Goal: Task Accomplishment & Management: Complete application form

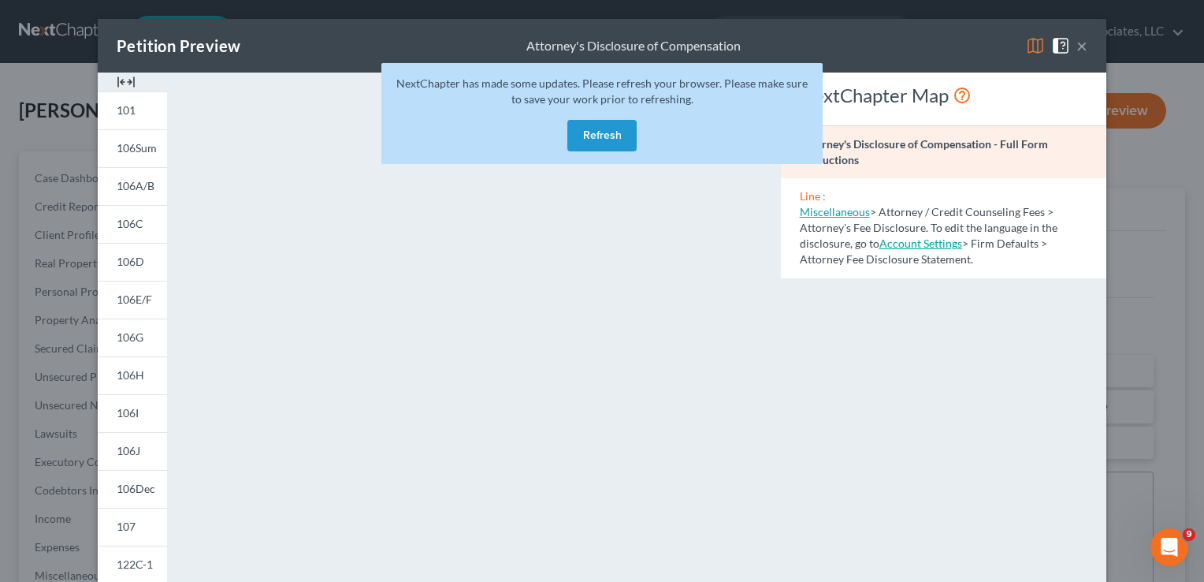
click at [609, 136] on button "Refresh" at bounding box center [601, 136] width 69 height 32
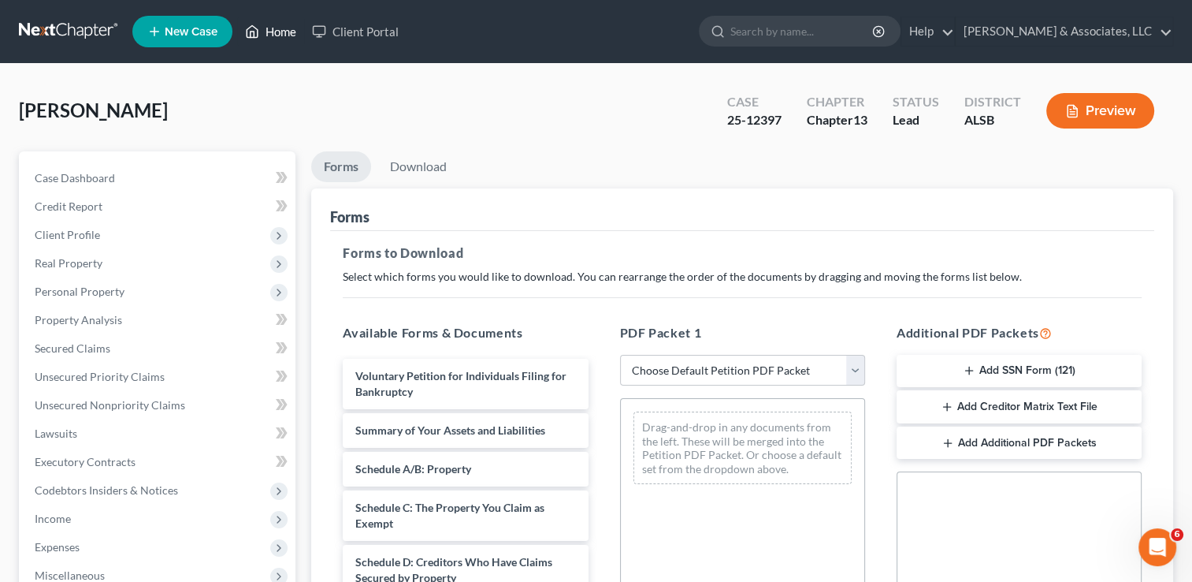
click at [276, 32] on link "Home" at bounding box center [270, 31] width 67 height 28
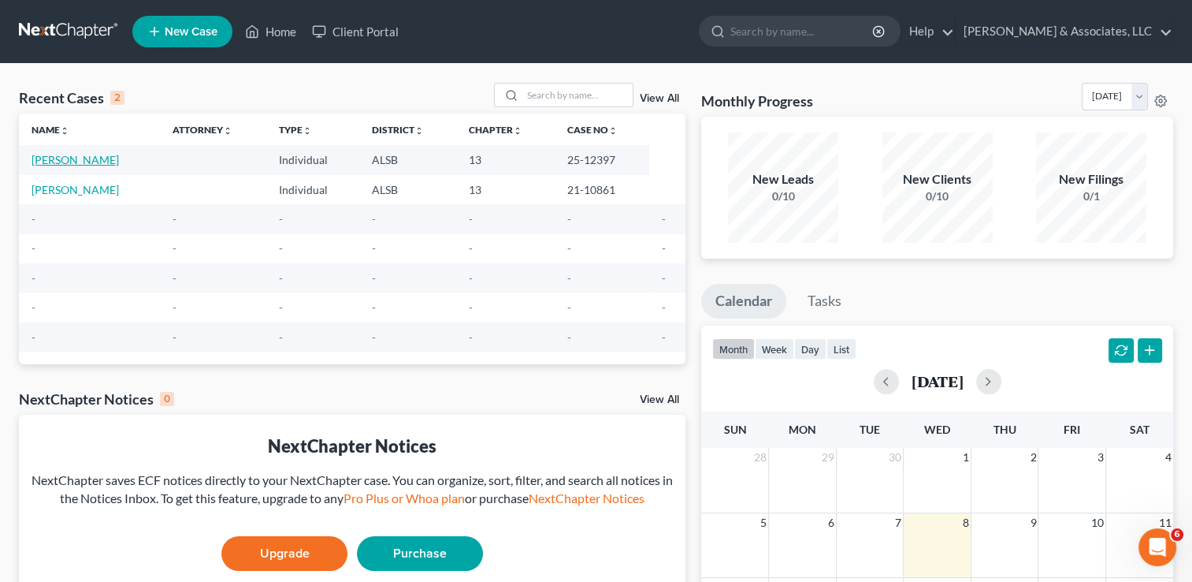
click at [119, 159] on link "[PERSON_NAME]" at bounding box center [75, 159] width 87 height 13
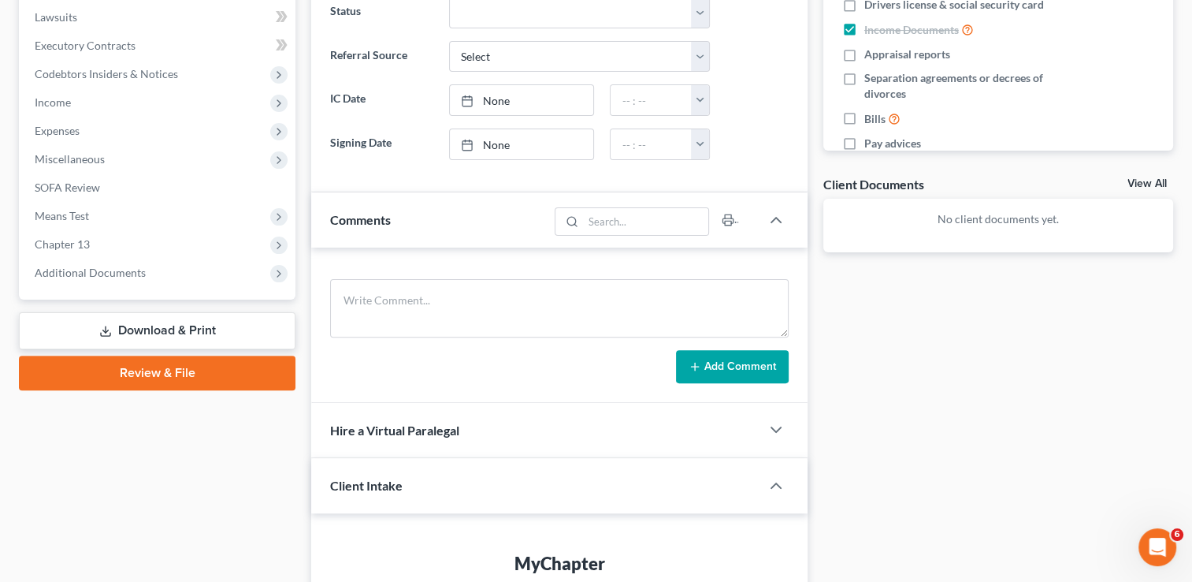
scroll to position [400, 0]
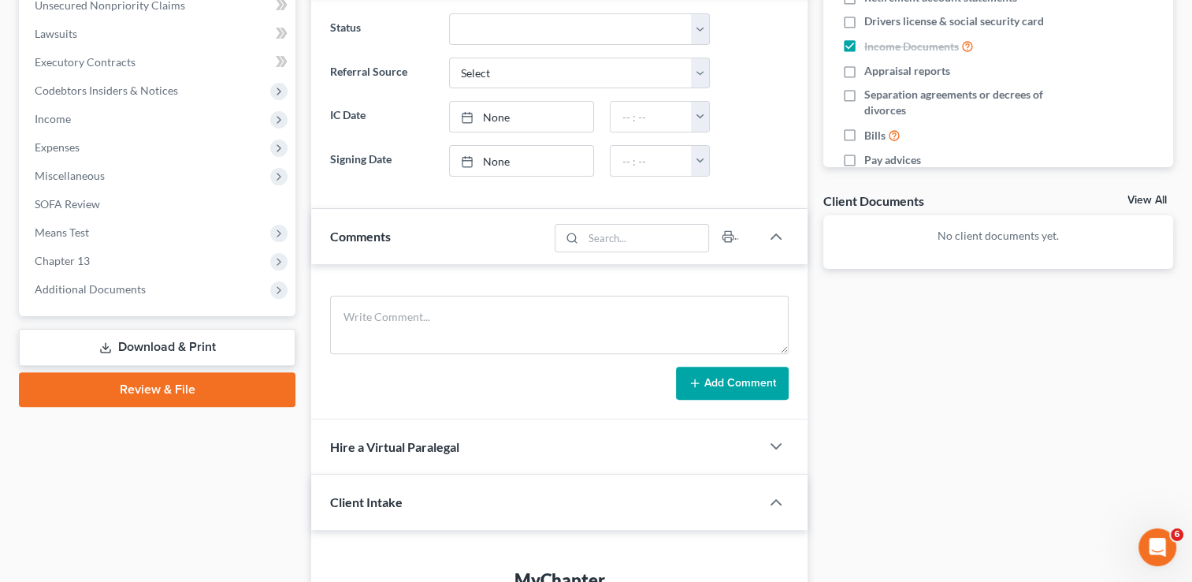
click at [184, 396] on link "Review & File" at bounding box center [157, 389] width 277 height 35
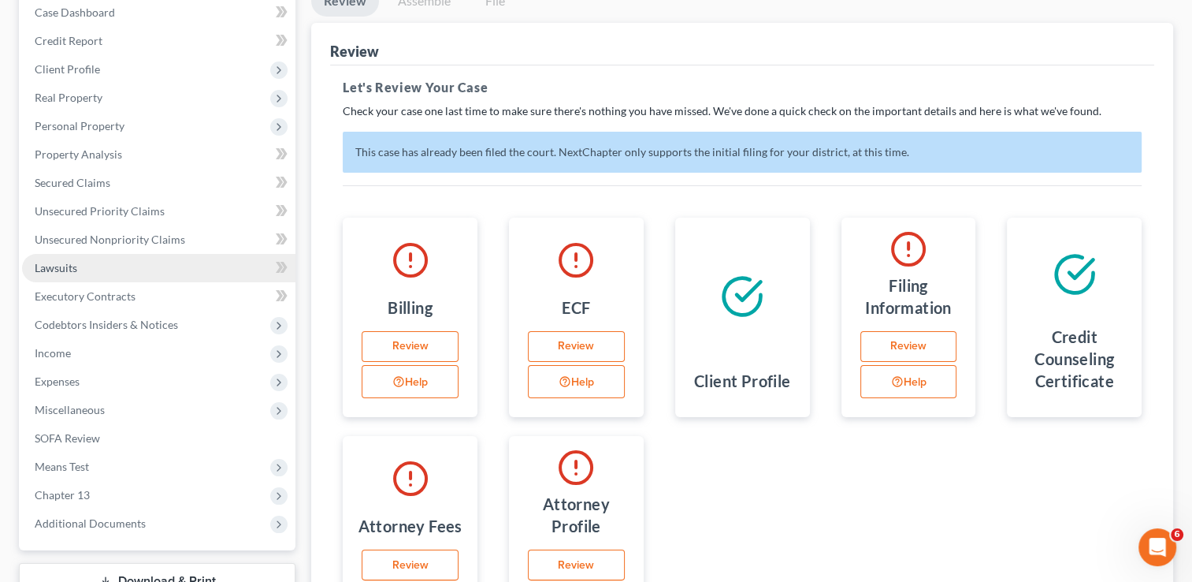
scroll to position [195, 0]
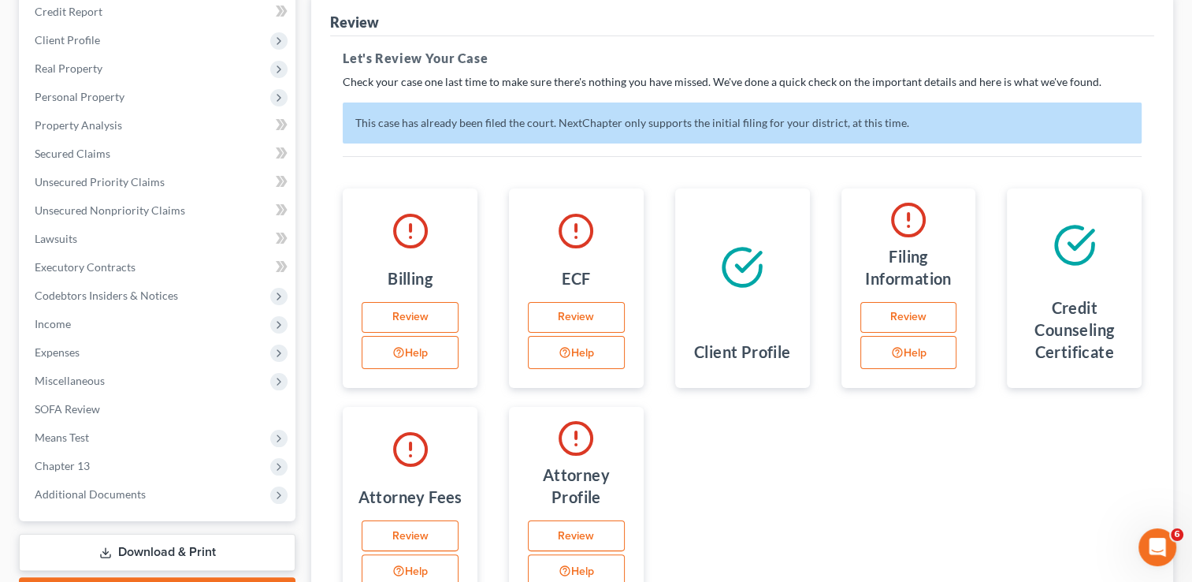
click at [410, 315] on link "Review" at bounding box center [410, 318] width 97 height 32
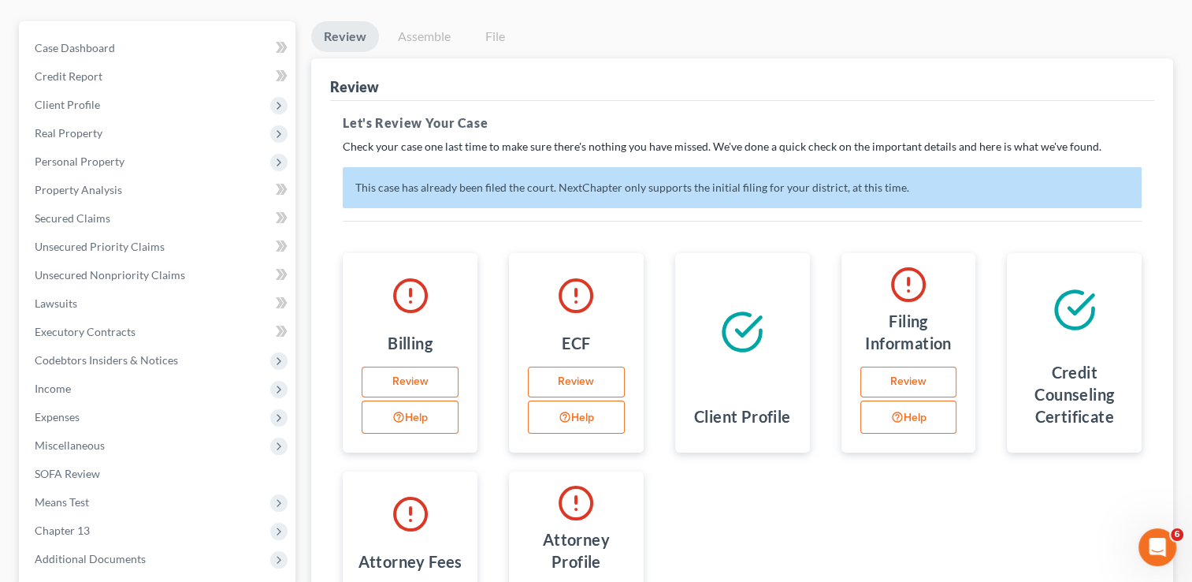
select select "0"
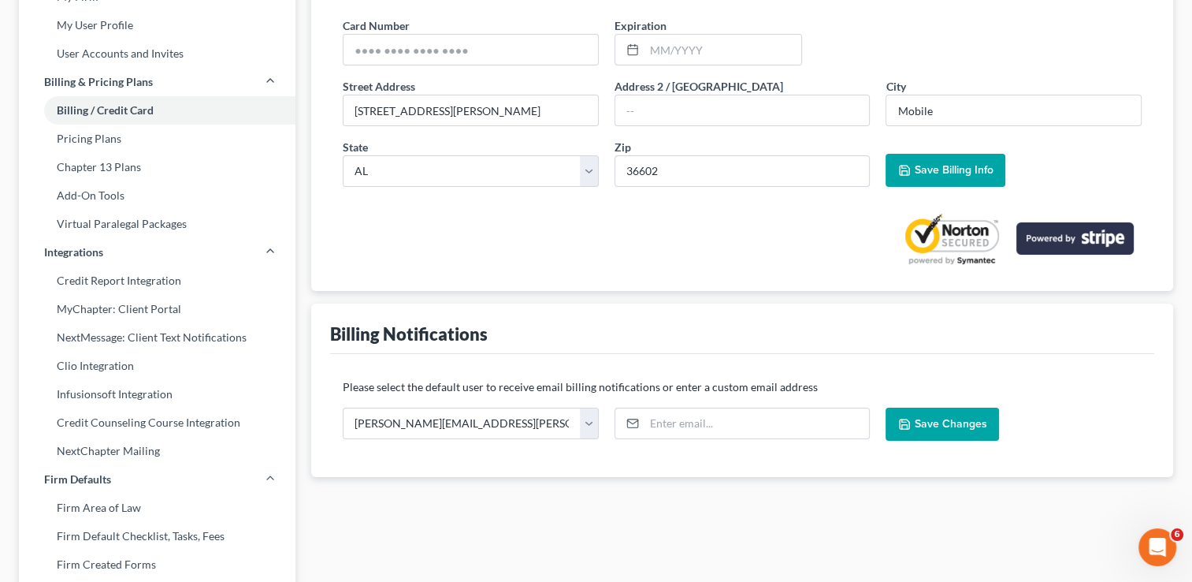
scroll to position [142, 0]
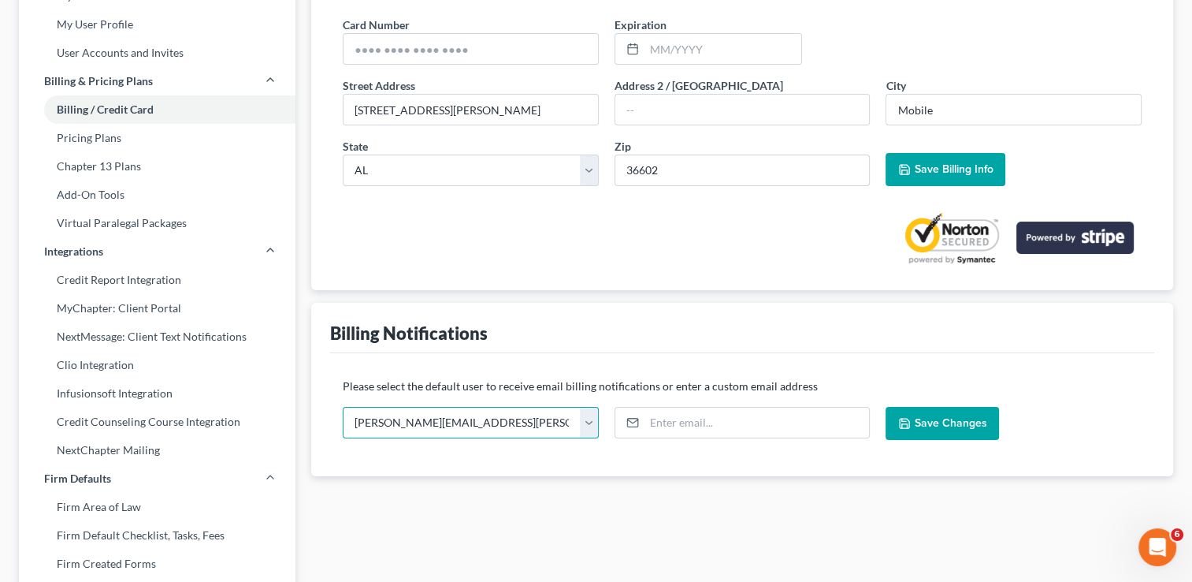
click at [593, 420] on select "[PERSON_NAME][EMAIL_ADDRESS][PERSON_NAME][DOMAIN_NAME]" at bounding box center [471, 423] width 256 height 32
click at [681, 418] on input "email" at bounding box center [757, 422] width 225 height 30
click at [623, 353] on div "Please select the default user to receive email billing notifications or enter …" at bounding box center [742, 414] width 824 height 123
click at [657, 419] on input "email" at bounding box center [757, 422] width 225 height 30
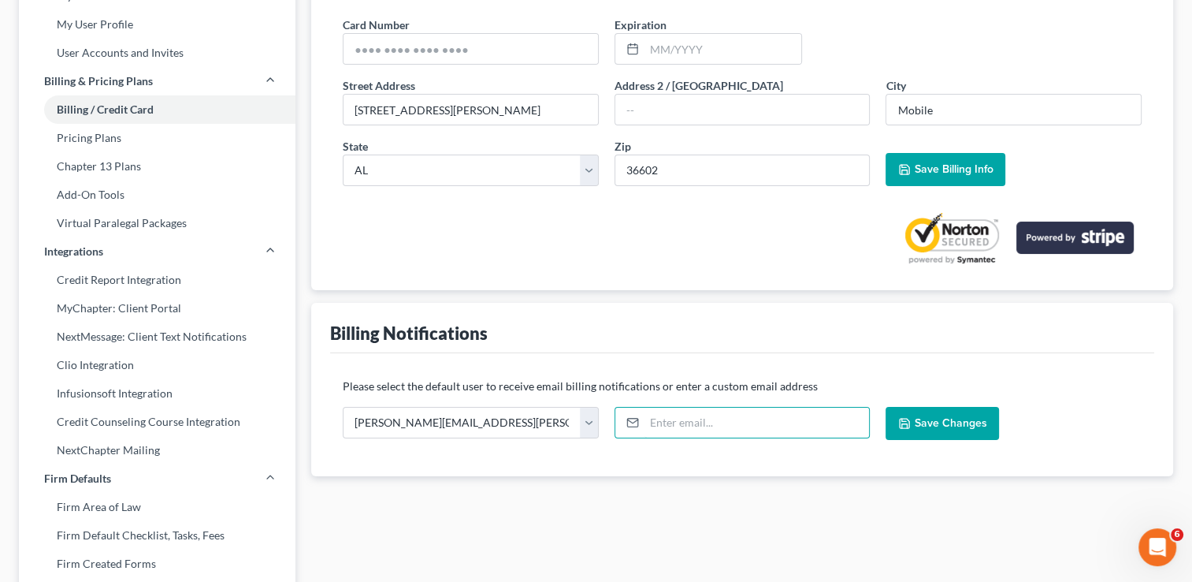
type input "[EMAIL_ADDRESS][PERSON_NAME][DOMAIN_NAME]"
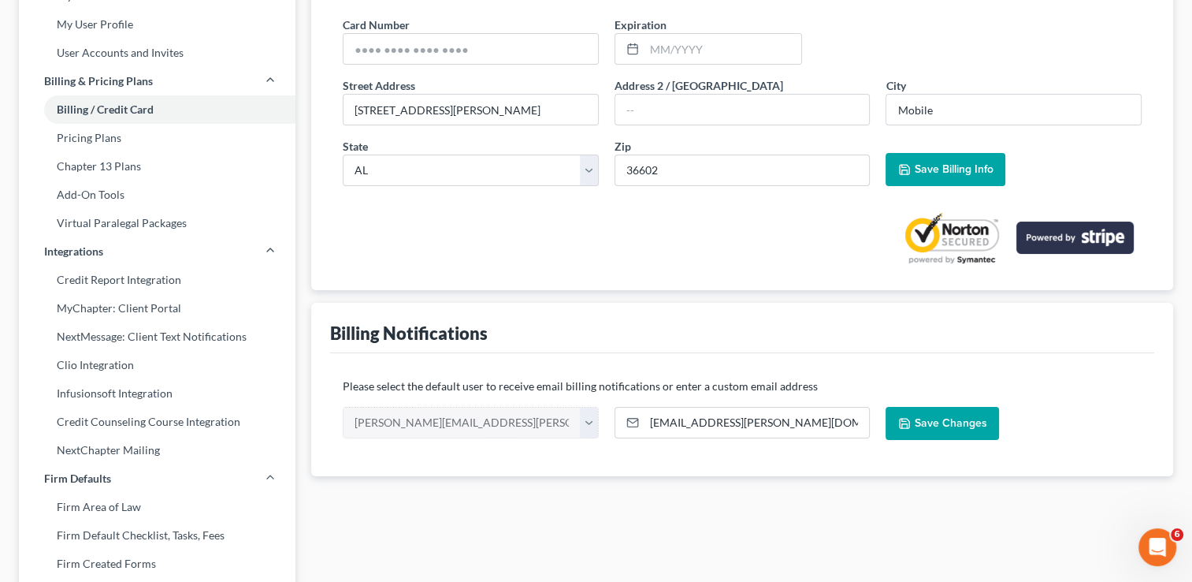
click at [952, 426] on span "Save Changes" at bounding box center [950, 422] width 73 height 13
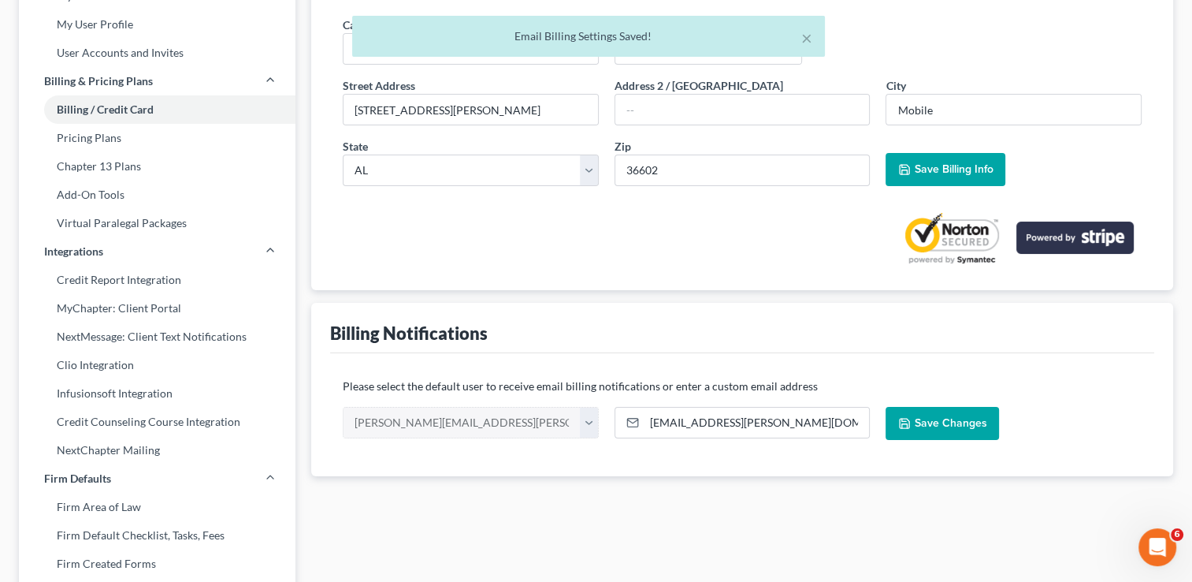
scroll to position [0, 0]
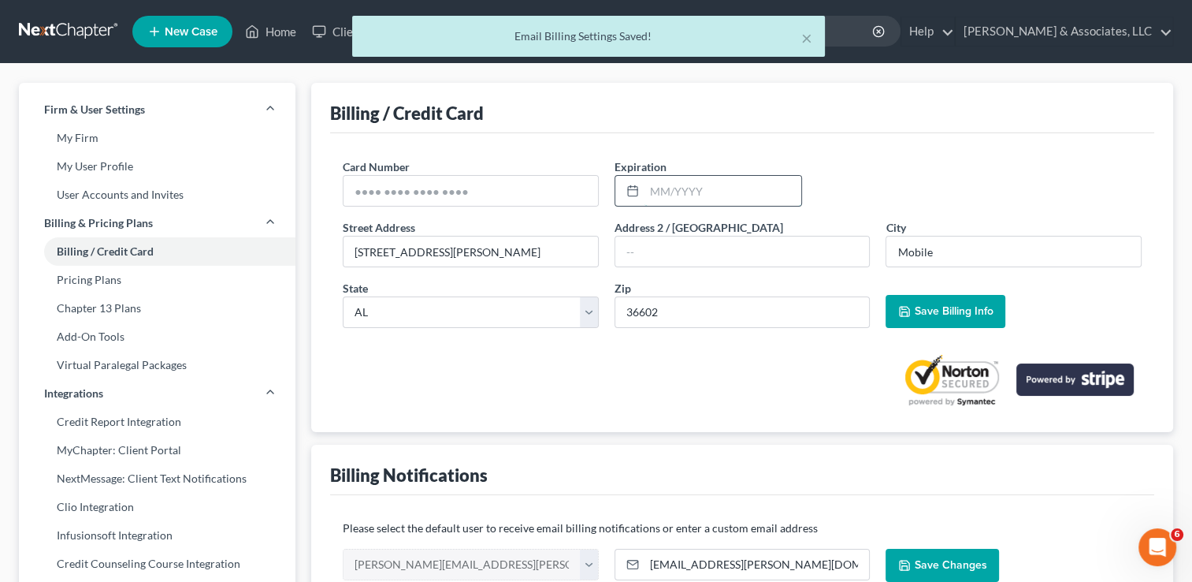
click at [666, 188] on input "text" at bounding box center [723, 191] width 157 height 30
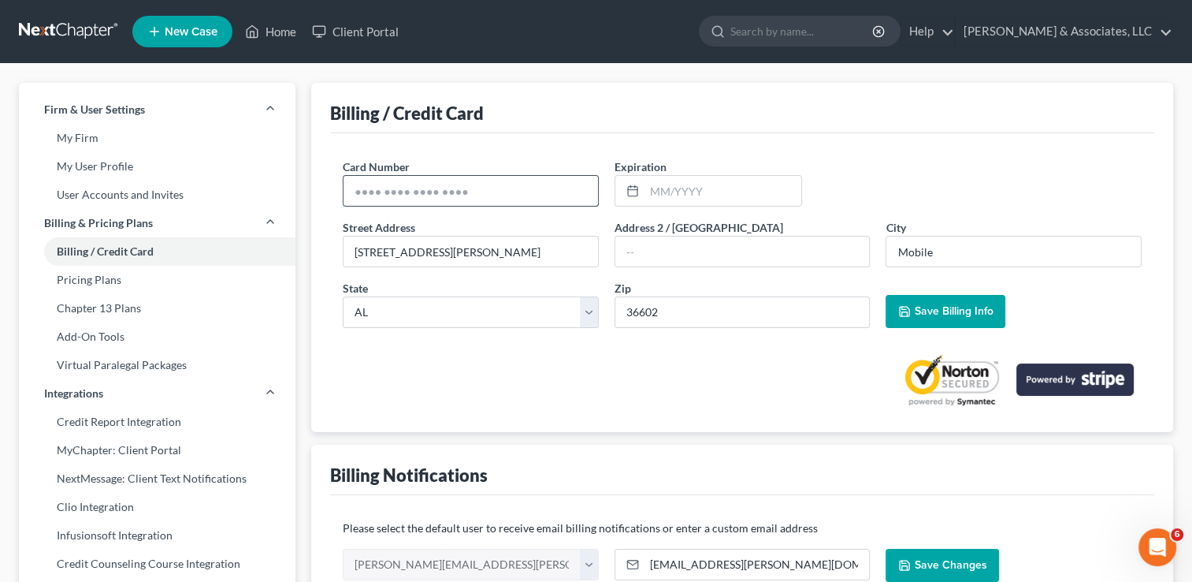
click at [560, 197] on input "text" at bounding box center [471, 191] width 255 height 30
click at [886, 153] on div "Card Number * Expiration * Street Address * [STREET_ADDRESS][PERSON_NAME] Addre…" at bounding box center [742, 282] width 824 height 298
click at [479, 199] on input "text" at bounding box center [471, 191] width 255 height 30
click at [703, 373] on div at bounding box center [742, 373] width 799 height 66
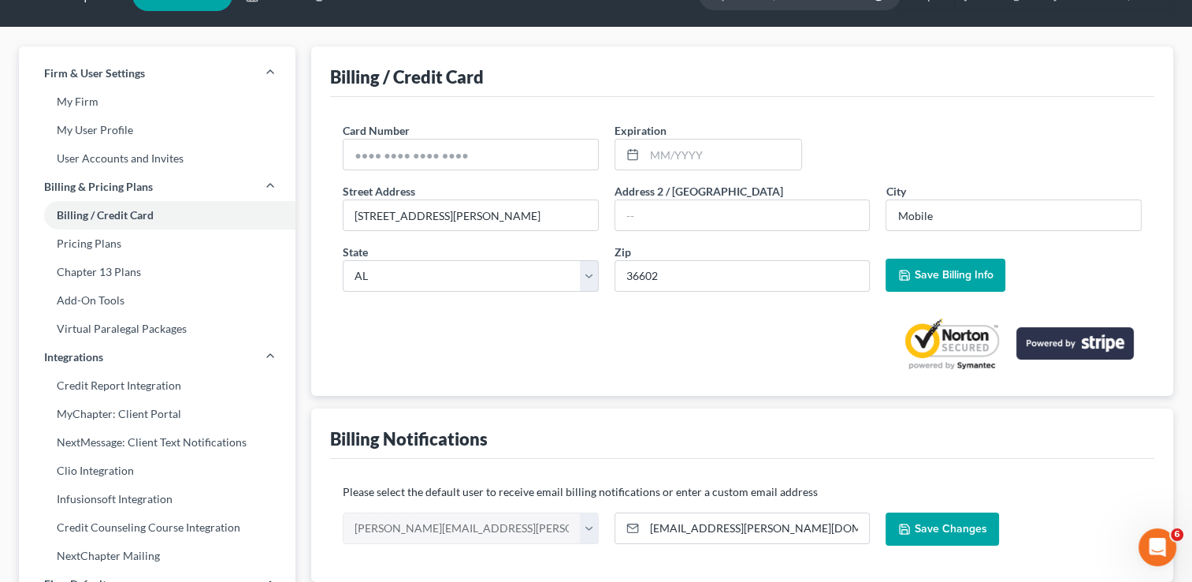
scroll to position [35, 0]
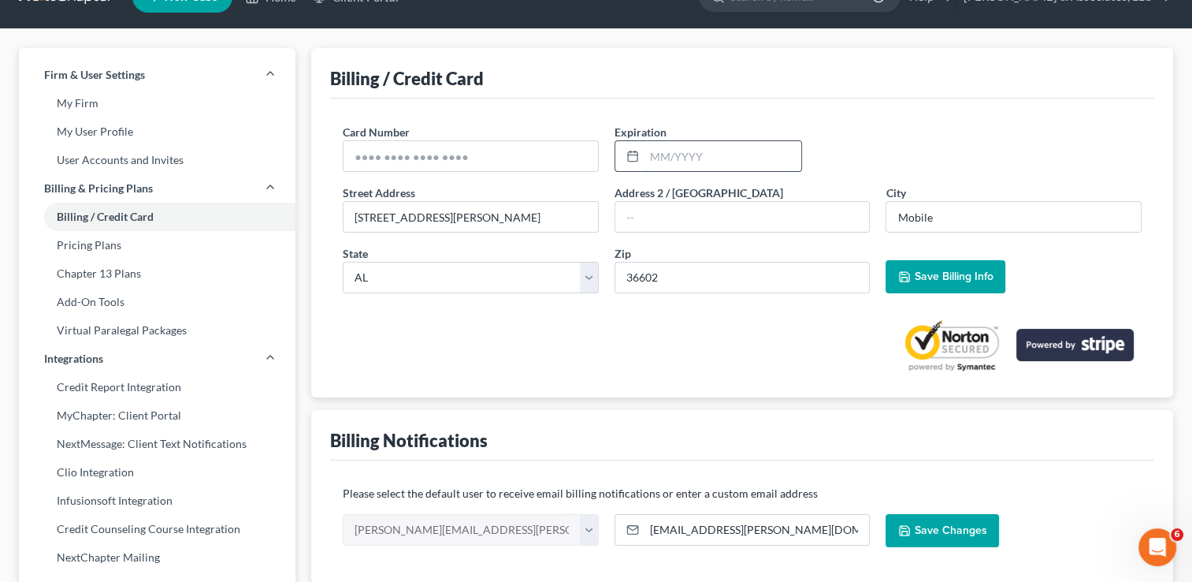
click at [653, 159] on input "text" at bounding box center [723, 156] width 157 height 30
type input "11/28"
click at [722, 333] on div at bounding box center [742, 339] width 799 height 66
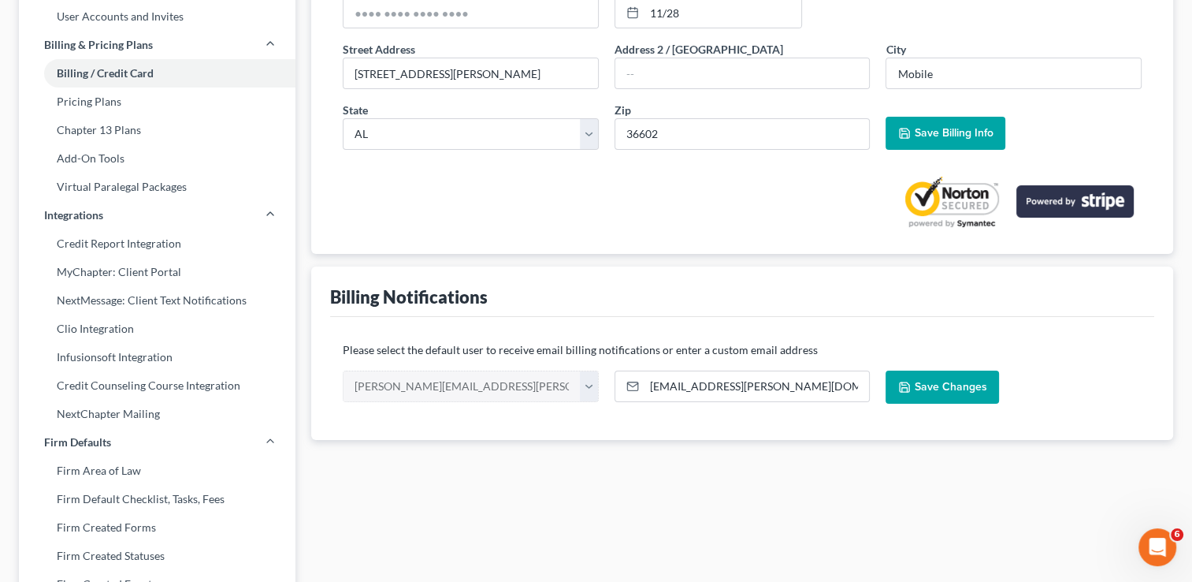
scroll to position [177, 0]
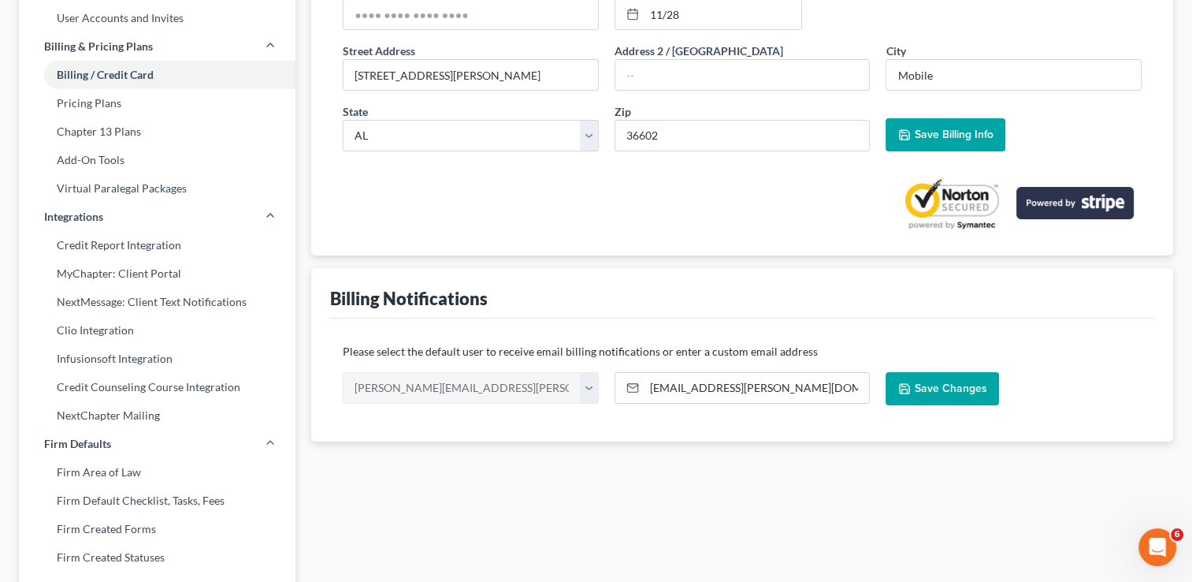
click at [960, 132] on span "Save Billing Info" at bounding box center [953, 134] width 79 height 13
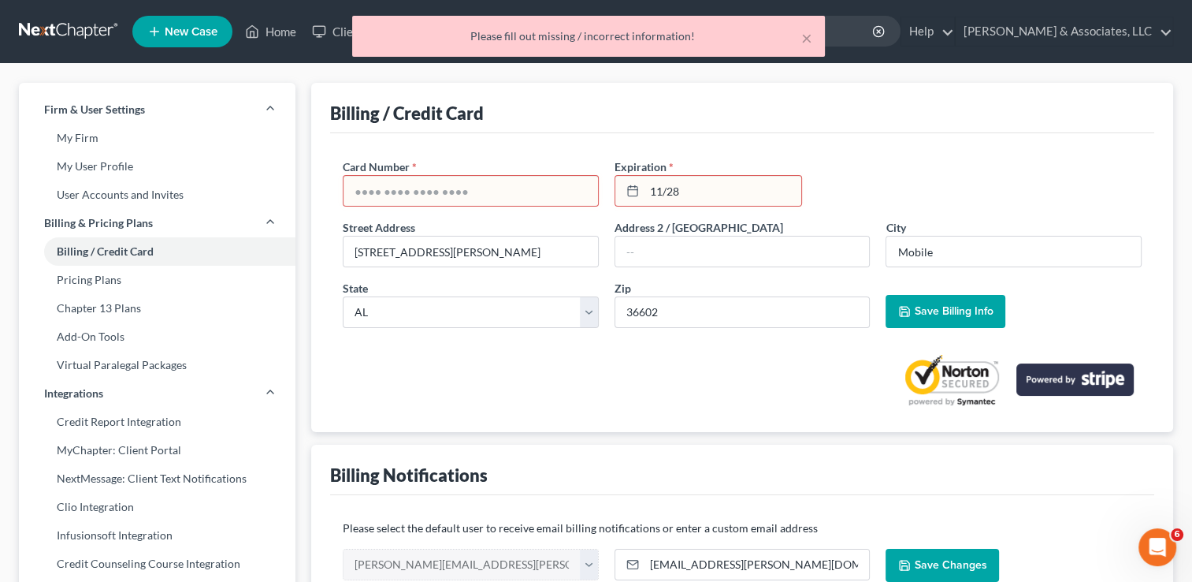
scroll to position [0, 0]
click at [497, 199] on input "text" at bounding box center [471, 191] width 255 height 30
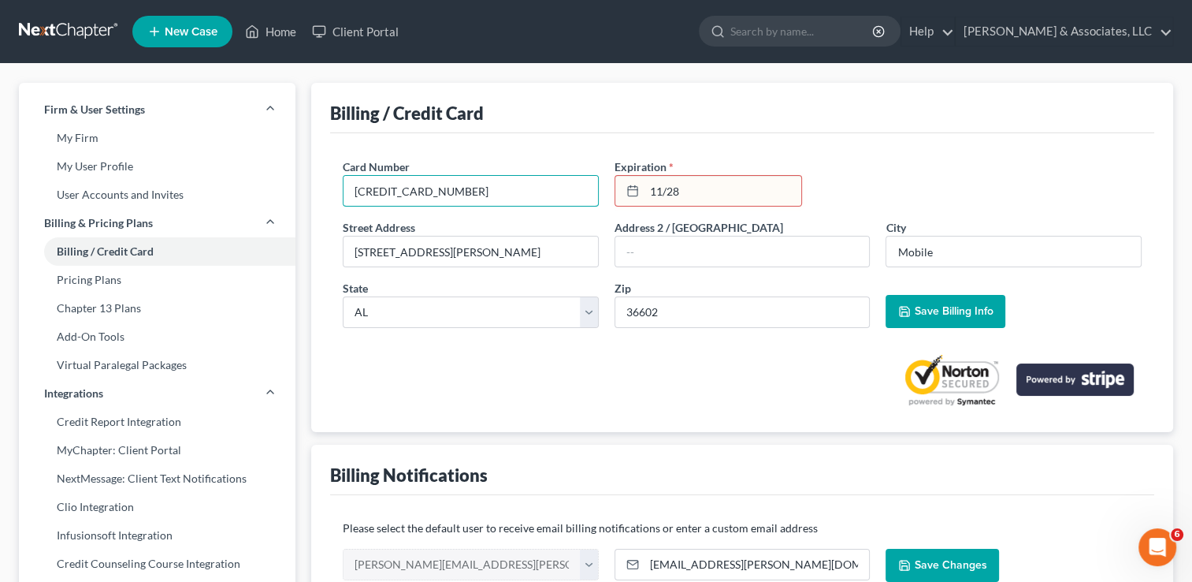
type input "[CREDIT_CARD_NUMBER]"
click at [675, 374] on div at bounding box center [742, 373] width 799 height 66
click at [932, 310] on span "Save Billing Info" at bounding box center [953, 310] width 79 height 13
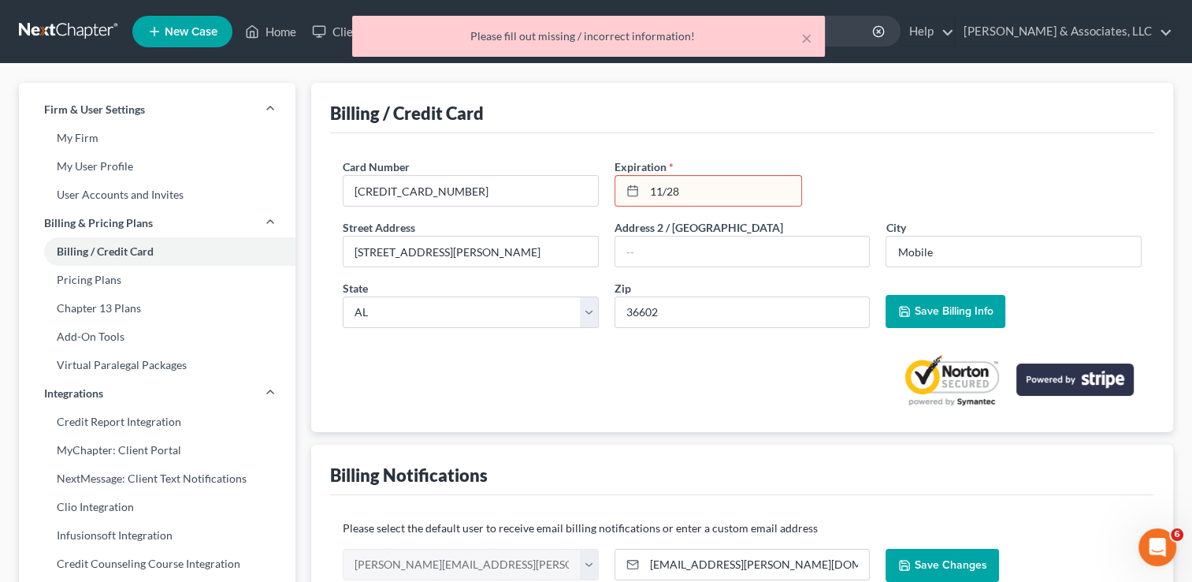
click at [702, 191] on input "11/28" at bounding box center [723, 191] width 157 height 30
type input "1"
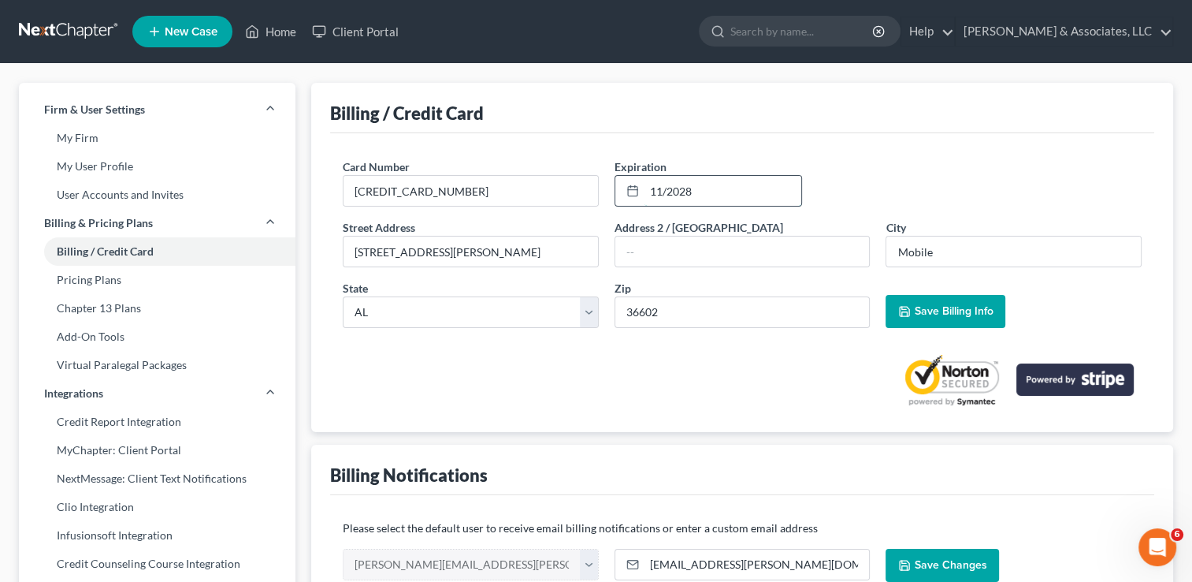
type input "11/2028"
click at [898, 304] on button "Save Billing Info" at bounding box center [946, 311] width 120 height 33
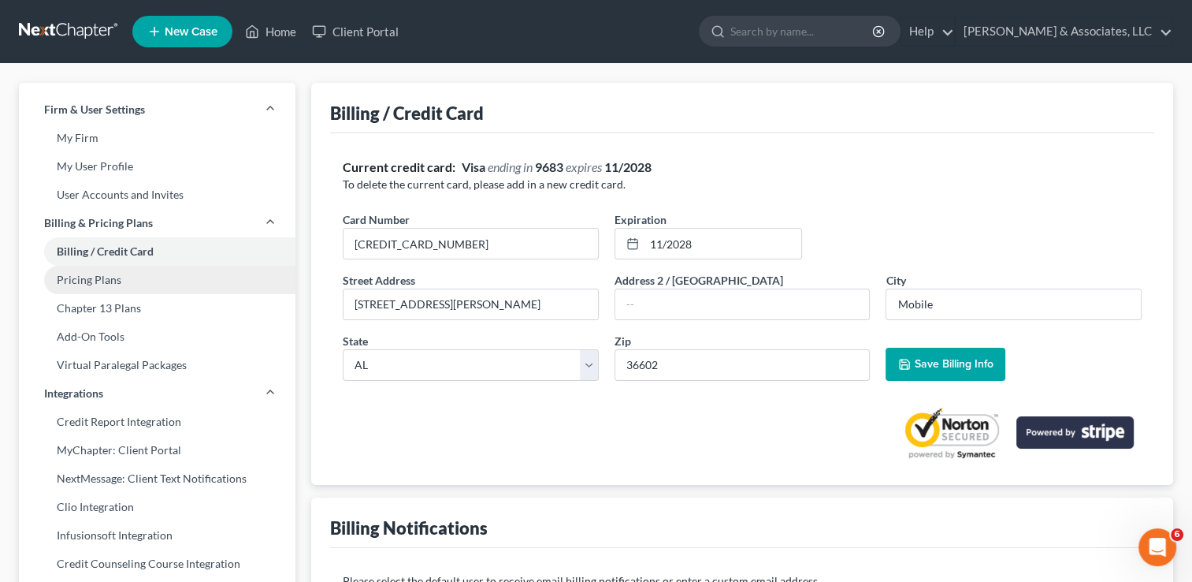
click at [110, 277] on link "Pricing Plans" at bounding box center [157, 280] width 277 height 28
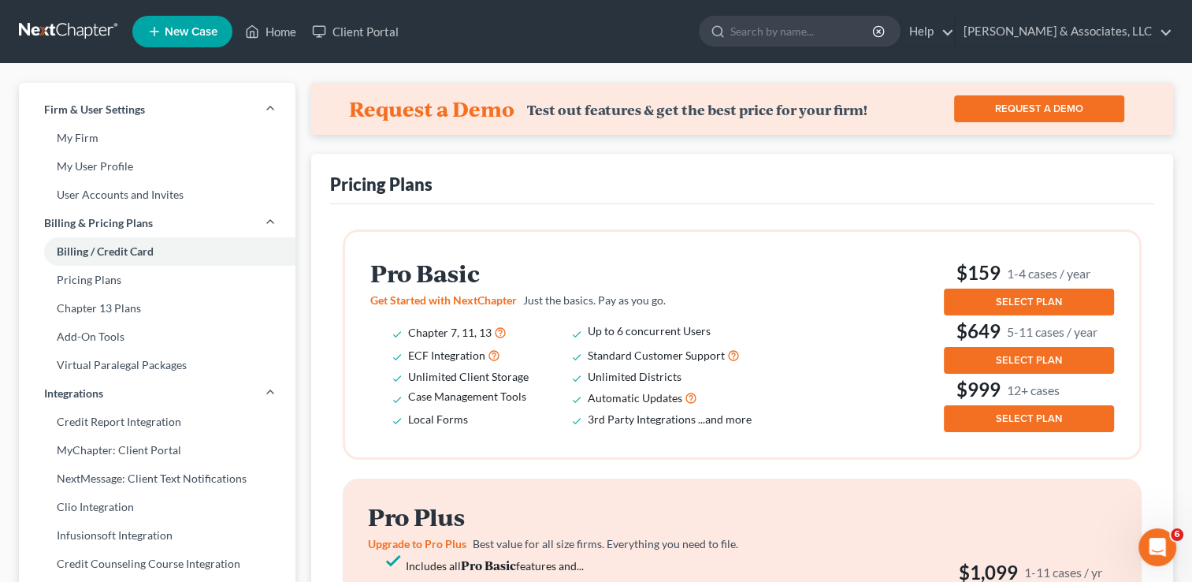
click at [1062, 302] on button "SELECT PLAN" at bounding box center [1029, 301] width 170 height 27
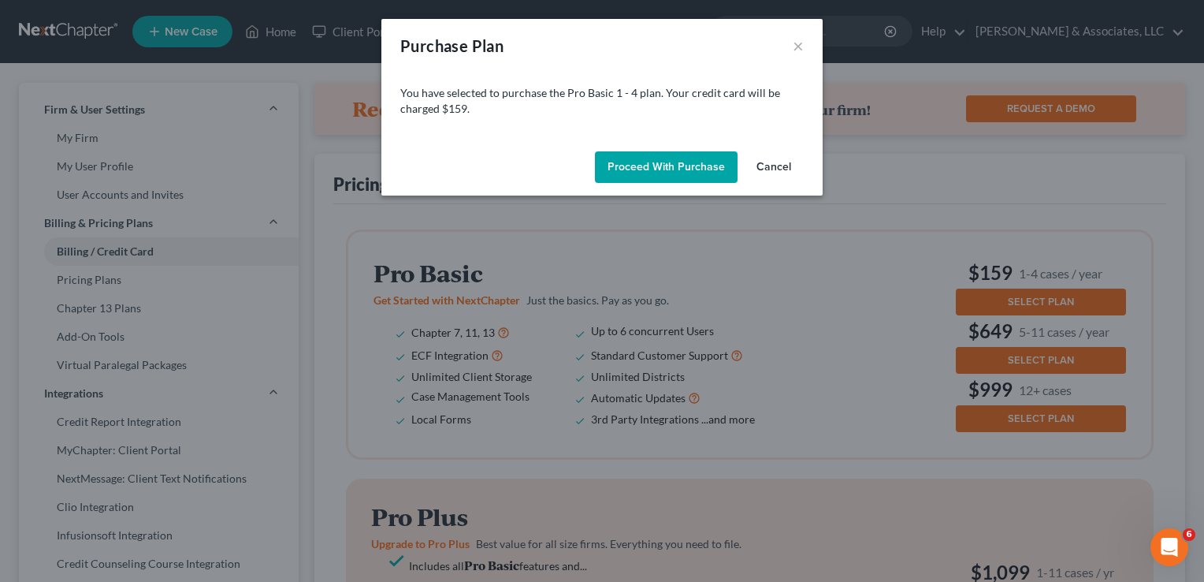
click at [705, 166] on button "Proceed with Purchase" at bounding box center [666, 167] width 143 height 32
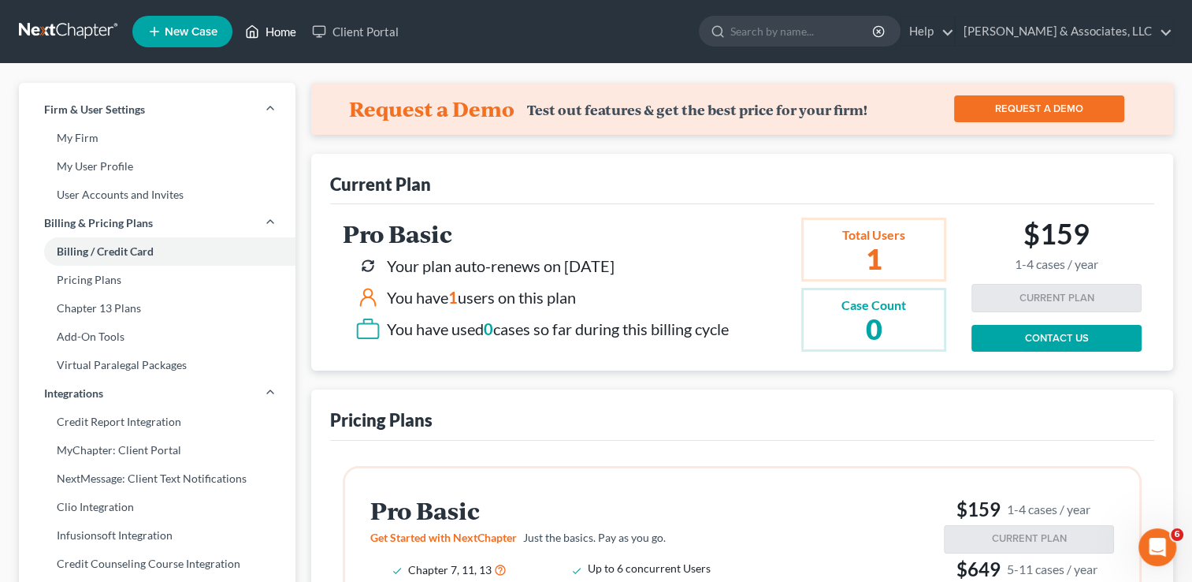
click at [274, 33] on link "Home" at bounding box center [270, 31] width 67 height 28
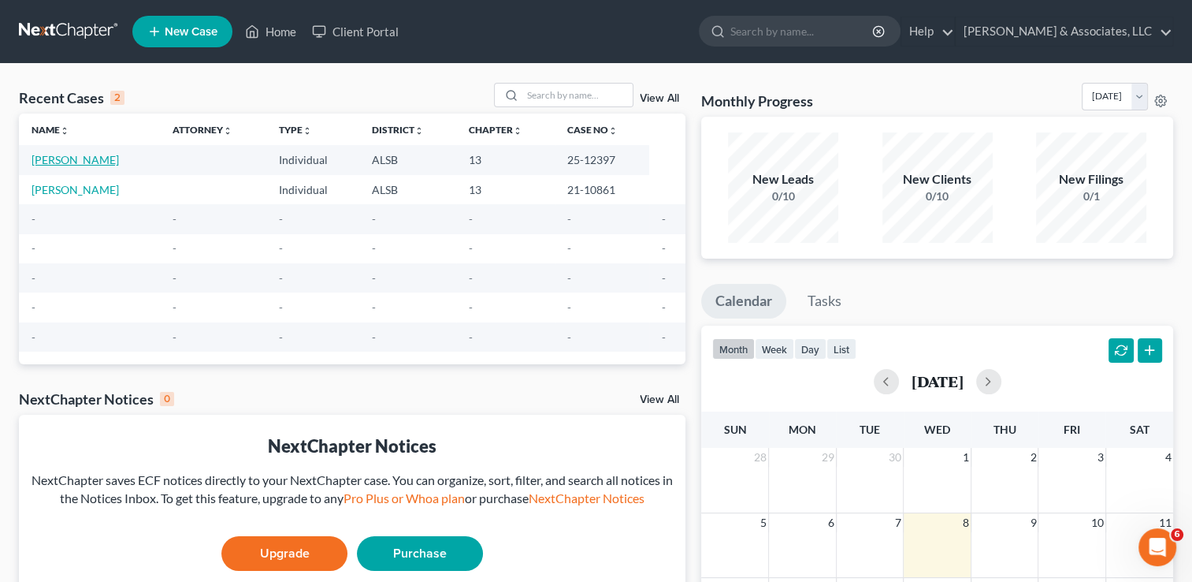
click at [119, 162] on link "[PERSON_NAME]" at bounding box center [75, 159] width 87 height 13
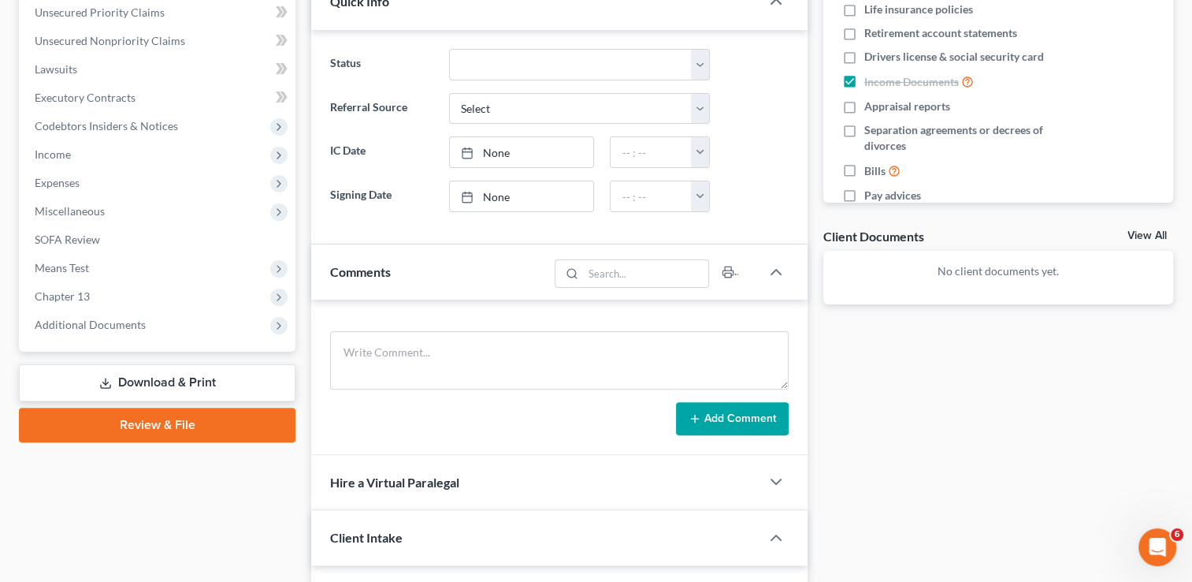
scroll to position [363, 0]
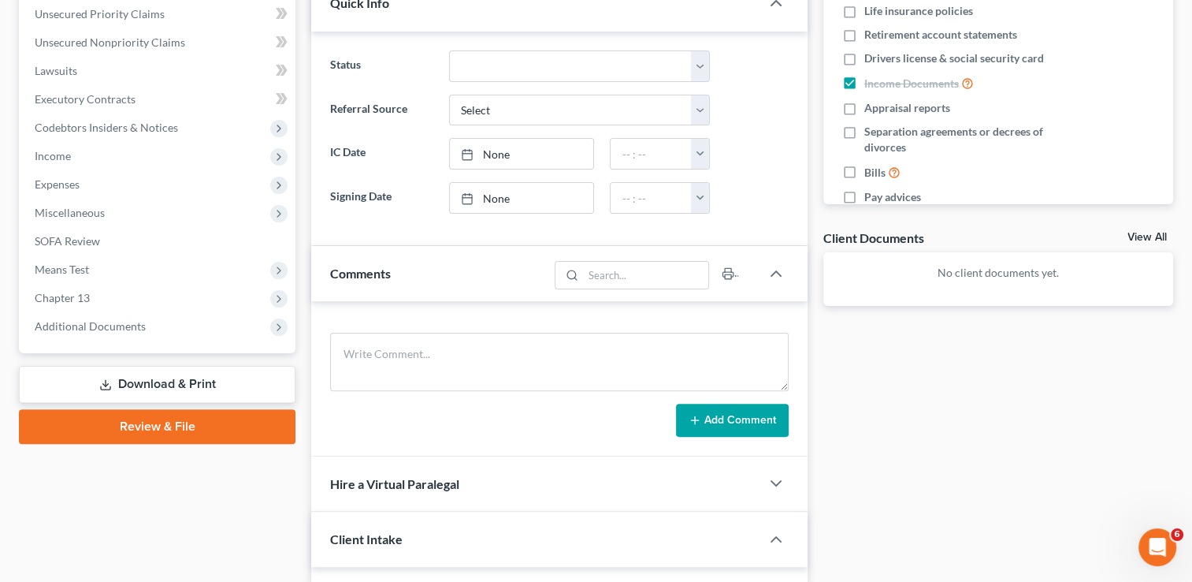
click at [203, 427] on link "Review & File" at bounding box center [157, 426] width 277 height 35
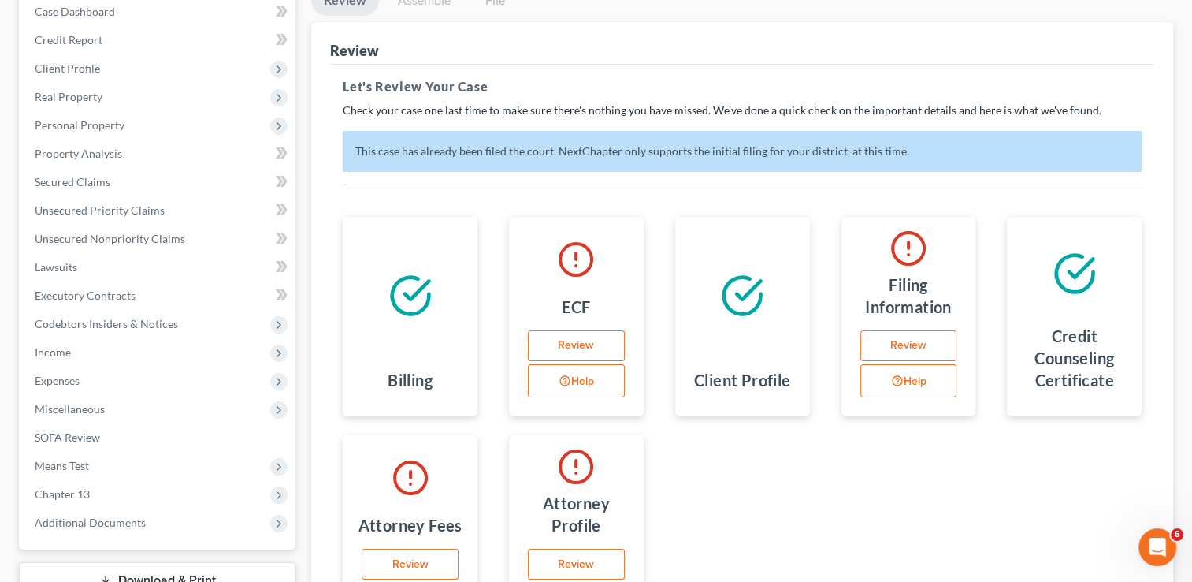
scroll to position [181, 0]
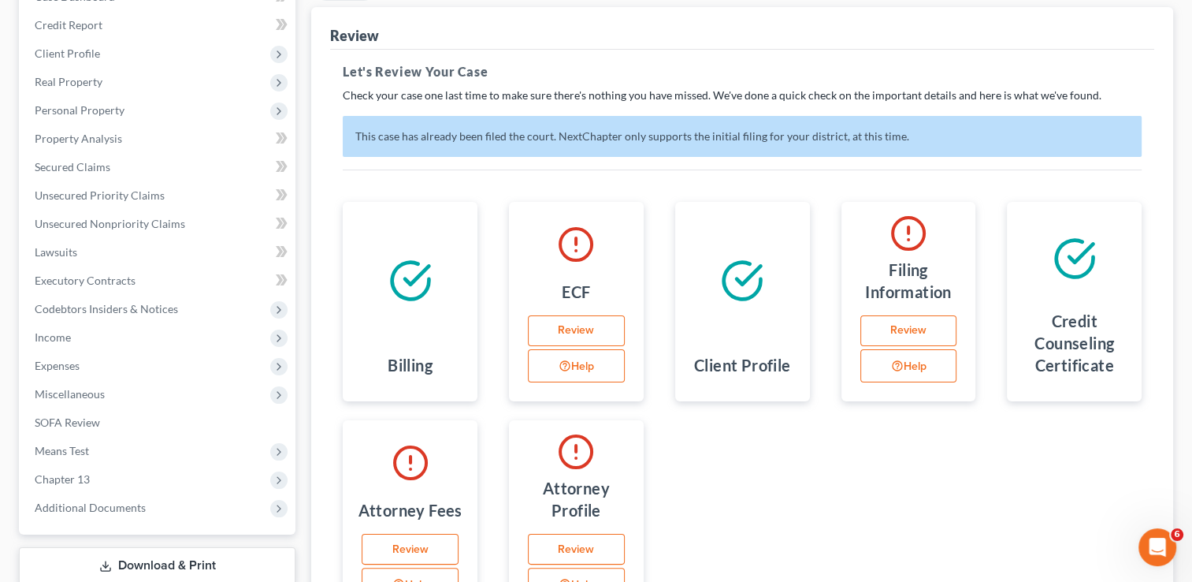
click at [579, 329] on link "Review" at bounding box center [576, 331] width 97 height 32
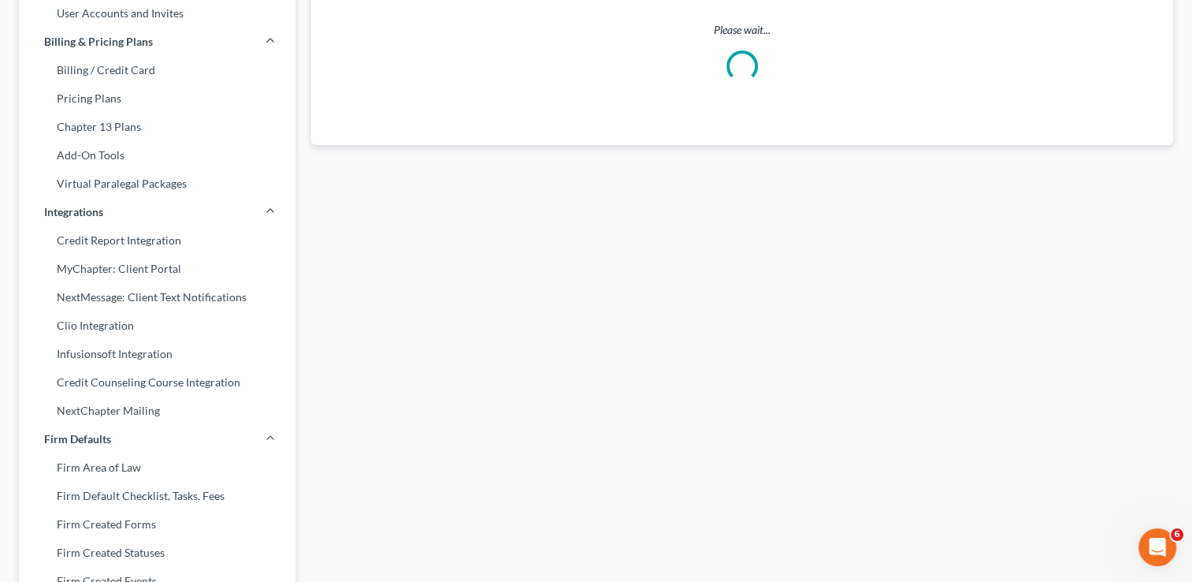
scroll to position [81, 0]
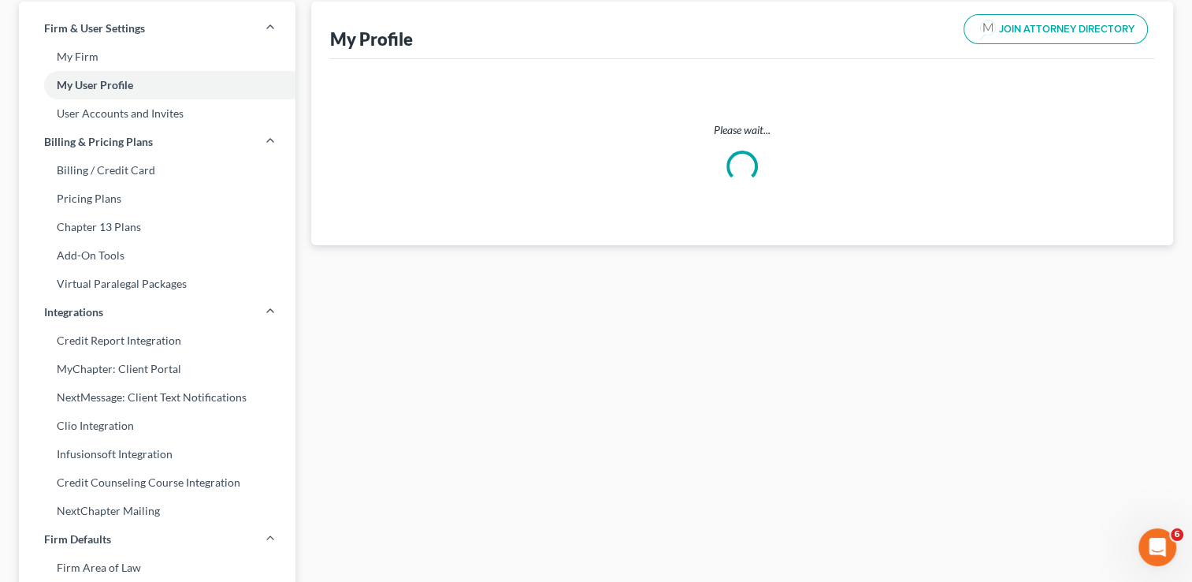
select select "0"
select select "2"
select select "attorney"
select select "0"
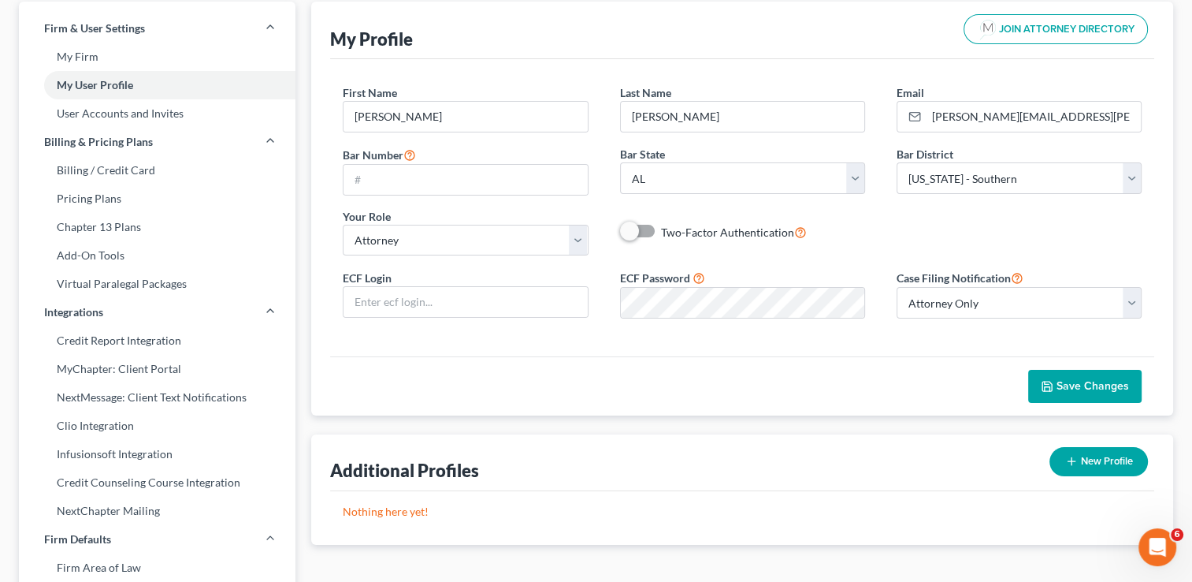
scroll to position [0, 0]
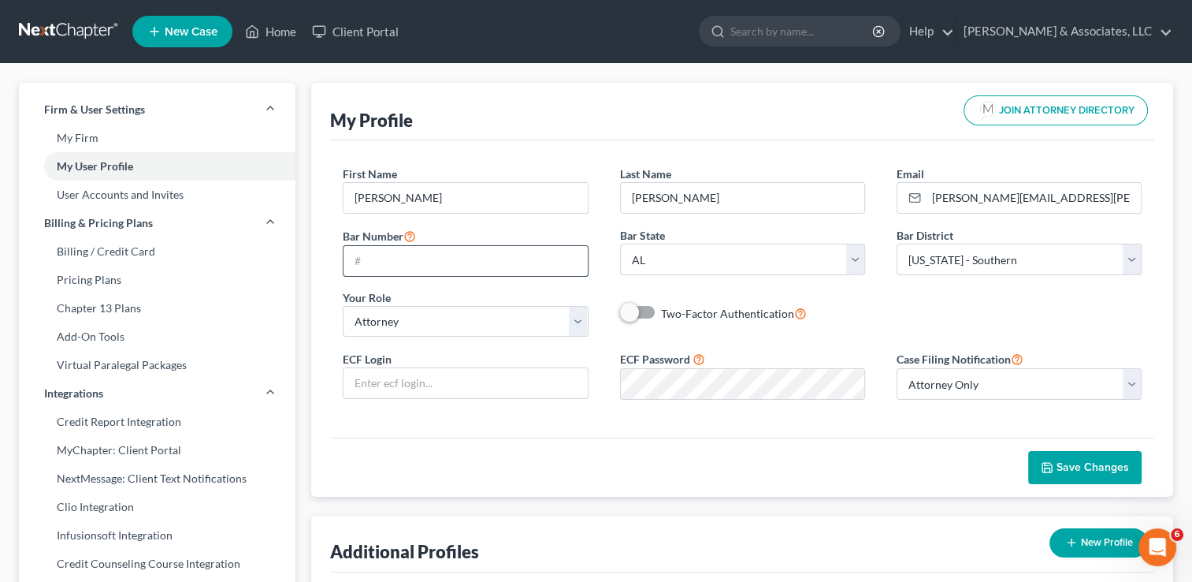
click at [410, 254] on input "text" at bounding box center [466, 261] width 244 height 30
type input "6"
type input "W"
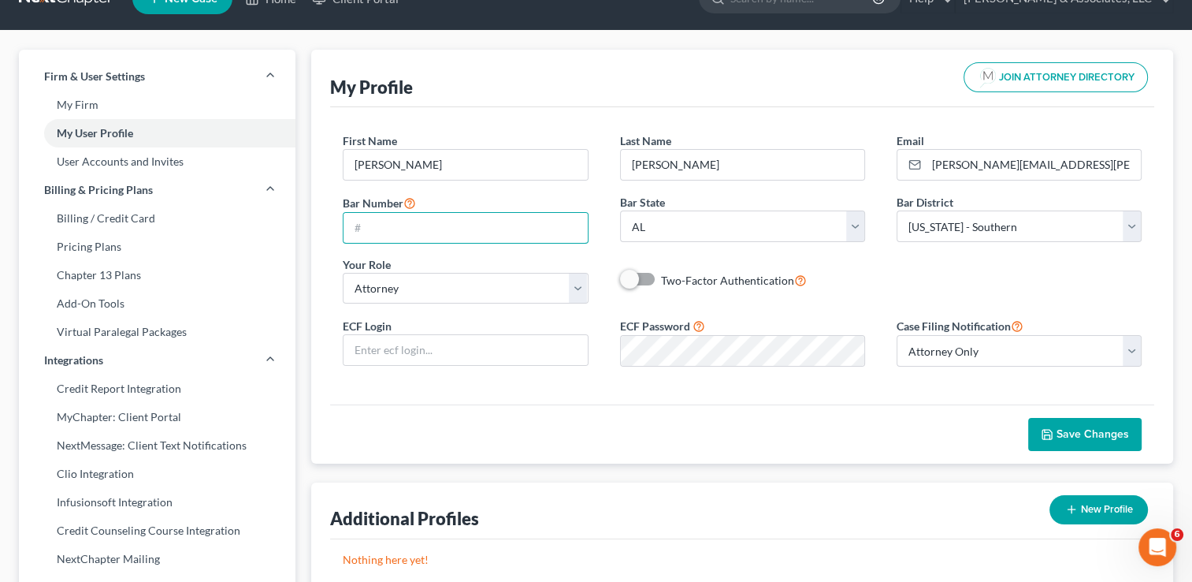
scroll to position [34, 0]
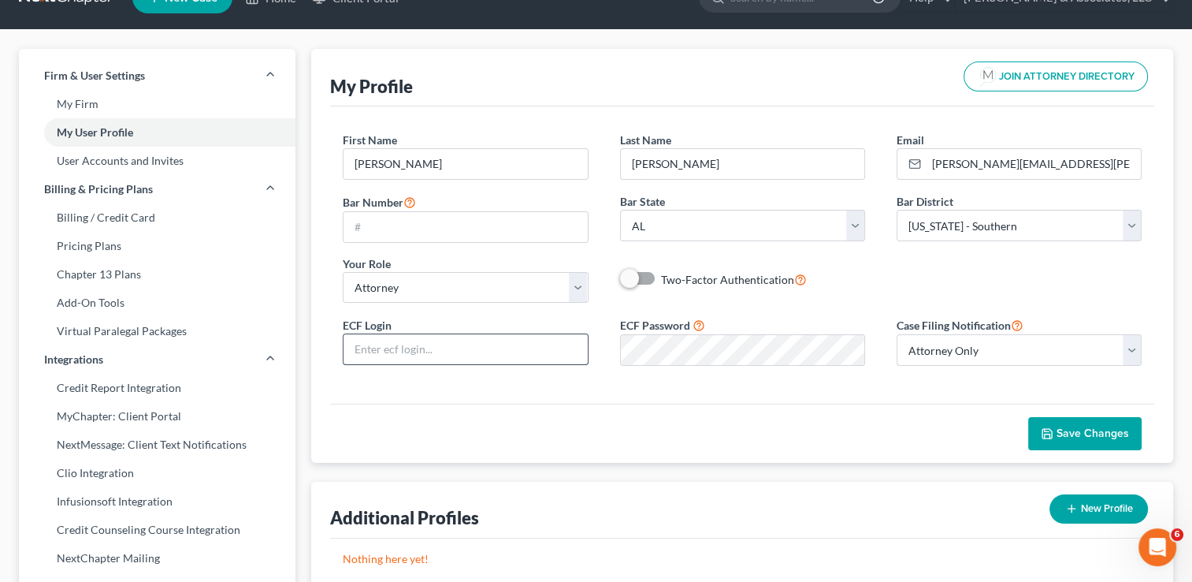
click at [426, 355] on input "text" at bounding box center [466, 349] width 244 height 30
type input "W"
click at [385, 229] on input "text" at bounding box center [466, 227] width 244 height 30
type input "WILLR6024"
click at [407, 348] on input "text" at bounding box center [466, 349] width 244 height 30
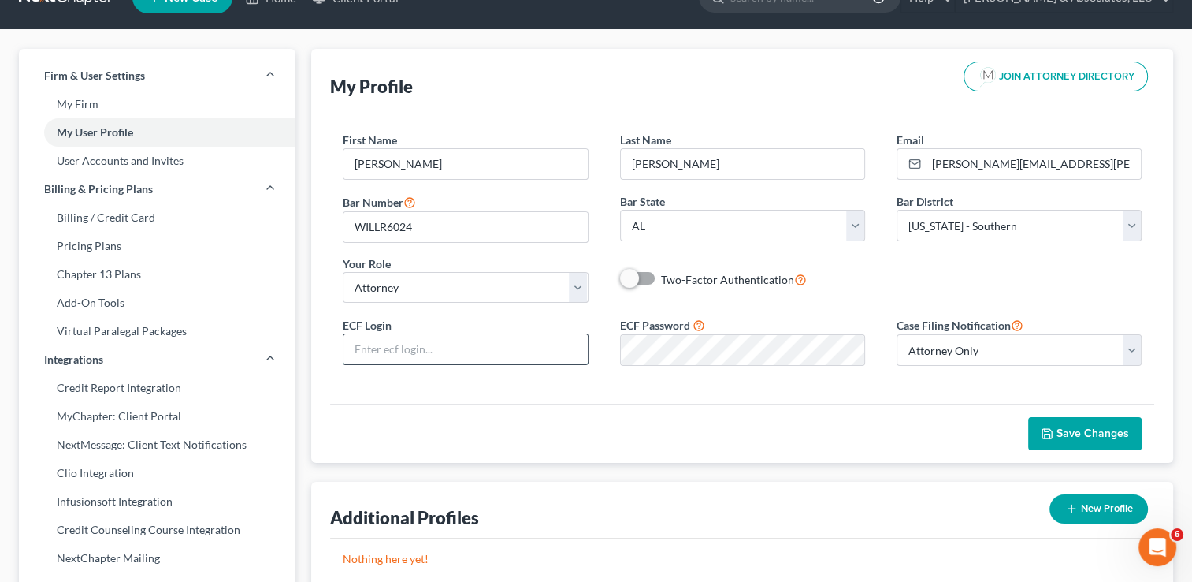
click at [426, 346] on input "text" at bounding box center [466, 349] width 244 height 30
click at [531, 352] on input "text" at bounding box center [466, 349] width 244 height 30
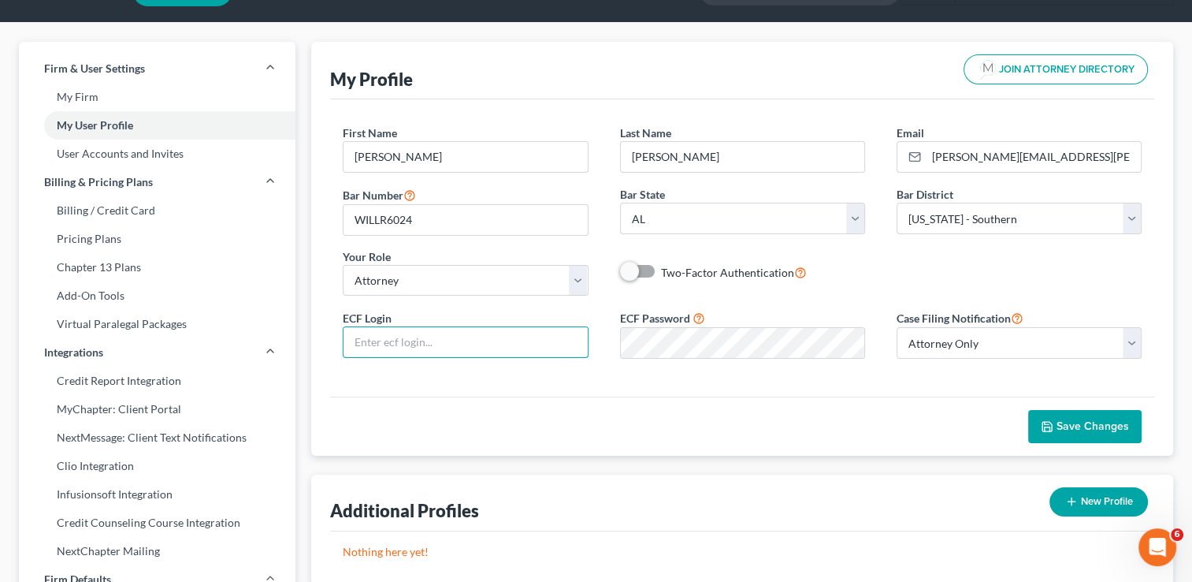
scroll to position [0, 0]
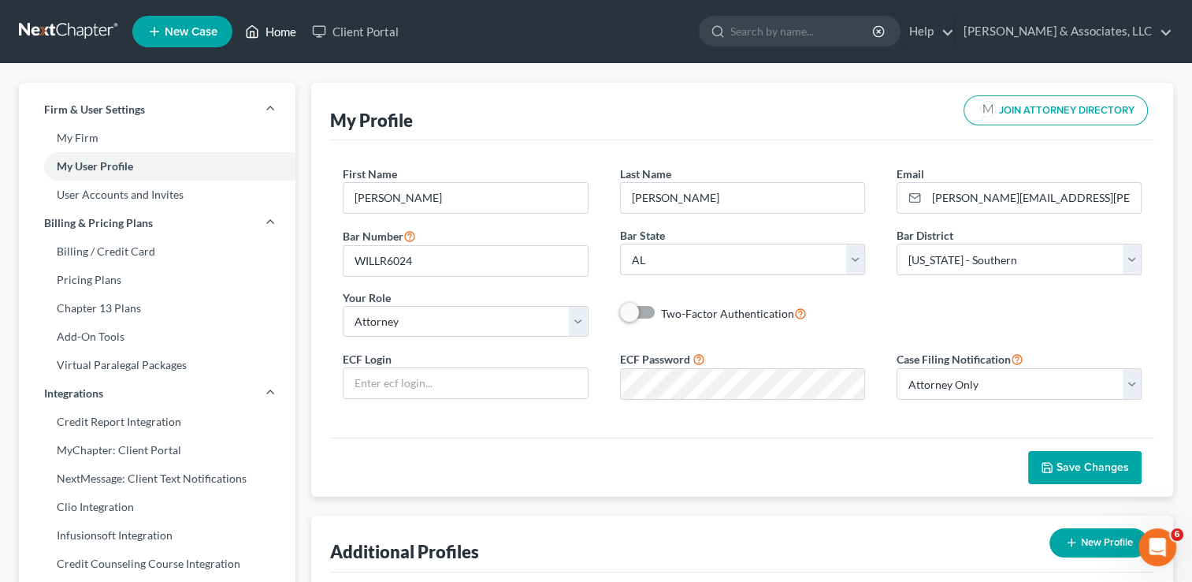
click at [282, 31] on link "Home" at bounding box center [270, 31] width 67 height 28
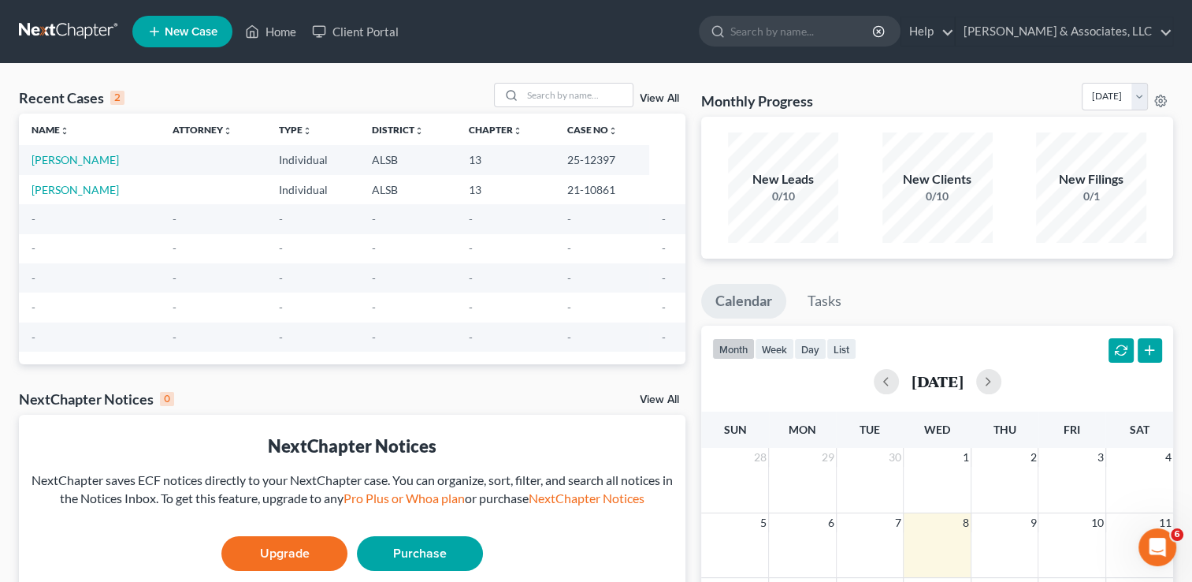
click at [121, 150] on td "[PERSON_NAME]" at bounding box center [89, 159] width 141 height 29
click at [119, 163] on link "[PERSON_NAME]" at bounding box center [75, 159] width 87 height 13
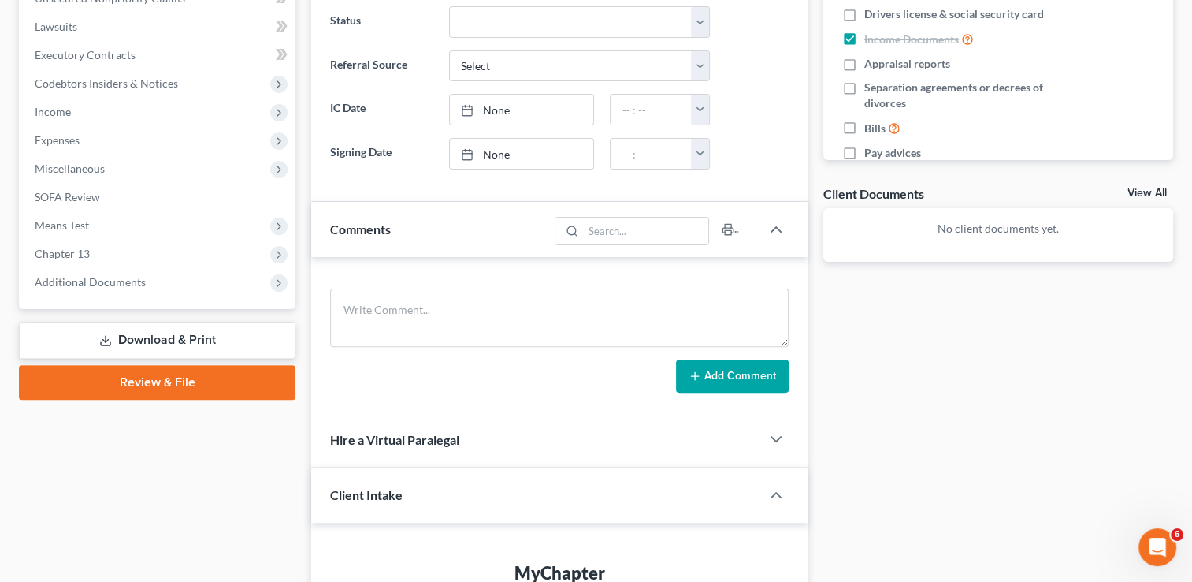
scroll to position [413, 0]
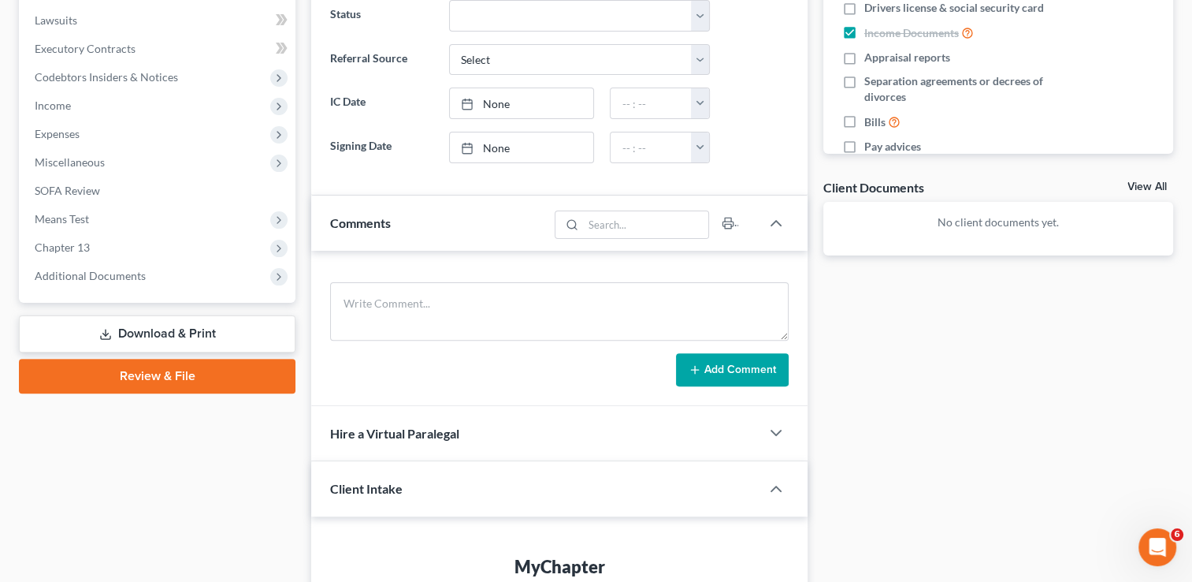
click at [168, 371] on link "Review & File" at bounding box center [157, 376] width 277 height 35
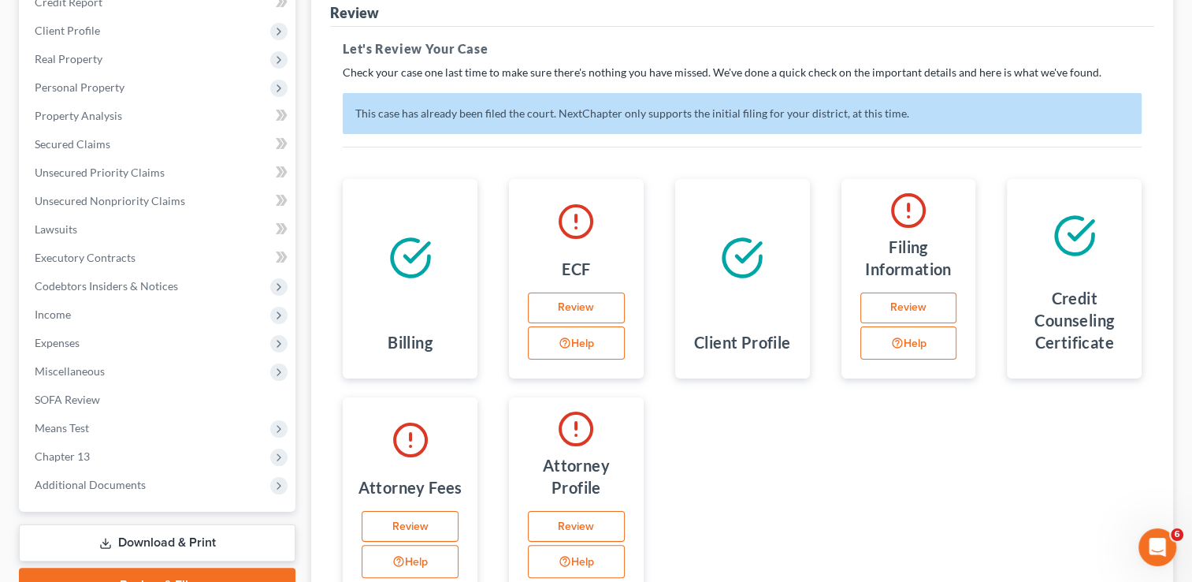
scroll to position [214, 0]
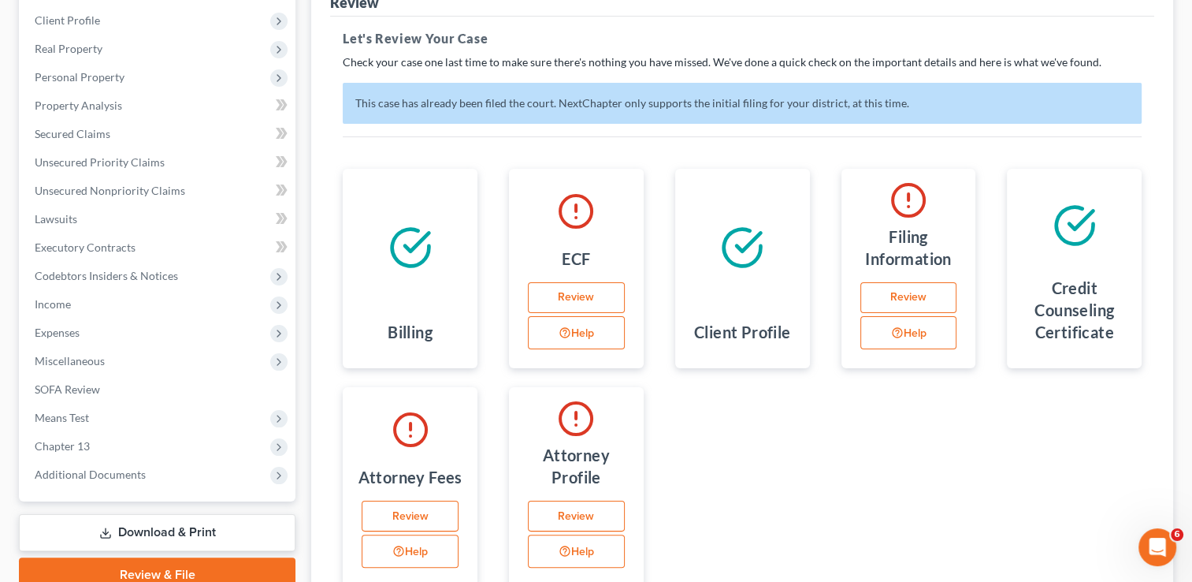
click at [917, 292] on link "Review" at bounding box center [909, 298] width 97 height 32
select select "1"
select select "0"
select select "3"
select select "2"
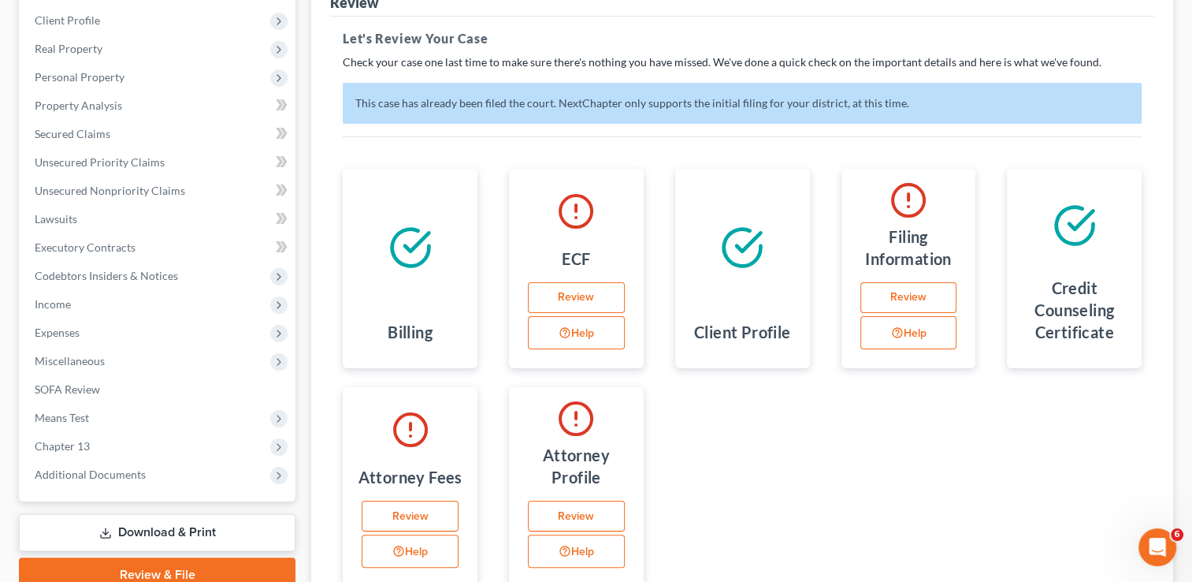
select select "0"
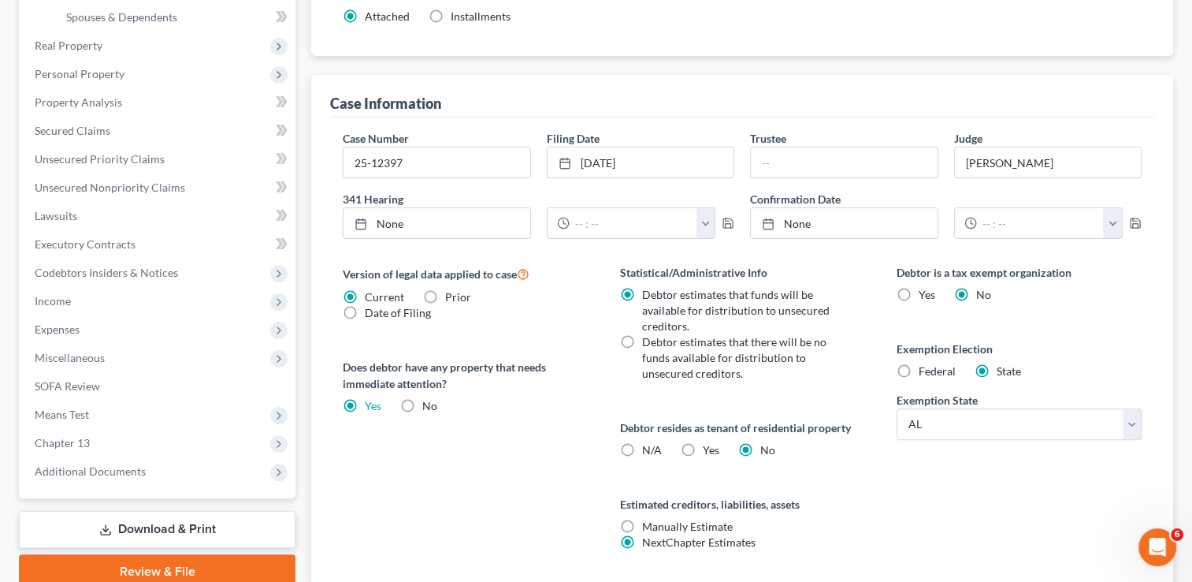
scroll to position [429, 0]
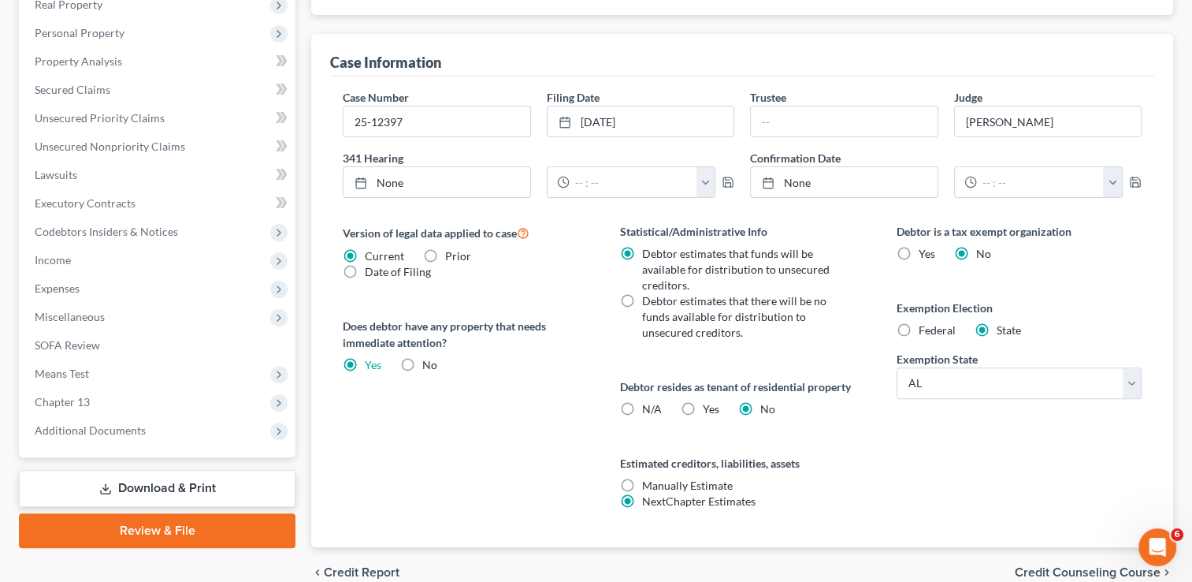
click at [422, 360] on label "No" at bounding box center [429, 365] width 15 height 16
click at [429, 360] on input "No" at bounding box center [434, 362] width 10 height 10
radio input "true"
radio input "false"
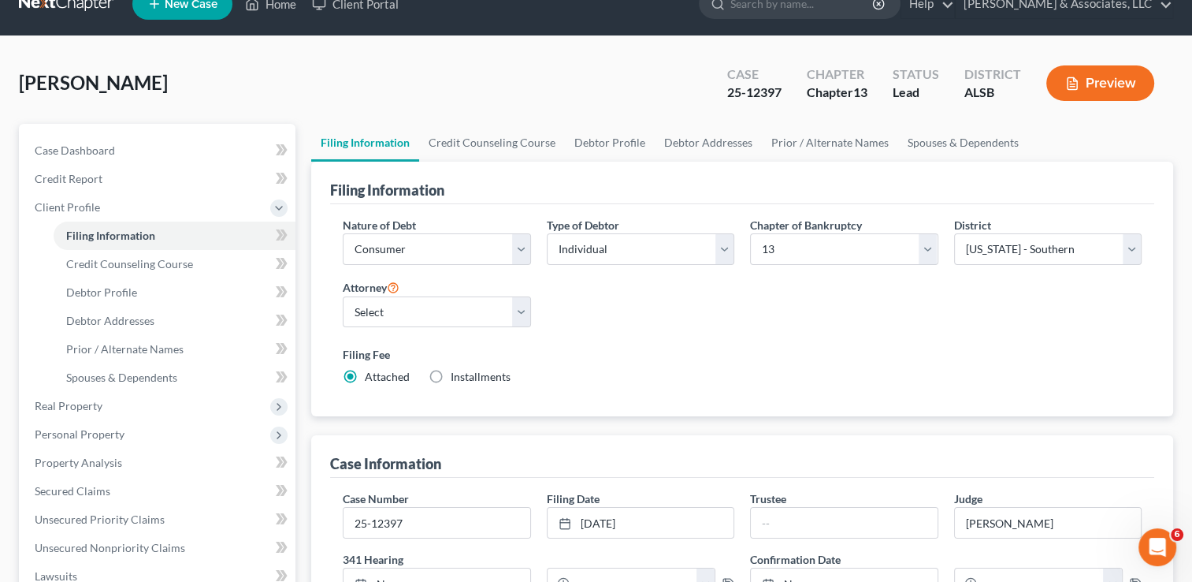
scroll to position [25, 0]
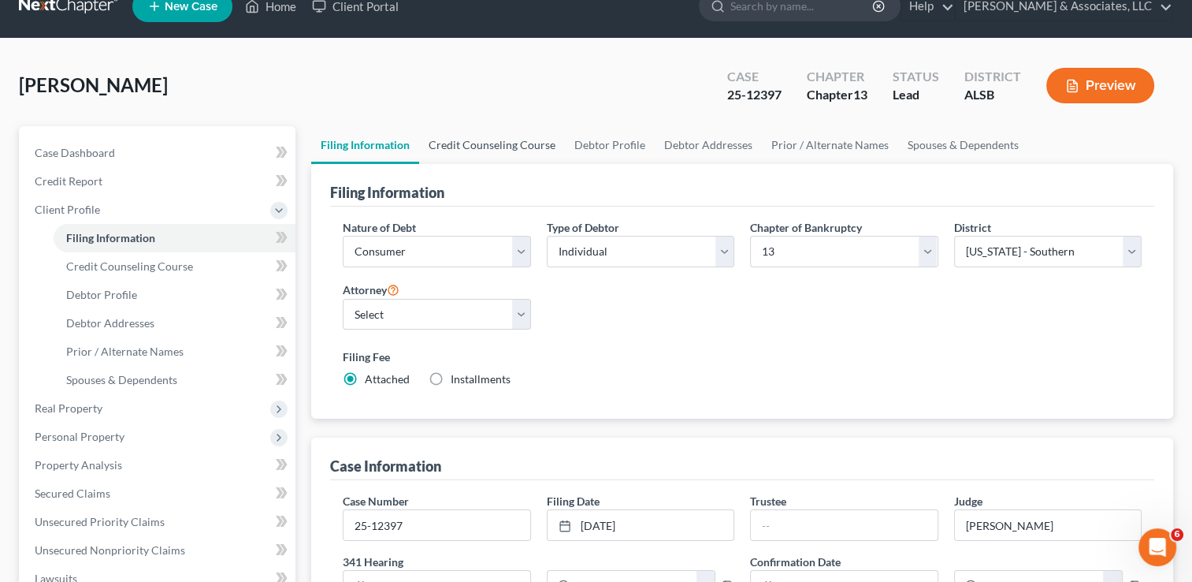
click at [490, 151] on link "Credit Counseling Course" at bounding box center [492, 145] width 146 height 38
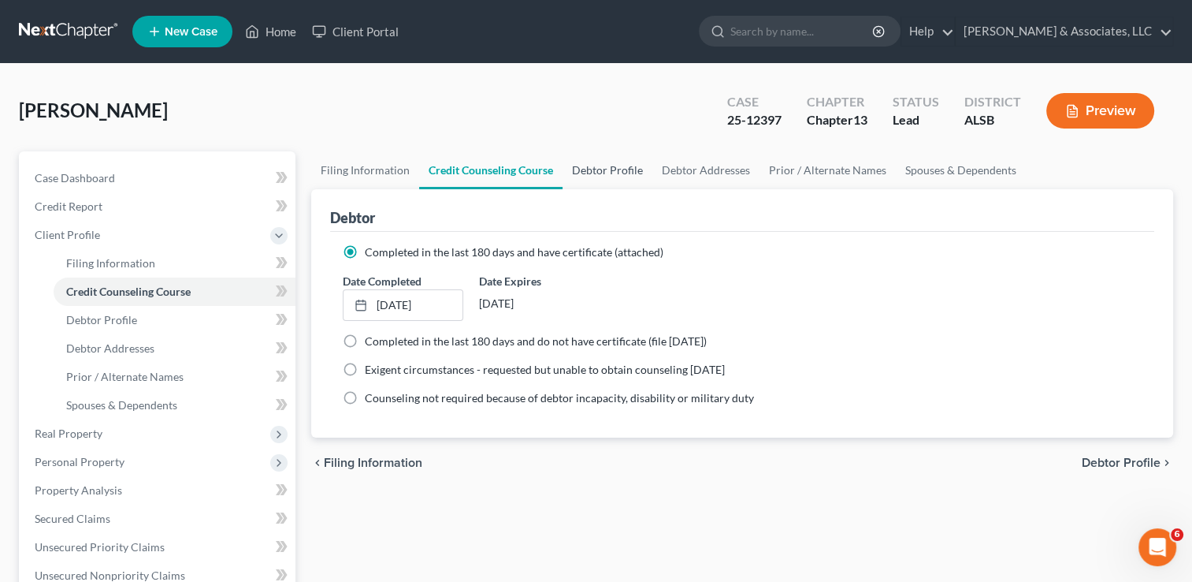
click at [622, 163] on link "Debtor Profile" at bounding box center [608, 170] width 90 height 38
select select "1"
select select "3"
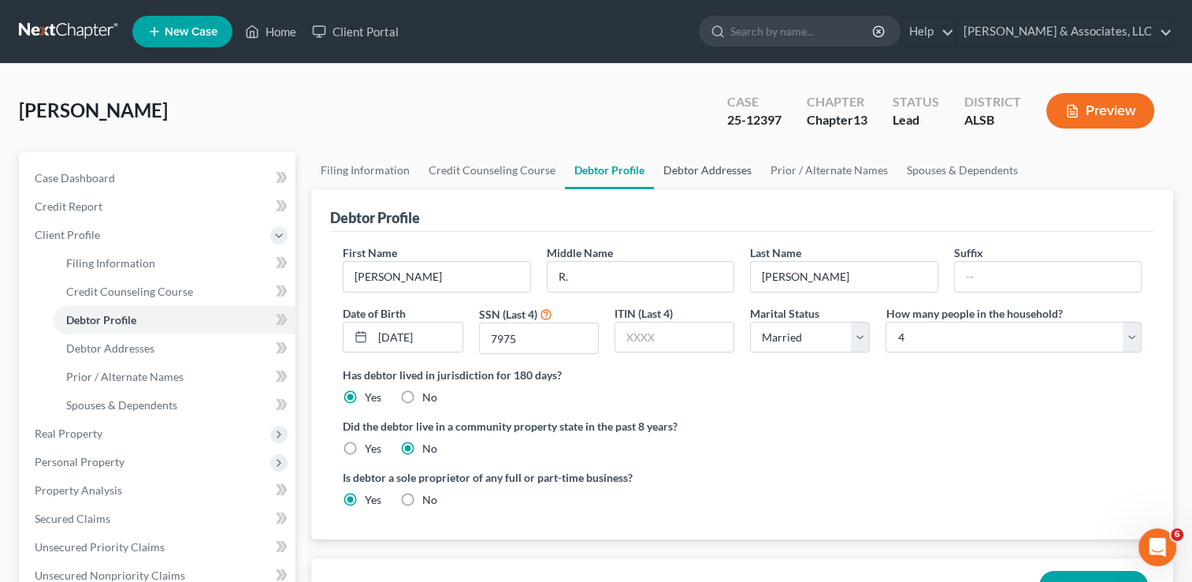
click at [708, 166] on link "Debtor Addresses" at bounding box center [707, 170] width 107 height 38
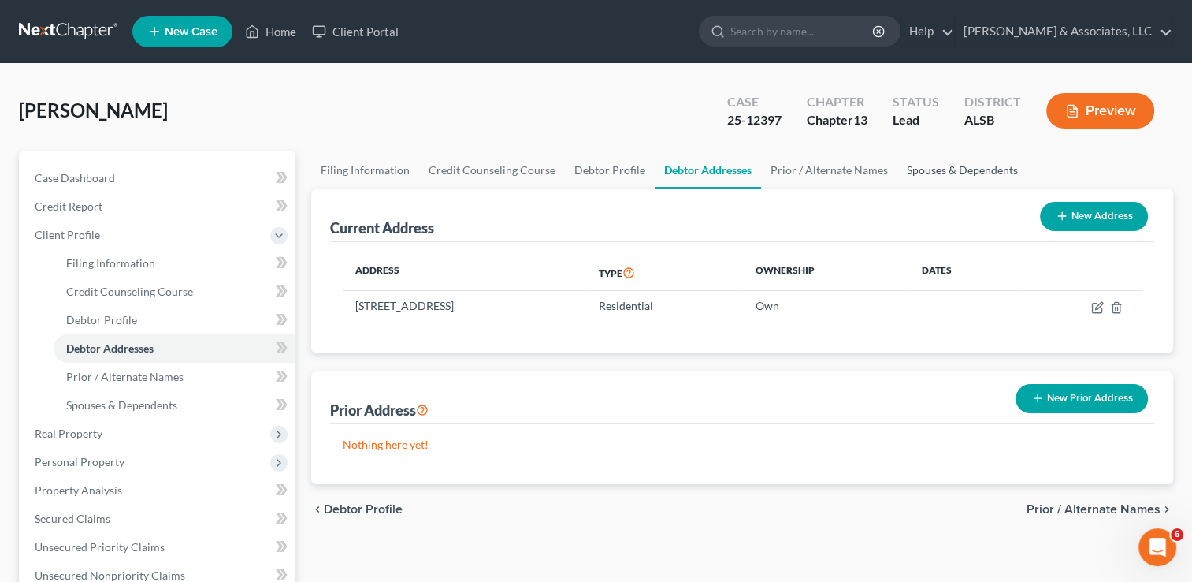
click at [925, 166] on link "Spouses & Dependents" at bounding box center [963, 170] width 130 height 38
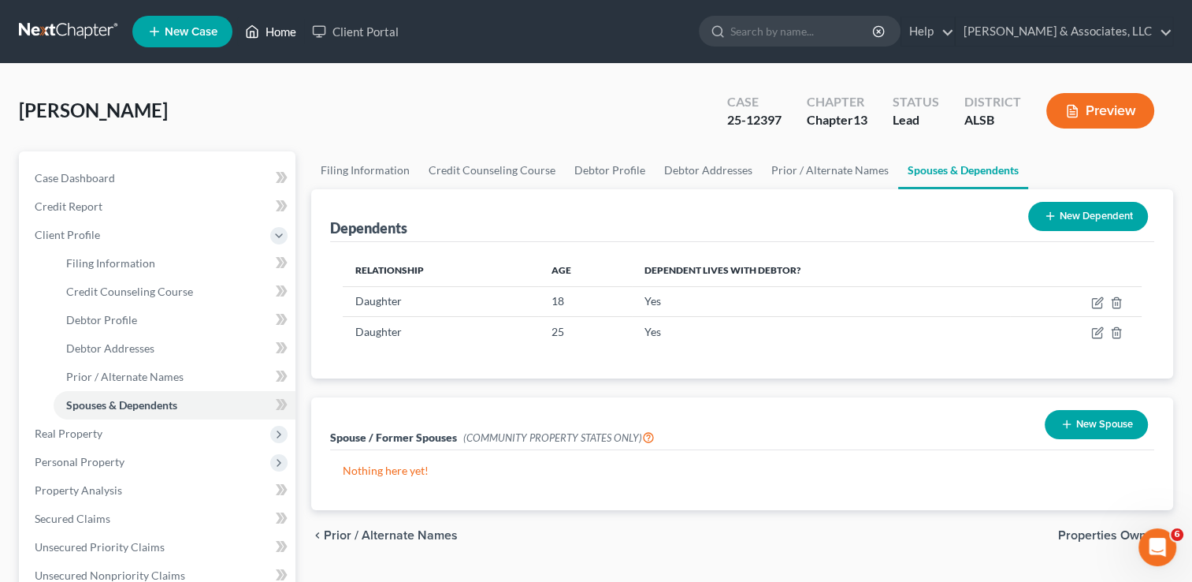
click at [284, 24] on link "Home" at bounding box center [270, 31] width 67 height 28
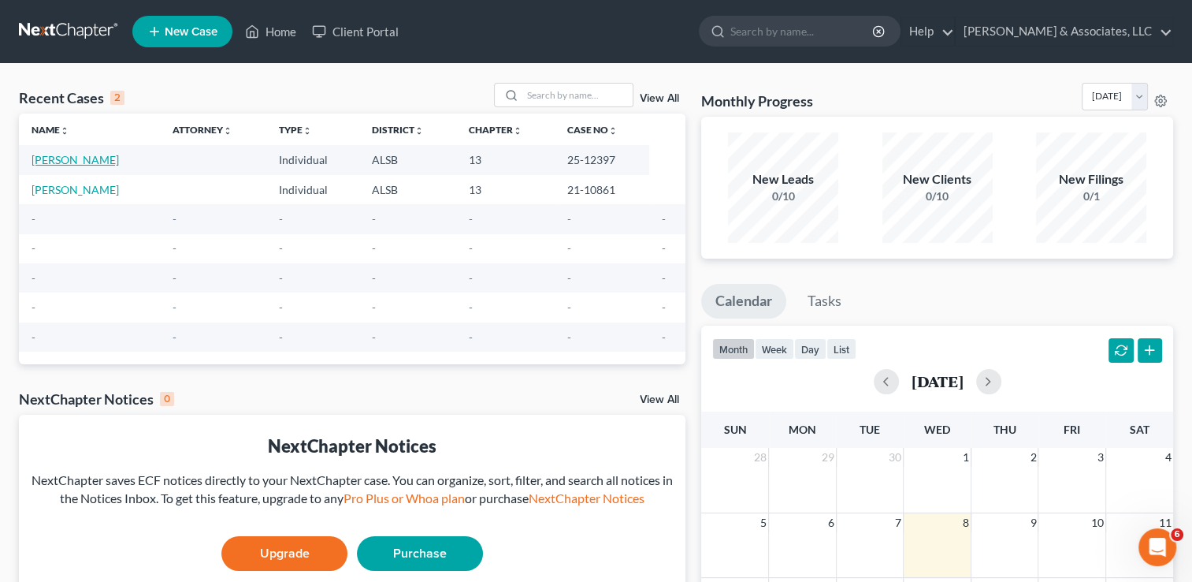
click at [116, 156] on link "[PERSON_NAME]" at bounding box center [75, 159] width 87 height 13
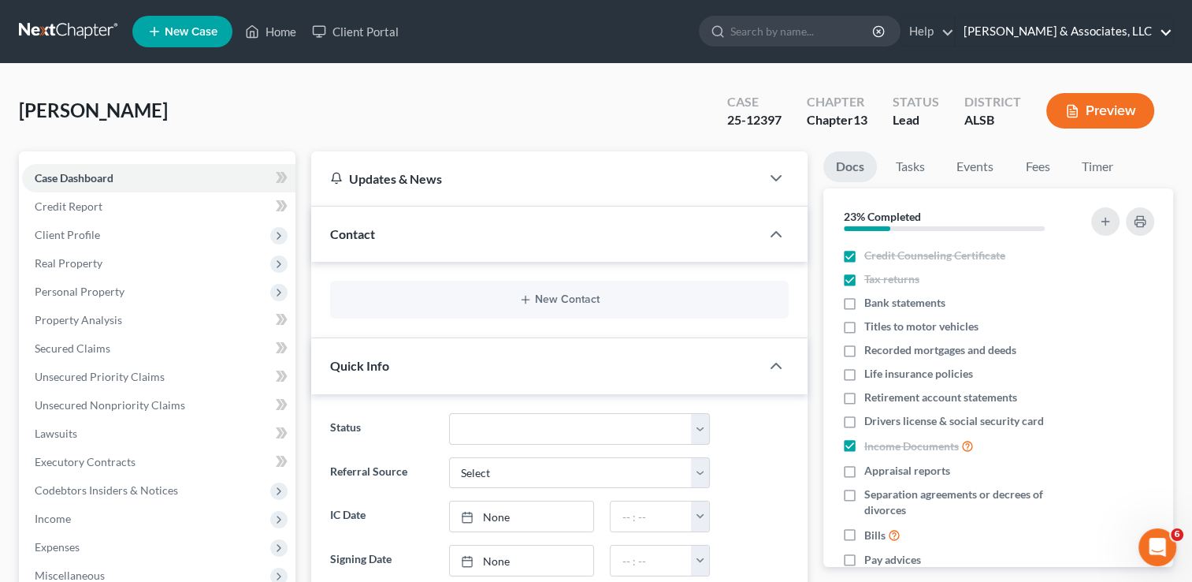
click at [1117, 34] on link "[PERSON_NAME] & Associates, LLC" at bounding box center [1064, 31] width 217 height 28
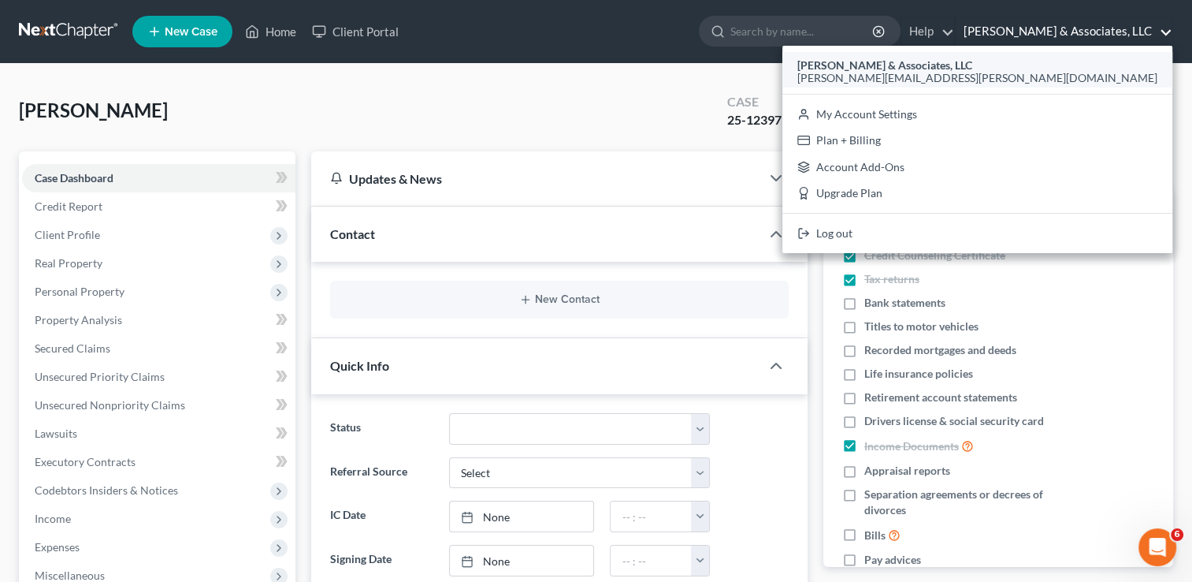
click at [1059, 77] on span "[PERSON_NAME][EMAIL_ADDRESS][PERSON_NAME][DOMAIN_NAME]" at bounding box center [978, 77] width 360 height 13
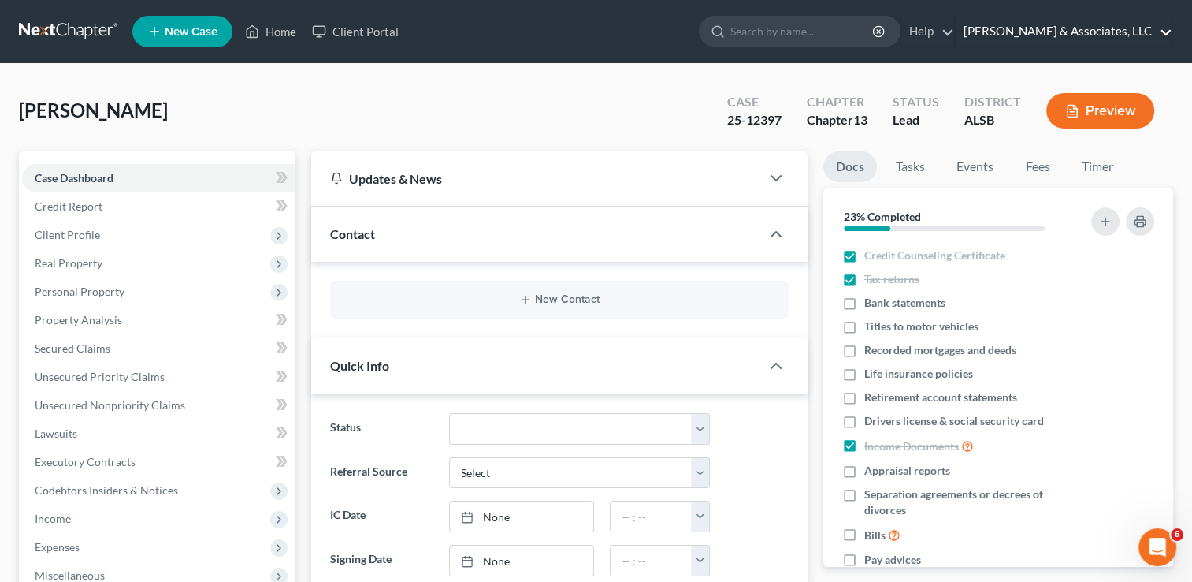
click at [1095, 30] on link "[PERSON_NAME] & Associates, LLC" at bounding box center [1064, 31] width 217 height 28
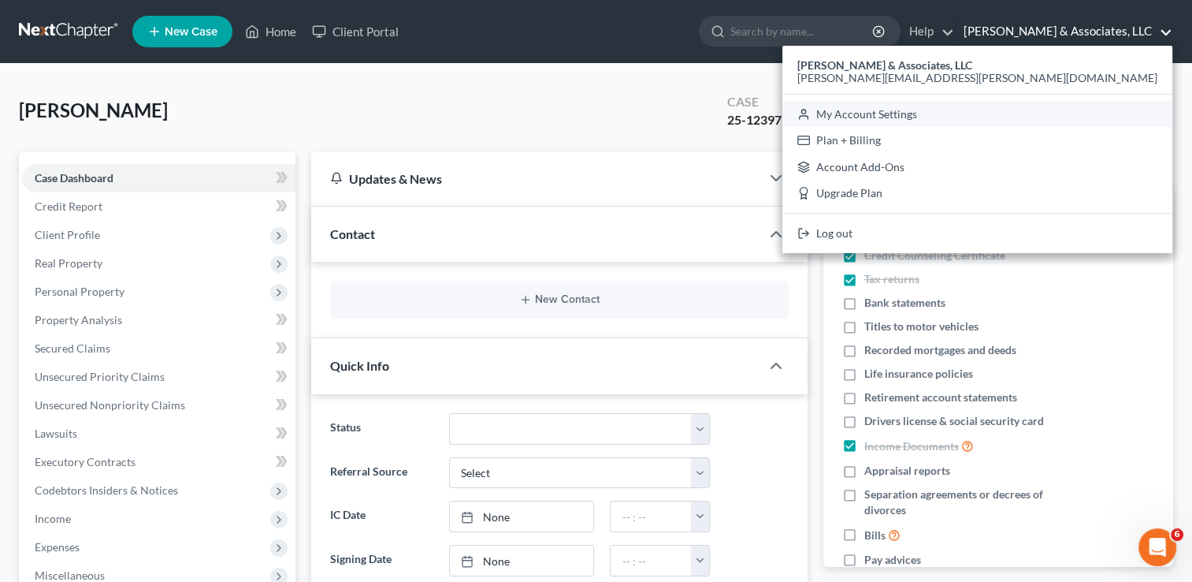
click at [1107, 113] on link "My Account Settings" at bounding box center [978, 114] width 390 height 27
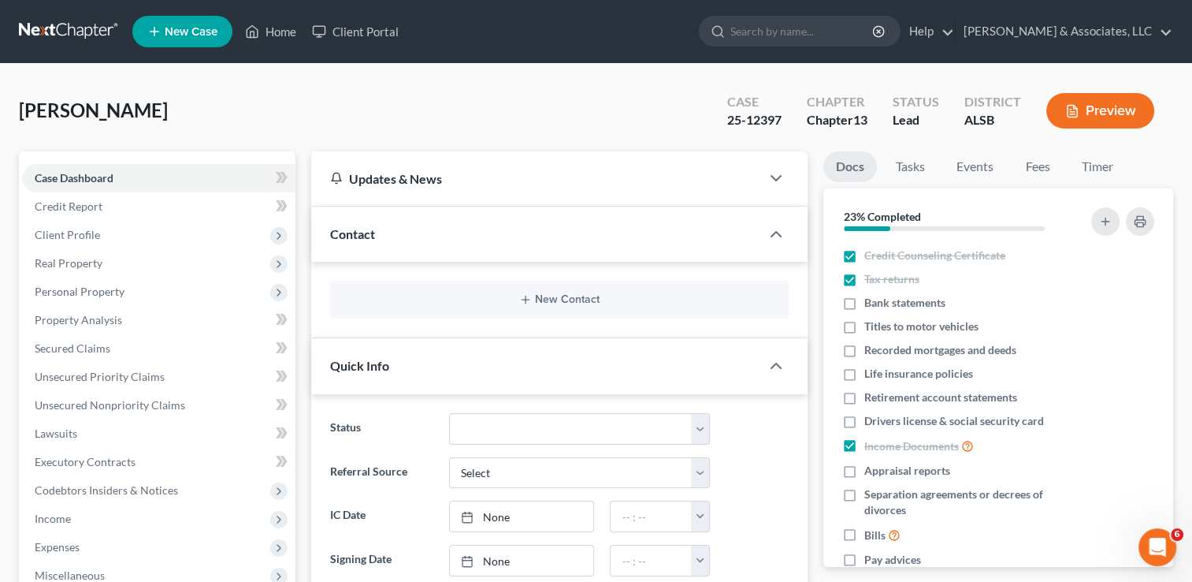
select select "2"
select select "23"
select select "0"
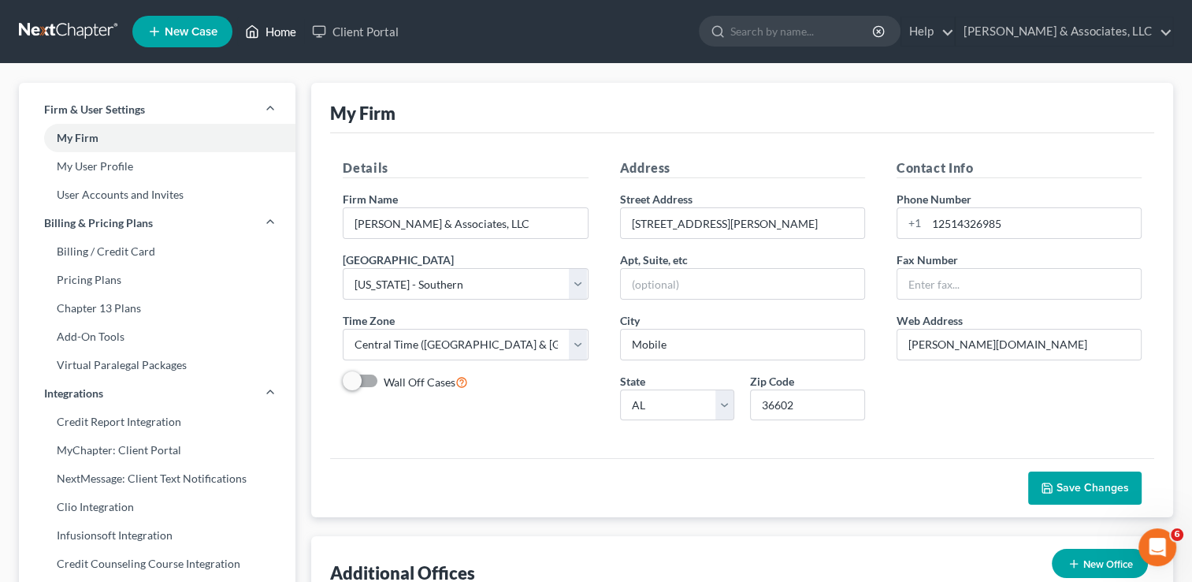
click at [266, 23] on link "Home" at bounding box center [270, 31] width 67 height 28
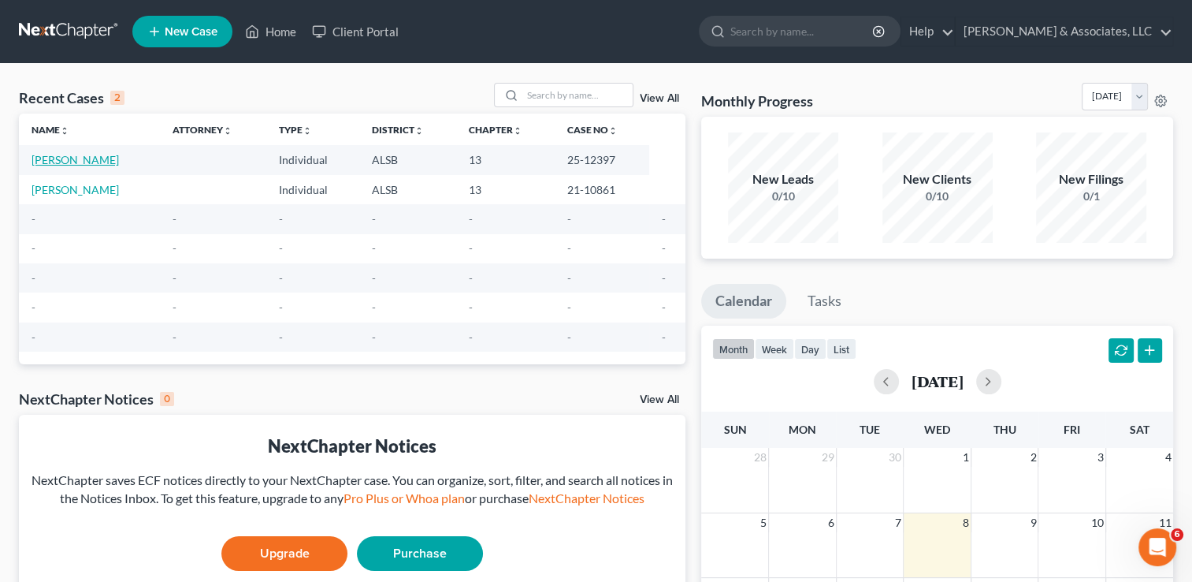
click at [56, 162] on link "[PERSON_NAME]" at bounding box center [75, 159] width 87 height 13
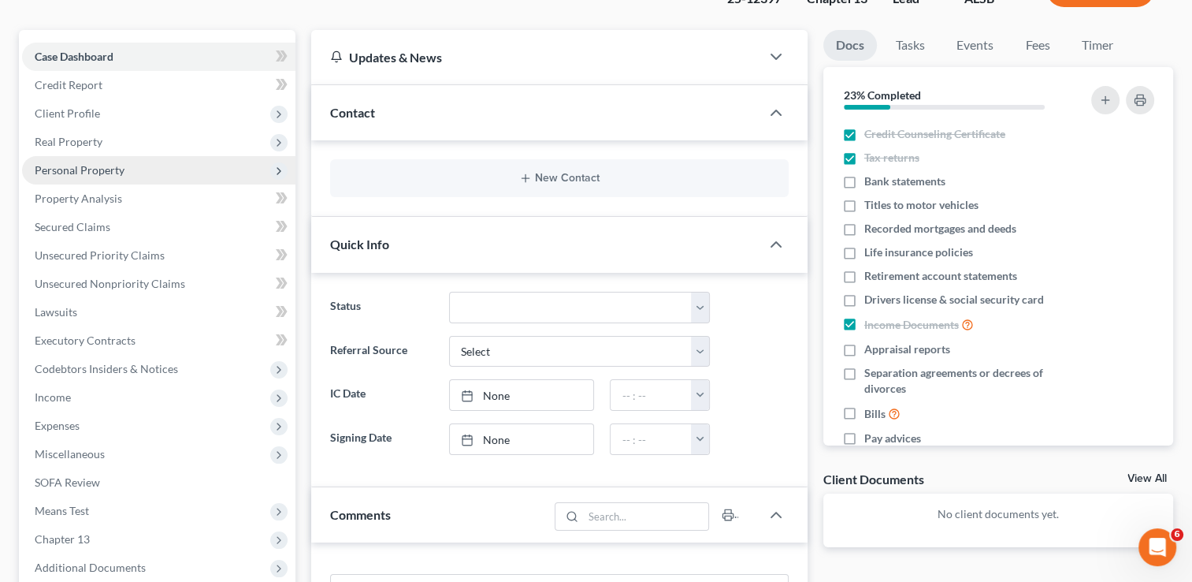
scroll to position [139, 0]
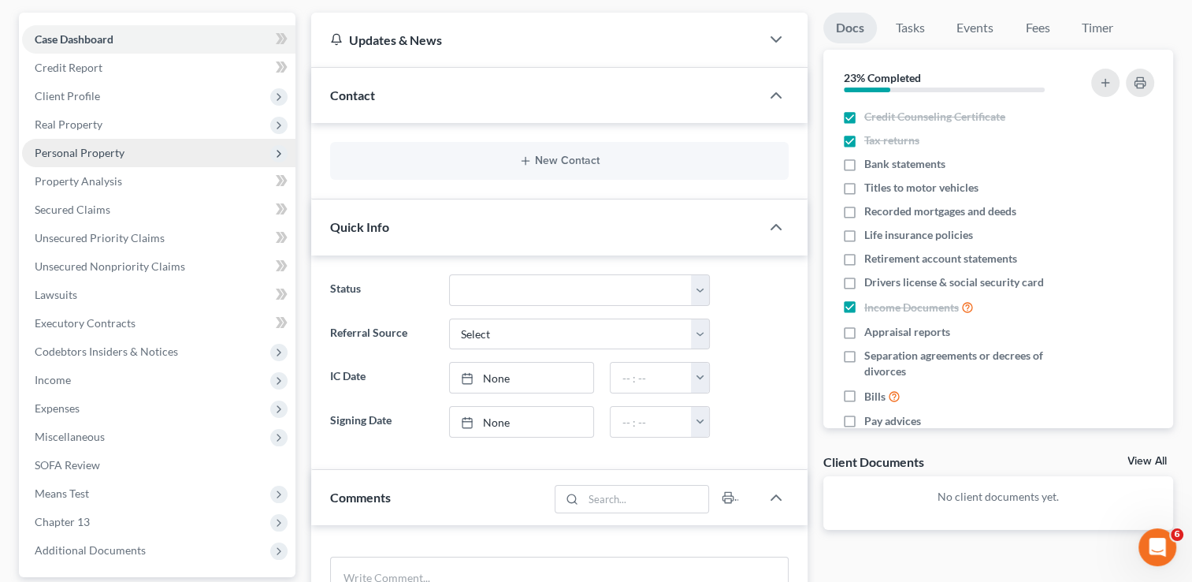
click at [106, 160] on span "Personal Property" at bounding box center [158, 153] width 273 height 28
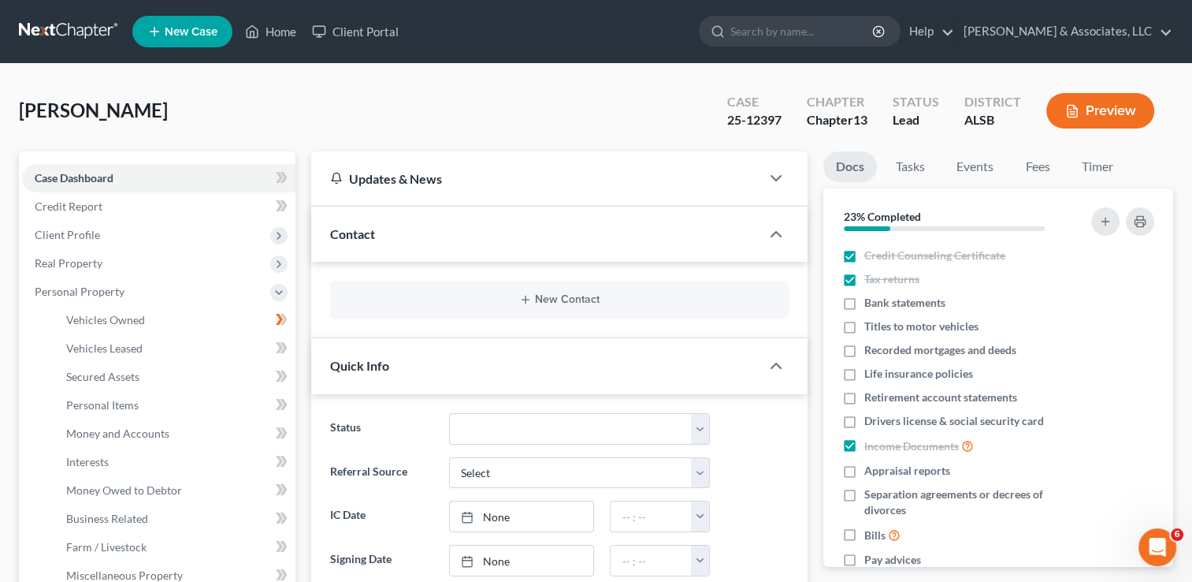
scroll to position [57, 0]
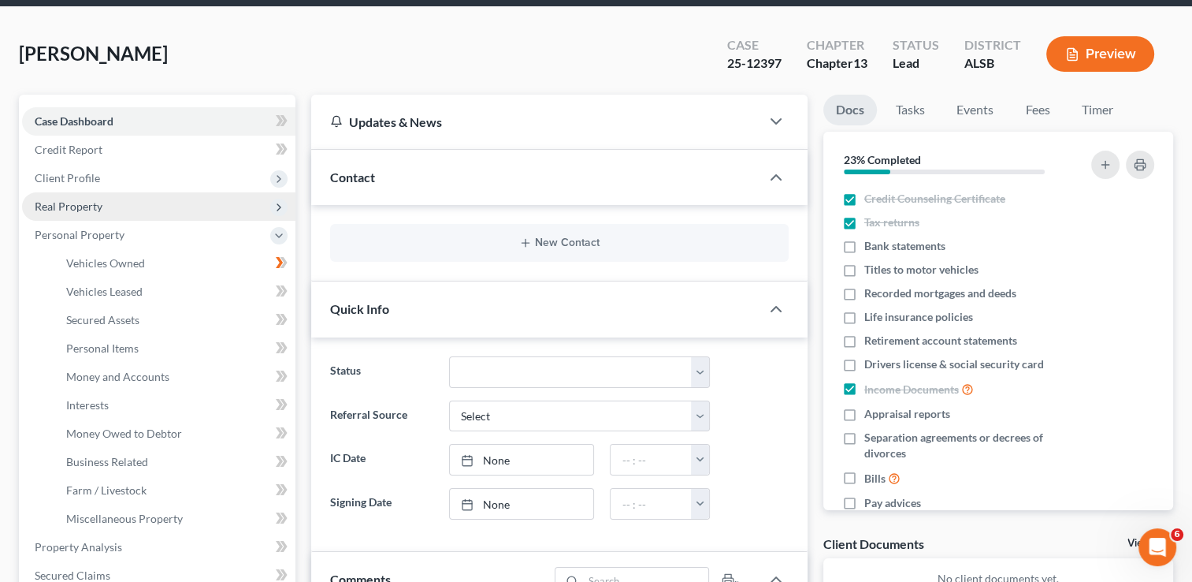
click at [79, 204] on span "Real Property" at bounding box center [69, 205] width 68 height 13
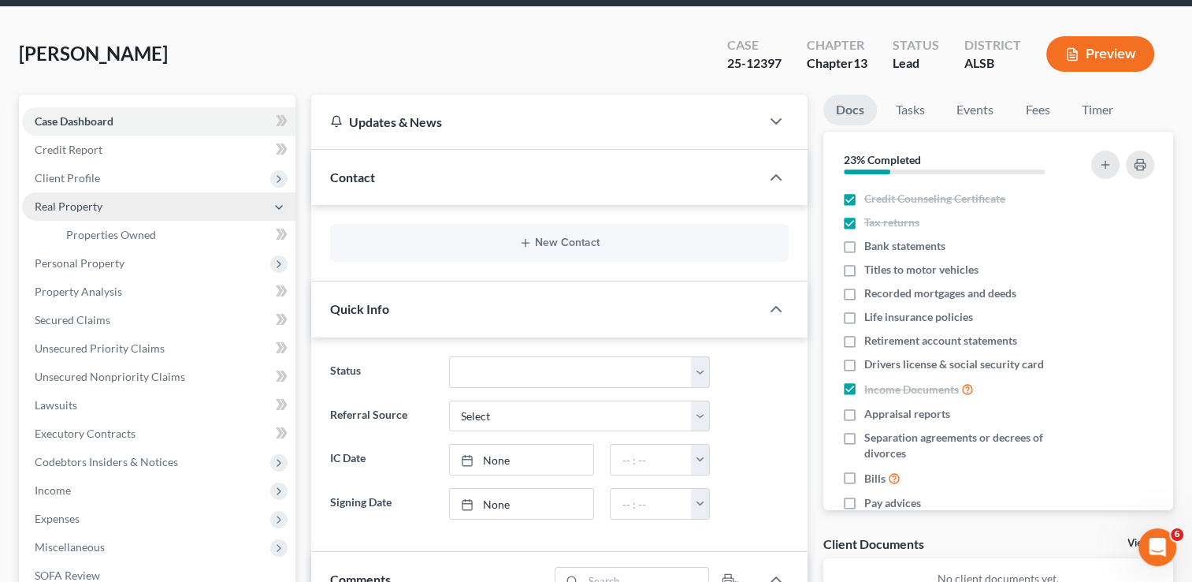
click at [79, 204] on span "Real Property" at bounding box center [69, 205] width 68 height 13
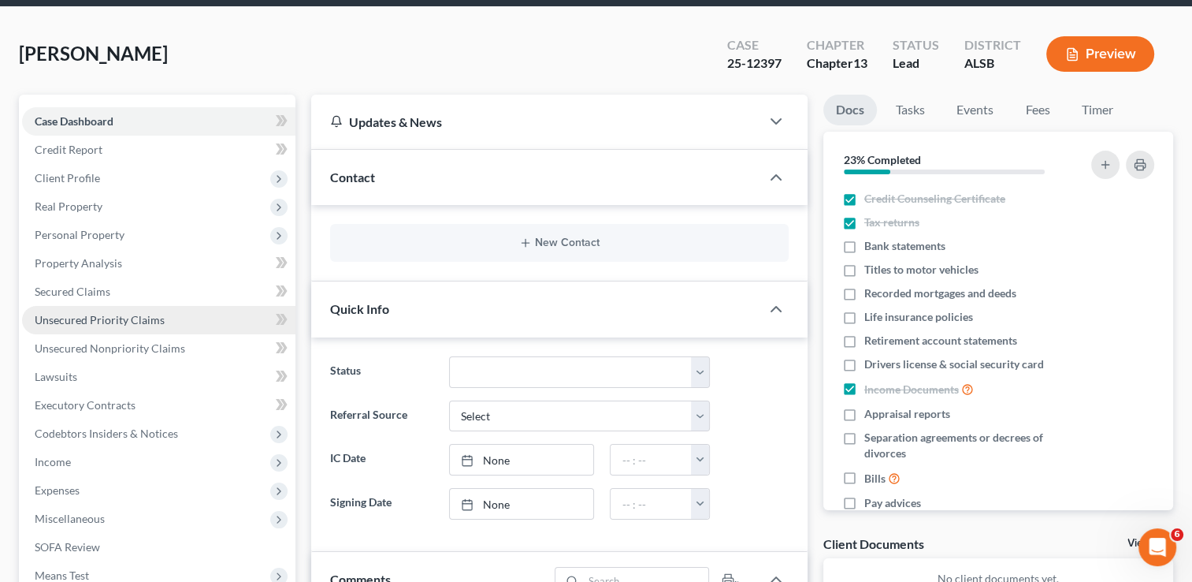
click at [99, 327] on link "Unsecured Priority Claims" at bounding box center [158, 320] width 273 height 28
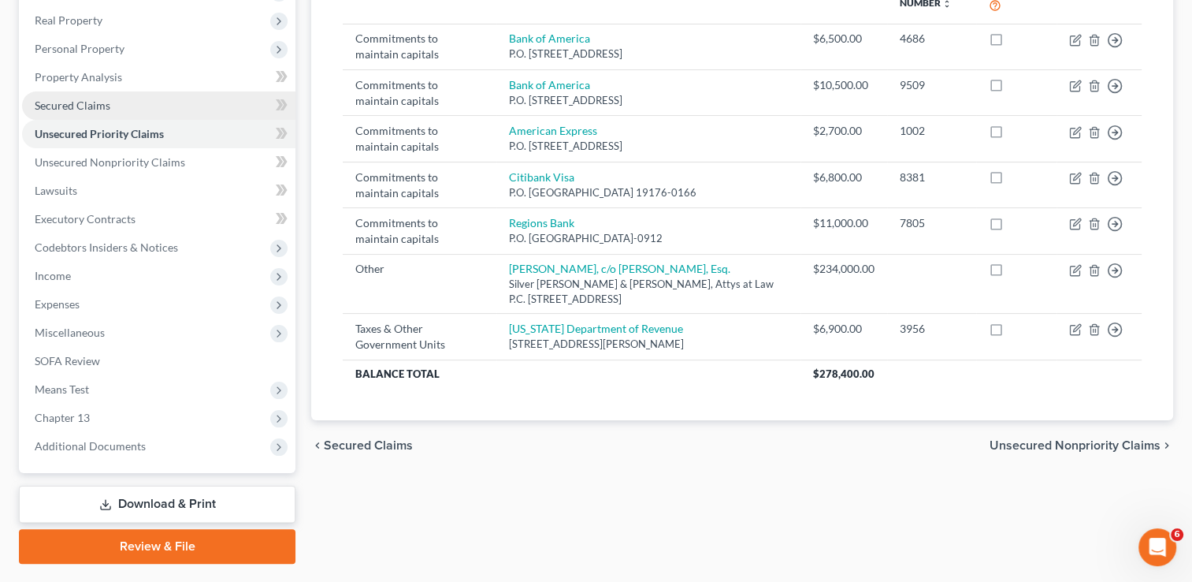
scroll to position [245, 0]
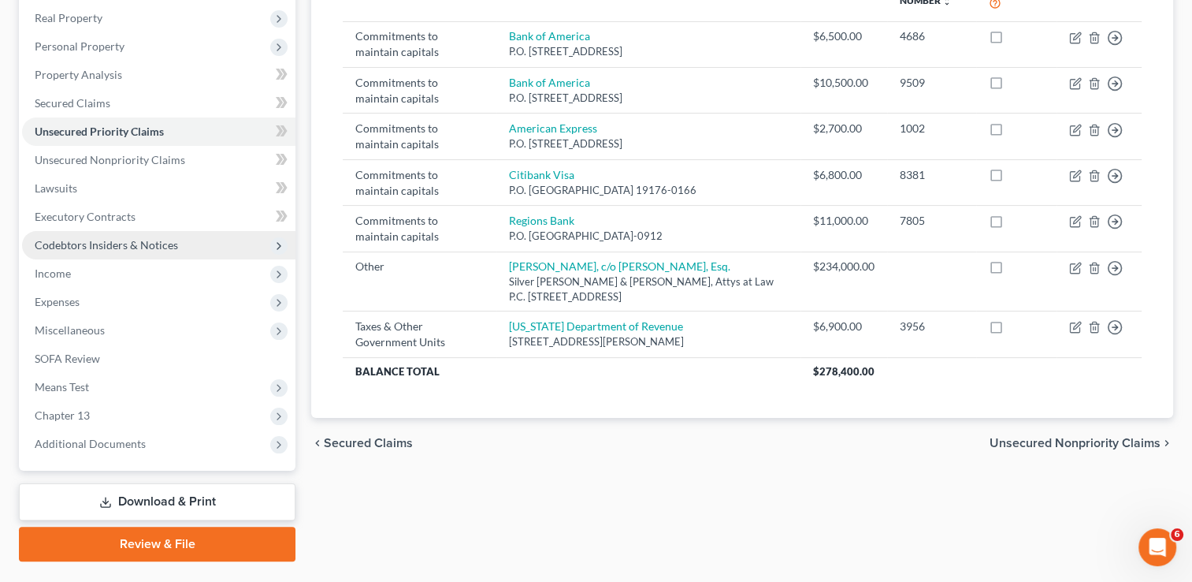
click at [177, 254] on span "Codebtors Insiders & Notices" at bounding box center [158, 245] width 273 height 28
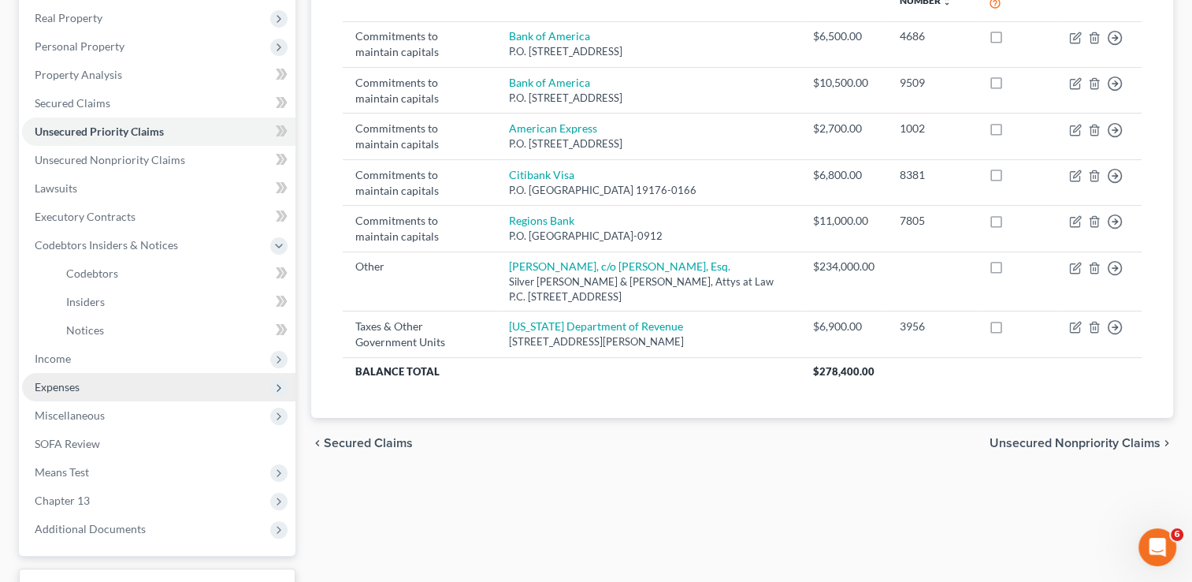
click at [143, 387] on span "Expenses" at bounding box center [158, 387] width 273 height 28
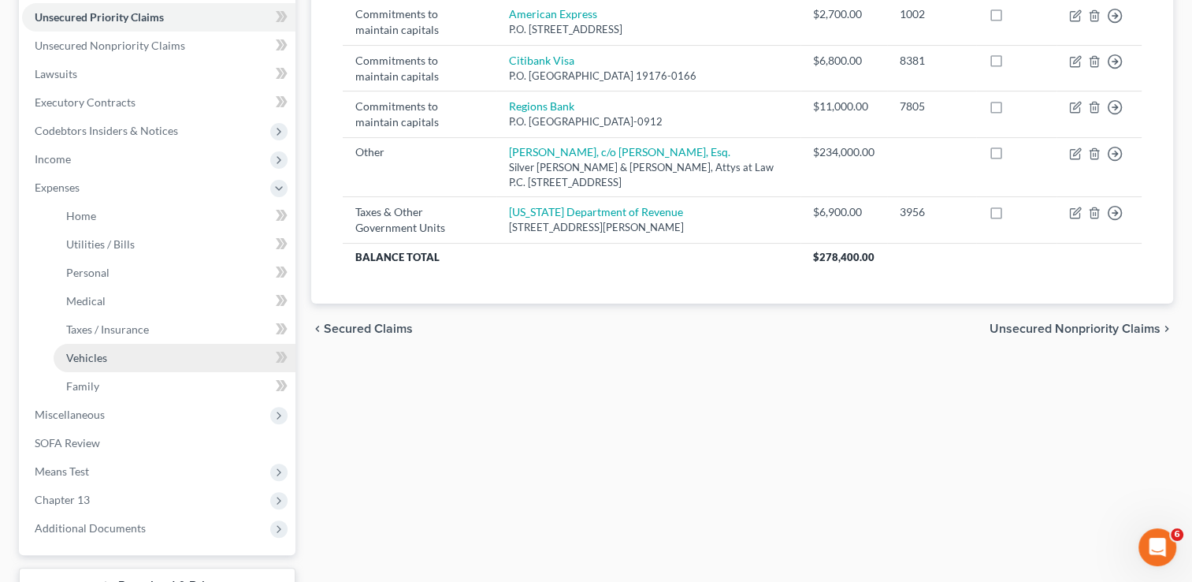
scroll to position [366, 0]
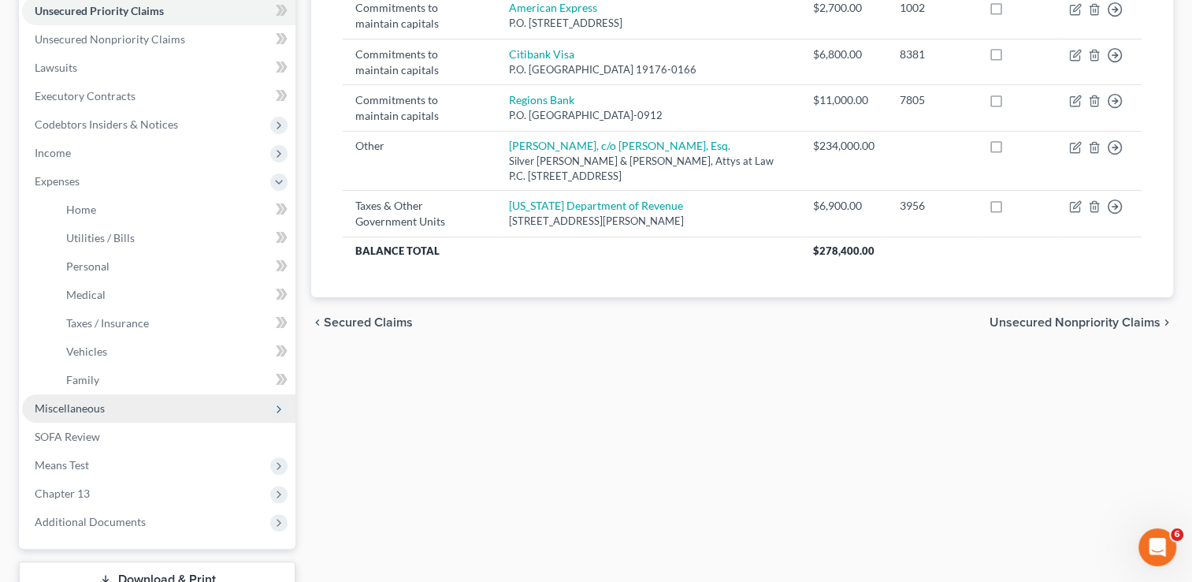
click at [117, 415] on span "Miscellaneous" at bounding box center [158, 408] width 273 height 28
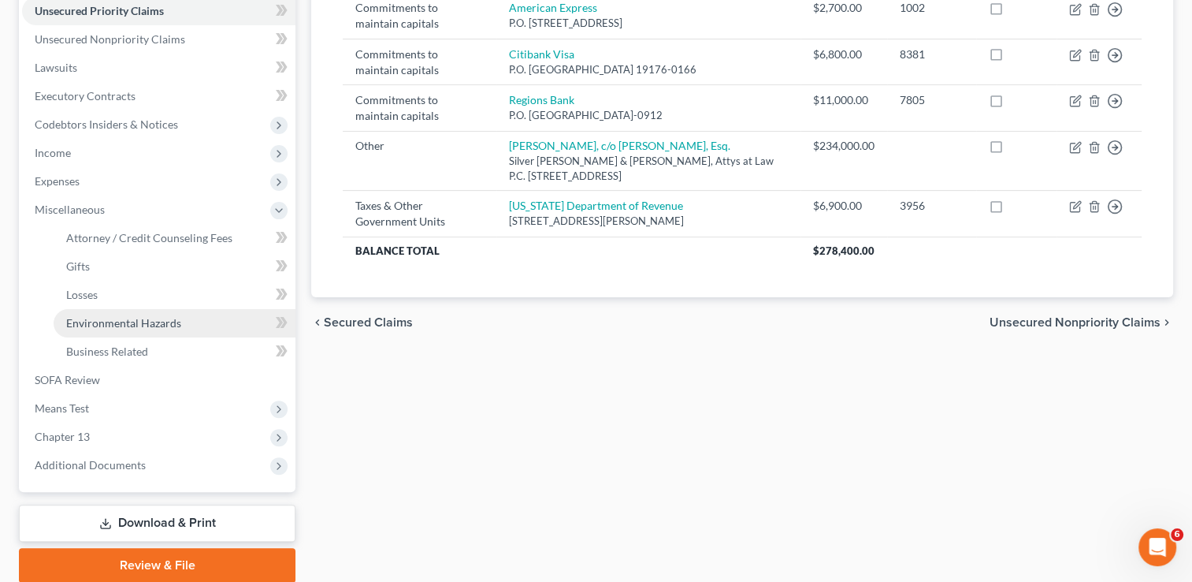
click at [133, 324] on span "Environmental Hazards" at bounding box center [123, 322] width 115 height 13
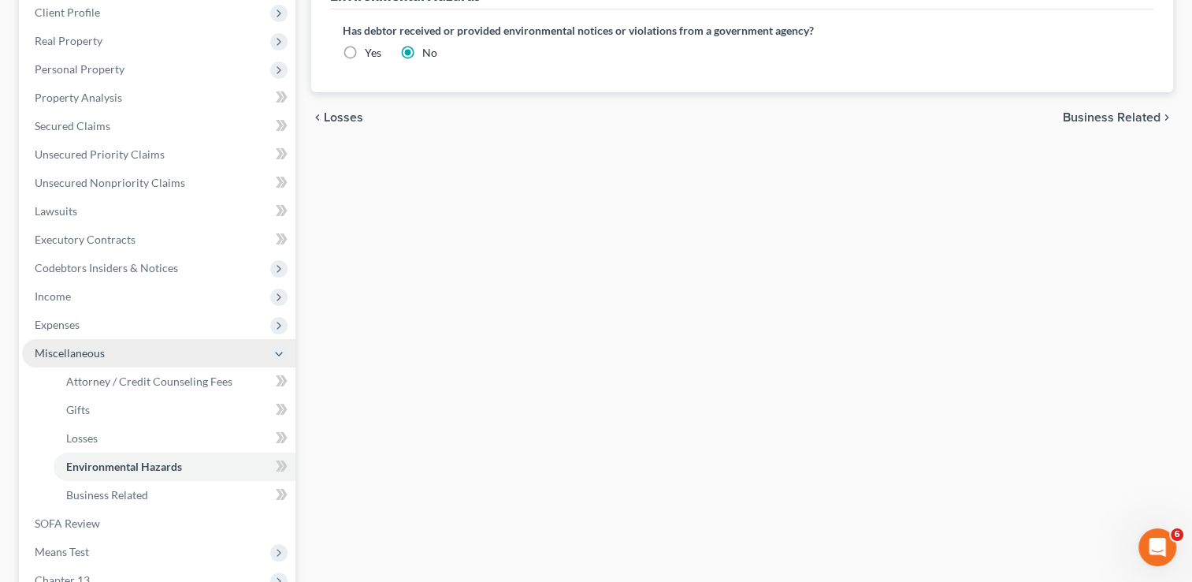
scroll to position [226, 0]
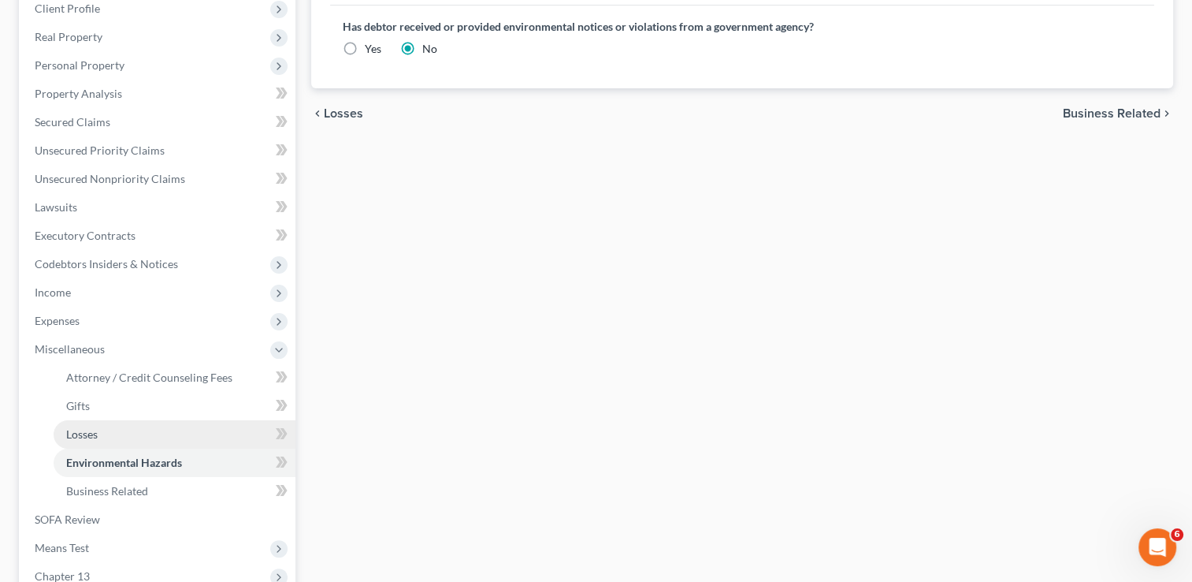
click at [114, 439] on link "Losses" at bounding box center [175, 434] width 242 height 28
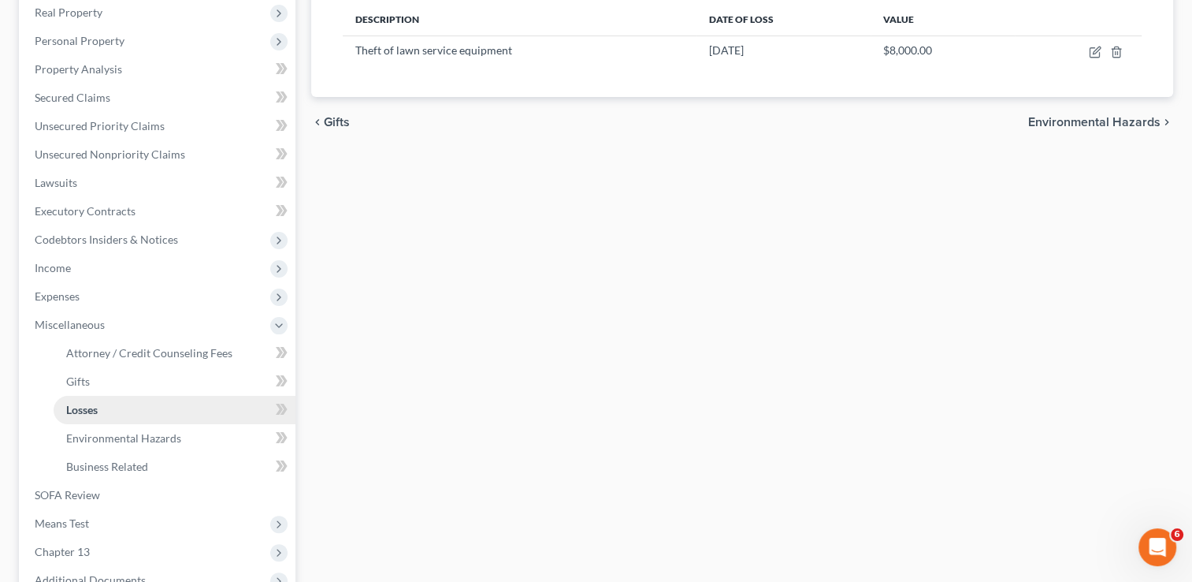
scroll to position [255, 0]
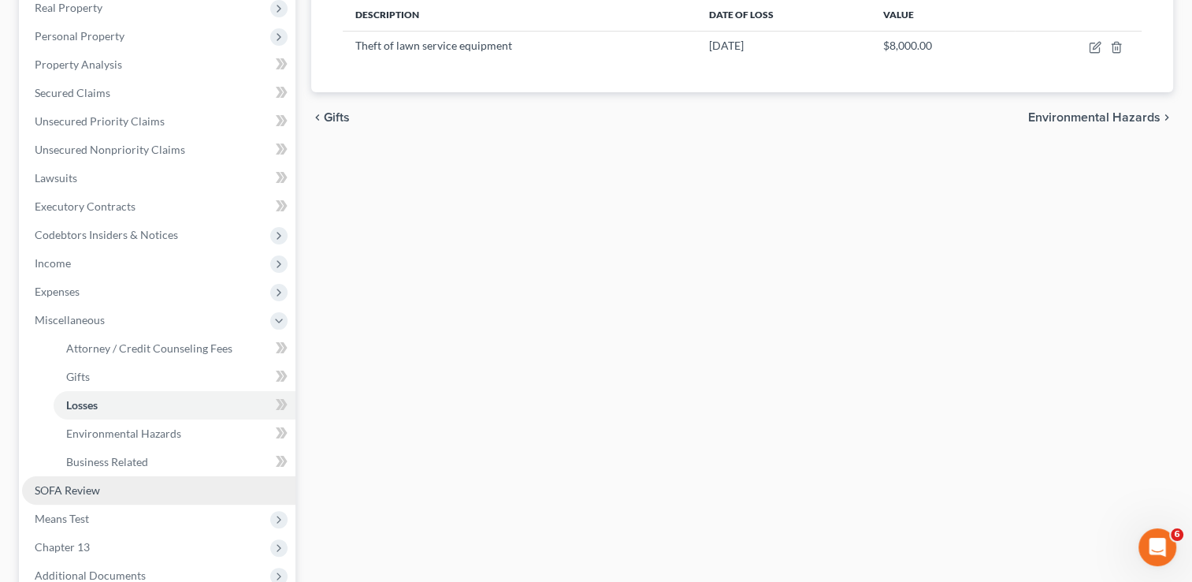
click at [145, 496] on link "SOFA Review" at bounding box center [158, 490] width 273 height 28
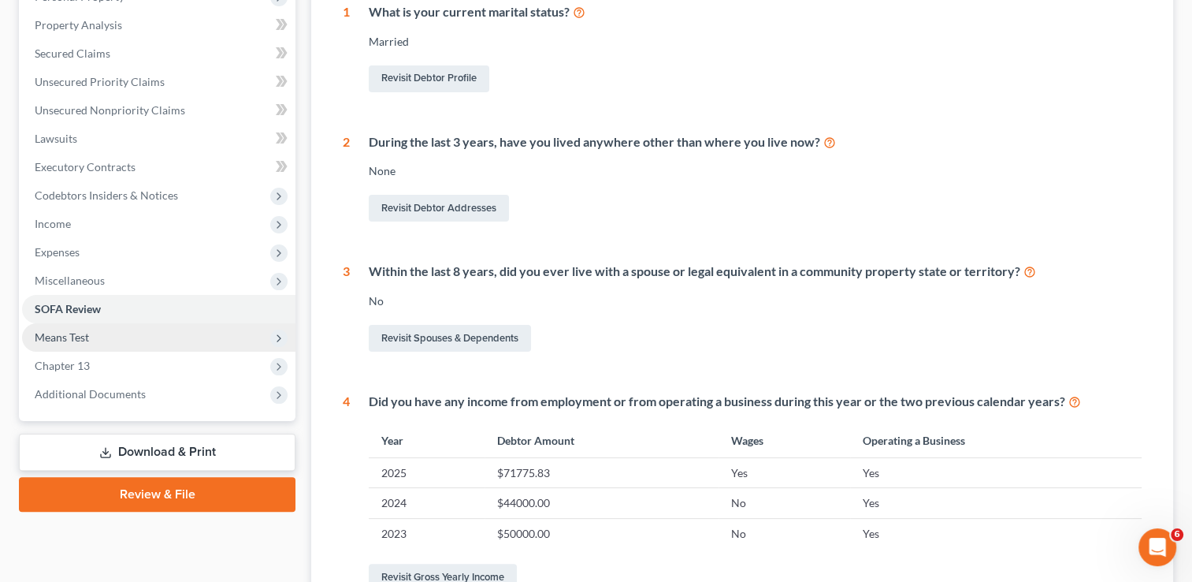
scroll to position [331, 0]
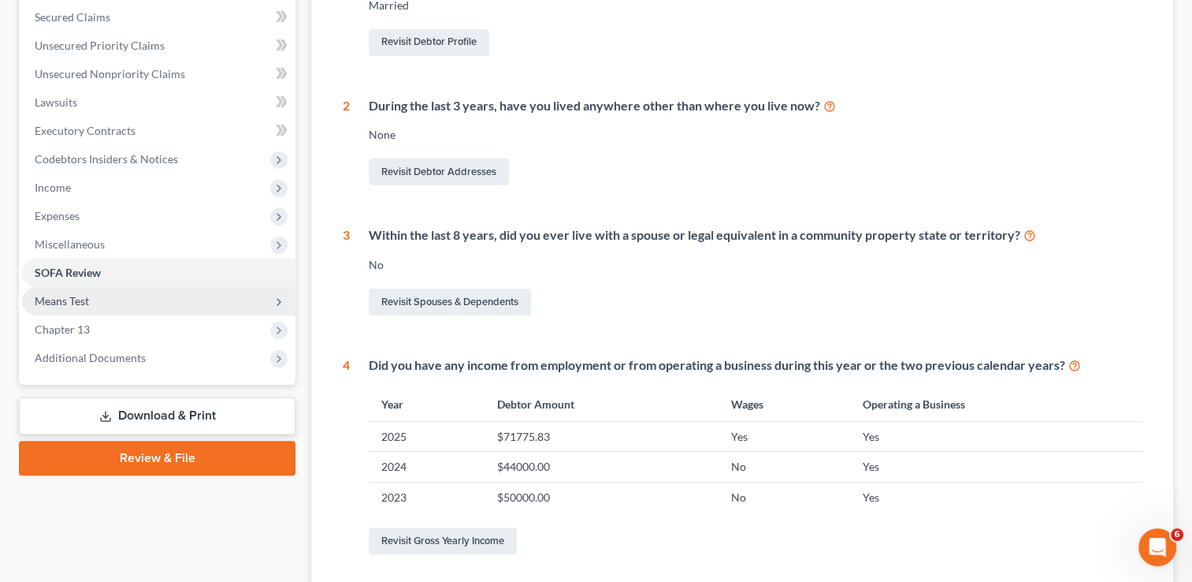
click at [93, 311] on span "Means Test" at bounding box center [158, 301] width 273 height 28
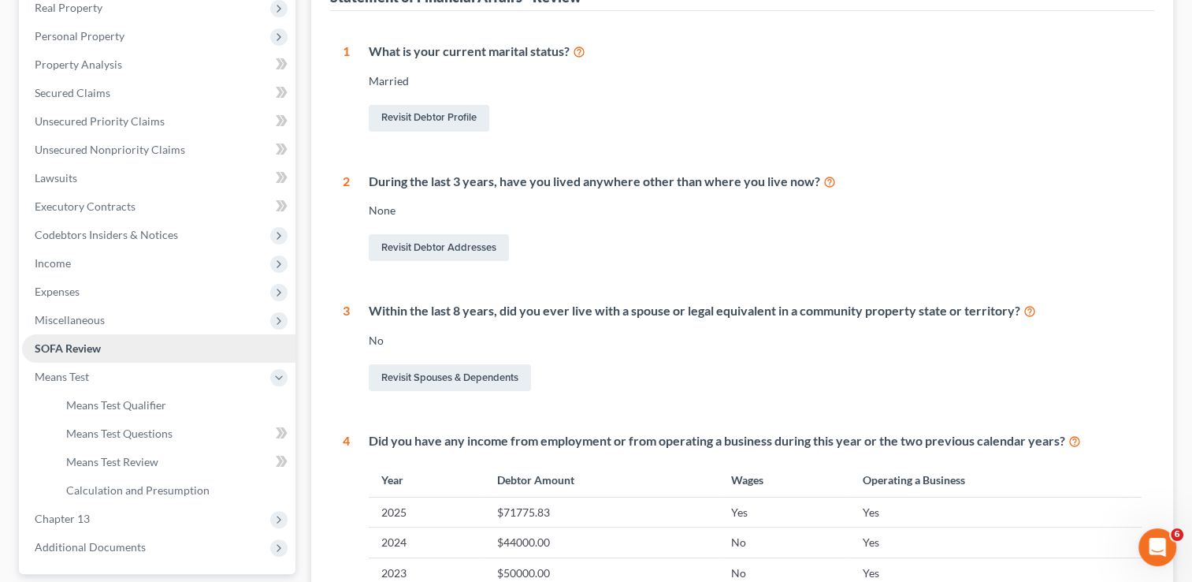
scroll to position [258, 0]
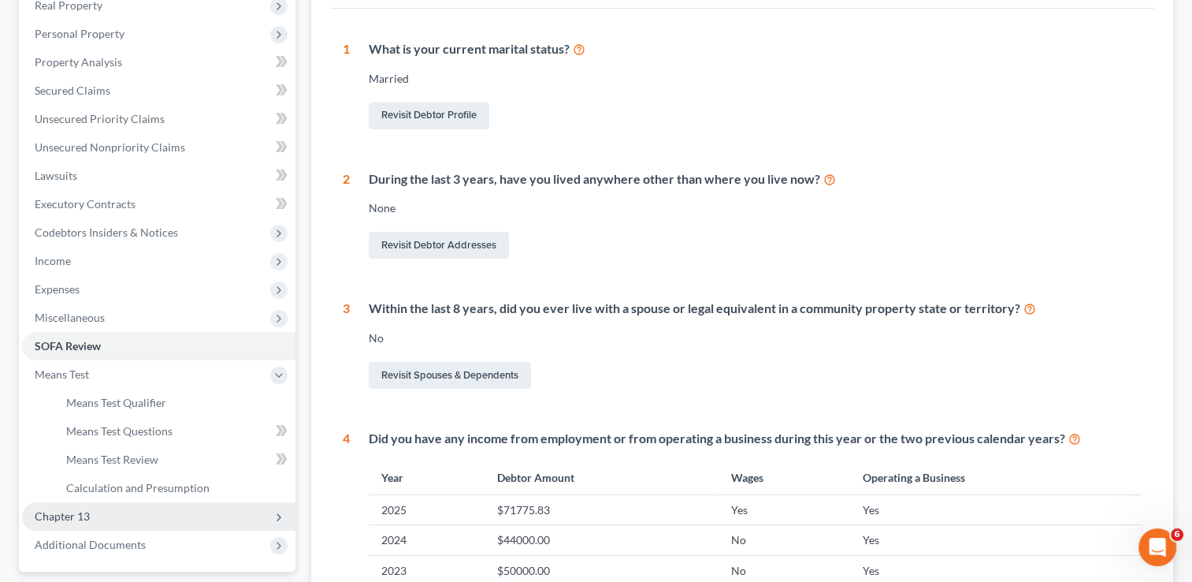
click at [98, 517] on span "Chapter 13" at bounding box center [158, 516] width 273 height 28
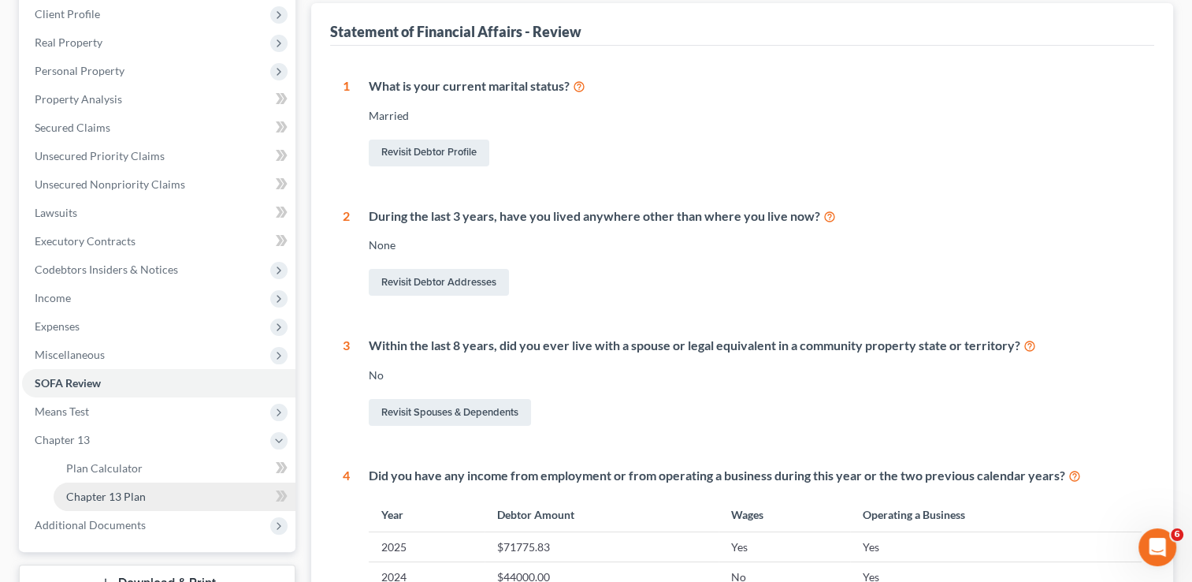
scroll to position [221, 0]
click at [173, 484] on link "Chapter 13 Plan" at bounding box center [175, 496] width 242 height 28
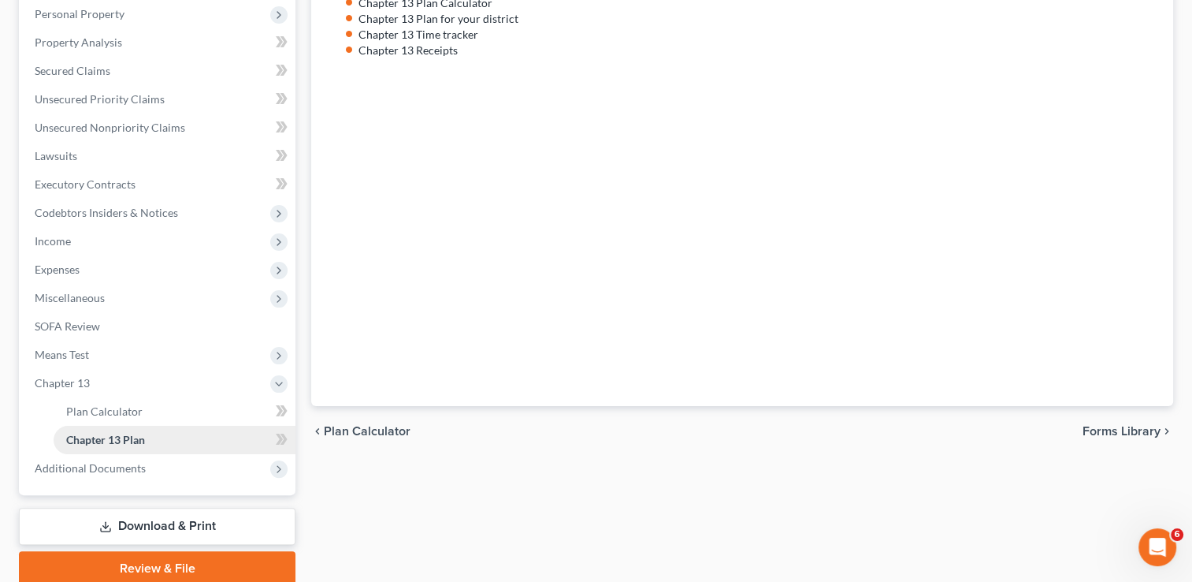
scroll to position [277, 0]
click at [161, 465] on span "Additional Documents" at bounding box center [158, 468] width 273 height 28
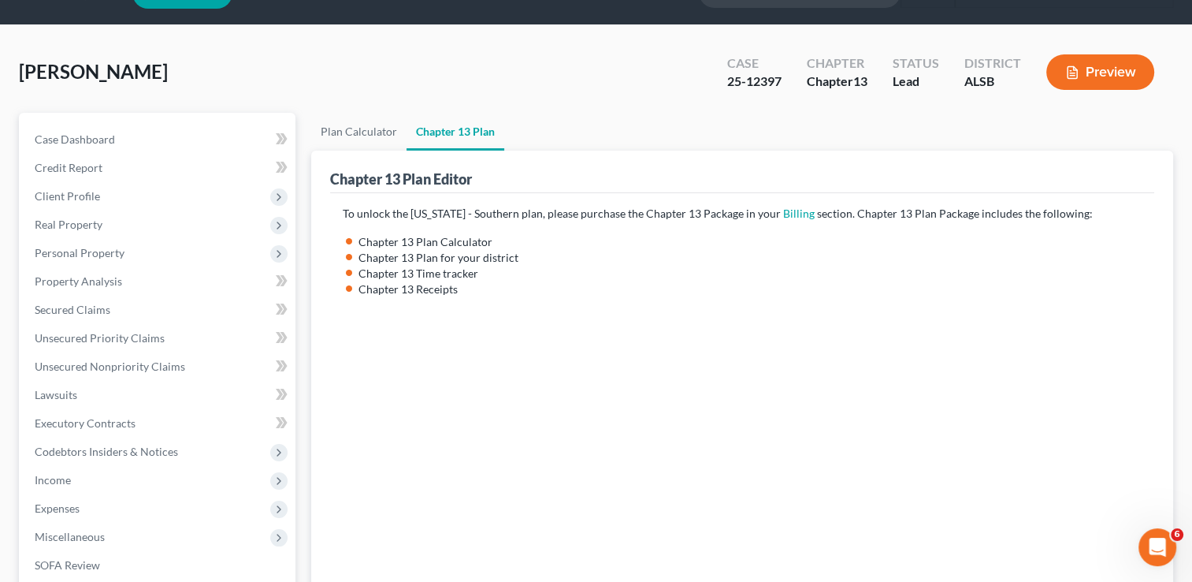
scroll to position [32, 0]
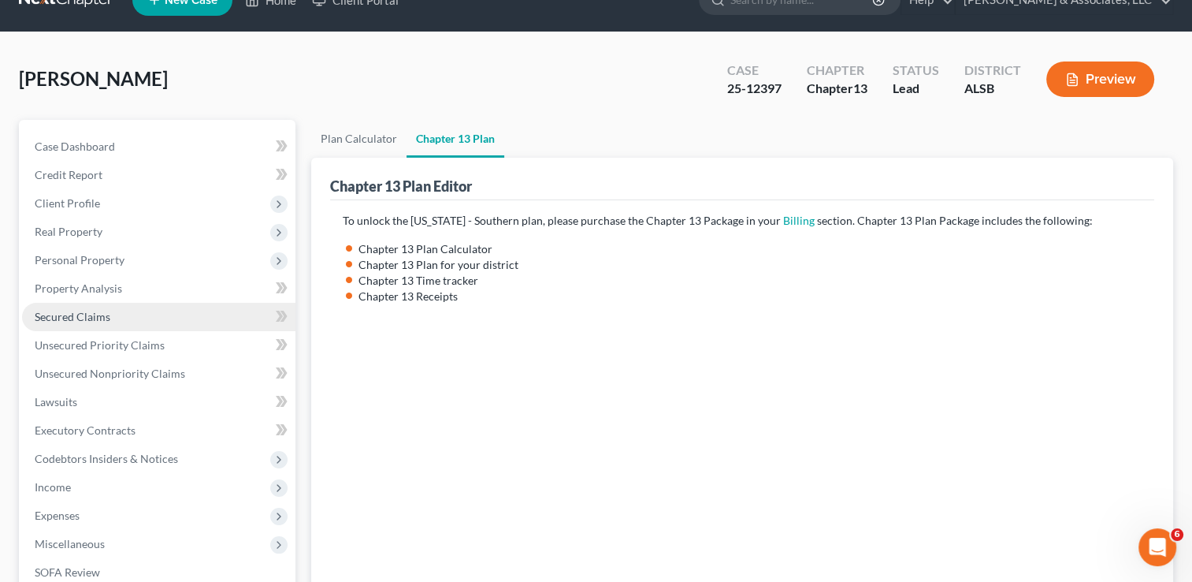
click at [85, 307] on link "Secured Claims" at bounding box center [158, 317] width 273 height 28
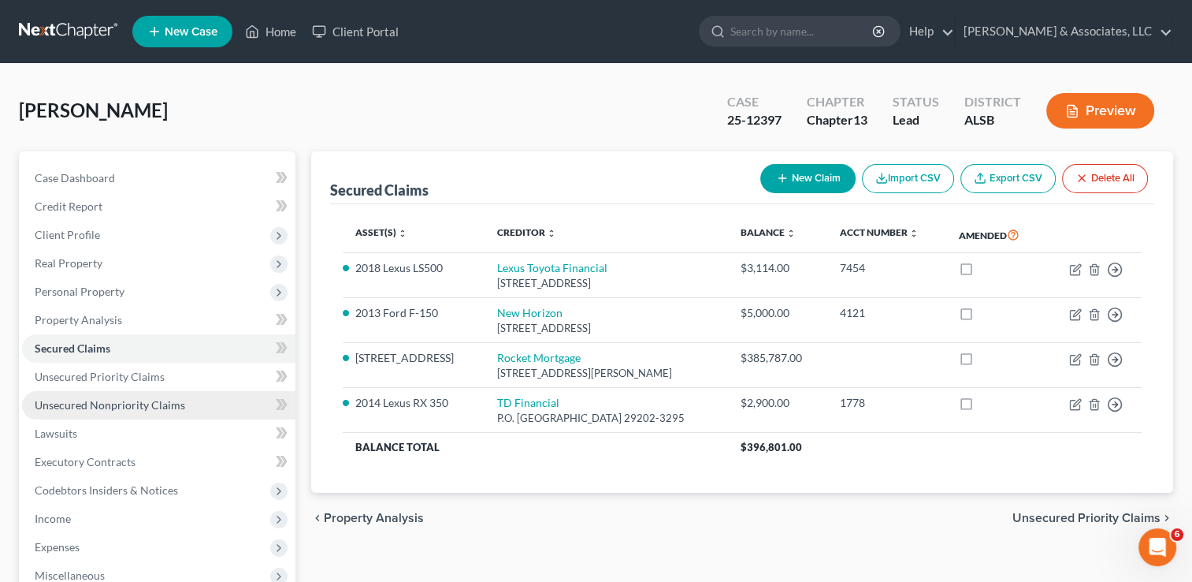
click at [95, 398] on span "Unsecured Nonpriority Claims" at bounding box center [110, 404] width 151 height 13
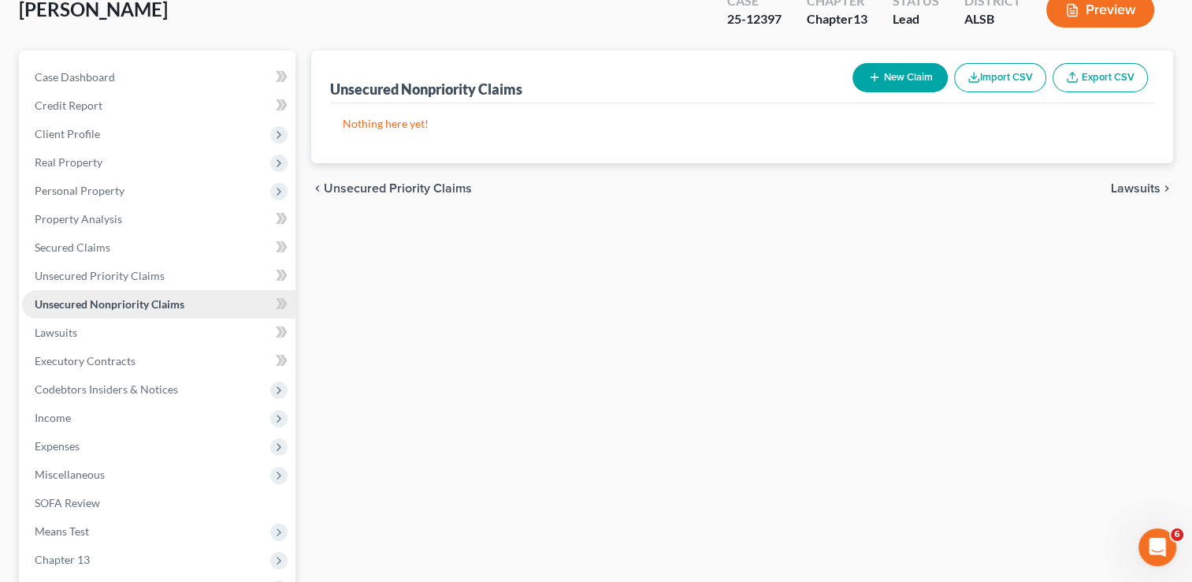
scroll to position [106, 0]
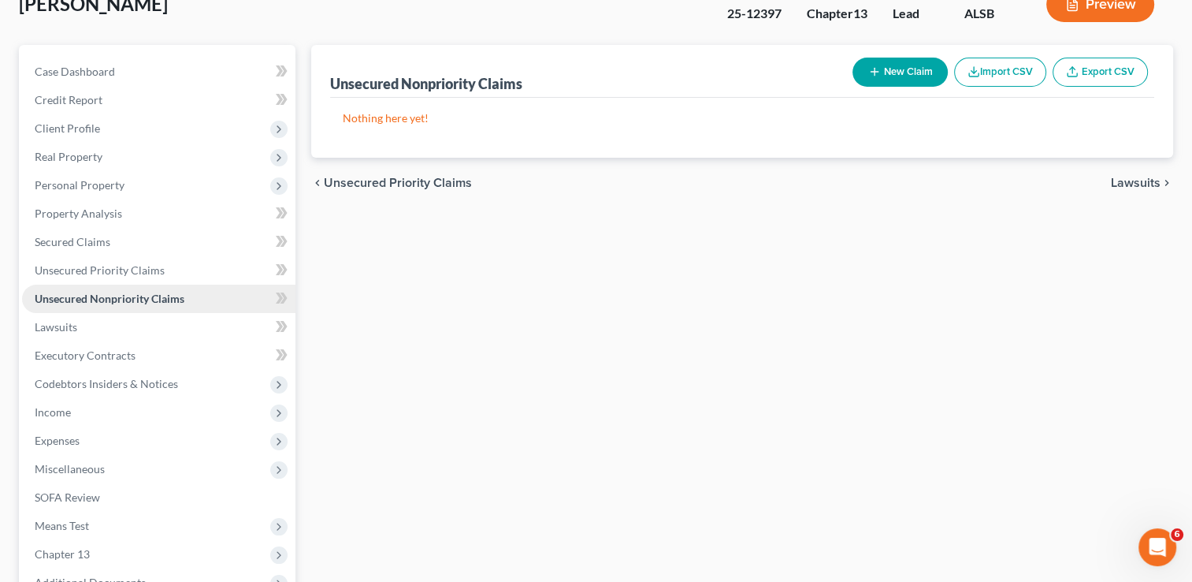
click at [95, 398] on span "Income" at bounding box center [158, 412] width 273 height 28
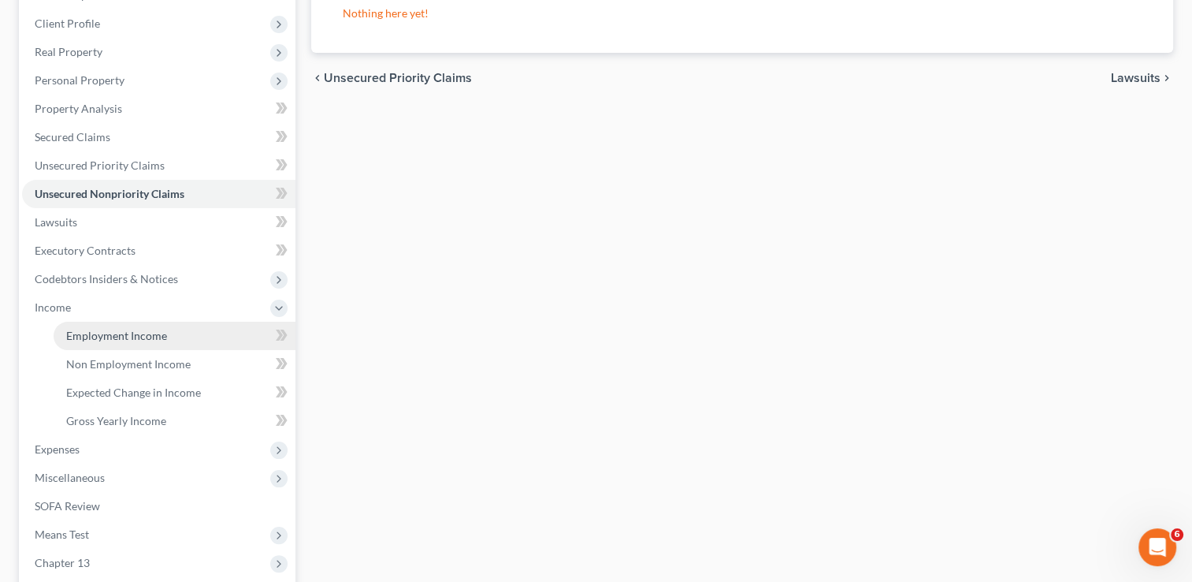
scroll to position [211, 0]
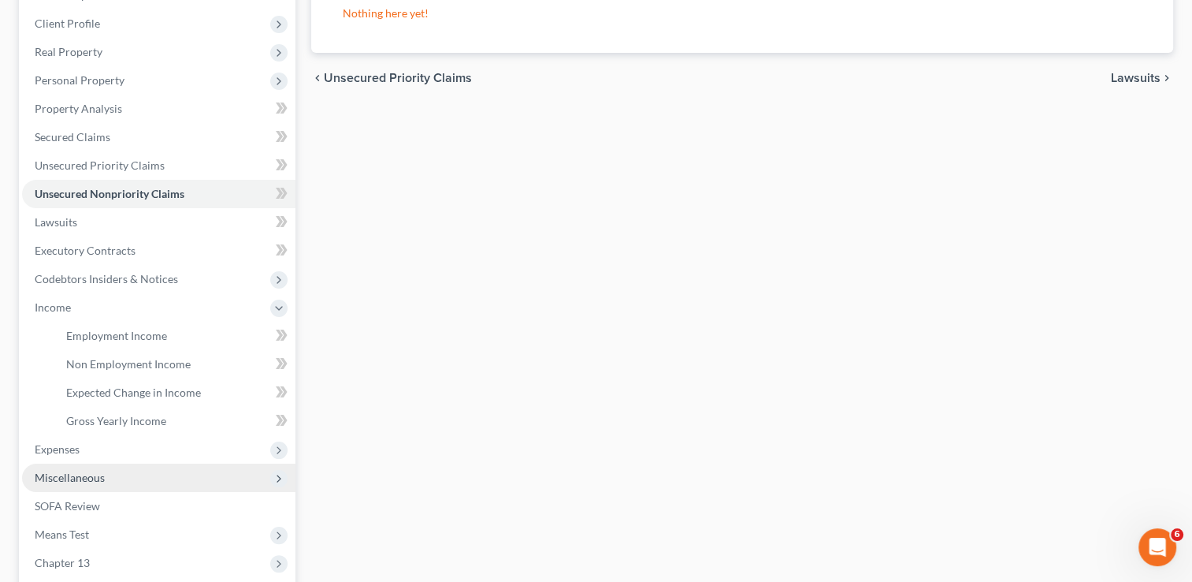
click at [132, 463] on span "Miscellaneous" at bounding box center [158, 477] width 273 height 28
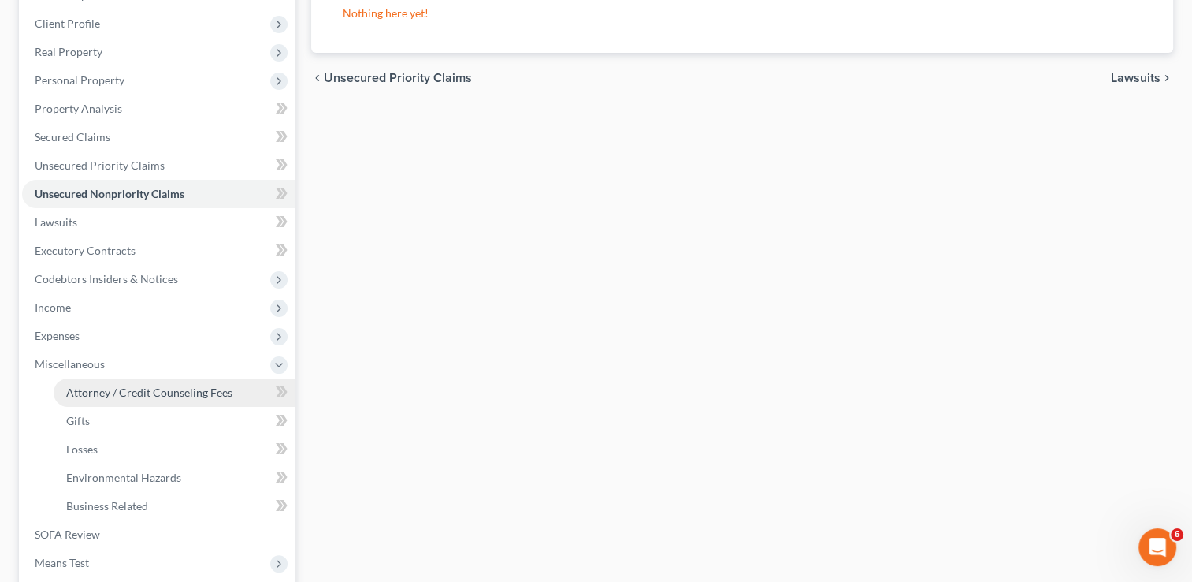
click at [128, 393] on span "Attorney / Credit Counseling Fees" at bounding box center [149, 391] width 166 height 13
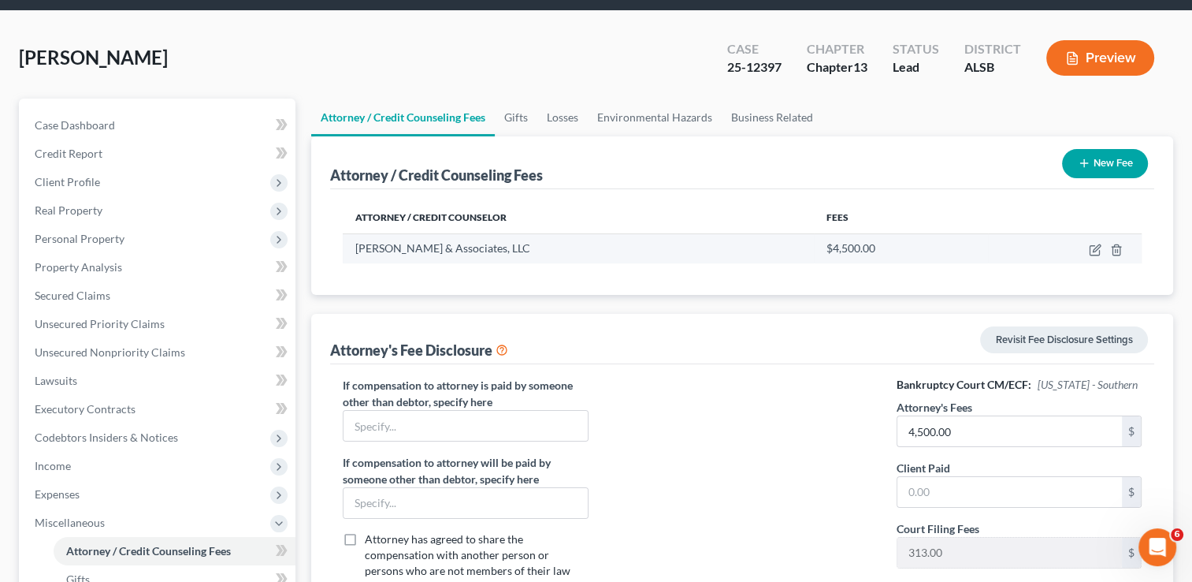
scroll to position [54, 0]
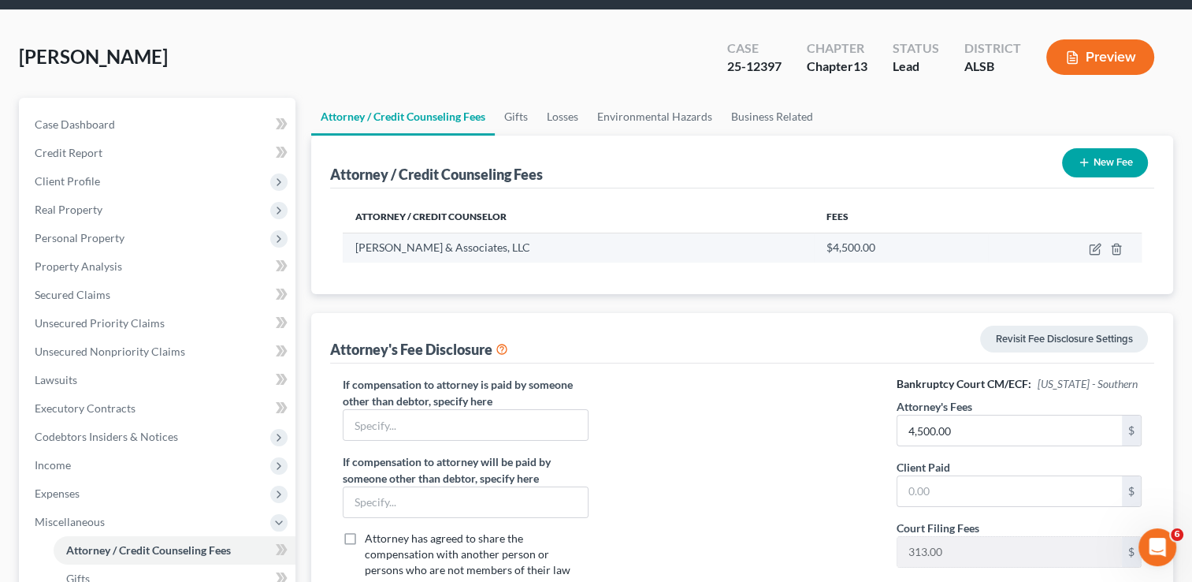
click at [1092, 255] on td at bounding box center [1065, 248] width 154 height 30
click at [1092, 251] on icon "button" at bounding box center [1095, 249] width 13 height 13
select select "0"
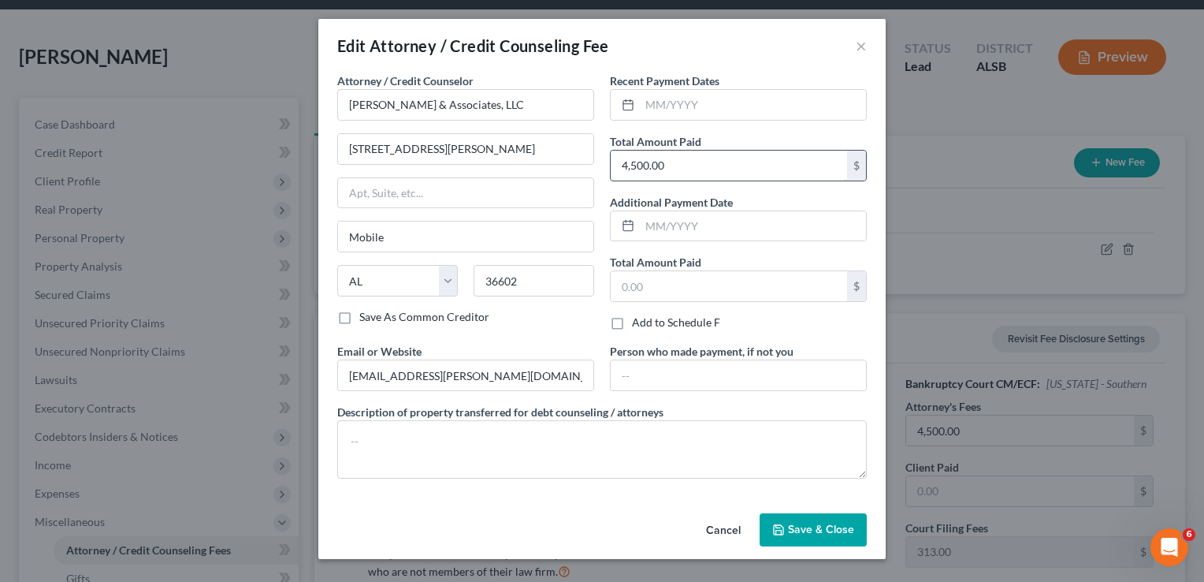
click at [675, 165] on input "4,500.00" at bounding box center [729, 166] width 236 height 30
type input "3,500"
click at [668, 282] on input "text" at bounding box center [729, 286] width 236 height 30
type input "1,500"
click at [680, 376] on input "text" at bounding box center [738, 375] width 255 height 30
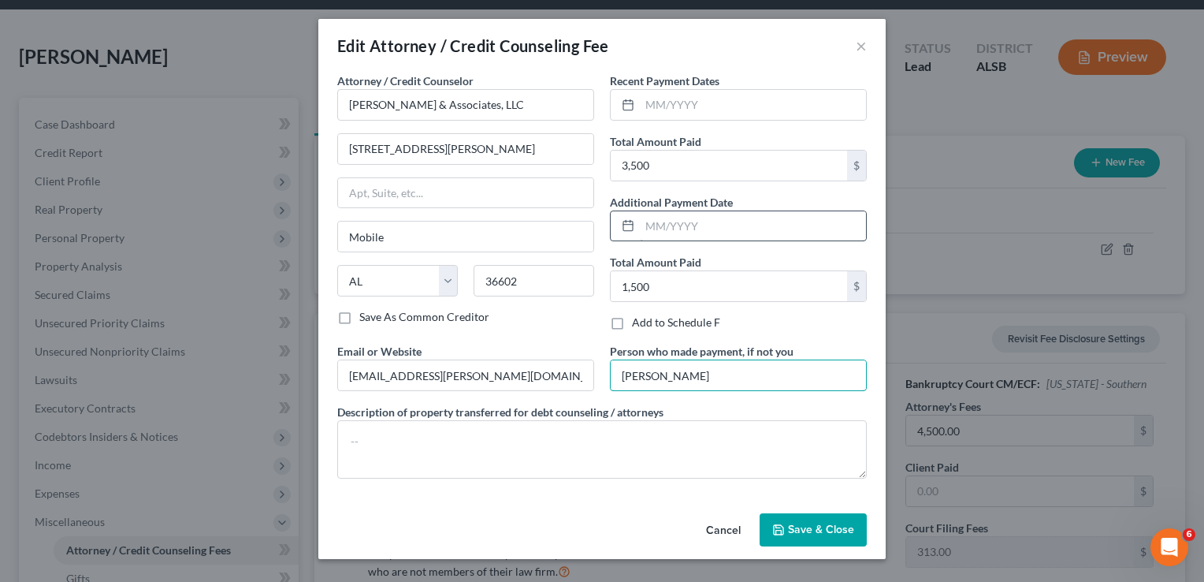
type input "[PERSON_NAME]"
click at [649, 224] on input "text" at bounding box center [753, 226] width 226 height 30
click at [649, 103] on input "text" at bounding box center [753, 105] width 226 height 30
type input "0"
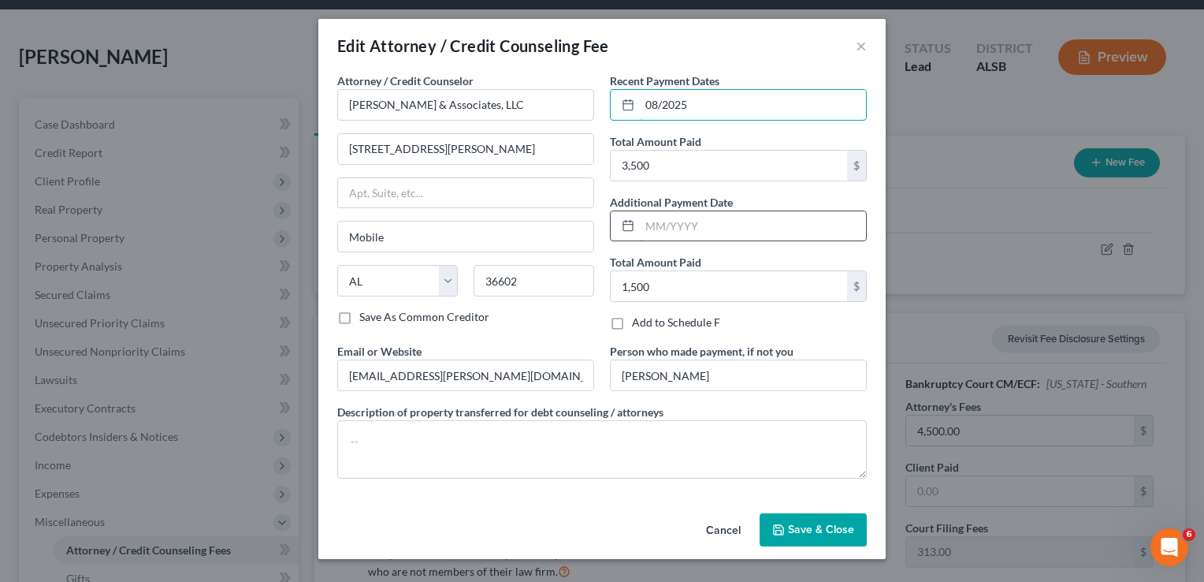
type input "08/2025"
click at [679, 225] on input "text" at bounding box center [753, 226] width 226 height 30
click at [802, 527] on span "Save & Close" at bounding box center [821, 529] width 66 height 13
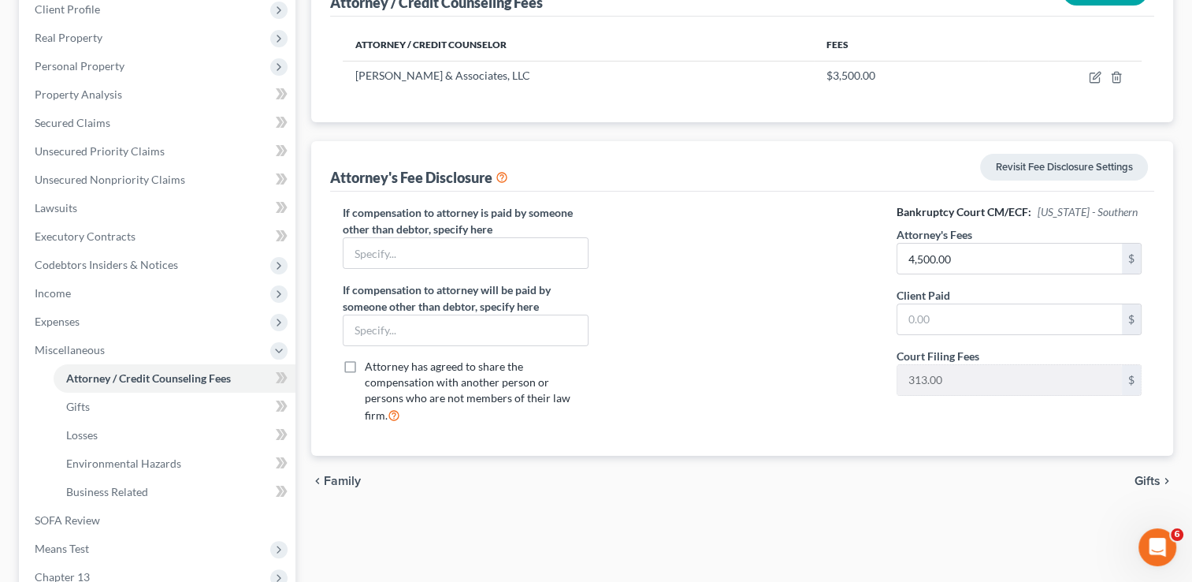
scroll to position [227, 0]
click at [930, 251] on input "4,500.00" at bounding box center [1010, 257] width 225 height 30
type input "3,500"
click at [928, 308] on input "text" at bounding box center [1010, 318] width 225 height 30
type input "1,500"
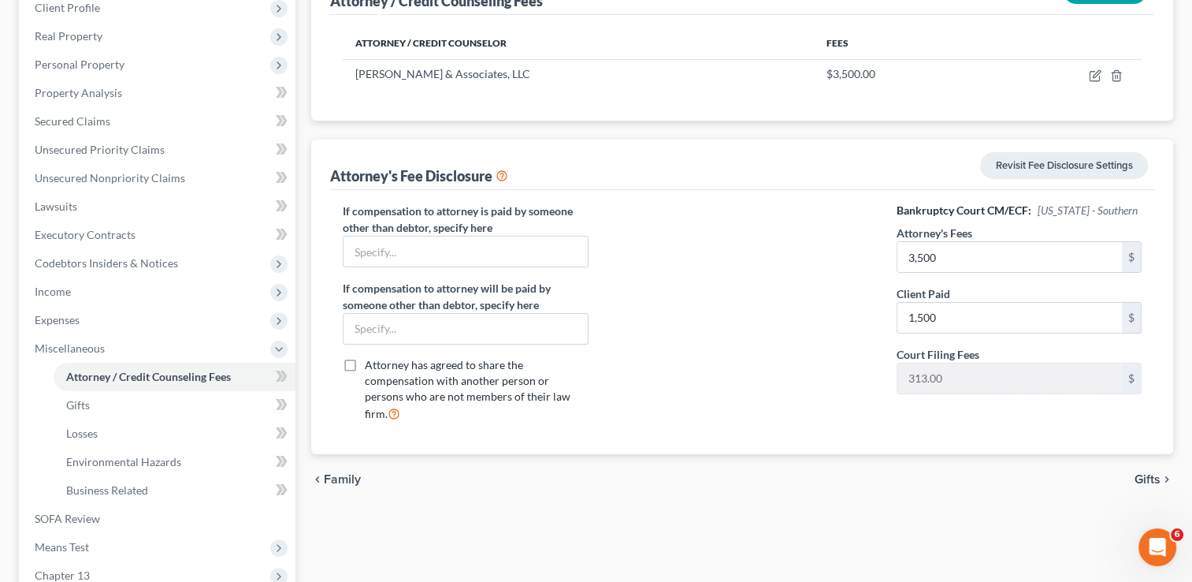
click at [747, 390] on div at bounding box center [743, 319] width 277 height 232
click at [107, 430] on link "Losses" at bounding box center [175, 433] width 242 height 28
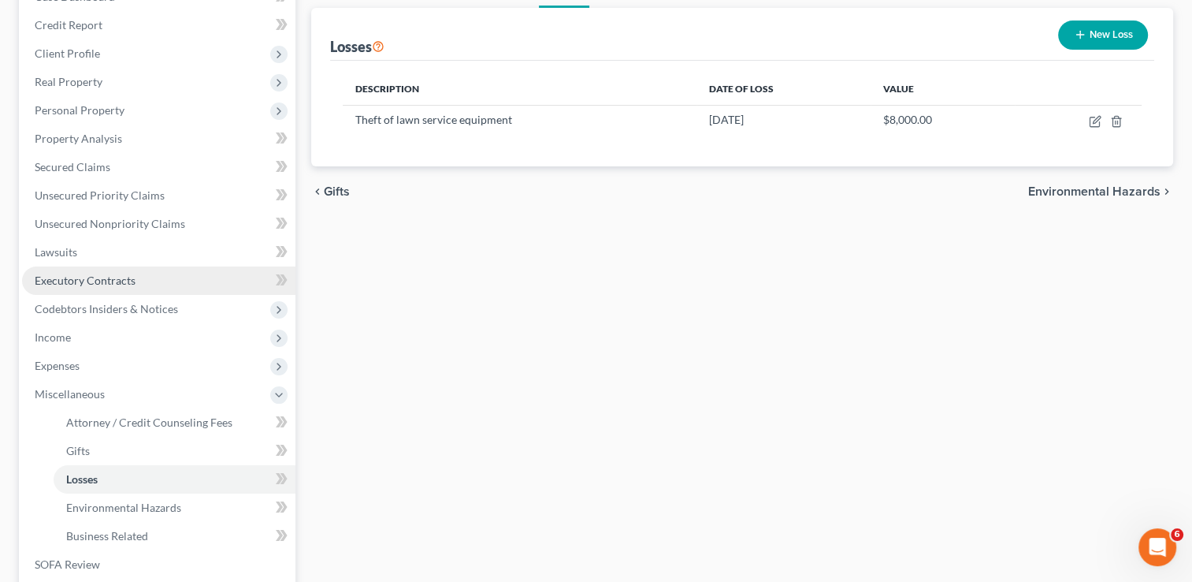
scroll to position [189, 0]
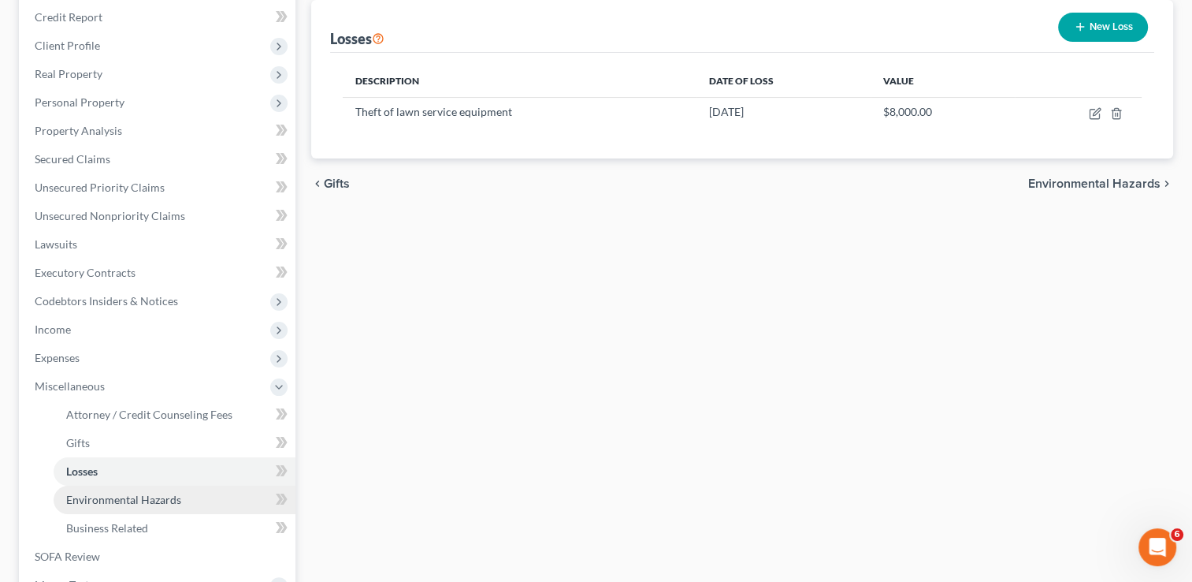
click at [141, 495] on span "Environmental Hazards" at bounding box center [123, 499] width 115 height 13
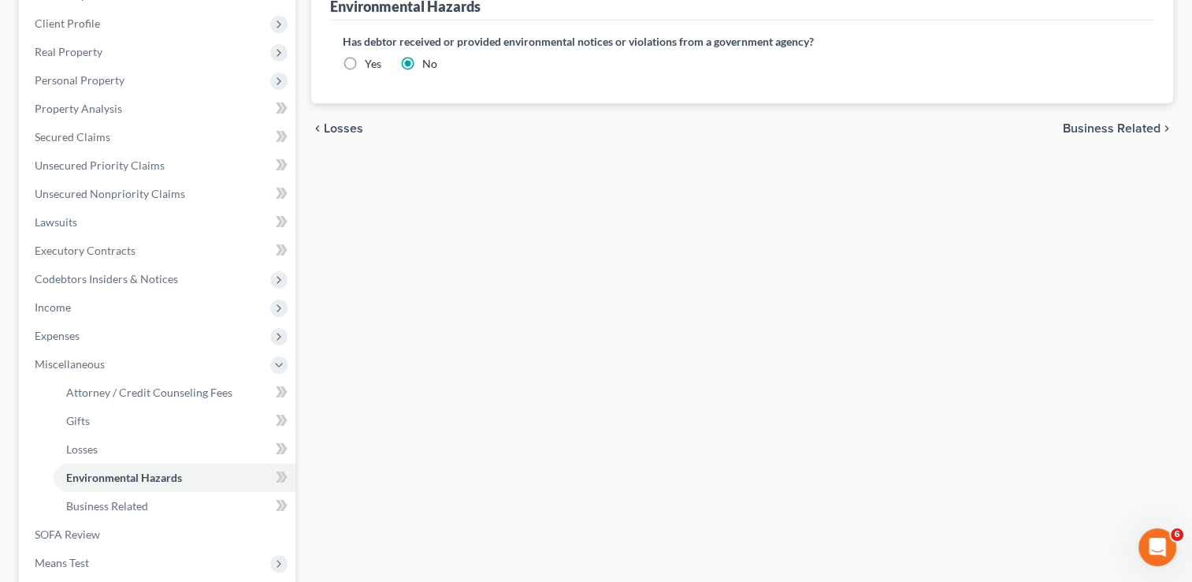
scroll to position [213, 0]
click at [186, 509] on link "Business Related" at bounding box center [175, 504] width 242 height 28
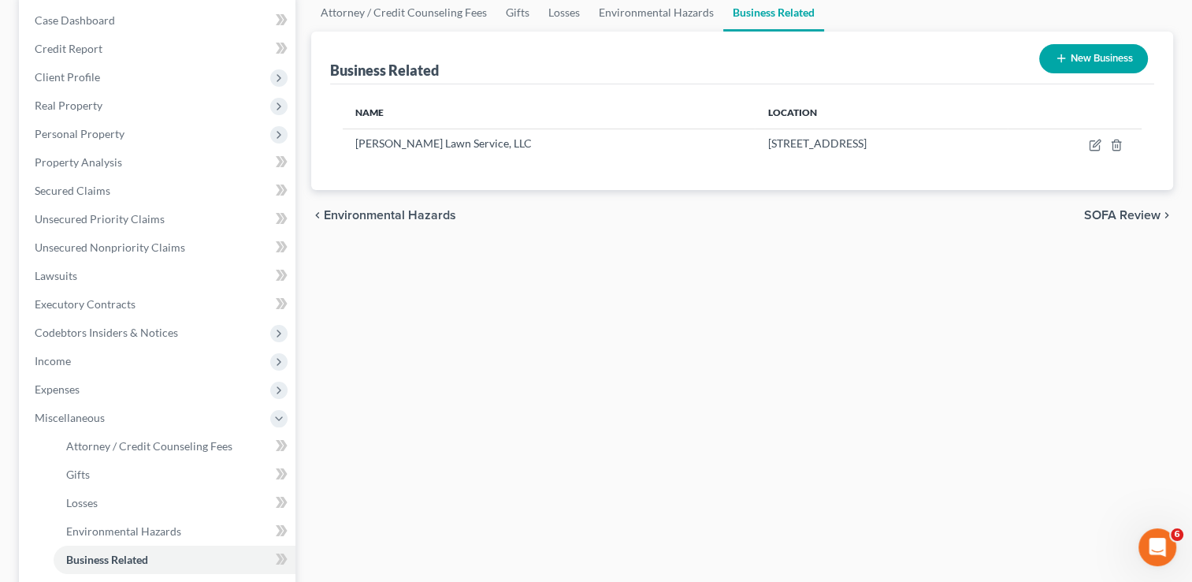
scroll to position [158, 0]
click at [1098, 147] on icon "button" at bounding box center [1095, 145] width 13 height 13
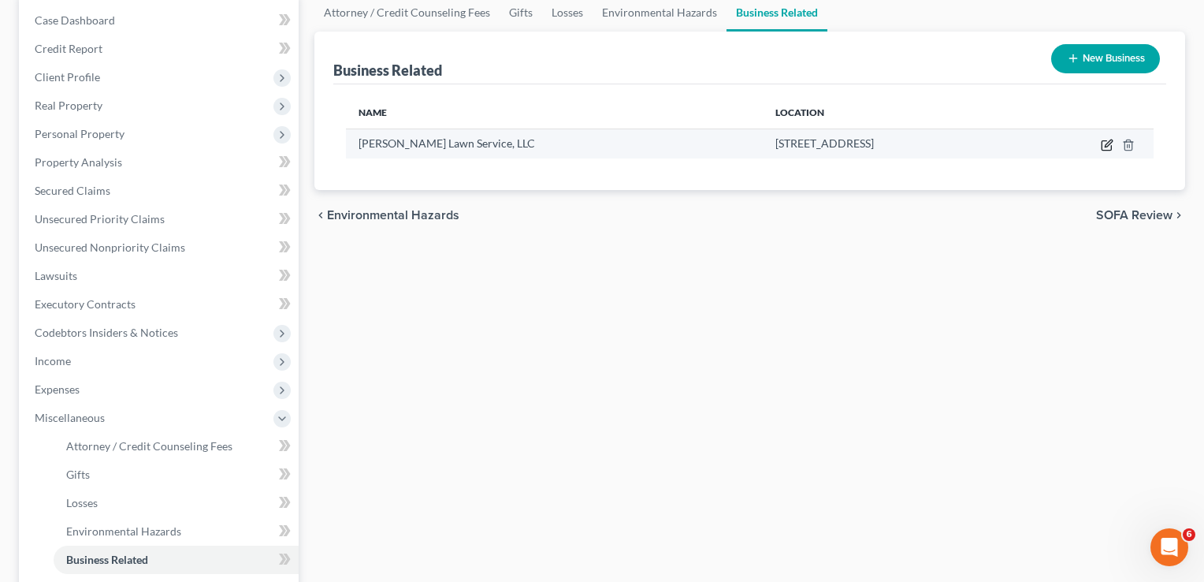
select select "sole_proprietor"
select select "0"
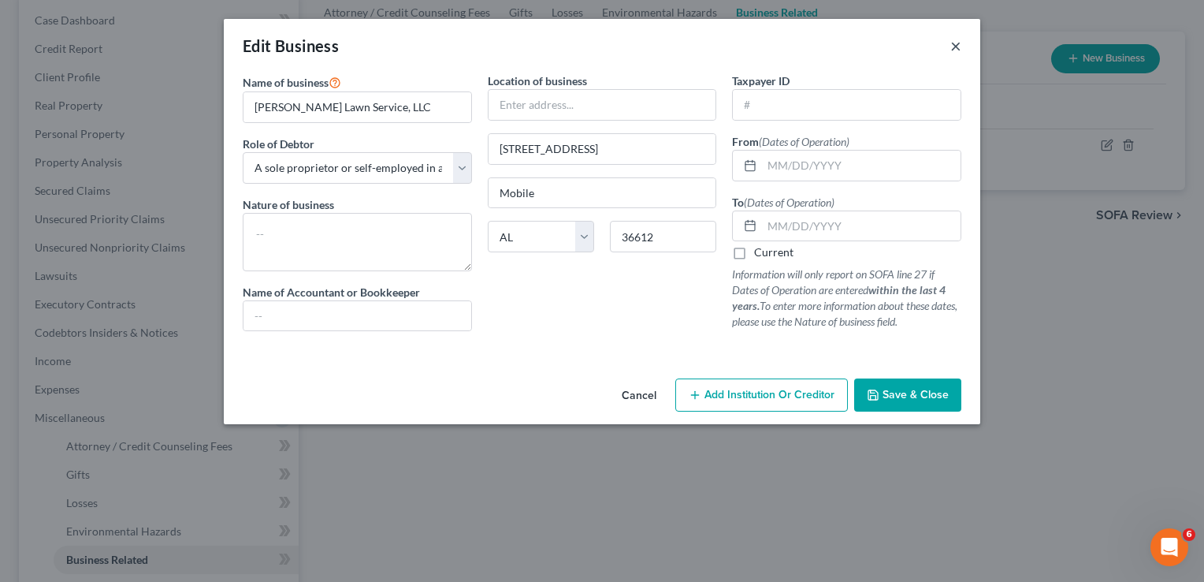
click at [950, 50] on button "×" at bounding box center [955, 45] width 11 height 19
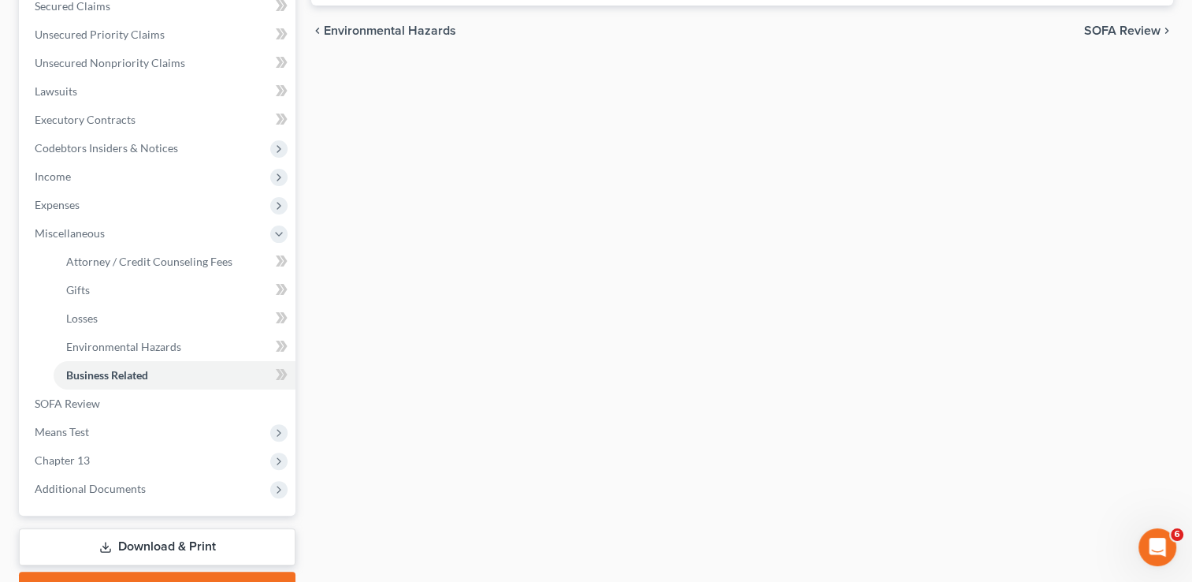
scroll to position [343, 0]
click at [93, 405] on span "SOFA Review" at bounding box center [67, 402] width 65 height 13
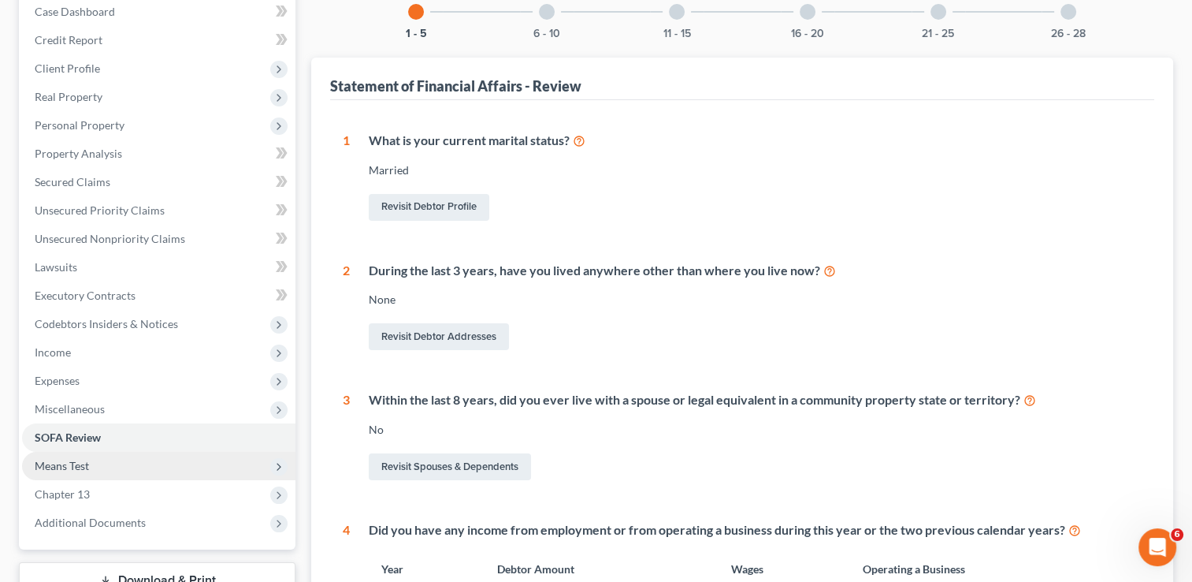
scroll to position [166, 0]
click at [79, 478] on span "Means Test" at bounding box center [158, 466] width 273 height 28
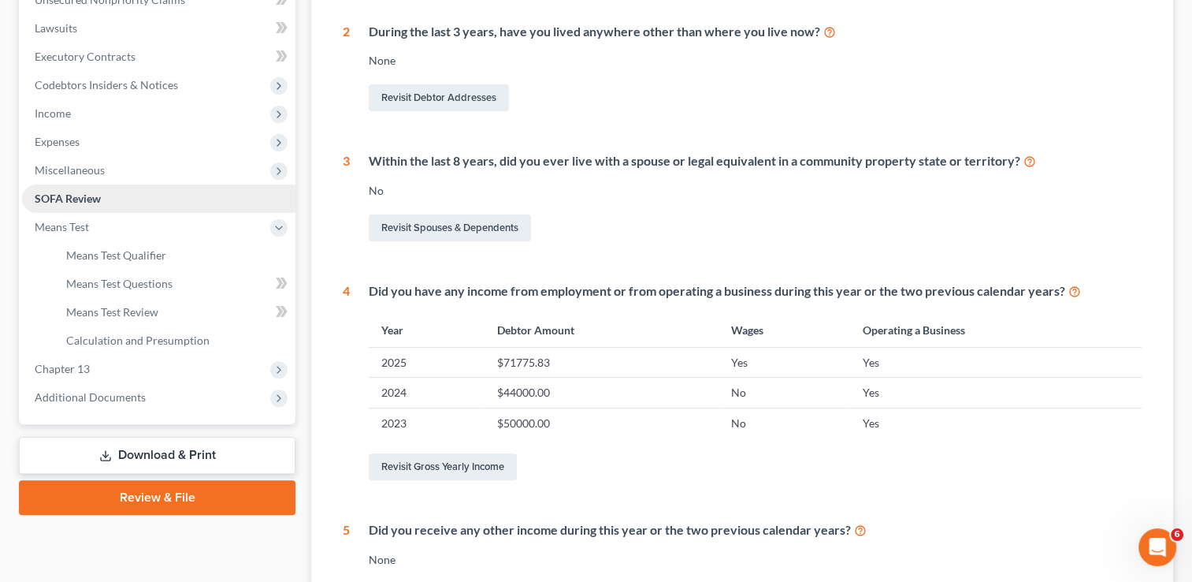
scroll to position [412, 0]
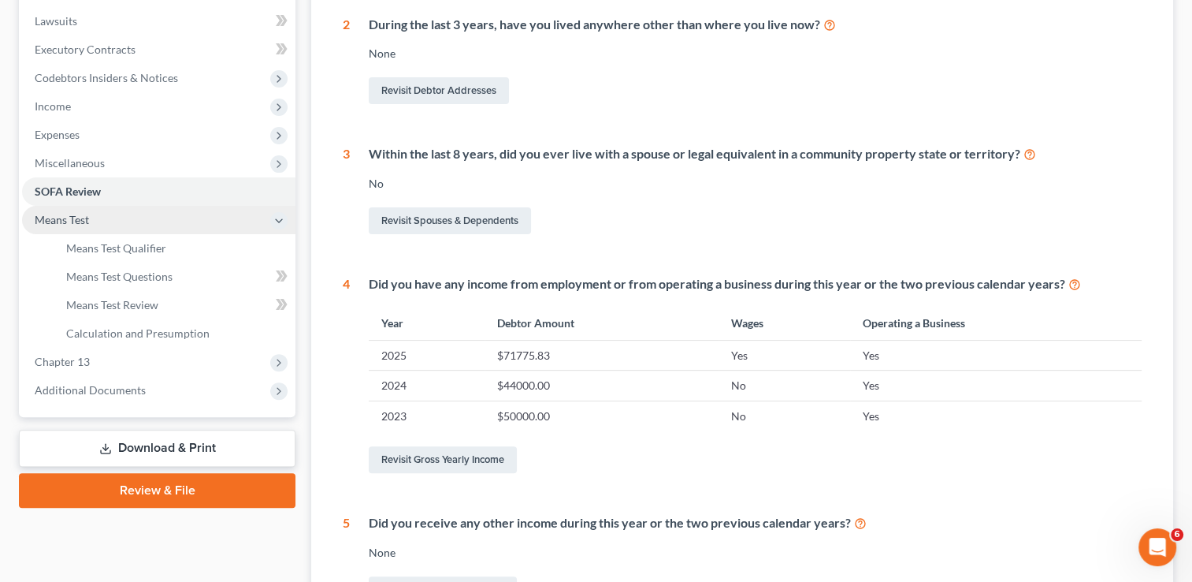
click at [75, 221] on span "Means Test" at bounding box center [62, 219] width 54 height 13
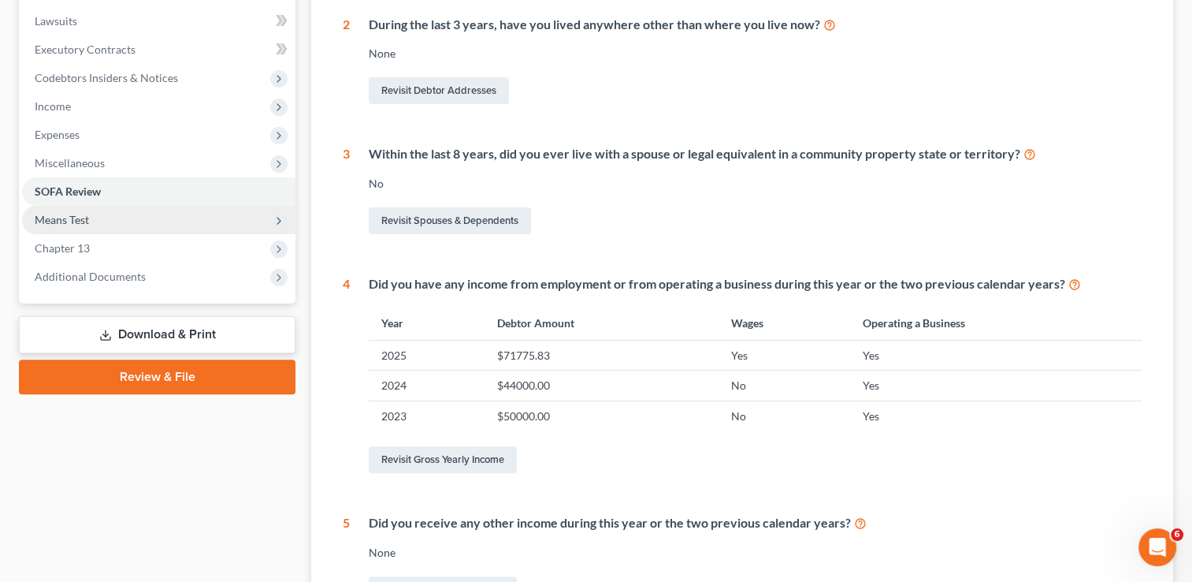
click at [75, 221] on span "Means Test" at bounding box center [62, 219] width 54 height 13
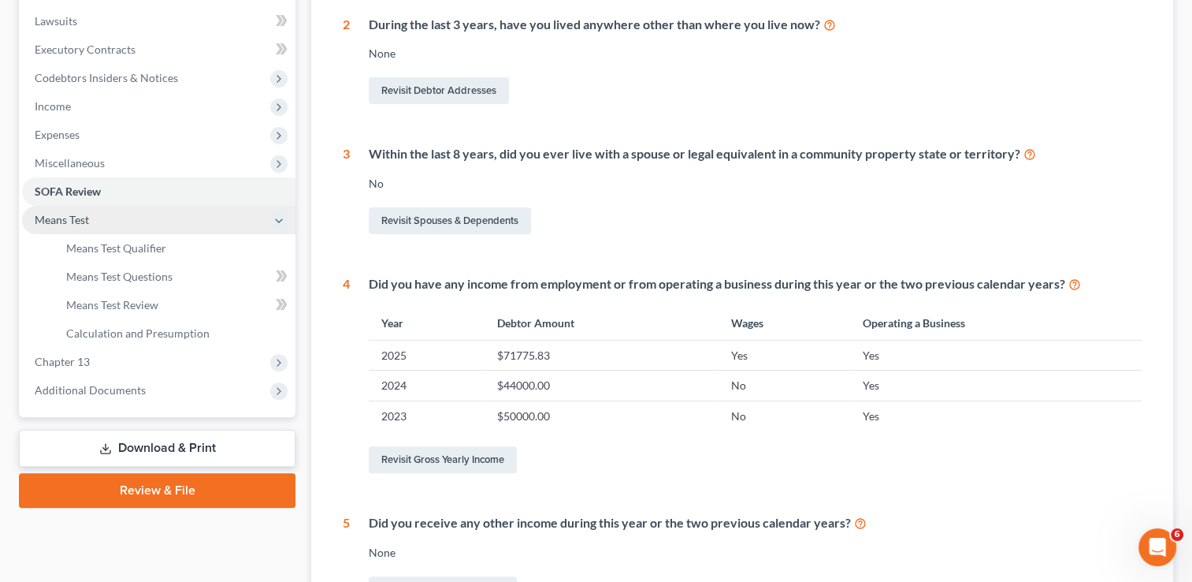
click at [75, 221] on span "Means Test" at bounding box center [62, 219] width 54 height 13
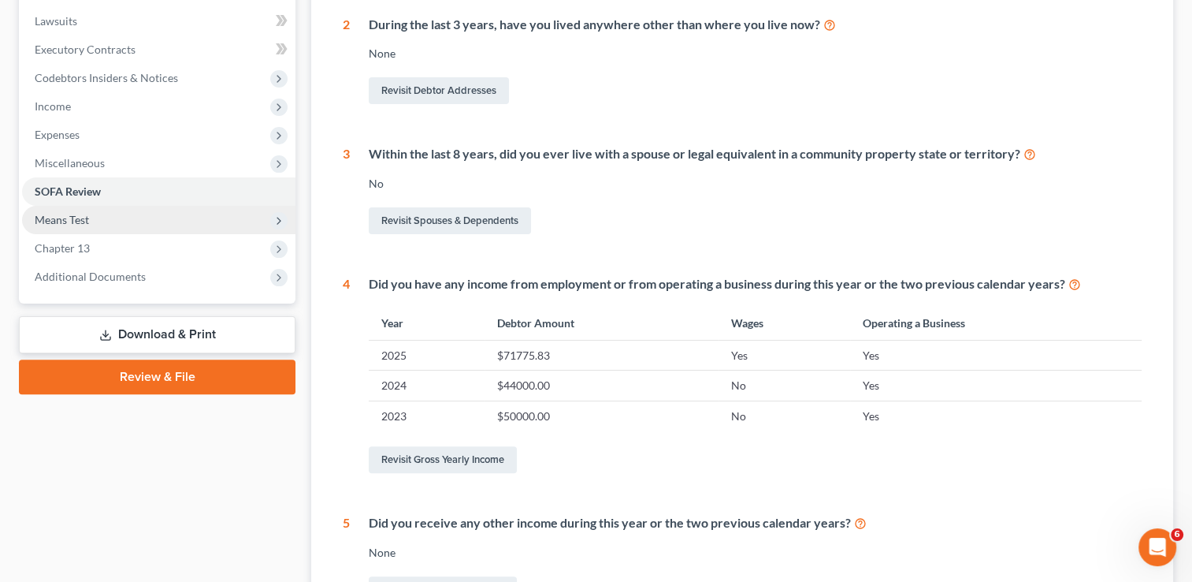
click at [75, 221] on span "Means Test" at bounding box center [62, 219] width 54 height 13
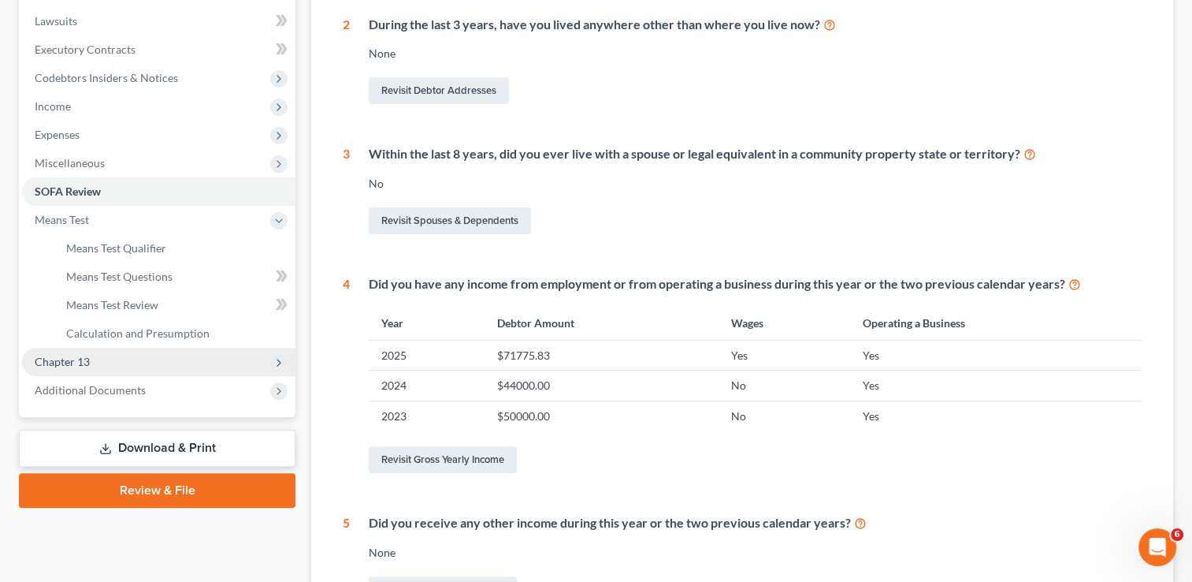
click at [114, 363] on span "Chapter 13" at bounding box center [158, 362] width 273 height 28
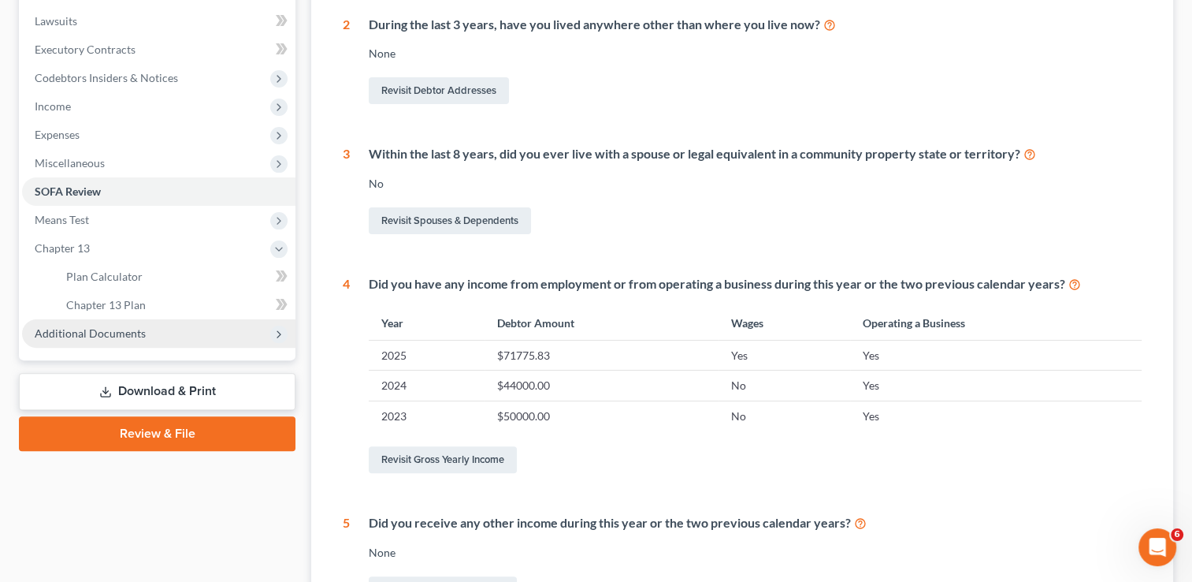
click at [183, 333] on span "Additional Documents" at bounding box center [158, 333] width 273 height 28
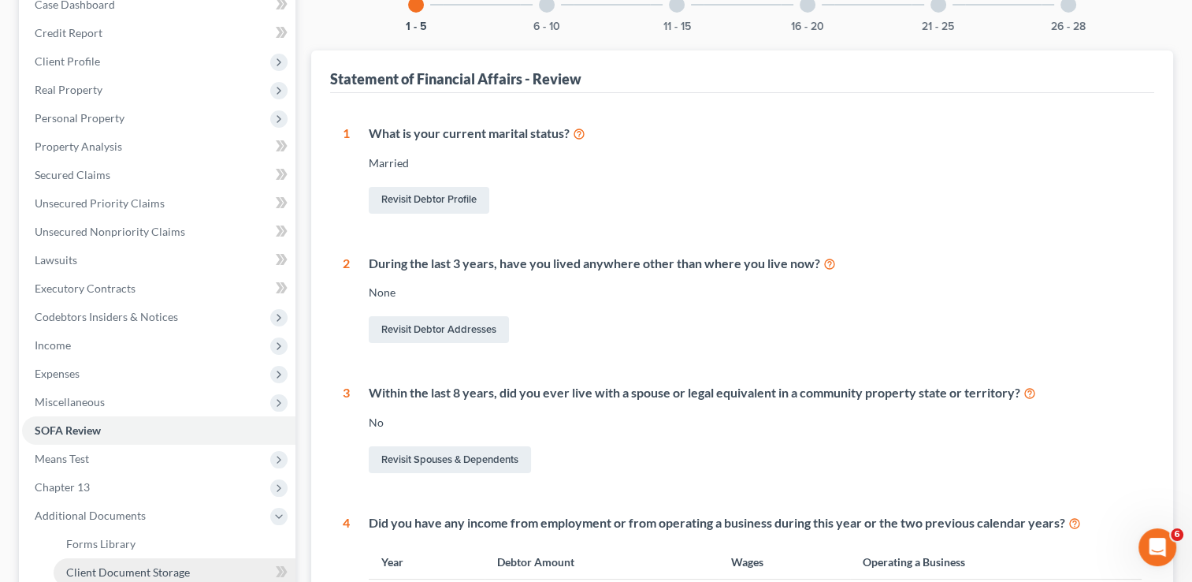
scroll to position [172, 0]
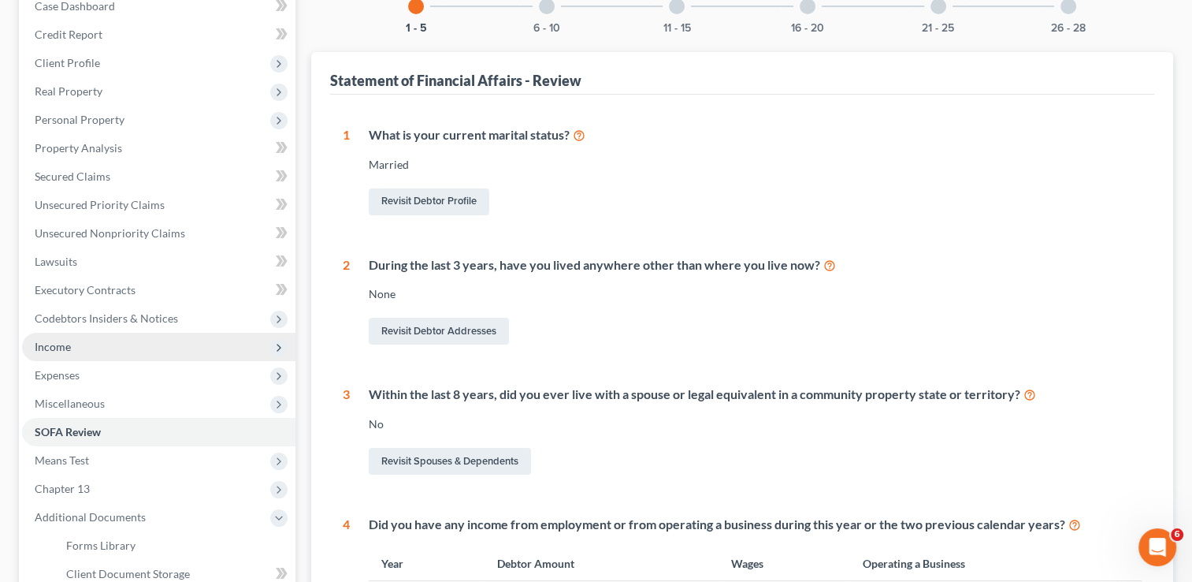
click at [173, 341] on span "Income" at bounding box center [158, 347] width 273 height 28
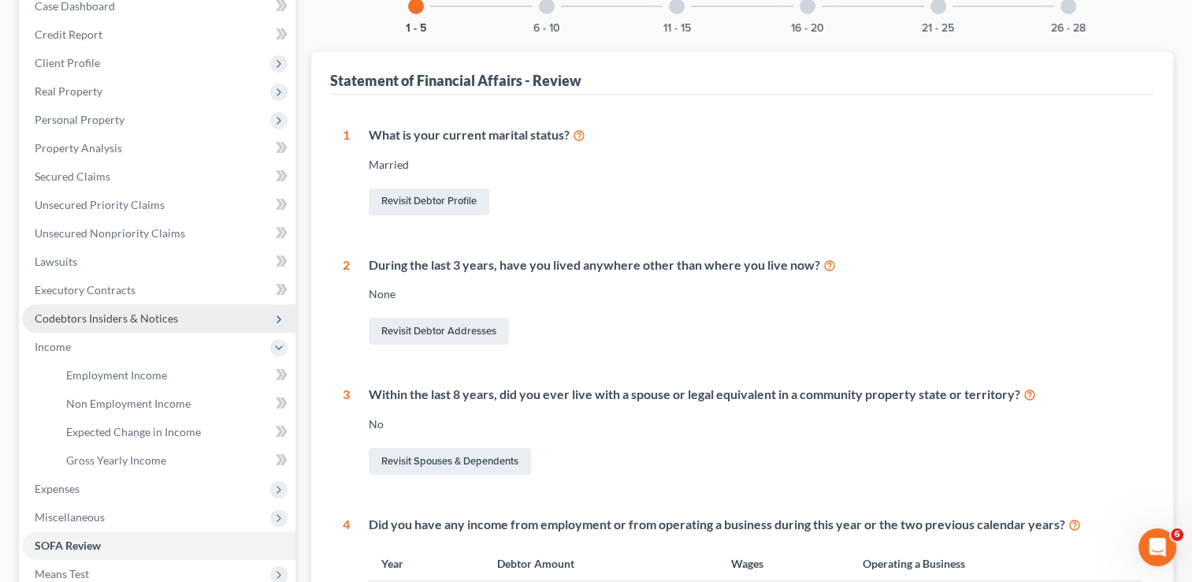
click at [144, 319] on span "Codebtors Insiders & Notices" at bounding box center [106, 317] width 143 height 13
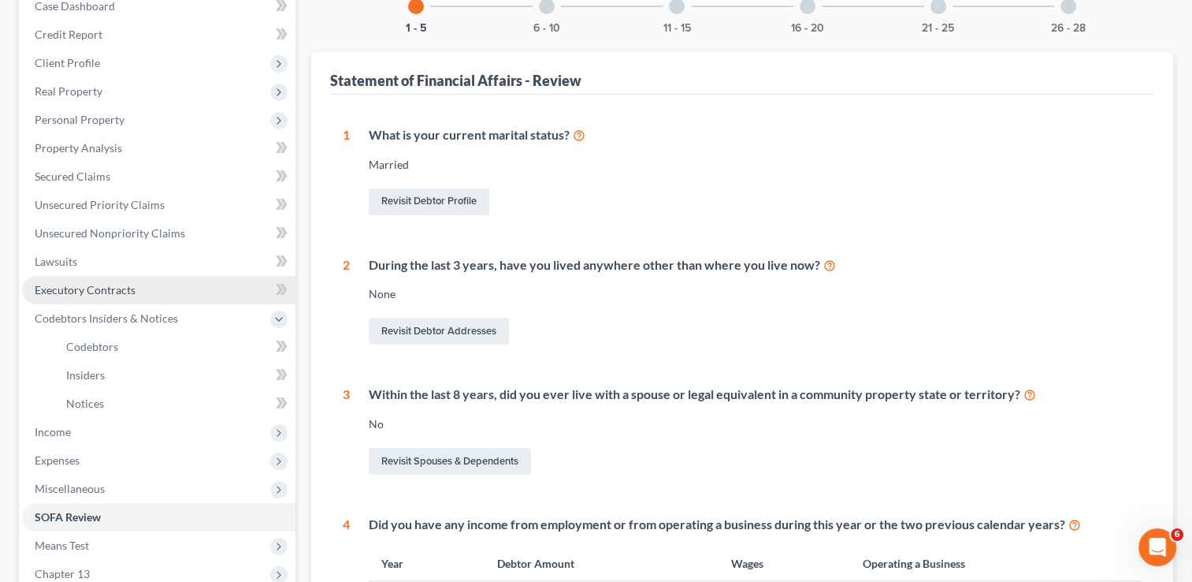
click at [181, 293] on link "Executory Contracts" at bounding box center [158, 290] width 273 height 28
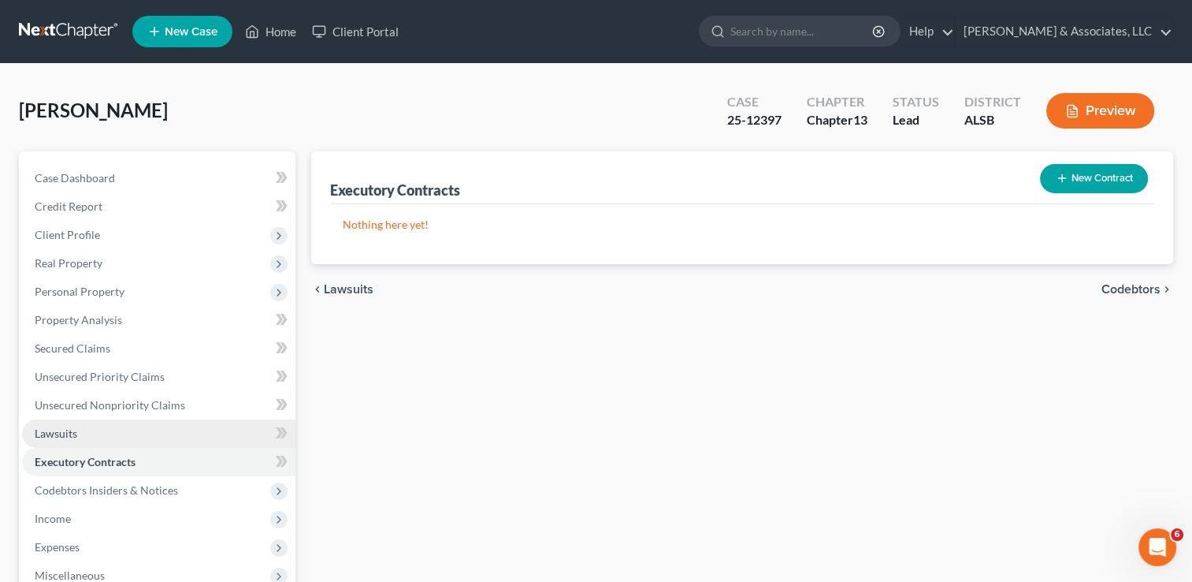
click at [166, 433] on link "Lawsuits" at bounding box center [158, 433] width 273 height 28
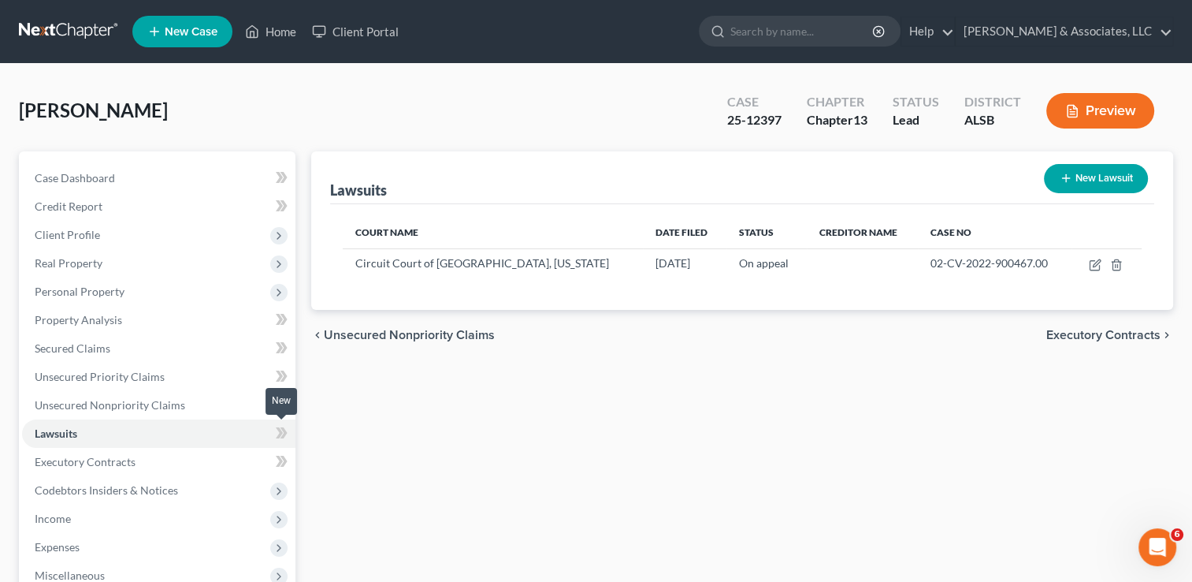
click at [271, 430] on span at bounding box center [282, 435] width 28 height 24
click at [251, 430] on link "Lawsuits" at bounding box center [158, 433] width 273 height 28
click at [1088, 331] on span "Executory Contracts" at bounding box center [1104, 335] width 114 height 13
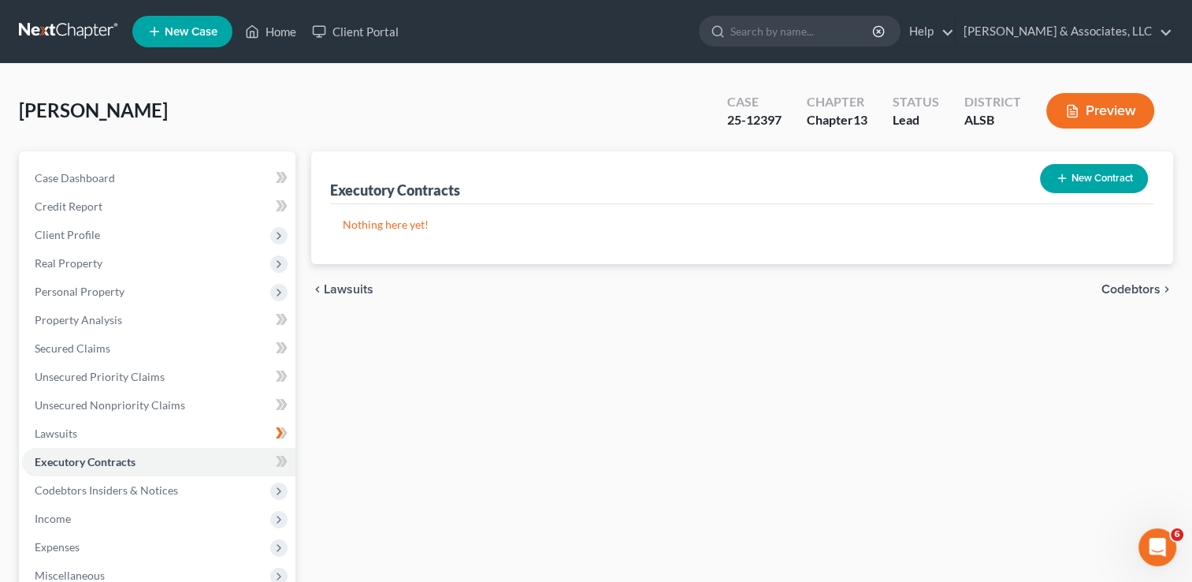
click at [1132, 283] on span "Codebtors" at bounding box center [1131, 289] width 59 height 13
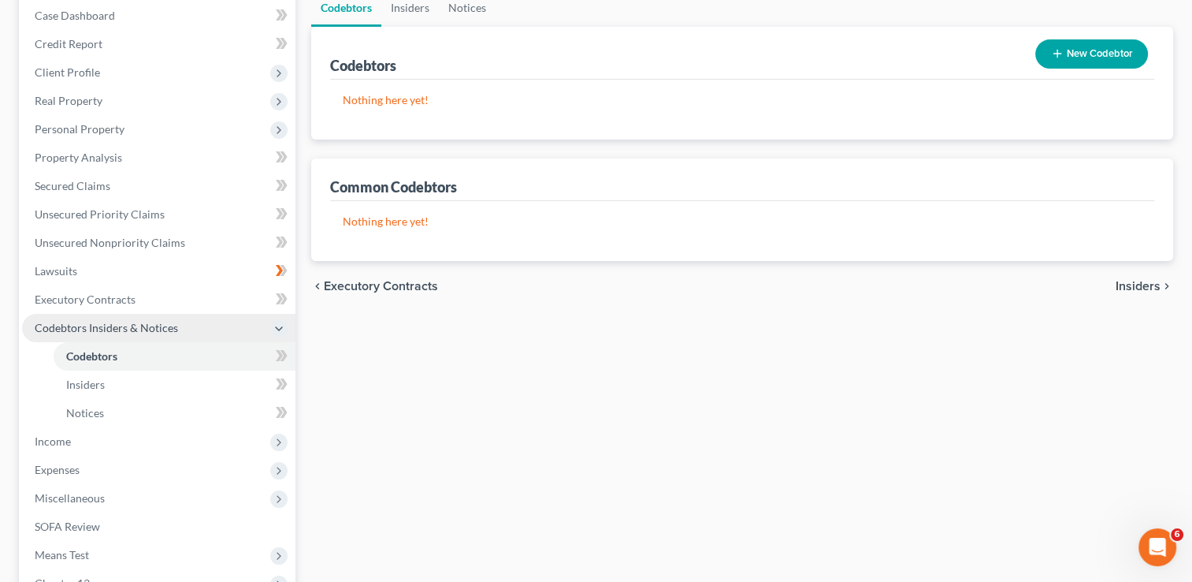
scroll to position [160, 0]
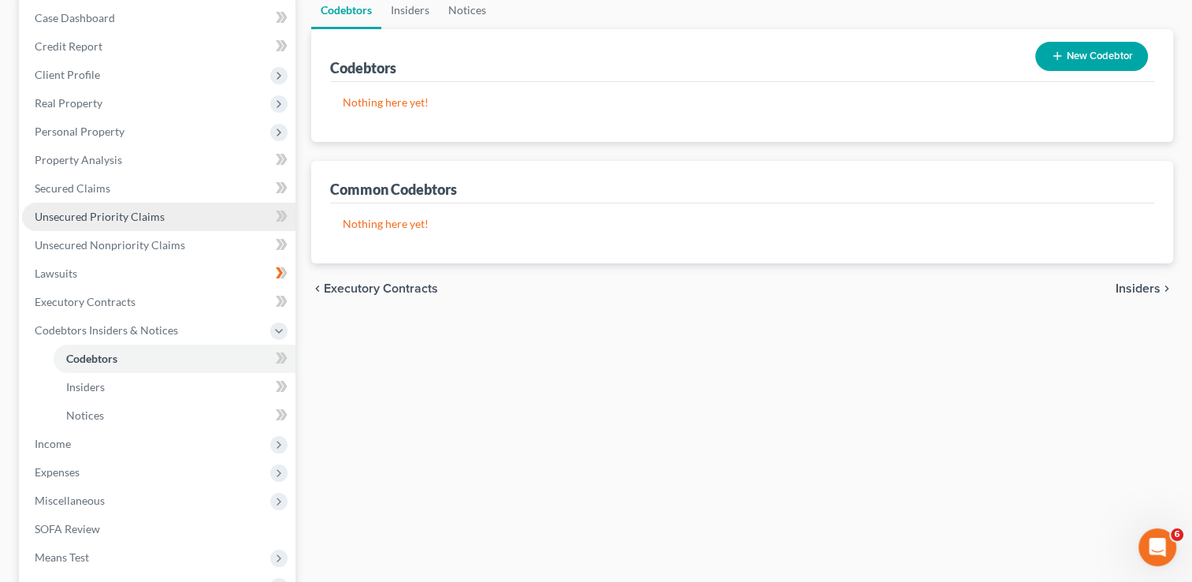
click at [195, 214] on link "Unsecured Priority Claims" at bounding box center [158, 217] width 273 height 28
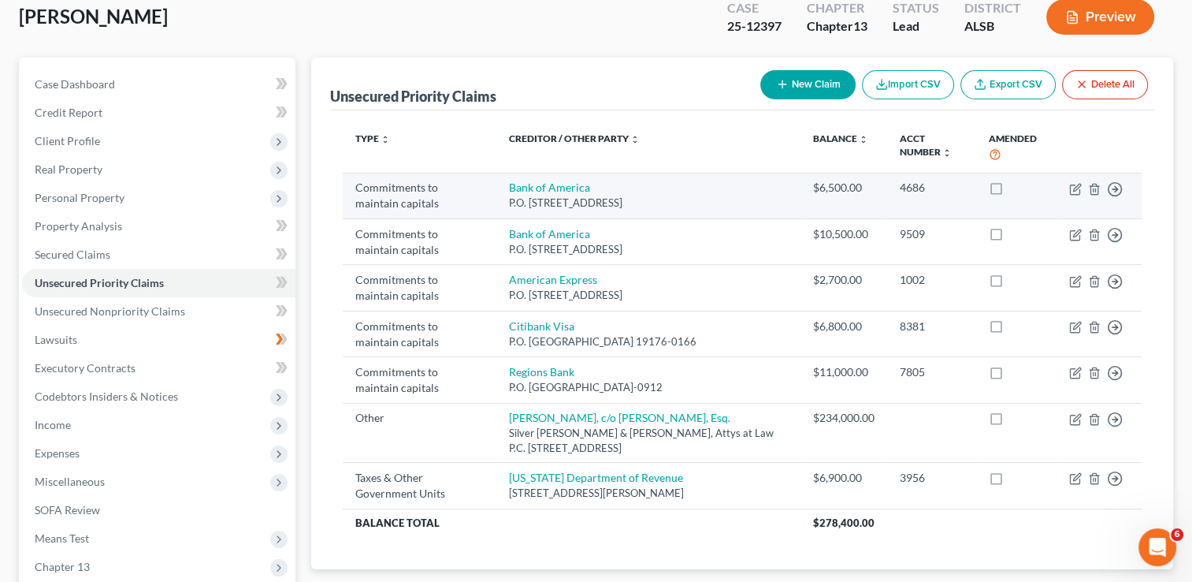
scroll to position [95, 0]
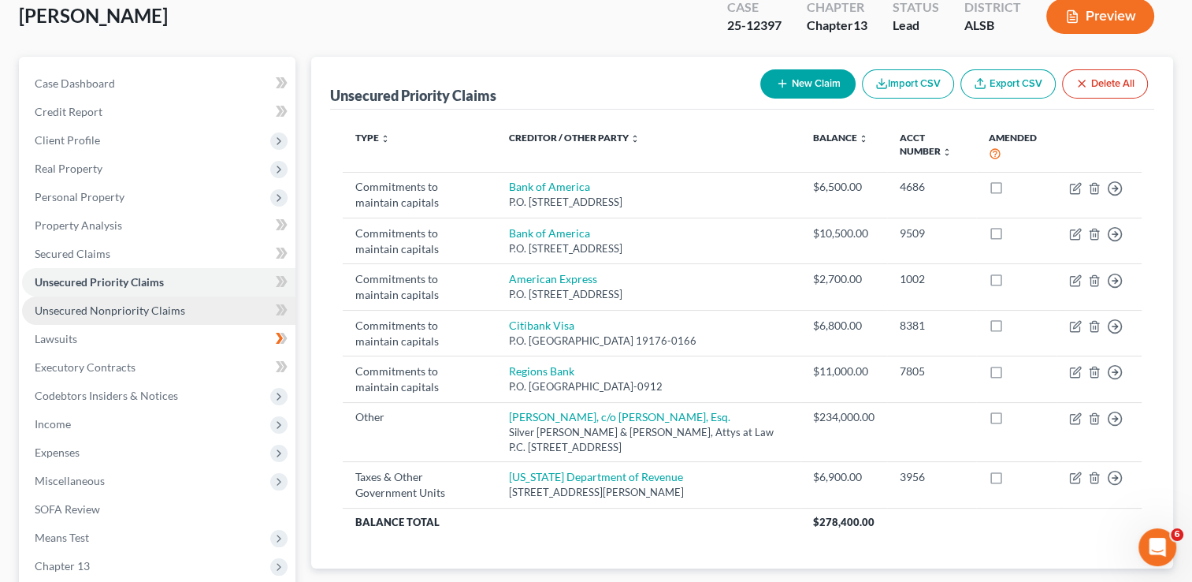
click at [176, 314] on span "Unsecured Nonpriority Claims" at bounding box center [110, 309] width 151 height 13
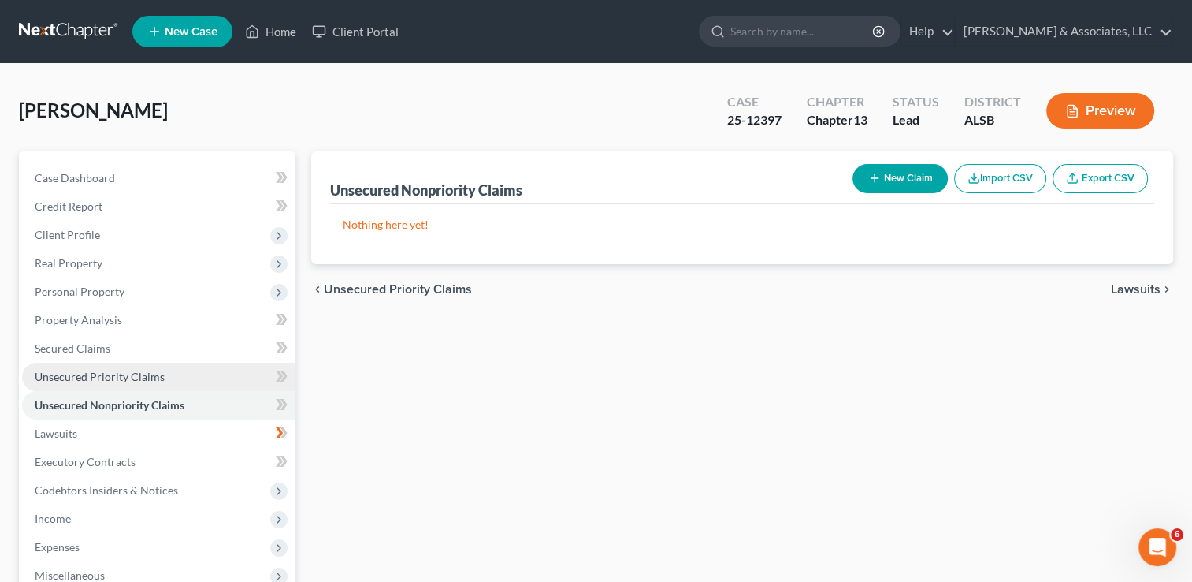
click at [166, 378] on link "Unsecured Priority Claims" at bounding box center [158, 377] width 273 height 28
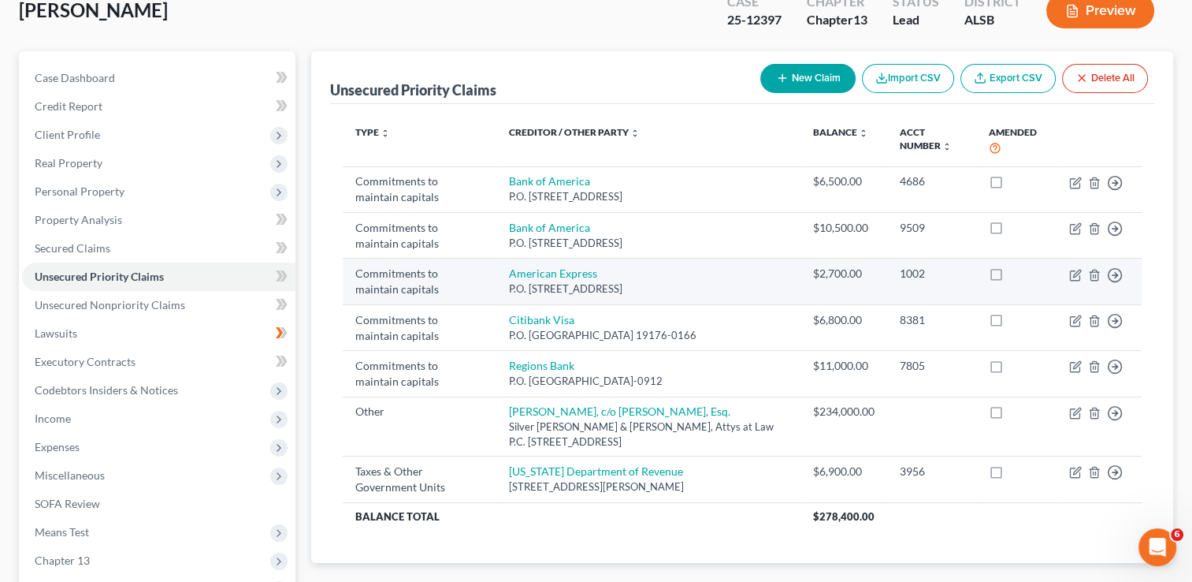
scroll to position [102, 0]
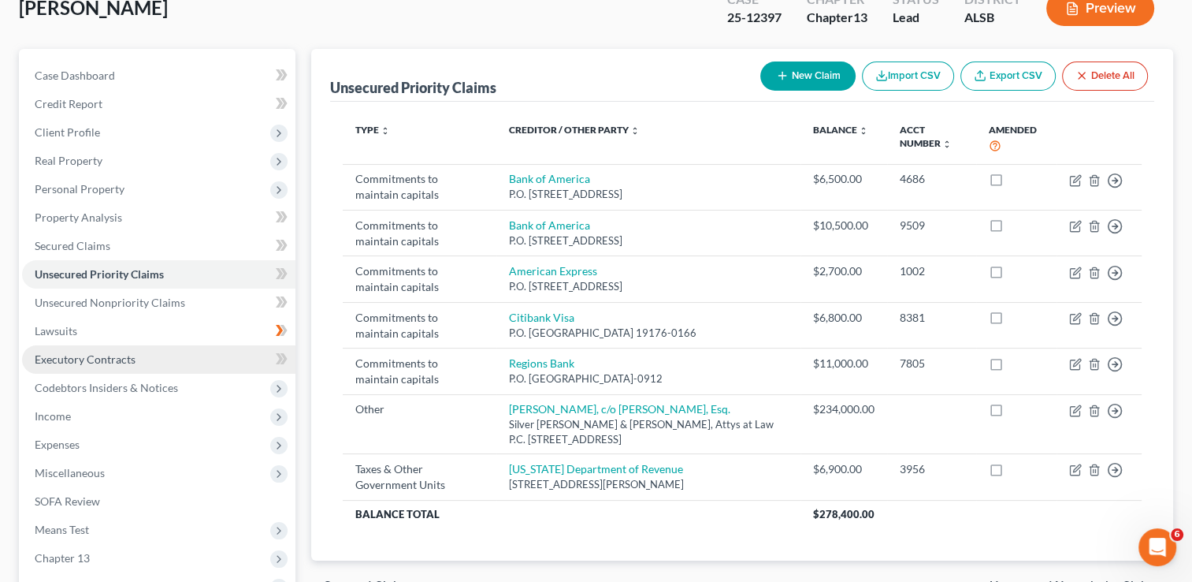
click at [215, 345] on link "Executory Contracts" at bounding box center [158, 359] width 273 height 28
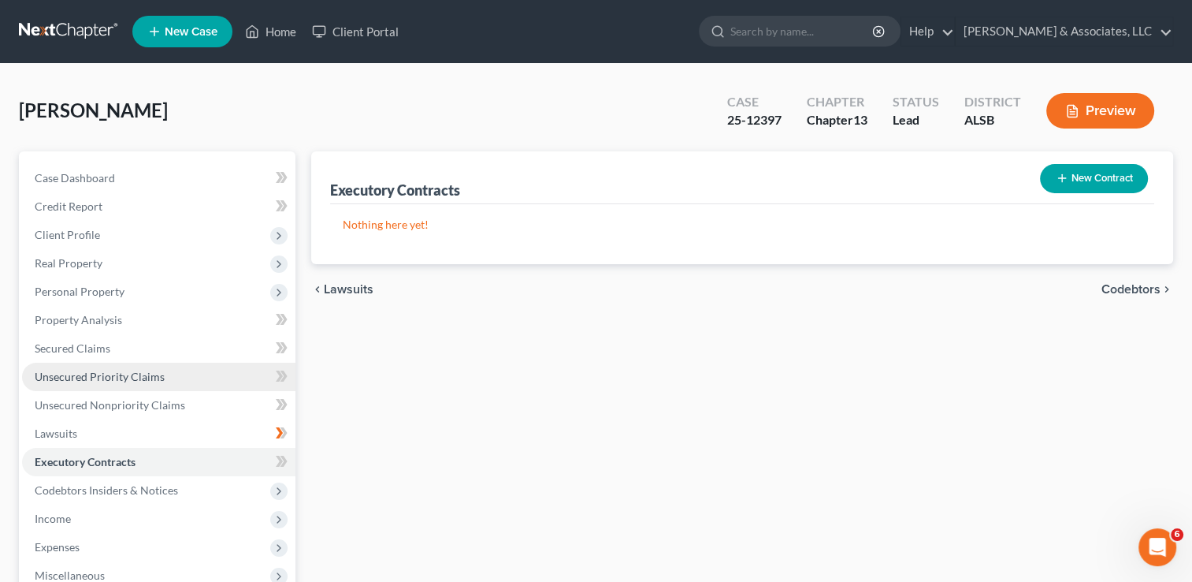
click at [170, 379] on link "Unsecured Priority Claims" at bounding box center [158, 377] width 273 height 28
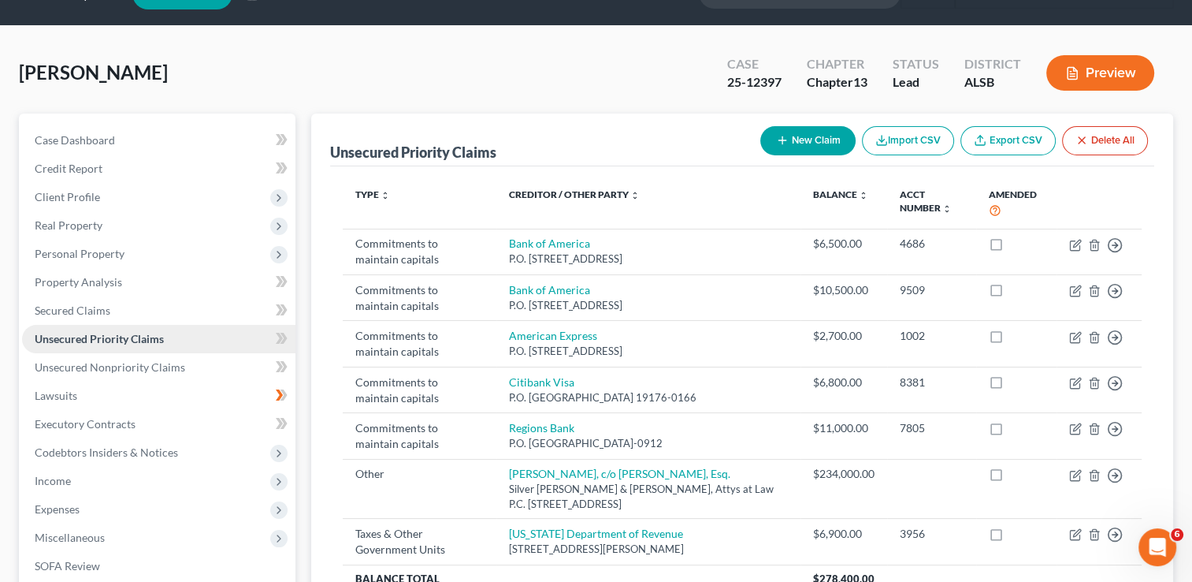
scroll to position [34, 0]
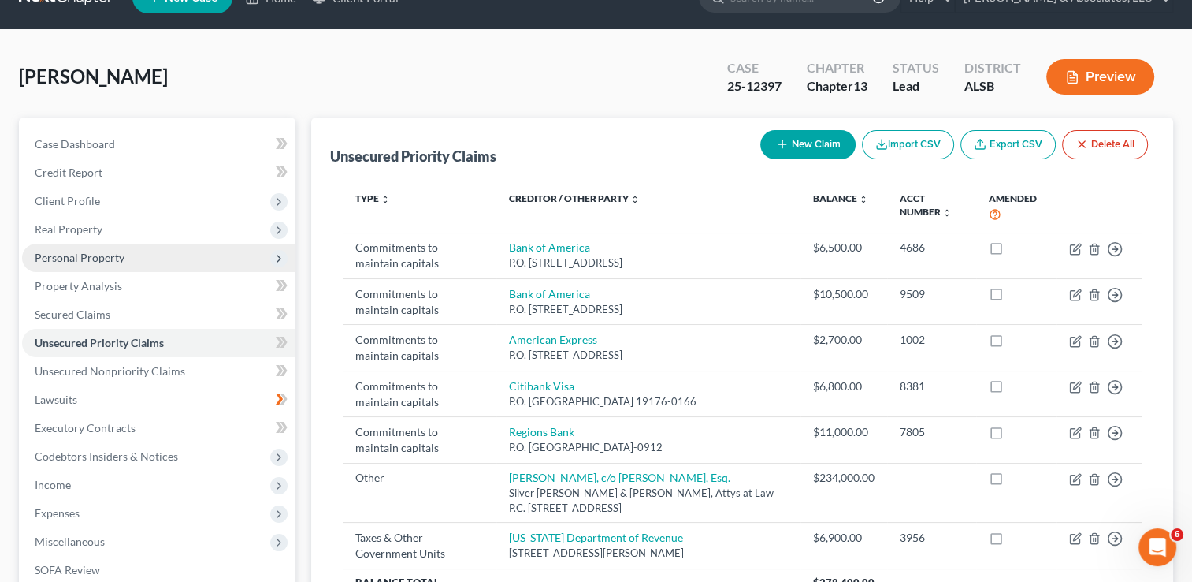
click at [134, 263] on span "Personal Property" at bounding box center [158, 258] width 273 height 28
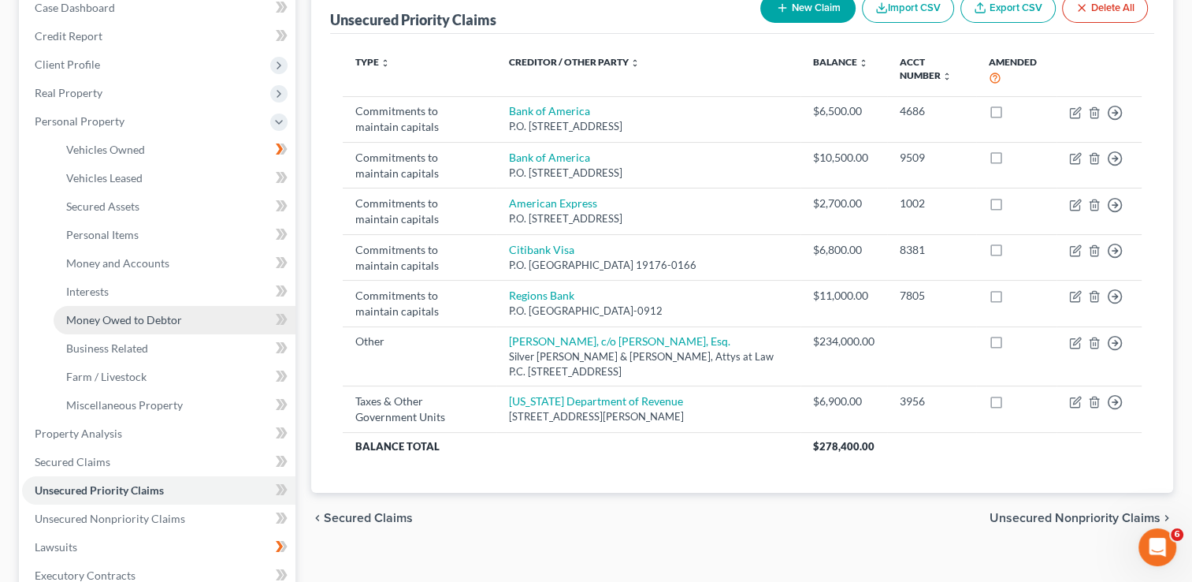
scroll to position [172, 0]
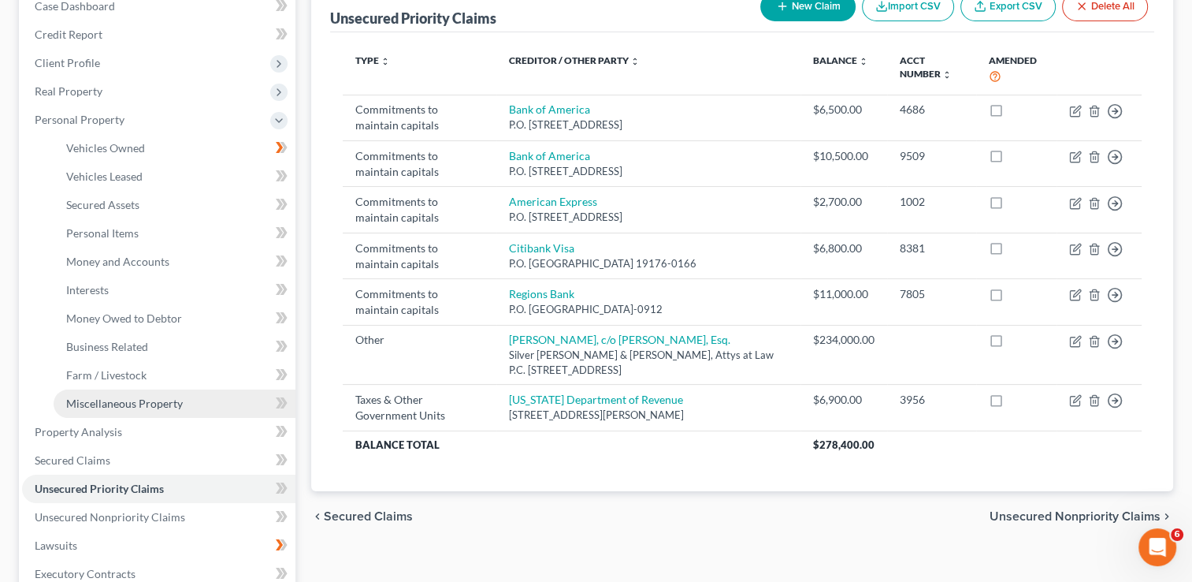
click at [176, 402] on span "Miscellaneous Property" at bounding box center [124, 402] width 117 height 13
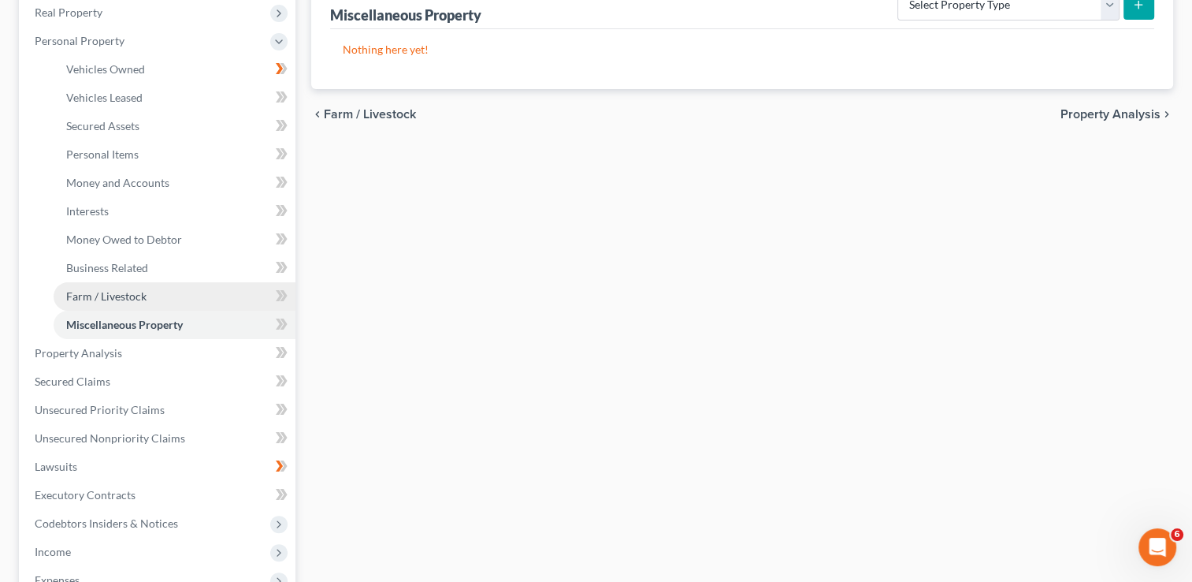
scroll to position [262, 0]
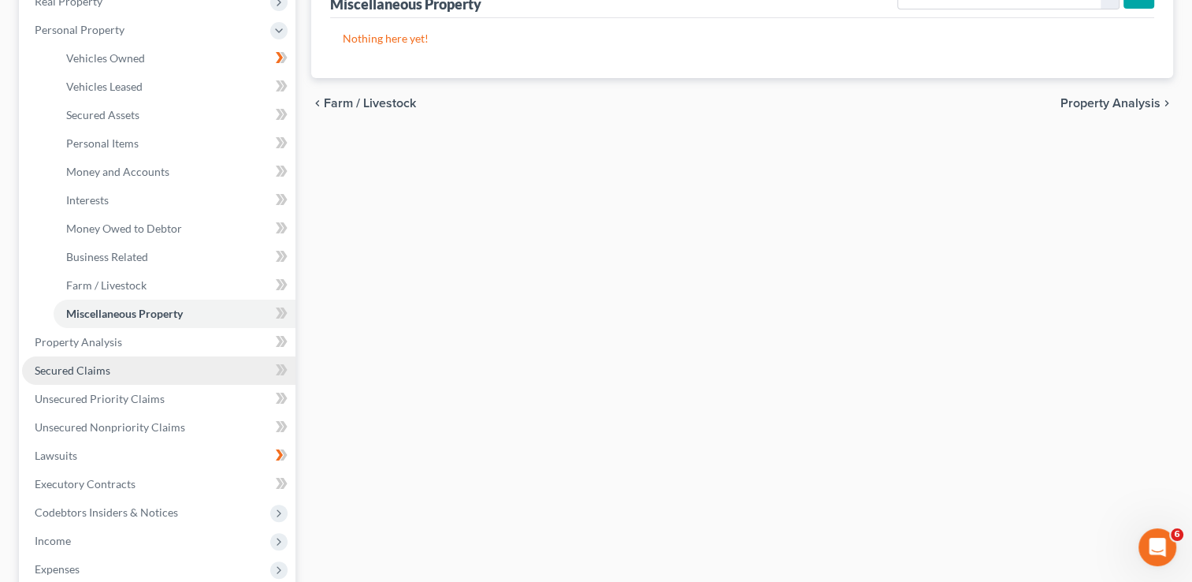
click at [194, 363] on link "Secured Claims" at bounding box center [158, 370] width 273 height 28
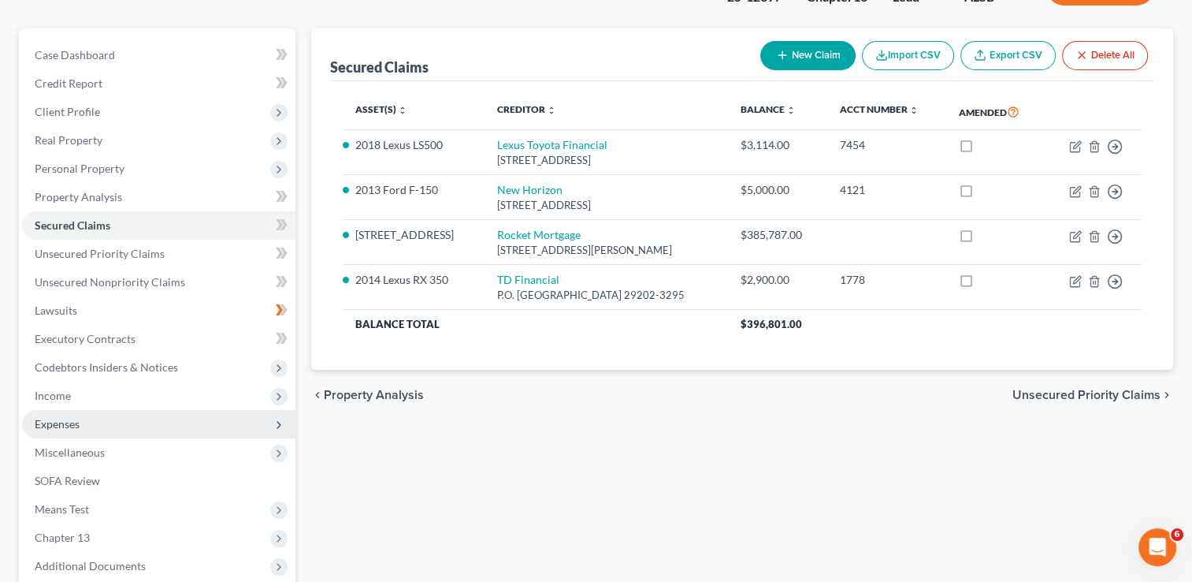
scroll to position [283, 0]
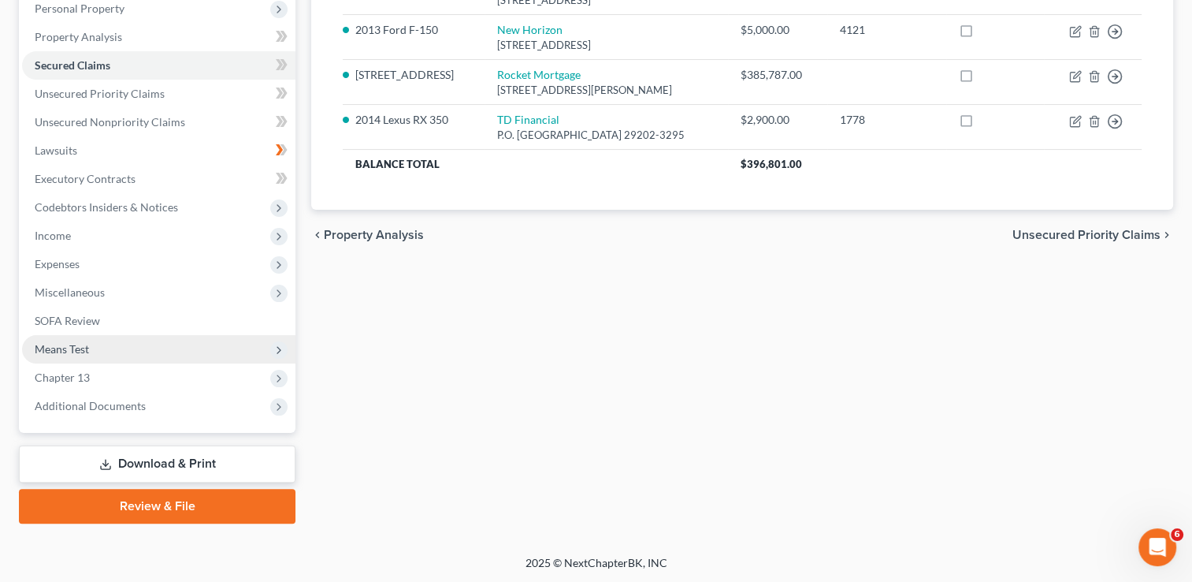
click at [186, 339] on span "Means Test" at bounding box center [158, 349] width 273 height 28
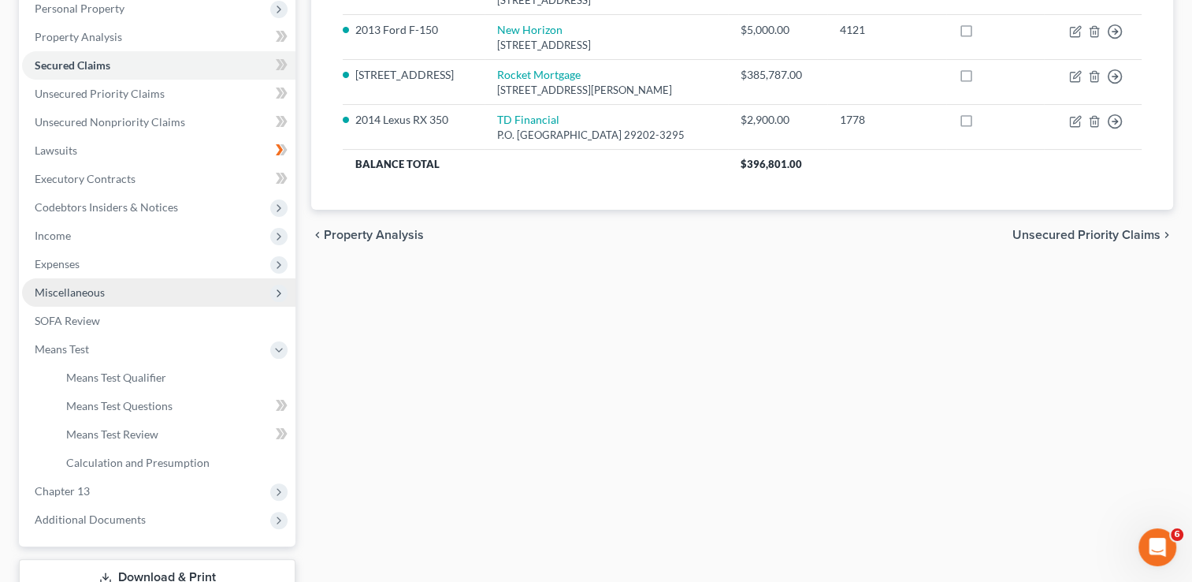
click at [230, 285] on span "Miscellaneous" at bounding box center [158, 292] width 273 height 28
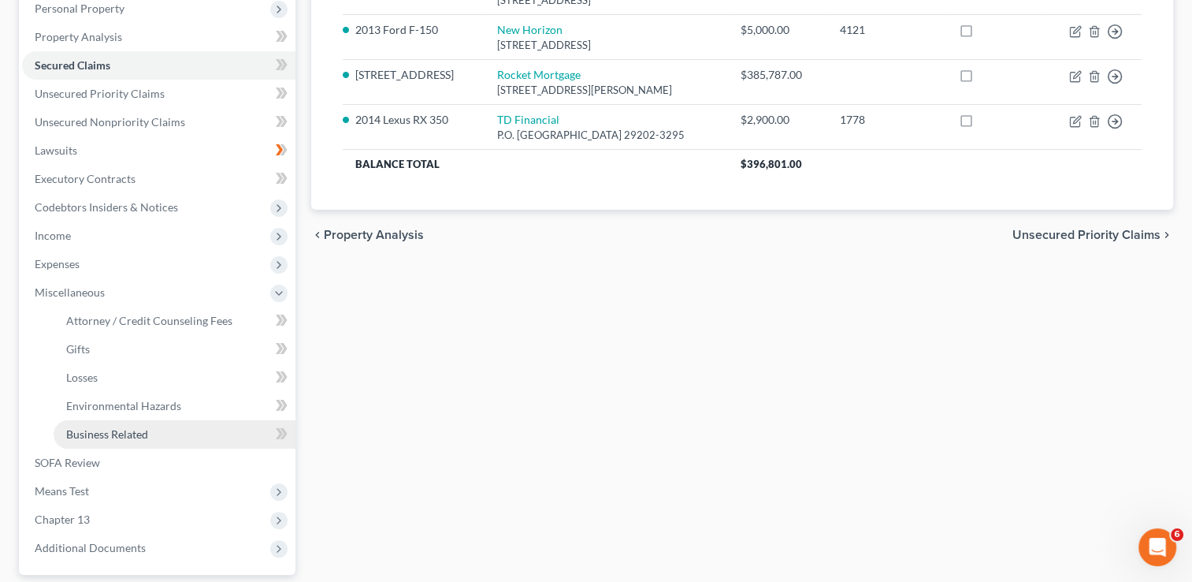
click at [166, 427] on link "Business Related" at bounding box center [175, 434] width 242 height 28
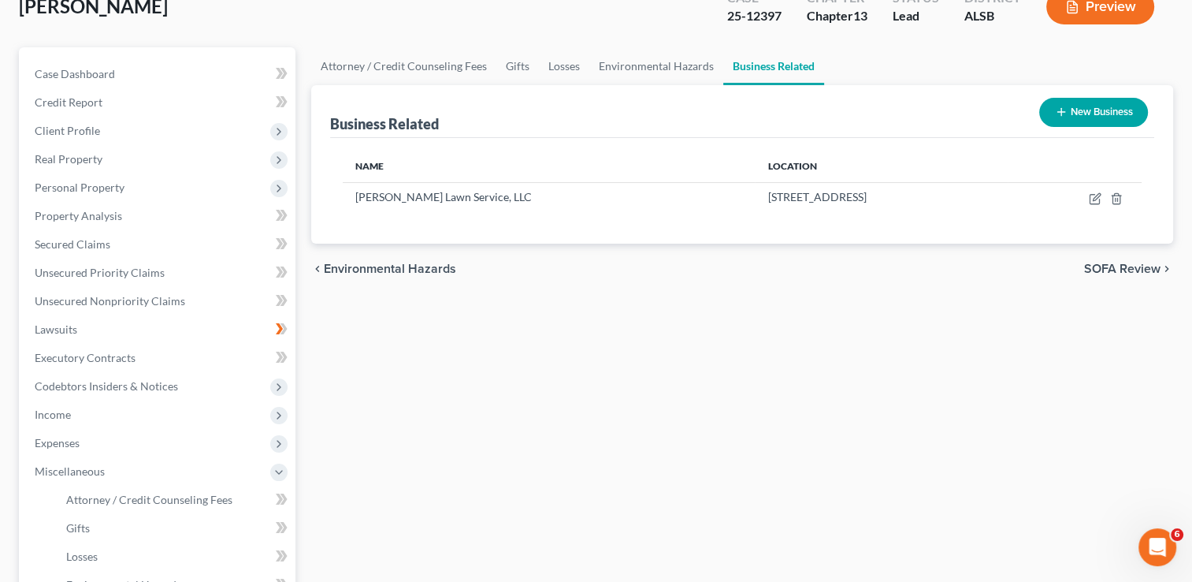
scroll to position [425, 0]
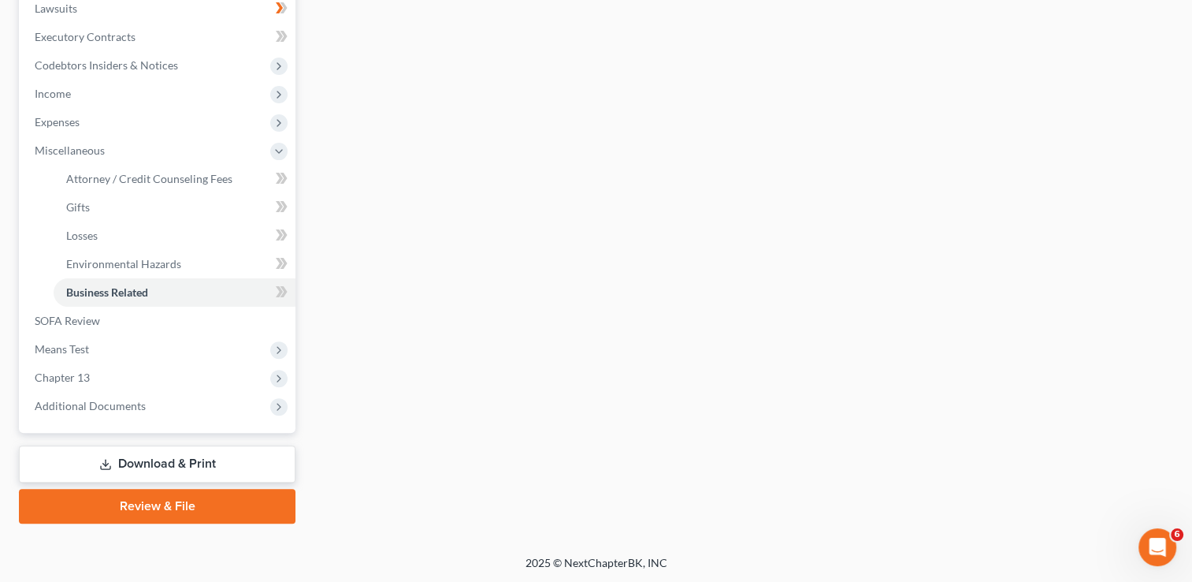
click at [158, 495] on link "Review & File" at bounding box center [157, 506] width 277 height 35
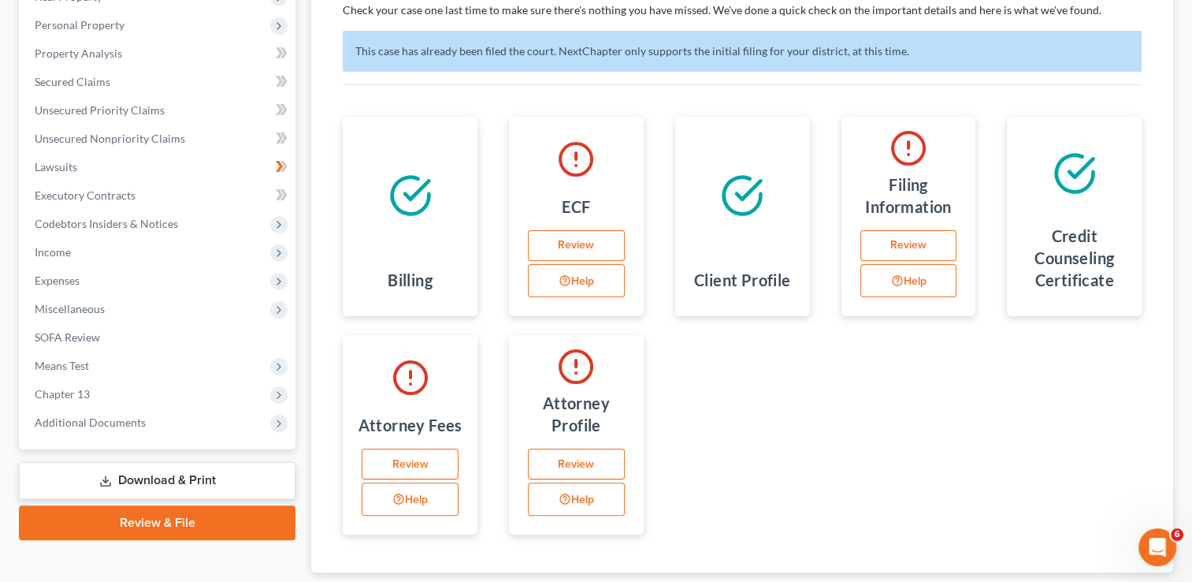
scroll to position [268, 0]
click at [593, 464] on link "Review" at bounding box center [576, 463] width 97 height 32
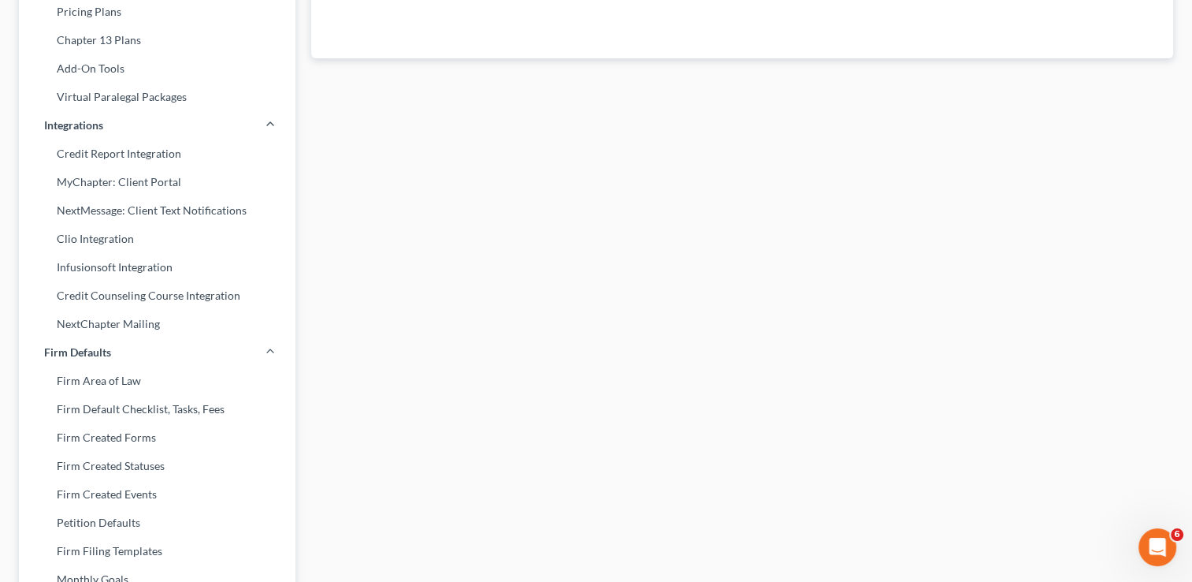
scroll to position [203, 0]
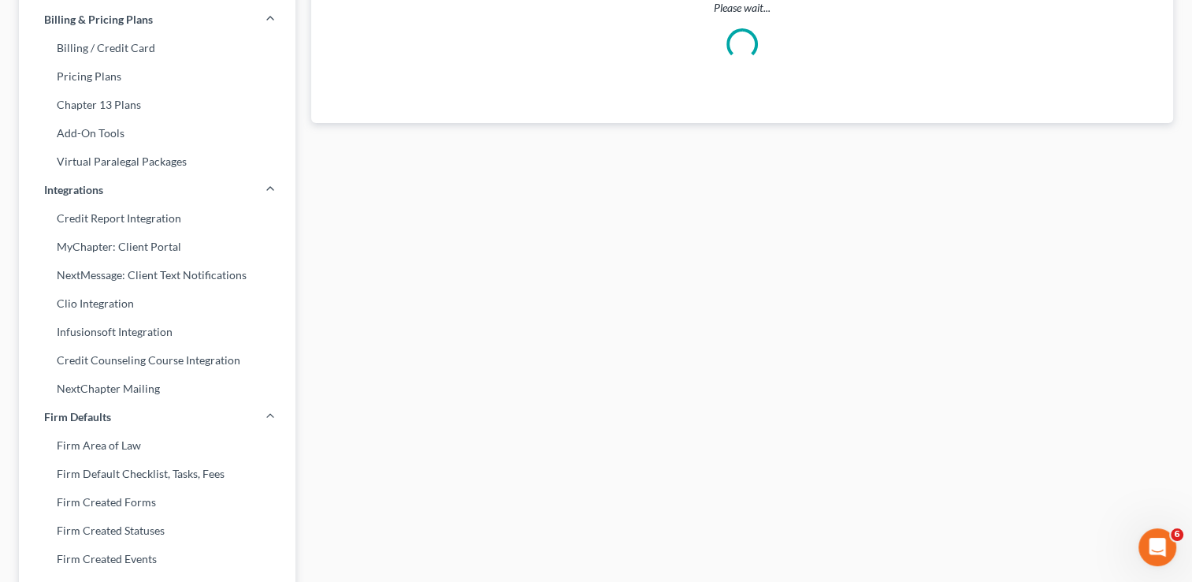
select select "0"
select select "2"
select select "attorney"
select select "0"
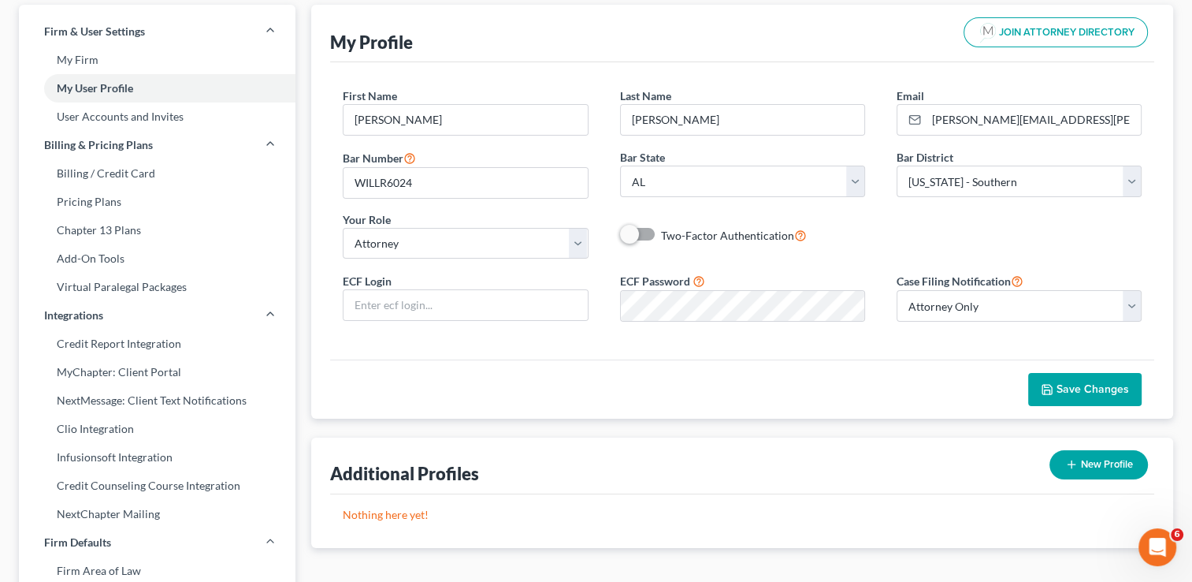
scroll to position [76, 0]
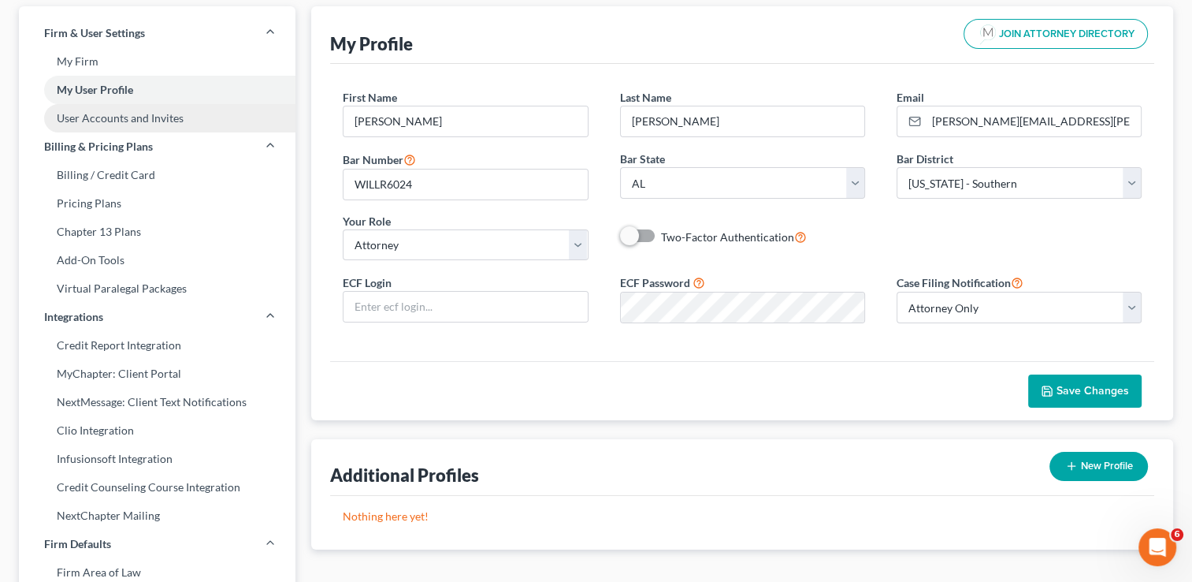
click at [100, 125] on link "User Accounts and Invites" at bounding box center [157, 118] width 277 height 28
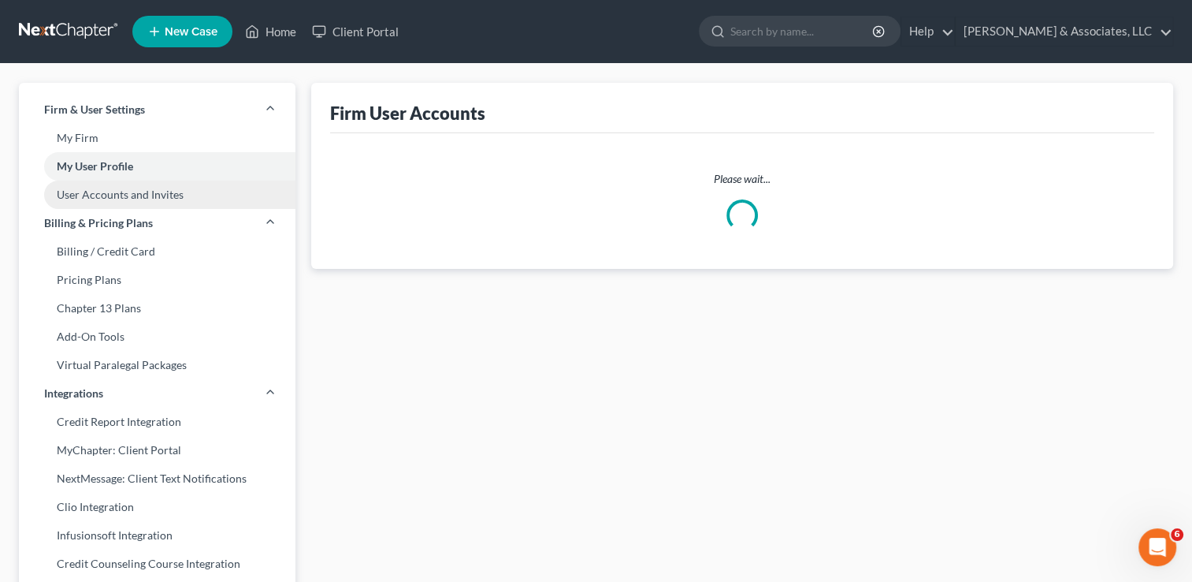
select select "0"
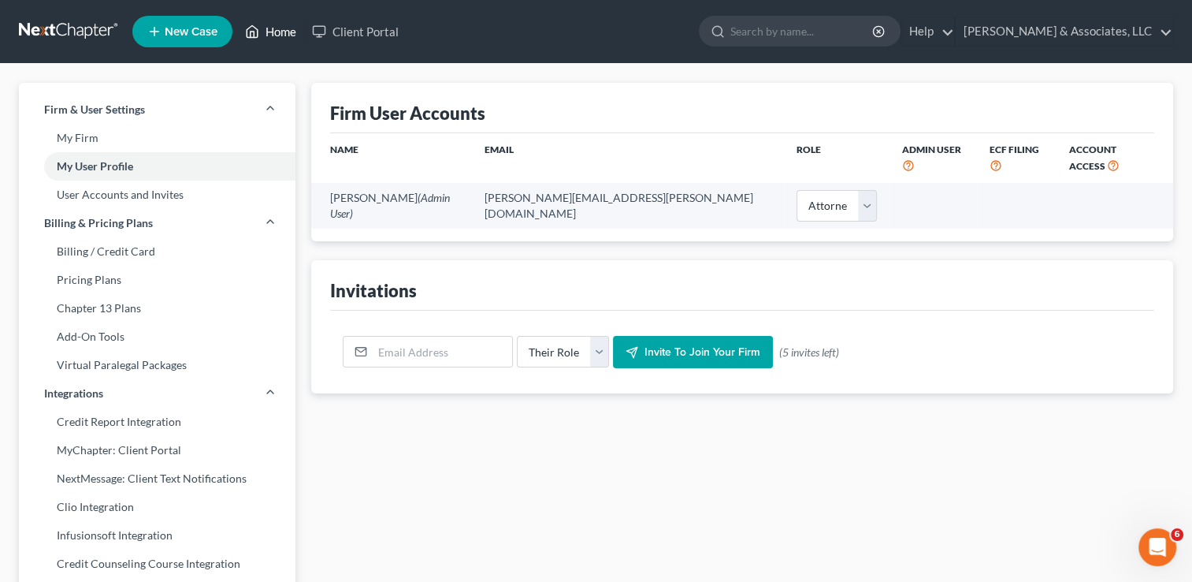
click at [259, 45] on link "Home" at bounding box center [270, 31] width 67 height 28
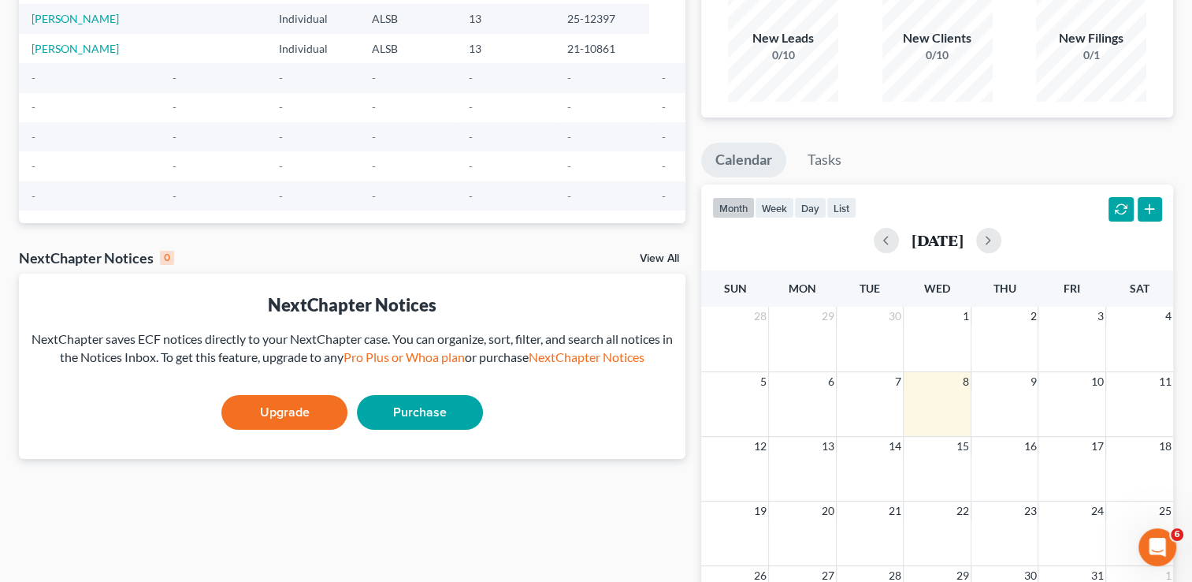
scroll to position [142, 0]
click at [84, 17] on link "[PERSON_NAME]" at bounding box center [75, 17] width 87 height 13
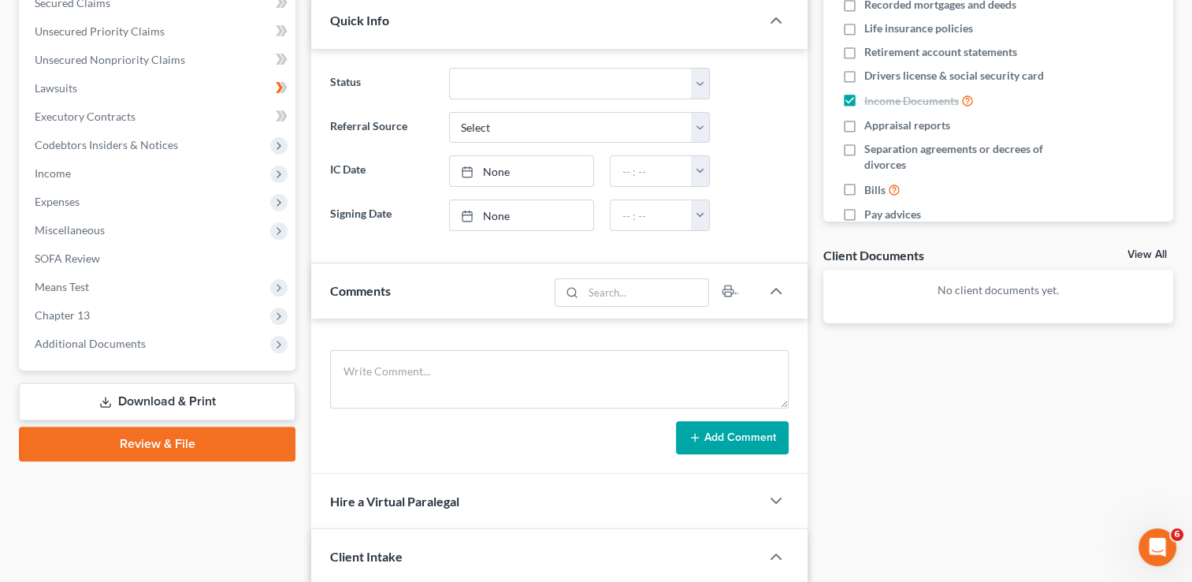
scroll to position [353, 0]
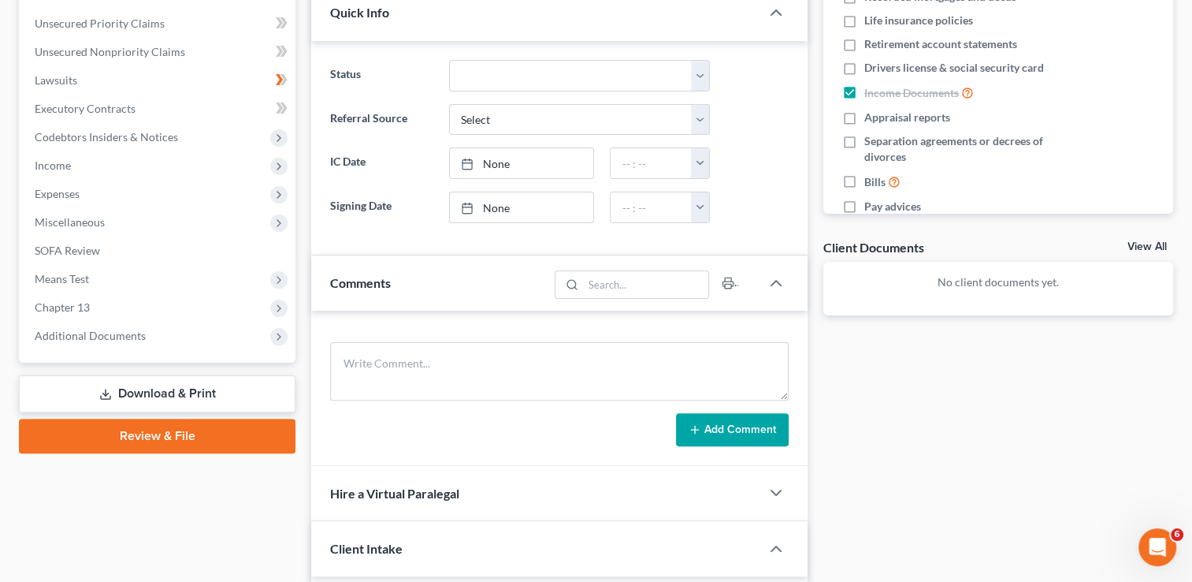
click at [150, 441] on link "Review & File" at bounding box center [157, 436] width 277 height 35
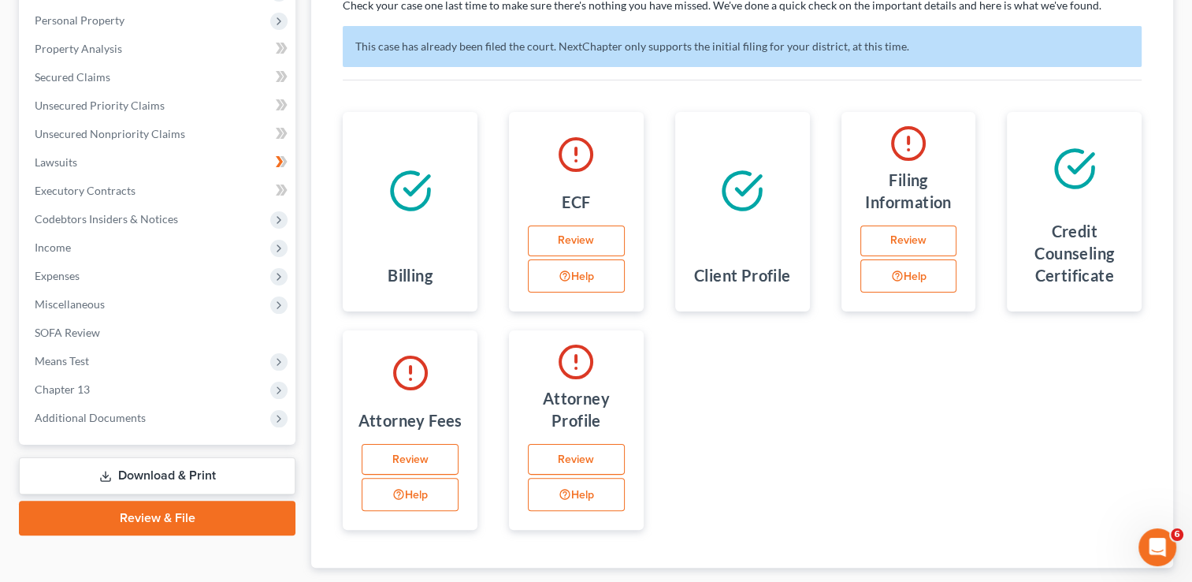
scroll to position [271, 0]
click at [409, 459] on link "Review" at bounding box center [410, 460] width 97 height 32
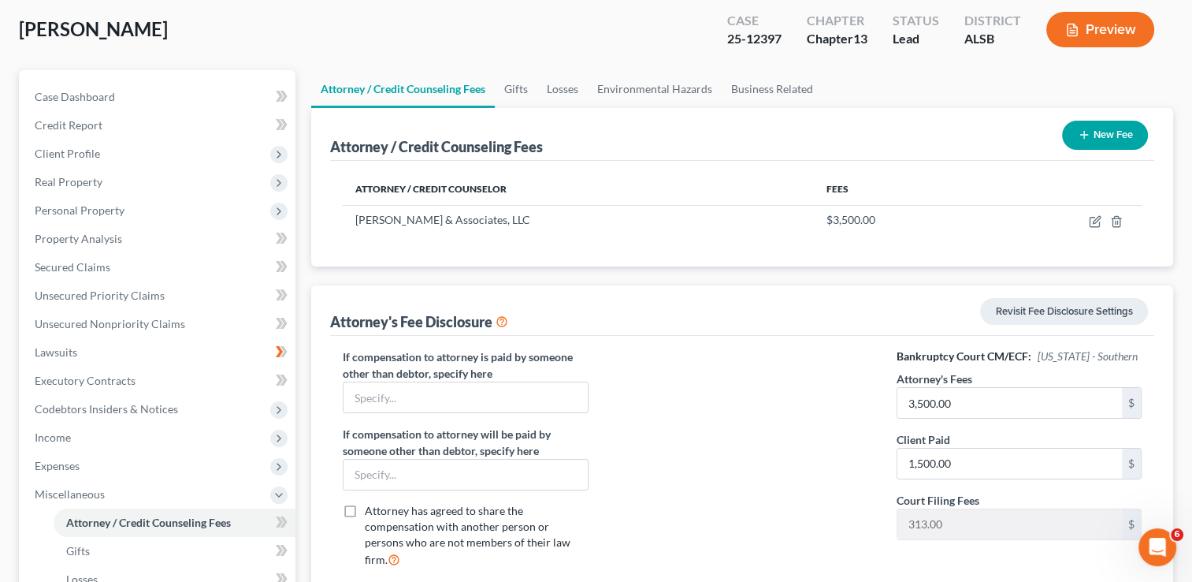
scroll to position [82, 0]
click at [747, 83] on link "Business Related" at bounding box center [772, 88] width 101 height 38
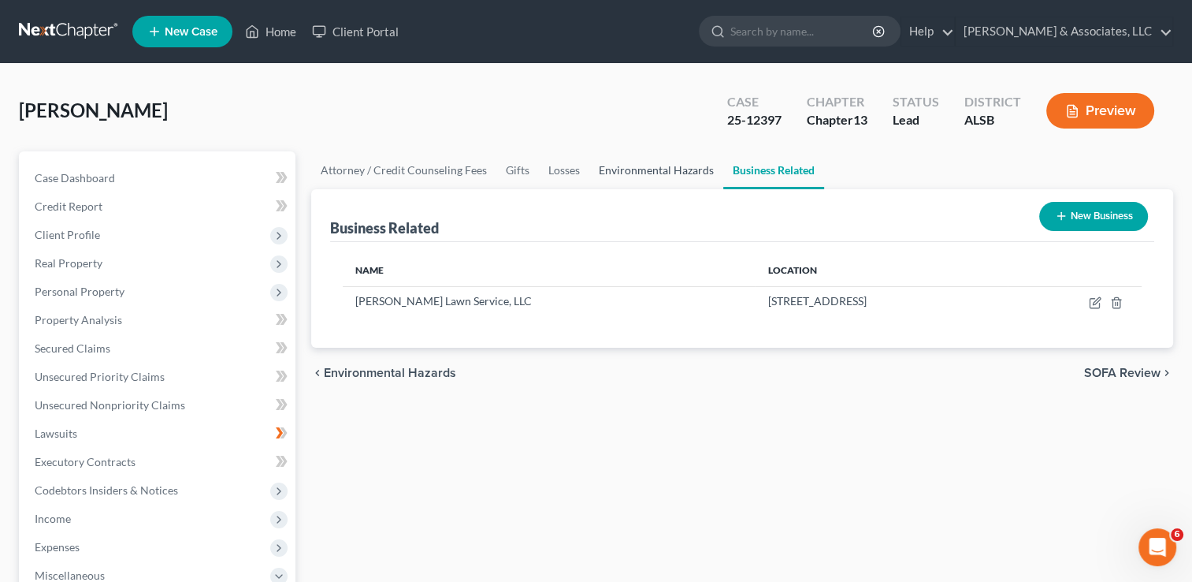
click at [661, 162] on link "Environmental Hazards" at bounding box center [657, 170] width 134 height 38
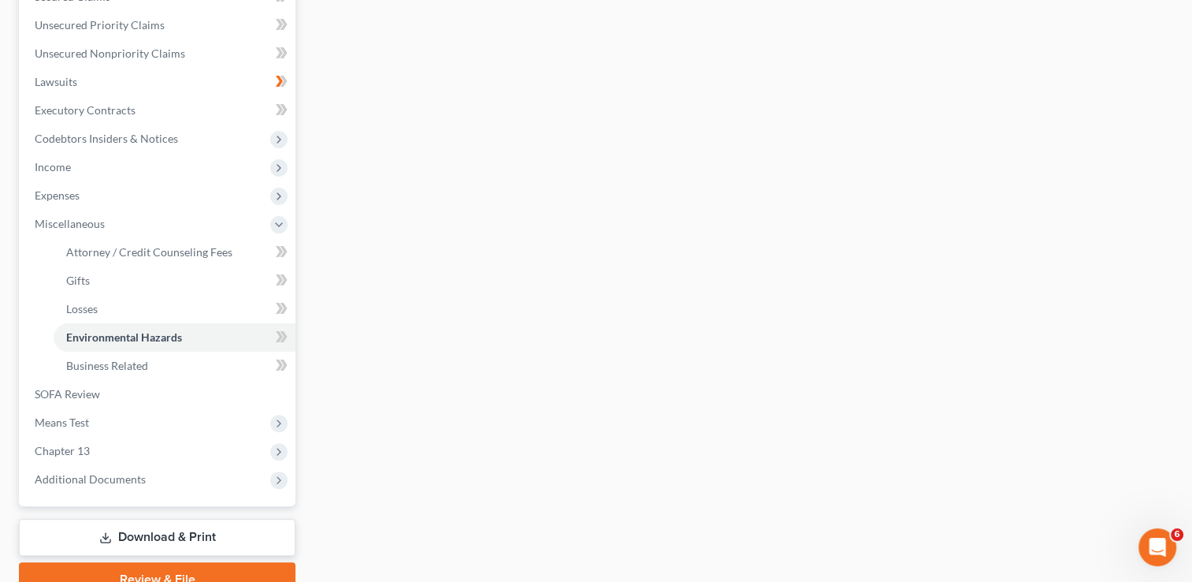
scroll to position [353, 0]
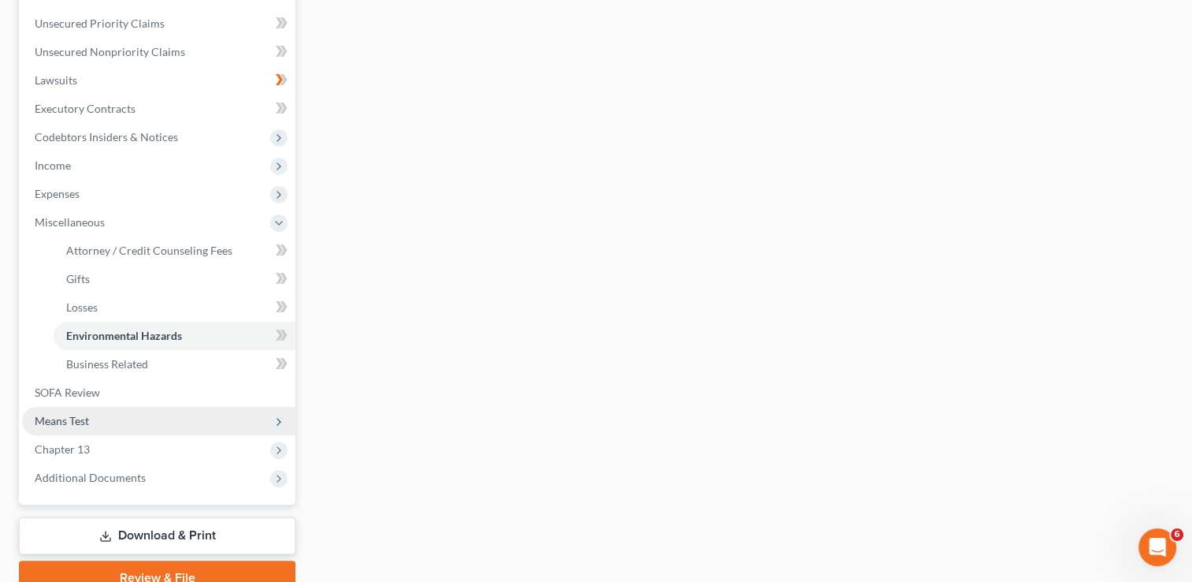
click at [92, 424] on span "Means Test" at bounding box center [158, 421] width 273 height 28
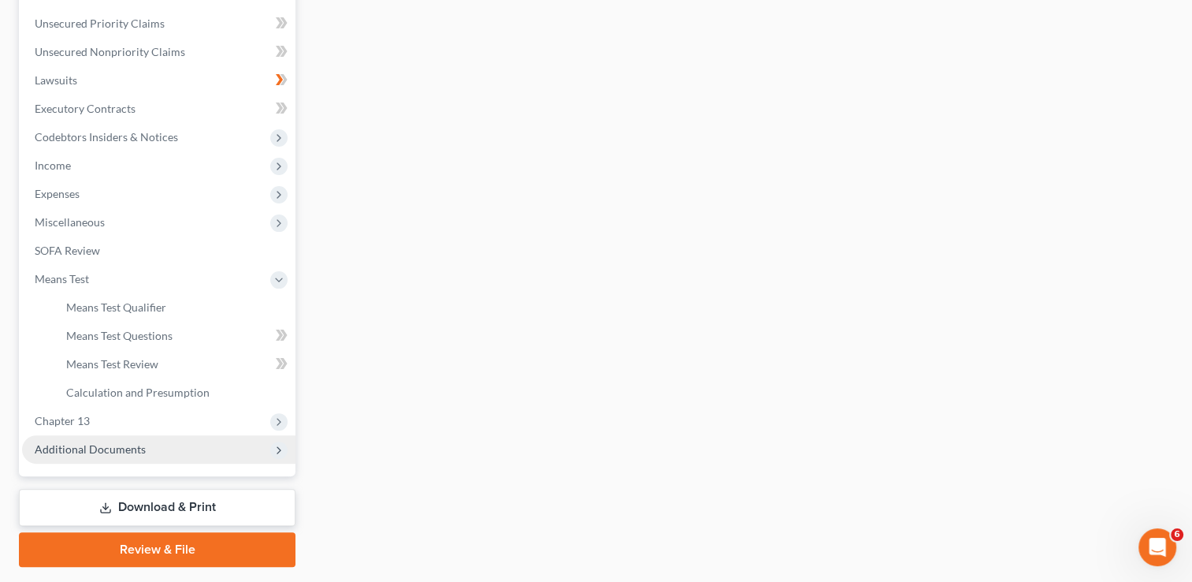
click at [134, 449] on span "Additional Documents" at bounding box center [90, 448] width 111 height 13
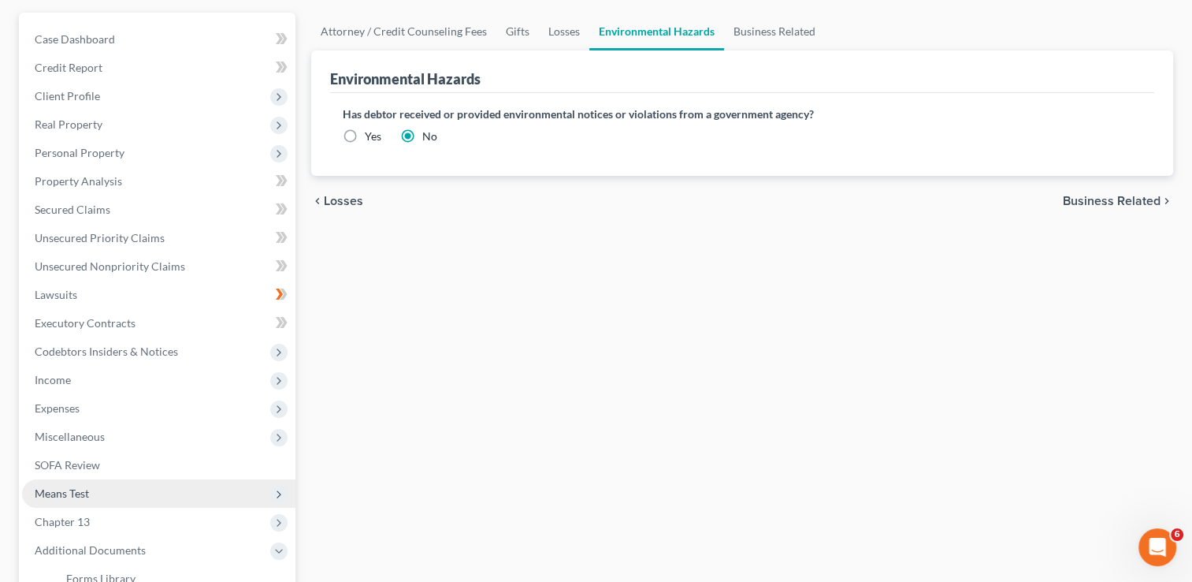
scroll to position [138, 0]
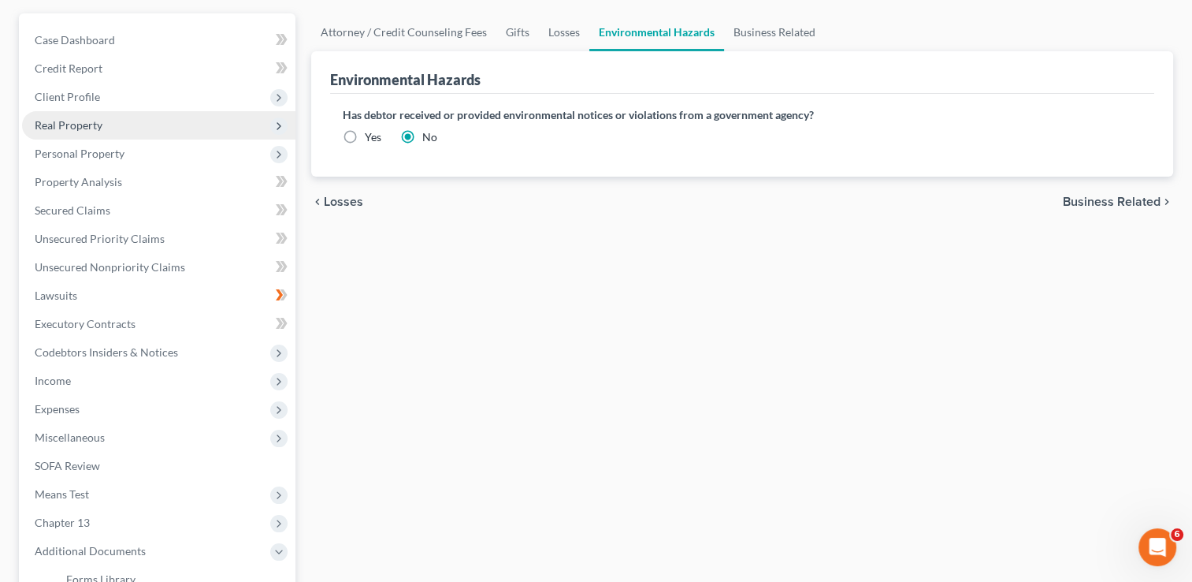
click at [145, 129] on span "Real Property" at bounding box center [158, 125] width 273 height 28
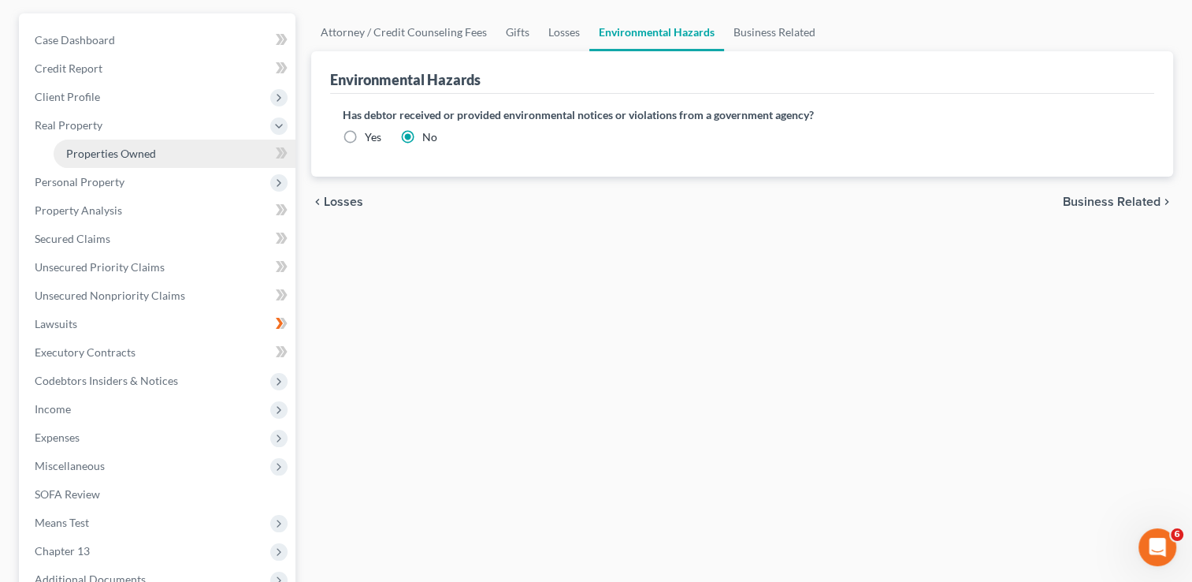
click at [147, 155] on span "Properties Owned" at bounding box center [111, 153] width 90 height 13
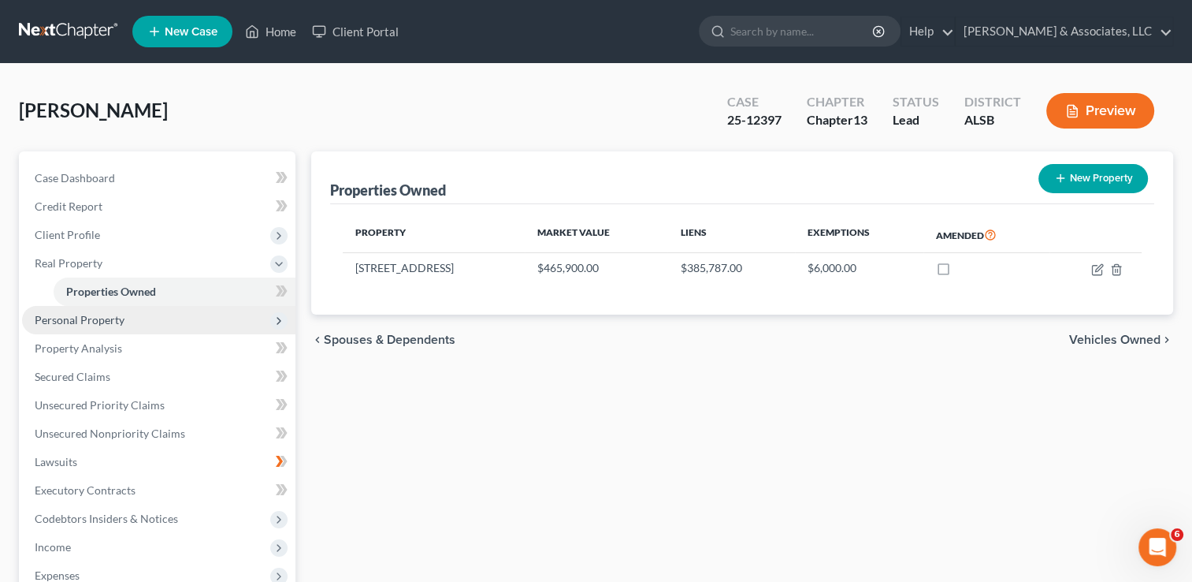
click at [229, 320] on span "Personal Property" at bounding box center [158, 320] width 273 height 28
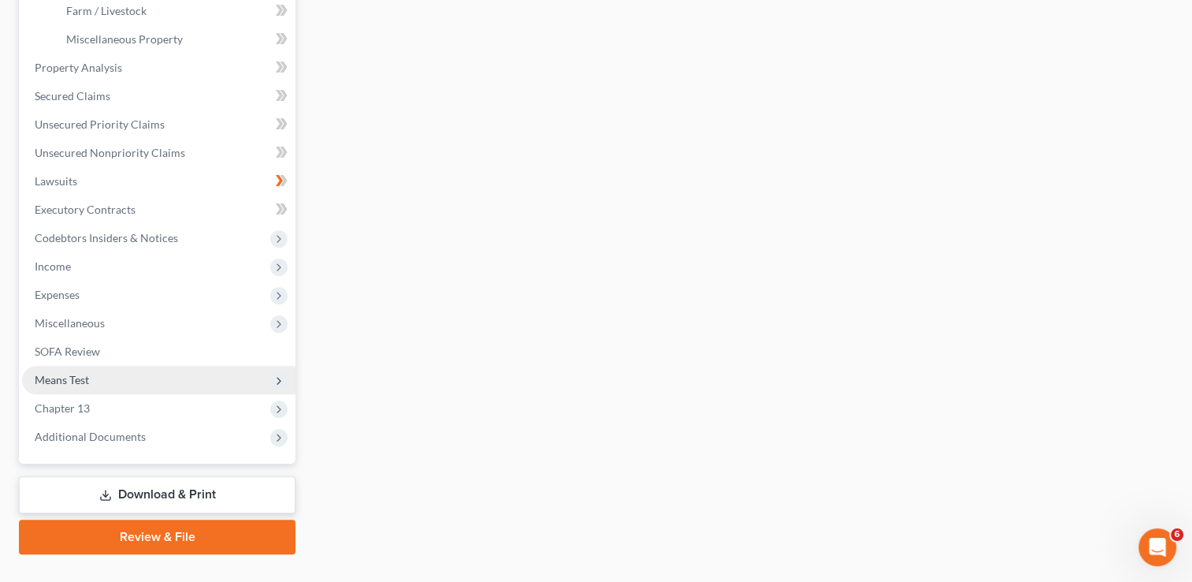
scroll to position [567, 0]
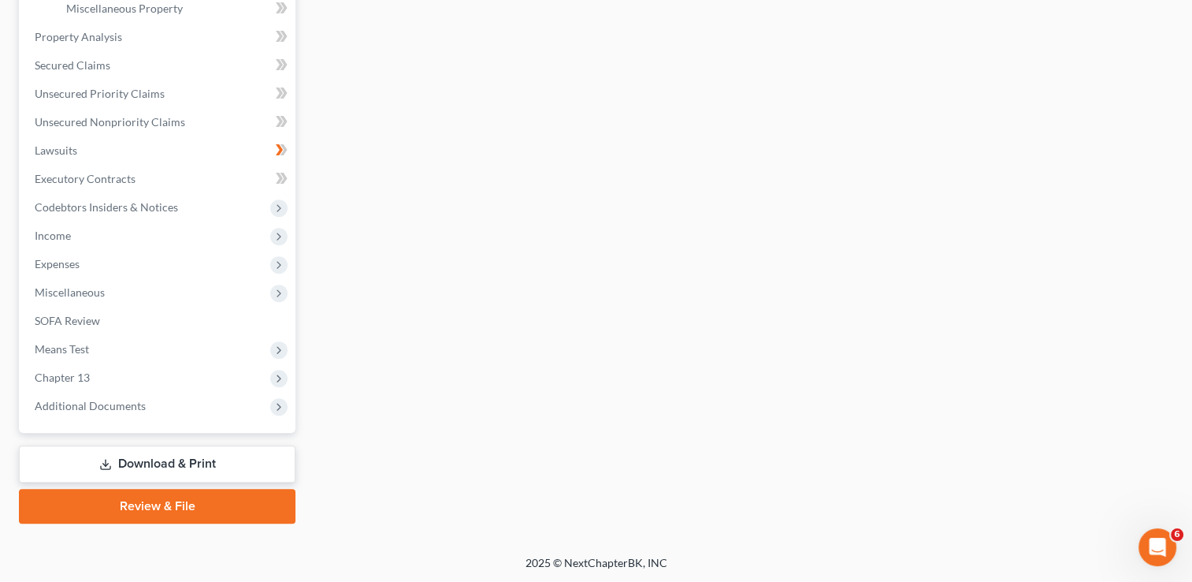
click at [195, 515] on link "Review & File" at bounding box center [157, 506] width 277 height 35
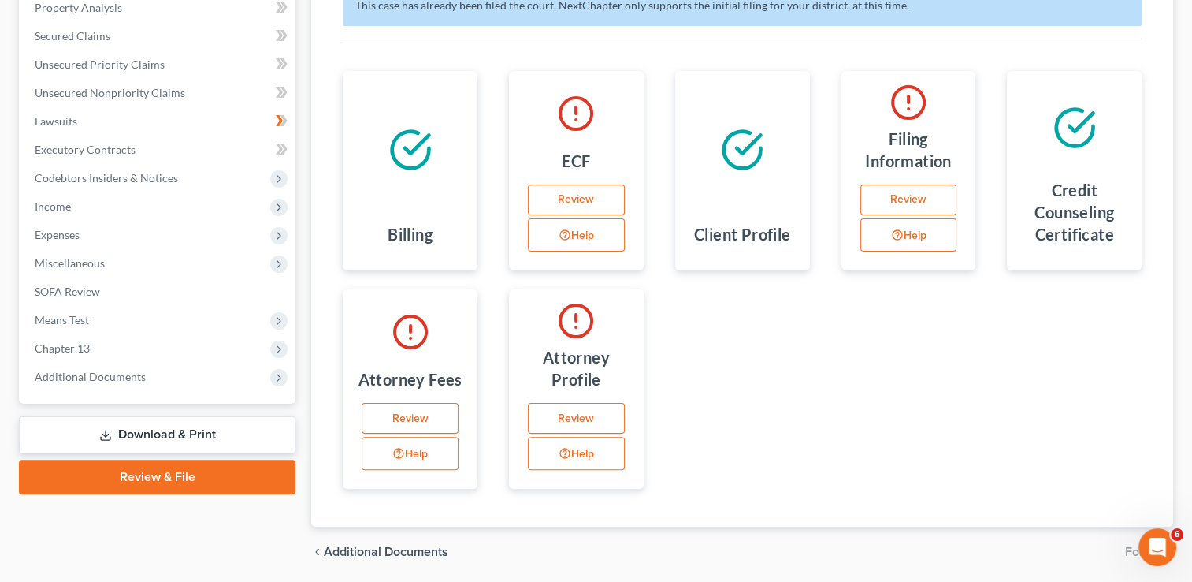
scroll to position [312, 0]
click at [583, 191] on link "Review" at bounding box center [576, 200] width 97 height 32
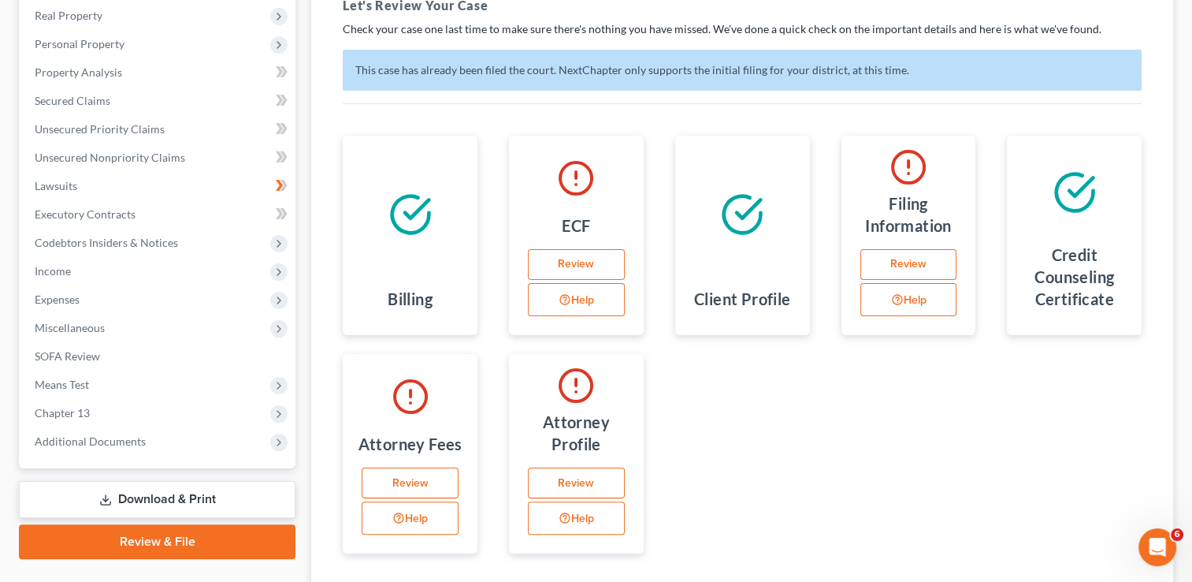
select select "0"
select select "2"
select select "attorney"
select select "0"
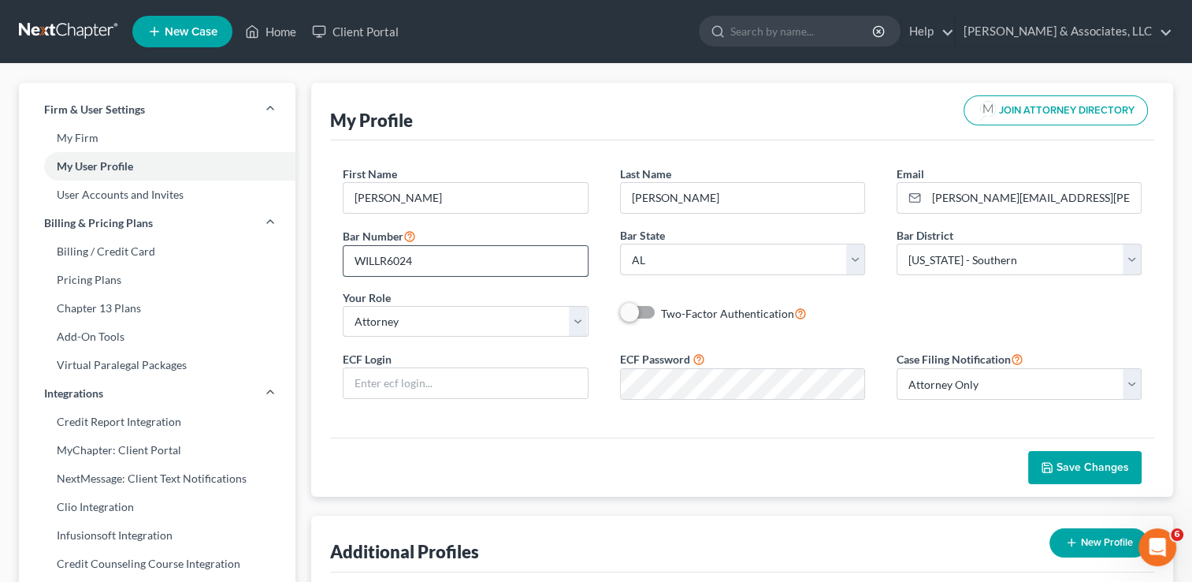
click at [426, 258] on input "WILLR6024" at bounding box center [466, 261] width 244 height 30
click at [1122, 379] on select "Select Attorney Only Attorney And Other Other Only" at bounding box center [1019, 384] width 245 height 32
click at [514, 380] on input "text" at bounding box center [466, 383] width 244 height 30
click at [661, 314] on label "Two-Factor Authentication" at bounding box center [734, 313] width 146 height 18
click at [668, 314] on input "Two-Factor Authentication" at bounding box center [673, 309] width 10 height 10
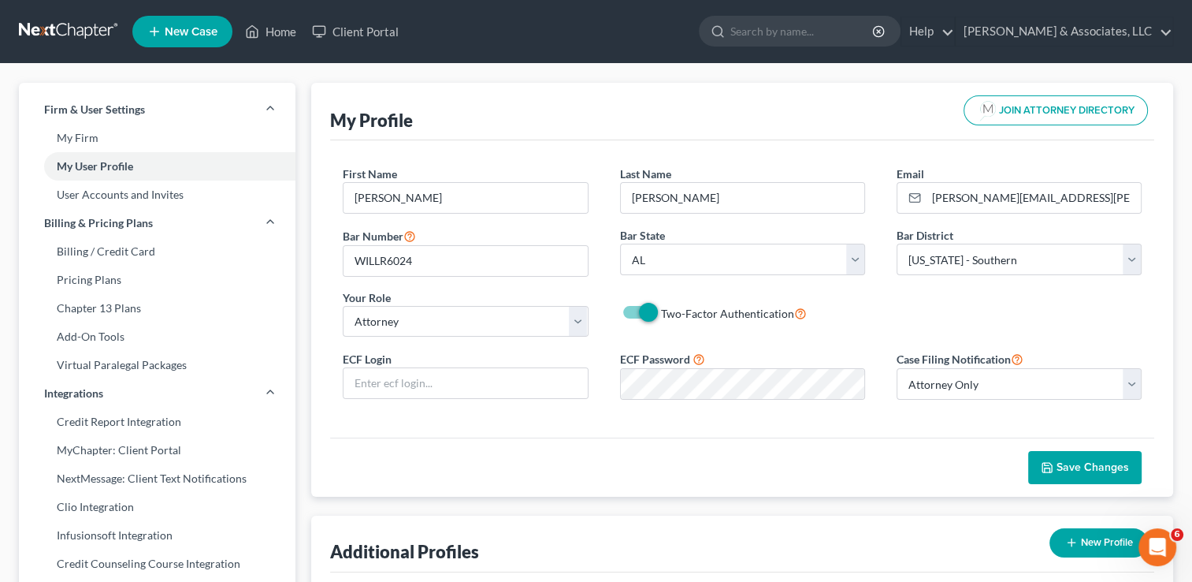
checkbox input "true"
click at [545, 380] on input "text" at bounding box center [466, 383] width 244 height 30
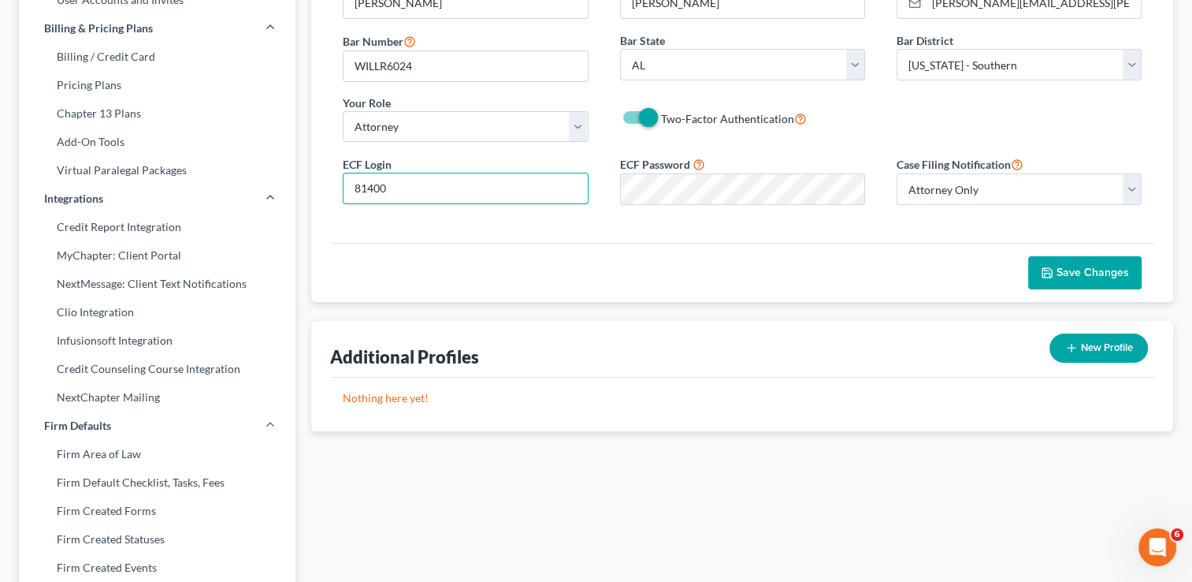
scroll to position [182, 0]
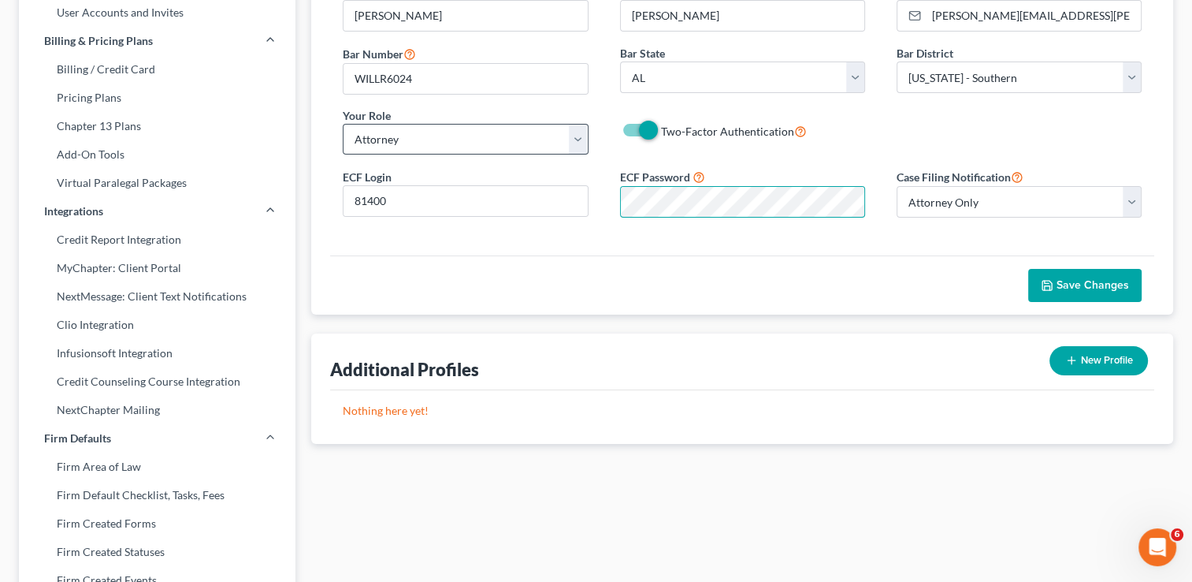
click at [407, 155] on form "First Name * [PERSON_NAME] Last Name * [PERSON_NAME] Email * [PERSON_NAME][EMAI…" at bounding box center [742, 106] width 799 height 247
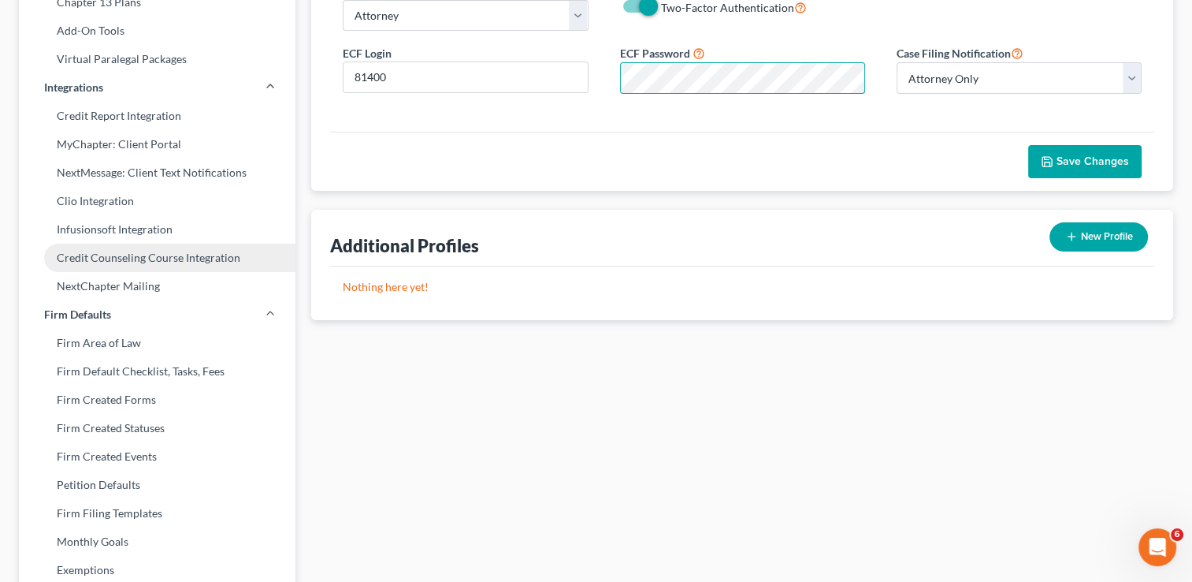
scroll to position [295, 0]
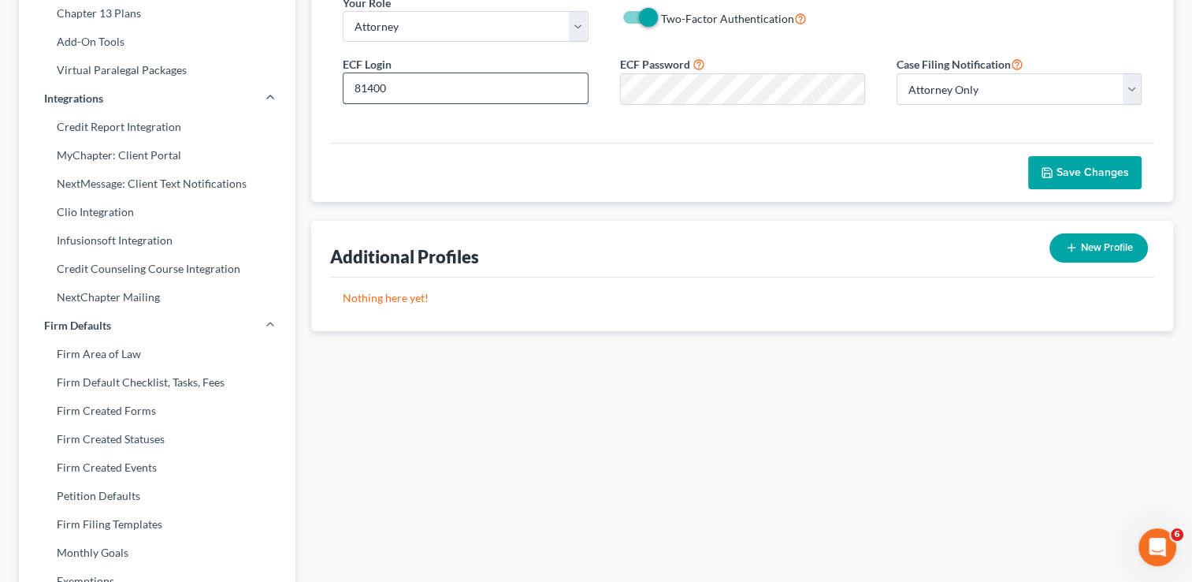
click at [416, 84] on input "81400" at bounding box center [466, 88] width 244 height 30
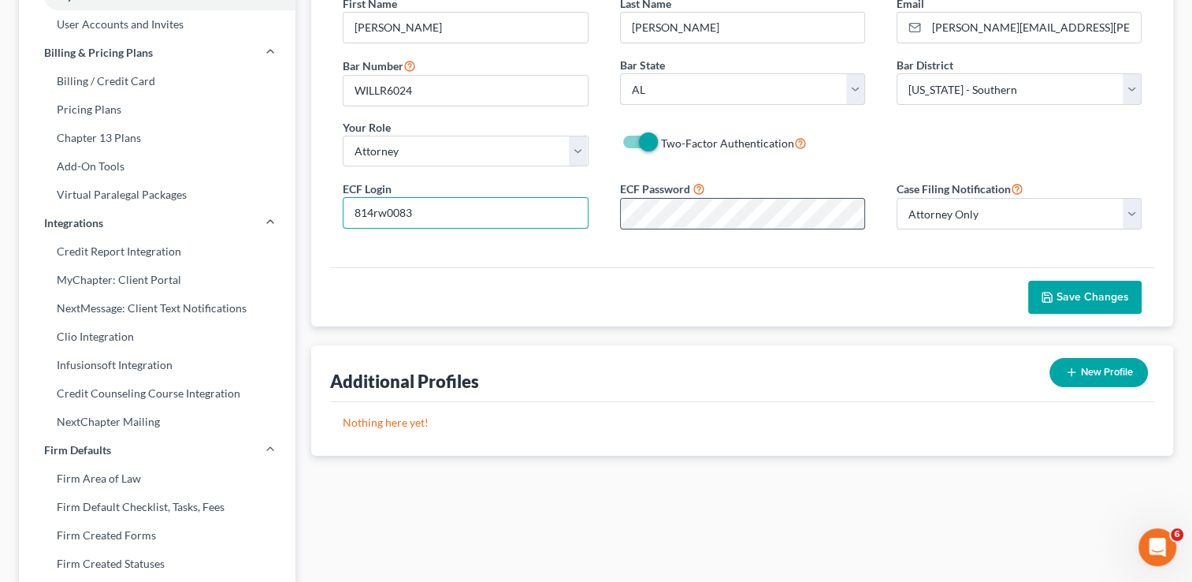
scroll to position [172, 0]
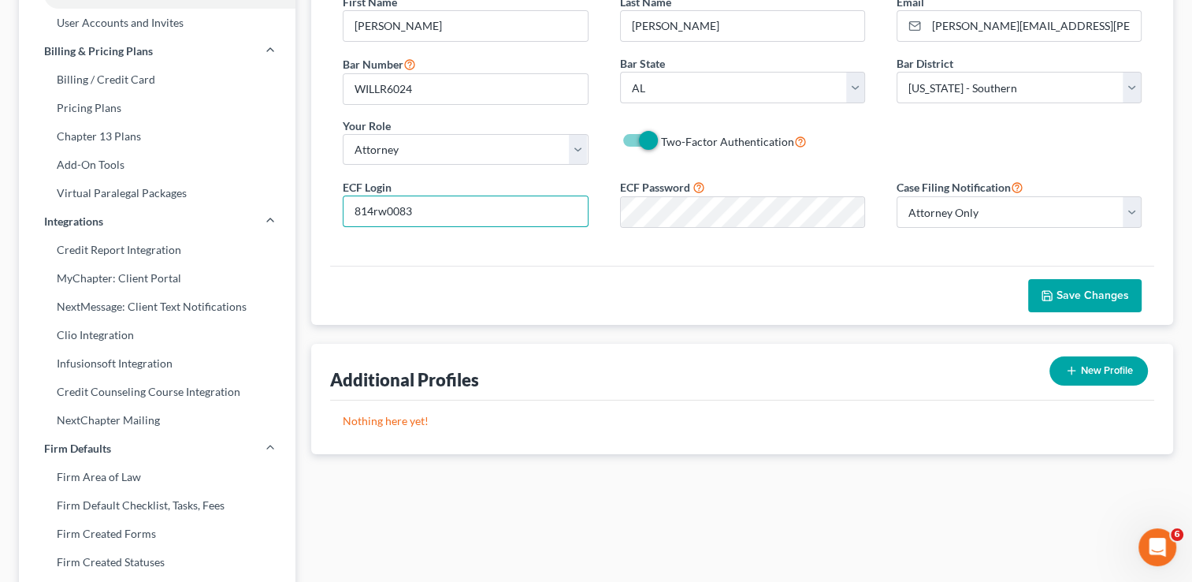
type input "814rw0083"
click at [1082, 292] on span "Save Changes" at bounding box center [1093, 294] width 73 height 13
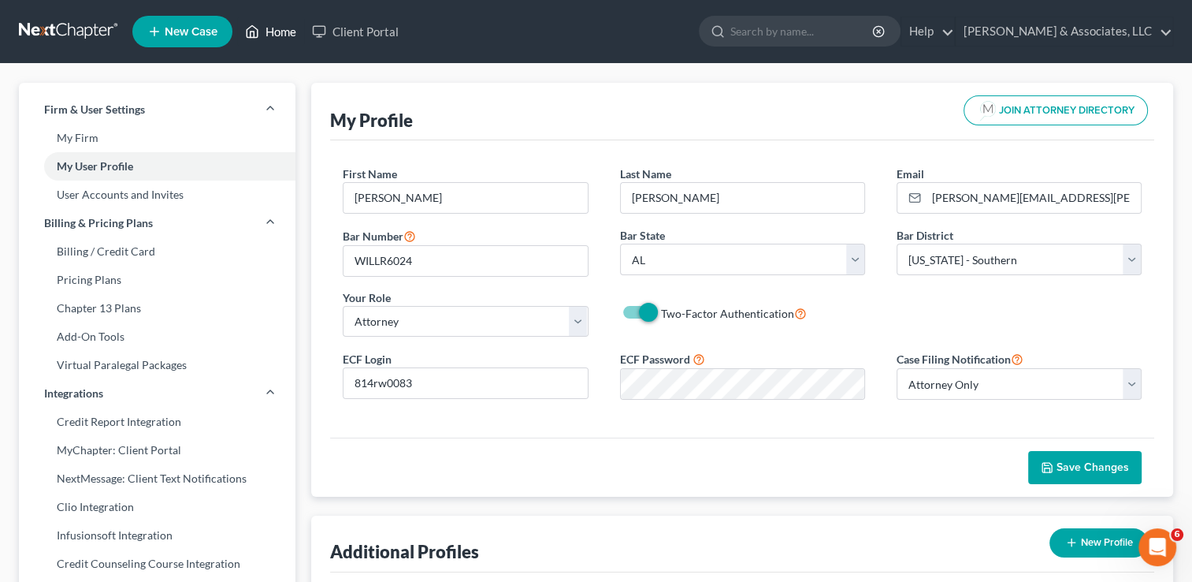
click at [276, 33] on link "Home" at bounding box center [270, 31] width 67 height 28
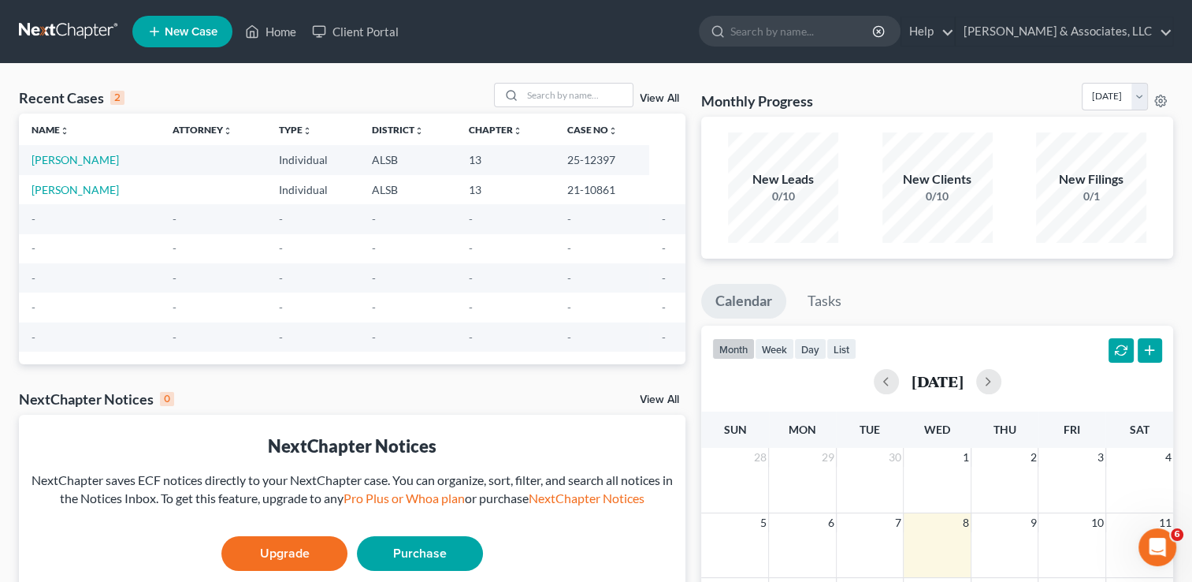
click at [83, 150] on td "[PERSON_NAME]" at bounding box center [89, 159] width 141 height 29
click at [88, 160] on link "[PERSON_NAME]" at bounding box center [75, 159] width 87 height 13
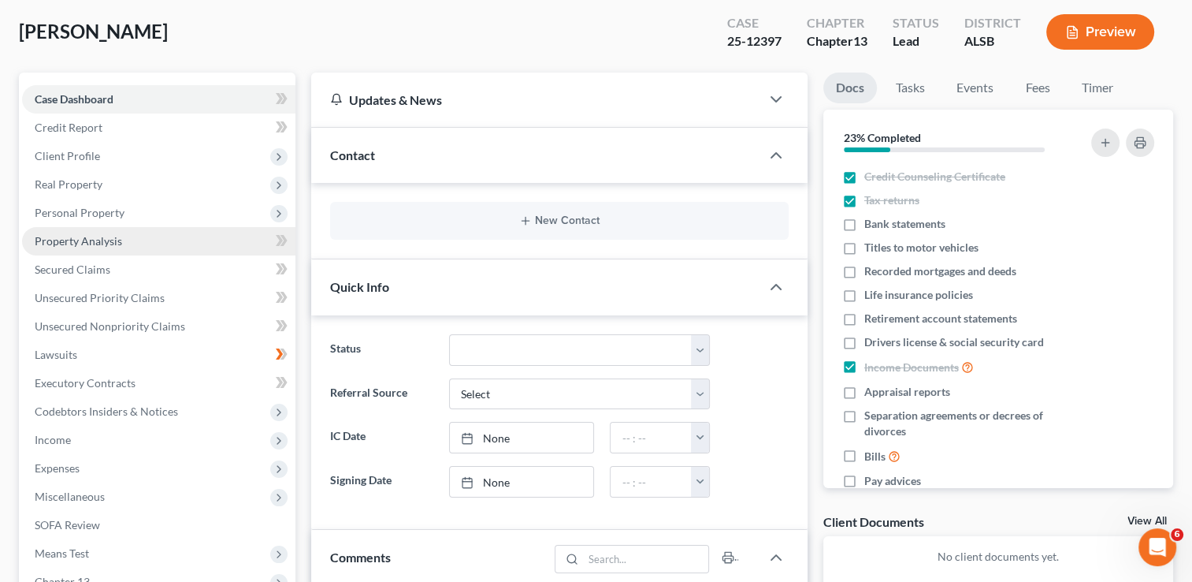
scroll to position [79, 0]
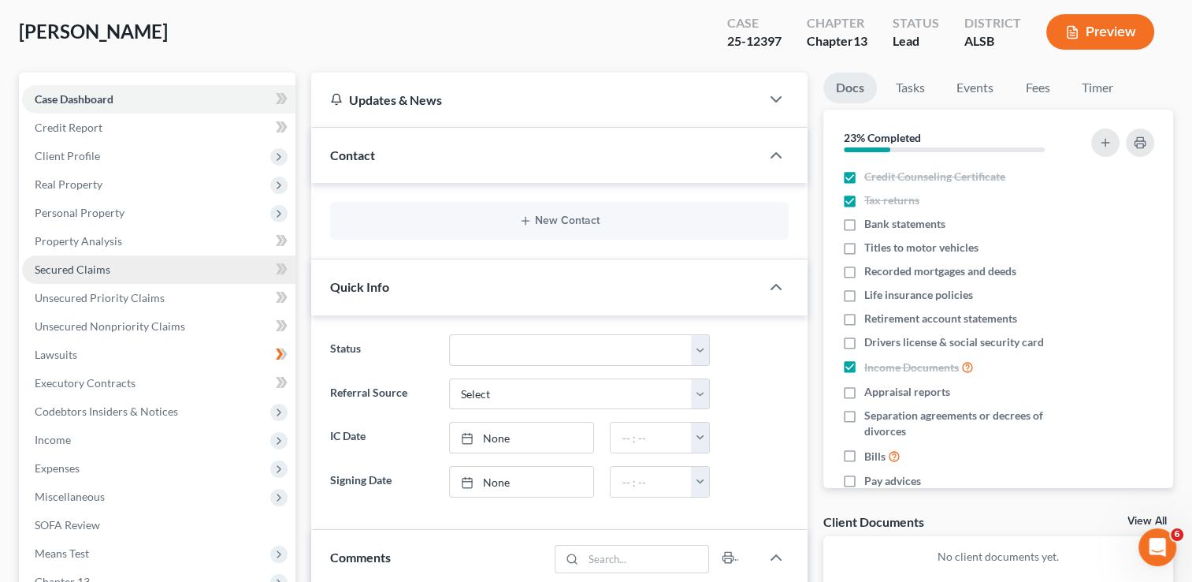
click at [120, 270] on link "Secured Claims" at bounding box center [158, 269] width 273 height 28
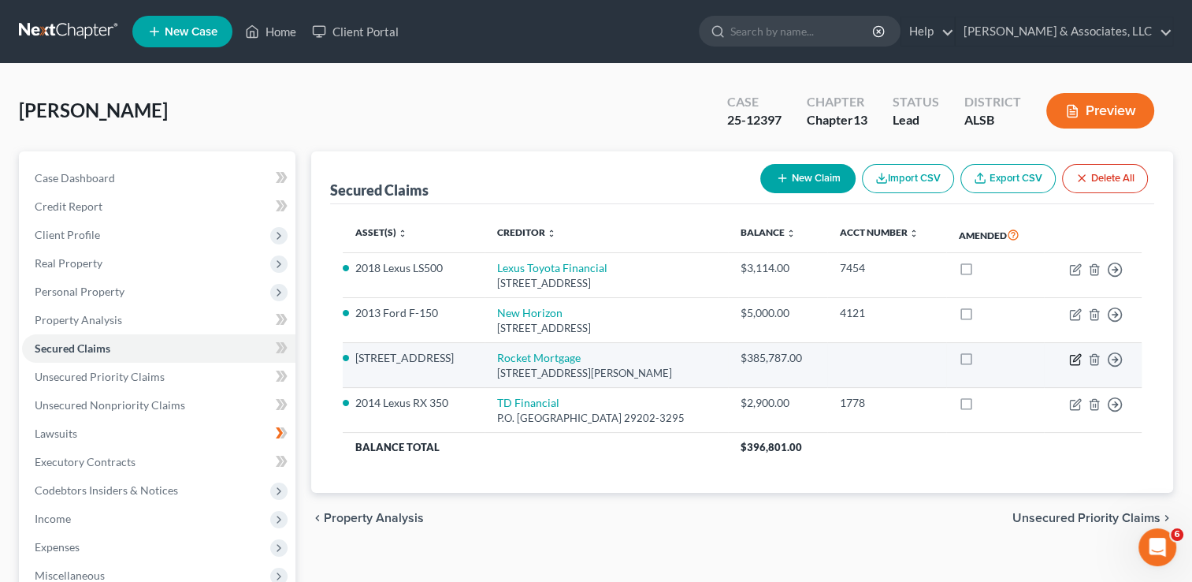
click at [1071, 357] on icon "button" at bounding box center [1076, 359] width 13 height 13
select select "23"
select select "1"
select select "0"
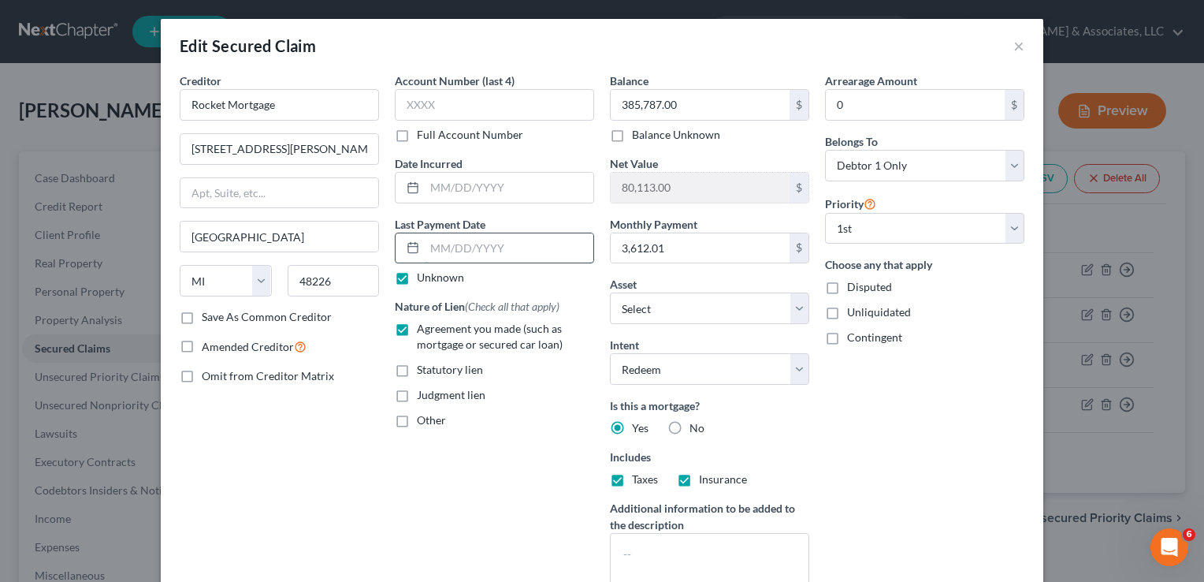
click at [523, 247] on input "text" at bounding box center [509, 248] width 169 height 30
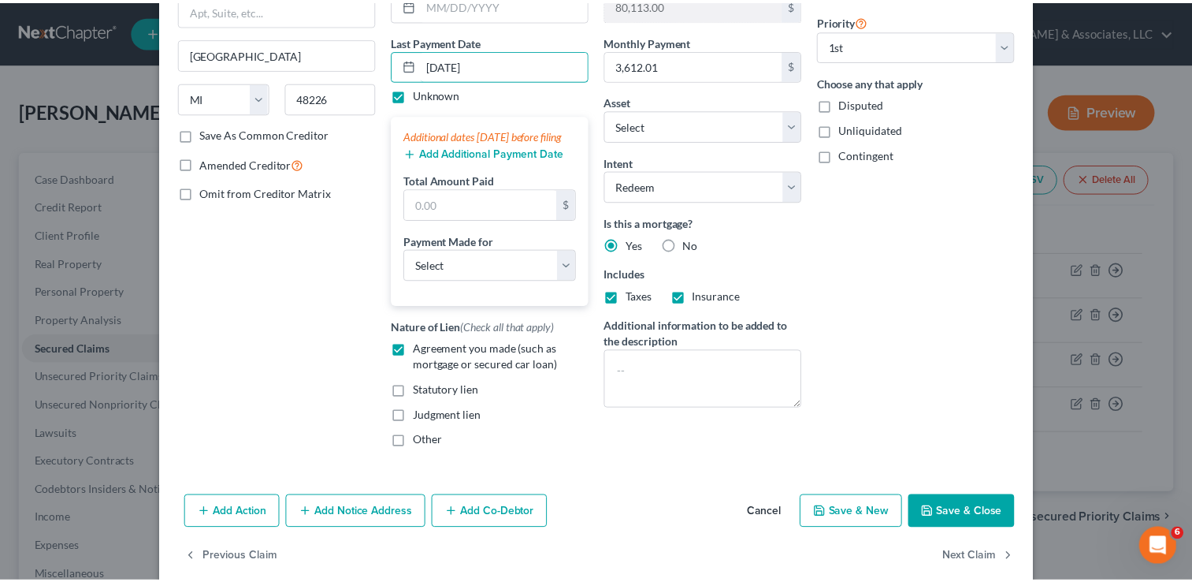
scroll to position [184, 0]
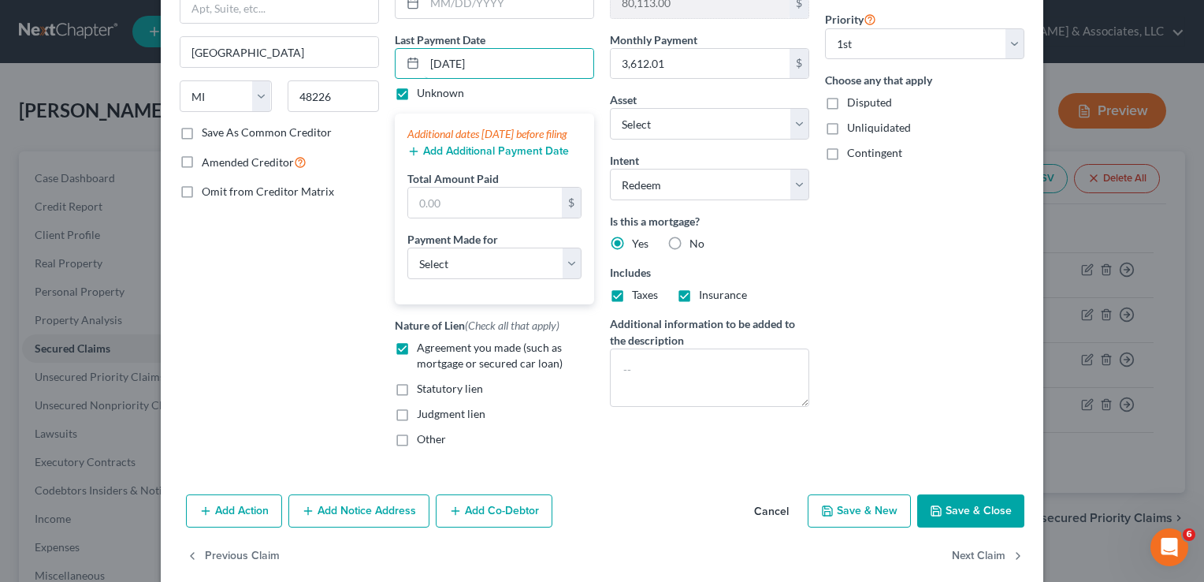
type input "[DATE]"
click at [965, 525] on button "Save & Close" at bounding box center [970, 510] width 107 height 33
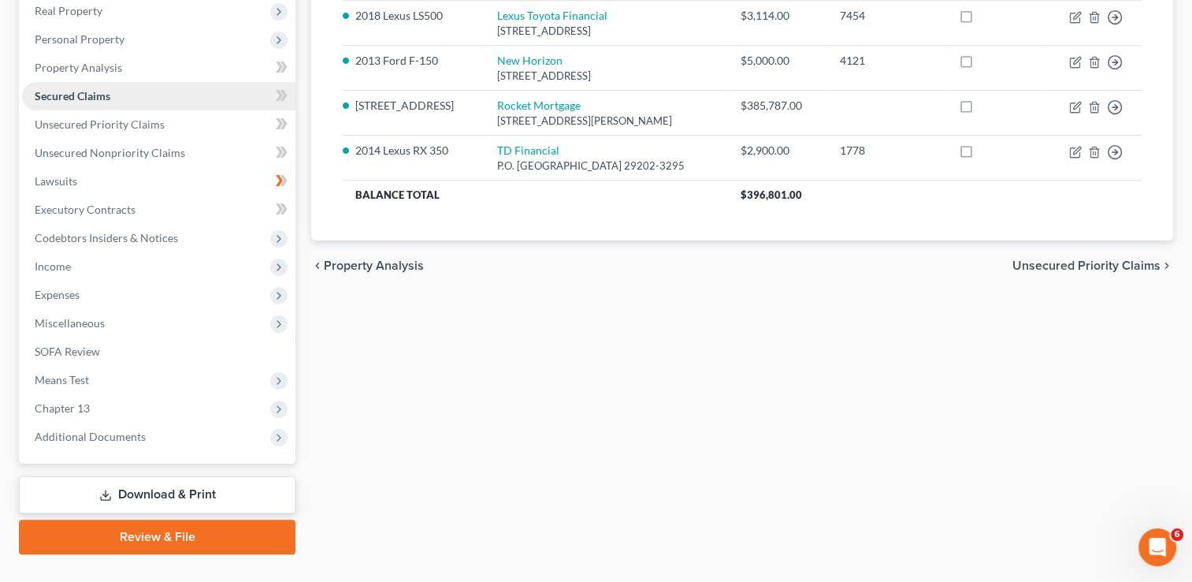
scroll to position [283, 0]
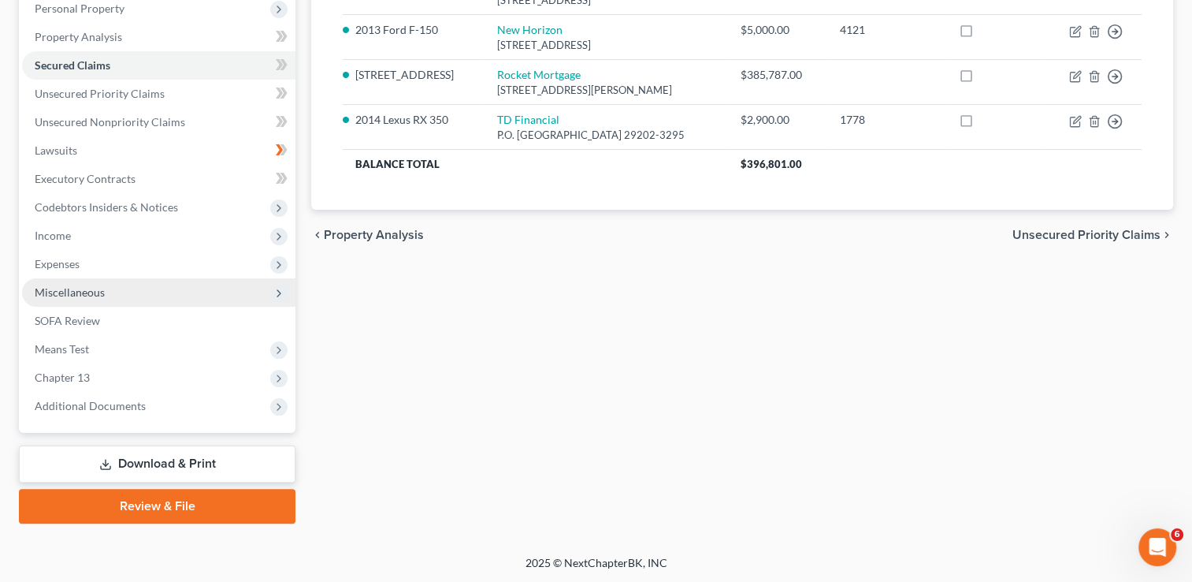
click at [130, 291] on span "Miscellaneous" at bounding box center [158, 292] width 273 height 28
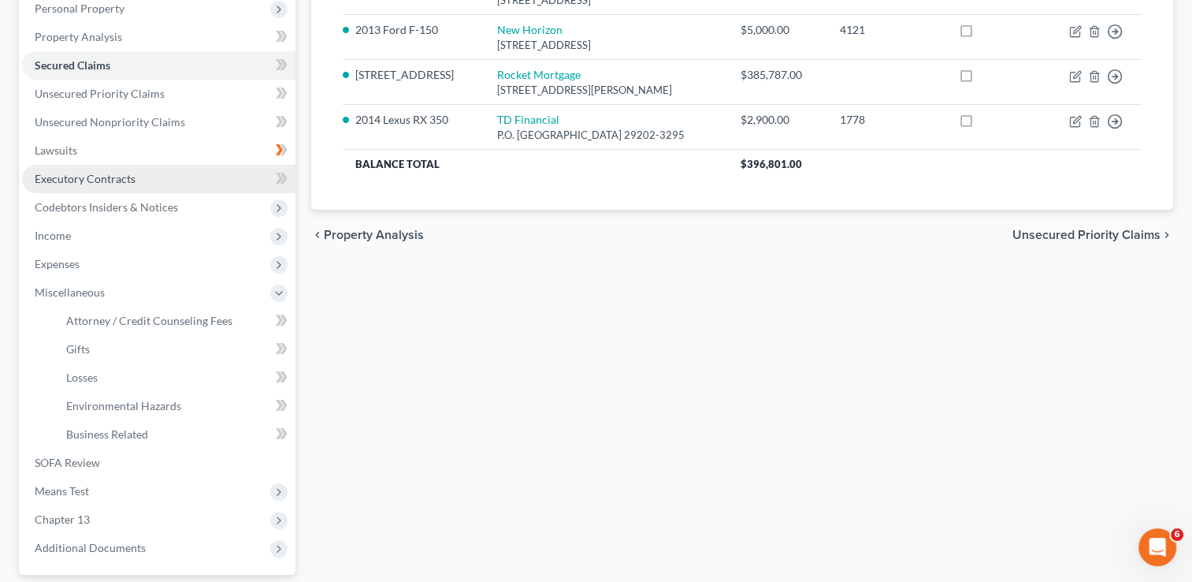
click at [134, 188] on link "Executory Contracts" at bounding box center [158, 179] width 273 height 28
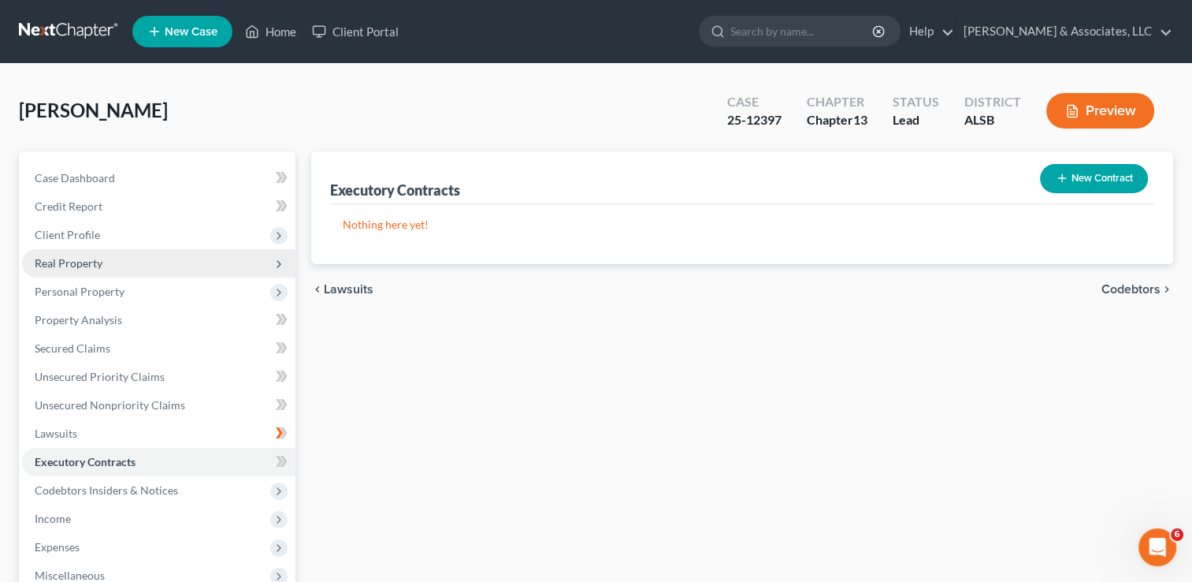
click at [137, 271] on span "Real Property" at bounding box center [158, 263] width 273 height 28
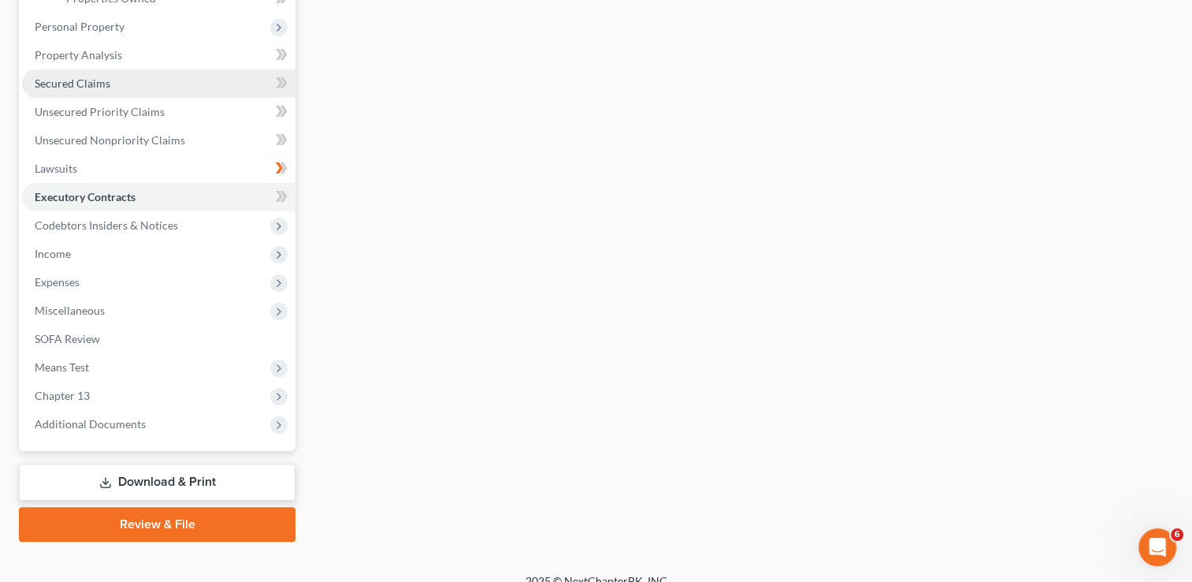
scroll to position [311, 0]
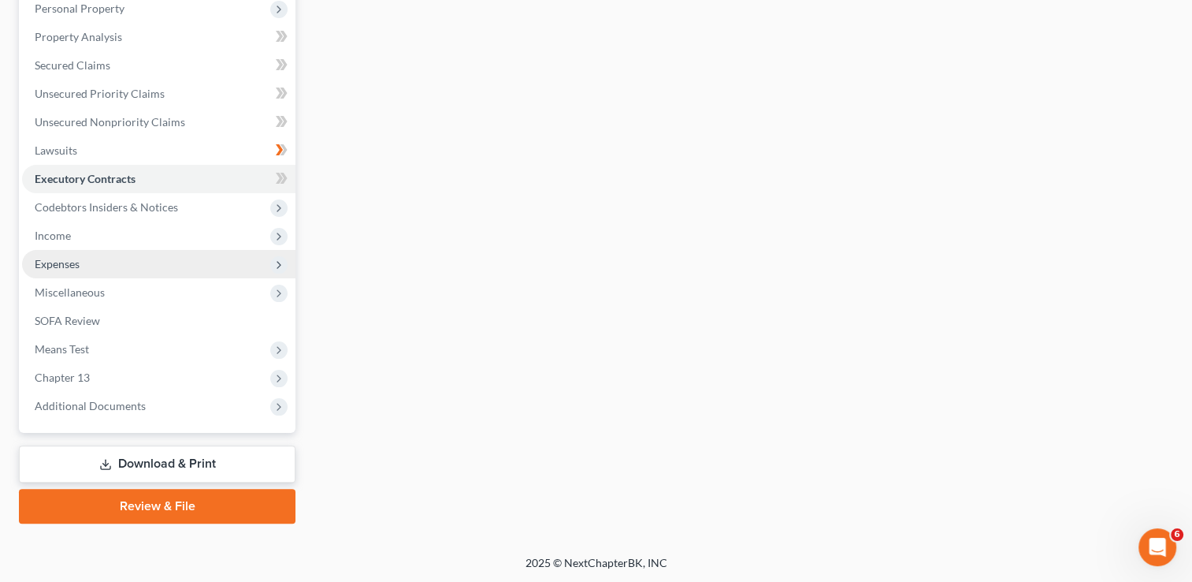
click at [173, 254] on span "Expenses" at bounding box center [158, 264] width 273 height 28
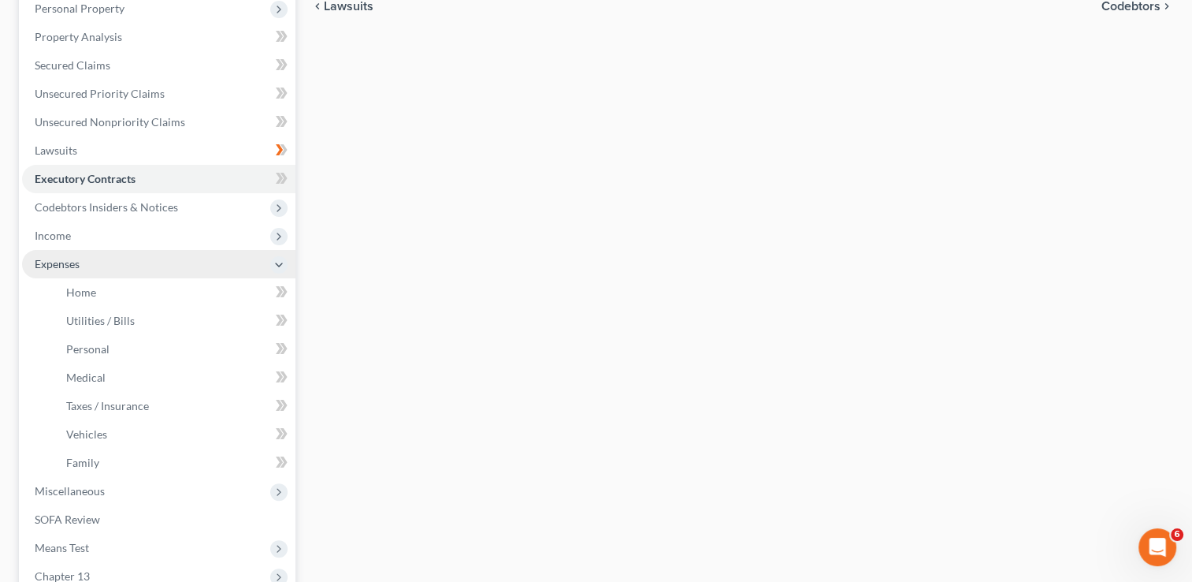
scroll to position [450, 0]
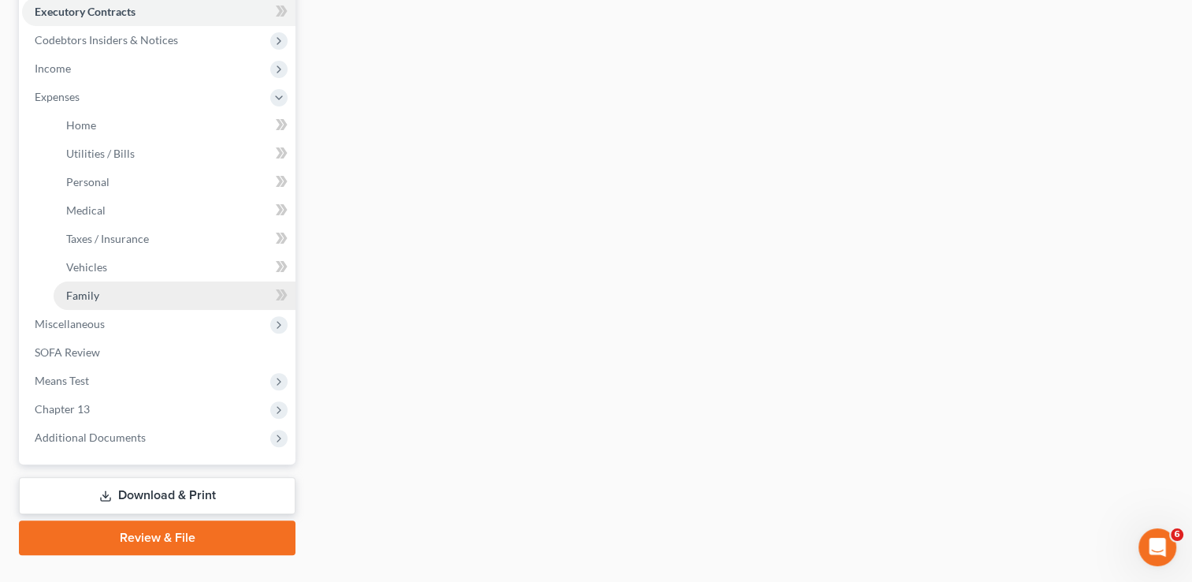
click at [202, 286] on link "Family" at bounding box center [175, 295] width 242 height 28
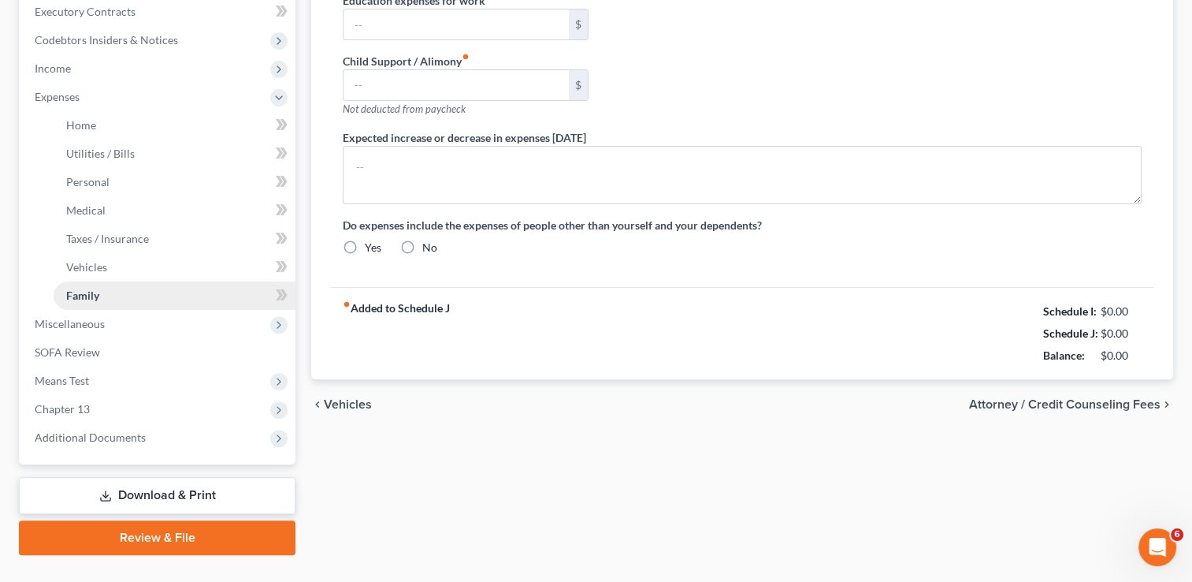
scroll to position [263, 0]
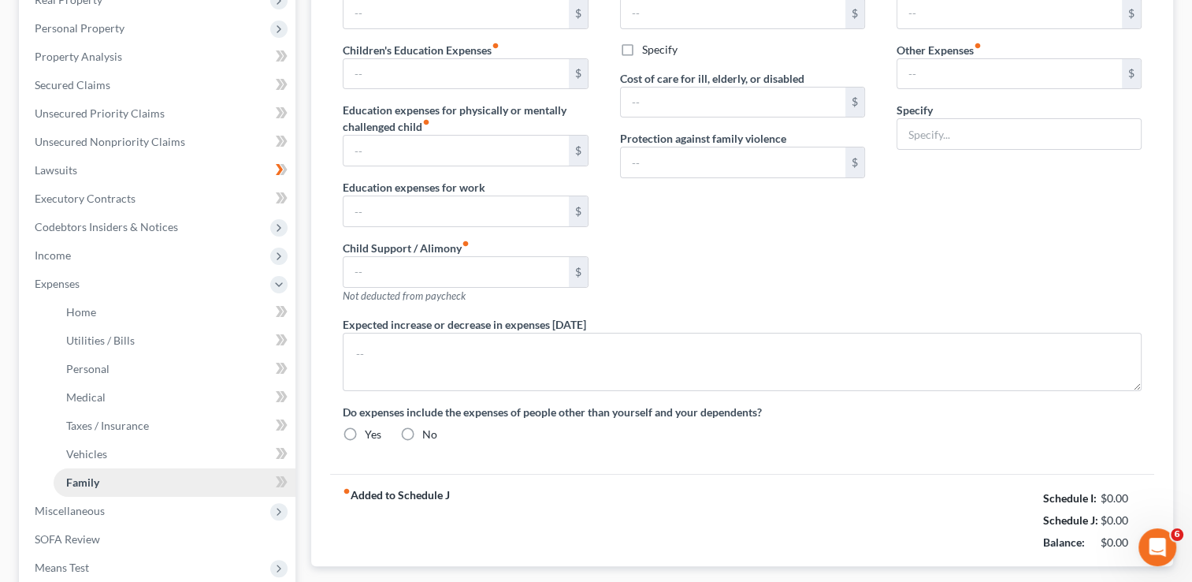
type input "0.00"
type input "2,400.00"
type input "0.00"
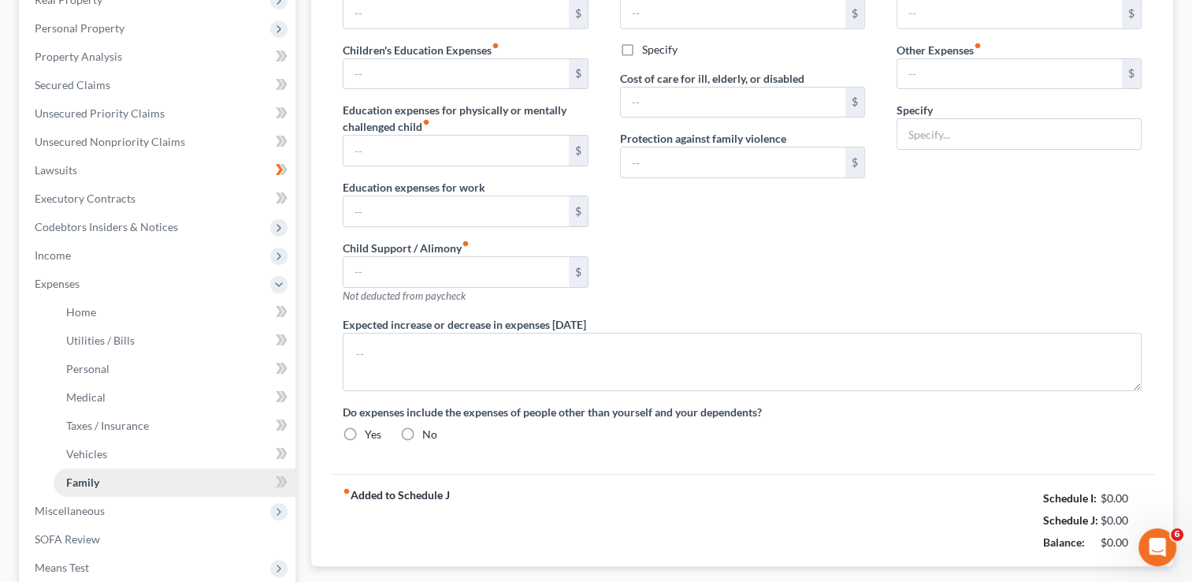
type input "0.00"
type input "650.00"
type input "450.00"
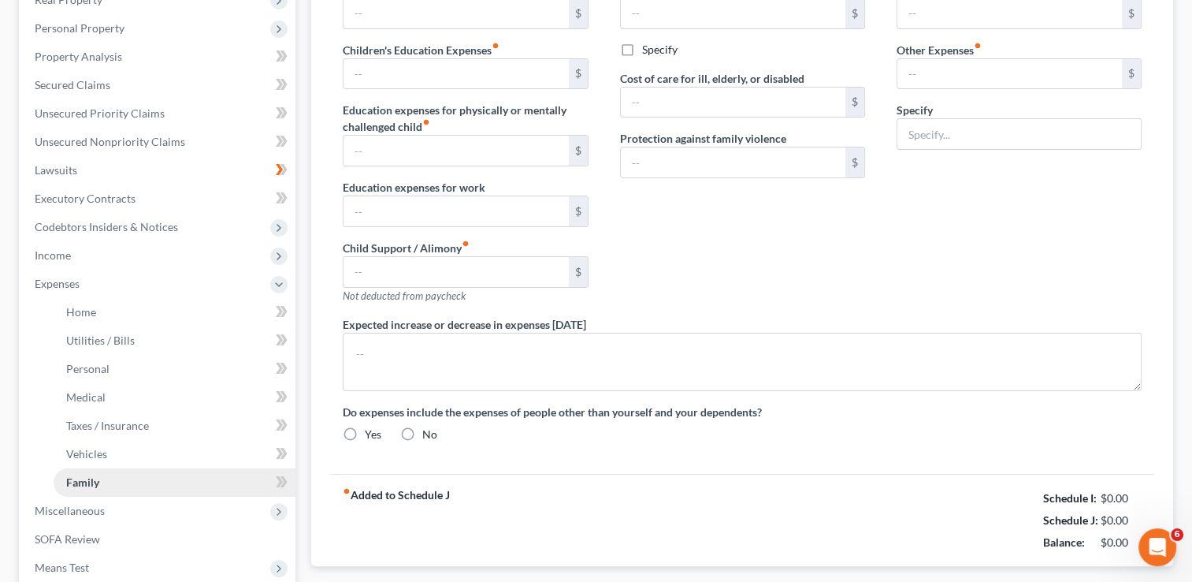
type input "Cell phone"
radio input "true"
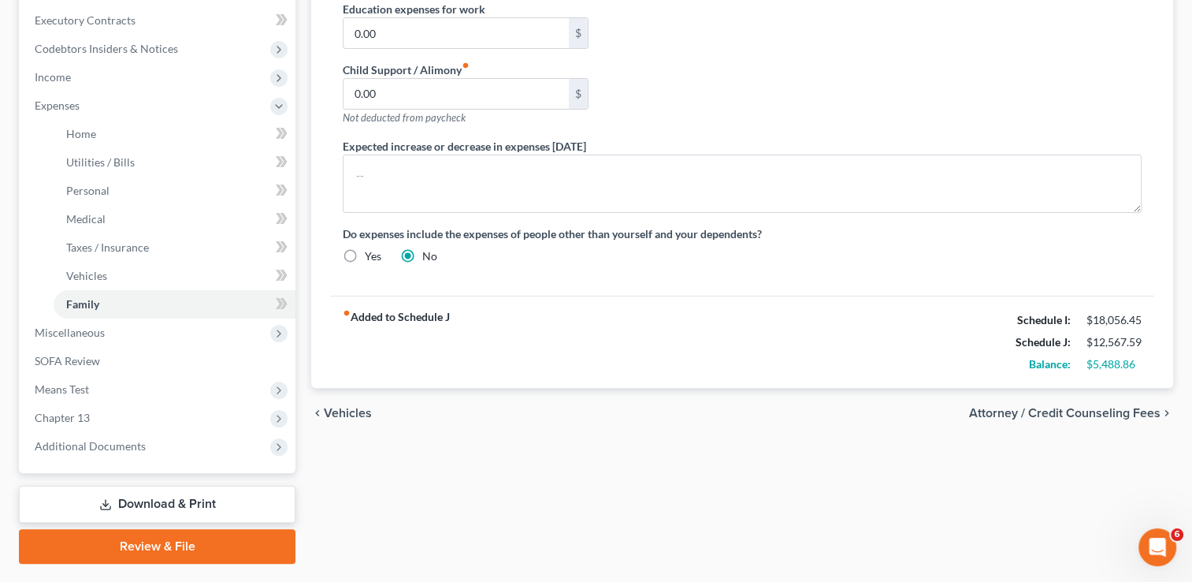
scroll to position [482, 0]
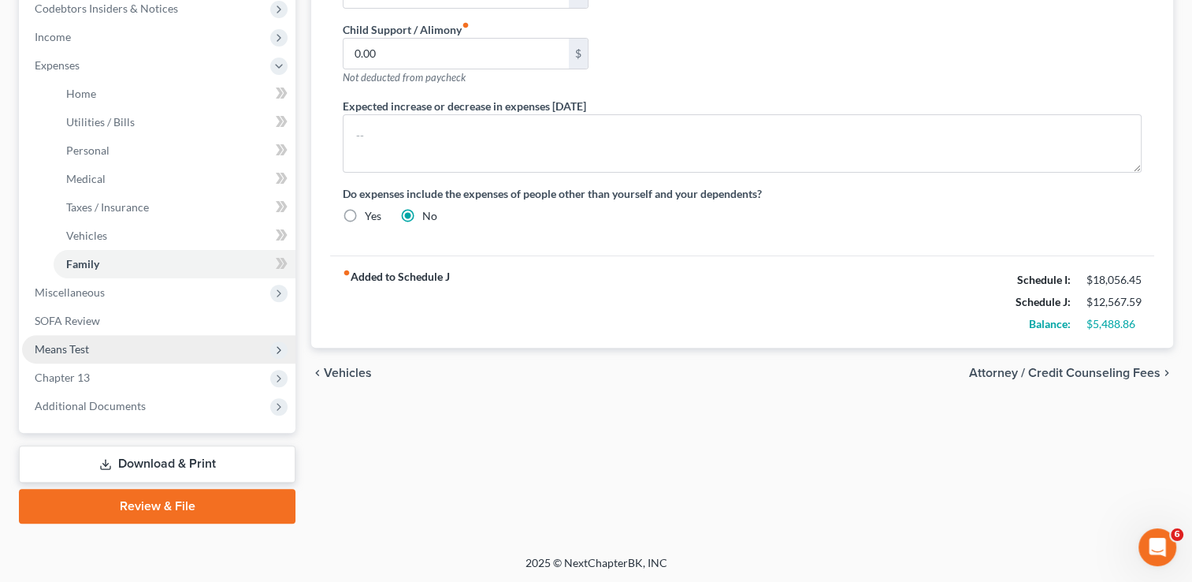
click at [202, 347] on span "Means Test" at bounding box center [158, 349] width 273 height 28
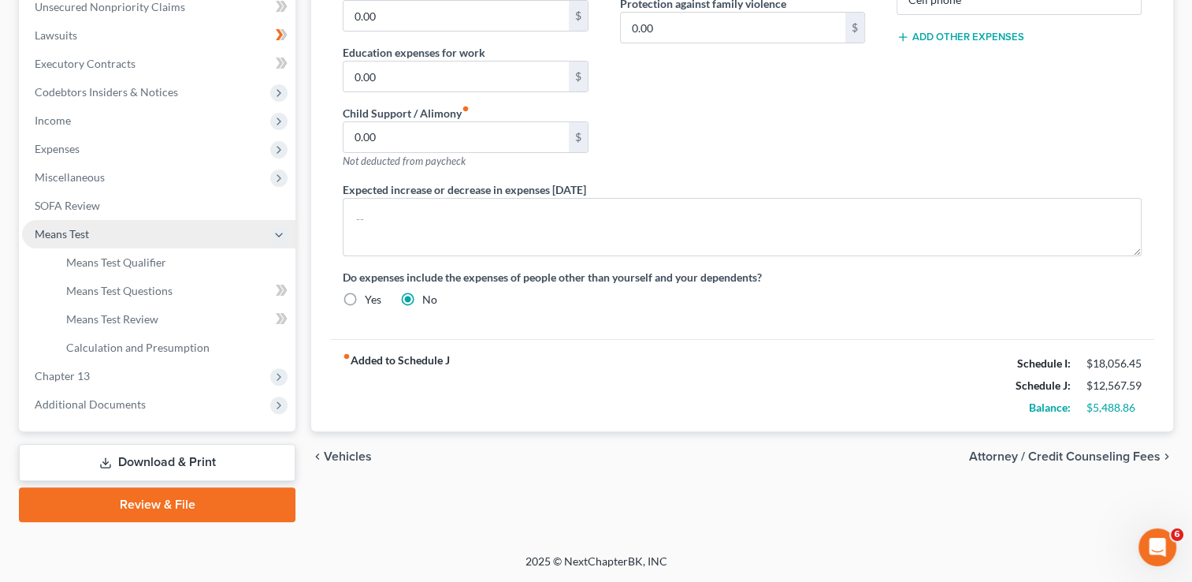
scroll to position [396, 0]
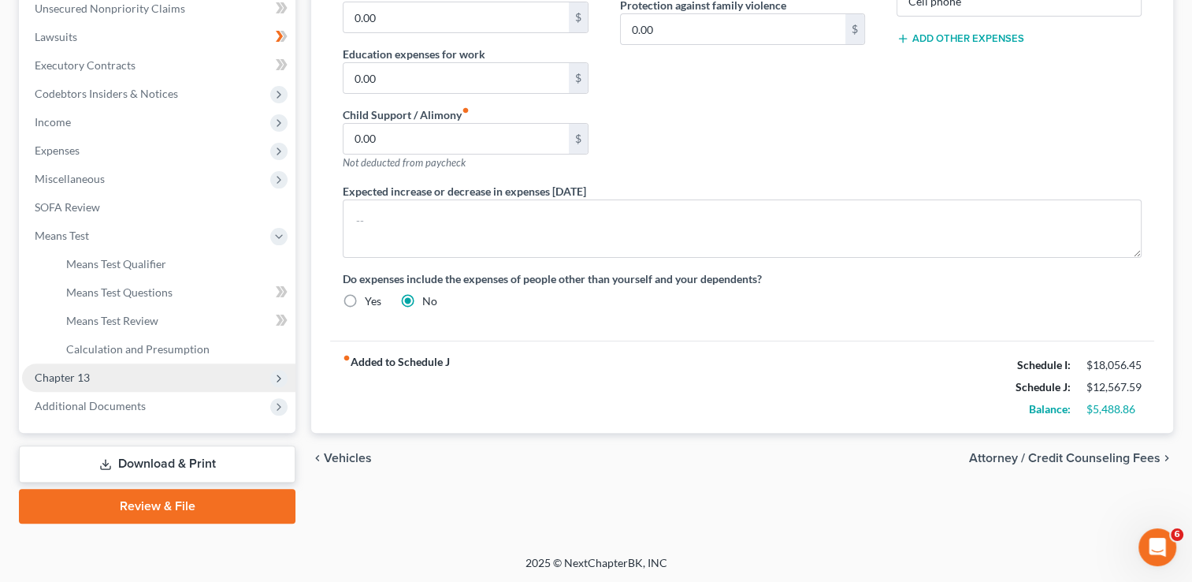
click at [202, 374] on span "Chapter 13" at bounding box center [158, 377] width 273 height 28
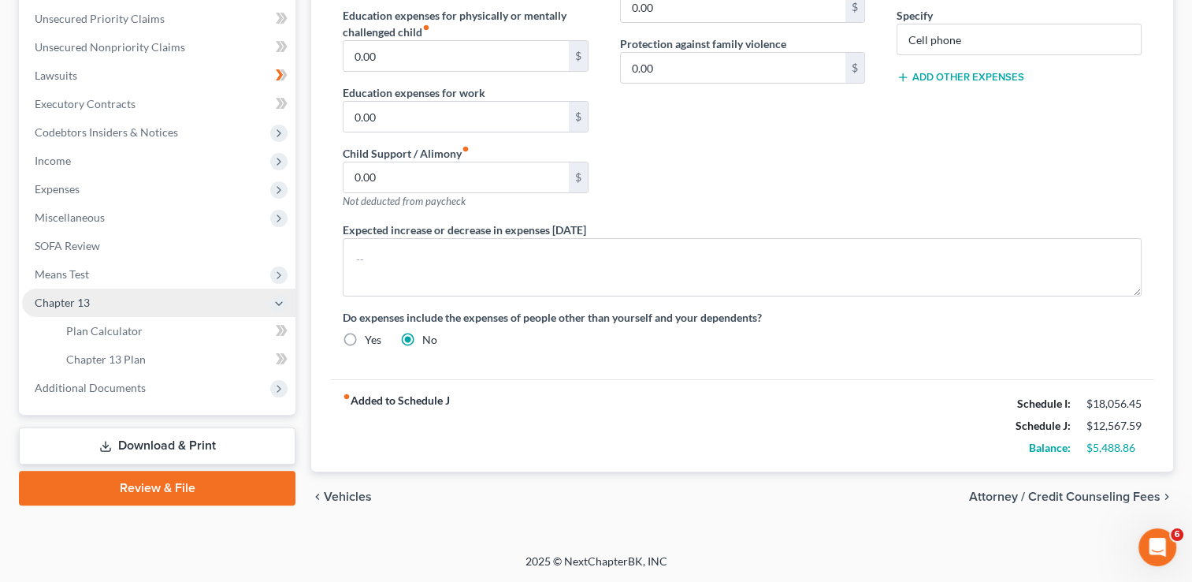
scroll to position [354, 0]
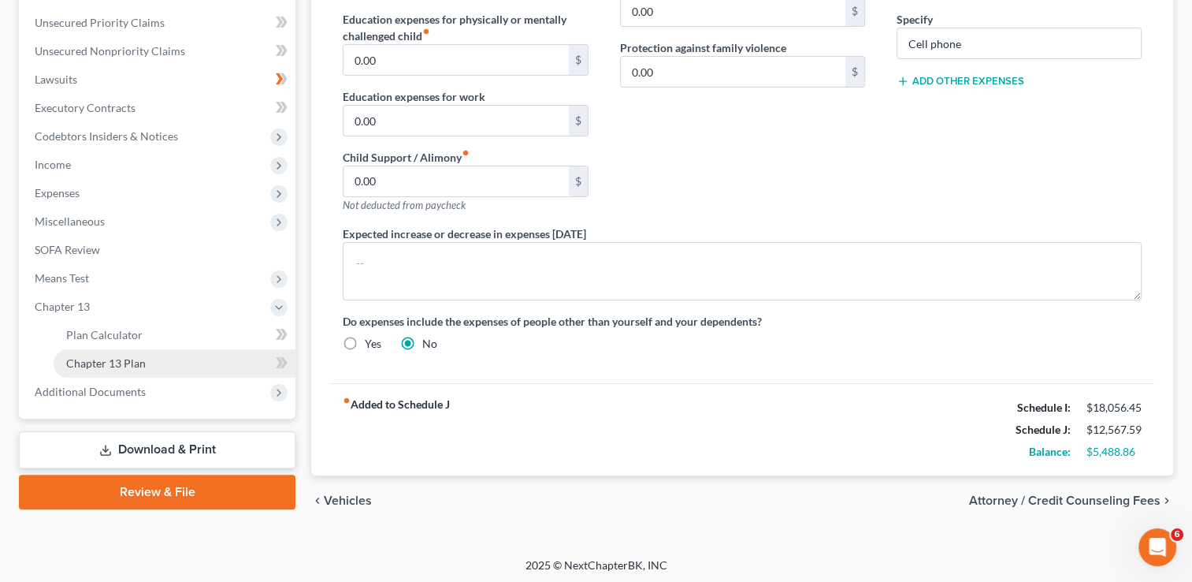
click at [247, 360] on link "Chapter 13 Plan" at bounding box center [175, 363] width 242 height 28
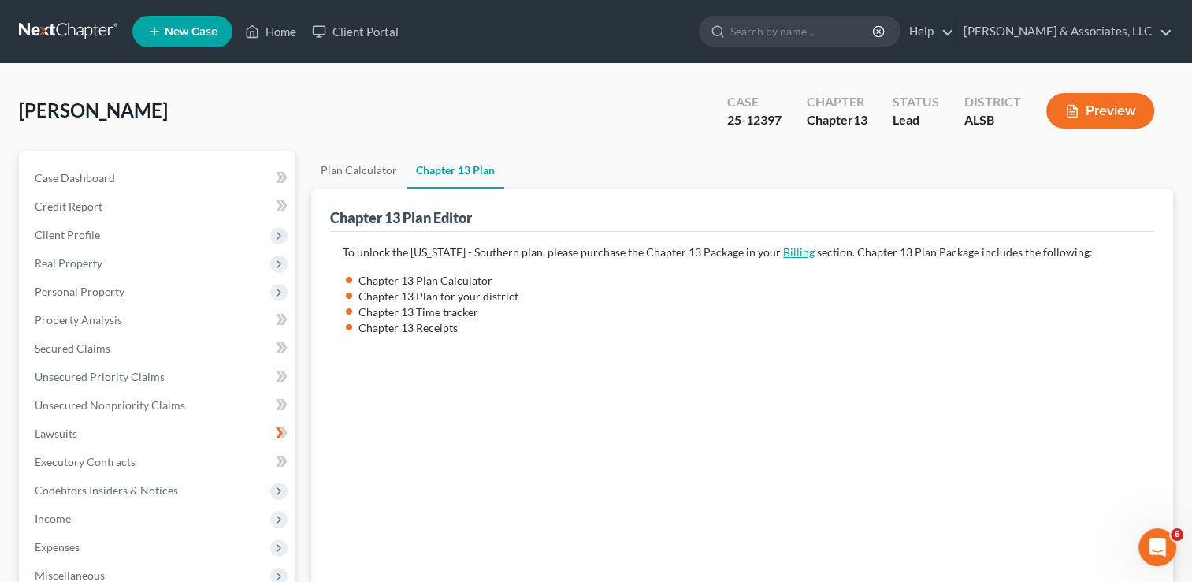
click at [783, 253] on link "Billing" at bounding box center [799, 251] width 32 height 13
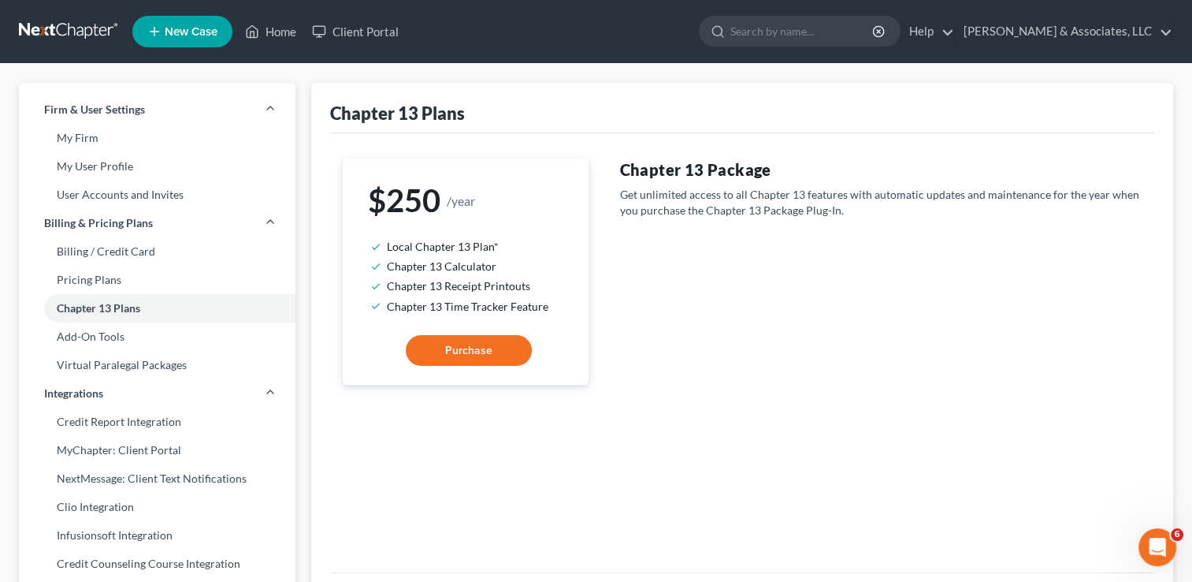
click at [494, 349] on button "Purchase" at bounding box center [469, 351] width 126 height 32
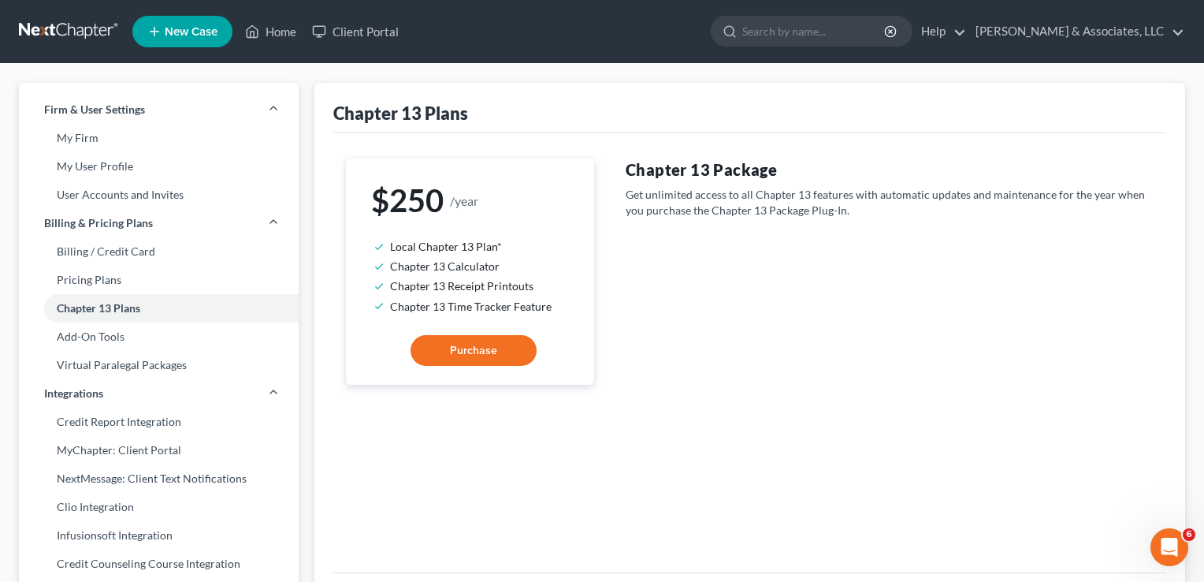
select select "2"
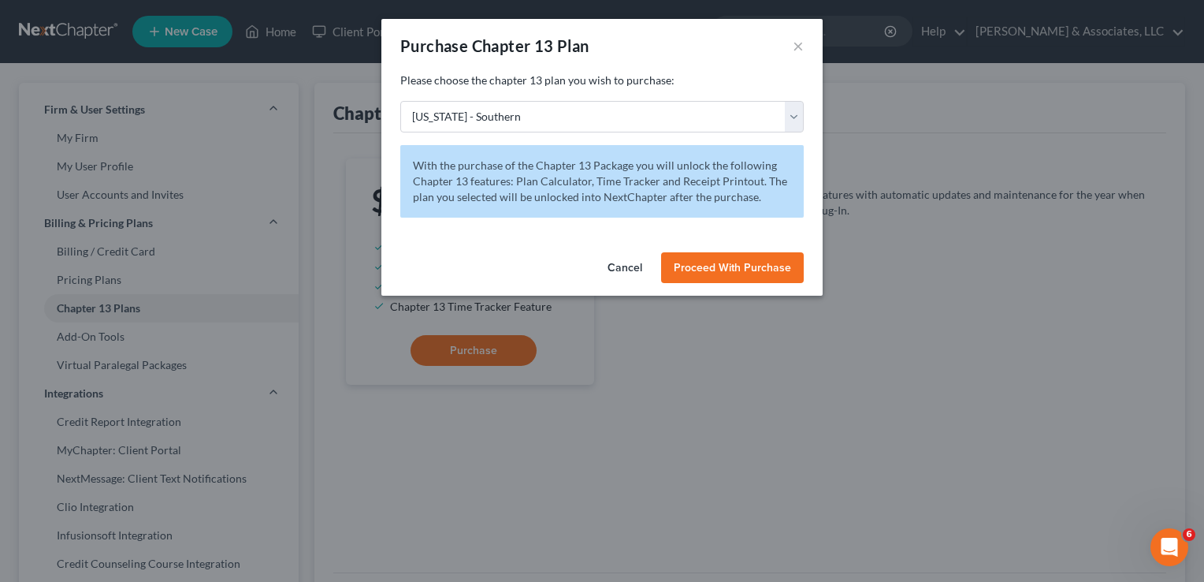
click at [703, 264] on span "Proceed With Purchase" at bounding box center [732, 267] width 117 height 13
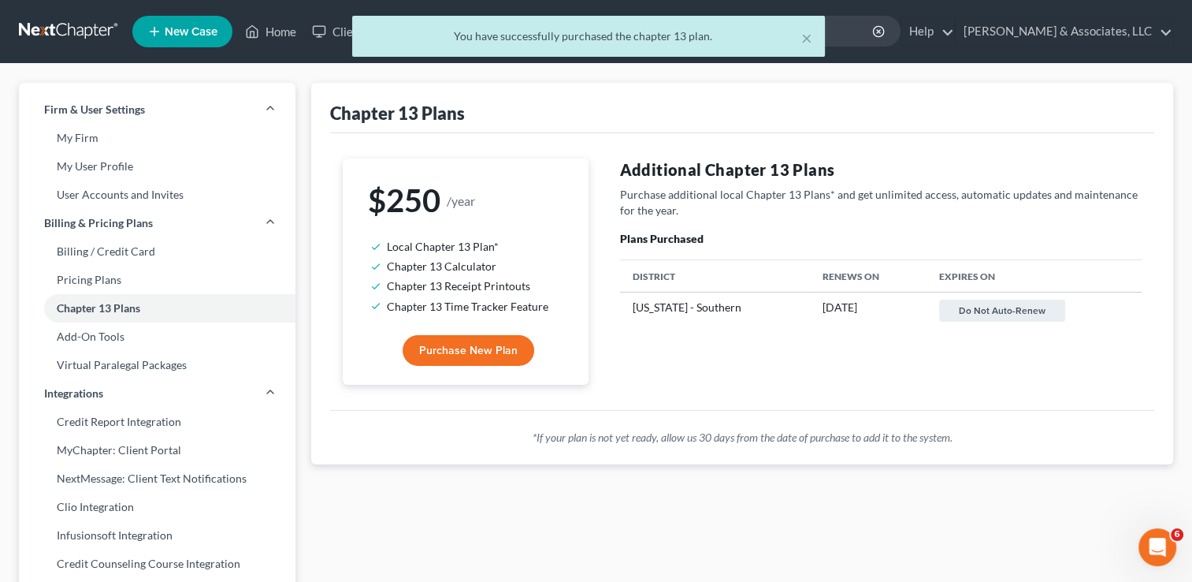
click at [280, 30] on div "× You have successfully purchased the chapter 13 plan." at bounding box center [588, 40] width 1192 height 49
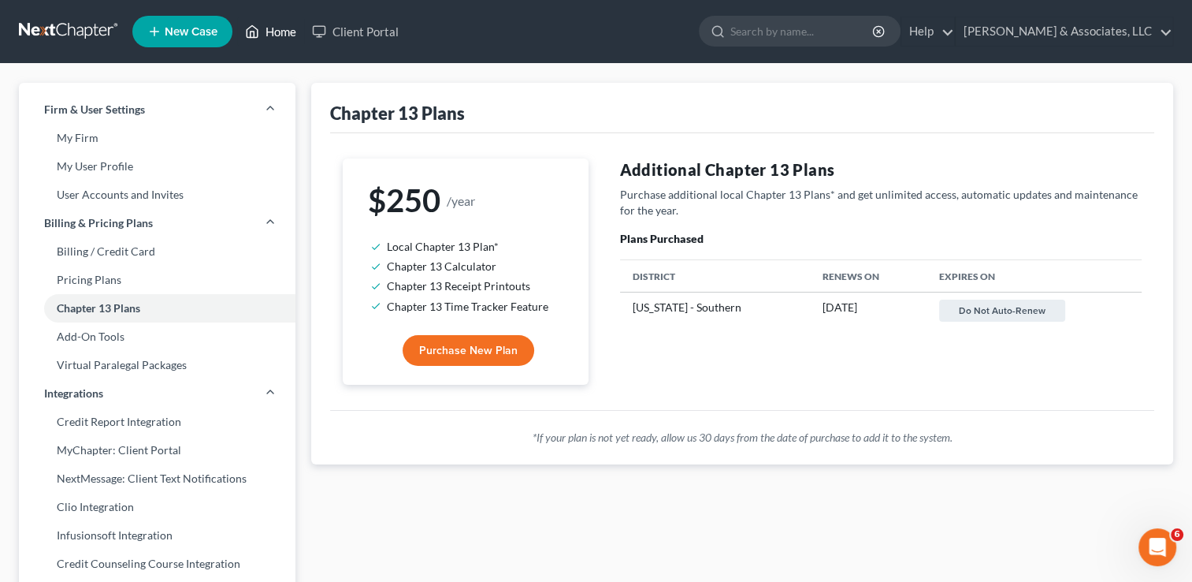
click at [280, 30] on link "Home" at bounding box center [270, 31] width 67 height 28
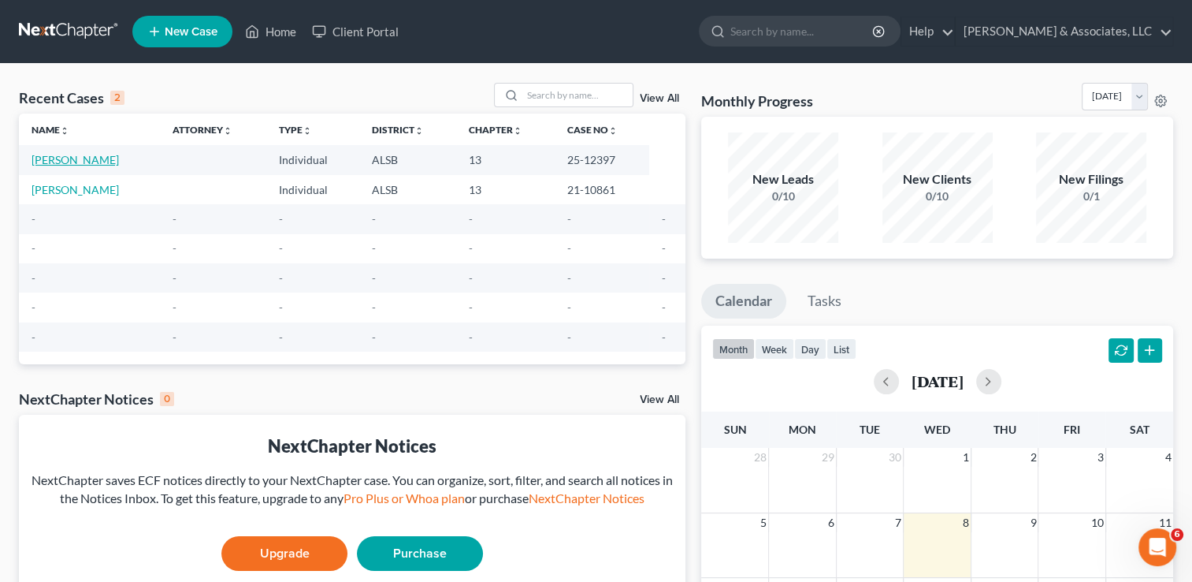
click at [76, 160] on link "[PERSON_NAME]" at bounding box center [75, 159] width 87 height 13
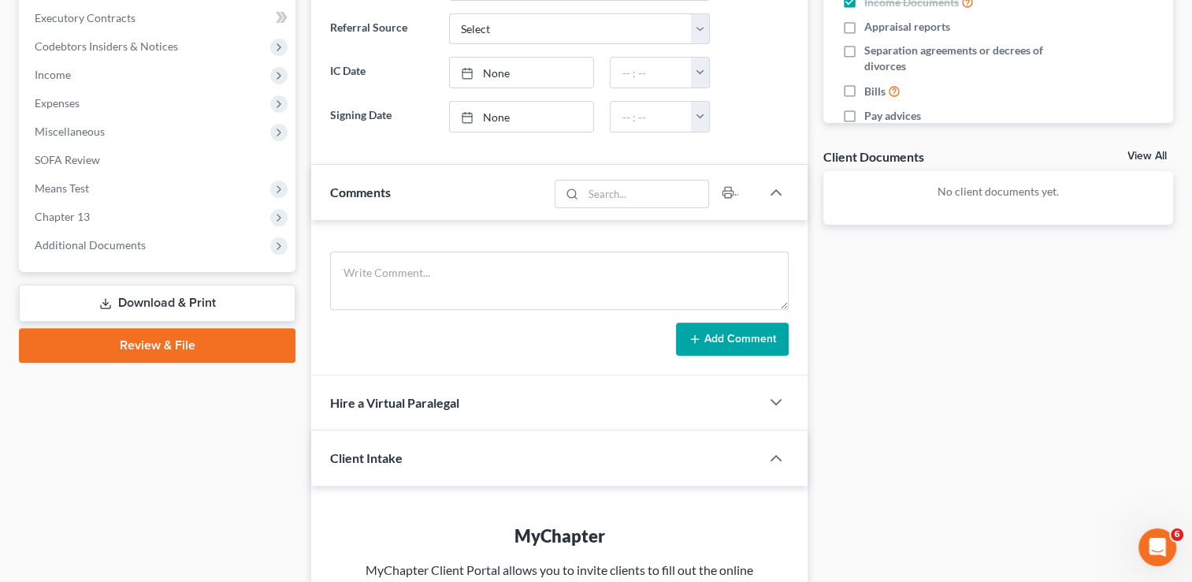
scroll to position [442, 0]
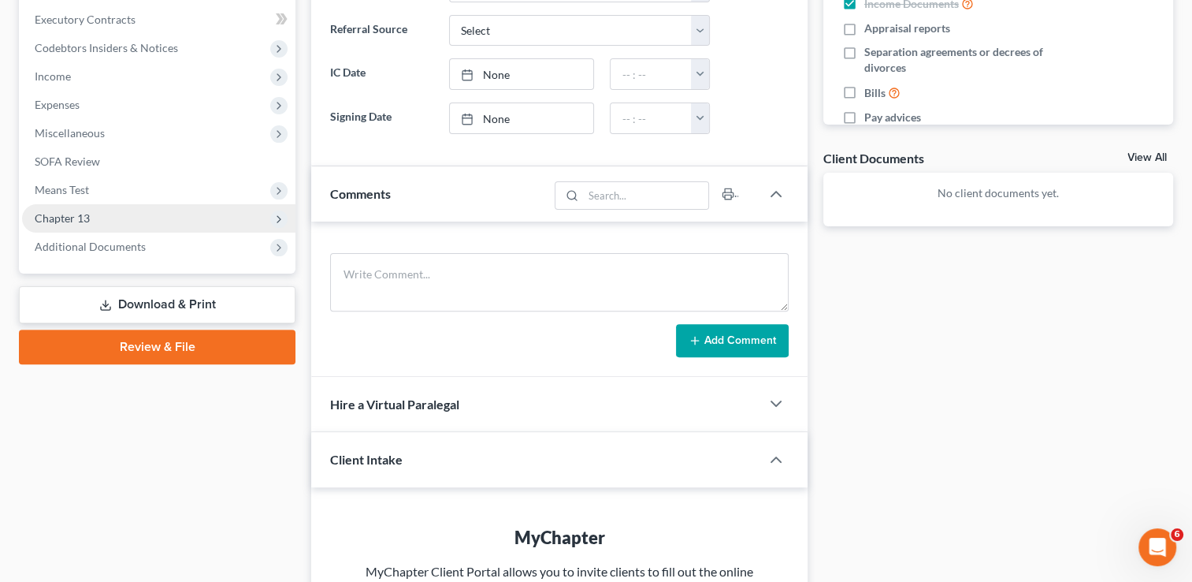
click at [136, 218] on span "Chapter 13" at bounding box center [158, 218] width 273 height 28
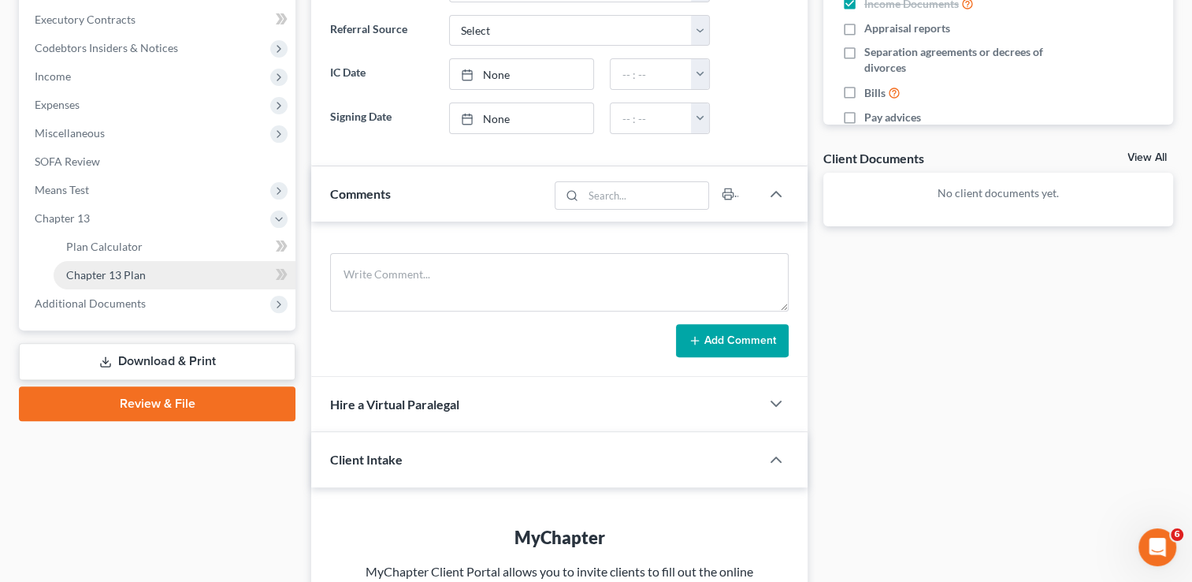
click at [124, 277] on span "Chapter 13 Plan" at bounding box center [106, 274] width 80 height 13
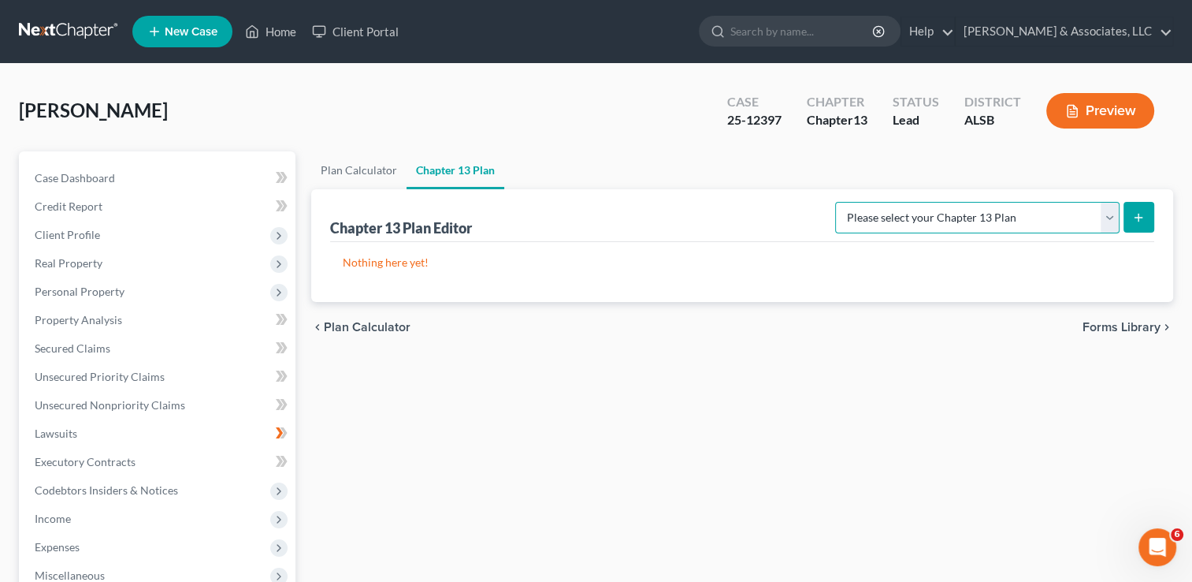
click at [1104, 218] on select "Please select your Chapter 13 Plan National Form Plan - Official Form 113 South…" at bounding box center [977, 218] width 285 height 32
select select "1"
click at [850, 202] on select "Please select your Chapter 13 Plan National Form Plan - Official Form 113 South…" at bounding box center [977, 218] width 285 height 32
click at [1137, 222] on icon "submit" at bounding box center [1139, 217] width 13 height 13
click at [1145, 228] on button "submit" at bounding box center [1139, 217] width 31 height 31
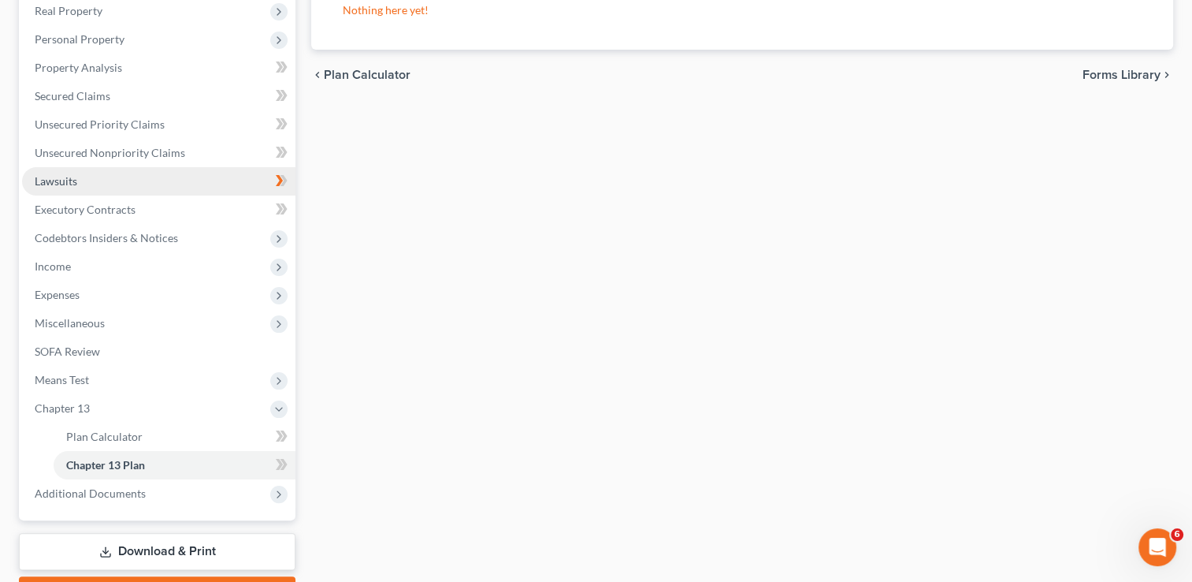
scroll to position [254, 0]
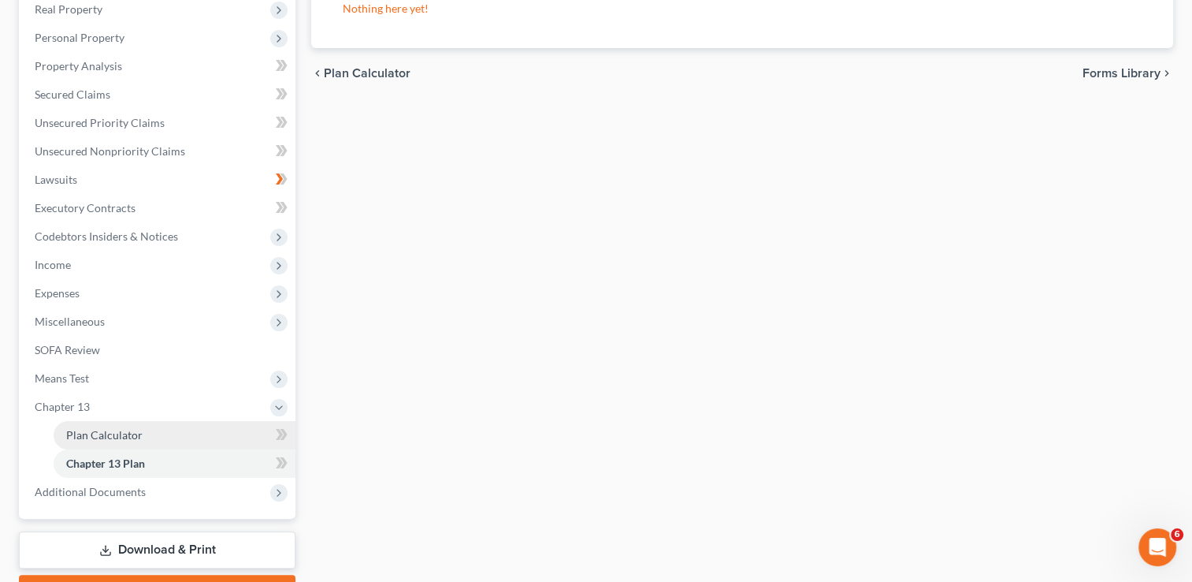
click at [136, 439] on span "Plan Calculator" at bounding box center [104, 434] width 76 height 13
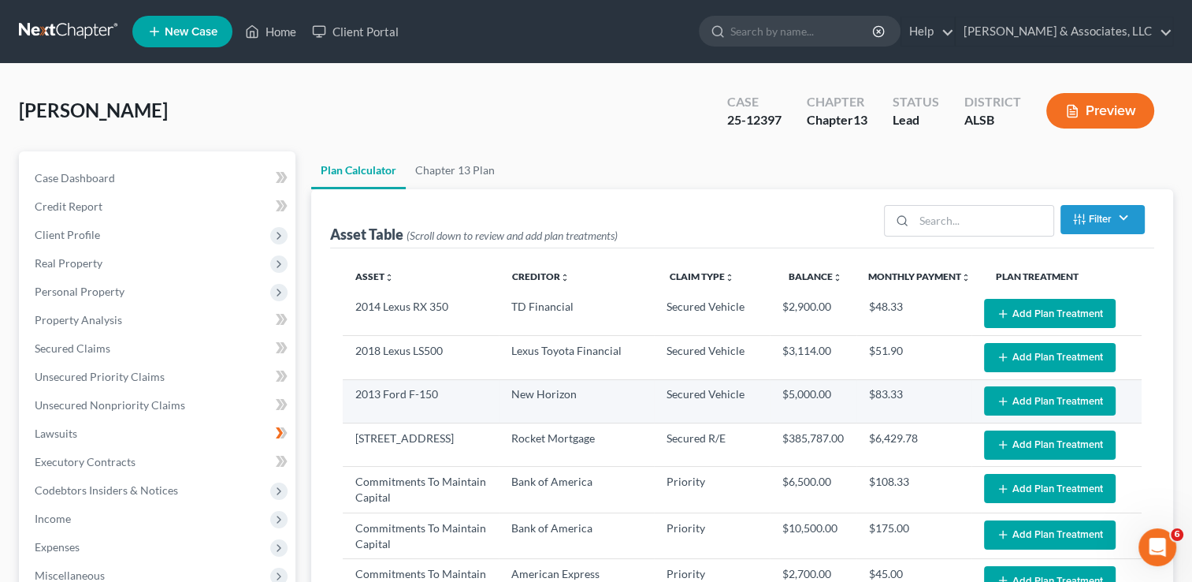
select select "59"
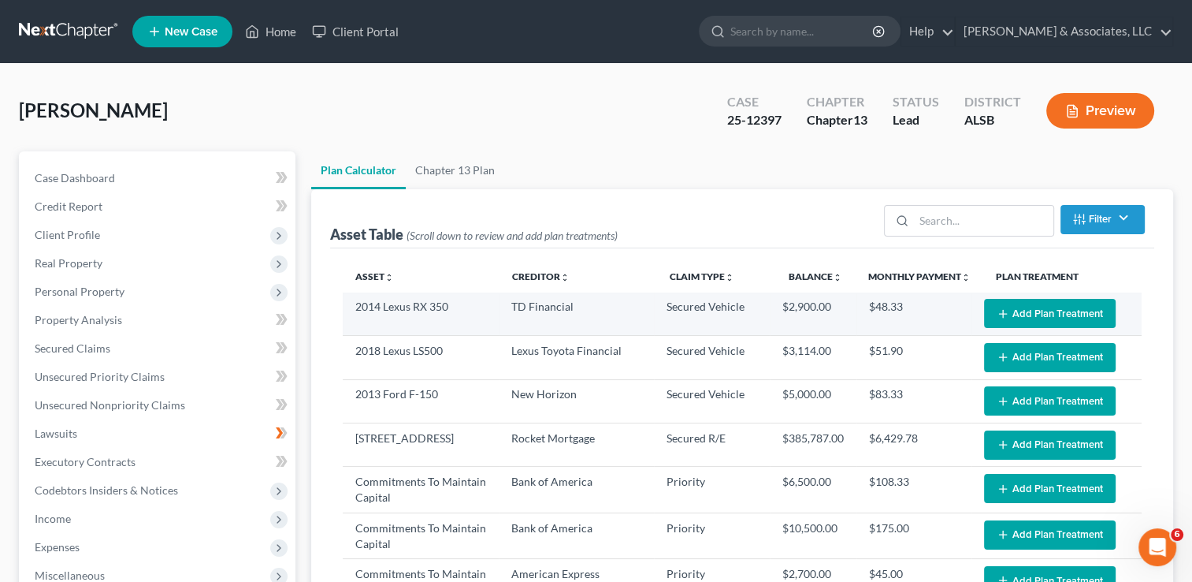
click at [1028, 313] on button "Add Plan Treatment" at bounding box center [1050, 313] width 132 height 29
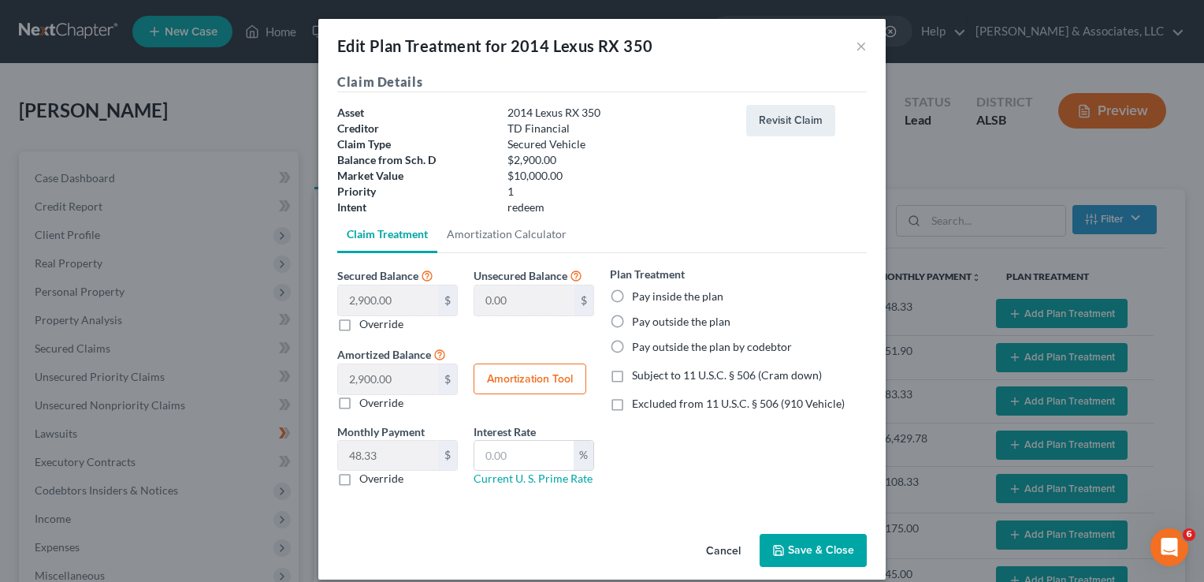
click at [526, 375] on button "Amortization Tool" at bounding box center [530, 379] width 113 height 32
type input "2,900.00"
type input "60"
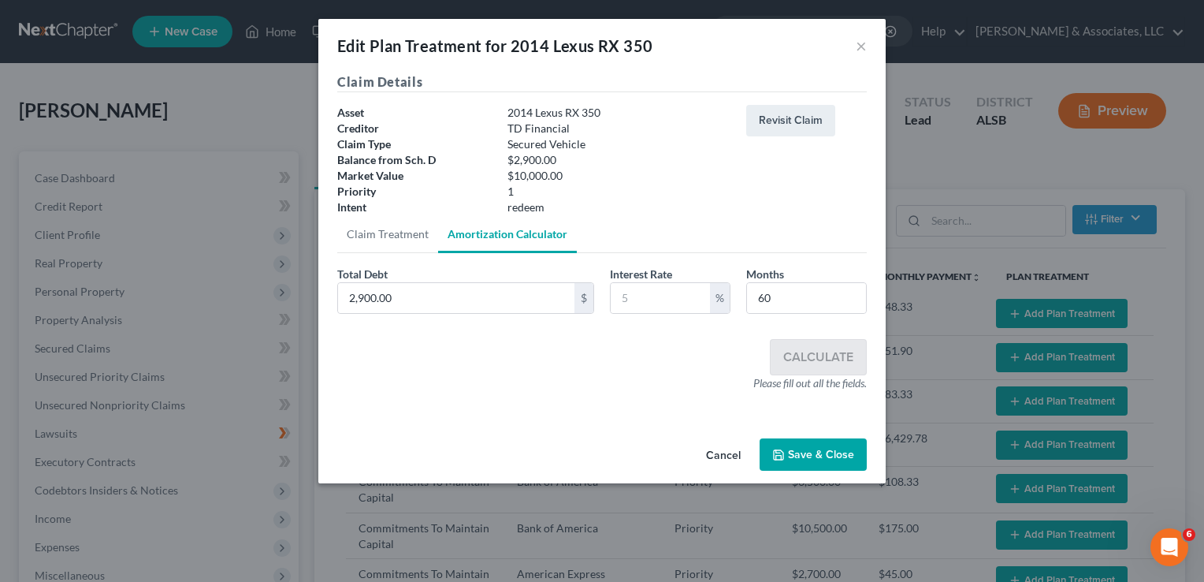
click at [798, 462] on button "Save & Close" at bounding box center [813, 454] width 107 height 33
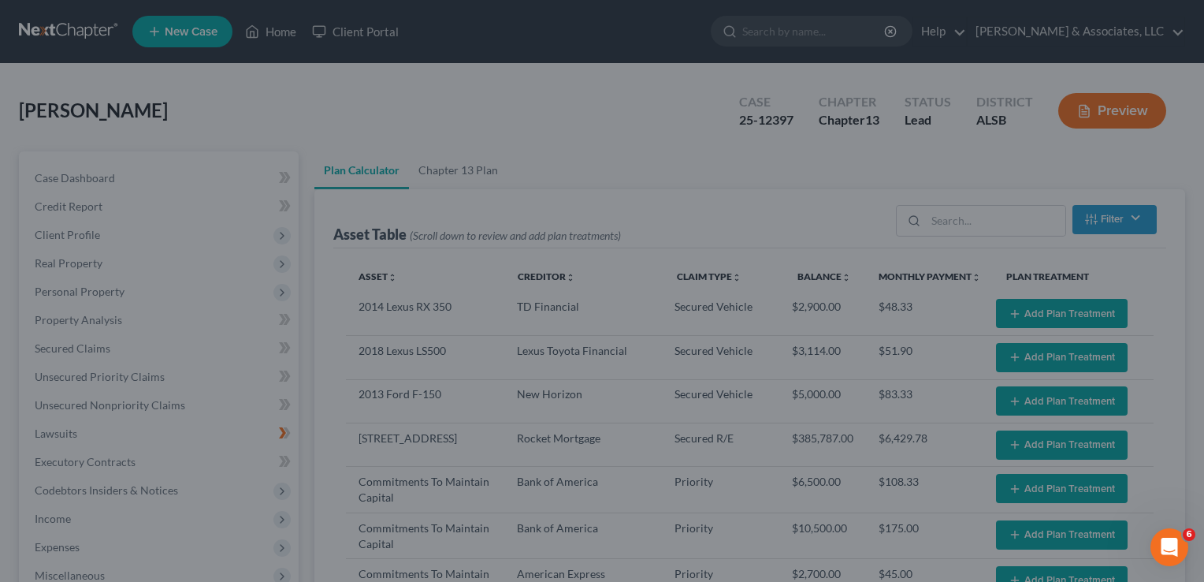
select select "59"
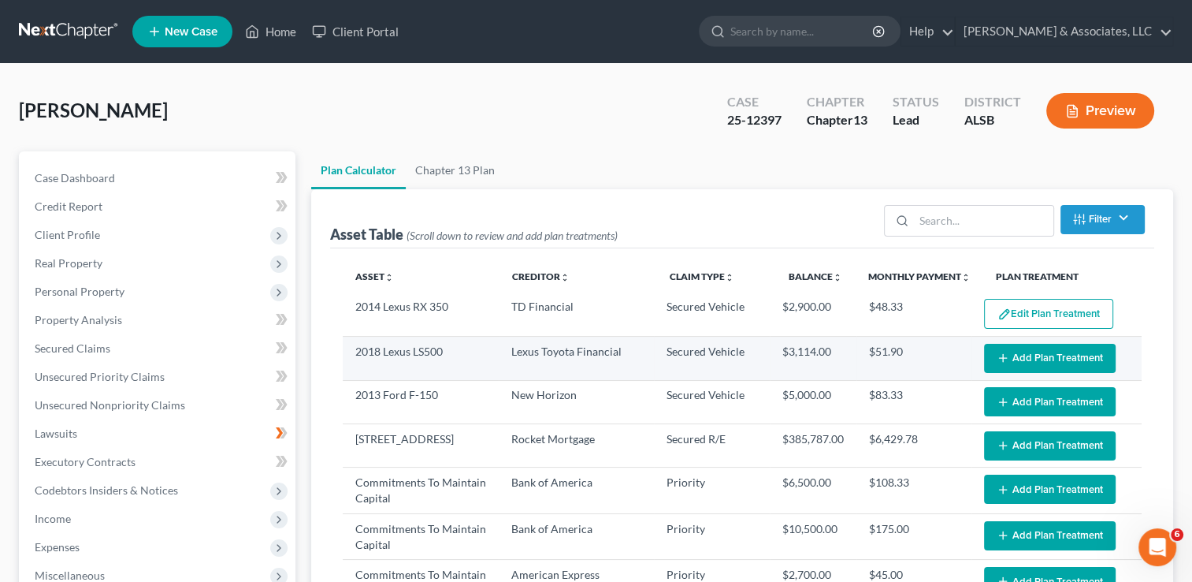
click at [1007, 354] on button "Add Plan Treatment" at bounding box center [1050, 358] width 132 height 29
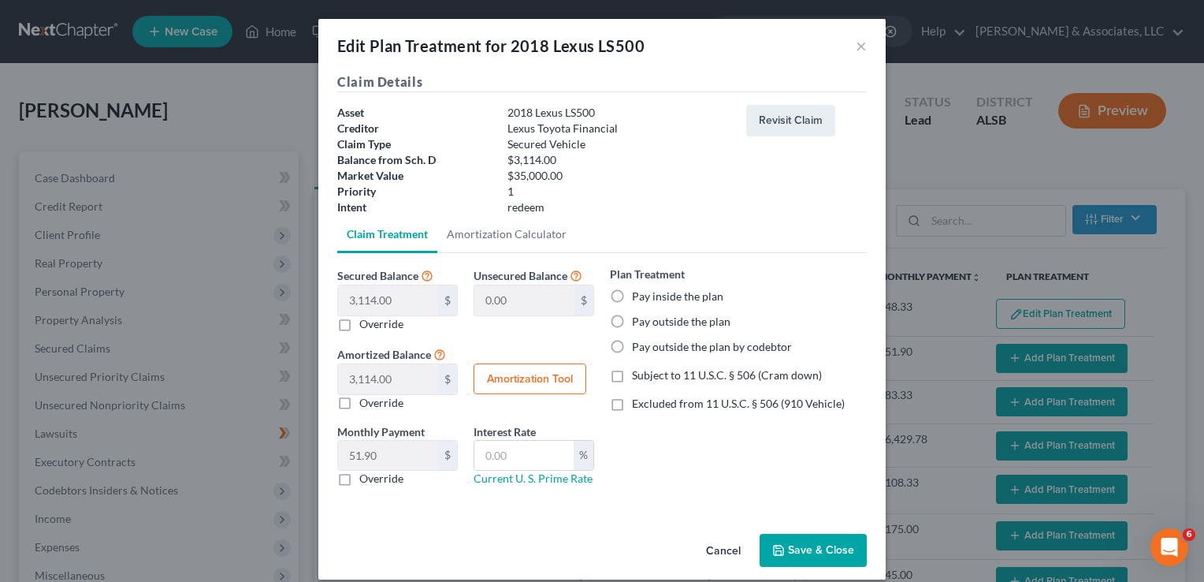
click at [508, 374] on button "Amortization Tool" at bounding box center [530, 379] width 113 height 32
type input "3,114.00"
type input "60"
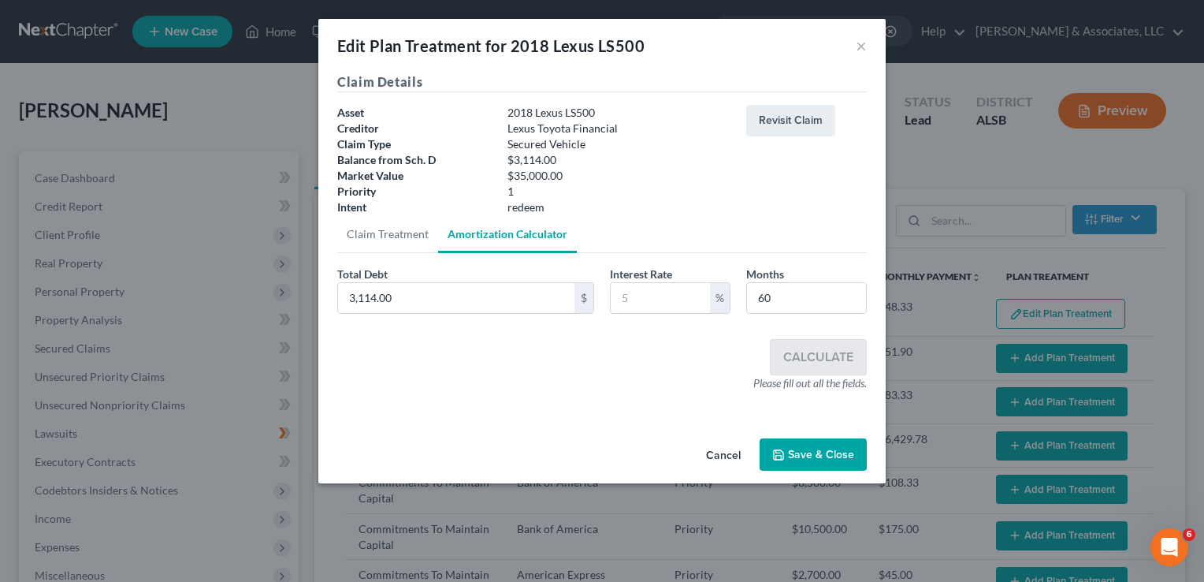
click at [818, 443] on button "Save & Close" at bounding box center [813, 454] width 107 height 33
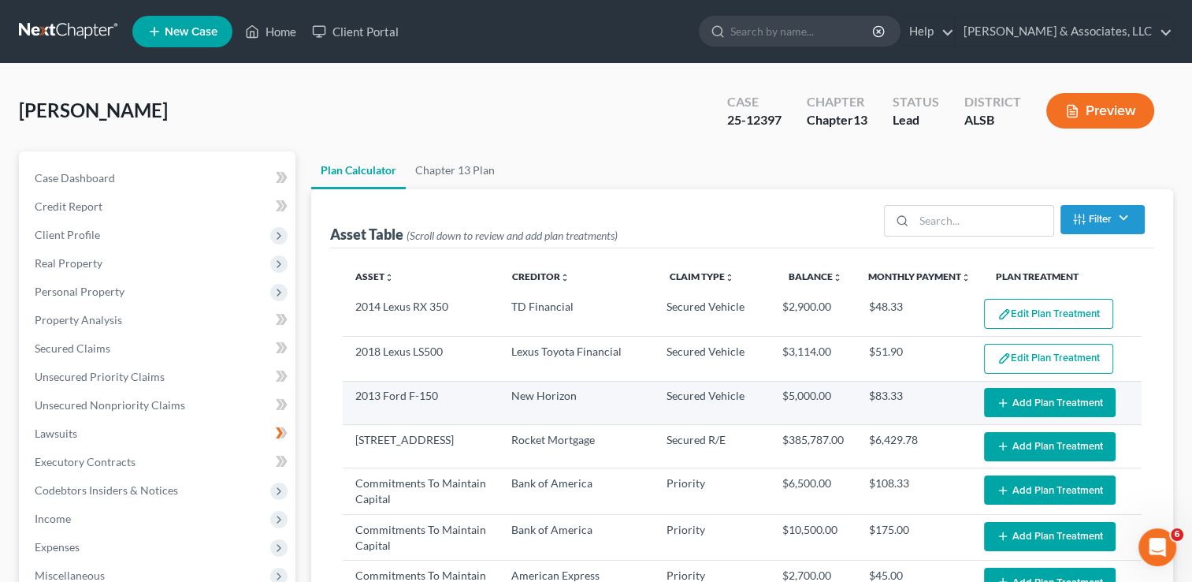
select select "59"
click at [1021, 396] on button "Add Plan Treatment" at bounding box center [1050, 402] width 132 height 29
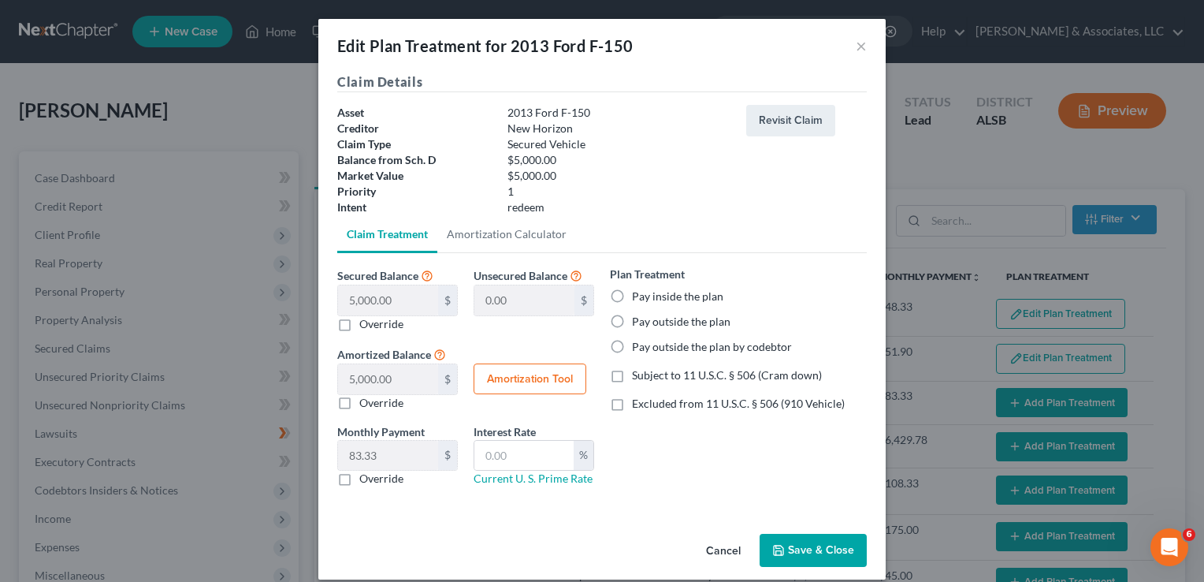
click at [564, 370] on button "Amortization Tool" at bounding box center [530, 379] width 113 height 32
type input "5,000.00"
type input "60"
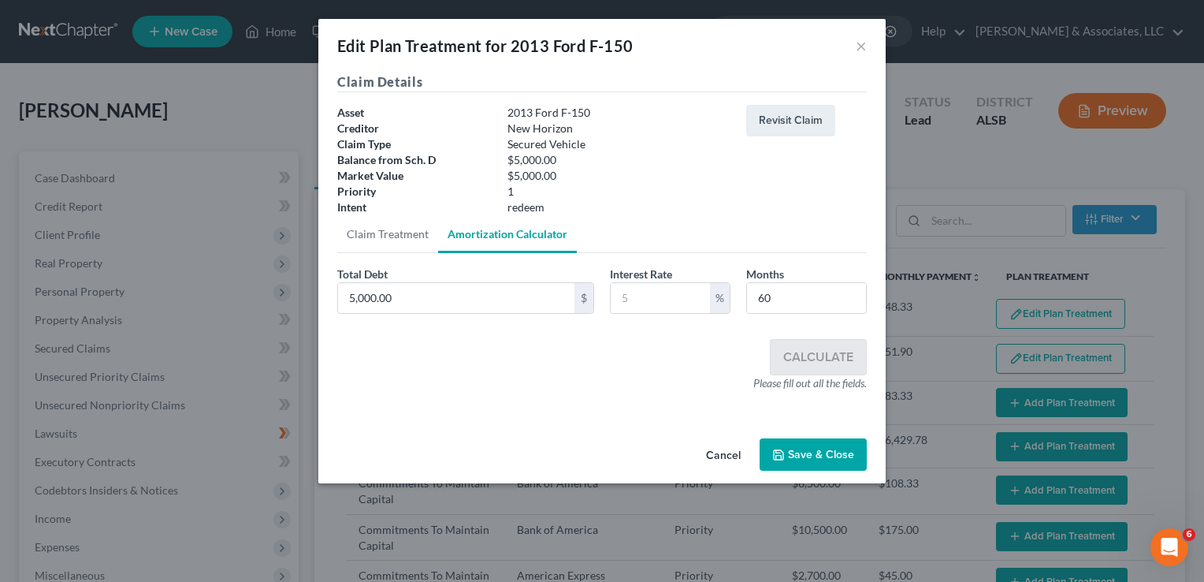
click at [794, 452] on button "Save & Close" at bounding box center [813, 454] width 107 height 33
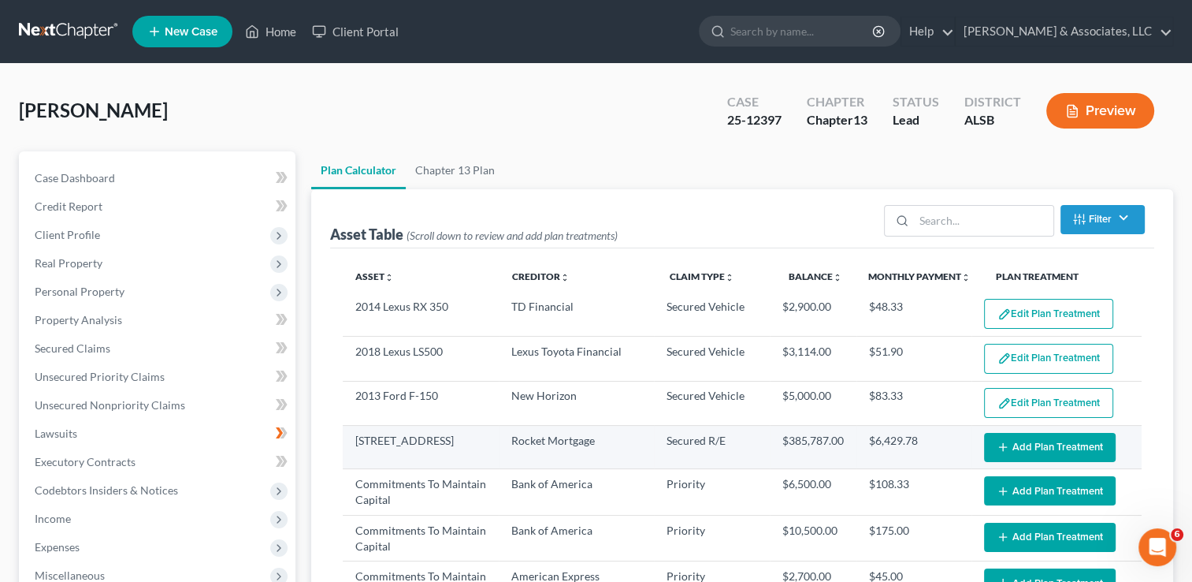
select select "59"
click at [1031, 441] on button "Add Plan Treatment" at bounding box center [1050, 447] width 132 height 29
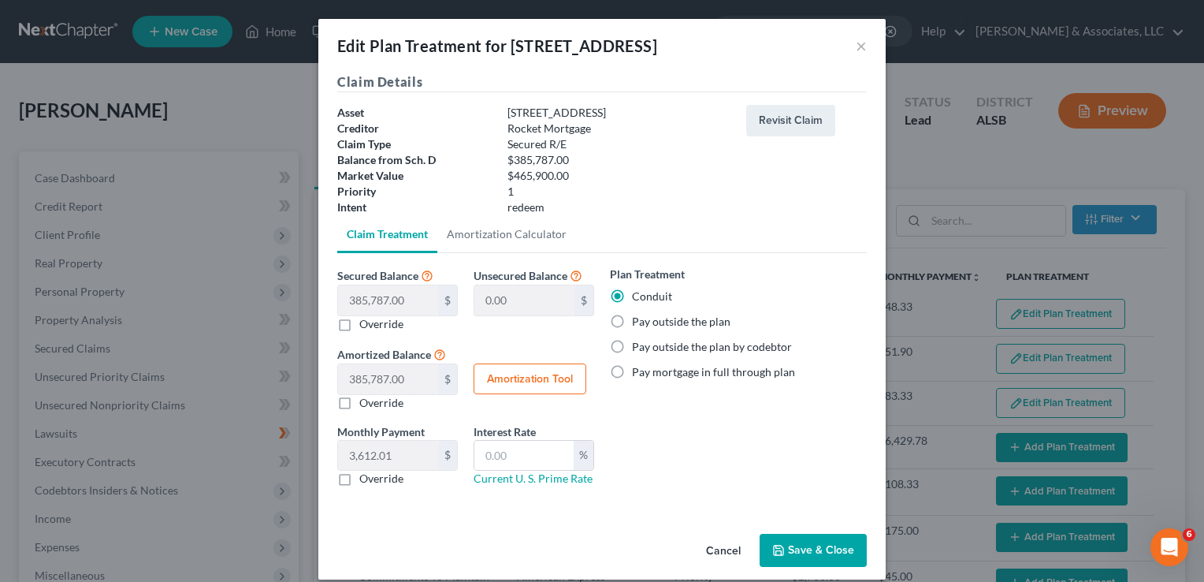
click at [497, 365] on button "Amortization Tool" at bounding box center [530, 379] width 113 height 32
type input "385,787.00"
type input "60"
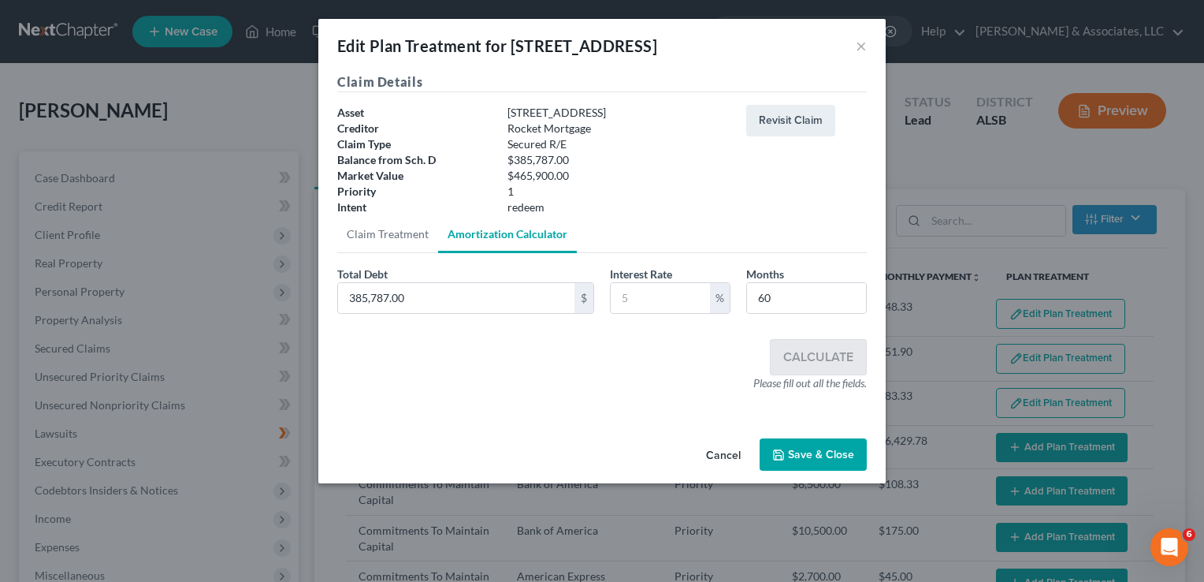
click at [791, 445] on button "Save & Close" at bounding box center [813, 454] width 107 height 33
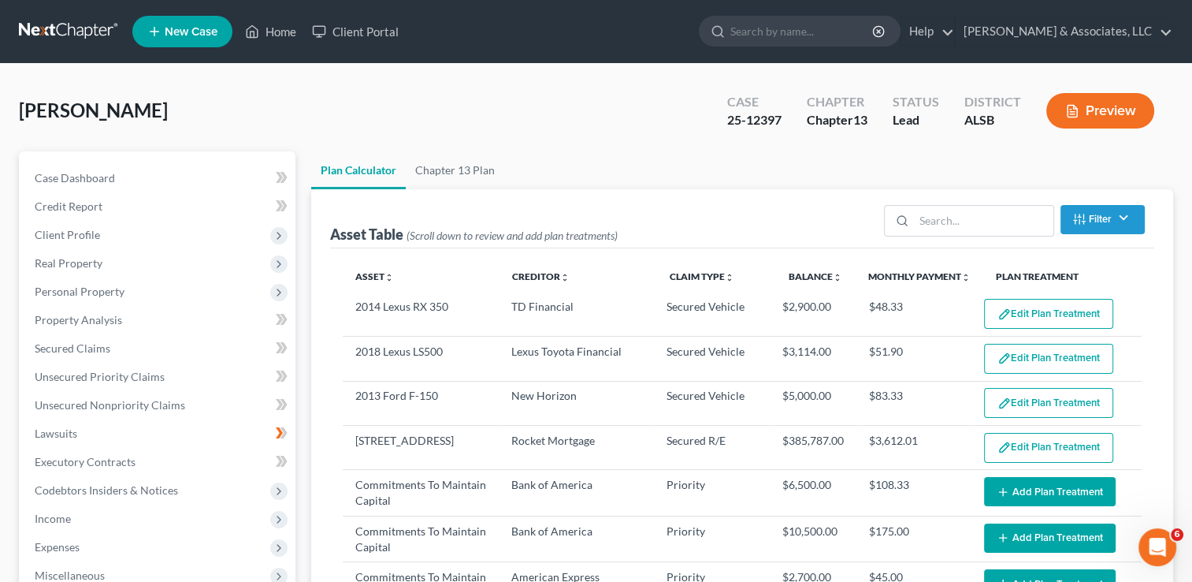
scroll to position [129, 0]
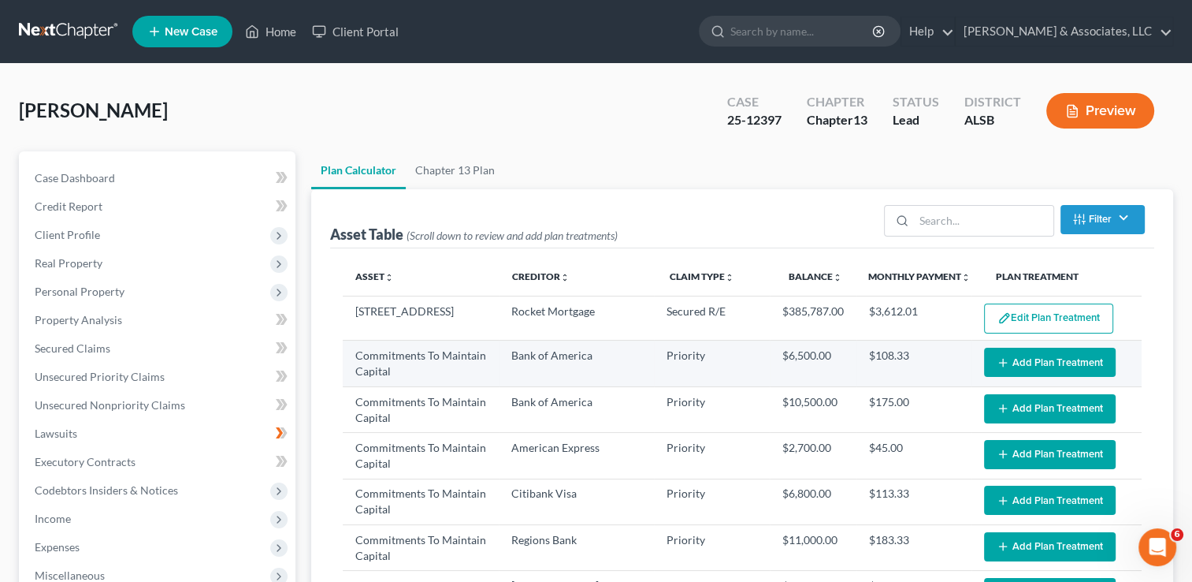
select select "59"
click at [1005, 353] on button "Add Plan Treatment" at bounding box center [1050, 362] width 132 height 29
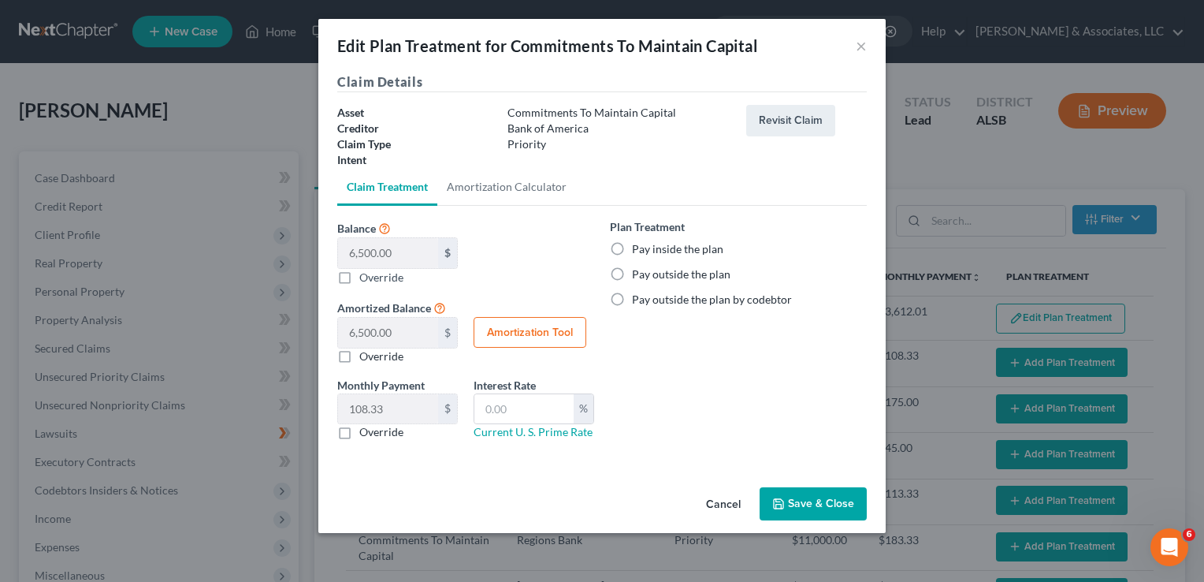
click at [828, 497] on button "Save & Close" at bounding box center [813, 503] width 107 height 33
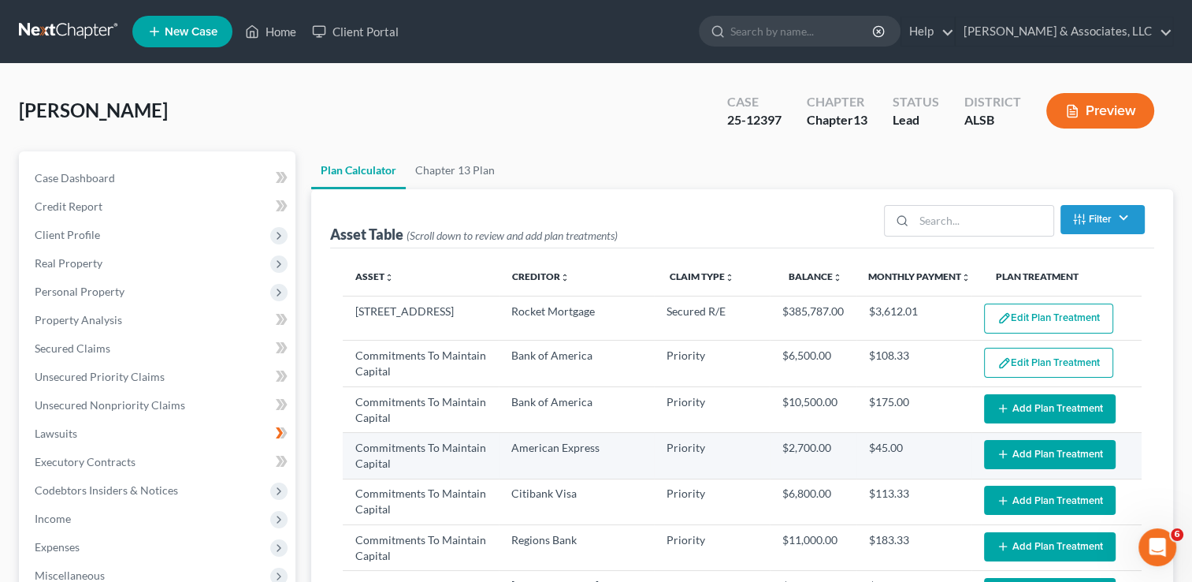
select select "59"
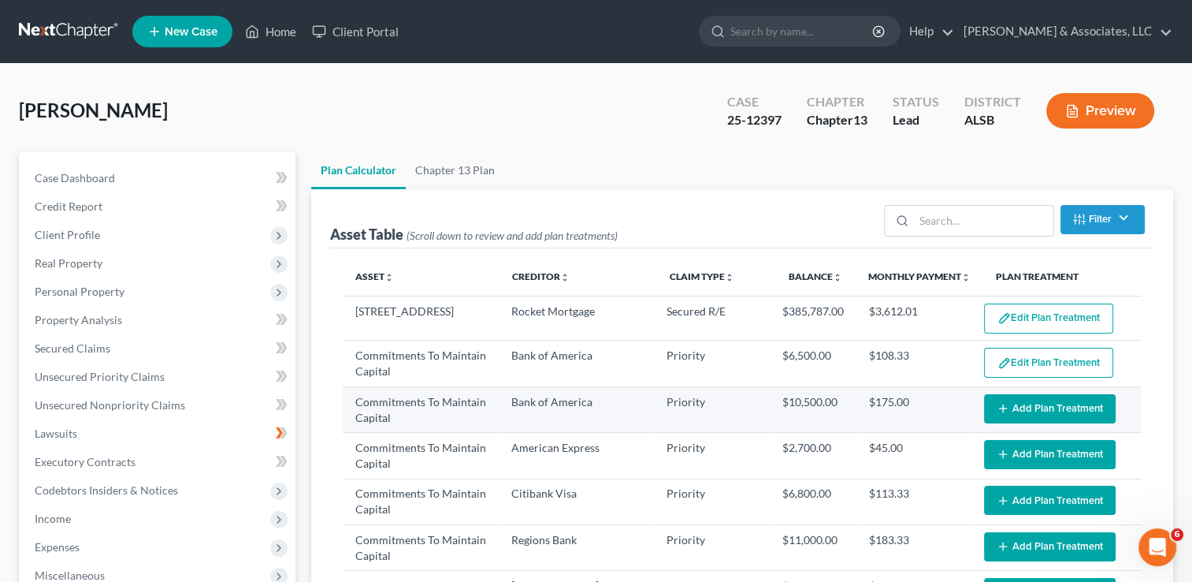
click at [1014, 407] on button "Add Plan Treatment" at bounding box center [1050, 408] width 132 height 29
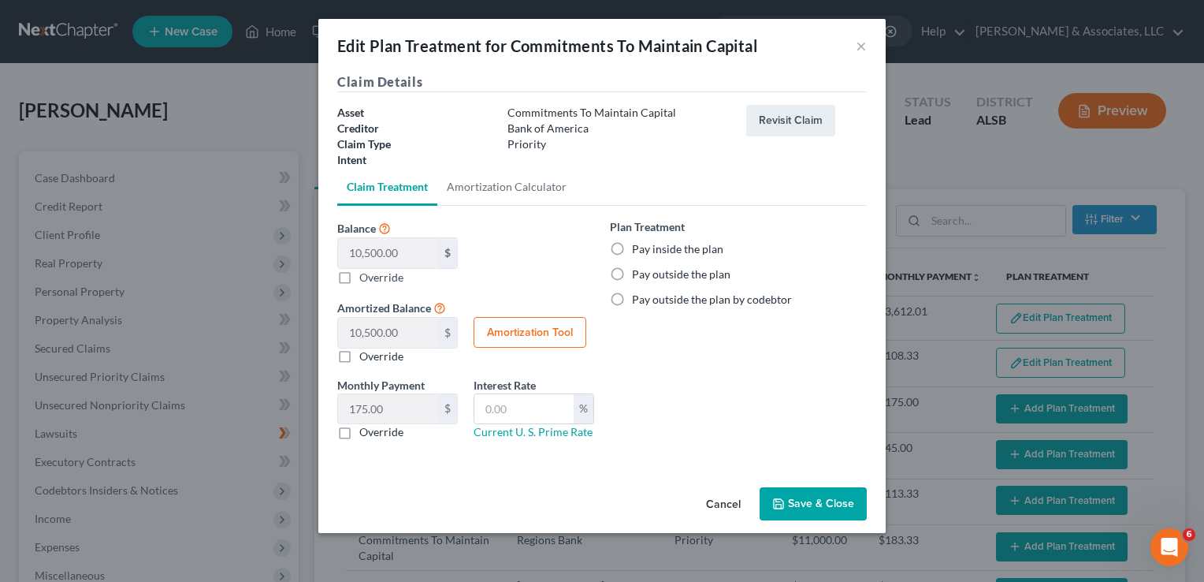
click at [564, 330] on button "Amortization Tool" at bounding box center [530, 333] width 113 height 32
type input "10,500.00"
type input "60"
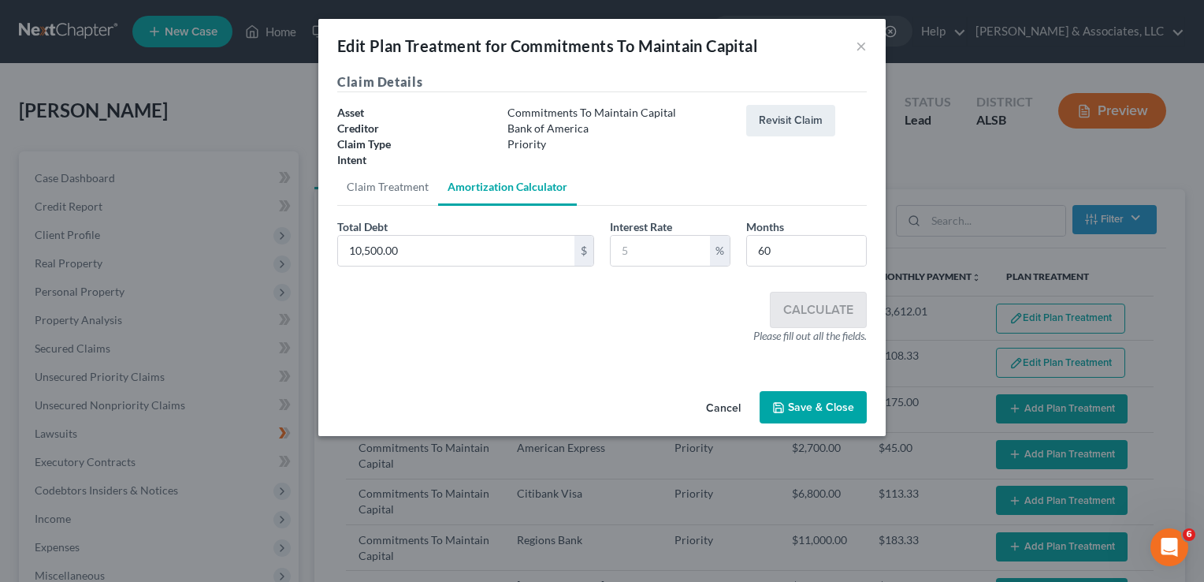
click at [798, 415] on button "Save & Close" at bounding box center [813, 407] width 107 height 33
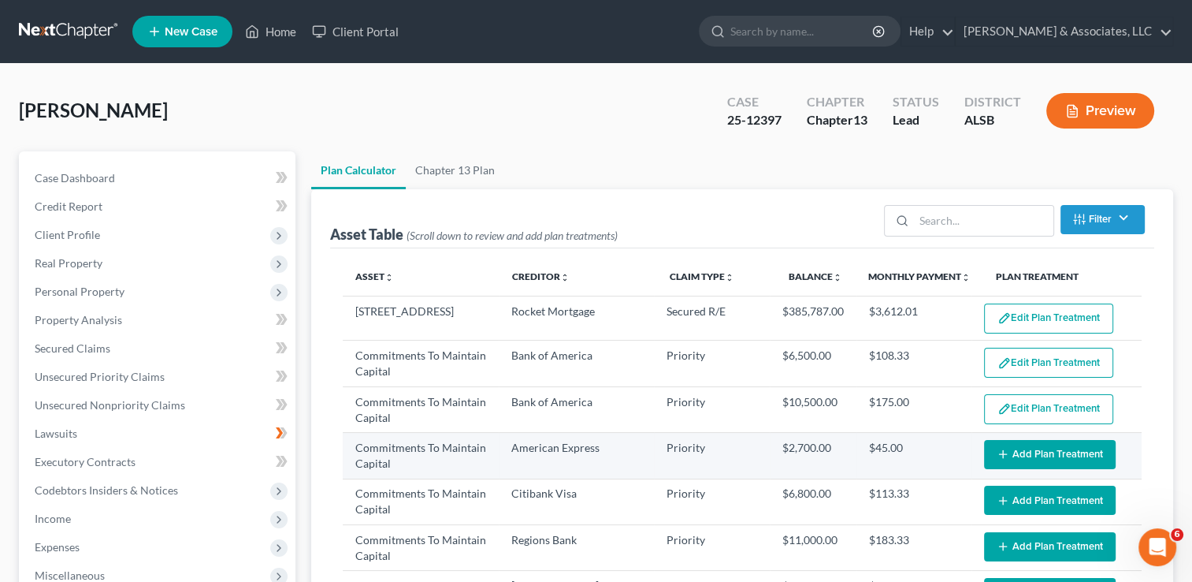
select select "59"
click at [1006, 450] on button "Add Plan Treatment" at bounding box center [1050, 454] width 132 height 29
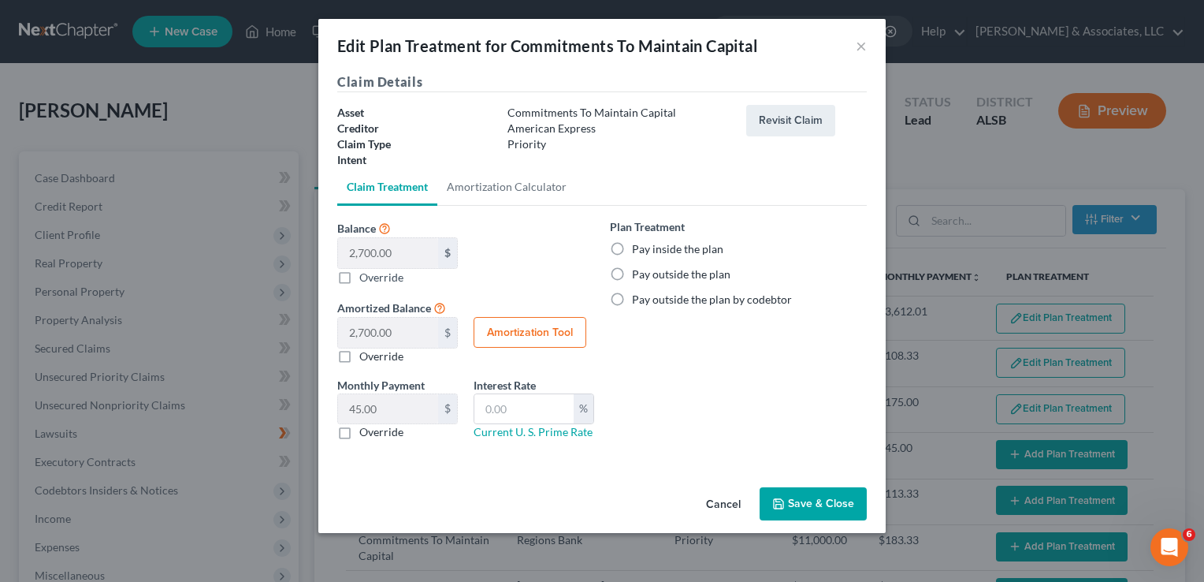
click at [632, 247] on label "Pay inside the plan" at bounding box center [677, 249] width 91 height 16
click at [638, 247] on input "Pay inside the plan" at bounding box center [643, 246] width 10 height 10
radio input "true"
click at [566, 326] on button "Amortization Tool" at bounding box center [530, 333] width 113 height 32
type input "2,700.00"
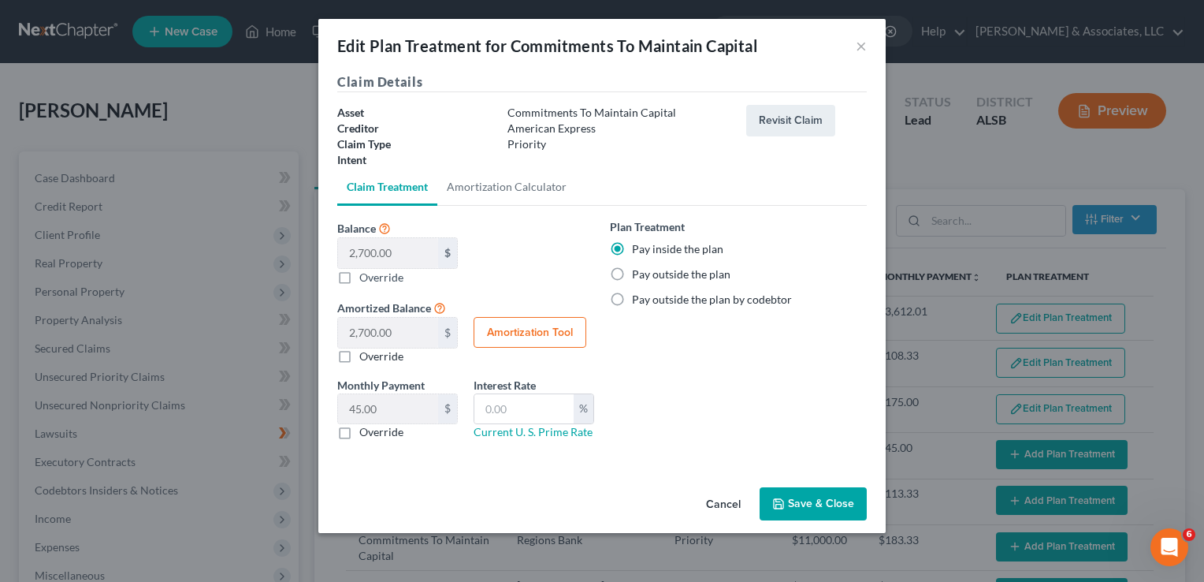
type input "60"
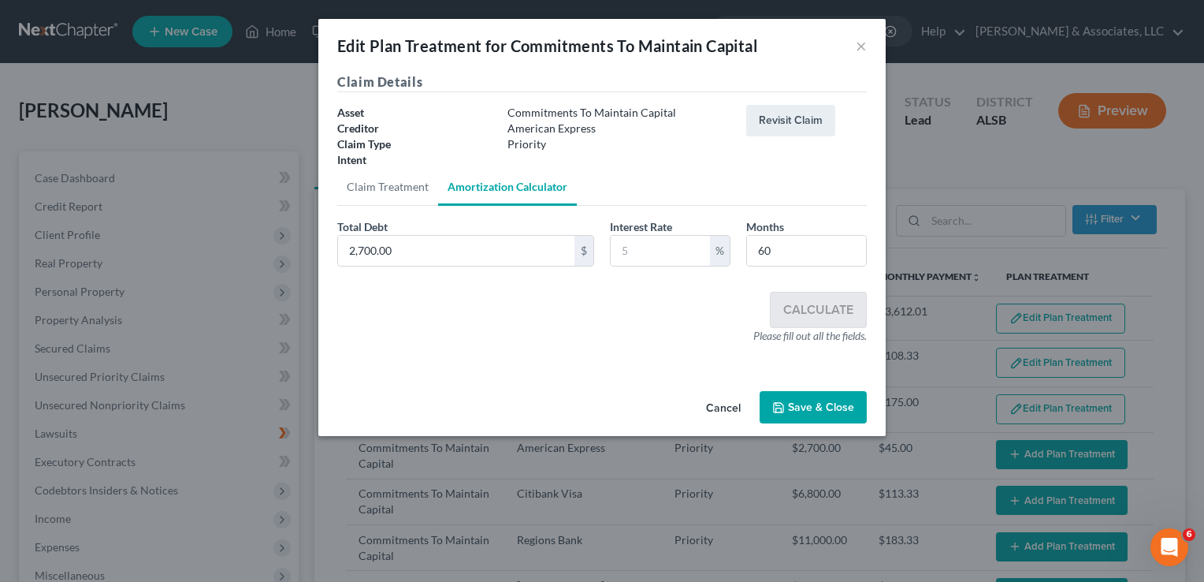
click at [829, 409] on button "Save & Close" at bounding box center [813, 407] width 107 height 33
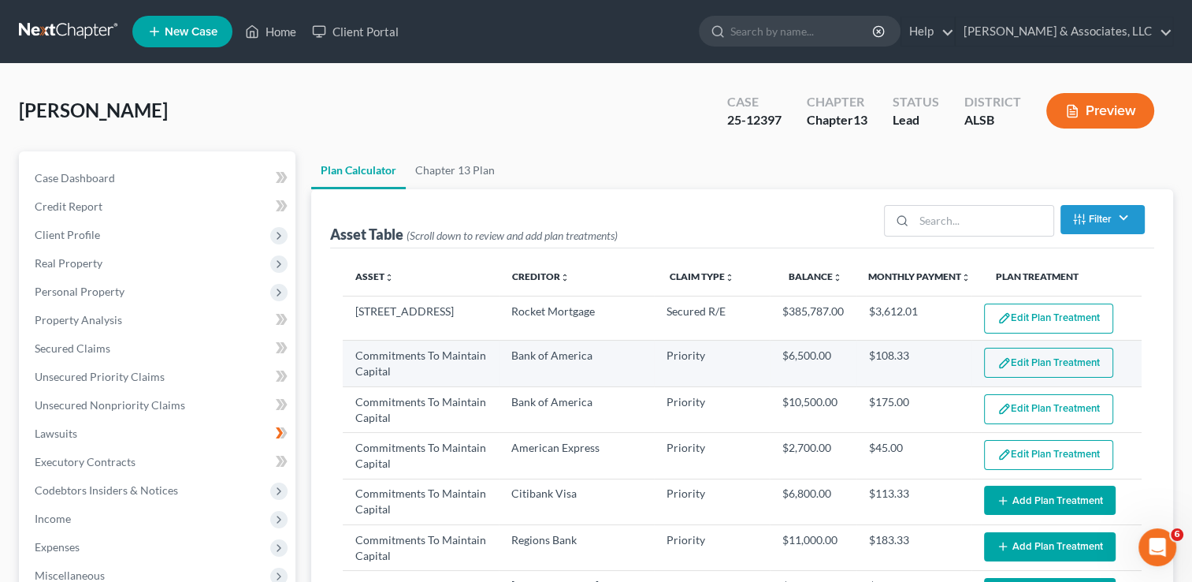
select select "59"
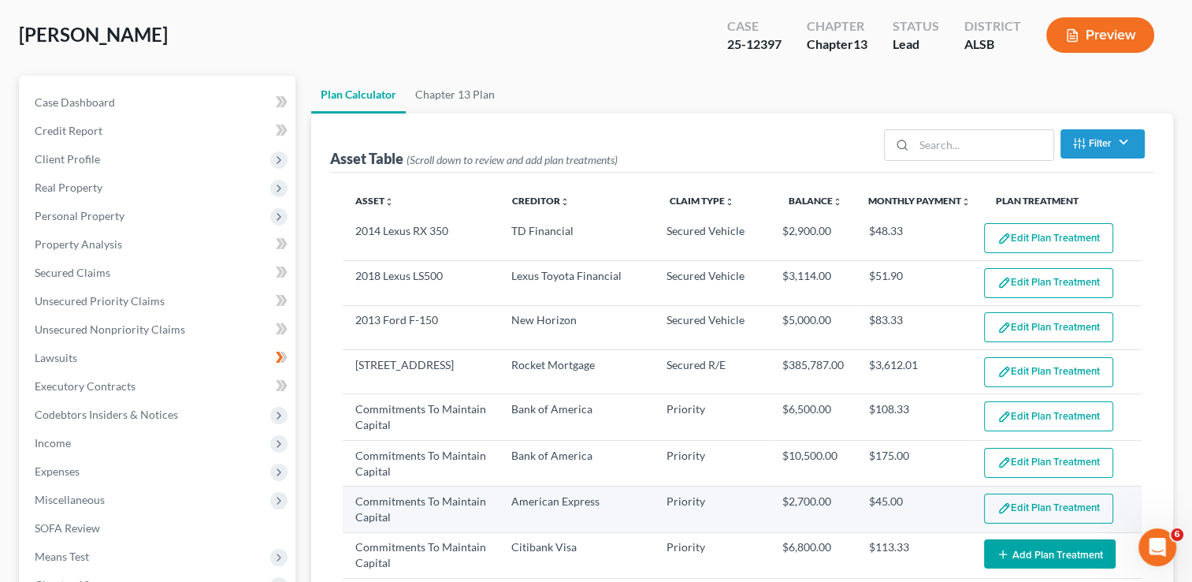
scroll to position [76, 0]
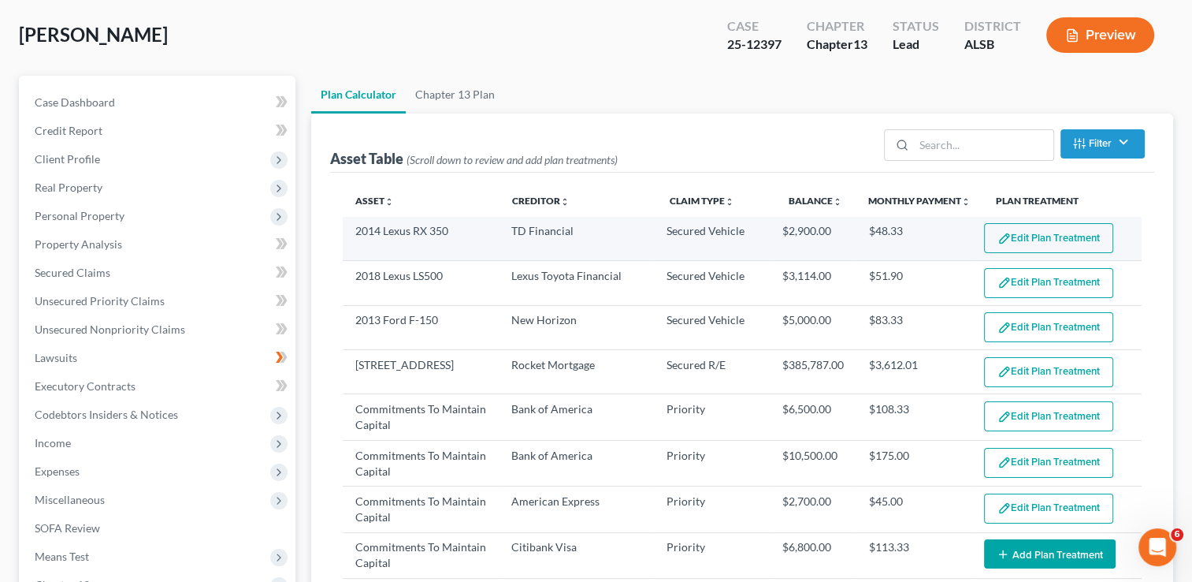
click at [1017, 235] on button "Edit Plan Treatment" at bounding box center [1048, 238] width 129 height 30
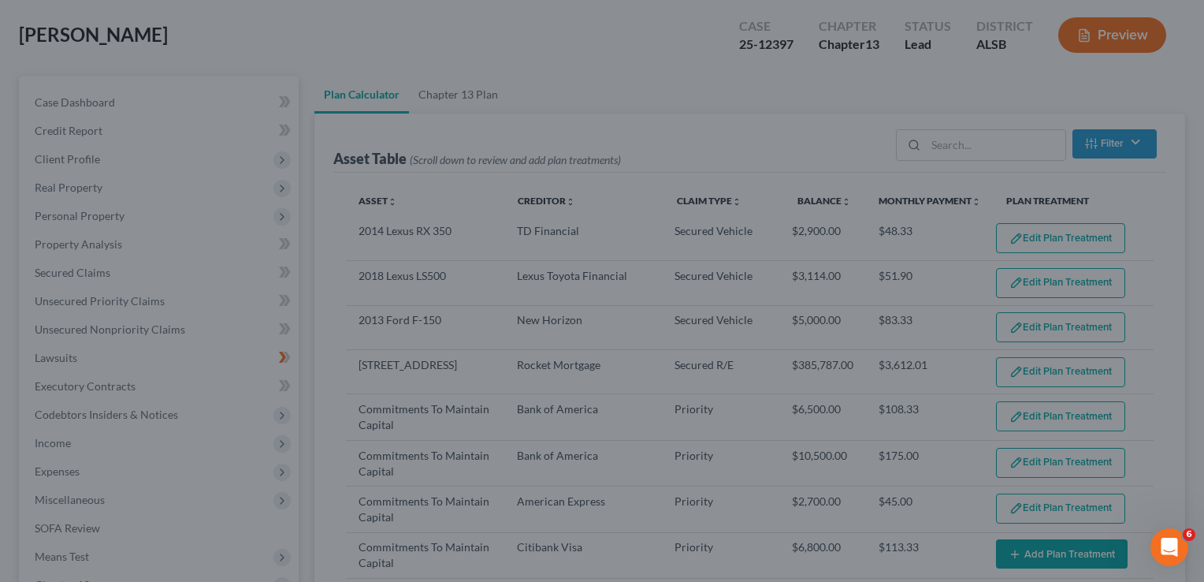
click at [910, 172] on div "Edit Plan Treatment for 2014 Lexus RX 350 × Claim Details Asset 2014 Lexus RX 3…" at bounding box center [602, 291] width 1204 height 582
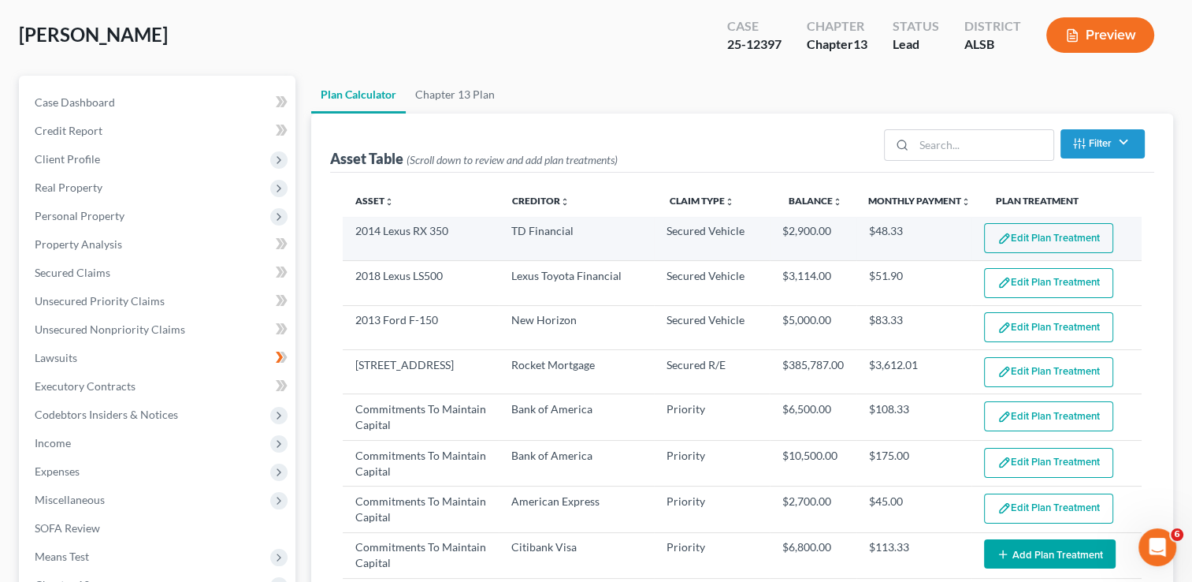
click at [1021, 236] on button "Edit Plan Treatment" at bounding box center [1048, 238] width 129 height 30
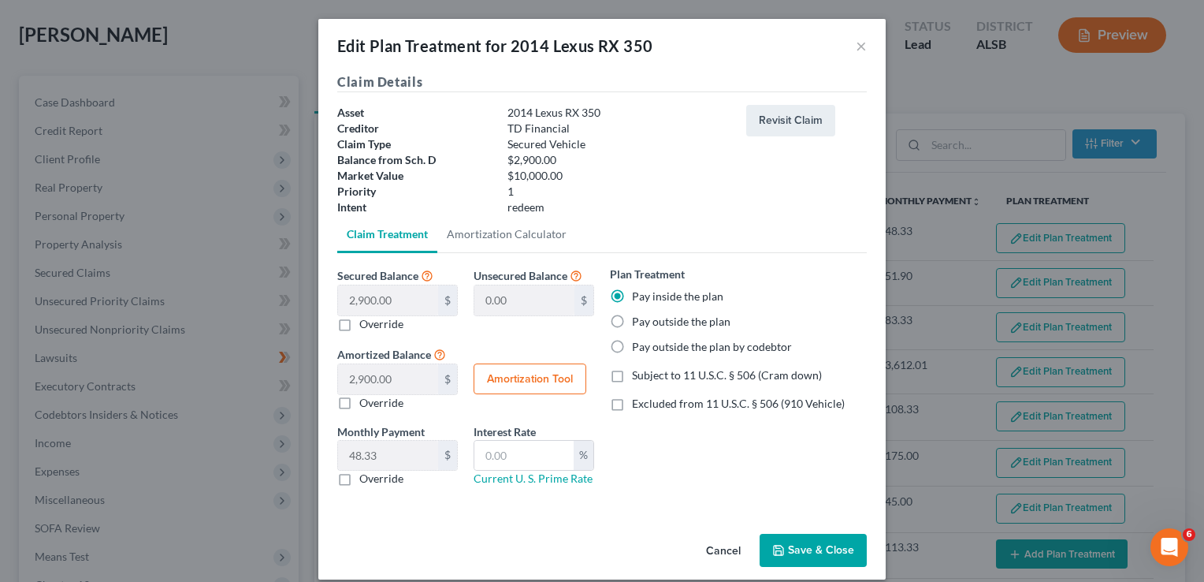
click at [632, 322] on label "Pay outside the plan" at bounding box center [681, 322] width 99 height 16
click at [638, 322] on input "Pay outside the plan" at bounding box center [643, 319] width 10 height 10
radio input "true"
click at [522, 382] on button "Amortization Tool" at bounding box center [530, 379] width 113 height 32
type input "2,900.00"
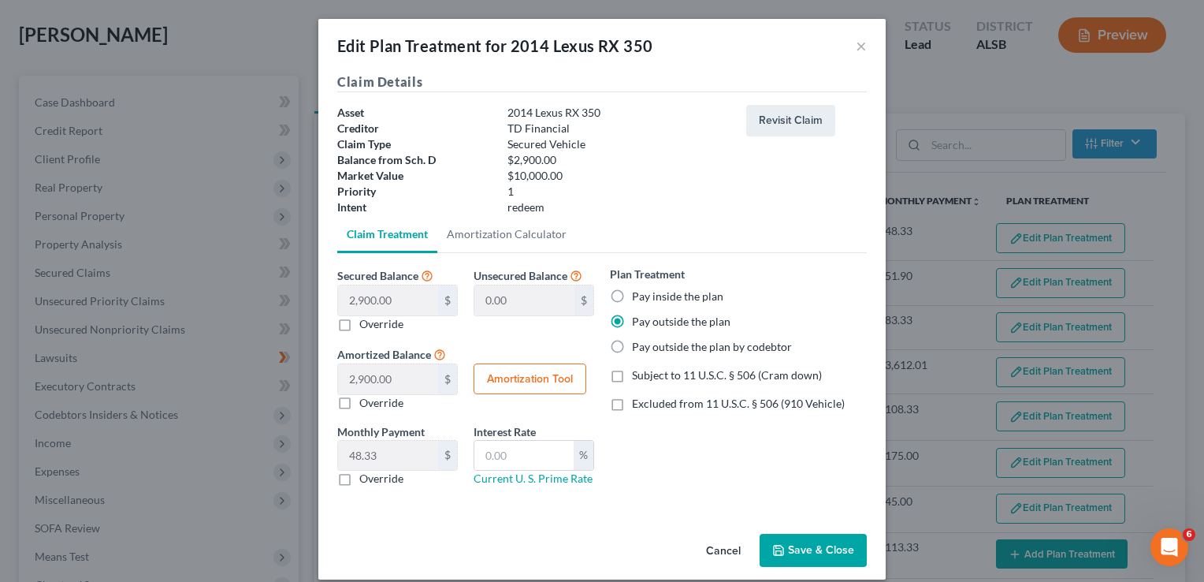
type input "60"
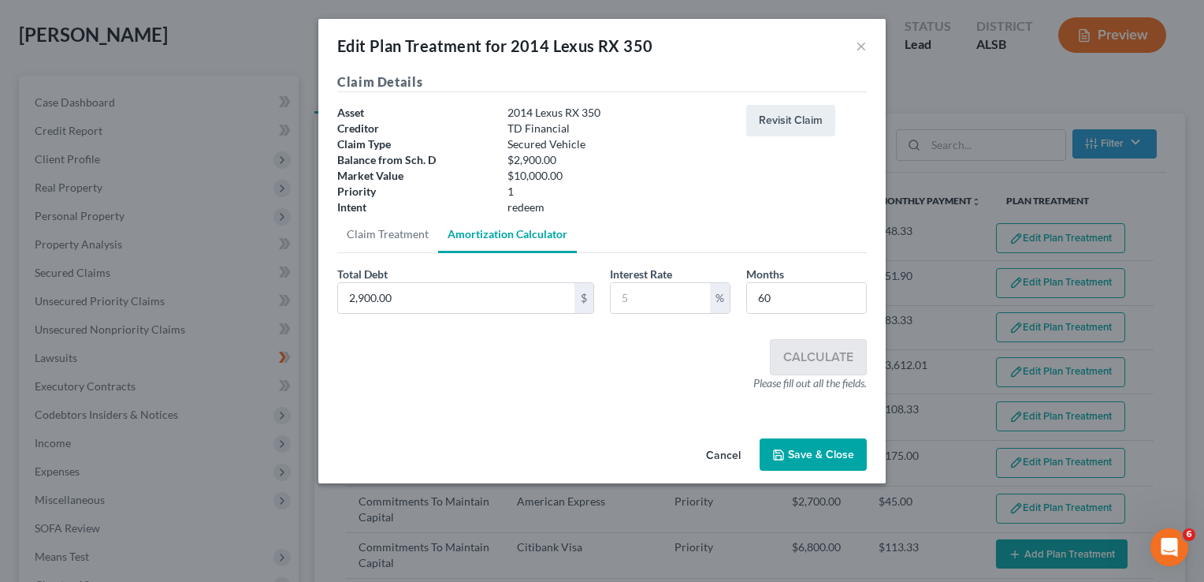
click at [817, 455] on button "Save & Close" at bounding box center [813, 454] width 107 height 33
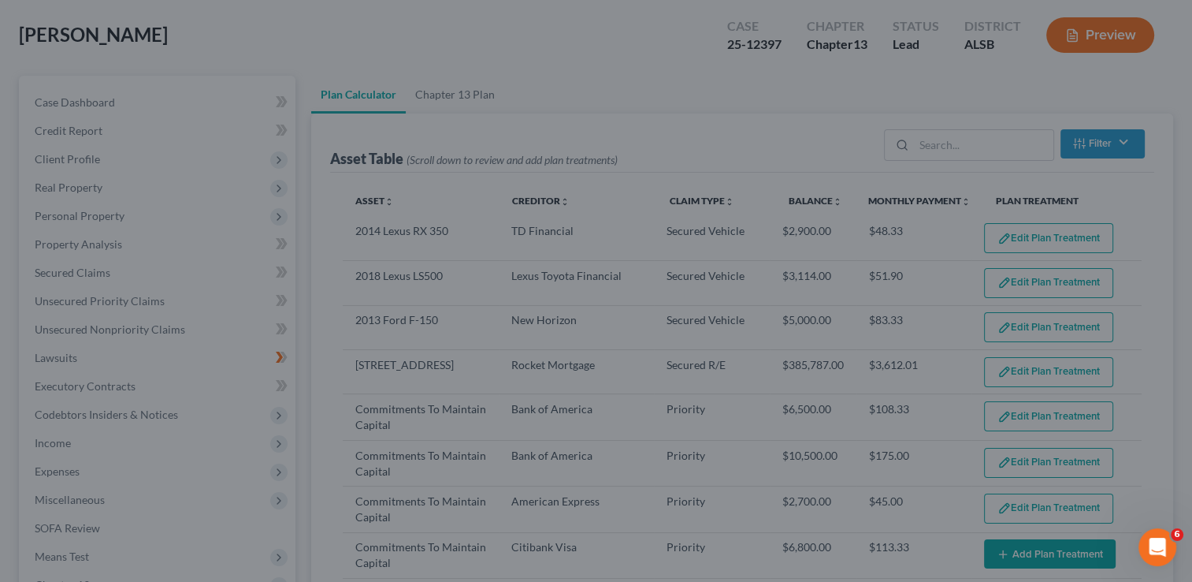
select select "59"
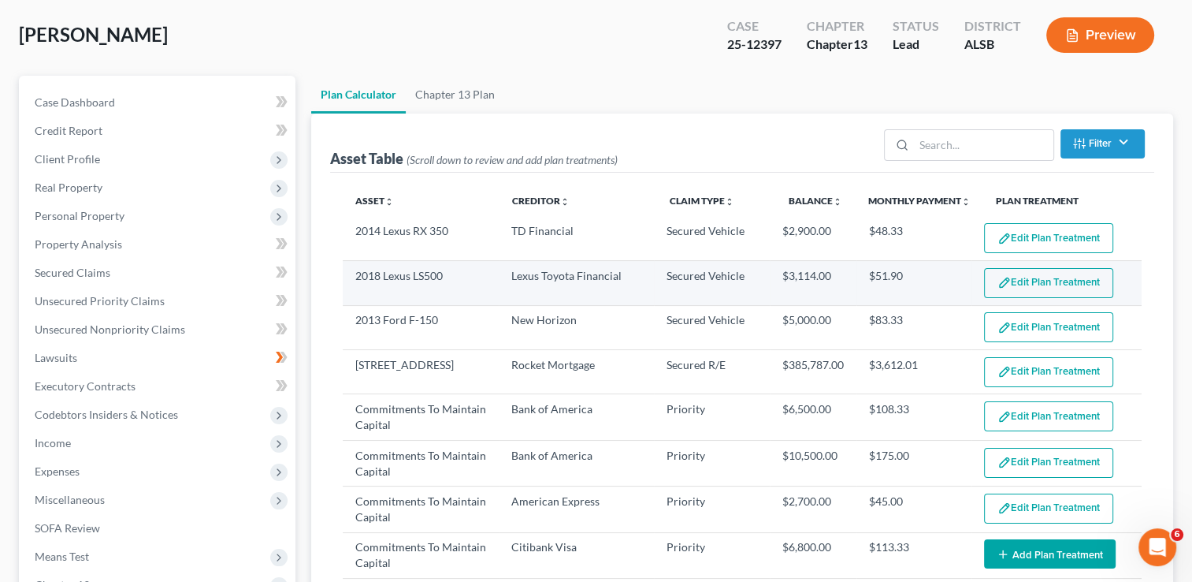
click at [1008, 288] on button "Edit Plan Treatment" at bounding box center [1048, 283] width 129 height 30
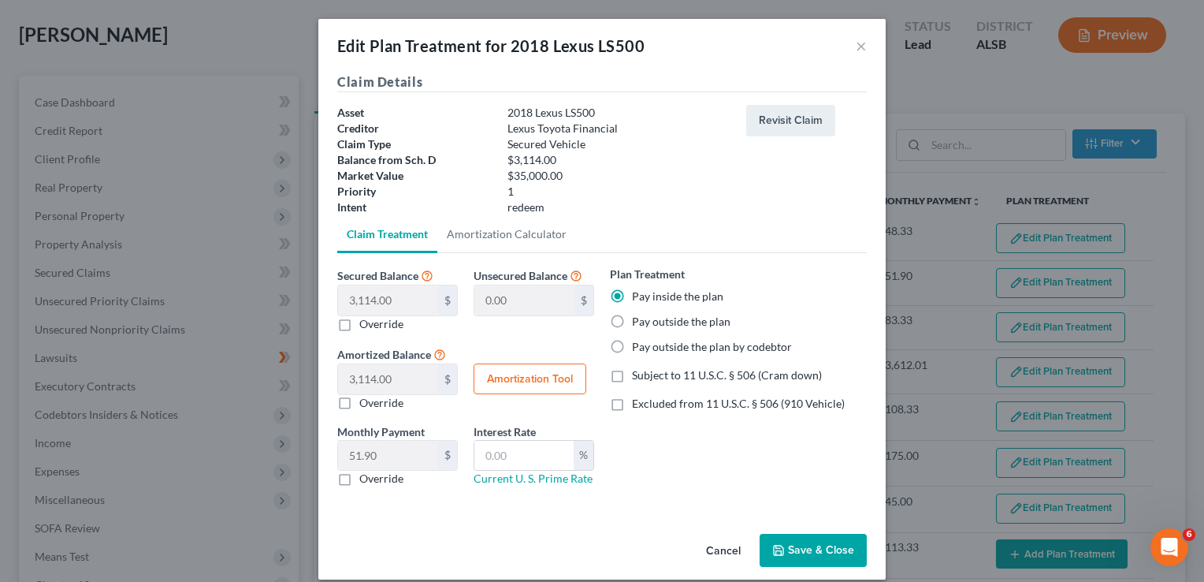
click at [632, 326] on label "Pay outside the plan" at bounding box center [681, 322] width 99 height 16
click at [638, 324] on input "Pay outside the plan" at bounding box center [643, 319] width 10 height 10
radio input "true"
click at [511, 385] on button "Amortization Tool" at bounding box center [530, 379] width 113 height 32
type input "3,114.00"
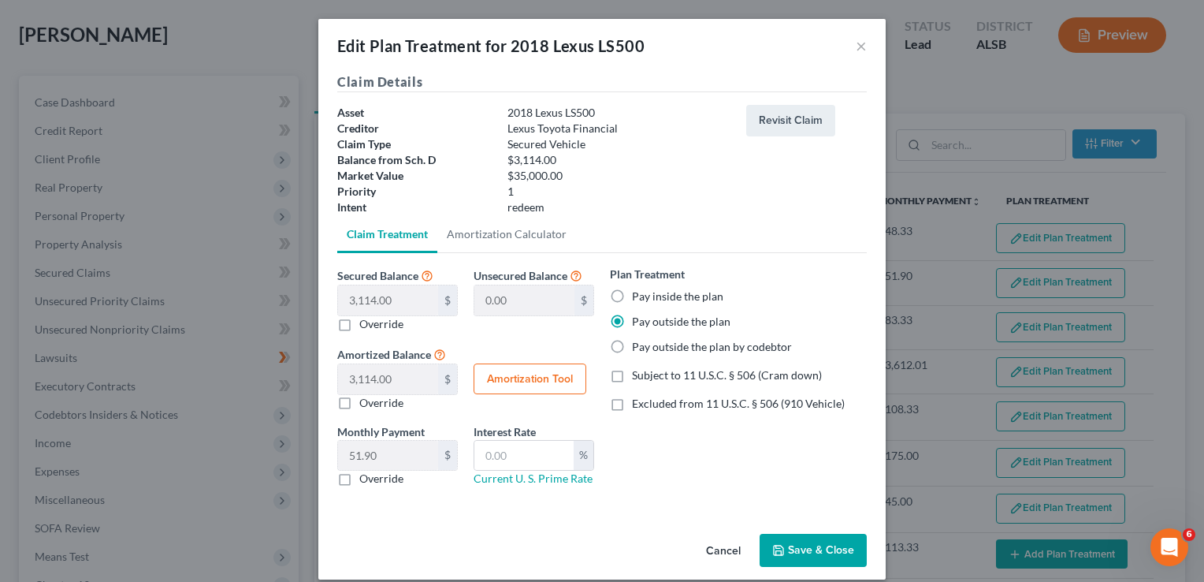
type input "60"
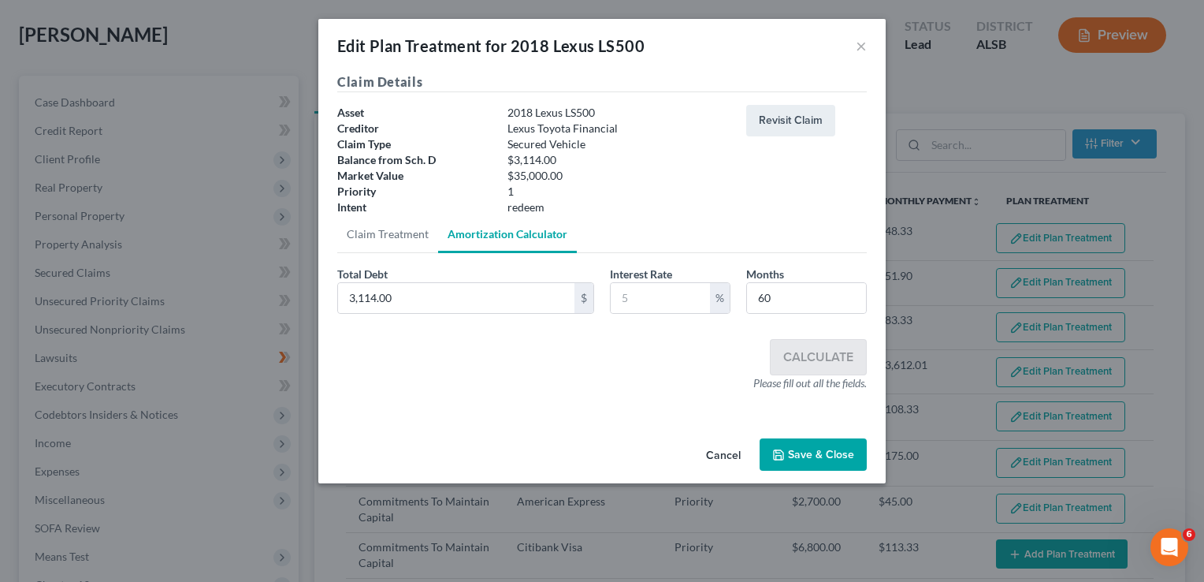
click at [794, 454] on button "Save & Close" at bounding box center [813, 454] width 107 height 33
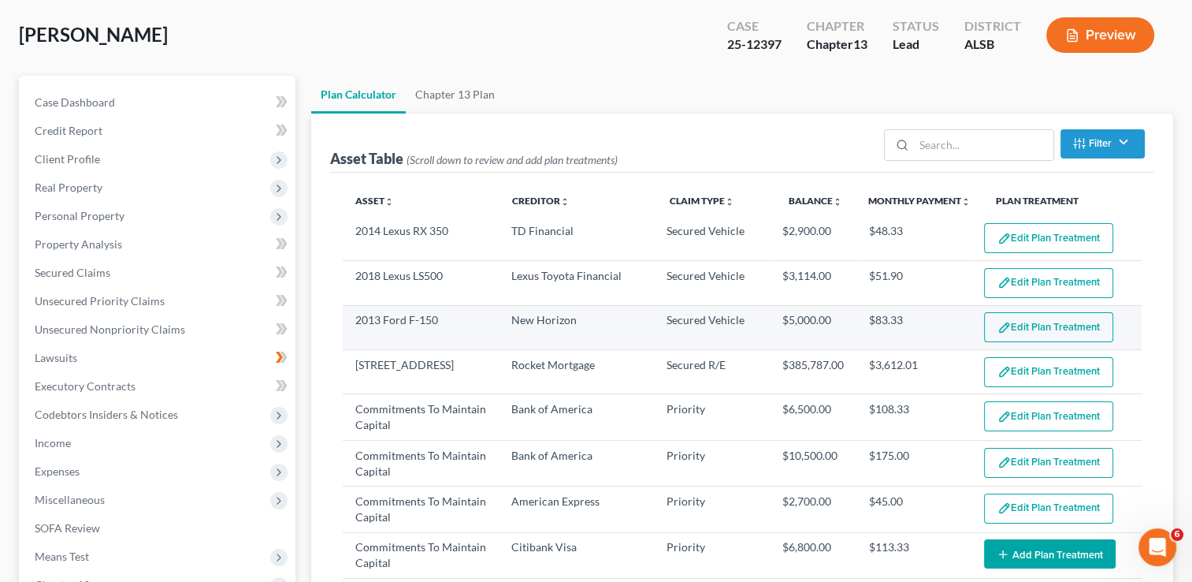
select select "59"
click at [1009, 328] on button "Edit Plan Treatment" at bounding box center [1048, 327] width 129 height 30
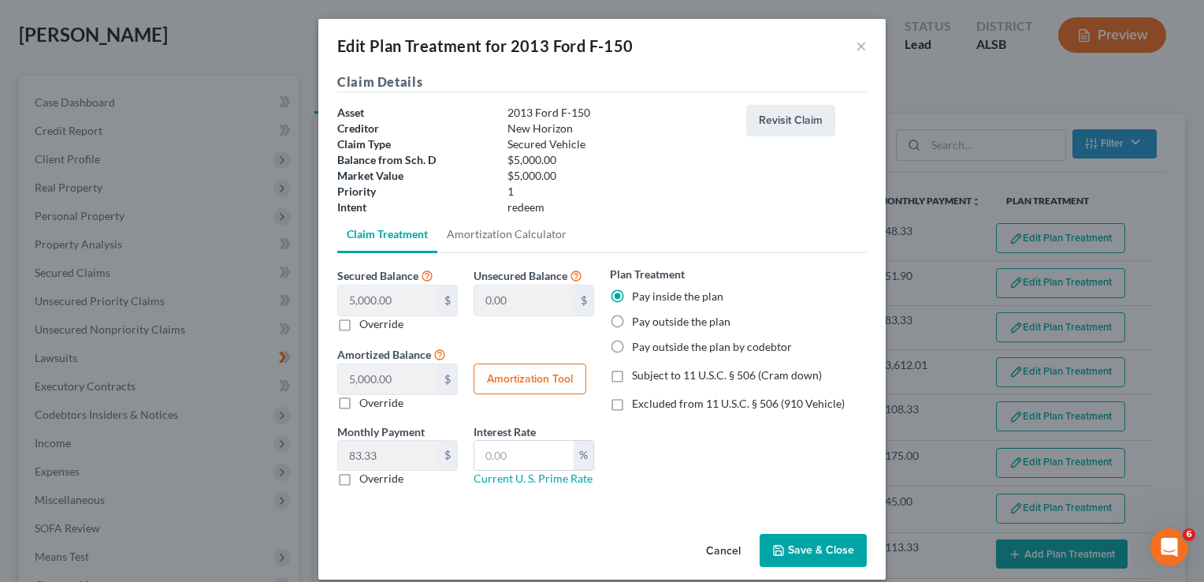
click at [632, 320] on label "Pay outside the plan" at bounding box center [681, 322] width 99 height 16
click at [638, 320] on input "Pay outside the plan" at bounding box center [643, 319] width 10 height 10
radio input "true"
click at [560, 381] on button "Amortization Tool" at bounding box center [530, 379] width 113 height 32
type input "5,000.00"
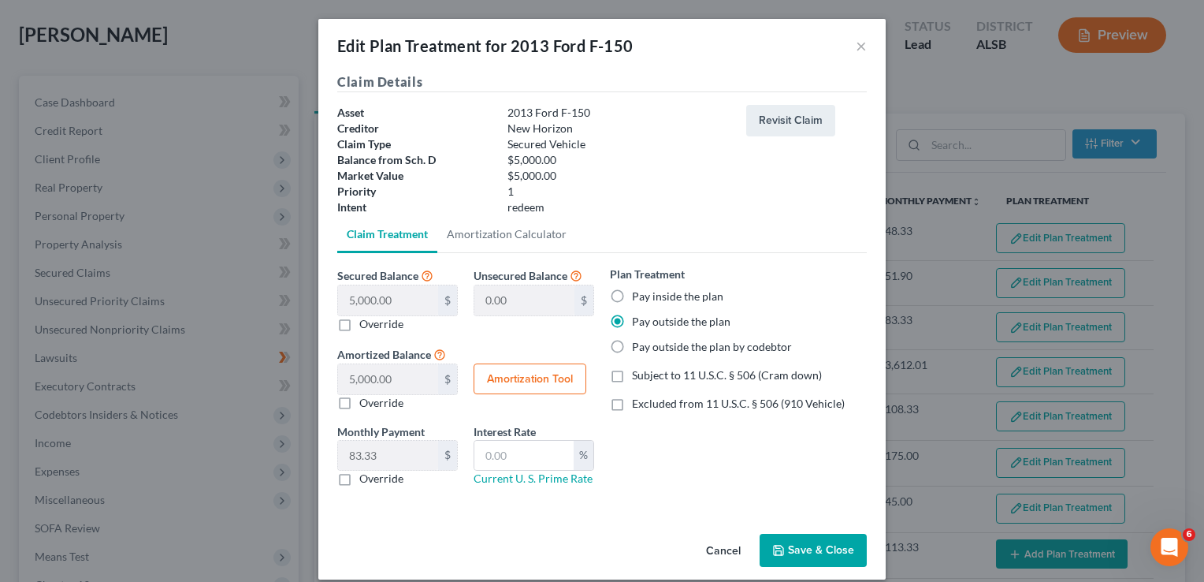
type input "60"
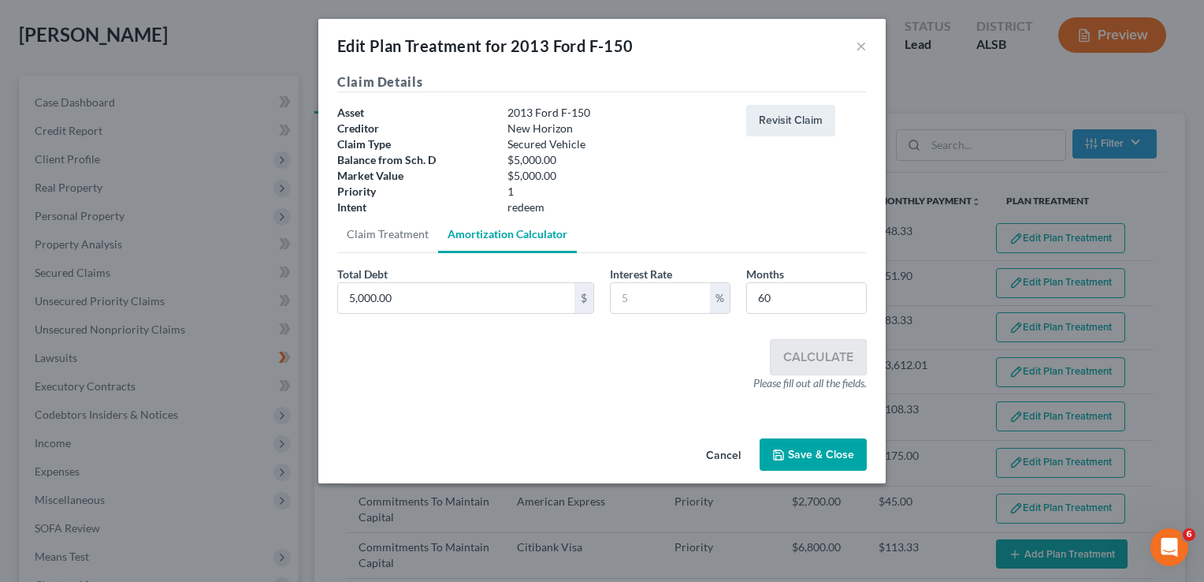
click at [785, 449] on icon "button" at bounding box center [778, 454] width 13 height 13
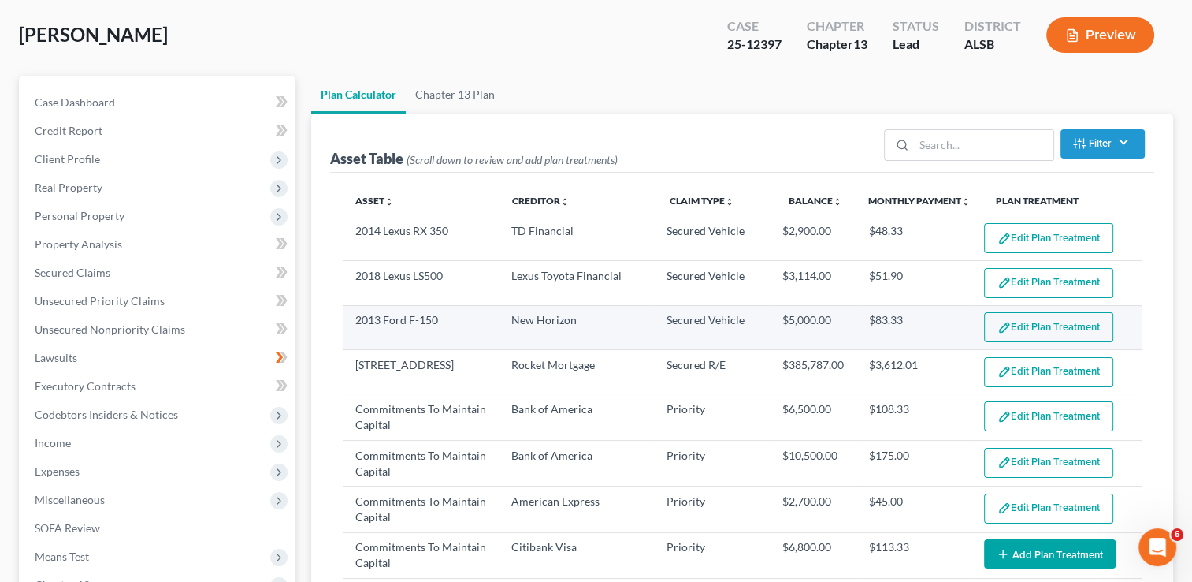
select select "59"
click at [1015, 329] on button "Edit Plan Treatment" at bounding box center [1048, 327] width 129 height 30
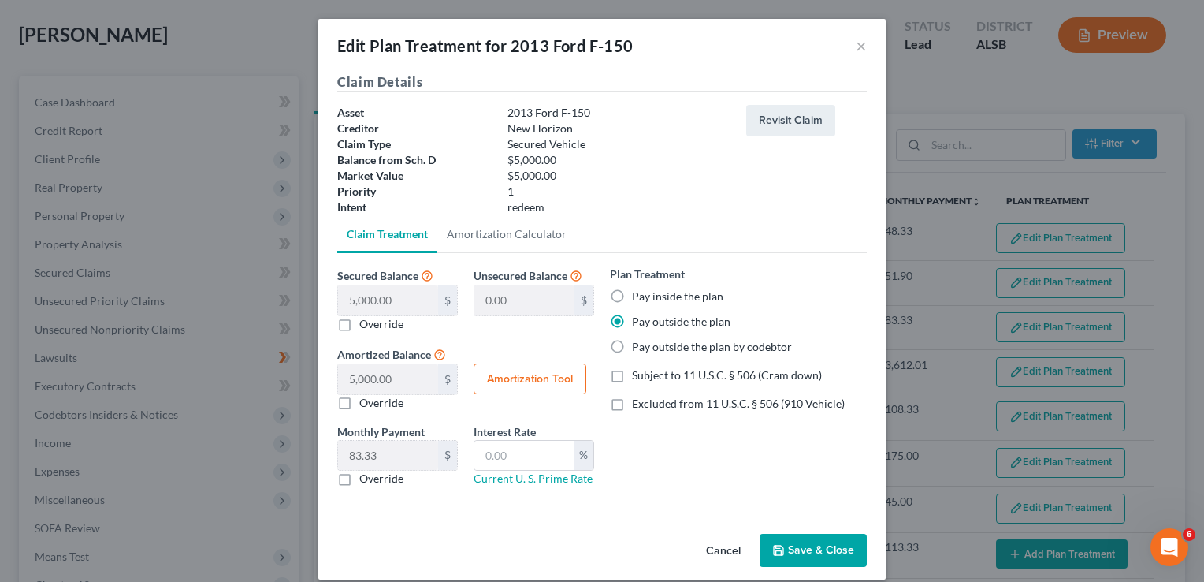
click at [518, 386] on button "Amortization Tool" at bounding box center [530, 379] width 113 height 32
type input "5,000.00"
type input "60"
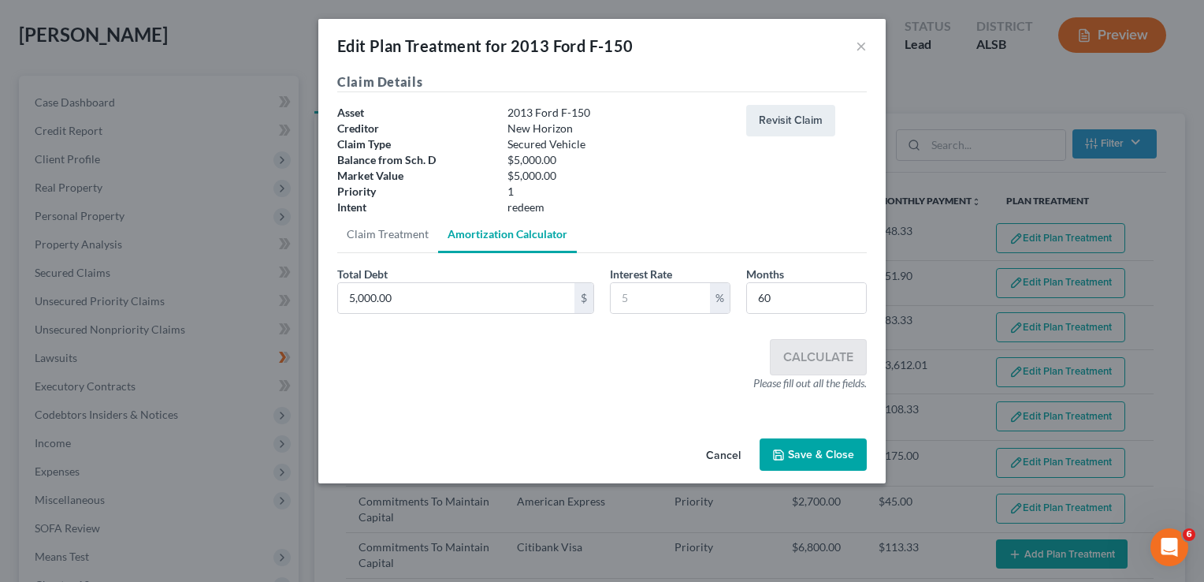
click at [809, 456] on button "Save & Close" at bounding box center [813, 454] width 107 height 33
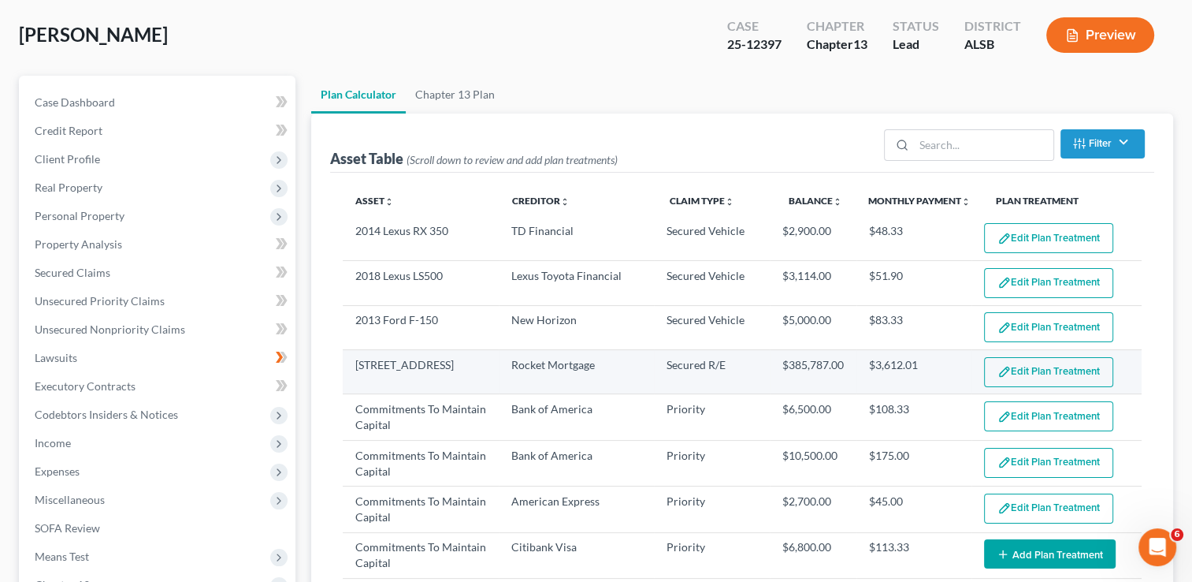
select select "59"
click at [998, 367] on img "button" at bounding box center [1004, 371] width 13 height 13
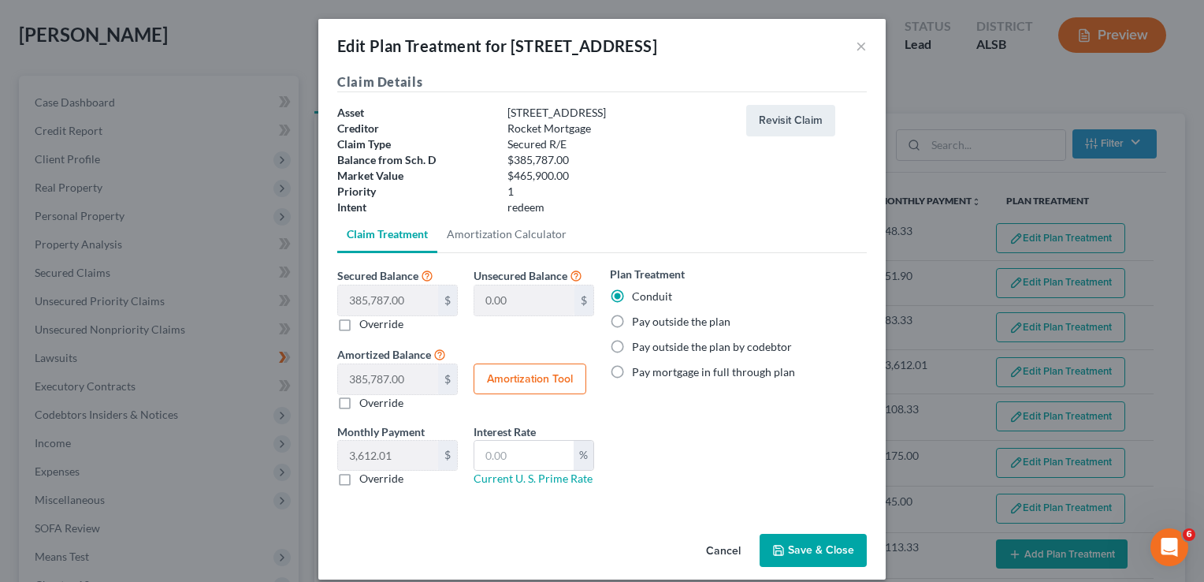
click at [632, 319] on label "Pay outside the plan" at bounding box center [681, 322] width 99 height 16
click at [638, 319] on input "Pay outside the plan" at bounding box center [643, 319] width 10 height 10
radio input "true"
click at [534, 385] on button "Amortization Tool" at bounding box center [530, 379] width 113 height 32
type input "385,787.00"
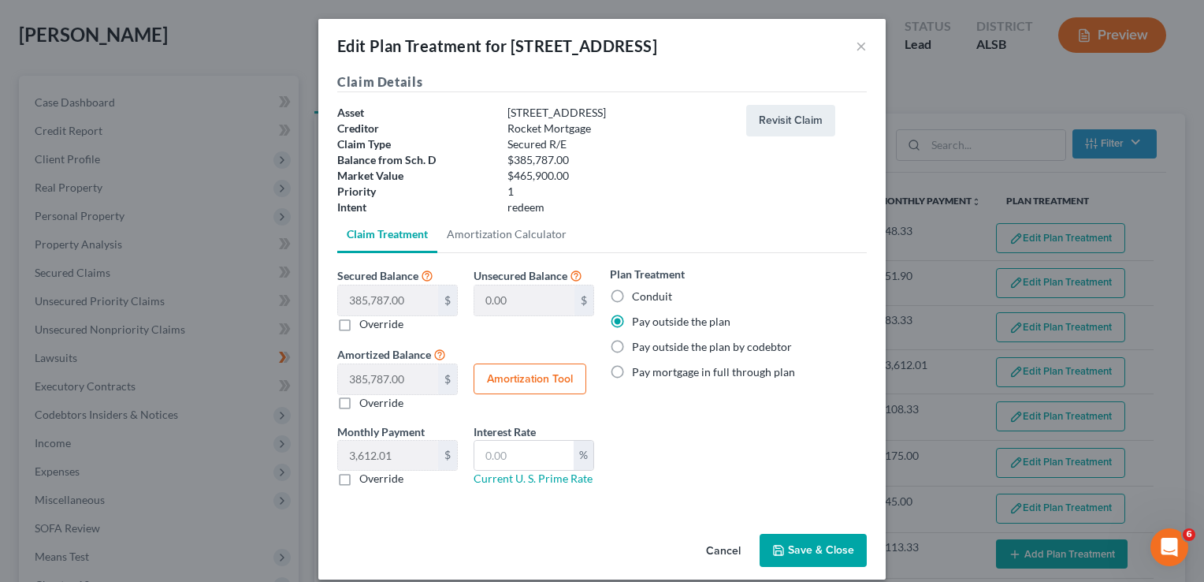
type input "60"
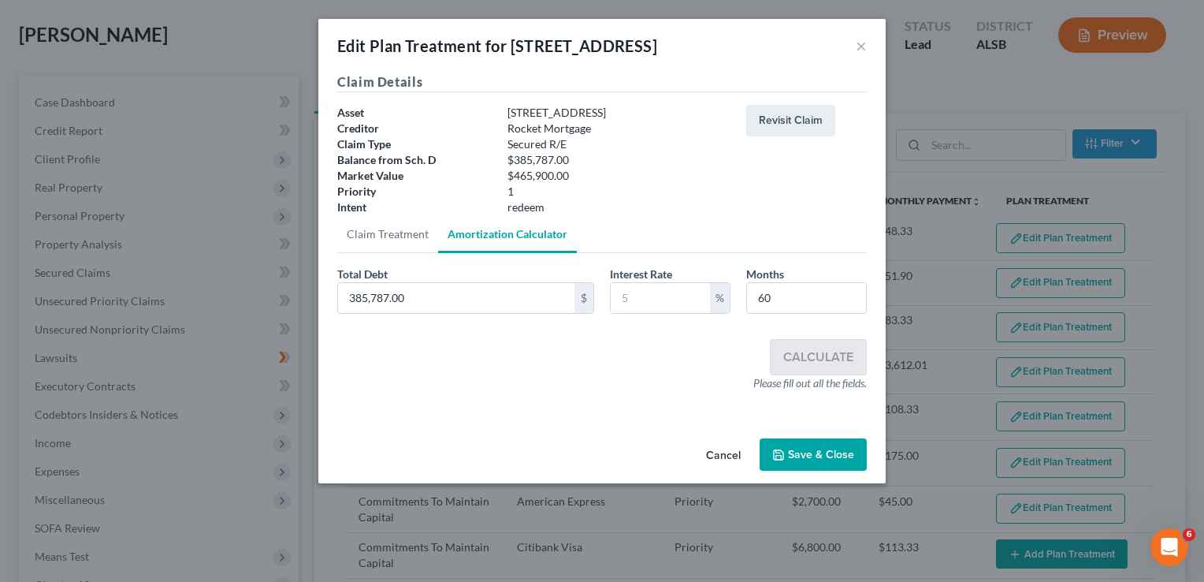
click at [798, 446] on button "Save & Close" at bounding box center [813, 454] width 107 height 33
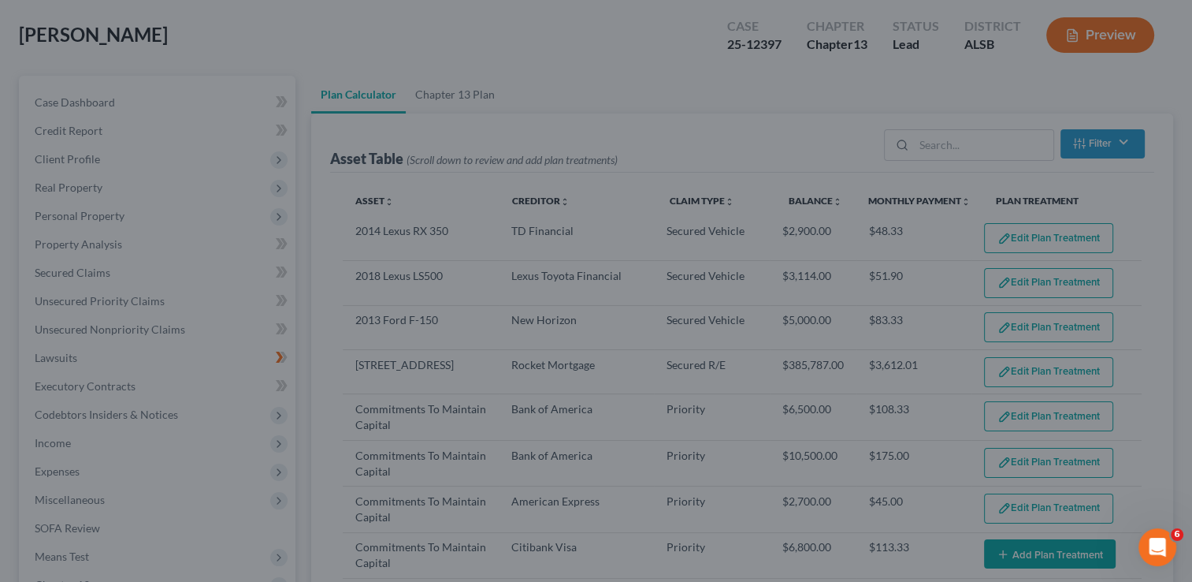
select select "59"
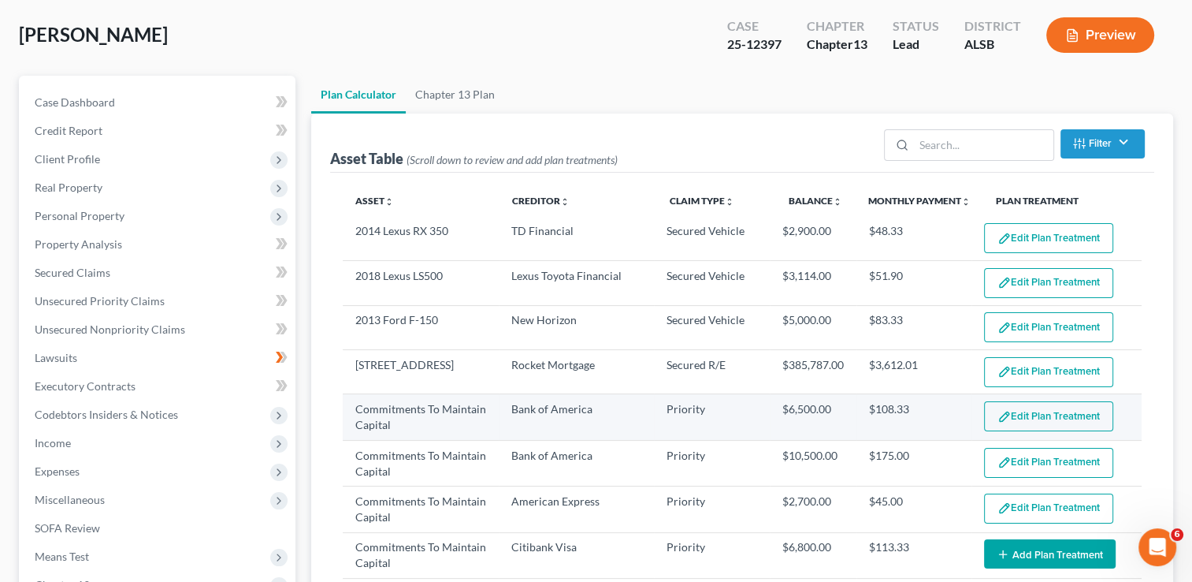
click at [1016, 420] on button "Edit Plan Treatment" at bounding box center [1048, 416] width 129 height 30
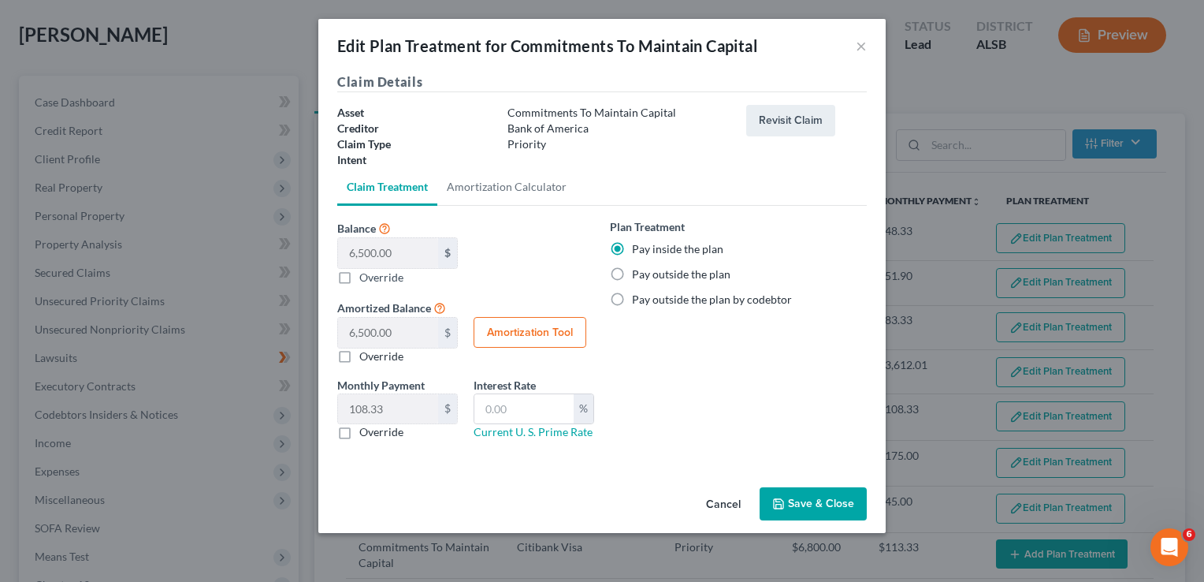
click at [550, 326] on button "Amortization Tool" at bounding box center [530, 333] width 113 height 32
type input "6,500.00"
type input "60"
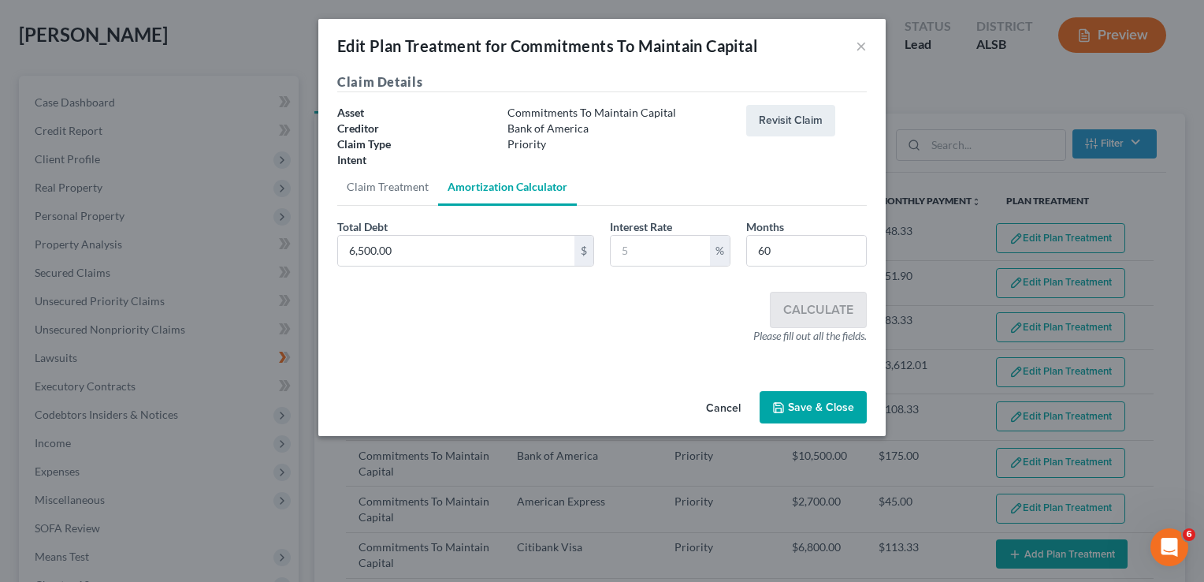
click at [798, 408] on button "Save & Close" at bounding box center [813, 407] width 107 height 33
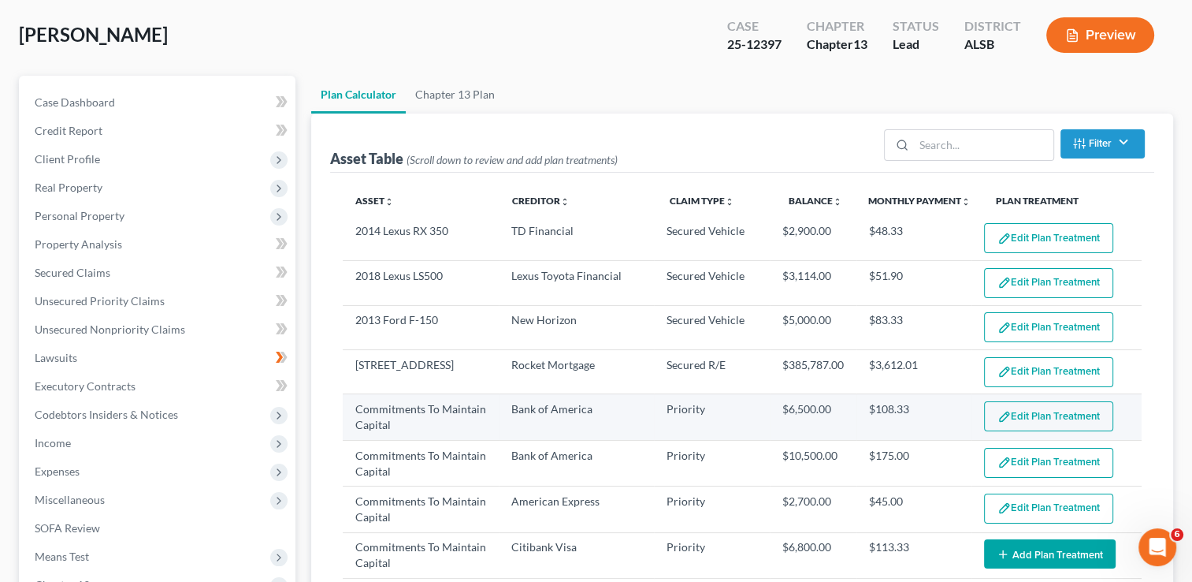
select select "59"
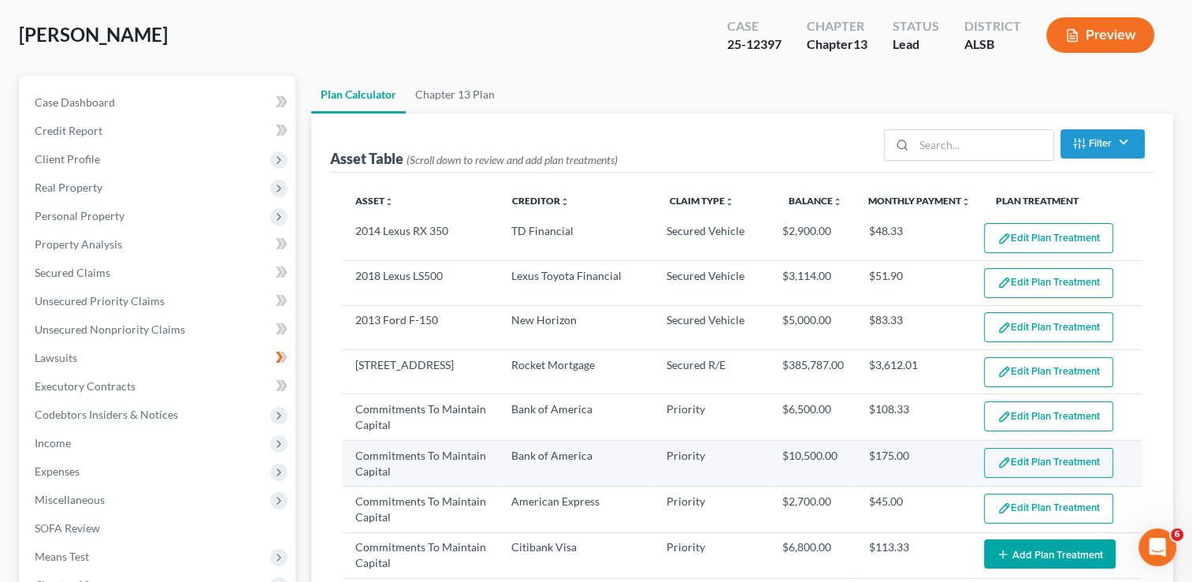
click at [1000, 458] on button "Edit Plan Treatment" at bounding box center [1048, 463] width 129 height 30
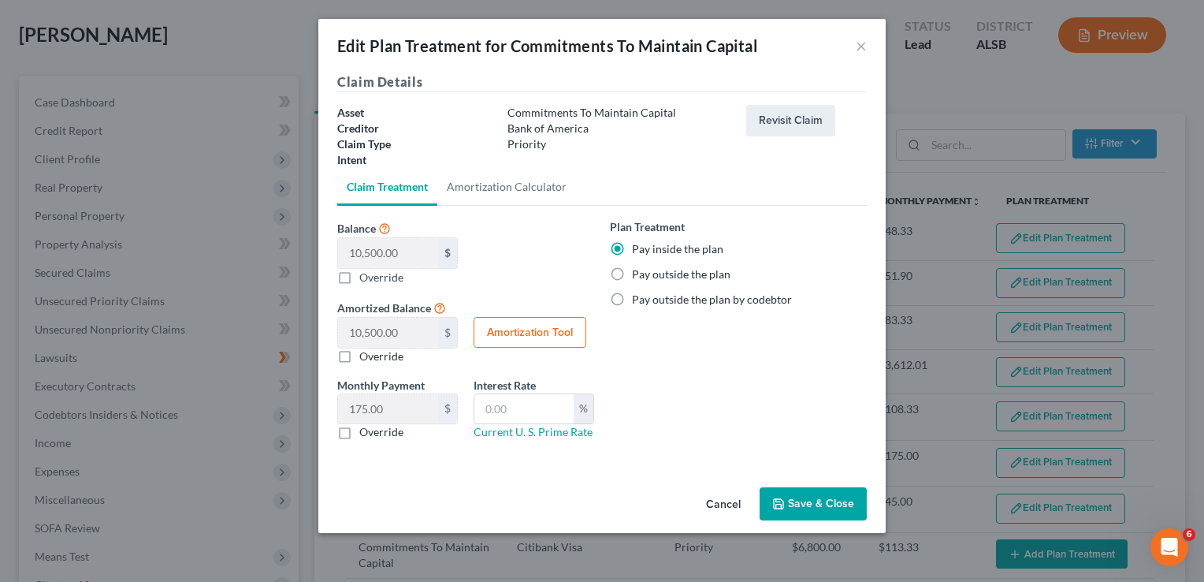
click at [501, 339] on button "Amortization Tool" at bounding box center [530, 333] width 113 height 32
type input "10,500.00"
type input "60"
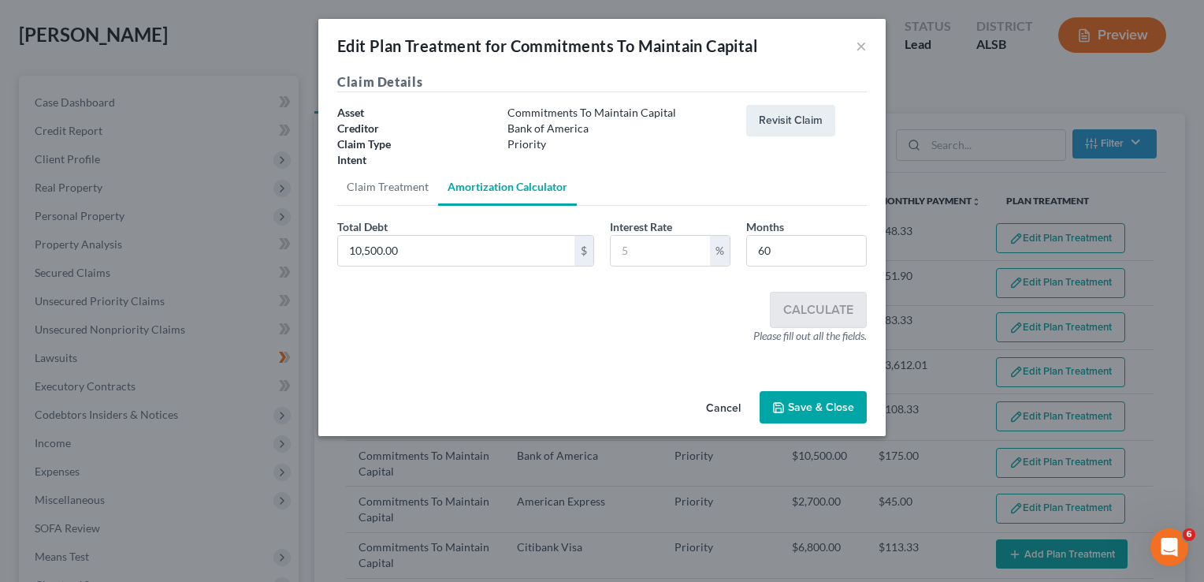
click at [798, 406] on button "Save & Close" at bounding box center [813, 407] width 107 height 33
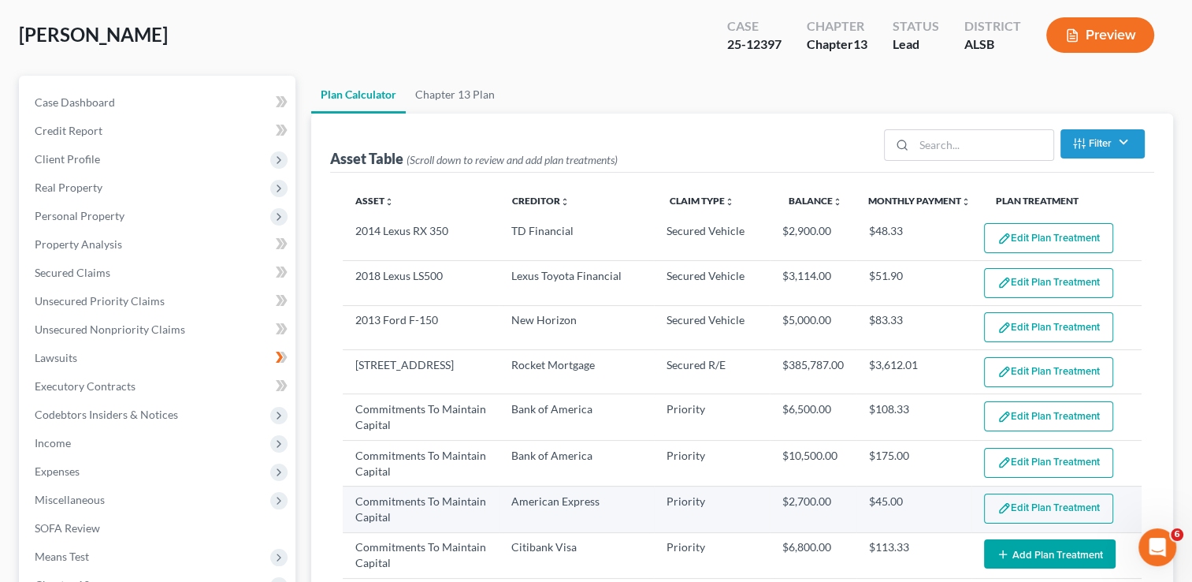
select select "59"
click at [1000, 510] on button "Edit Plan Treatment" at bounding box center [1048, 508] width 129 height 30
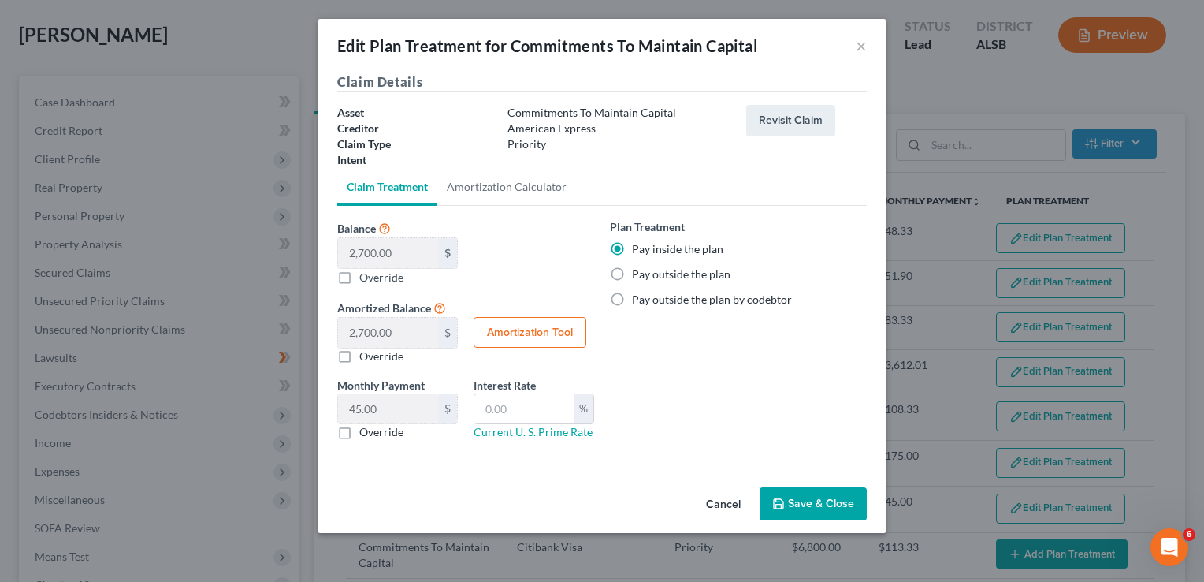
click at [530, 337] on button "Amortization Tool" at bounding box center [530, 333] width 113 height 32
type input "2,700.00"
type input "60"
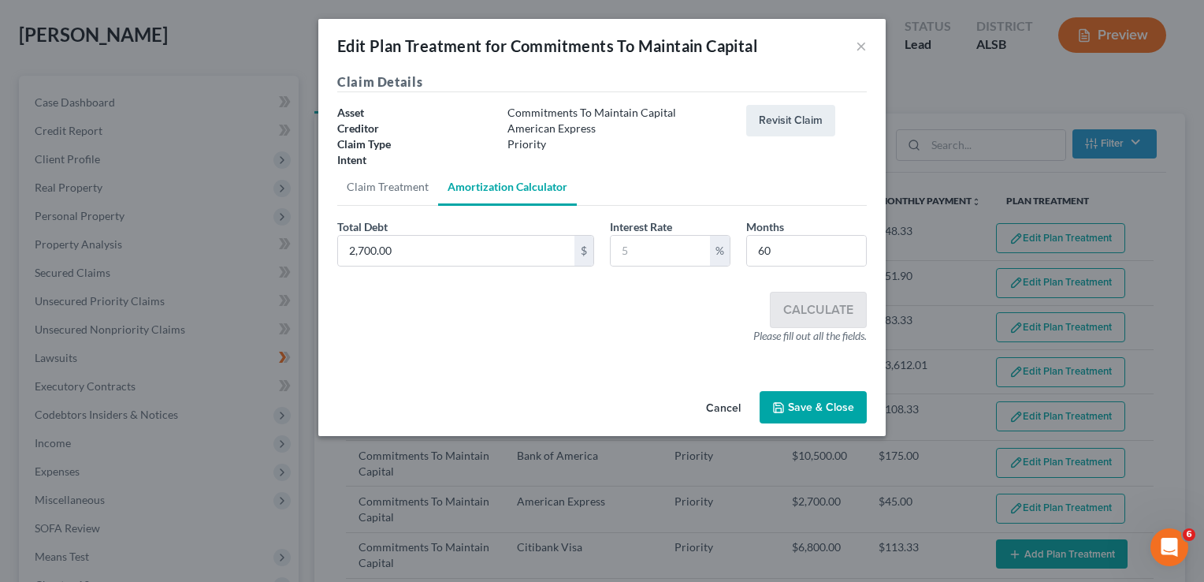
click at [808, 392] on button "Save & Close" at bounding box center [813, 407] width 107 height 33
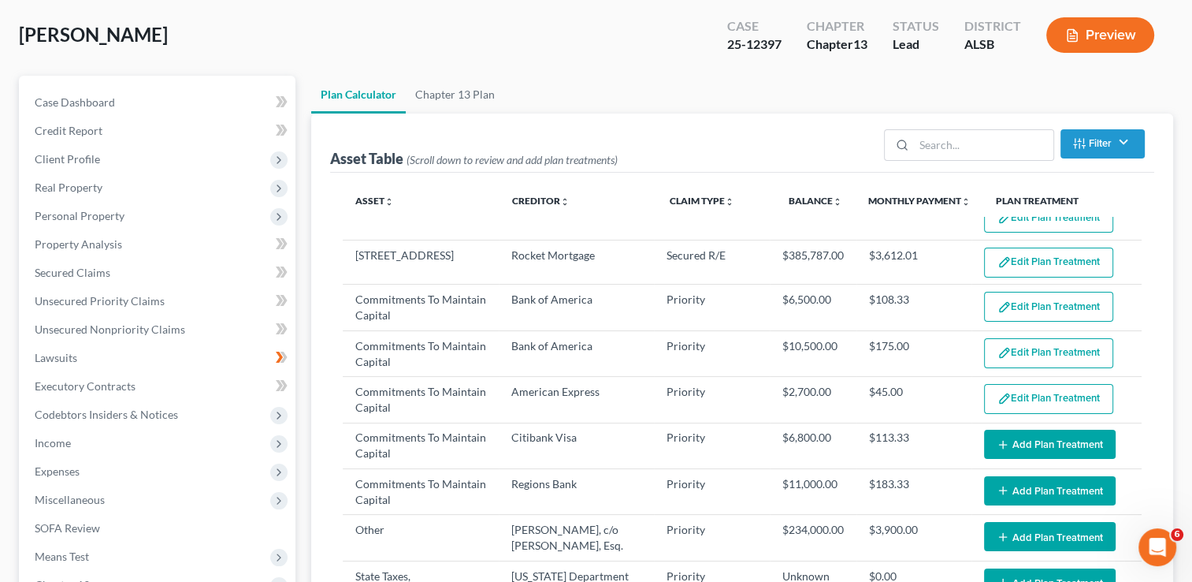
scroll to position [110, 0]
select select "59"
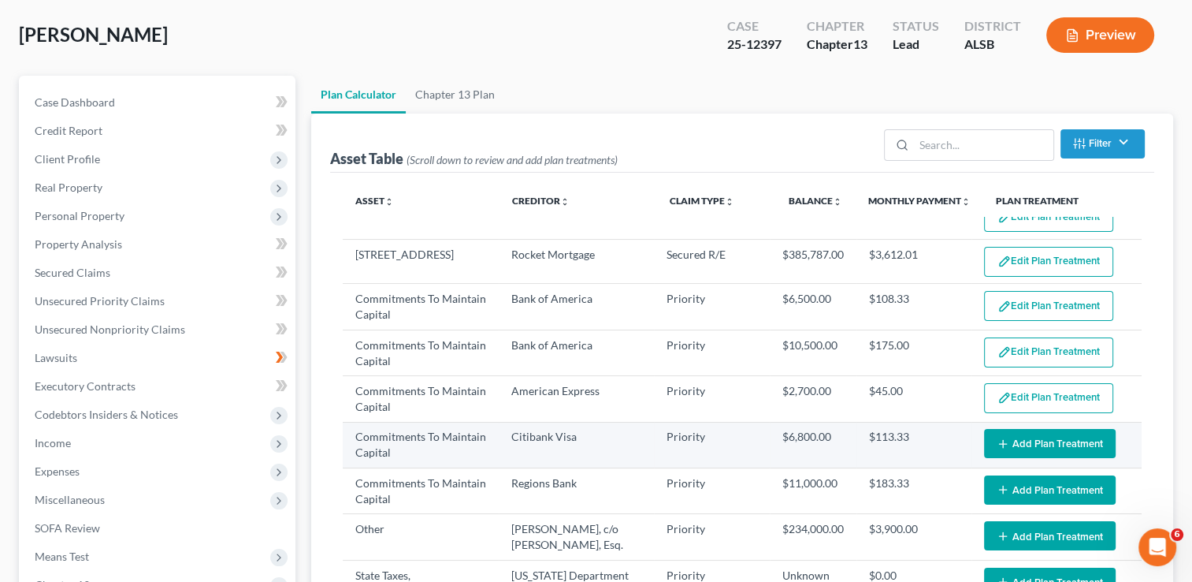
click at [1002, 437] on button "Add Plan Treatment" at bounding box center [1050, 443] width 132 height 29
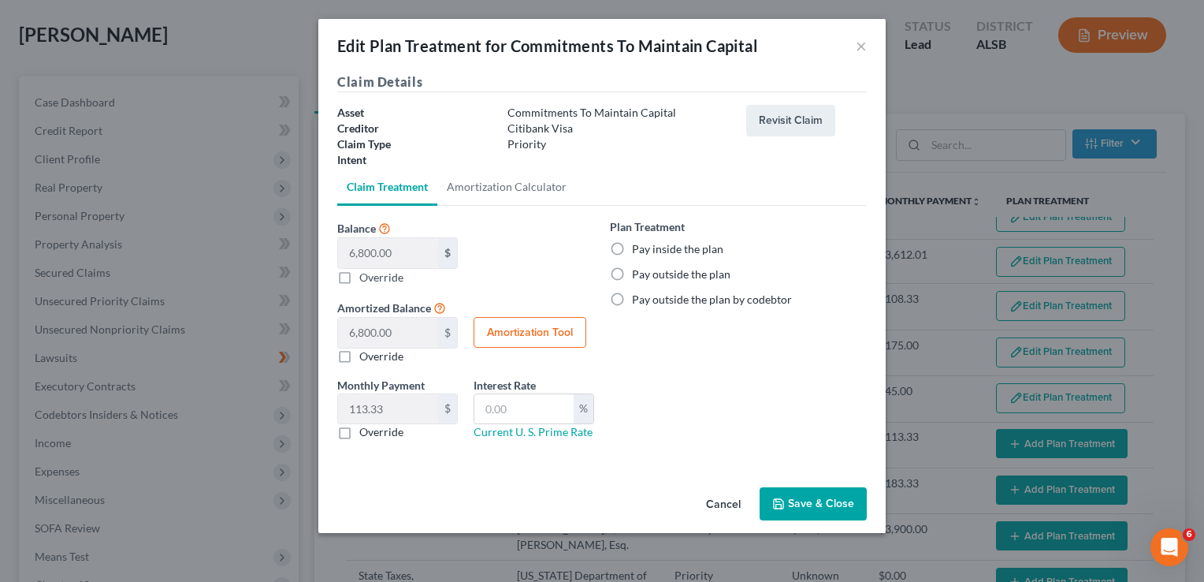
click at [632, 247] on label "Pay inside the plan" at bounding box center [677, 249] width 91 height 16
click at [638, 247] on input "Pay inside the plan" at bounding box center [643, 246] width 10 height 10
radio input "true"
click at [567, 338] on button "Amortization Tool" at bounding box center [530, 333] width 113 height 32
type input "6,800.00"
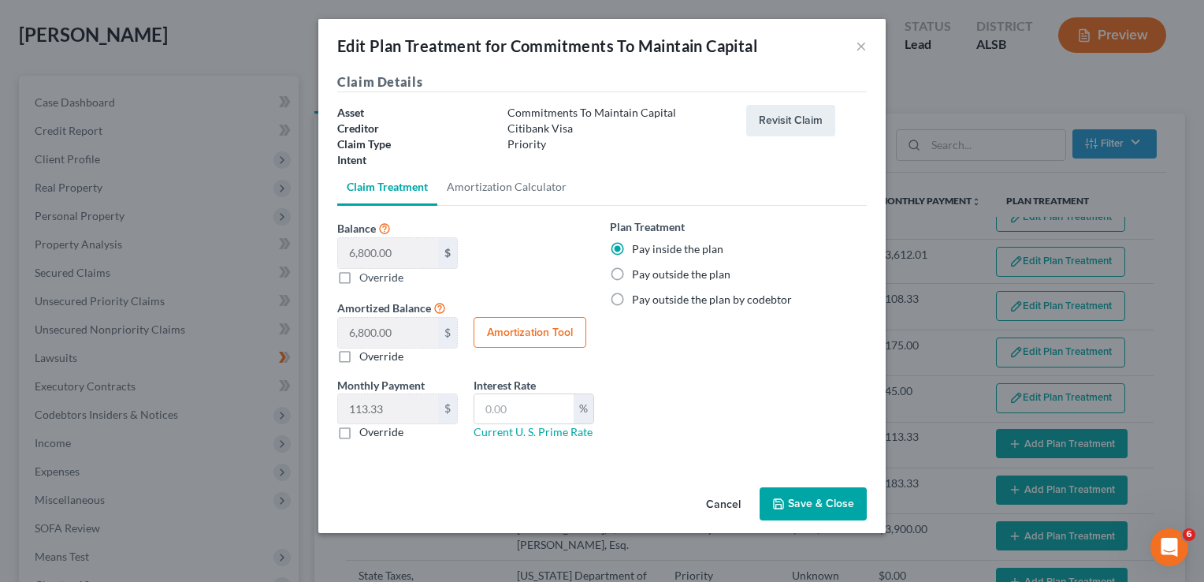
type input "60"
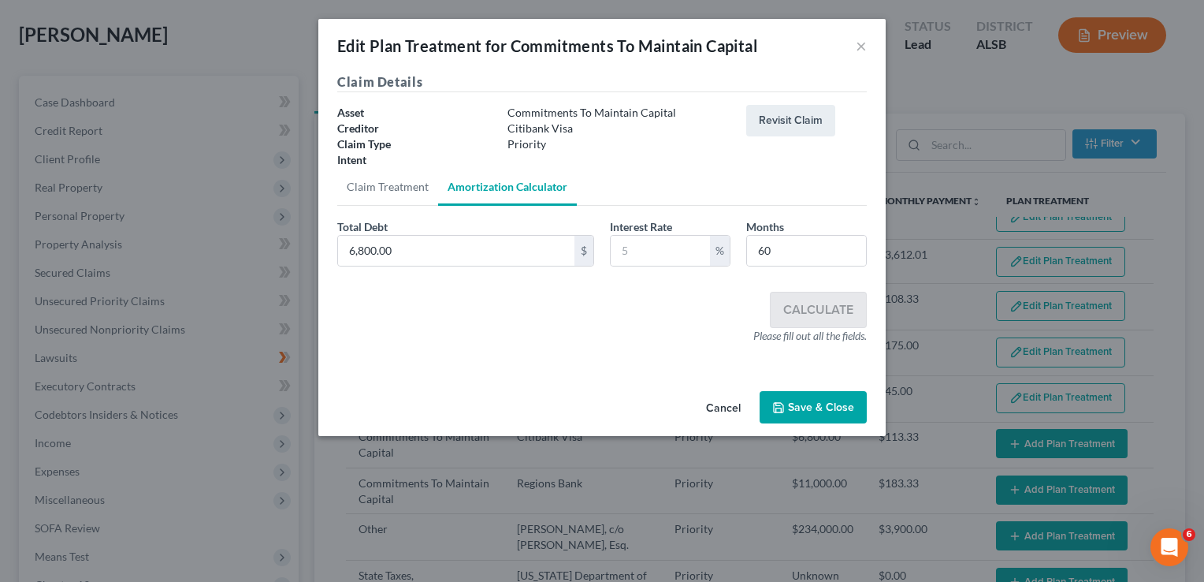
click at [807, 403] on button "Save & Close" at bounding box center [813, 407] width 107 height 33
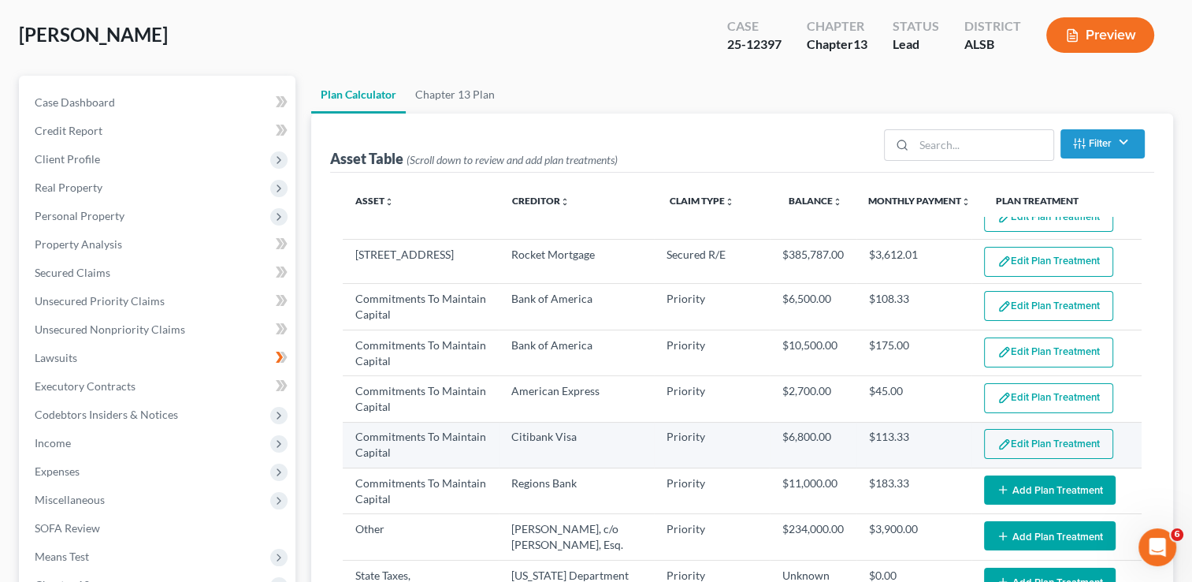
select select "59"
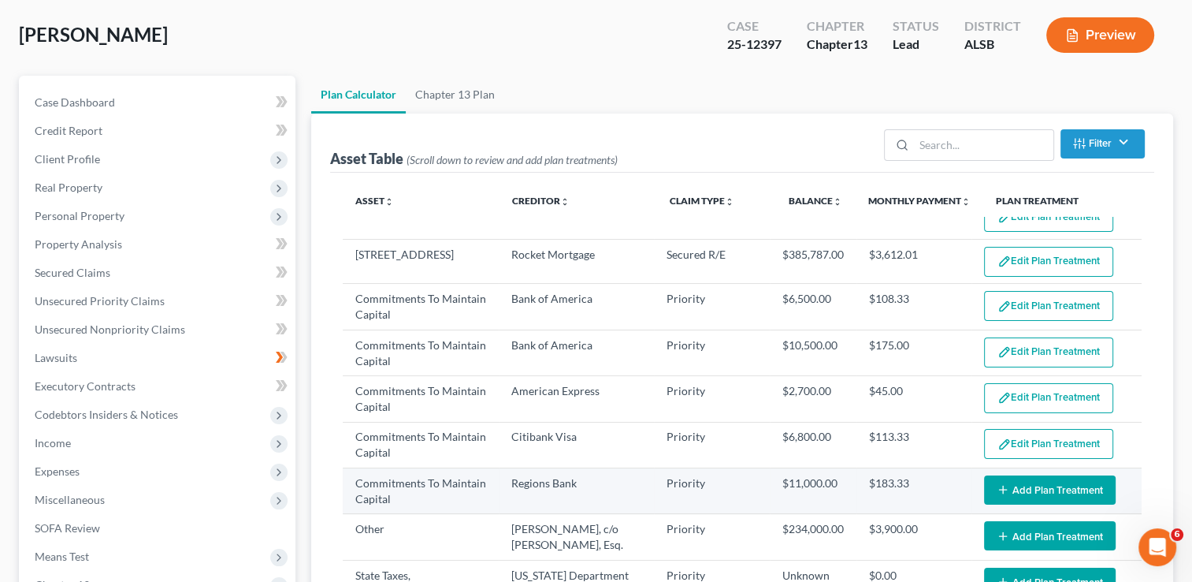
click at [1010, 481] on button "Add Plan Treatment" at bounding box center [1050, 489] width 132 height 29
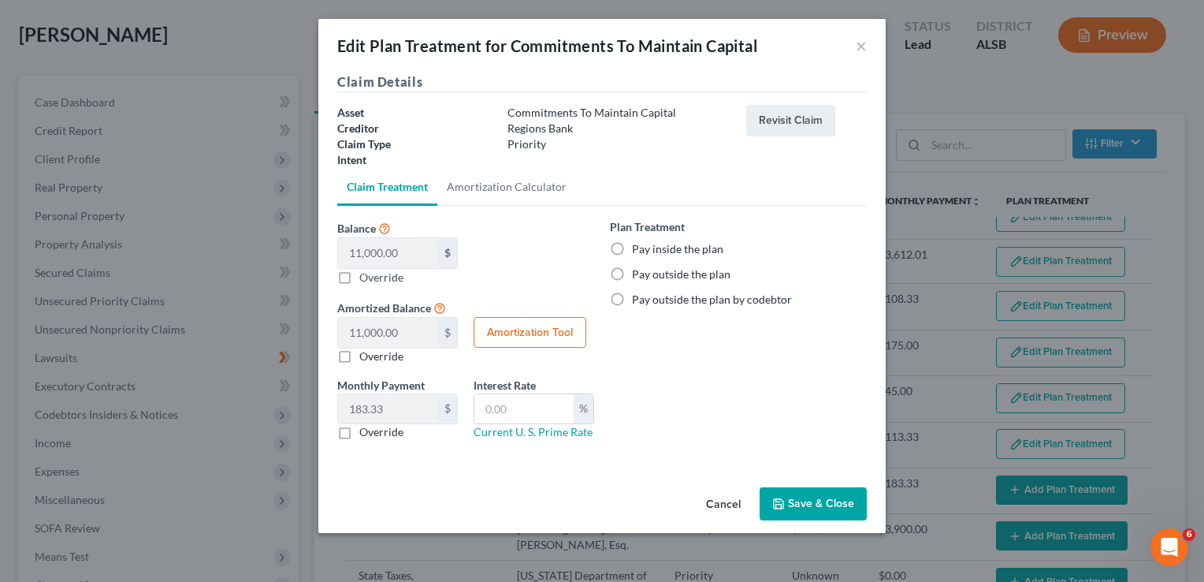
click at [632, 248] on label "Pay inside the plan" at bounding box center [677, 249] width 91 height 16
click at [638, 248] on input "Pay inside the plan" at bounding box center [643, 246] width 10 height 10
radio input "true"
click at [555, 344] on button "Amortization Tool" at bounding box center [530, 333] width 113 height 32
type input "11,000.00"
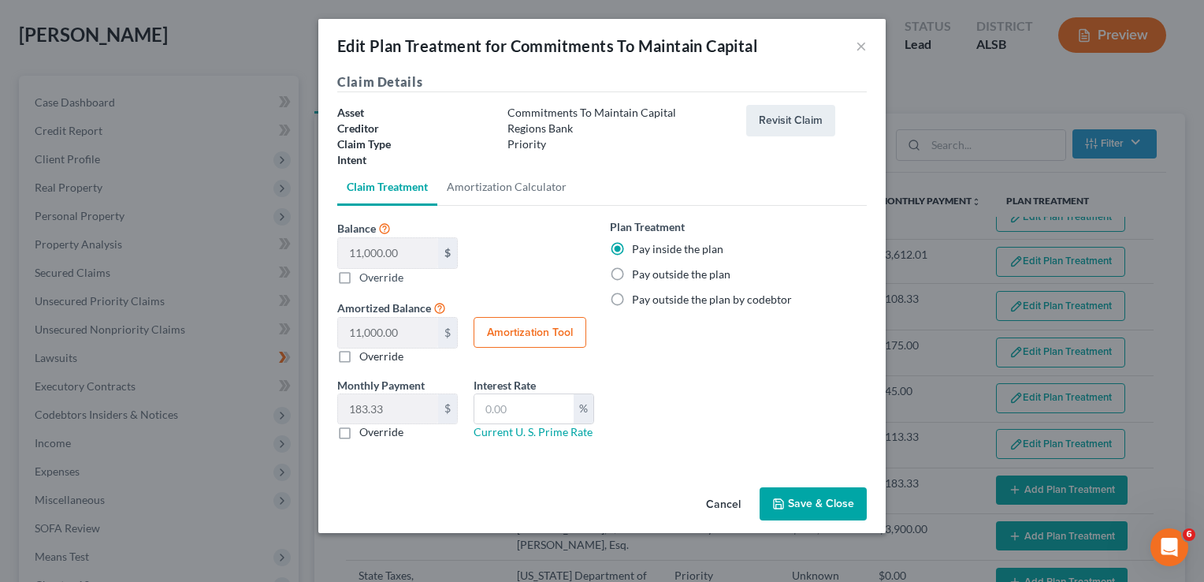
type input "60"
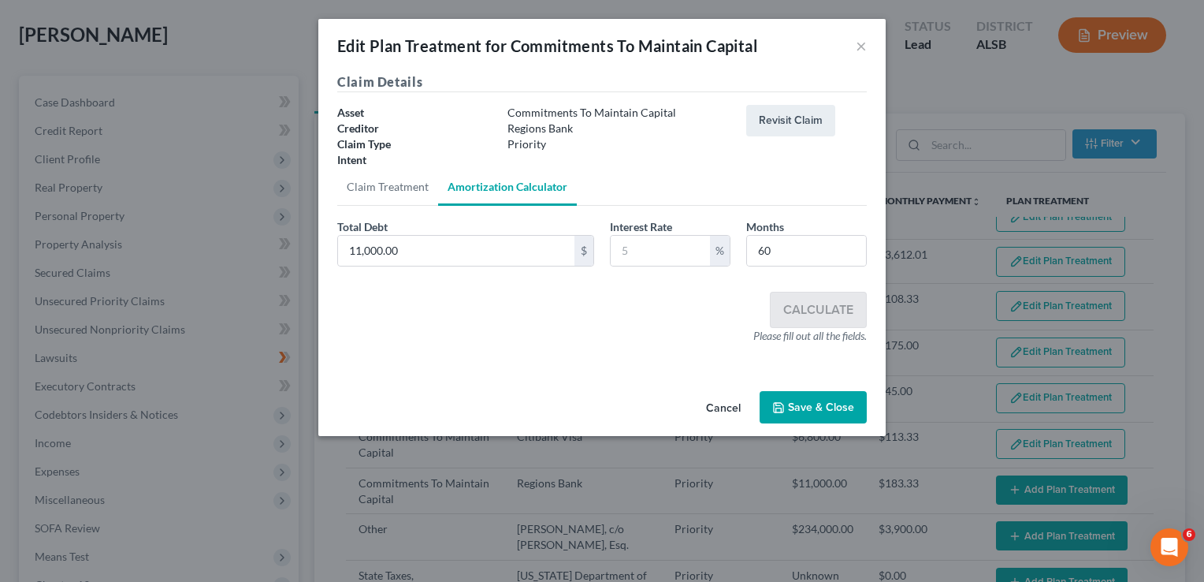
click at [816, 427] on div "Cancel Save & Close" at bounding box center [601, 411] width 567 height 52
click at [816, 411] on button "Save & Close" at bounding box center [813, 407] width 107 height 33
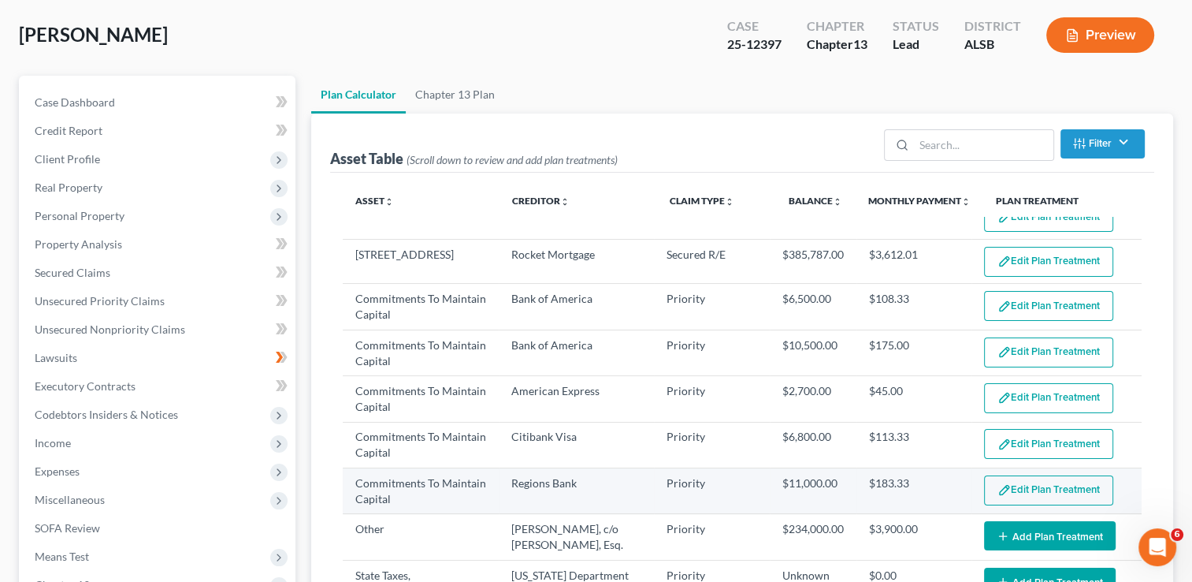
select select "59"
click at [1048, 484] on button "Edit Plan Treatment" at bounding box center [1048, 490] width 129 height 30
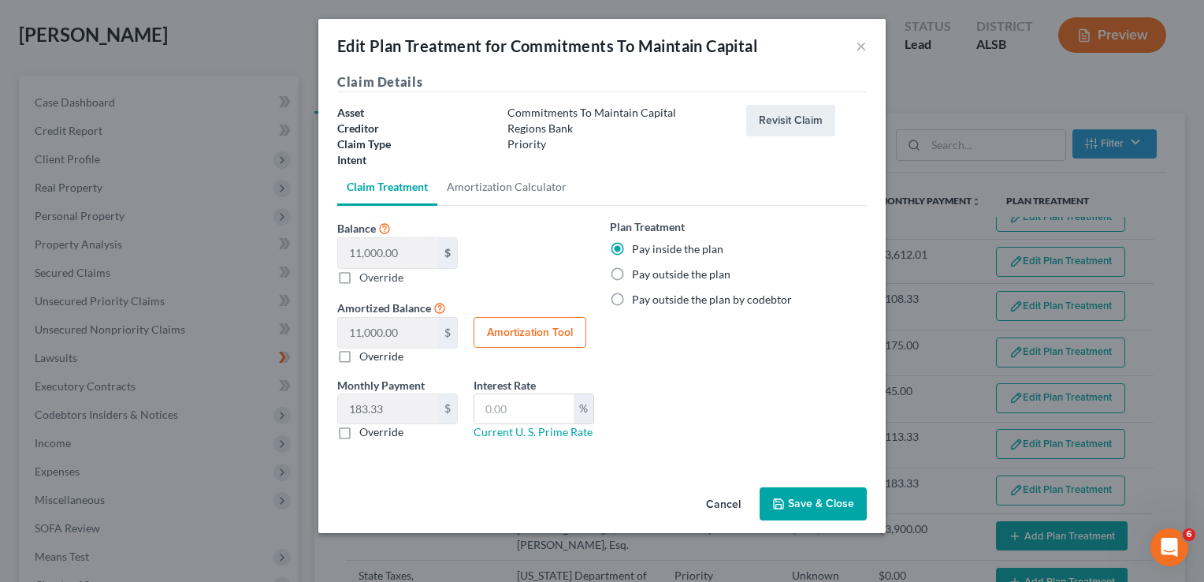
click at [541, 329] on button "Amortization Tool" at bounding box center [530, 333] width 113 height 32
type input "11,000.00"
type input "60"
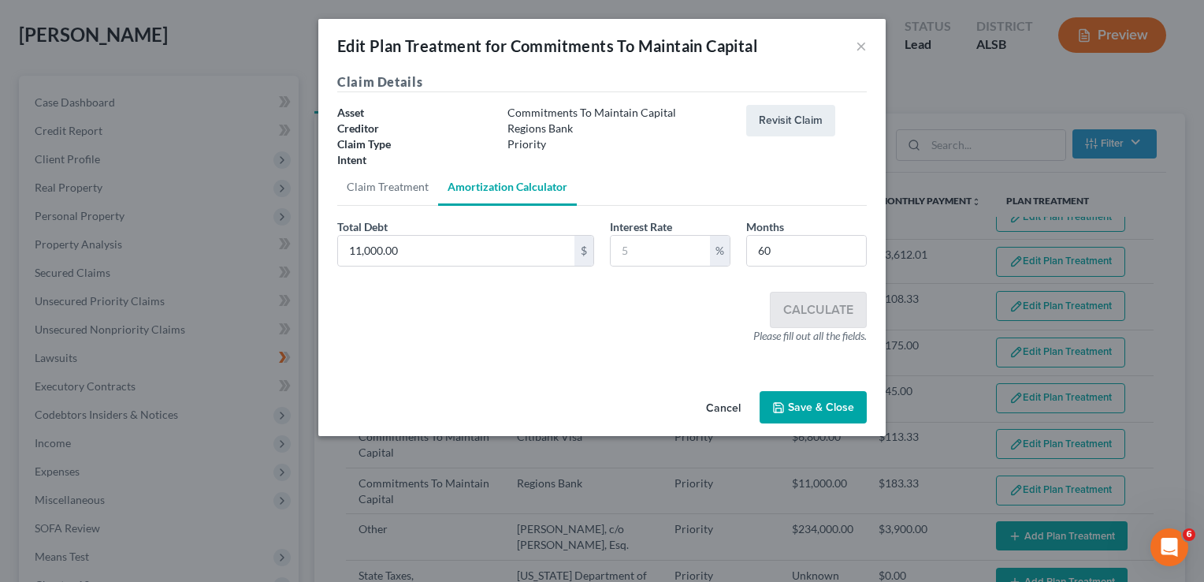
click at [779, 405] on icon "button" at bounding box center [778, 407] width 13 height 13
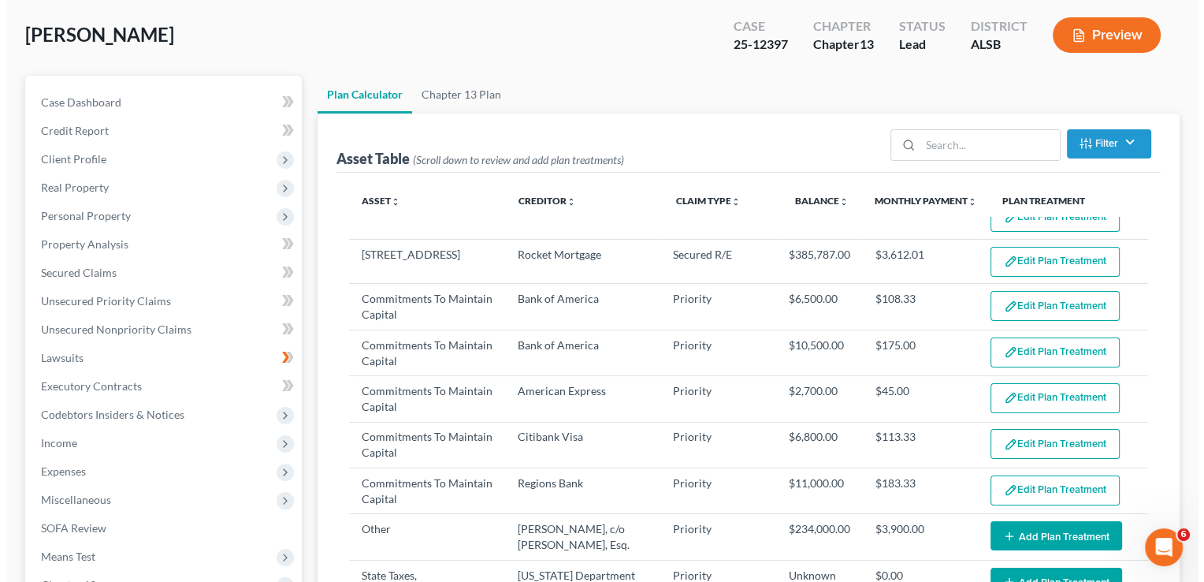
scroll to position [177, 0]
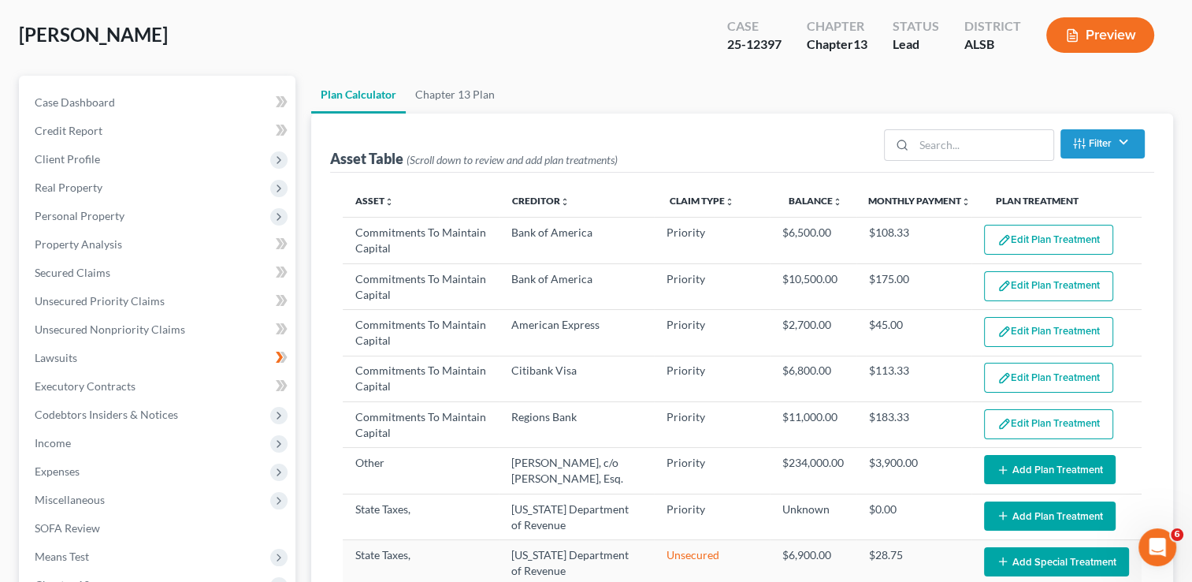
select select "59"
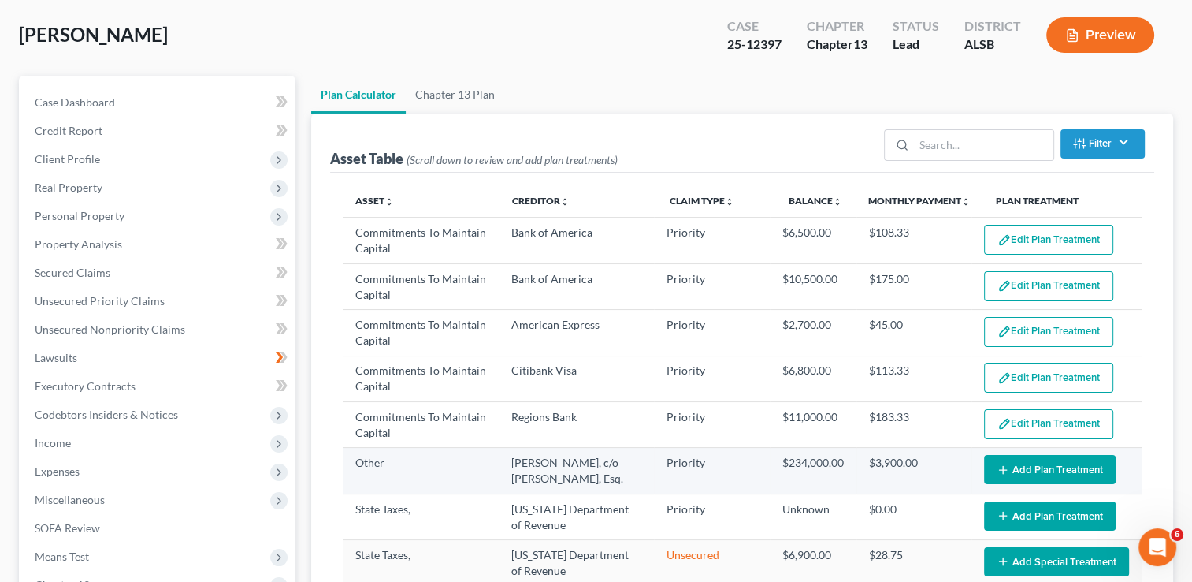
click at [997, 471] on icon "button" at bounding box center [1003, 469] width 13 height 13
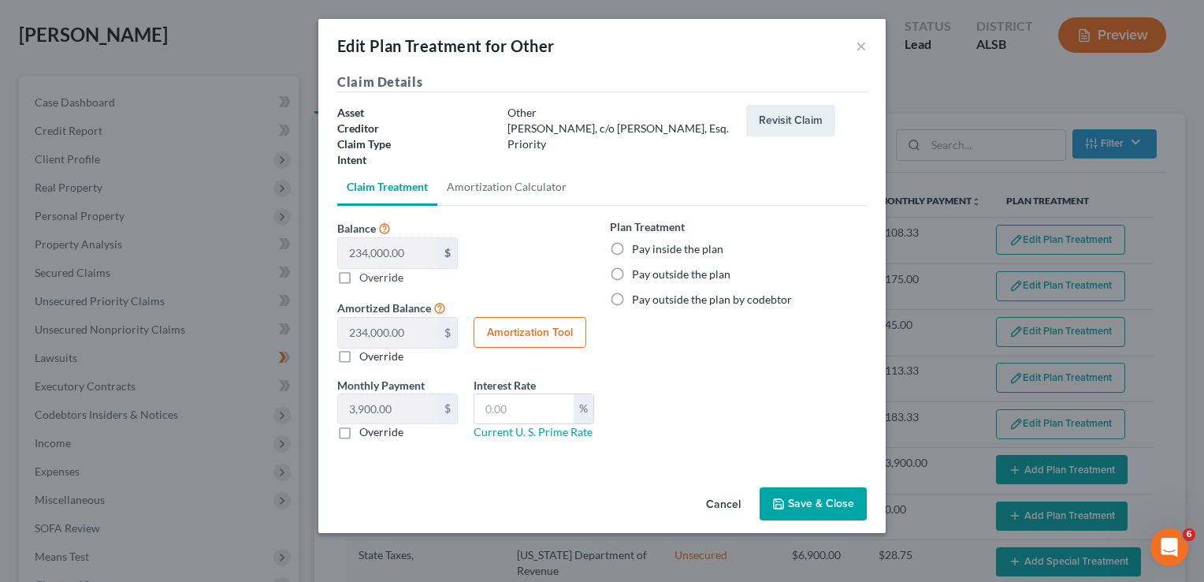
click at [632, 252] on label "Pay inside the plan" at bounding box center [677, 249] width 91 height 16
click at [638, 251] on input "Pay inside the plan" at bounding box center [643, 246] width 10 height 10
radio input "true"
click at [632, 252] on label "Pay inside the plan" at bounding box center [677, 249] width 91 height 16
click at [638, 251] on input "Pay inside the plan" at bounding box center [643, 246] width 10 height 10
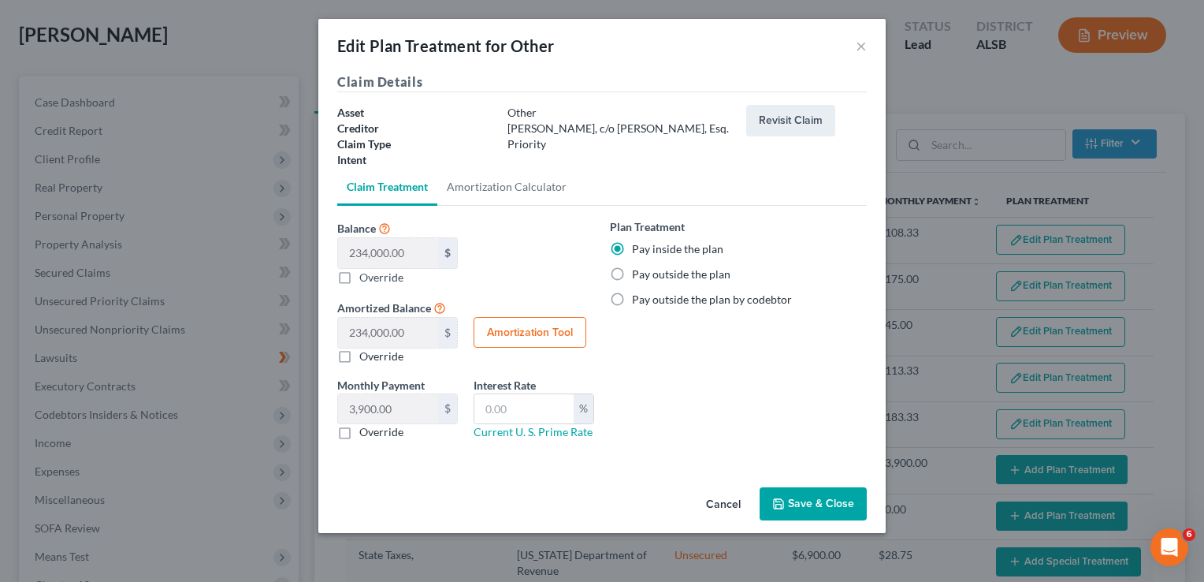
click at [537, 338] on button "Amortization Tool" at bounding box center [530, 333] width 113 height 32
type input "234,000.00"
type input "60"
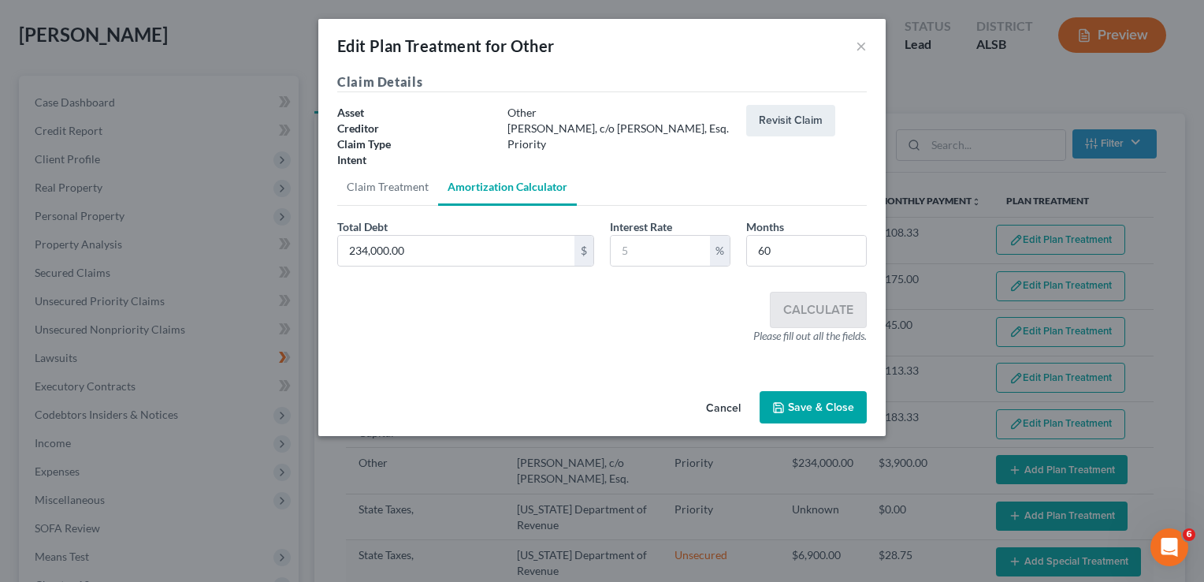
click at [782, 407] on polyline "button" at bounding box center [779, 409] width 6 height 4
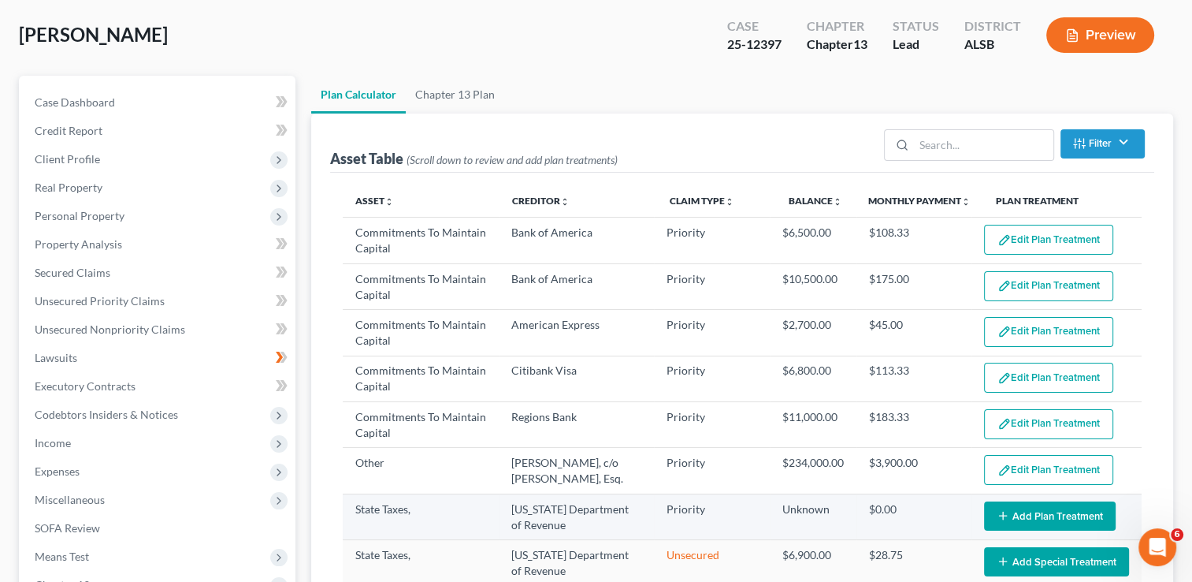
select select "59"
click at [1009, 509] on button "Add Plan Treatment" at bounding box center [1050, 515] width 132 height 29
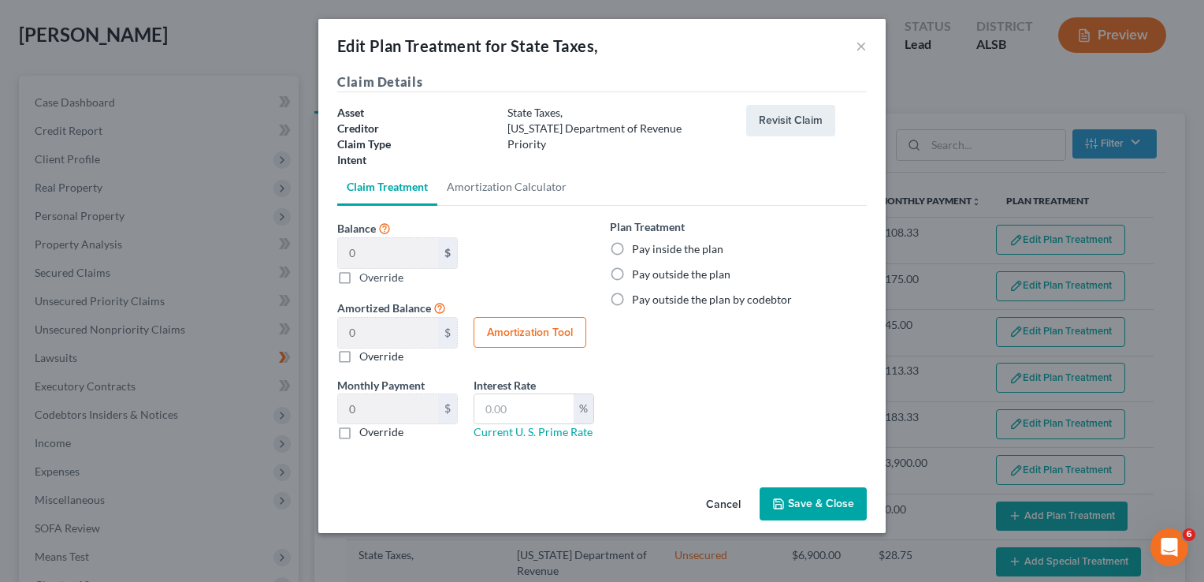
click at [632, 273] on label "Pay outside the plan" at bounding box center [681, 274] width 99 height 16
click at [638, 273] on input "Pay outside the plan" at bounding box center [643, 271] width 10 height 10
radio input "true"
click at [552, 334] on button "Amortization Tool" at bounding box center [530, 333] width 113 height 32
type input "0"
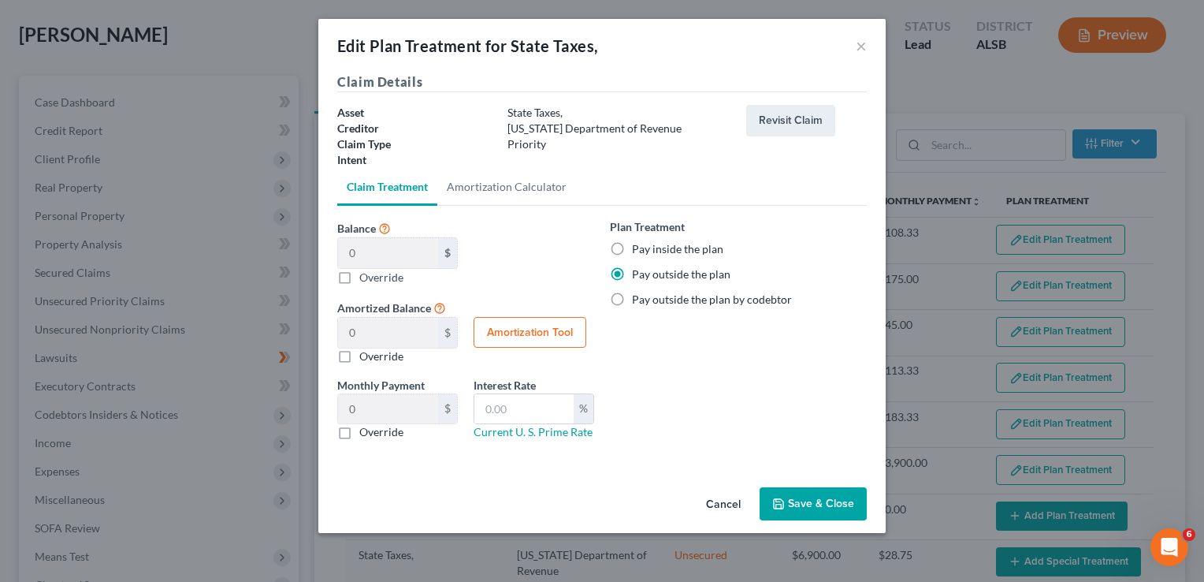
type input "60"
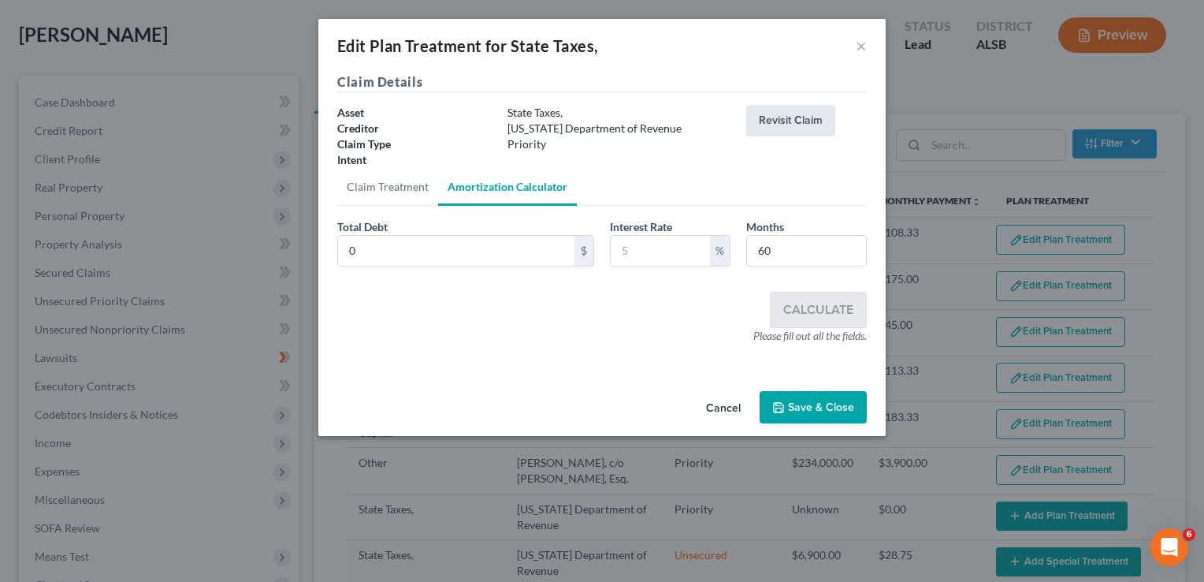
click at [796, 121] on button "Revisit Claim" at bounding box center [790, 121] width 89 height 32
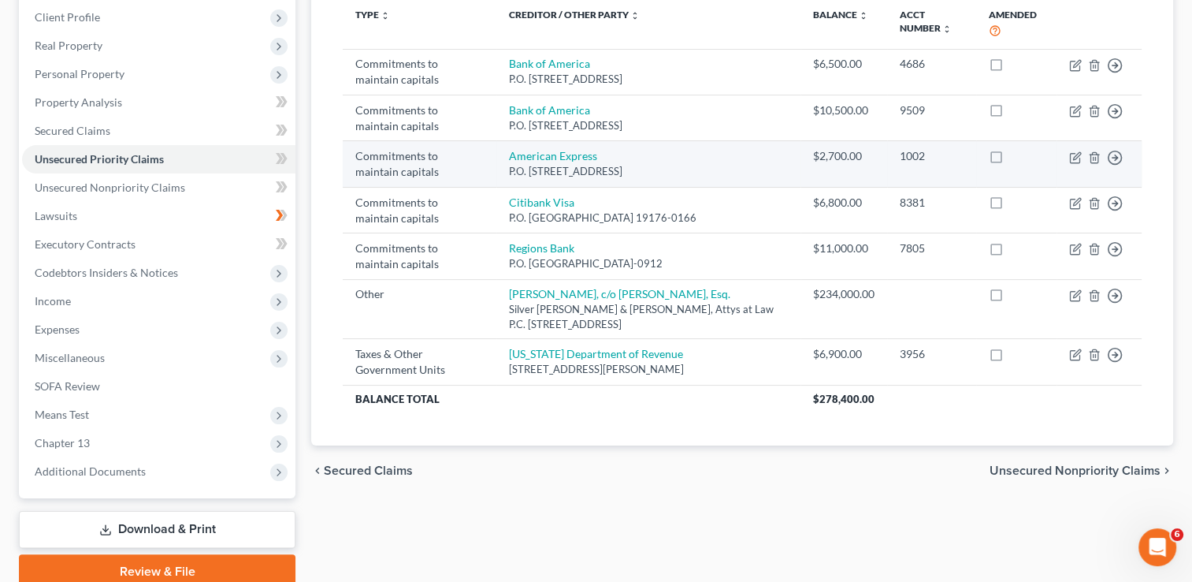
scroll to position [218, 0]
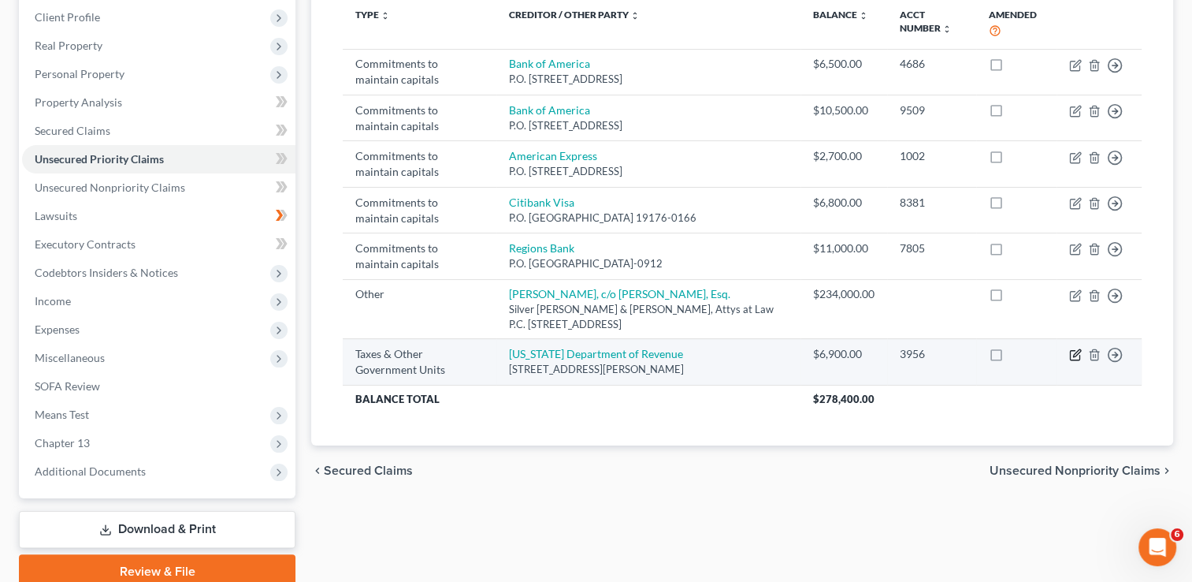
click at [1074, 354] on icon "button" at bounding box center [1076, 353] width 7 height 7
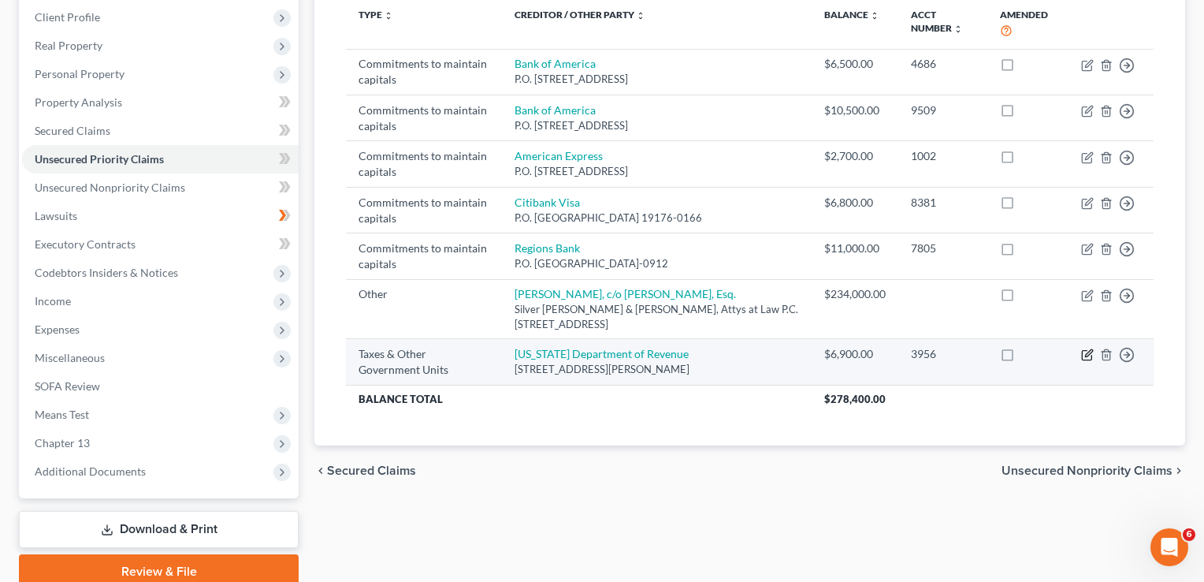
select select "2"
select select "0"
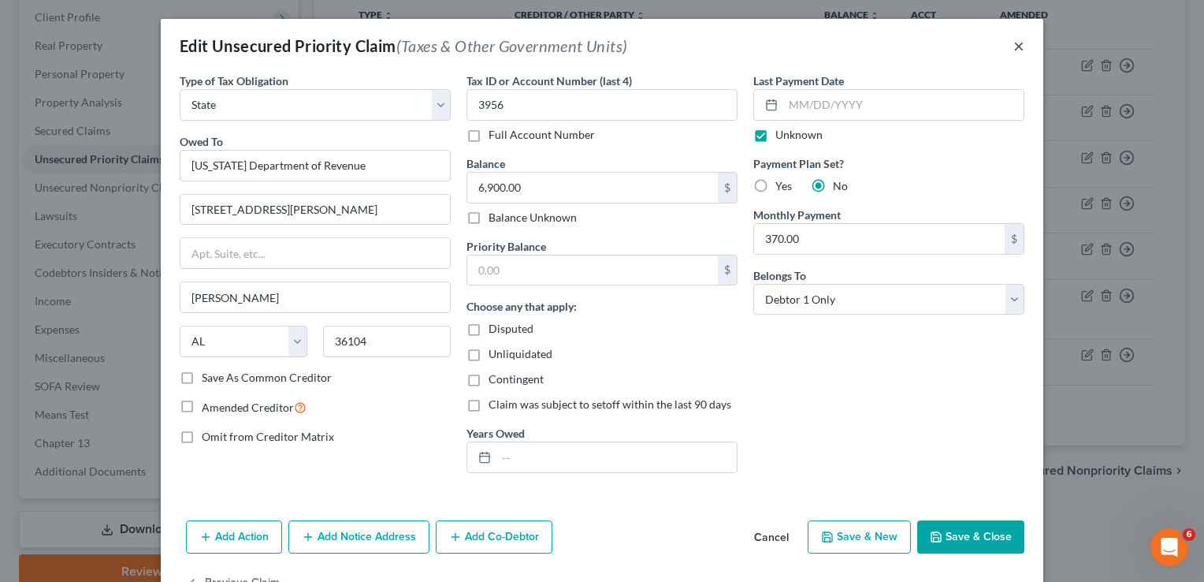
click at [1014, 50] on button "×" at bounding box center [1019, 45] width 11 height 19
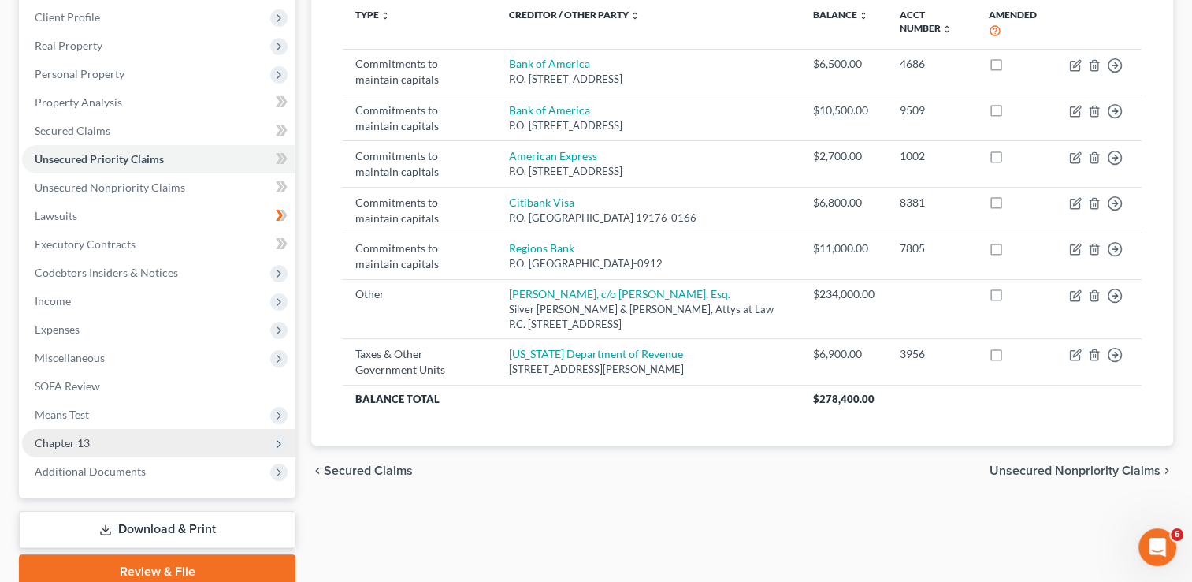
click at [237, 440] on span "Chapter 13" at bounding box center [158, 443] width 273 height 28
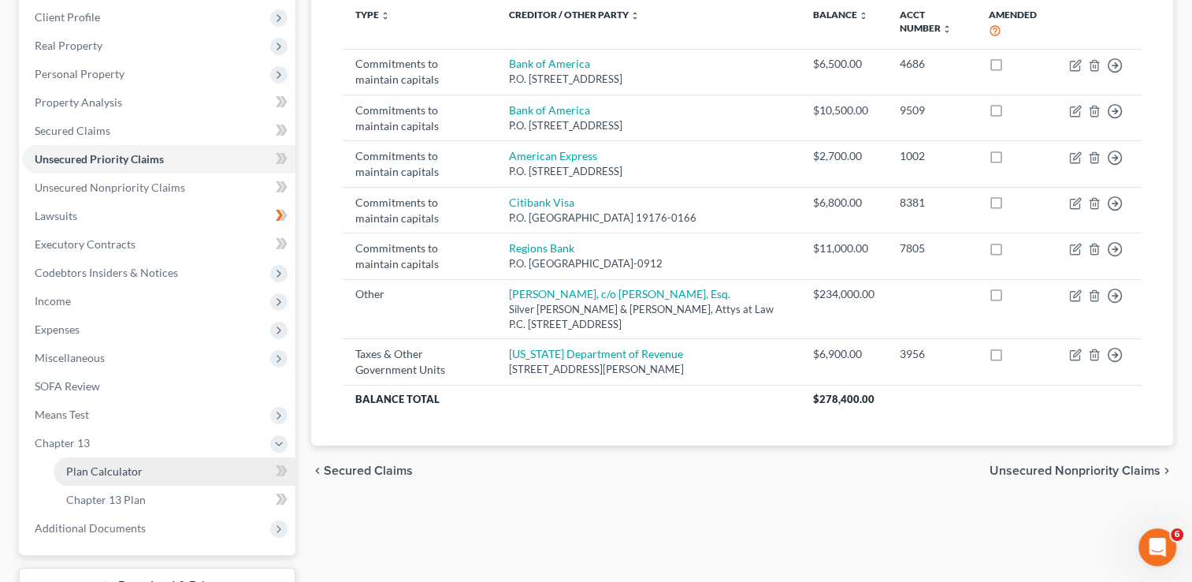
click at [248, 463] on link "Plan Calculator" at bounding box center [175, 471] width 242 height 28
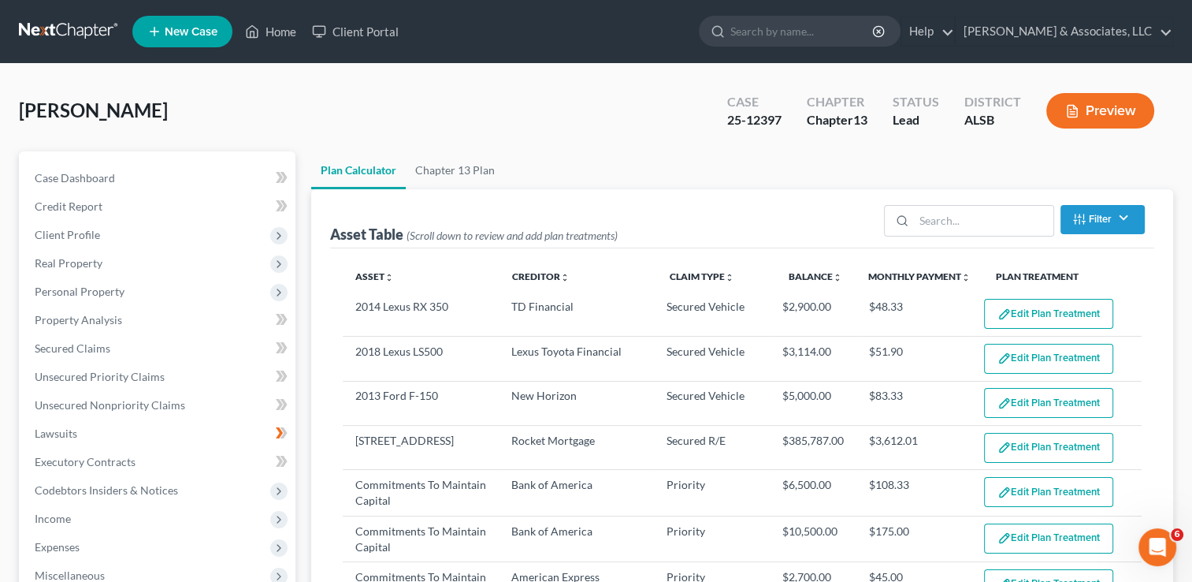
scroll to position [177, 0]
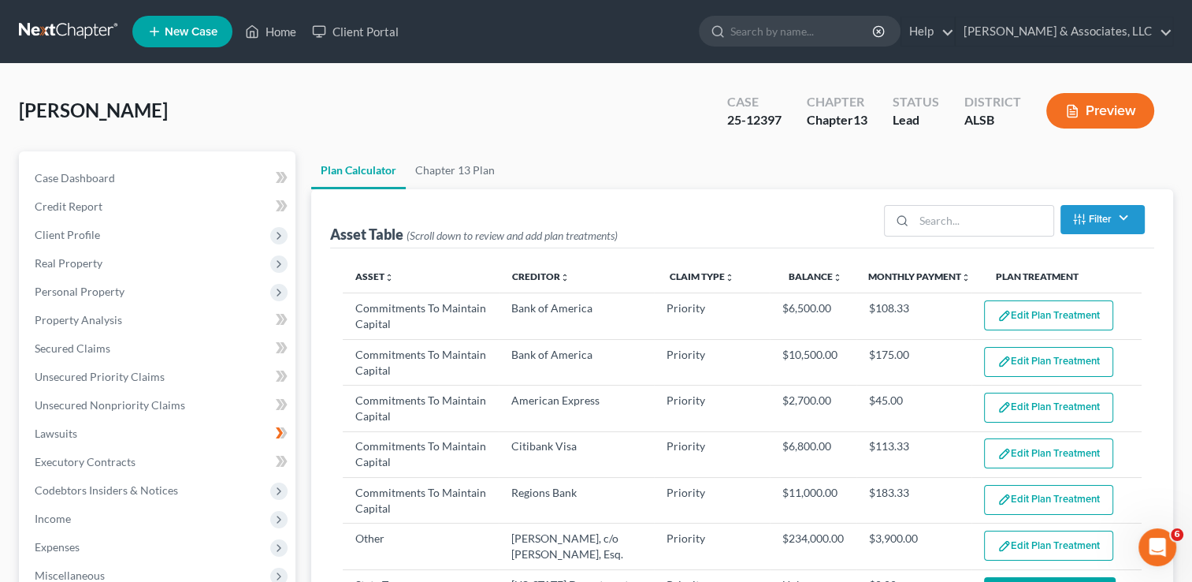
select select "59"
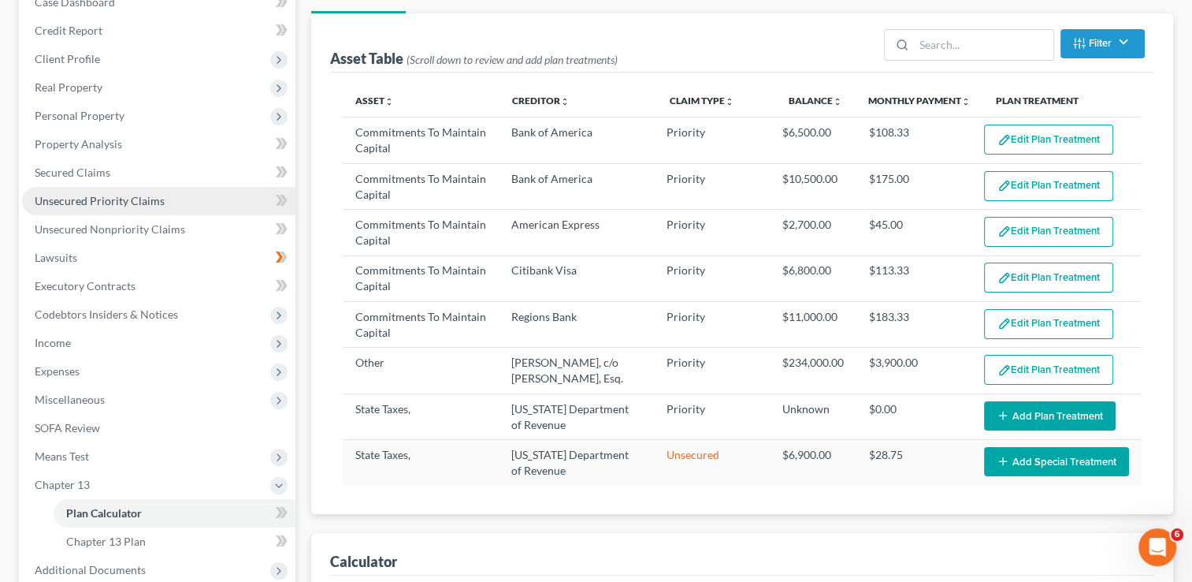
click at [154, 202] on span "Unsecured Priority Claims" at bounding box center [100, 200] width 130 height 13
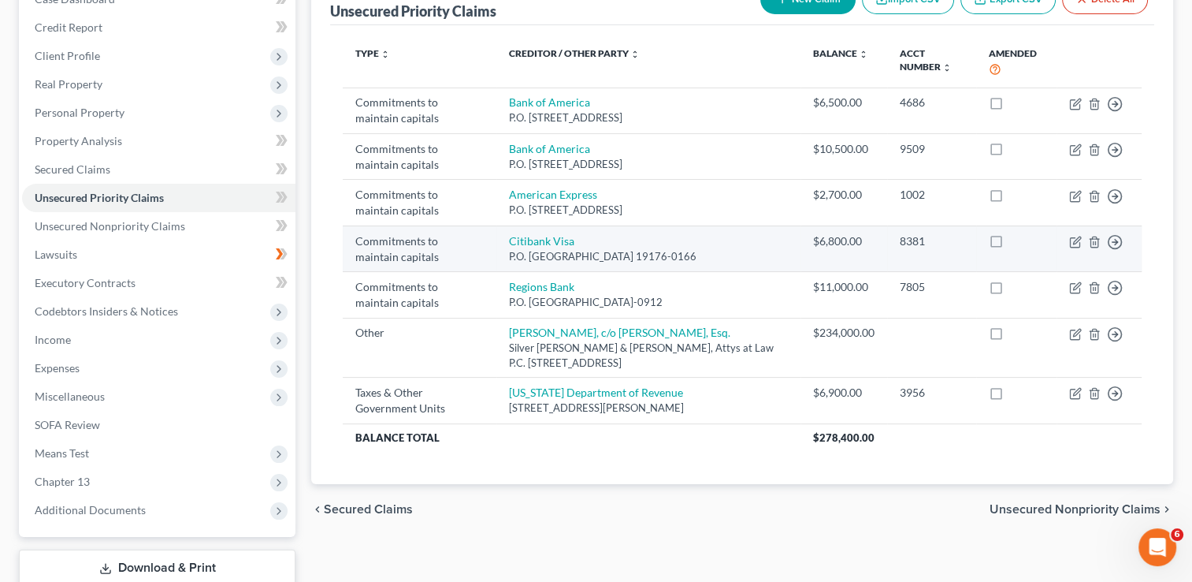
scroll to position [180, 0]
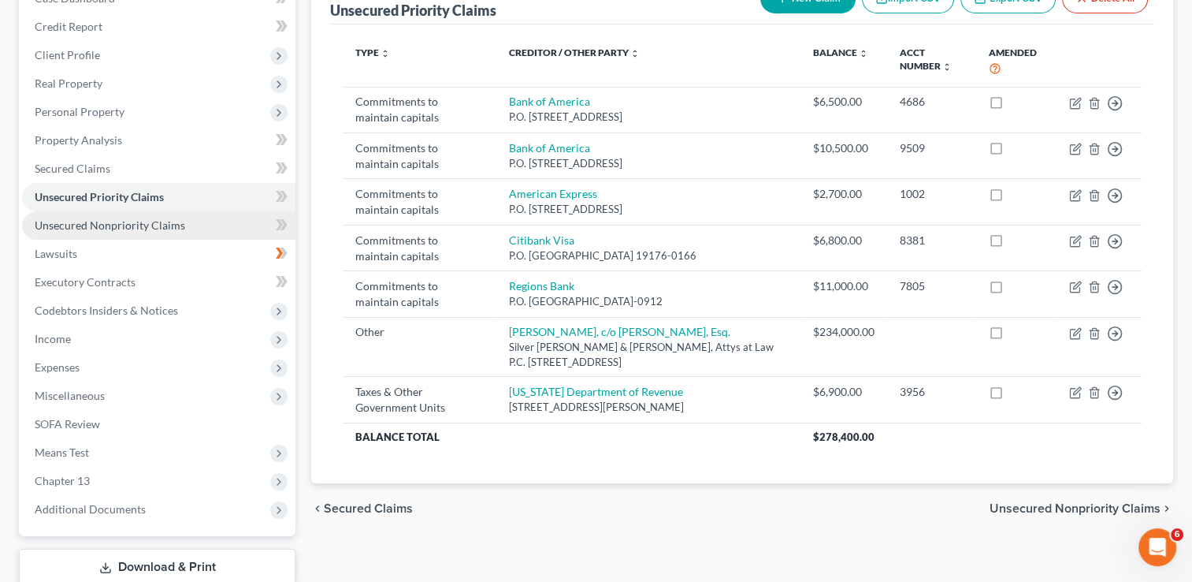
click at [153, 228] on span "Unsecured Nonpriority Claims" at bounding box center [110, 224] width 151 height 13
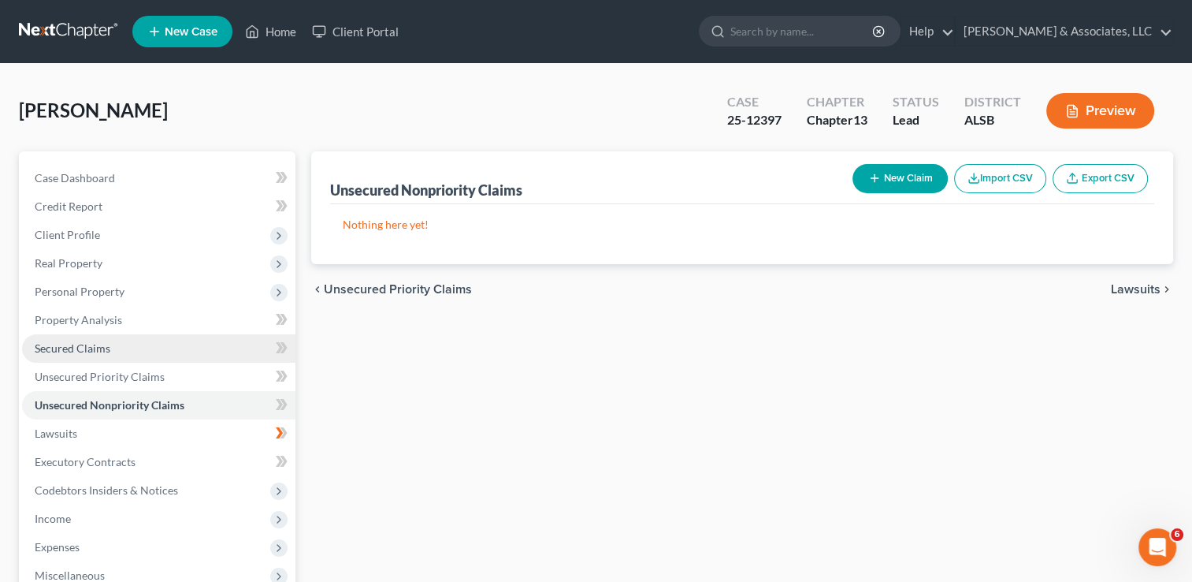
click at [101, 349] on span "Secured Claims" at bounding box center [73, 347] width 76 height 13
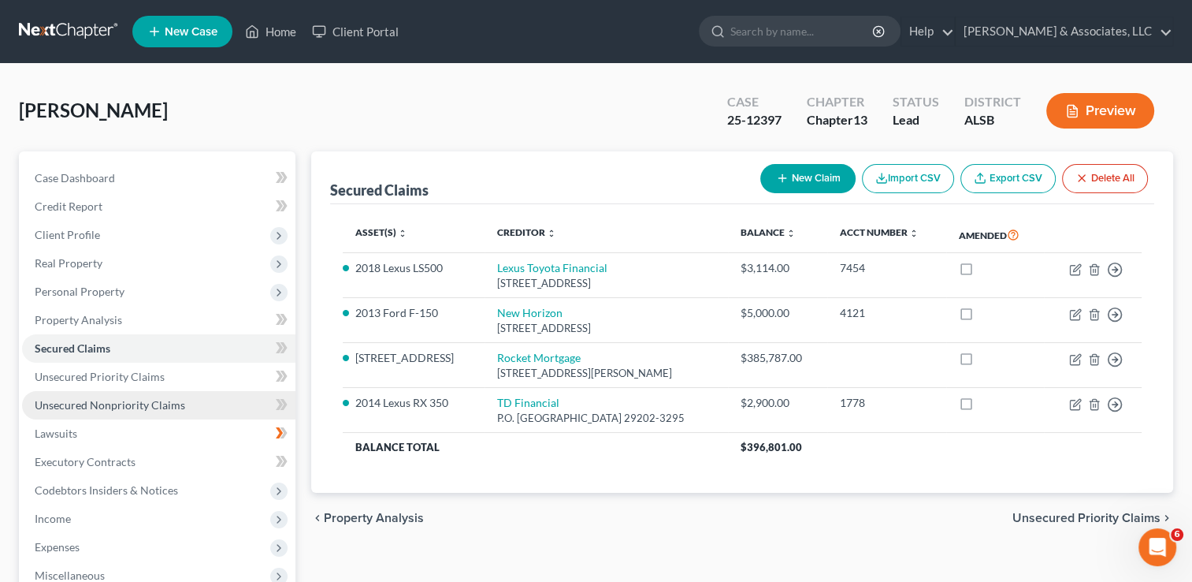
click at [146, 405] on span "Unsecured Nonpriority Claims" at bounding box center [110, 404] width 151 height 13
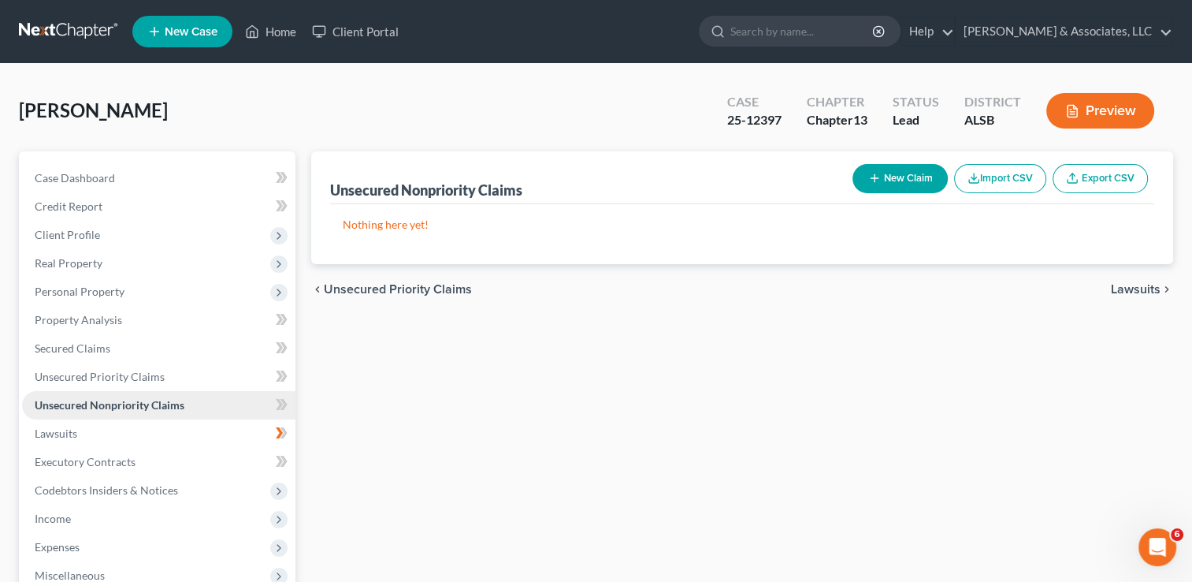
click at [198, 399] on link "Unsecured Nonpriority Claims" at bounding box center [158, 405] width 273 height 28
click at [277, 399] on icon at bounding box center [279, 404] width 7 height 11
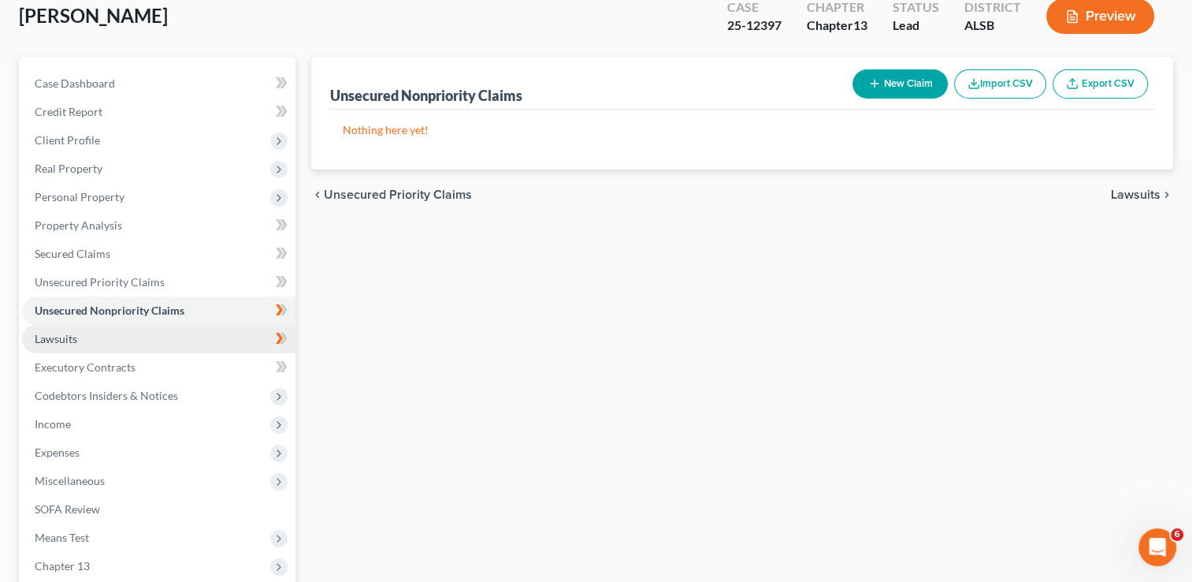
scroll to position [98, 0]
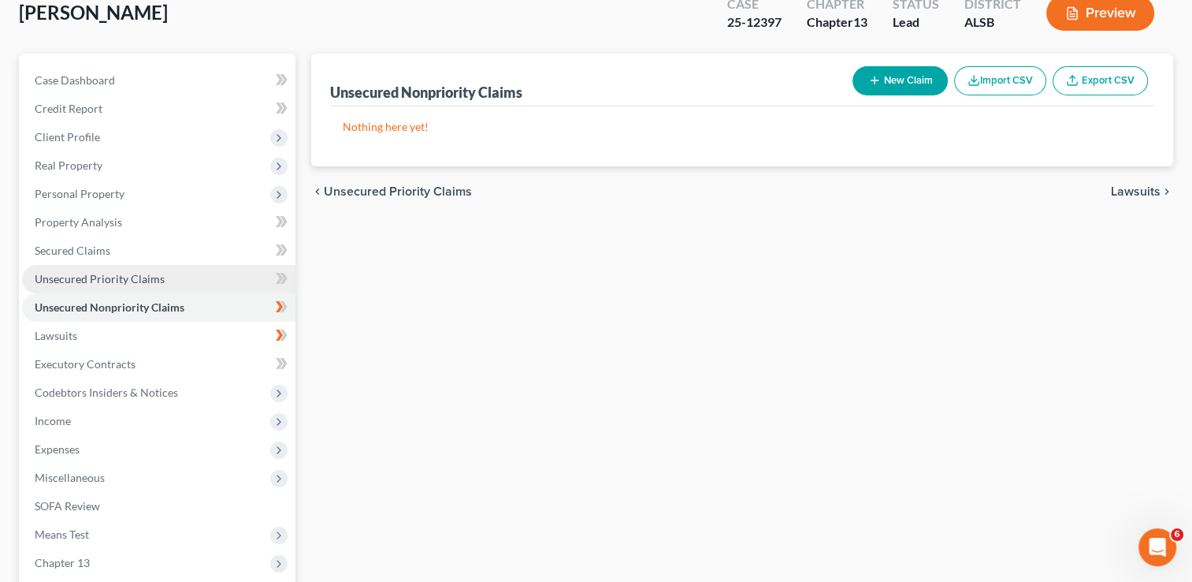
click at [141, 280] on span "Unsecured Priority Claims" at bounding box center [100, 278] width 130 height 13
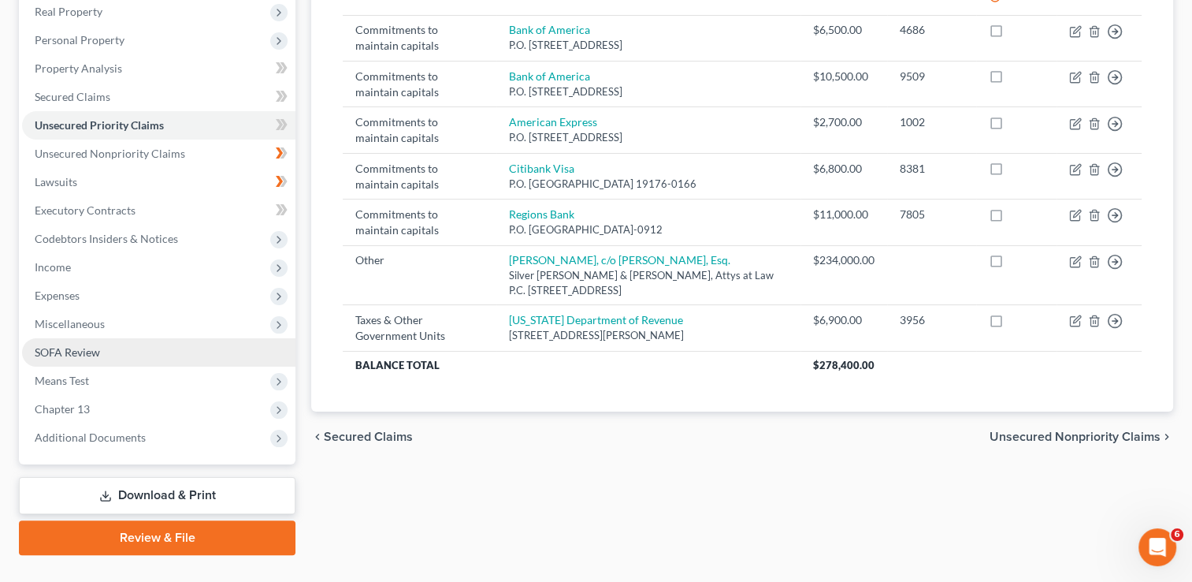
scroll to position [252, 0]
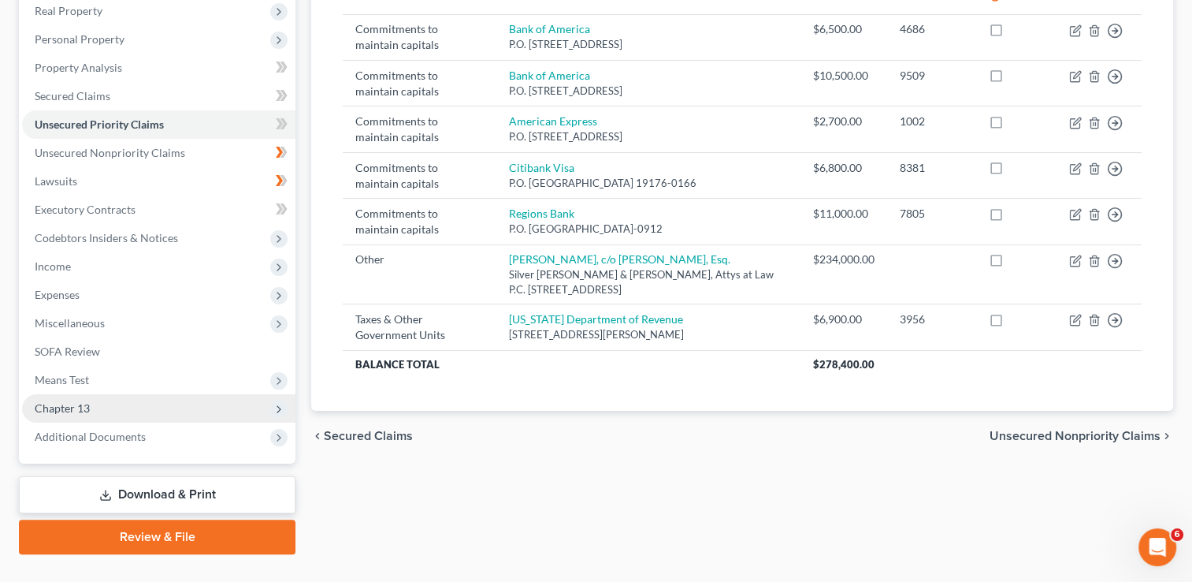
click at [256, 407] on span "Chapter 13" at bounding box center [158, 408] width 273 height 28
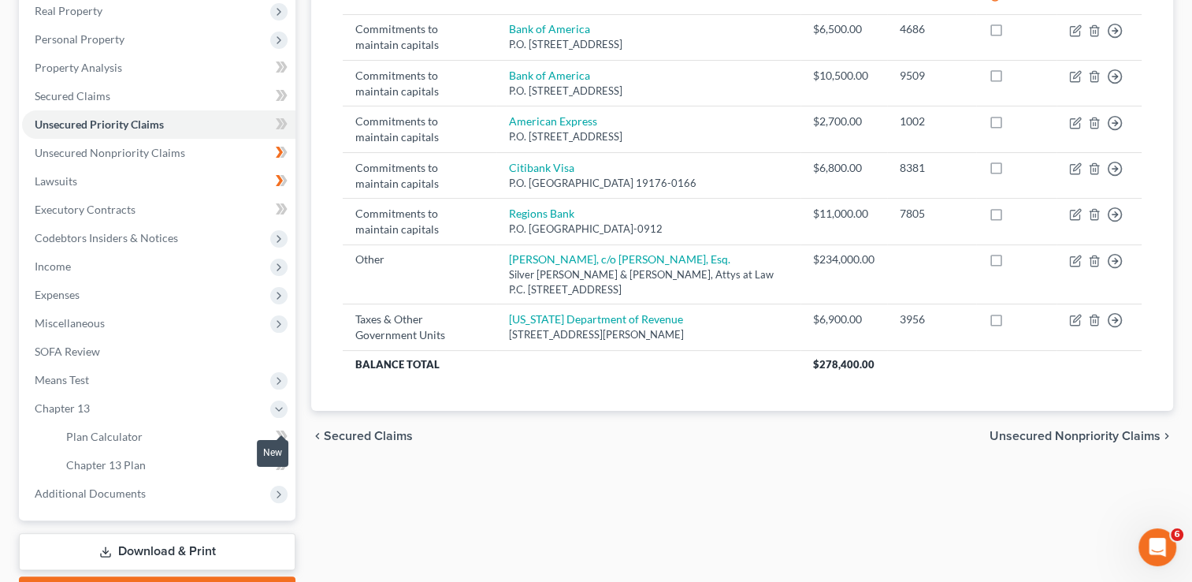
click at [279, 433] on icon at bounding box center [279, 435] width 7 height 11
click at [122, 430] on span "Plan Calculator" at bounding box center [104, 436] width 76 height 13
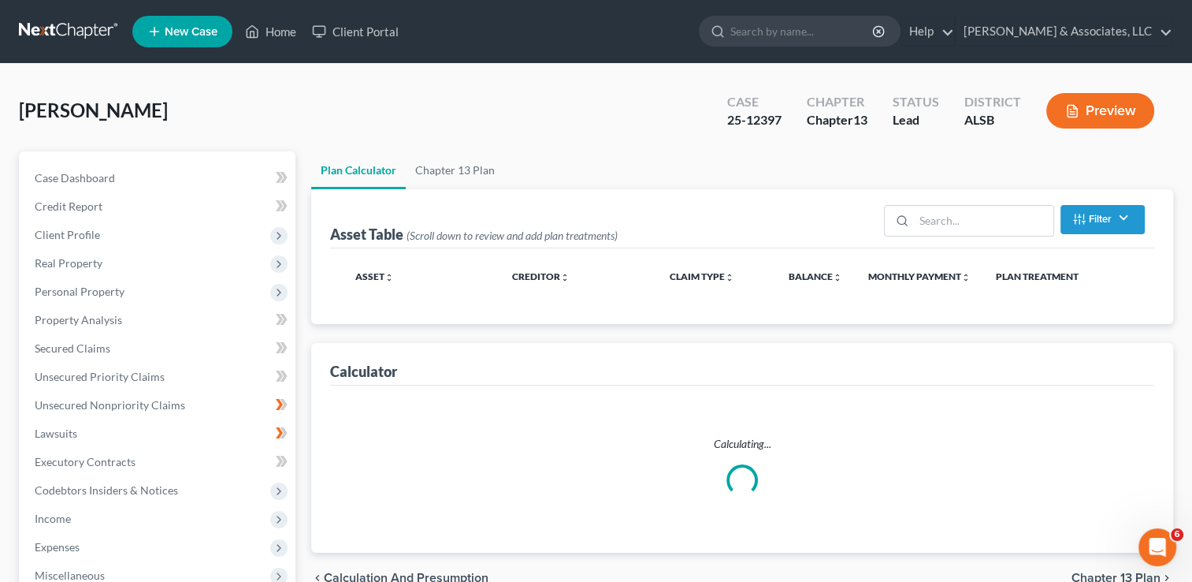
select select "59"
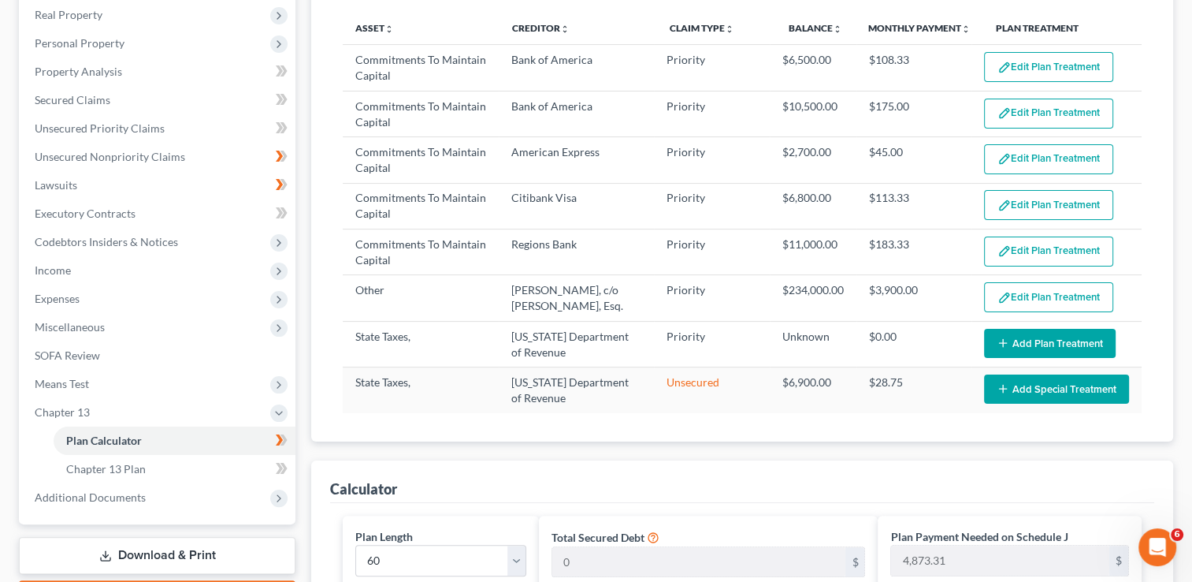
scroll to position [251, 0]
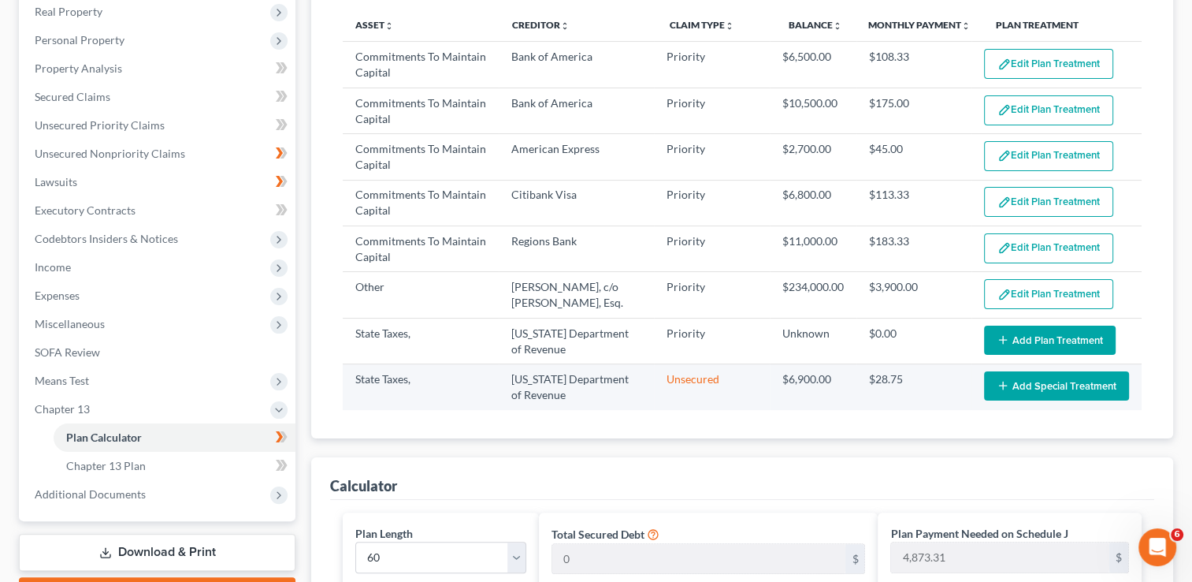
click at [999, 385] on line "button" at bounding box center [1002, 385] width 7 height 0
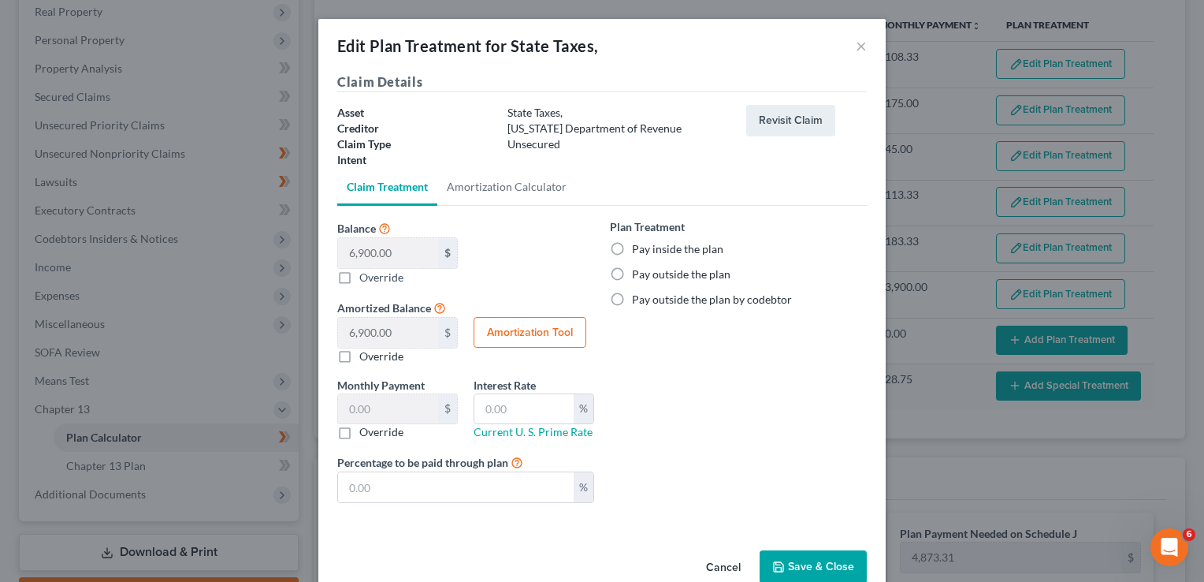
click at [632, 276] on label "Pay outside the plan" at bounding box center [681, 274] width 99 height 16
click at [638, 276] on input "Pay outside the plan" at bounding box center [643, 271] width 10 height 10
radio input "true"
click at [556, 326] on button "Amortization Tool" at bounding box center [530, 333] width 113 height 32
type input "6,900.00"
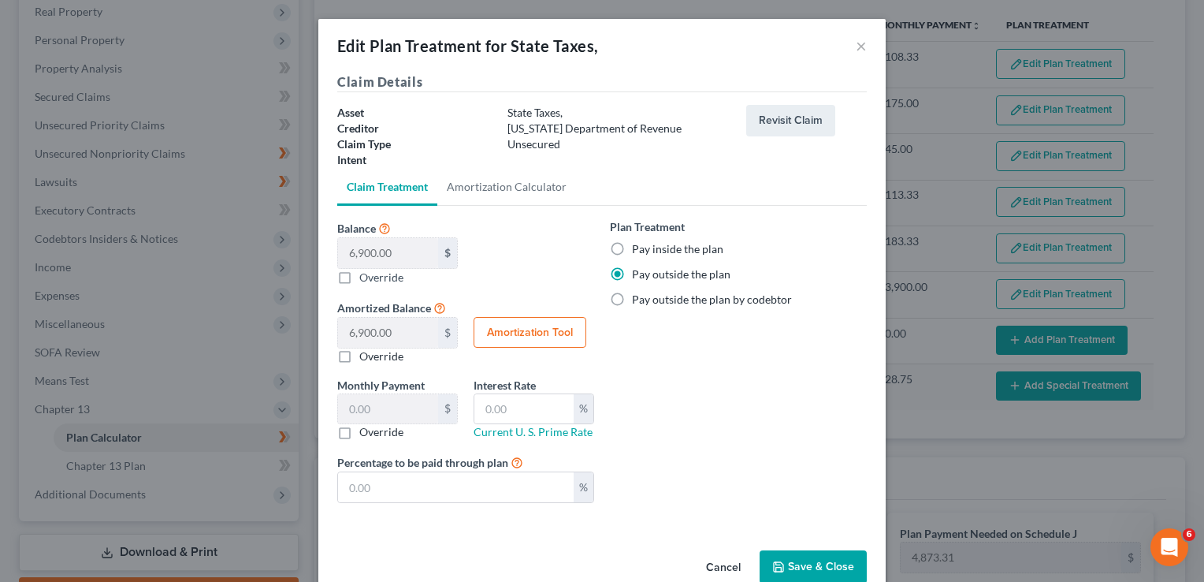
type input "60"
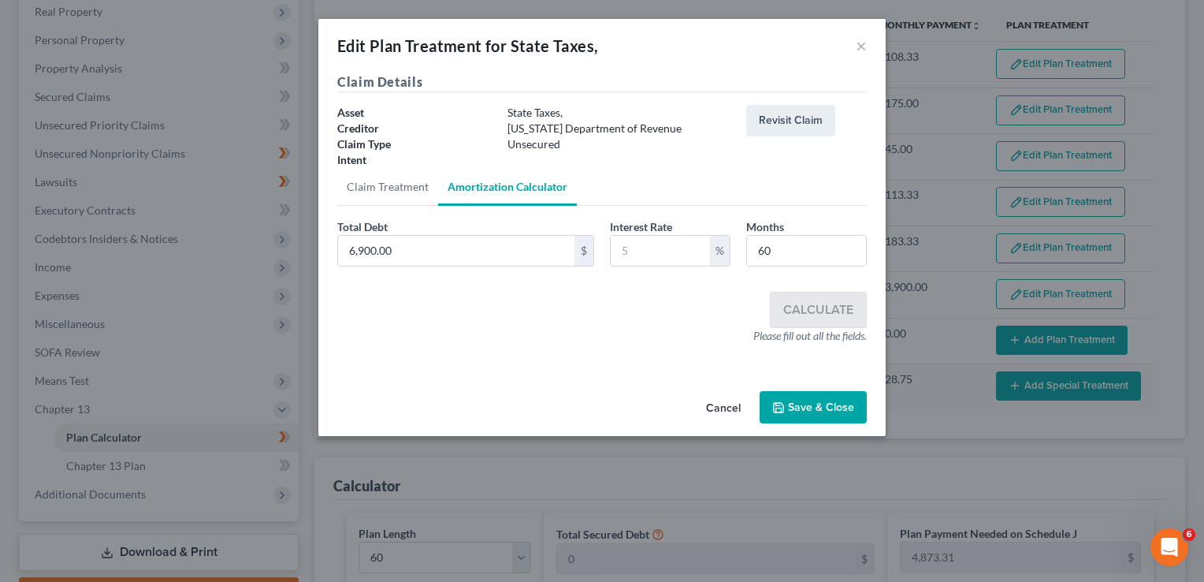
click at [803, 400] on button "Save & Close" at bounding box center [813, 407] width 107 height 33
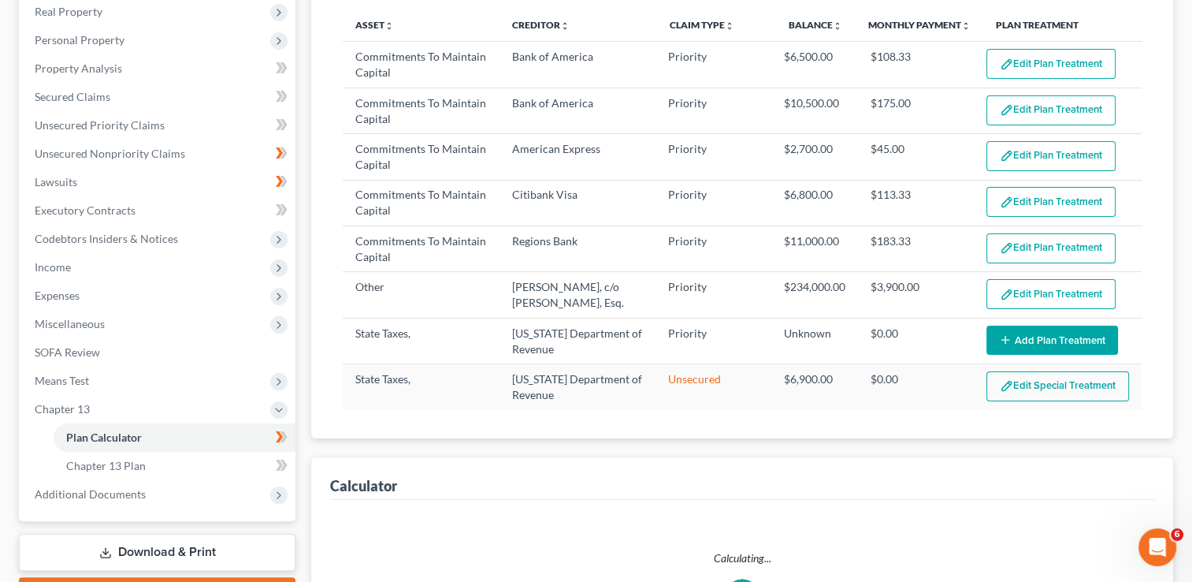
select select "59"
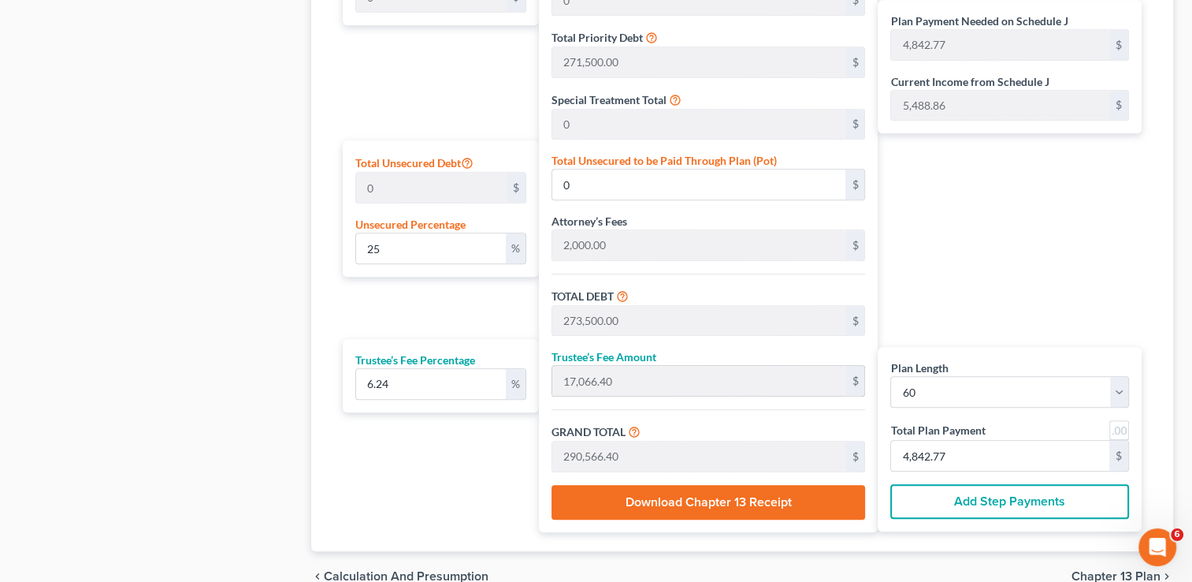
scroll to position [949, 0]
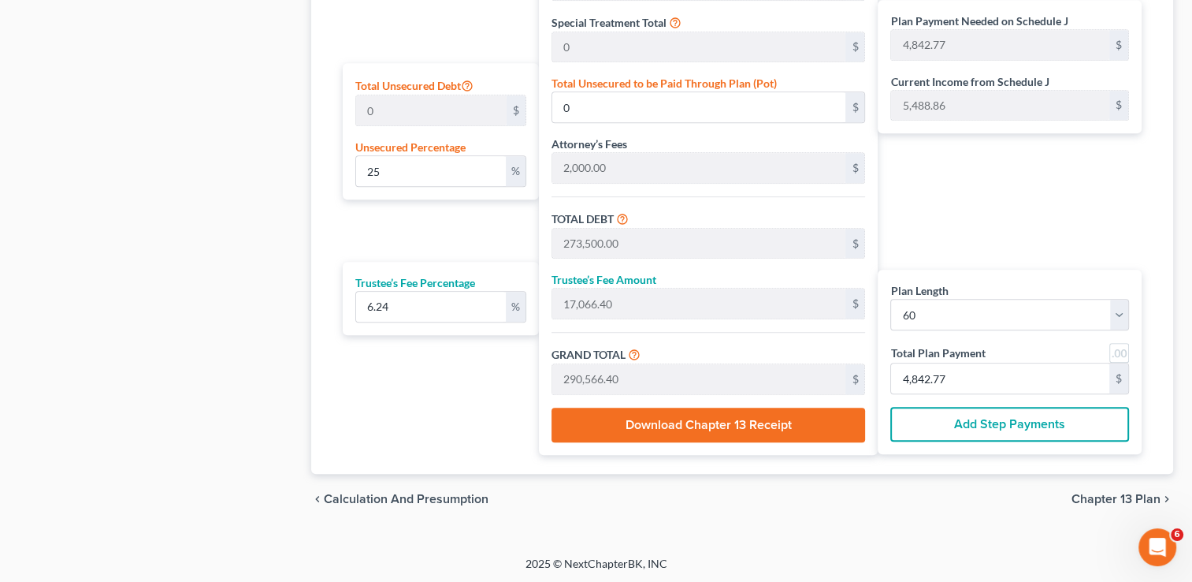
click at [790, 422] on button "Download Chapter 13 Receipt" at bounding box center [709, 424] width 314 height 35
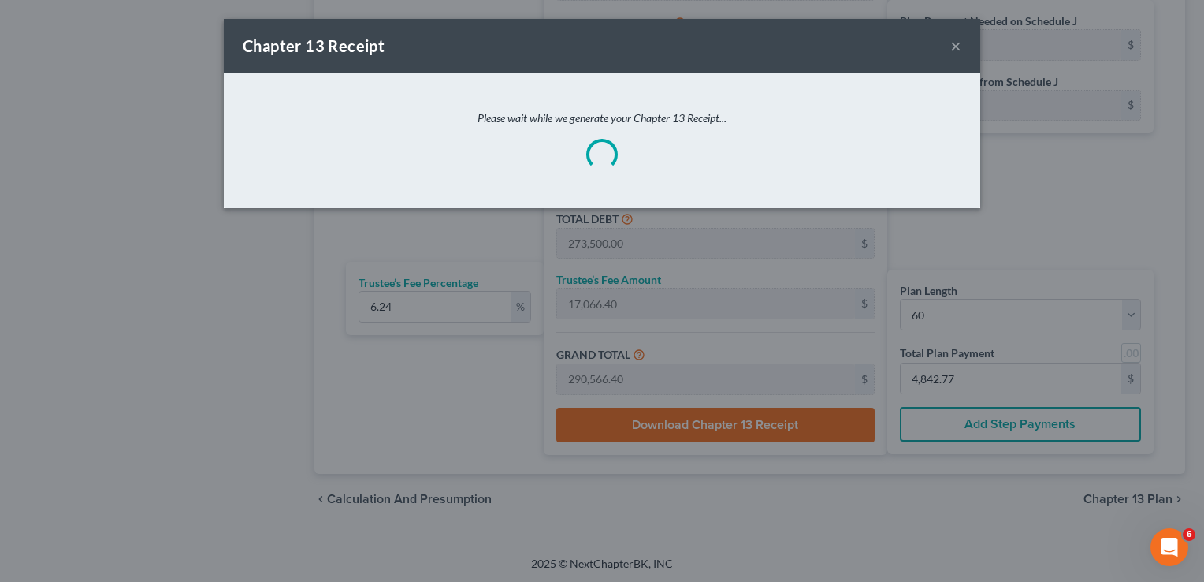
click at [954, 419] on div "Chapter 13 Receipt × Please wait while we generate your Chapter 13 Receipt..." at bounding box center [602, 291] width 1204 height 582
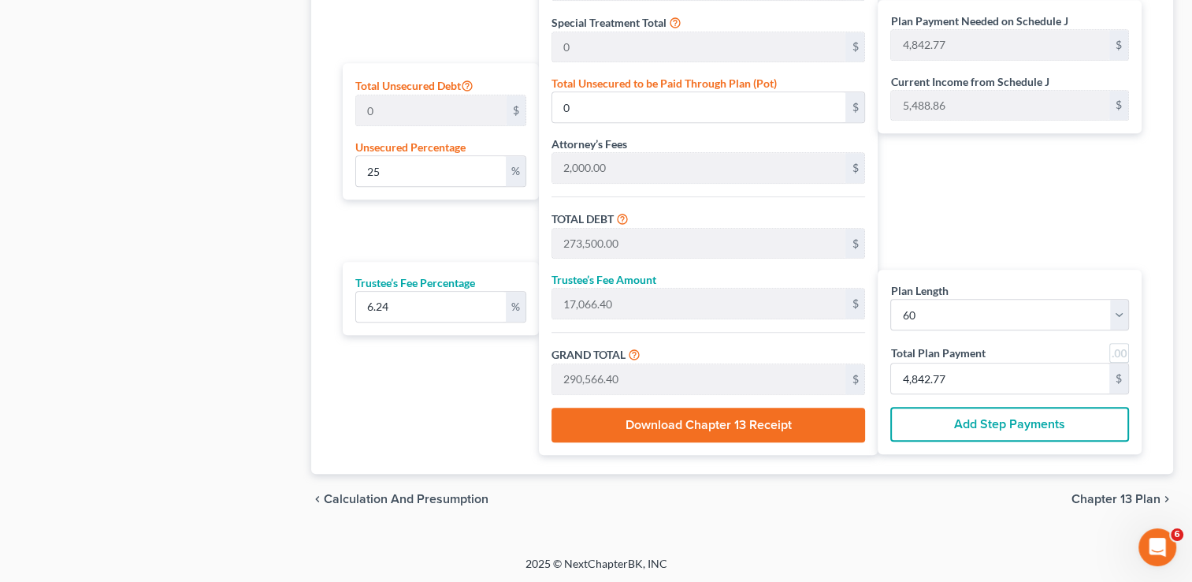
click at [1109, 497] on span "Chapter 13 Plan" at bounding box center [1116, 499] width 89 height 13
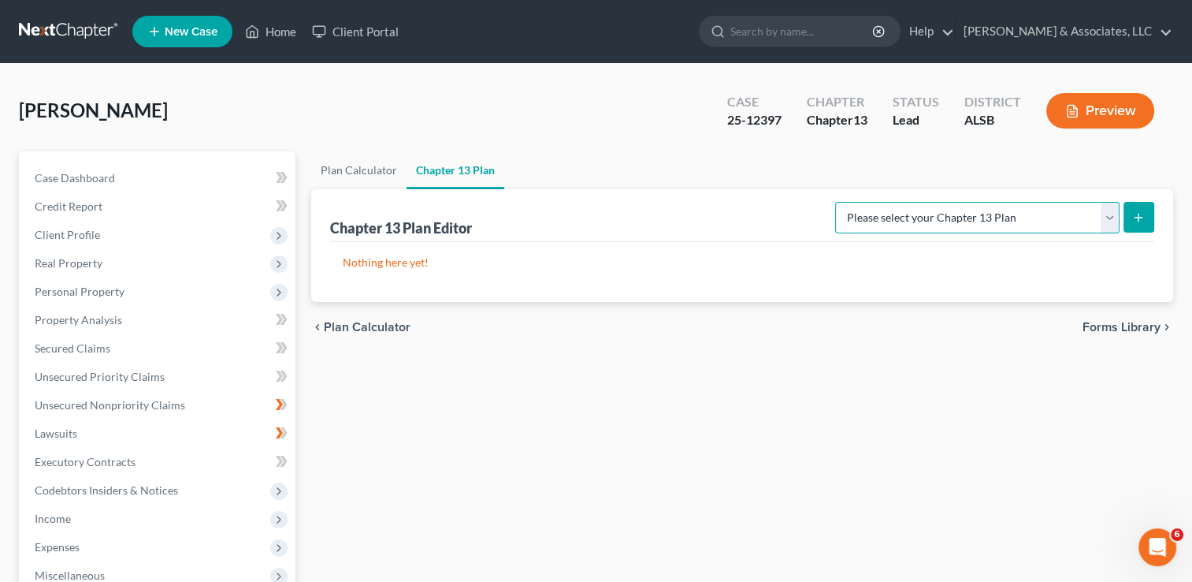
click at [1105, 217] on select "Please select your Chapter 13 Plan National Form Plan - Official Form 113 South…" at bounding box center [977, 218] width 285 height 32
select select "1"
click at [850, 202] on select "Please select your Chapter 13 Plan National Form Plan - Official Form 113 South…" at bounding box center [977, 218] width 285 height 32
click at [1136, 219] on icon "submit" at bounding box center [1139, 217] width 13 height 13
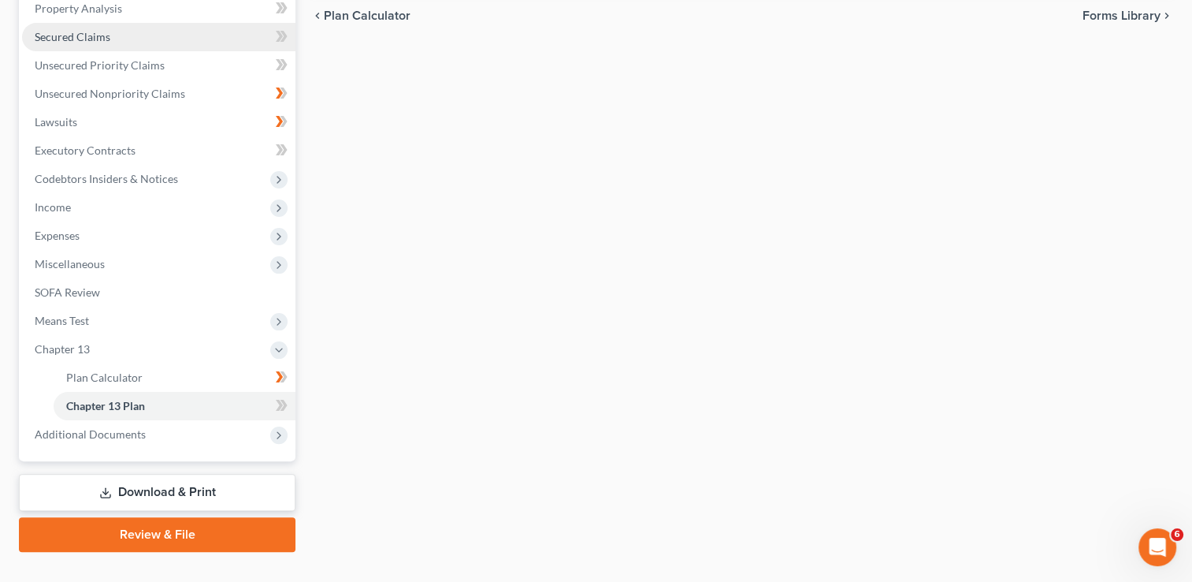
scroll to position [296, 0]
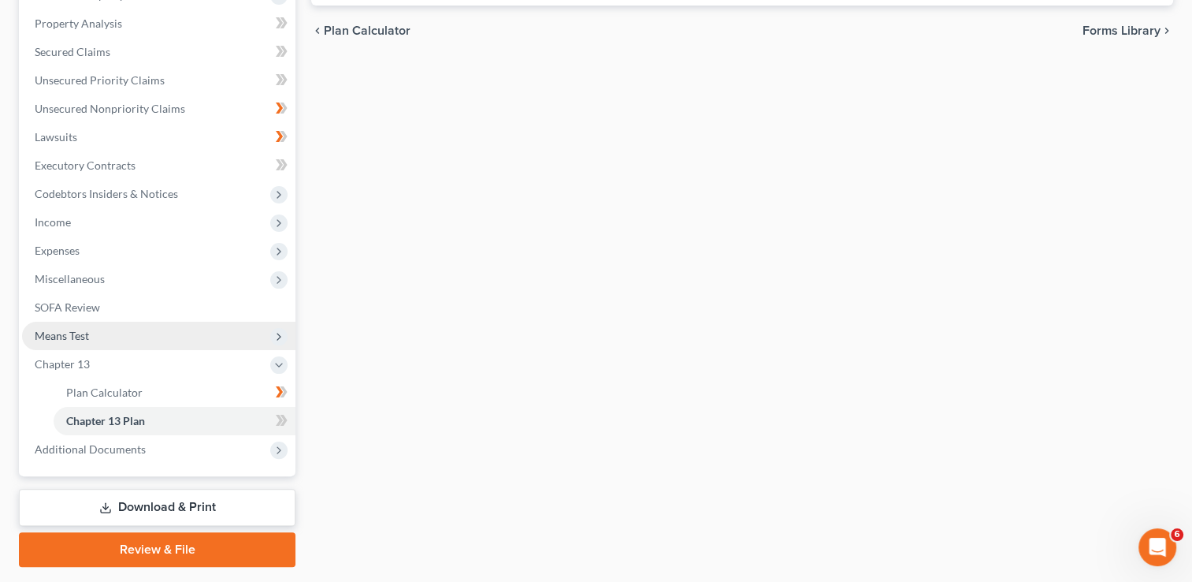
click at [118, 340] on span "Means Test" at bounding box center [158, 336] width 273 height 28
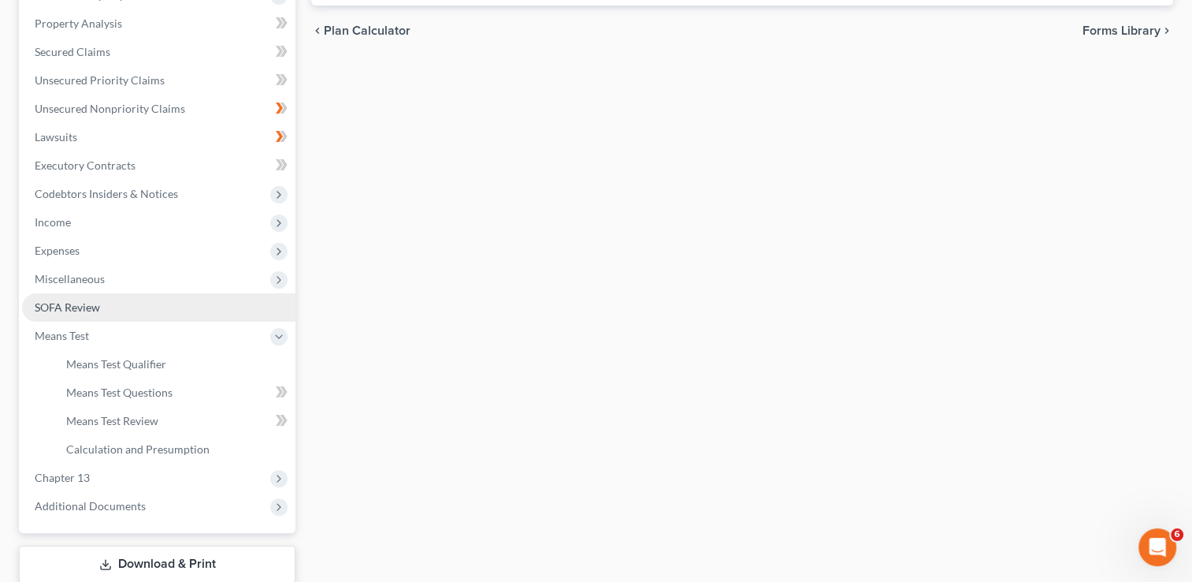
click at [132, 306] on link "SOFA Review" at bounding box center [158, 307] width 273 height 28
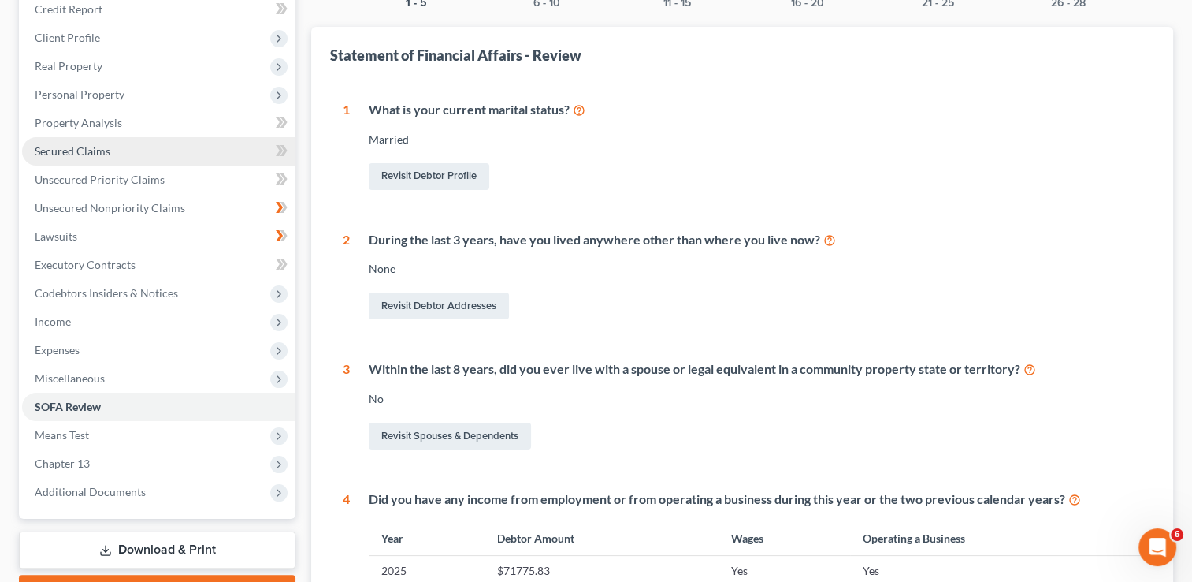
scroll to position [198, 0]
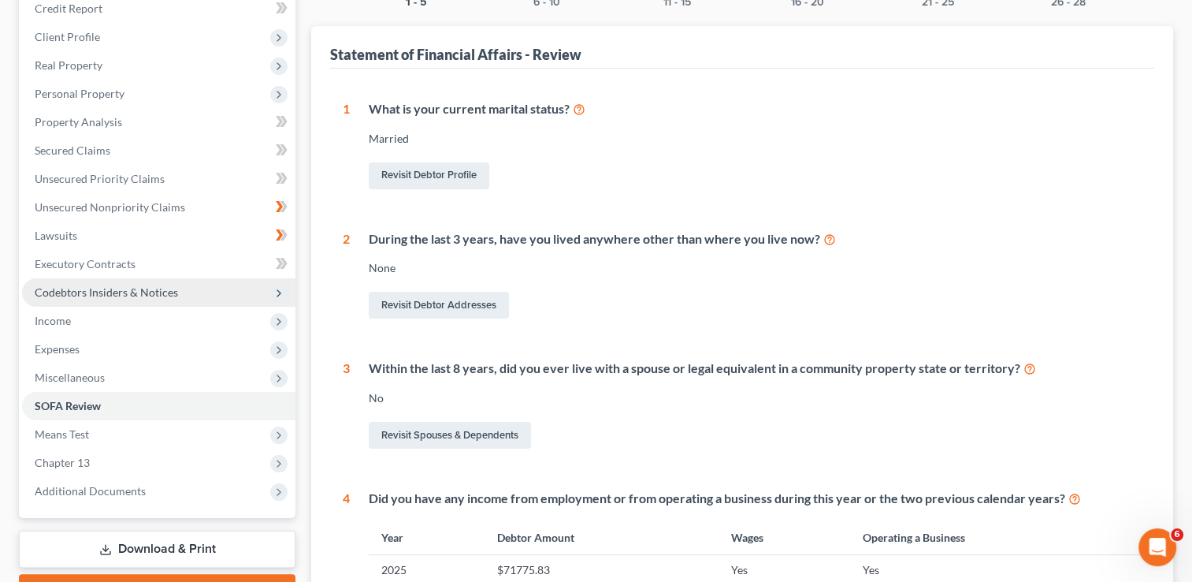
click at [96, 294] on span "Codebtors Insiders & Notices" at bounding box center [106, 291] width 143 height 13
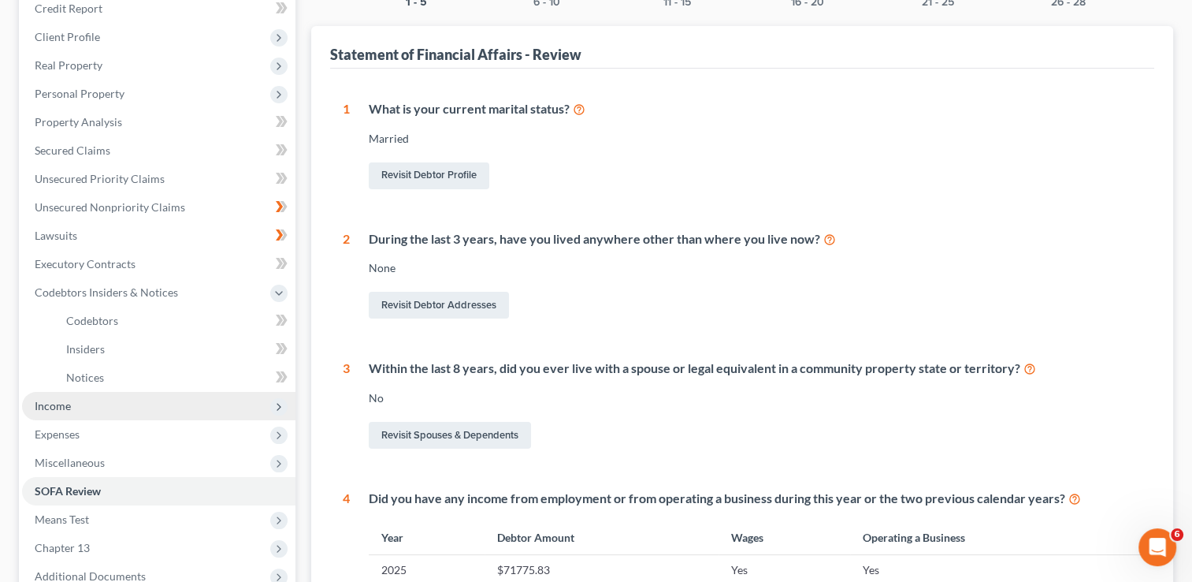
click at [74, 407] on span "Income" at bounding box center [158, 406] width 273 height 28
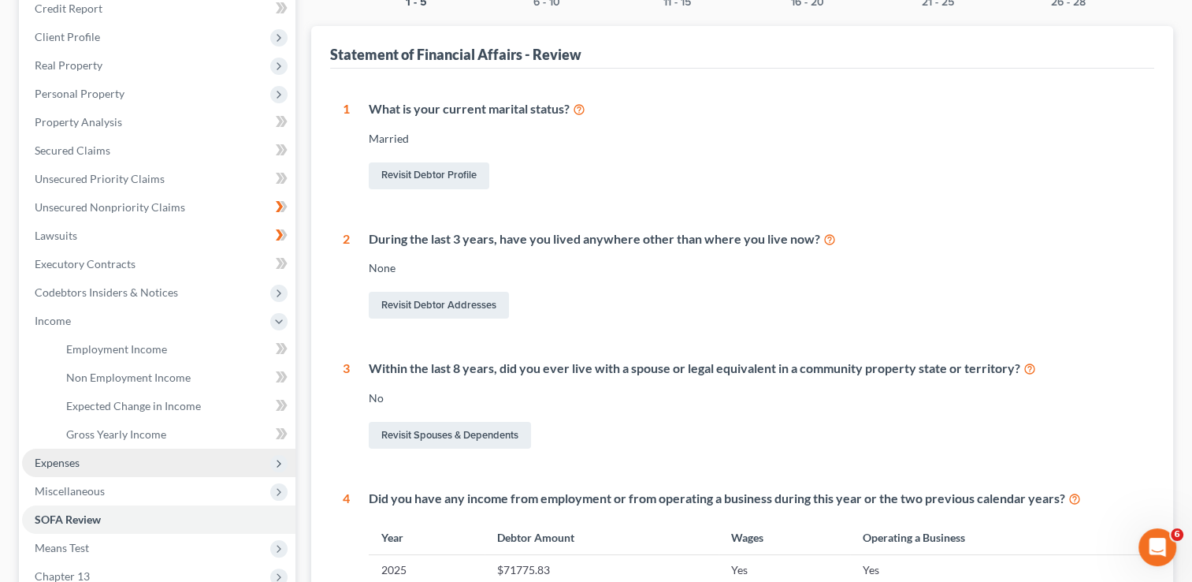
click at [69, 462] on span "Expenses" at bounding box center [57, 462] width 45 height 13
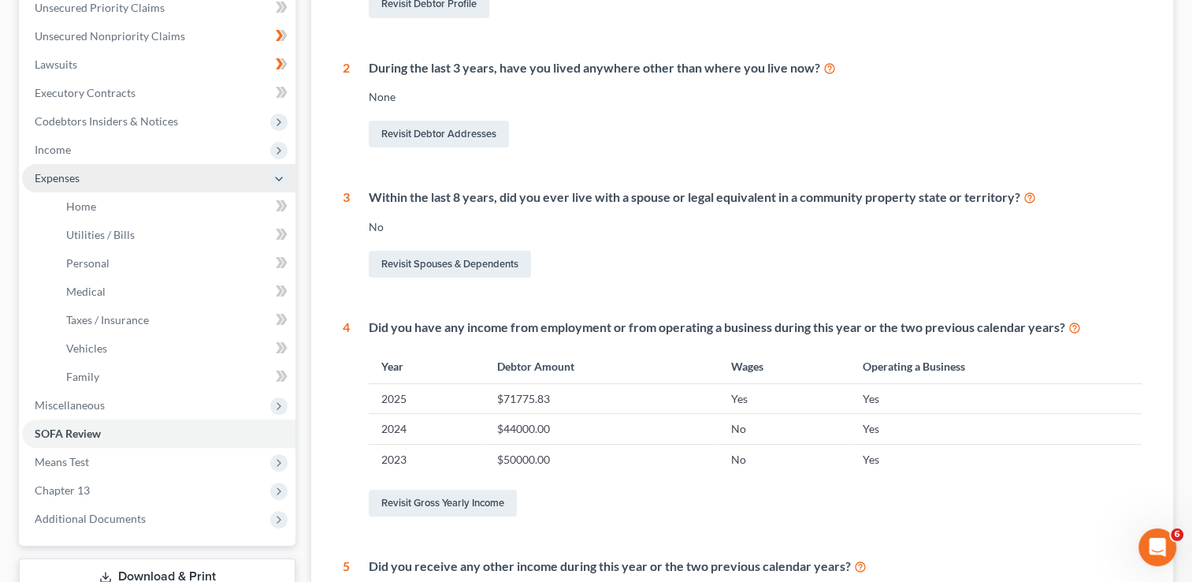
scroll to position [371, 0]
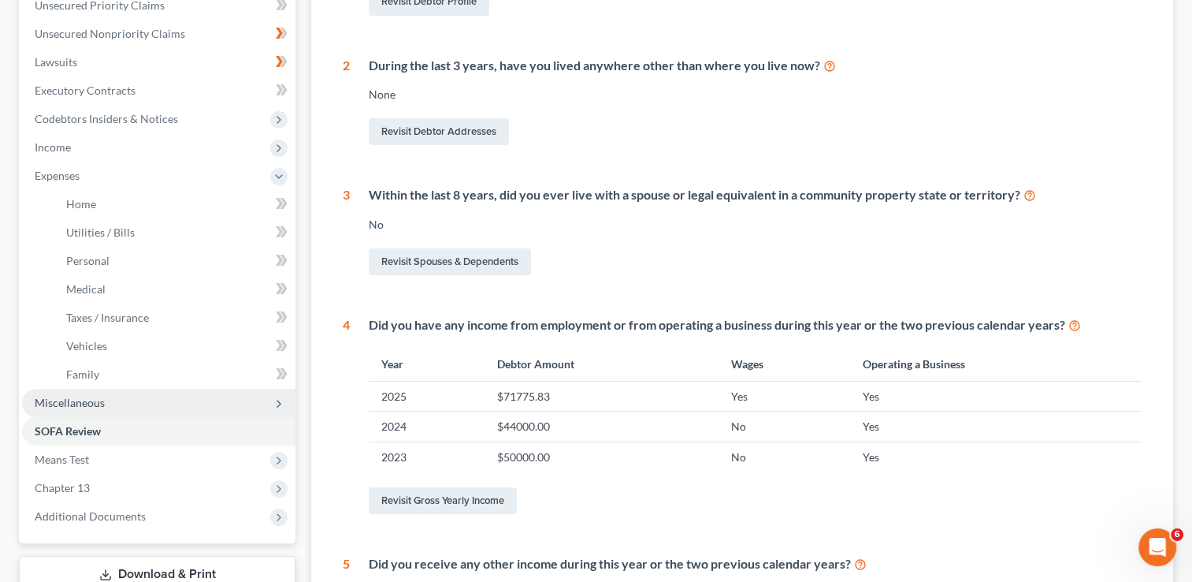
click at [69, 411] on span "Miscellaneous" at bounding box center [158, 403] width 273 height 28
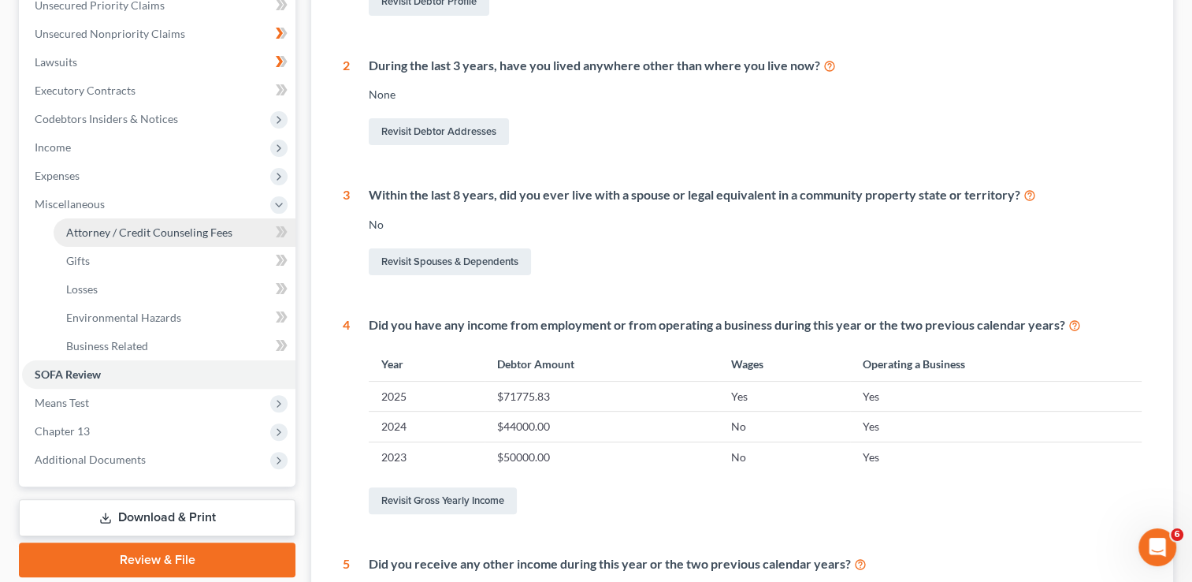
click at [192, 237] on span "Attorney / Credit Counseling Fees" at bounding box center [149, 231] width 166 height 13
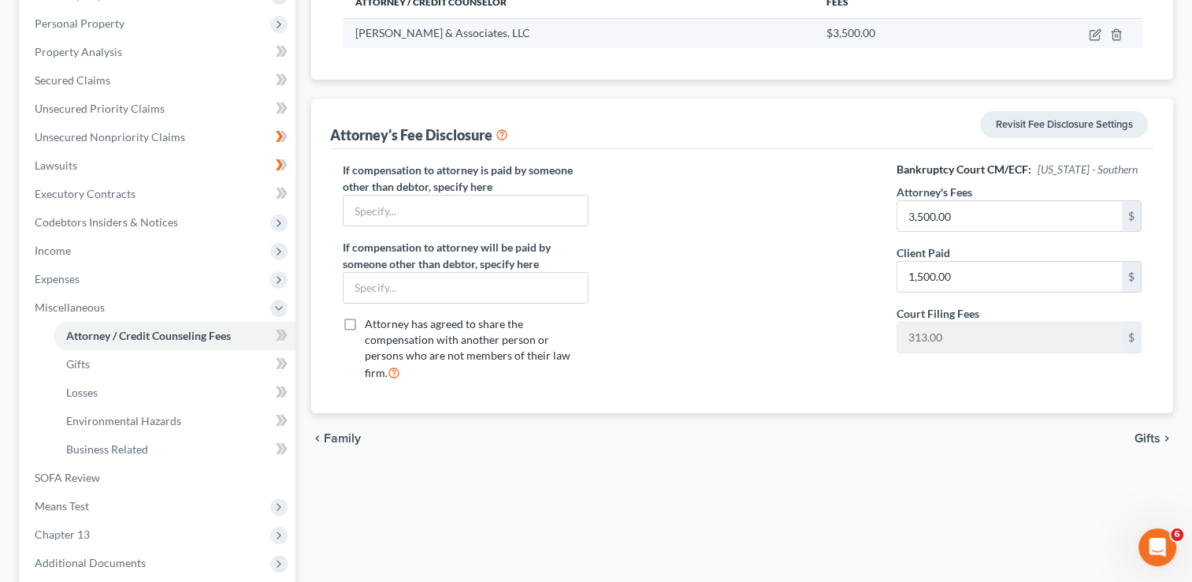
scroll to position [268, 0]
click at [1151, 432] on span "Gifts" at bounding box center [1148, 438] width 26 height 13
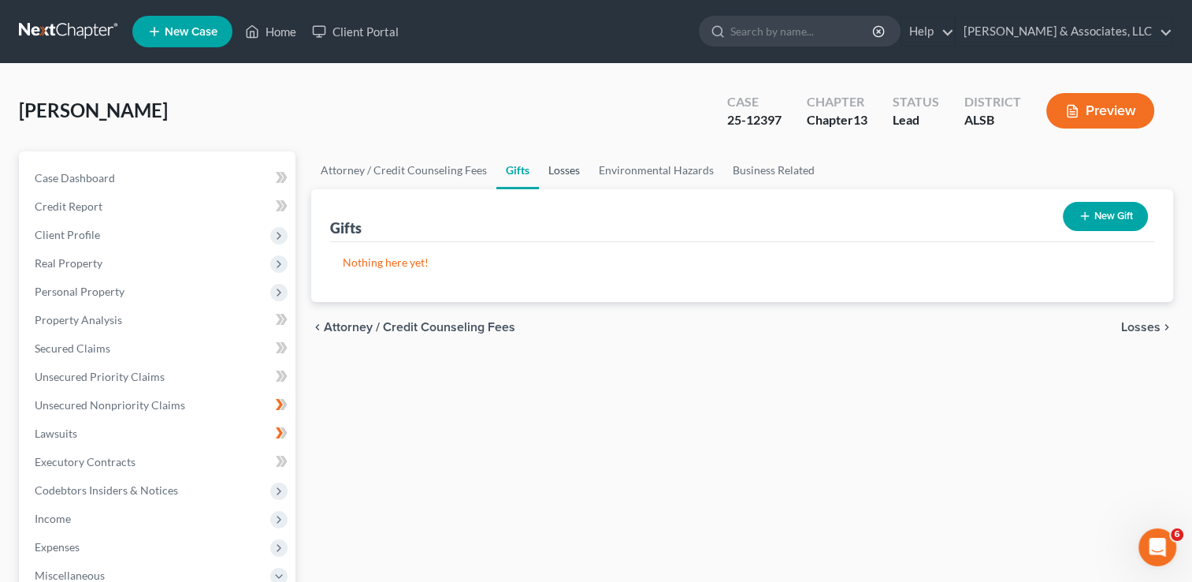
click at [564, 177] on link "Losses" at bounding box center [564, 170] width 50 height 38
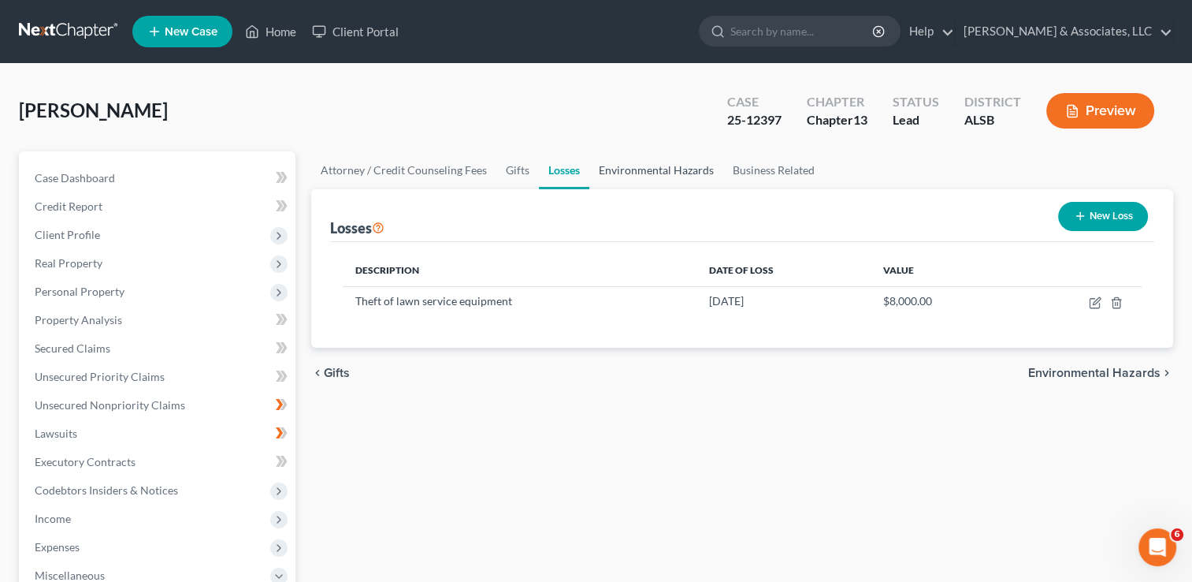
click at [653, 169] on link "Environmental Hazards" at bounding box center [657, 170] width 134 height 38
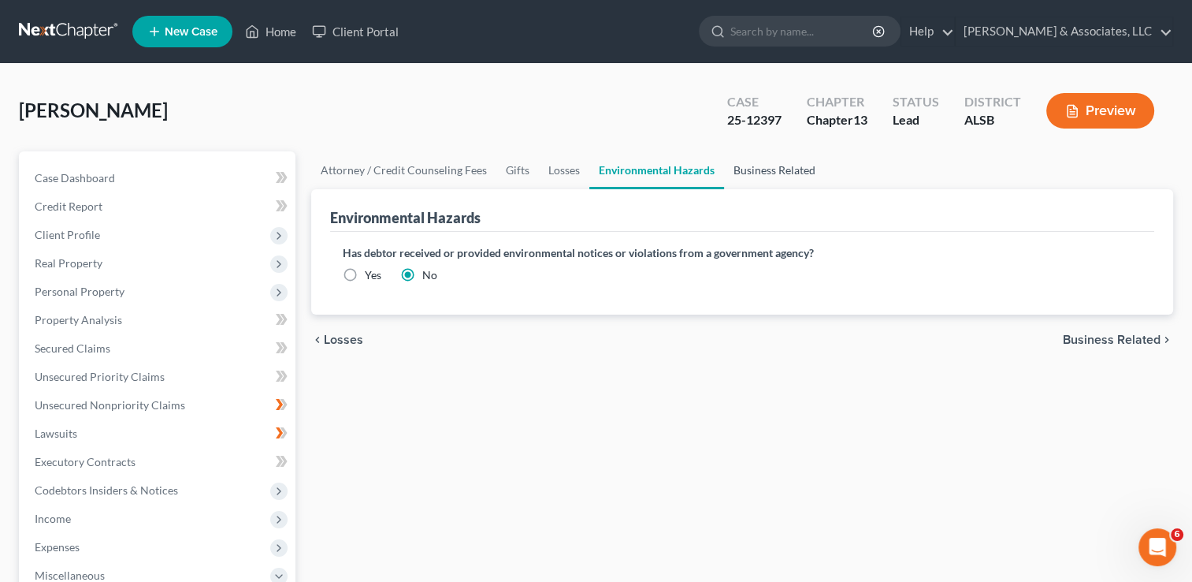
click at [783, 163] on link "Business Related" at bounding box center [774, 170] width 101 height 38
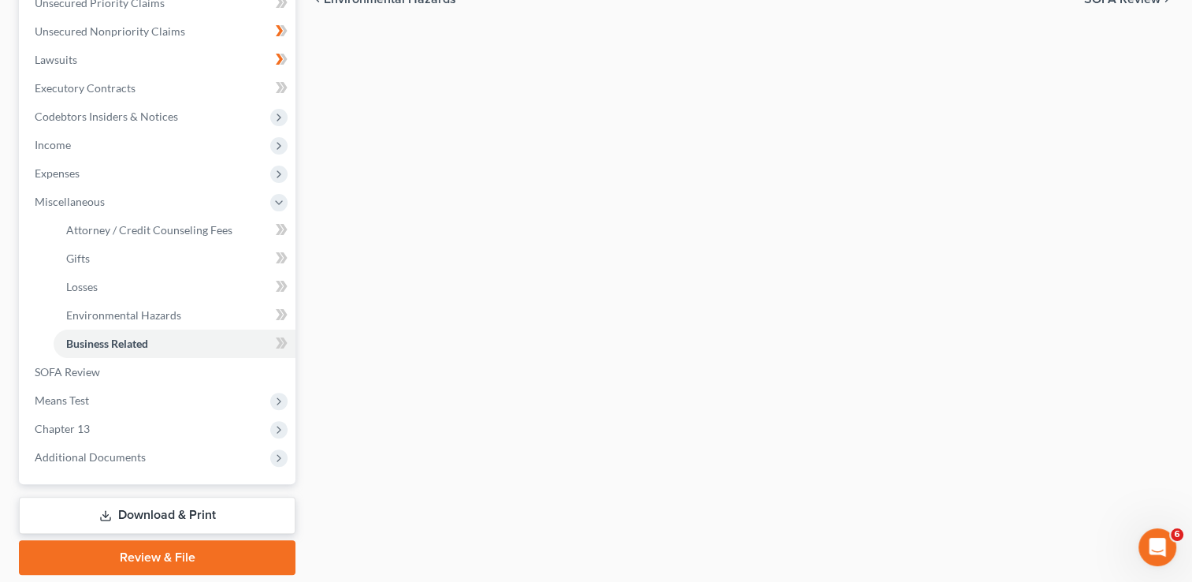
scroll to position [425, 0]
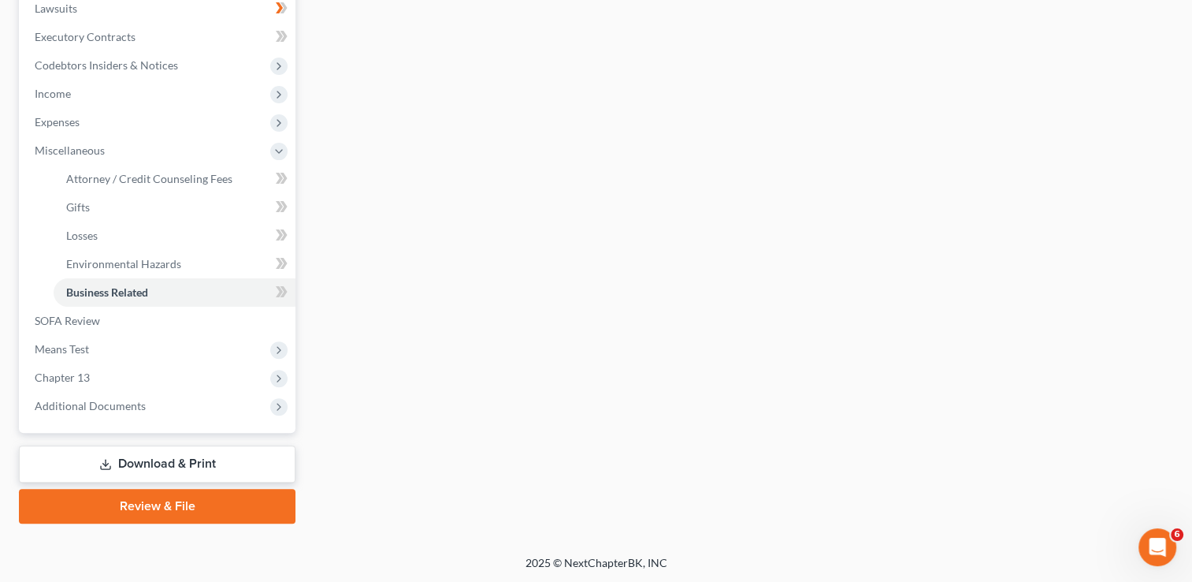
click at [157, 509] on link "Review & File" at bounding box center [157, 506] width 277 height 35
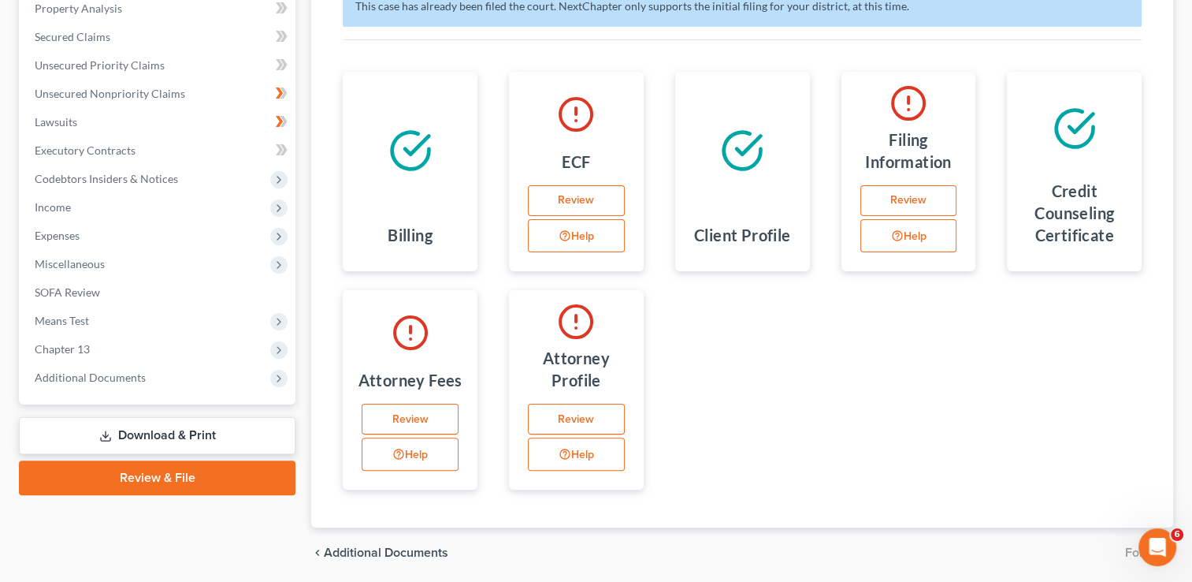
scroll to position [312, 0]
click at [571, 414] on link "Review" at bounding box center [576, 419] width 97 height 32
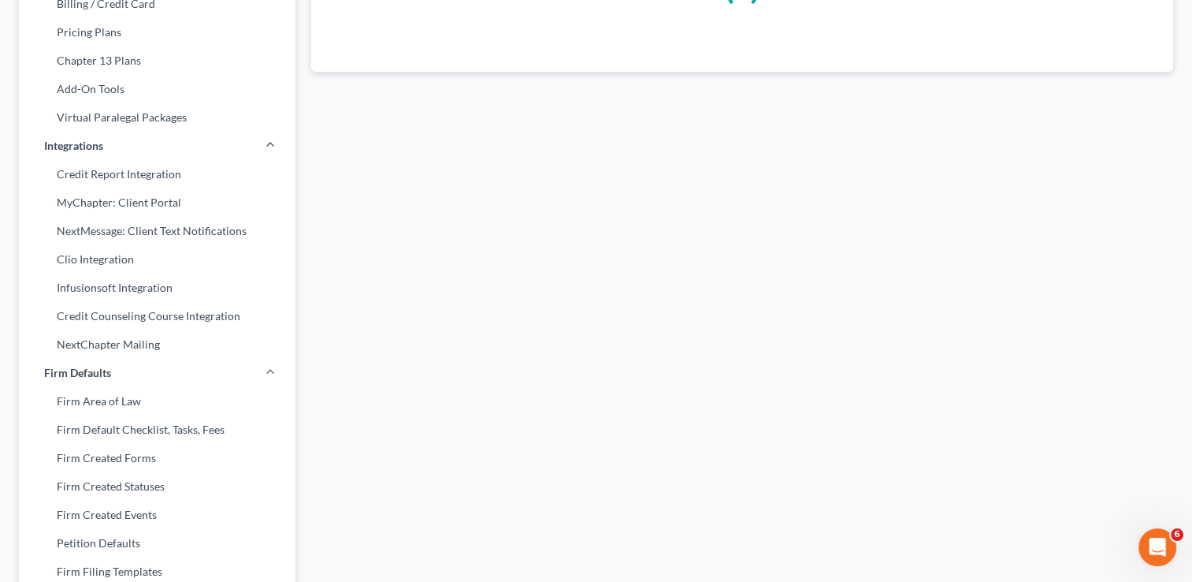
select select "0"
select select "2"
select select "attorney"
select select "0"
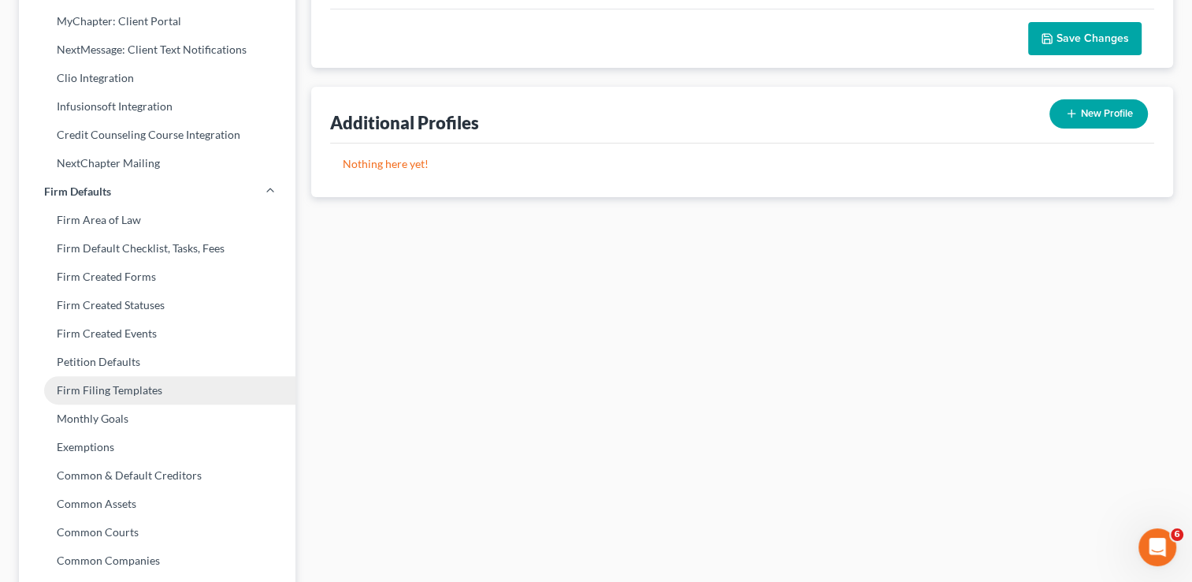
scroll to position [585, 0]
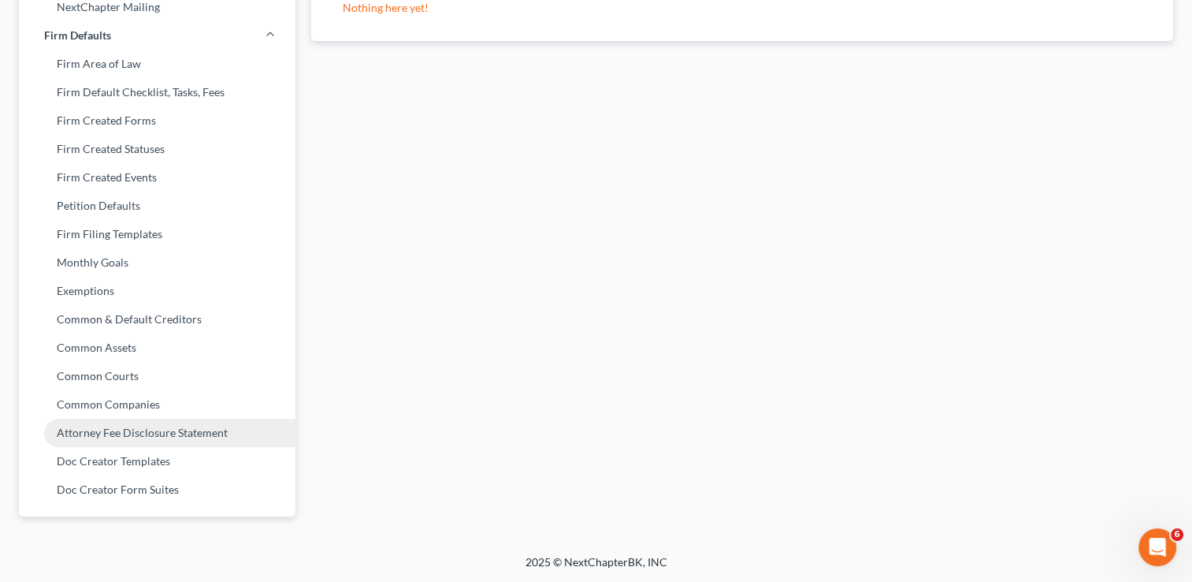
click at [135, 430] on link "Attorney Fee Disclosure Statement" at bounding box center [157, 433] width 277 height 28
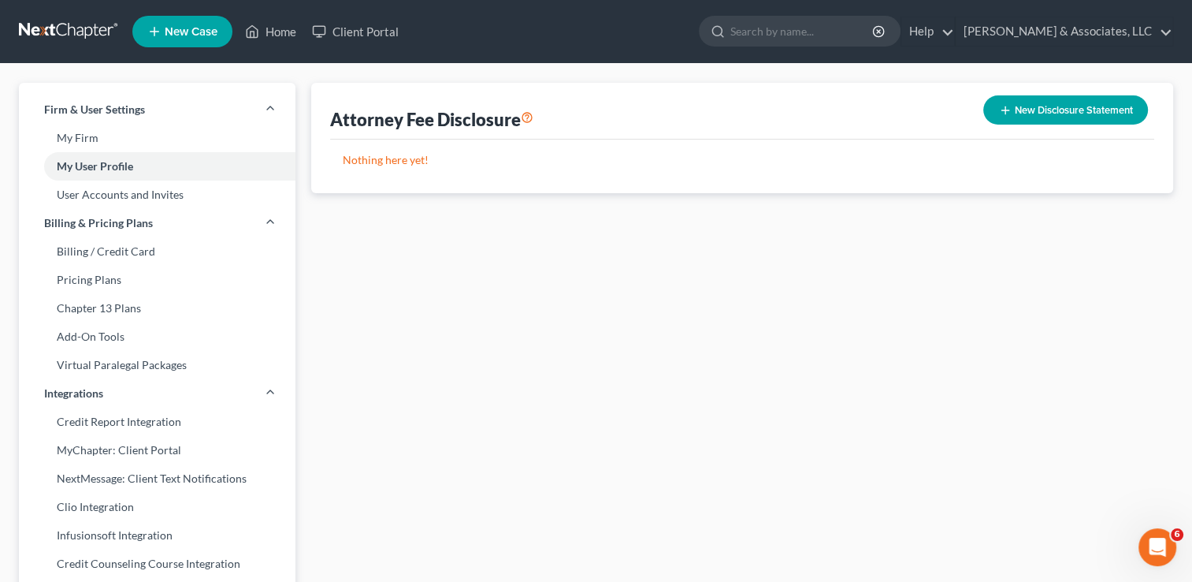
click at [1036, 98] on button "New Disclosure Statement" at bounding box center [1066, 109] width 165 height 29
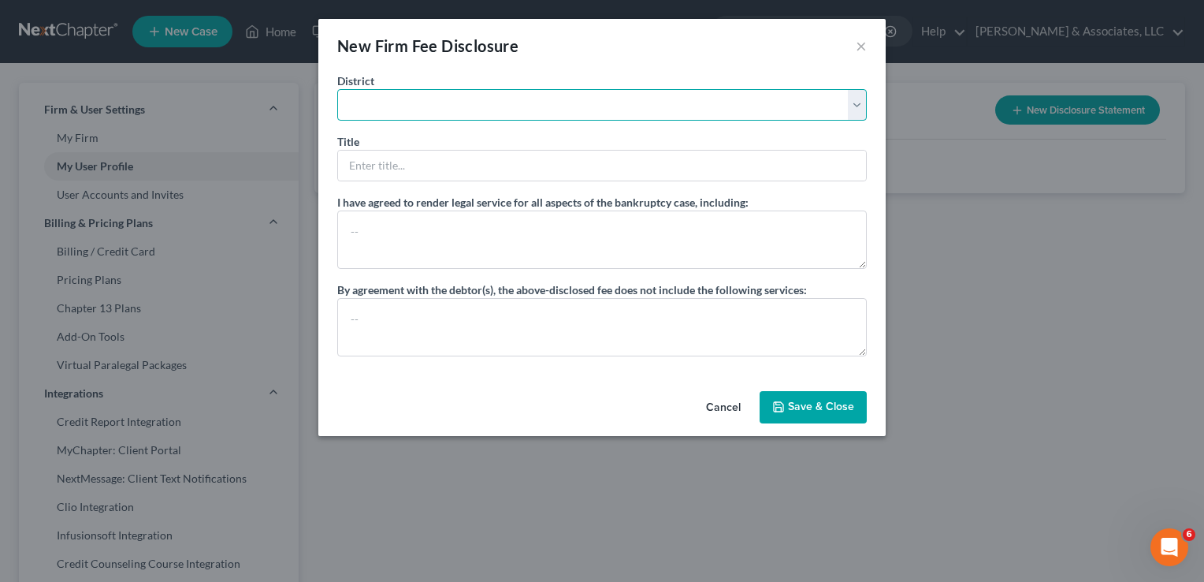
click at [854, 106] on select "[US_STATE] - [GEOGRAPHIC_DATA] [US_STATE] - [GEOGRAPHIC_DATA][US_STATE] - South…" at bounding box center [602, 105] width 530 height 32
select select "2"
click at [337, 89] on select "[US_STATE] - [GEOGRAPHIC_DATA] [US_STATE] - [GEOGRAPHIC_DATA][US_STATE] - South…" at bounding box center [602, 105] width 530 height 32
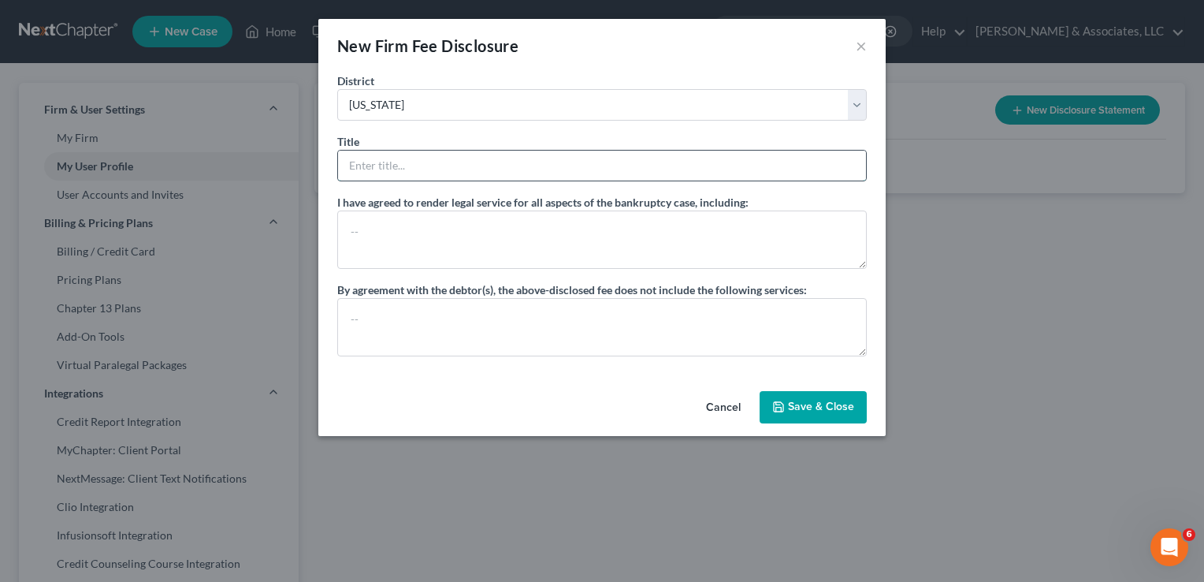
click at [538, 174] on input "text" at bounding box center [602, 166] width 528 height 30
type input "Attorney"
click at [835, 419] on button "Save & Close" at bounding box center [813, 407] width 107 height 33
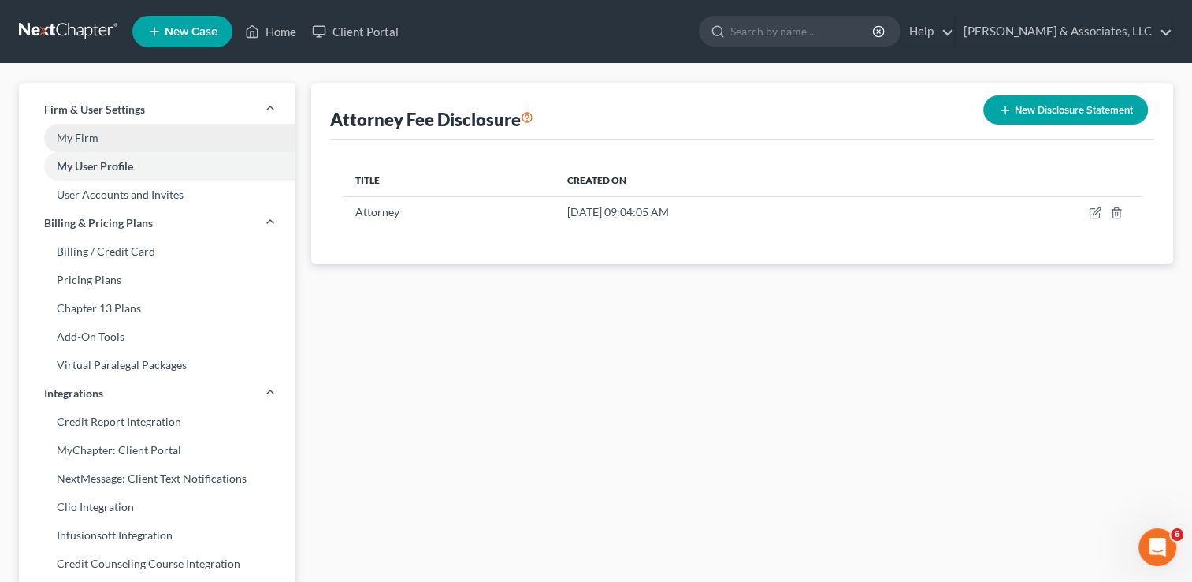
click at [80, 137] on link "My Firm" at bounding box center [157, 138] width 277 height 28
select select "2"
select select "23"
select select "0"
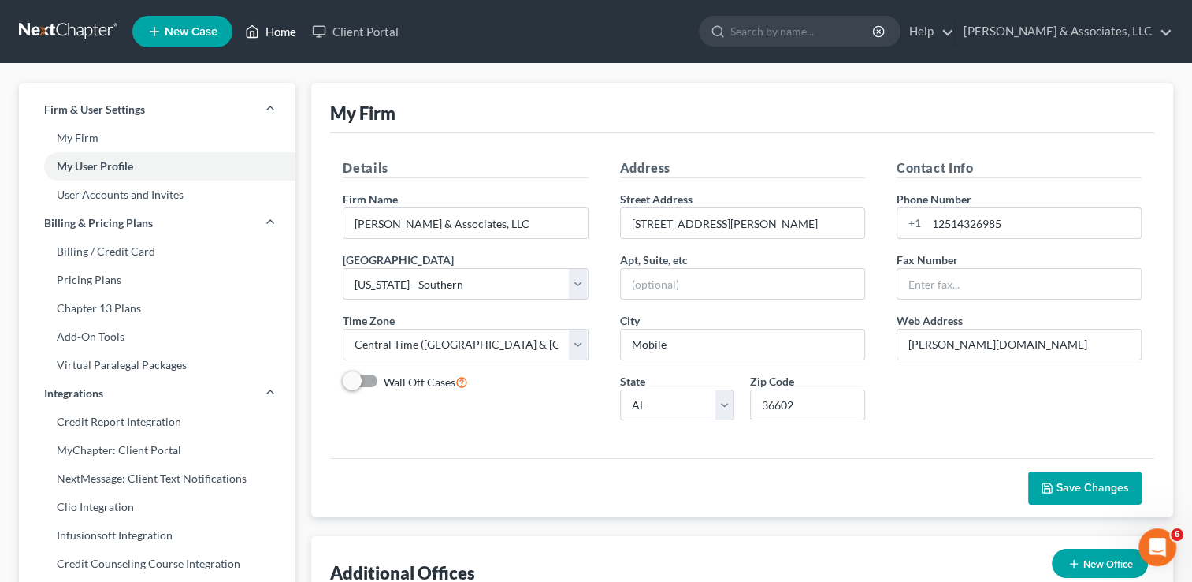
click at [282, 33] on link "Home" at bounding box center [270, 31] width 67 height 28
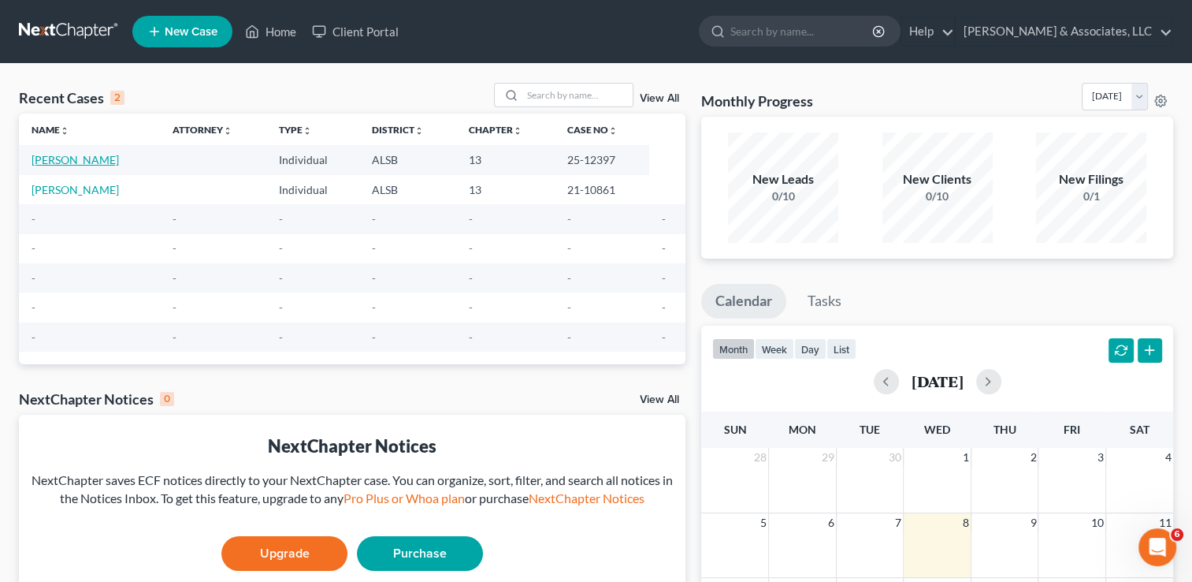
click at [117, 156] on link "[PERSON_NAME]" at bounding box center [75, 159] width 87 height 13
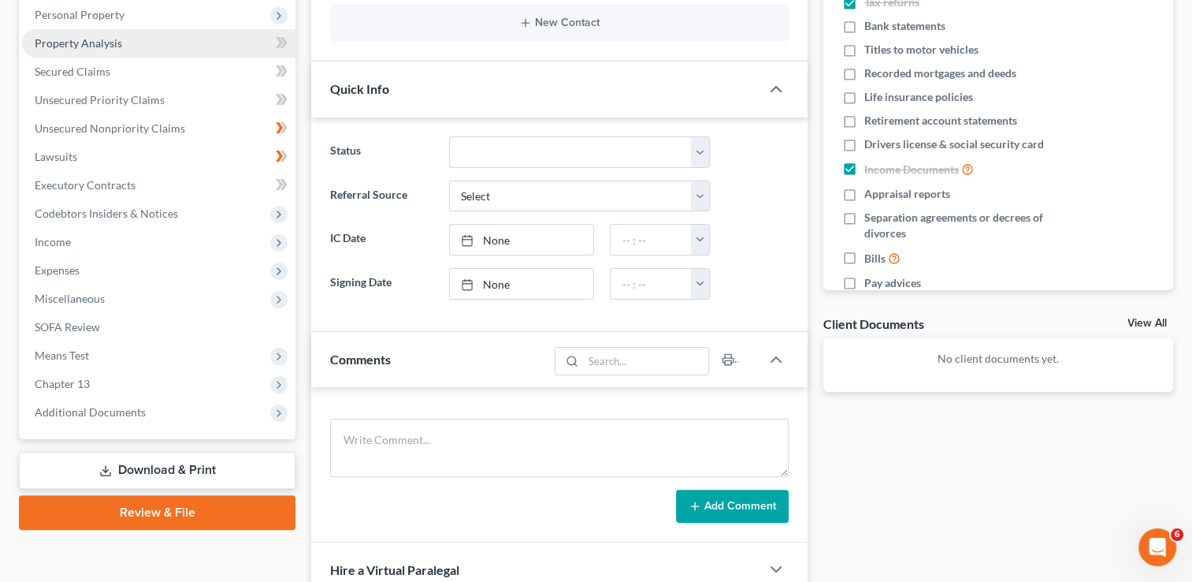
scroll to position [277, 0]
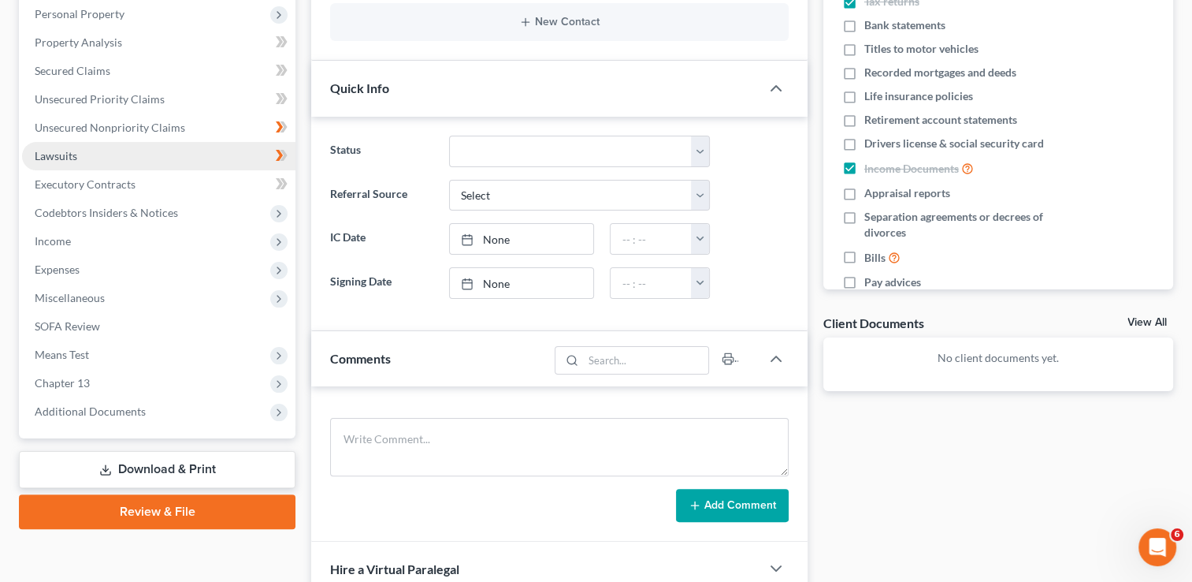
click at [120, 157] on link "Lawsuits" at bounding box center [158, 156] width 273 height 28
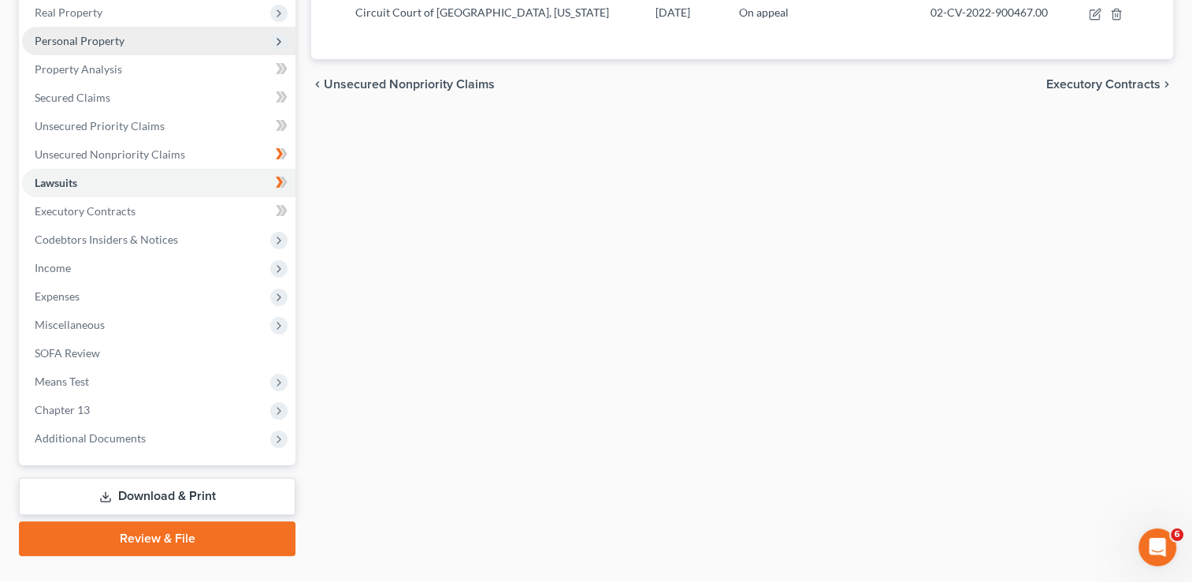
scroll to position [271, 0]
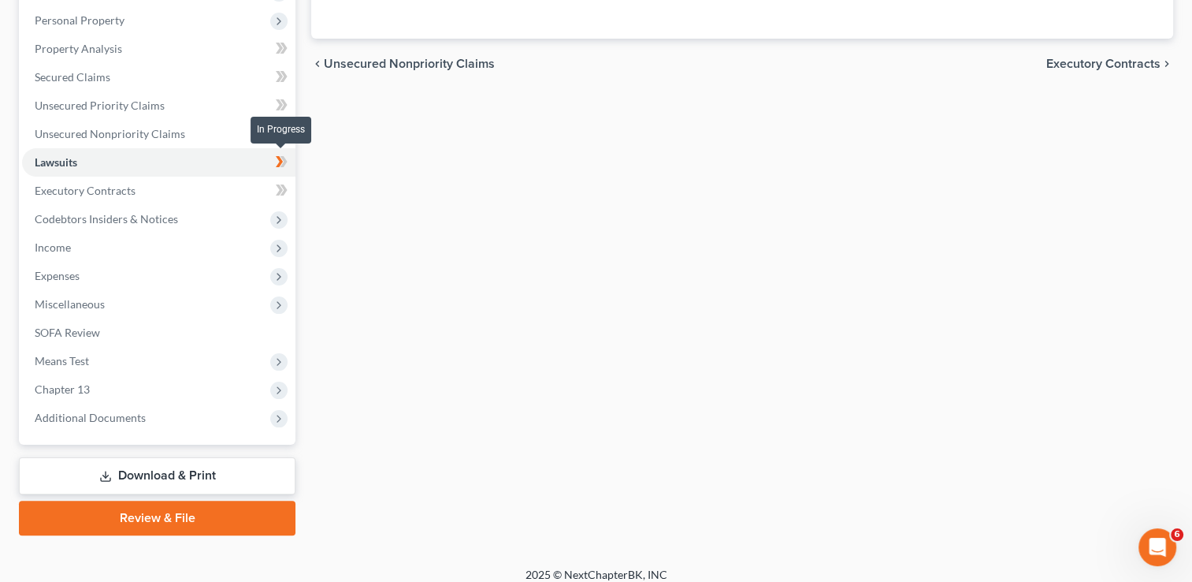
click at [277, 162] on icon at bounding box center [282, 162] width 12 height 20
click at [147, 410] on span "Additional Documents" at bounding box center [158, 418] width 273 height 28
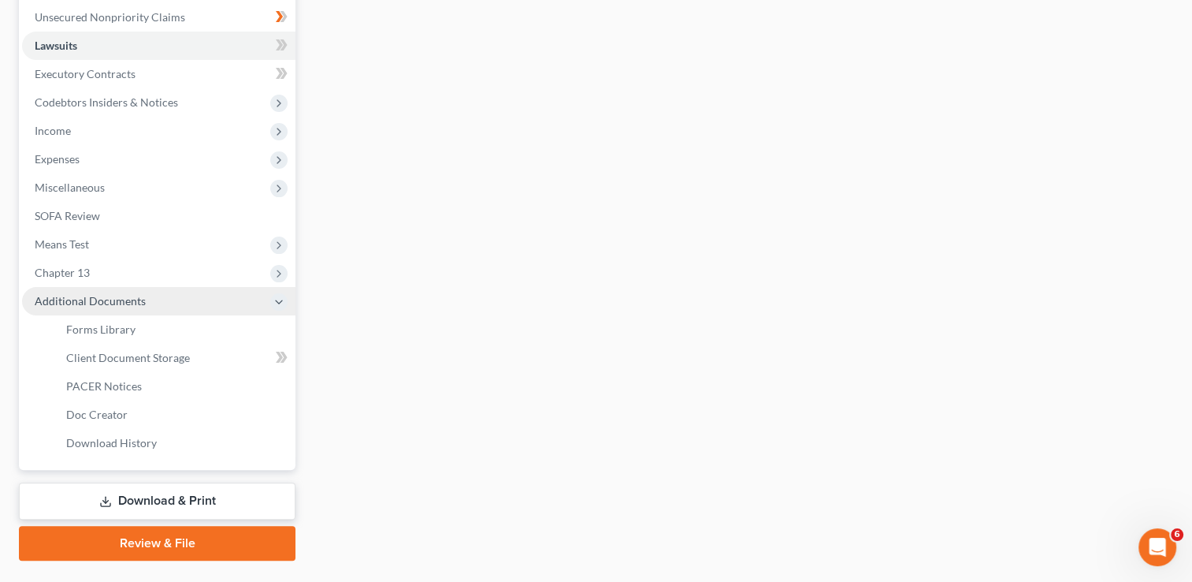
scroll to position [389, 0]
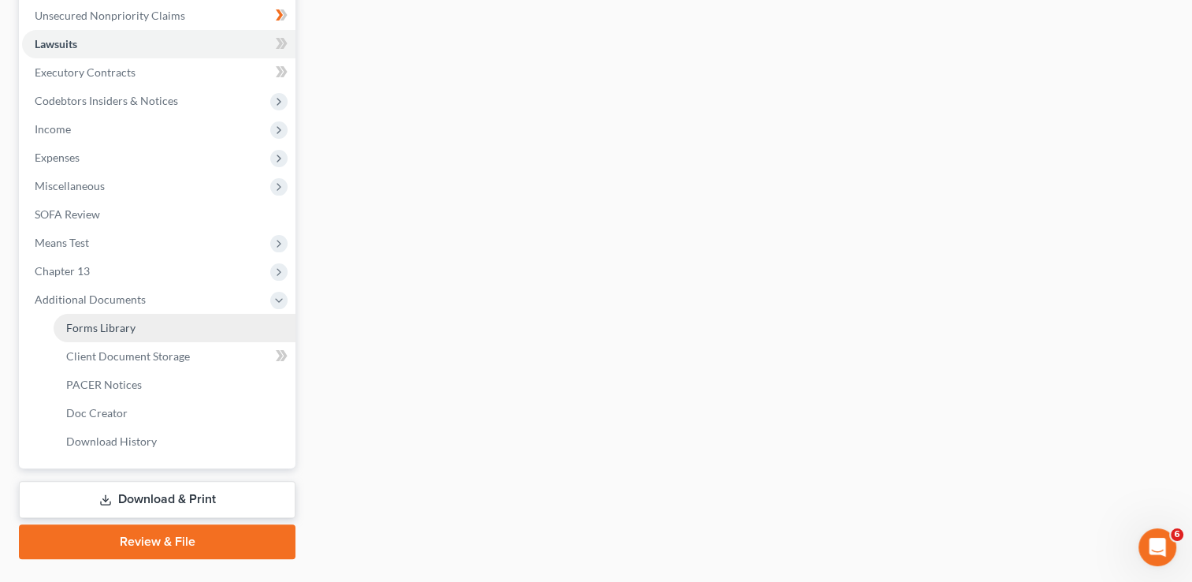
click at [127, 327] on span "Forms Library" at bounding box center [100, 327] width 69 height 13
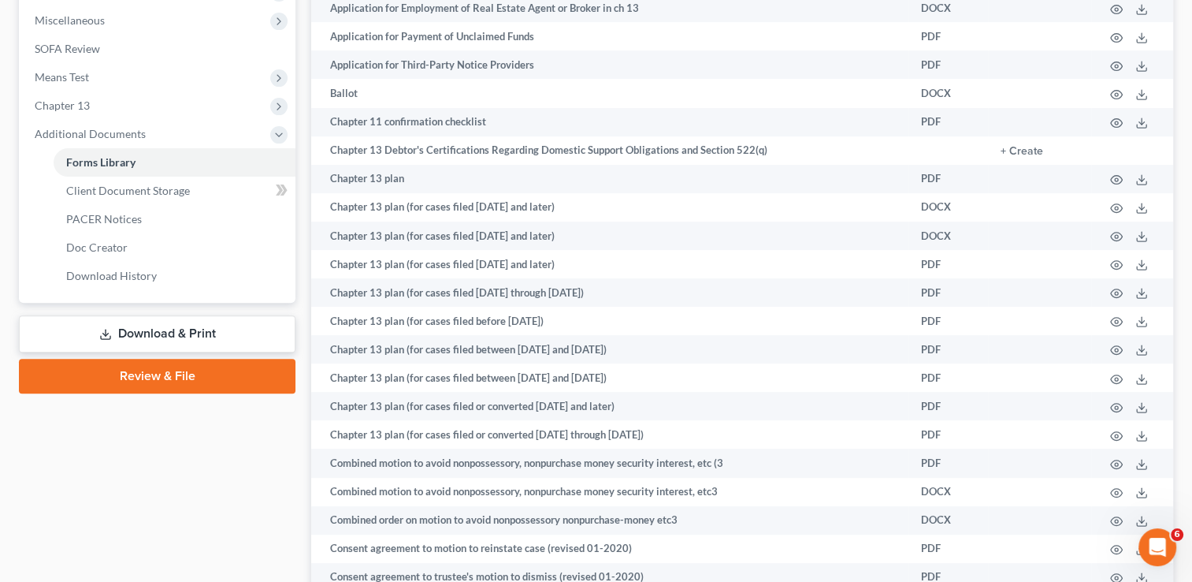
click at [145, 376] on link "Review & File" at bounding box center [157, 376] width 277 height 35
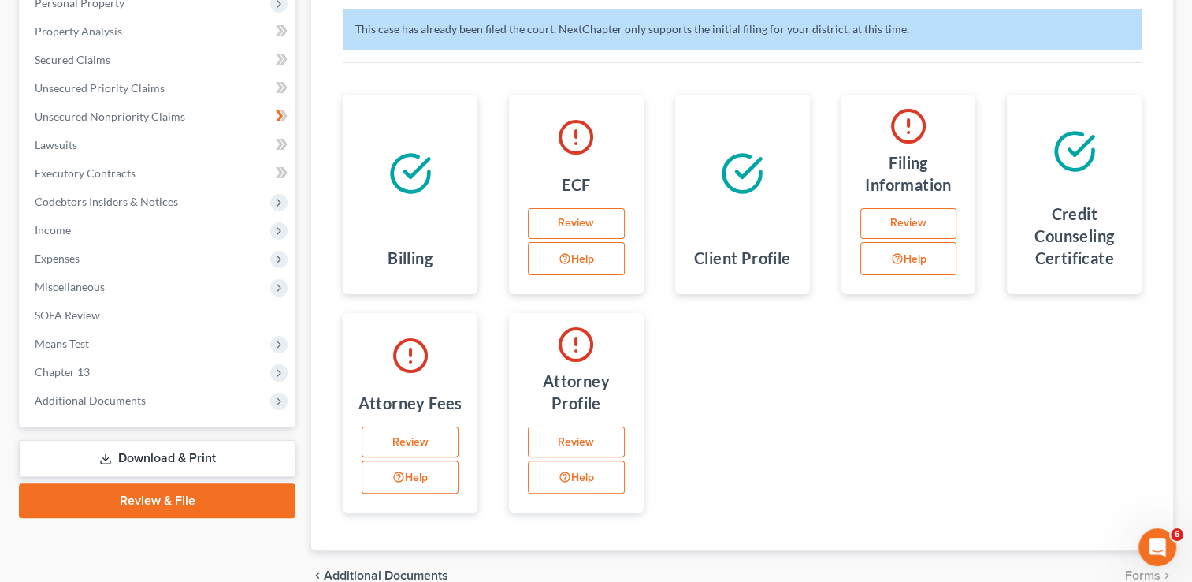
scroll to position [290, 0]
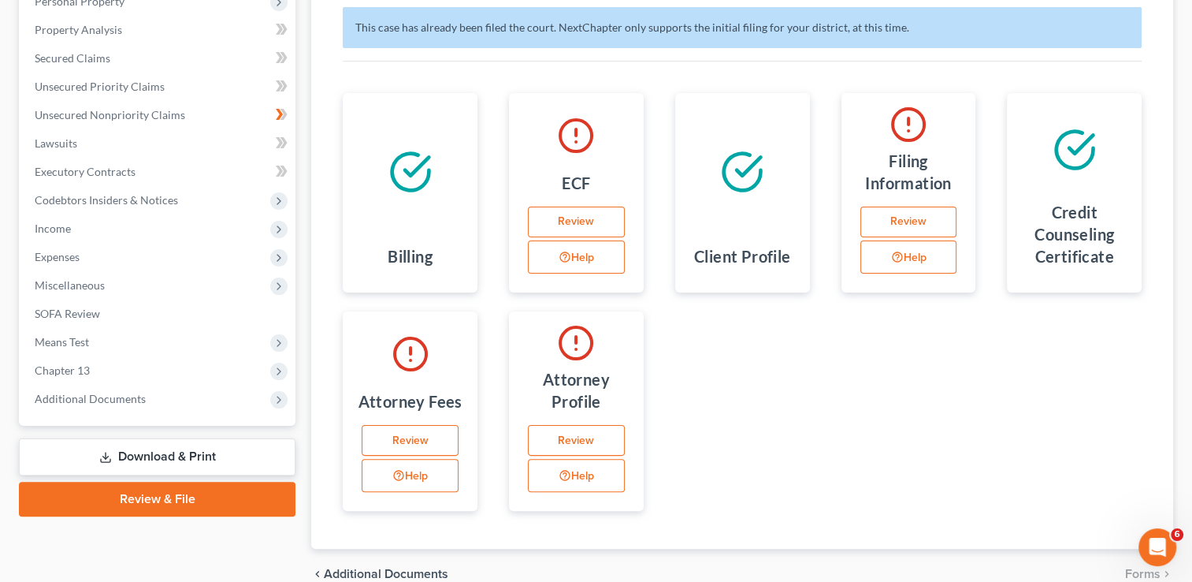
click at [390, 438] on link "Review" at bounding box center [410, 441] width 97 height 32
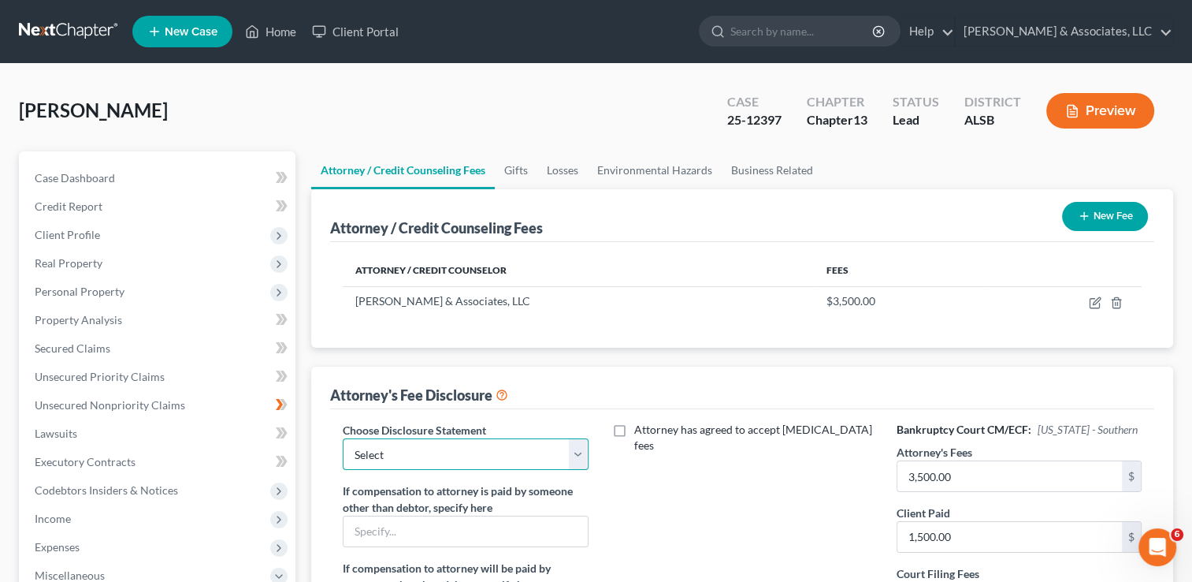
click at [410, 447] on select "Select Attorney" at bounding box center [465, 454] width 245 height 32
select select "0"
click at [343, 438] on select "Select Attorney" at bounding box center [465, 454] width 245 height 32
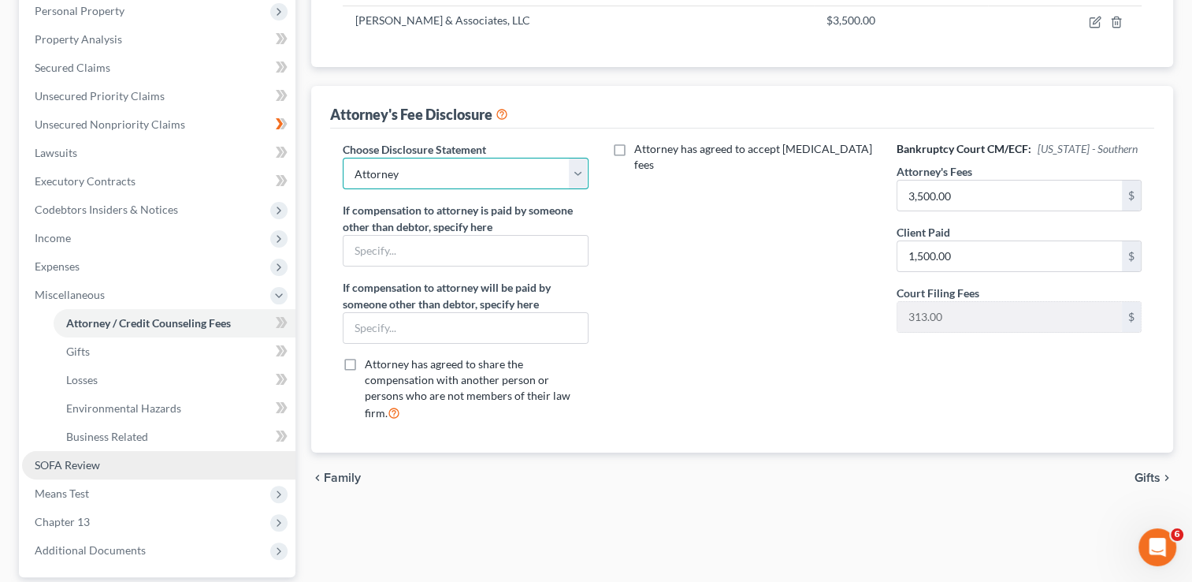
scroll to position [425, 0]
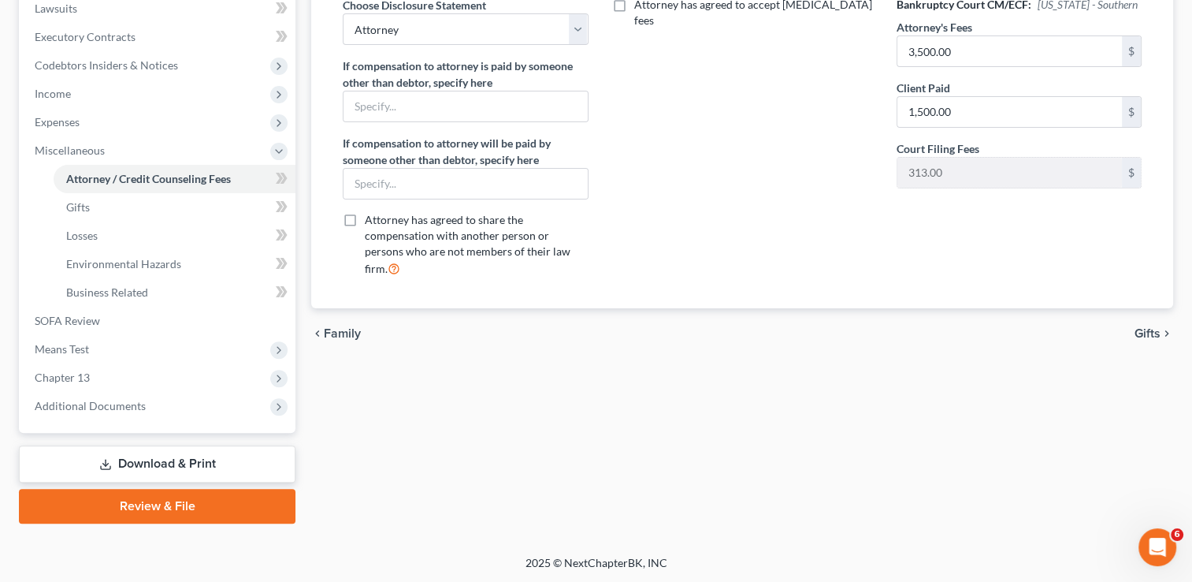
click at [113, 501] on link "Review & File" at bounding box center [157, 506] width 277 height 35
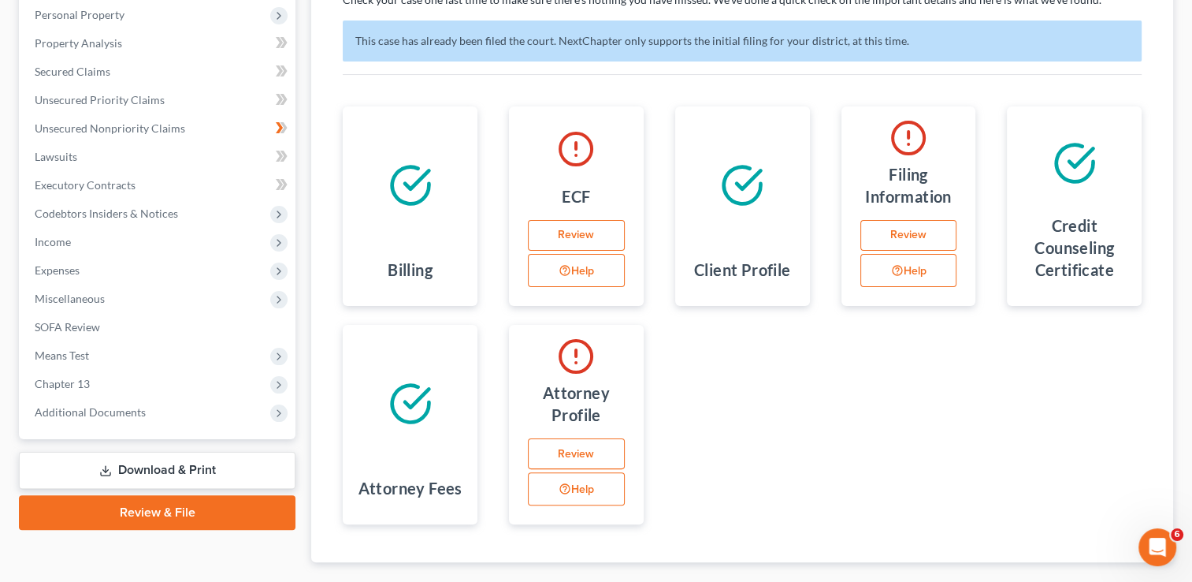
scroll to position [277, 0]
click at [555, 445] on link "Review" at bounding box center [576, 453] width 97 height 32
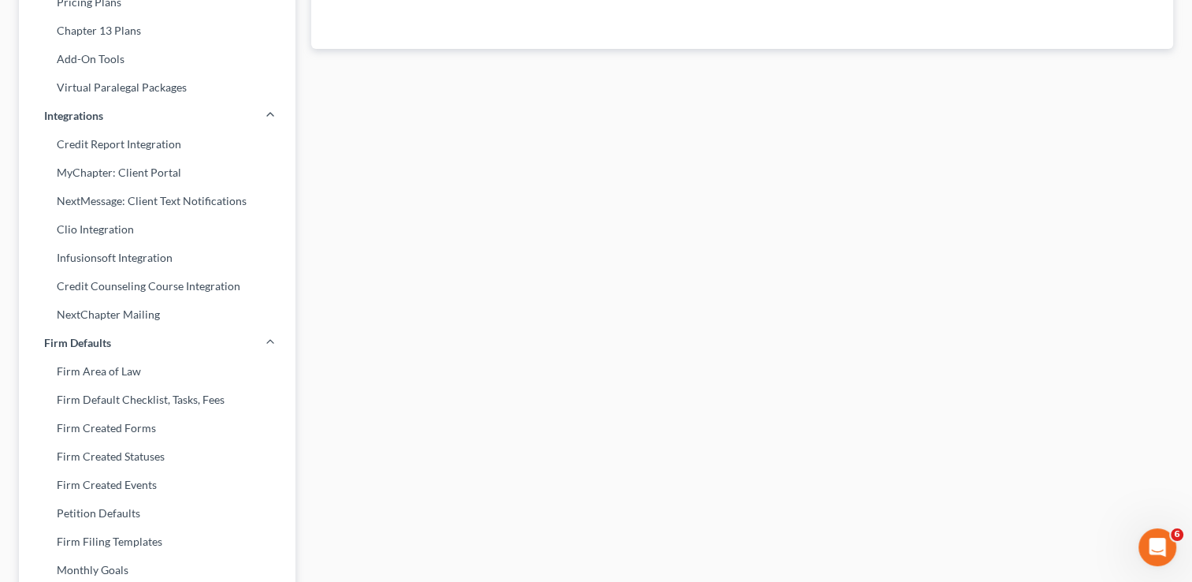
select select "0"
select select "2"
select select "attorney"
select select "0"
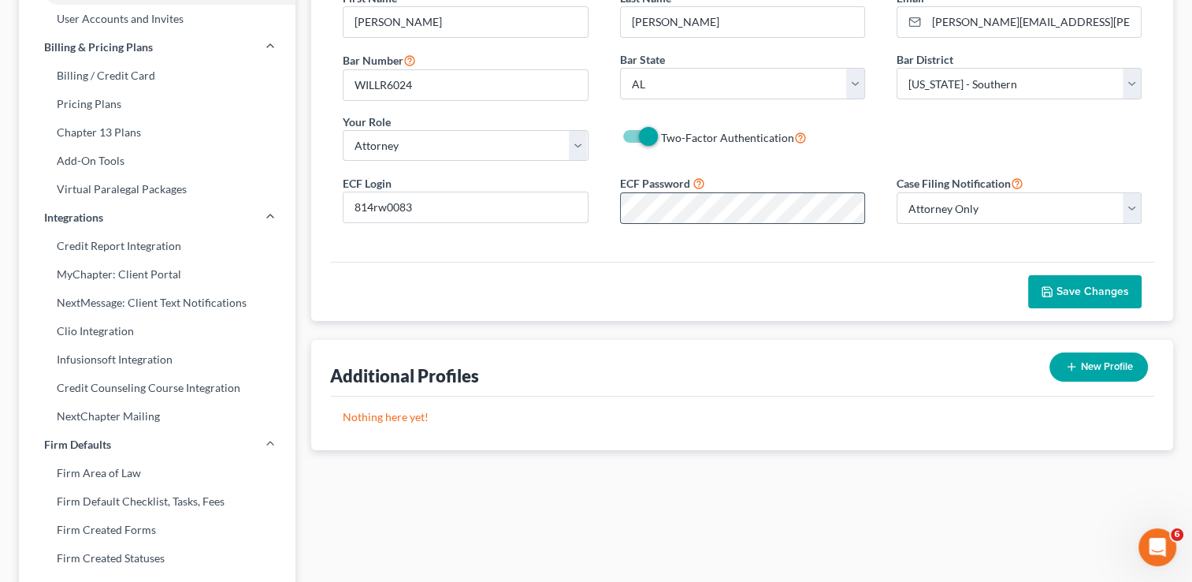
scroll to position [192, 0]
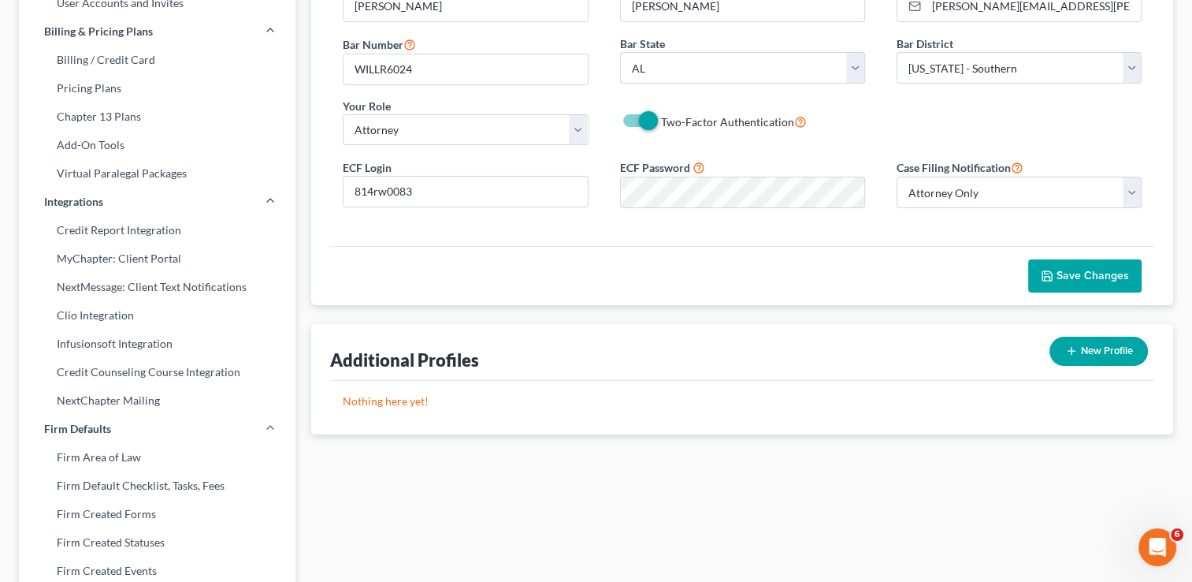
click at [1083, 355] on button "New Profile" at bounding box center [1099, 351] width 99 height 29
select select "2"
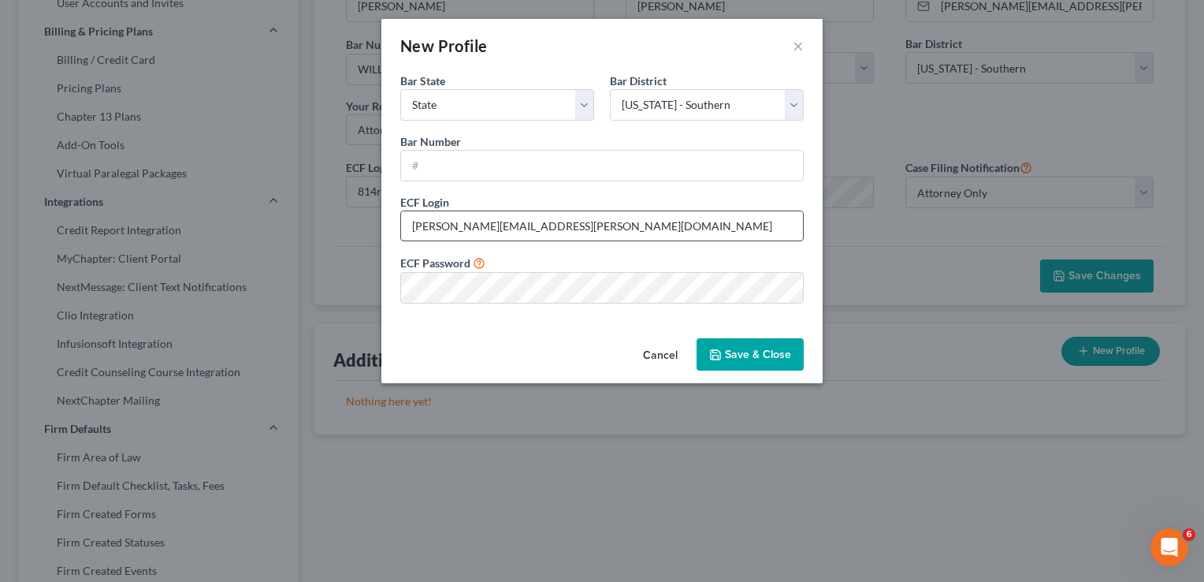
click at [635, 232] on input "[PERSON_NAME][EMAIL_ADDRESS][PERSON_NAME][DOMAIN_NAME]" at bounding box center [602, 226] width 402 height 30
drag, startPoint x: 561, startPoint y: 219, endPoint x: 318, endPoint y: 217, distance: 242.8
click at [318, 217] on div "New Profile × Bar State * State [US_STATE] AK AR AZ CA CO CT DE DC [GEOGRAPHIC_…" at bounding box center [602, 291] width 1204 height 582
type input "814"
click at [671, 359] on button "Cancel" at bounding box center [661, 356] width 60 height 32
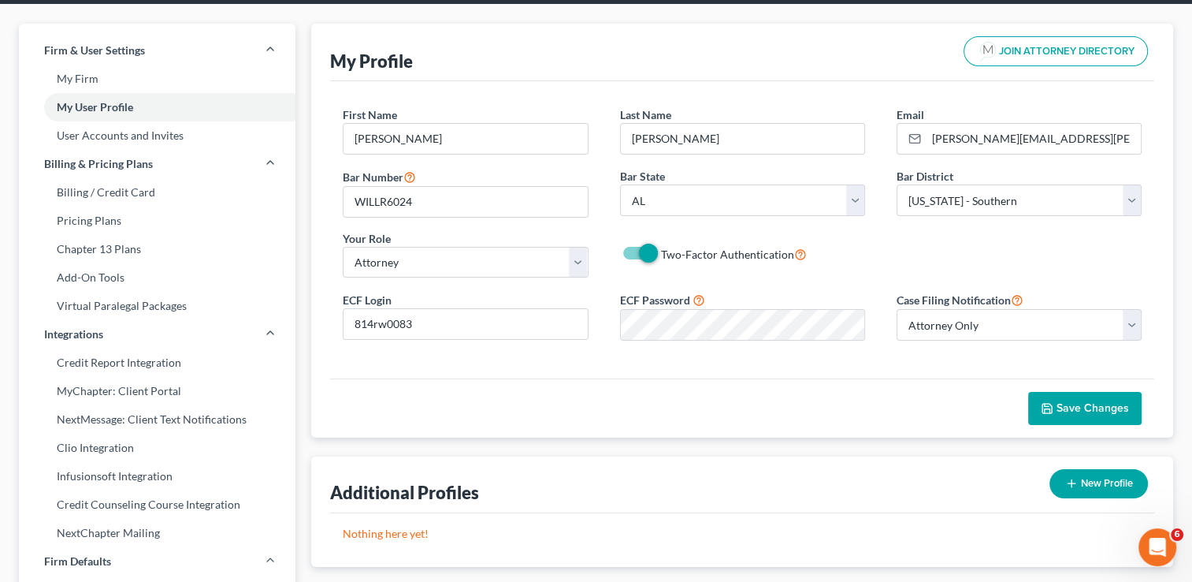
scroll to position [40, 0]
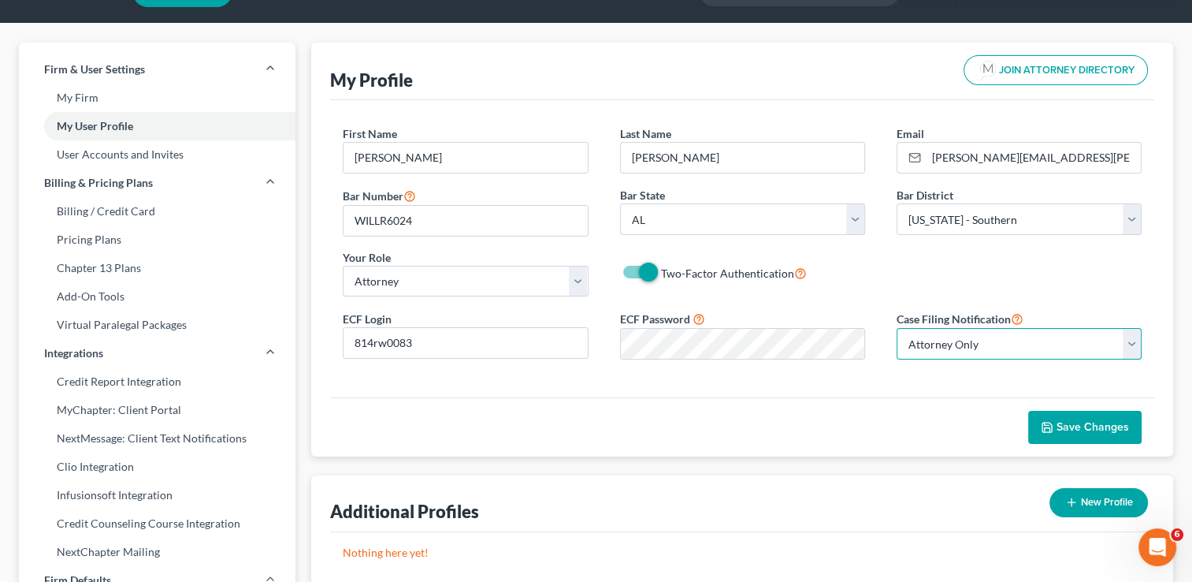
click at [1133, 344] on select "Select Attorney Only Attorney And Other Other Only" at bounding box center [1019, 344] width 245 height 32
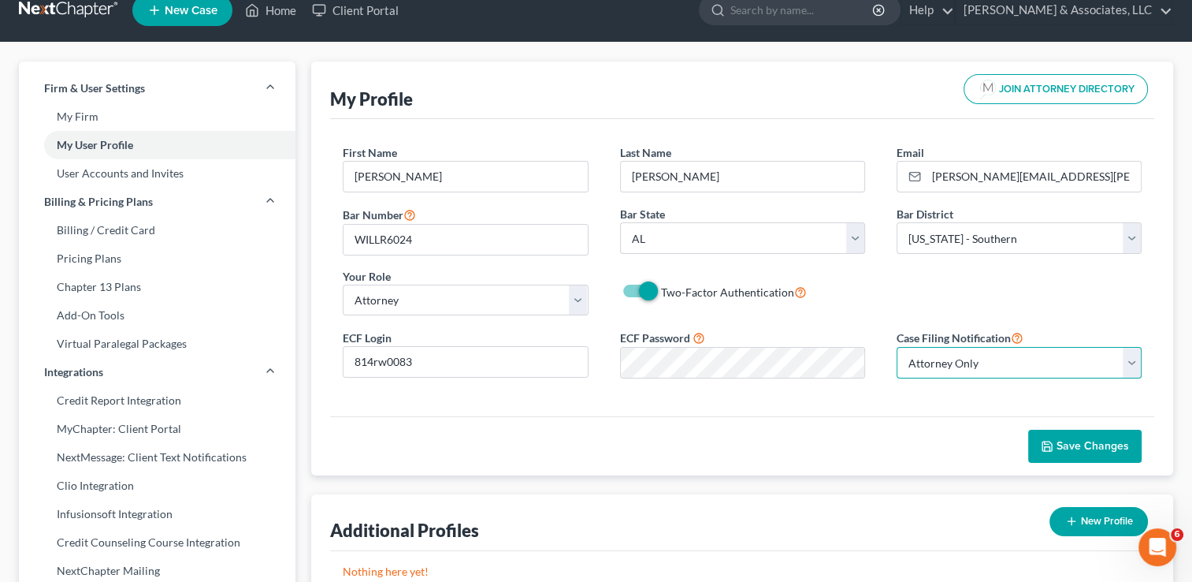
scroll to position [0, 0]
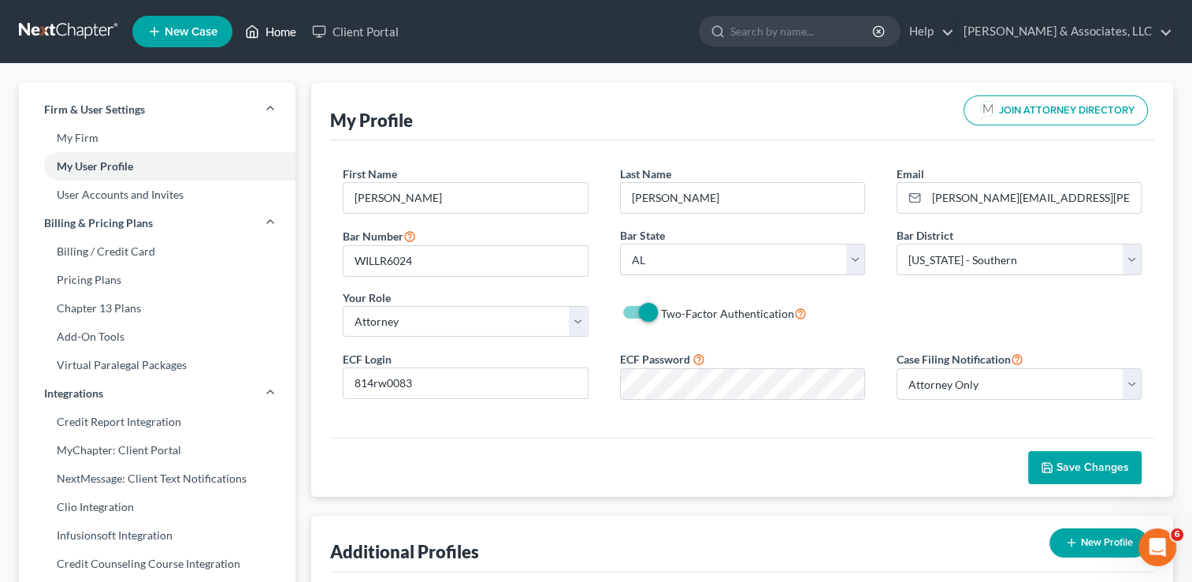
click at [271, 39] on link "Home" at bounding box center [270, 31] width 67 height 28
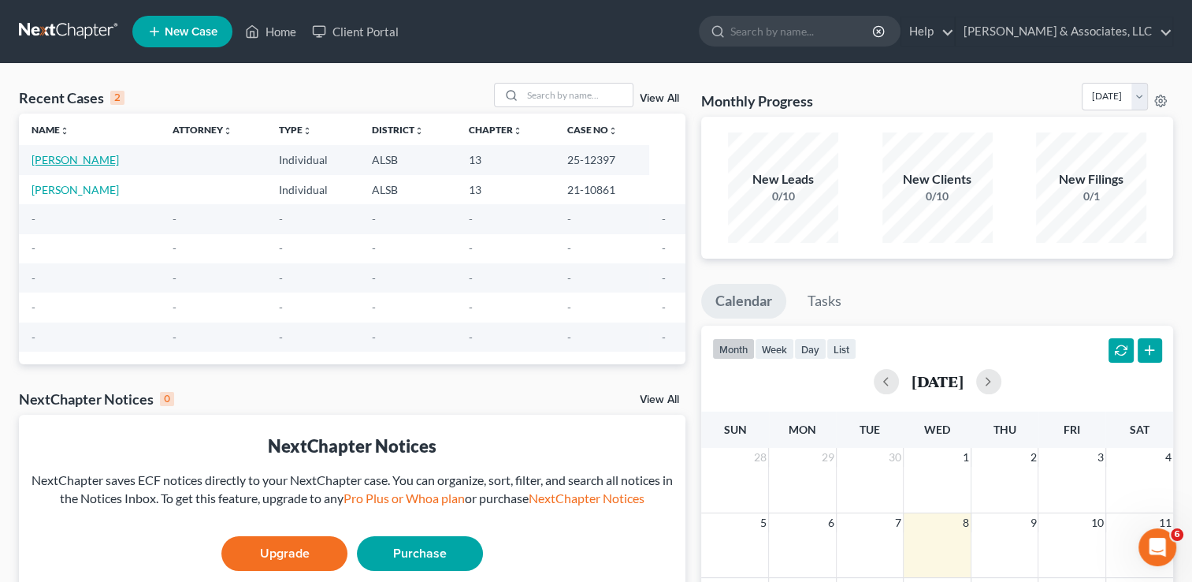
click at [108, 156] on link "[PERSON_NAME]" at bounding box center [75, 159] width 87 height 13
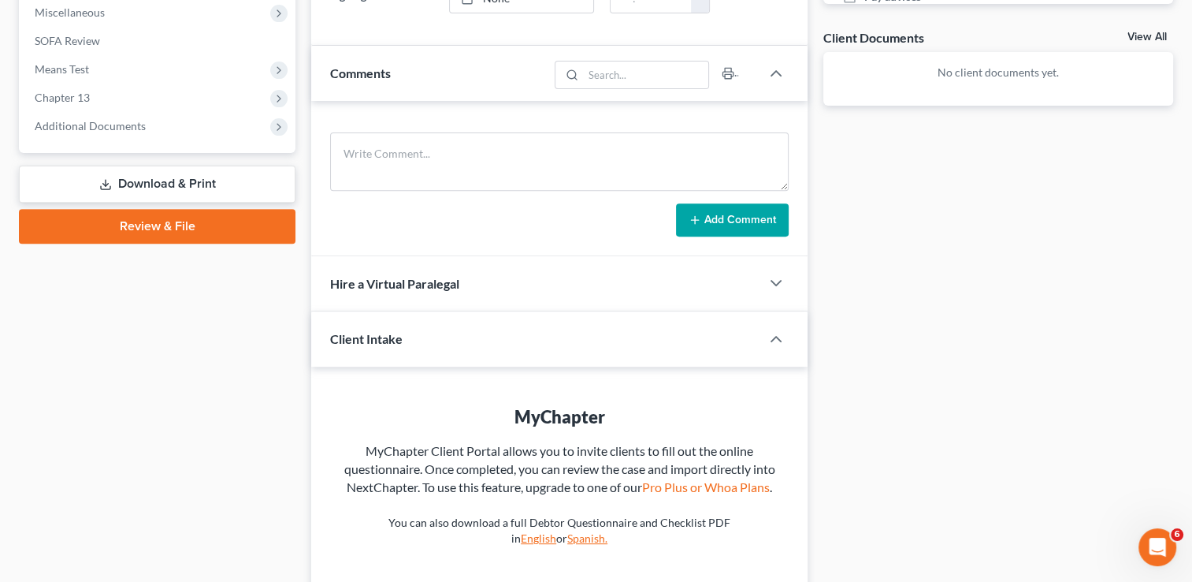
scroll to position [708, 0]
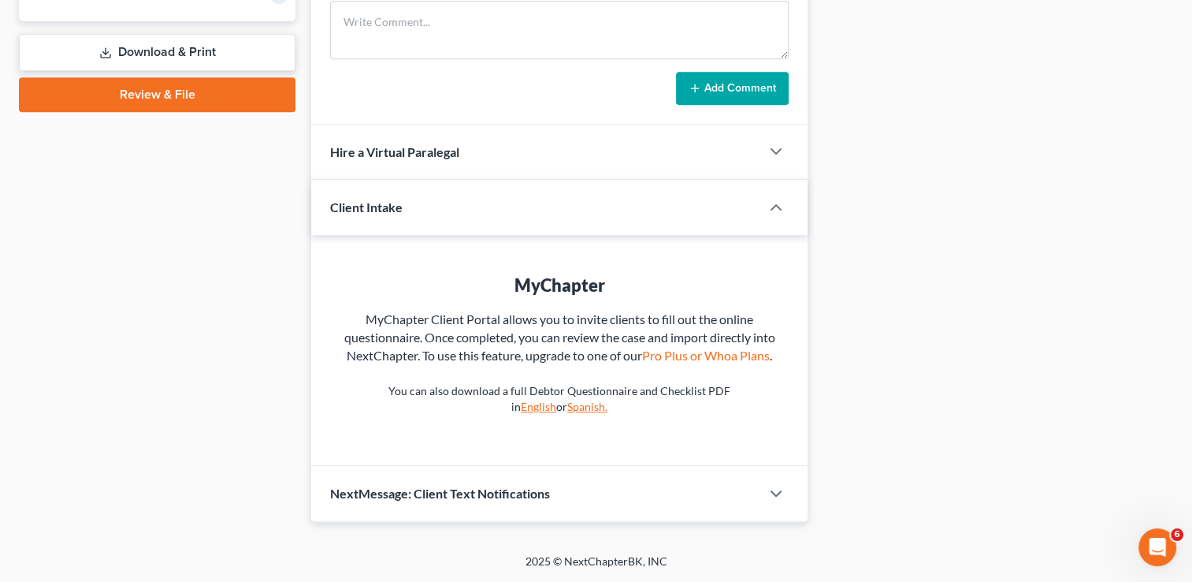
click at [165, 77] on link "Review & File" at bounding box center [157, 94] width 277 height 35
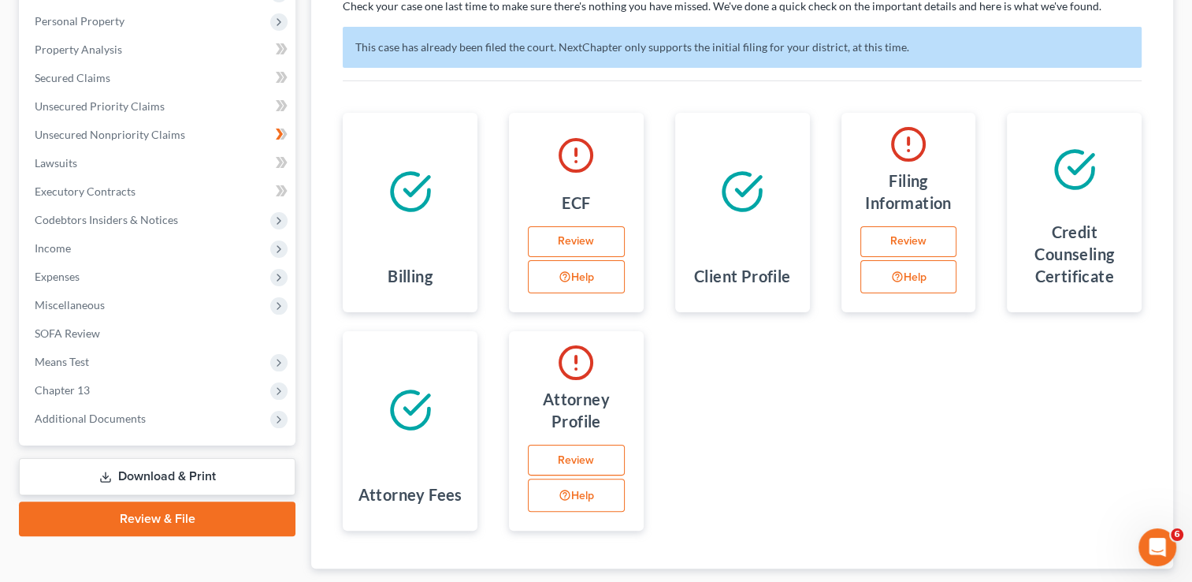
scroll to position [299, 0]
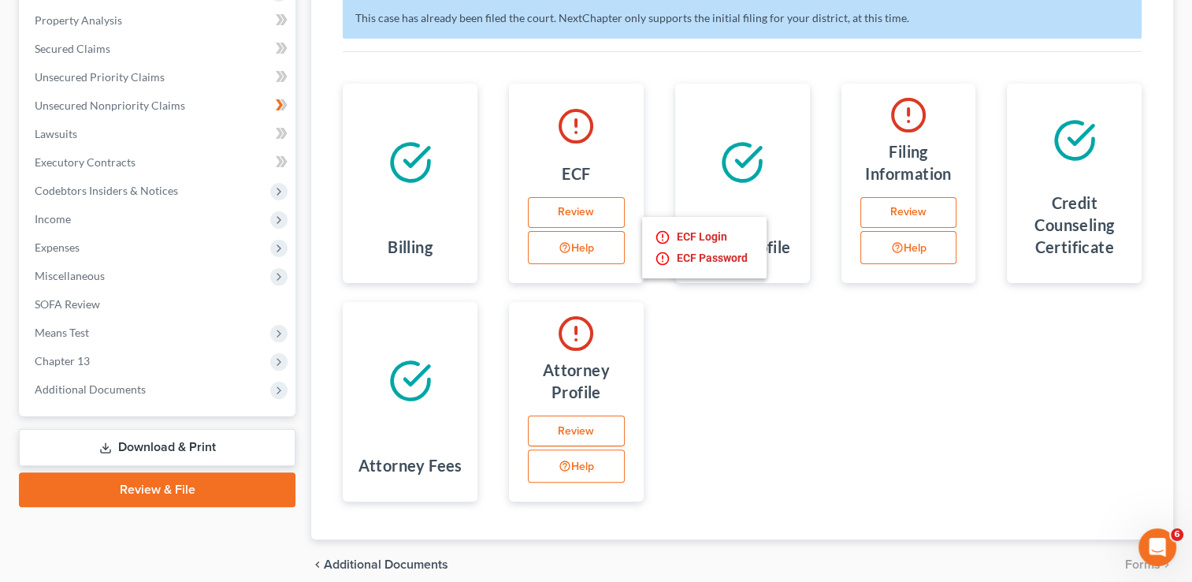
click at [580, 251] on button "Help" at bounding box center [576, 247] width 97 height 33
click at [583, 213] on link "Review" at bounding box center [576, 213] width 97 height 32
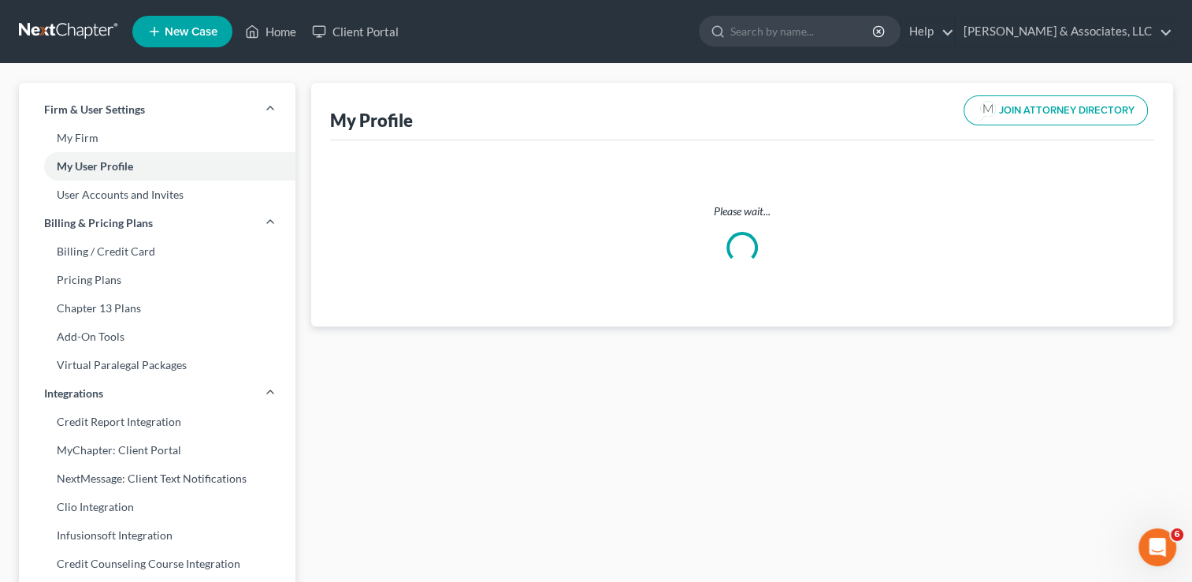
select select "0"
select select "2"
select select "attorney"
select select "0"
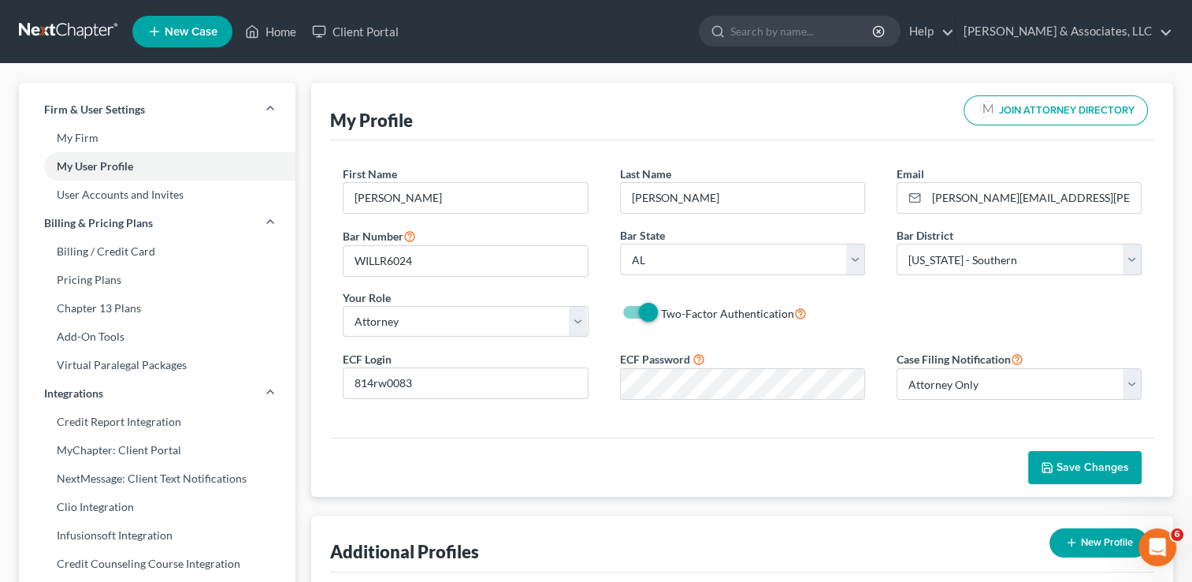
click at [988, 432] on div "First Name * [PERSON_NAME] Last Name * [PERSON_NAME] Email * [PERSON_NAME][EMAI…" at bounding box center [742, 288] width 824 height 297
click at [1079, 463] on span "Save Changes" at bounding box center [1093, 466] width 73 height 13
click at [266, 28] on link "Home" at bounding box center [270, 31] width 67 height 28
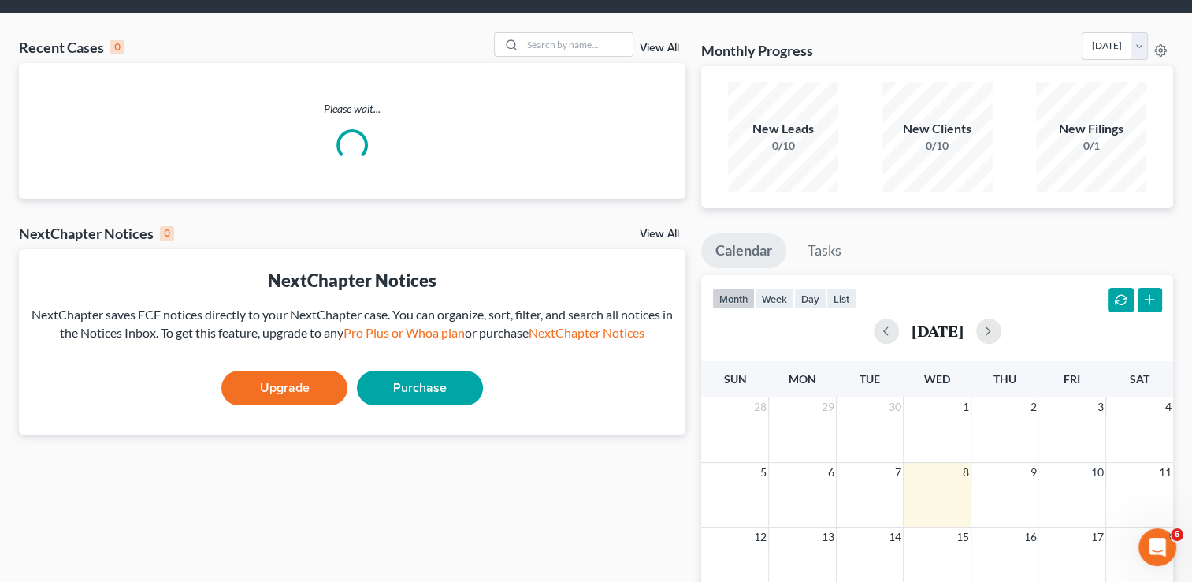
scroll to position [50, 0]
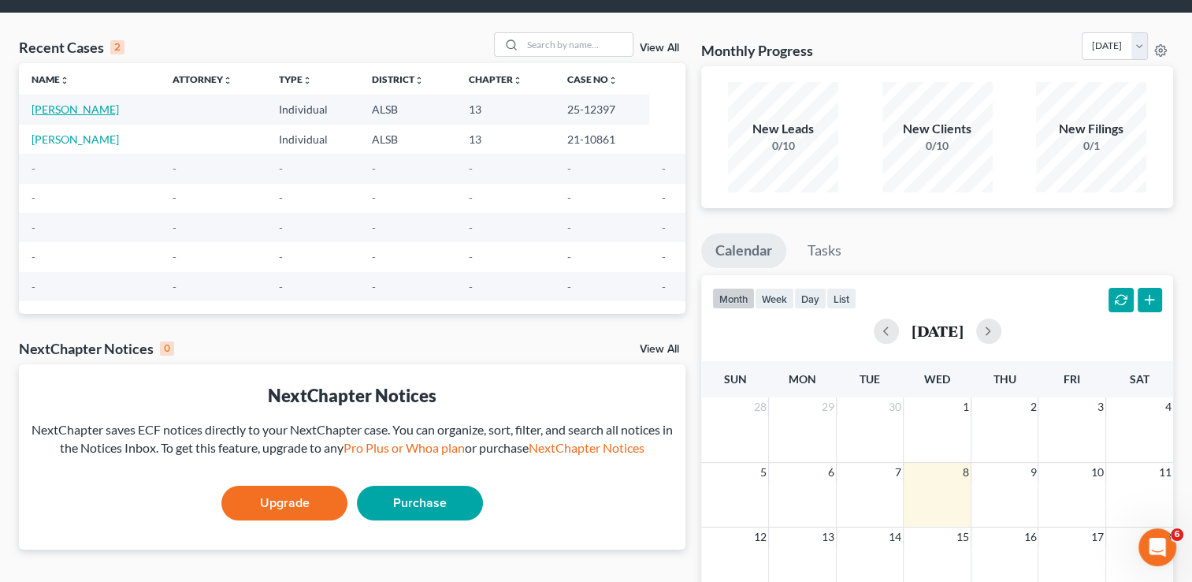
click at [79, 106] on link "[PERSON_NAME]" at bounding box center [75, 108] width 87 height 13
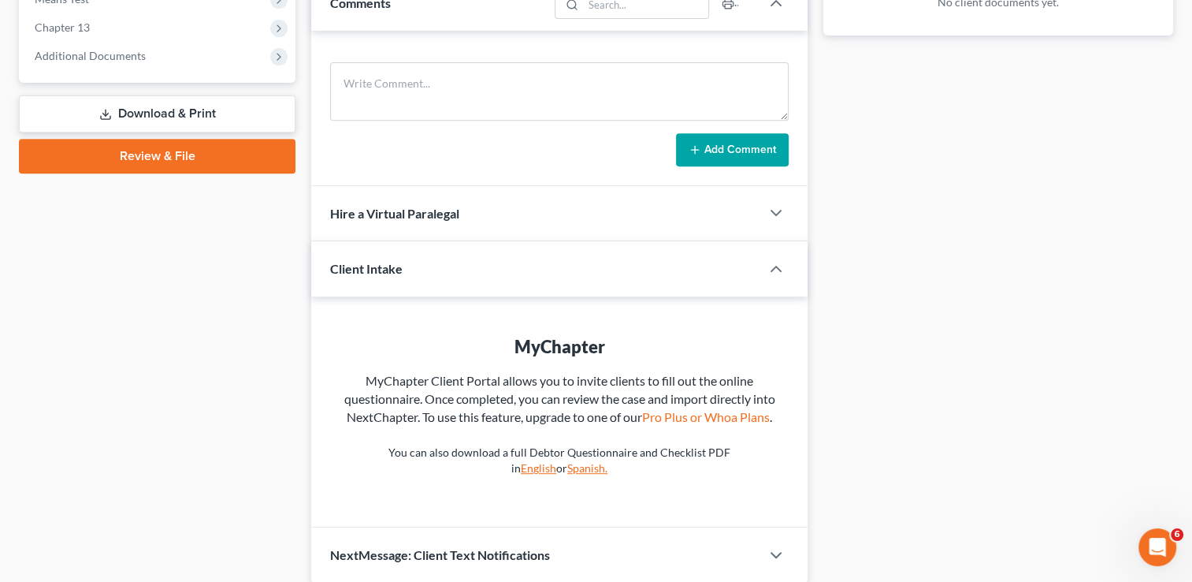
scroll to position [637, 0]
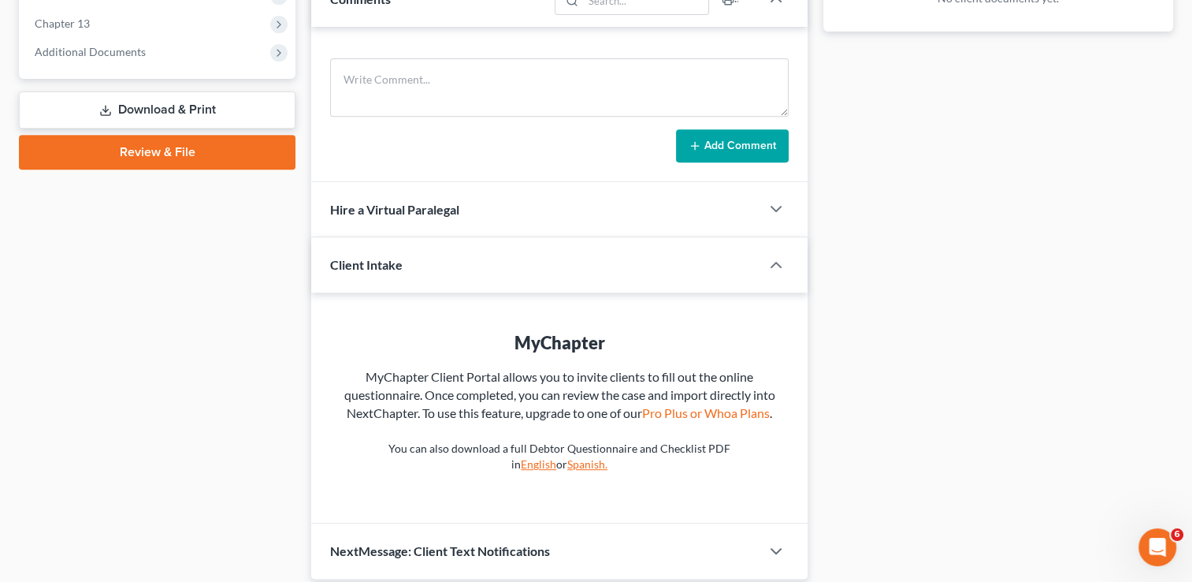
click at [145, 152] on link "Review & File" at bounding box center [157, 152] width 277 height 35
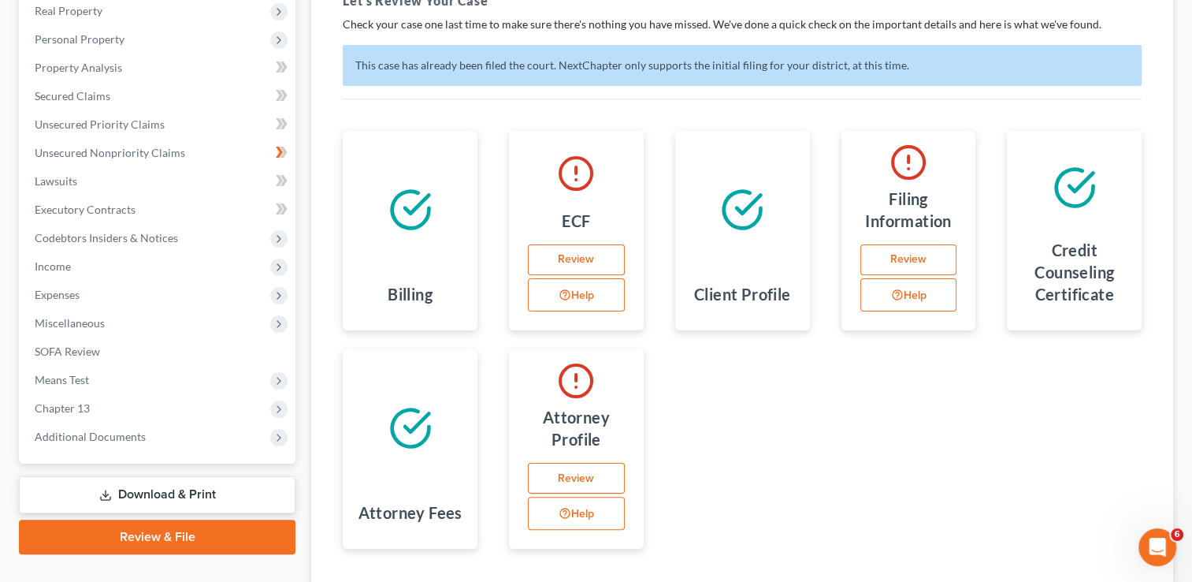
scroll to position [353, 0]
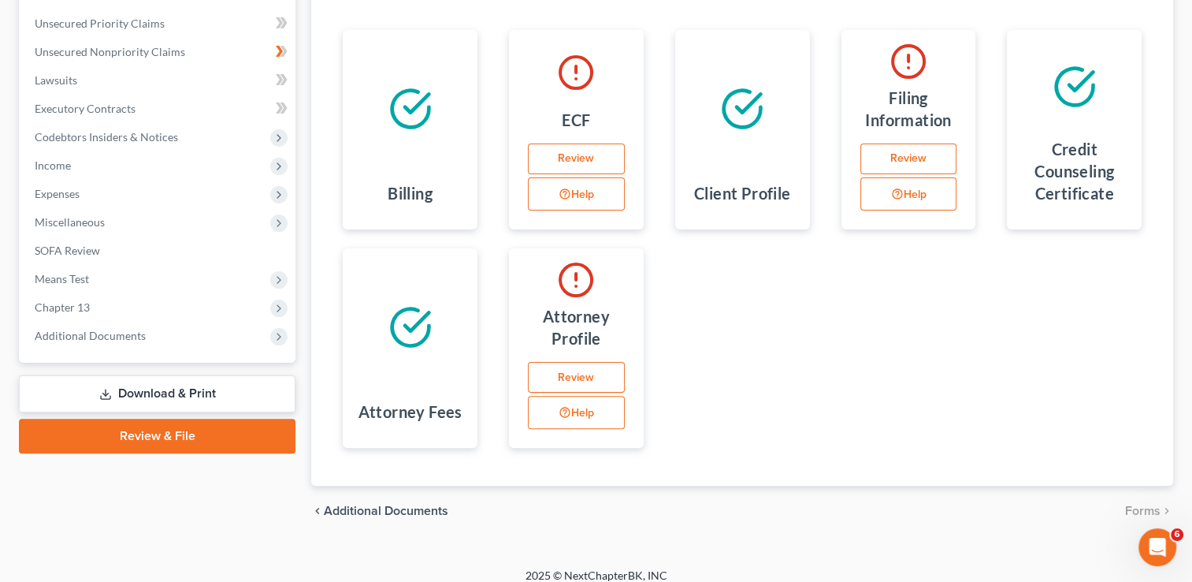
click at [600, 413] on button "Help" at bounding box center [576, 412] width 97 height 33
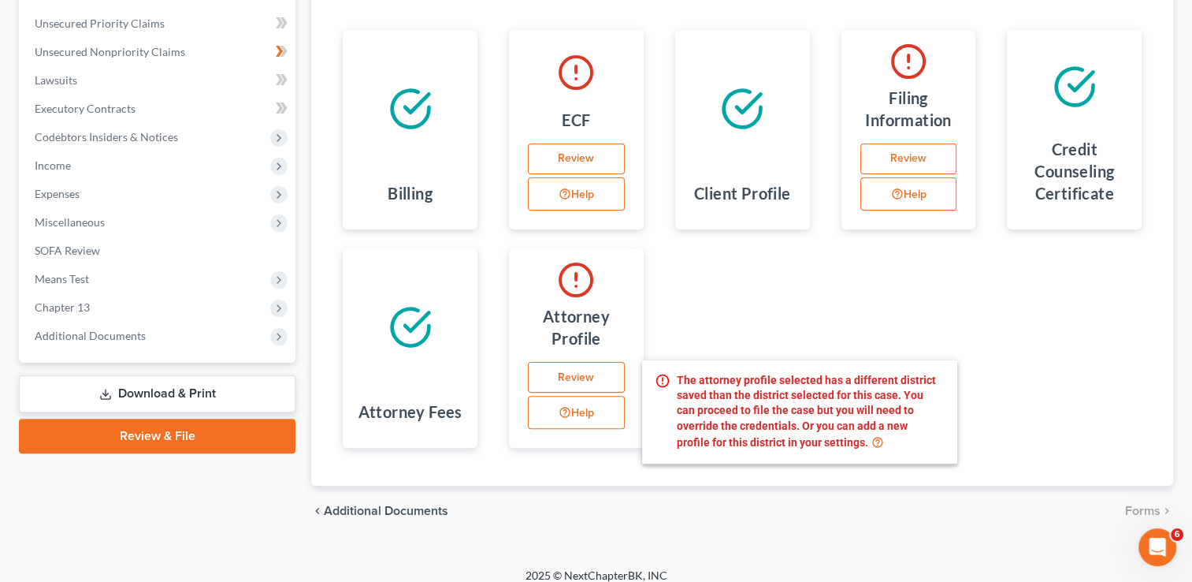
click at [583, 372] on link "Review" at bounding box center [576, 378] width 97 height 32
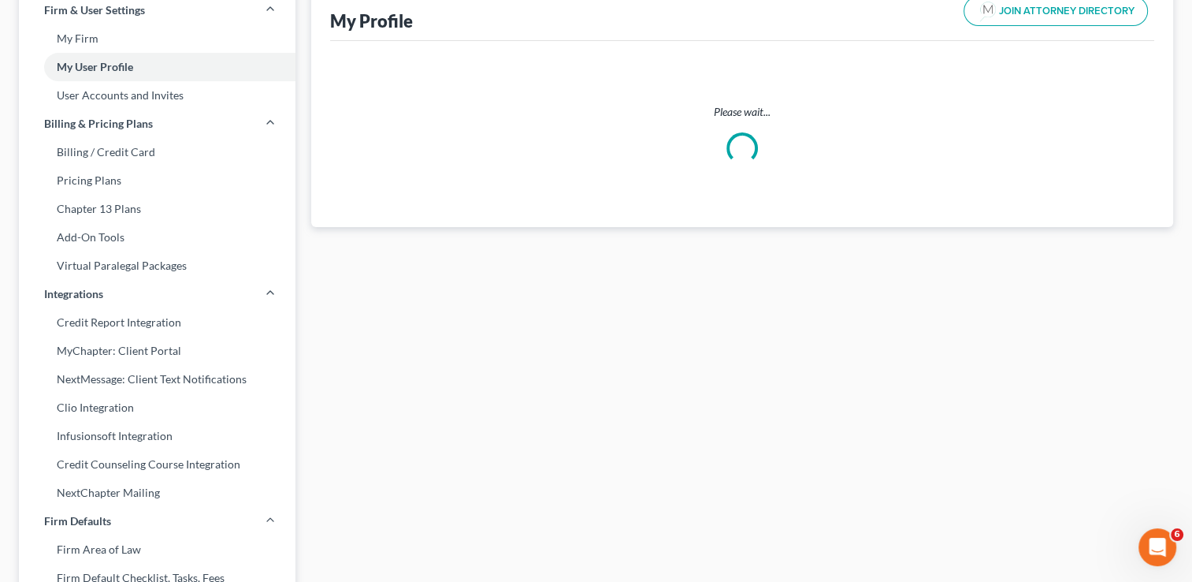
select select "0"
select select "2"
select select "attorney"
select select "0"
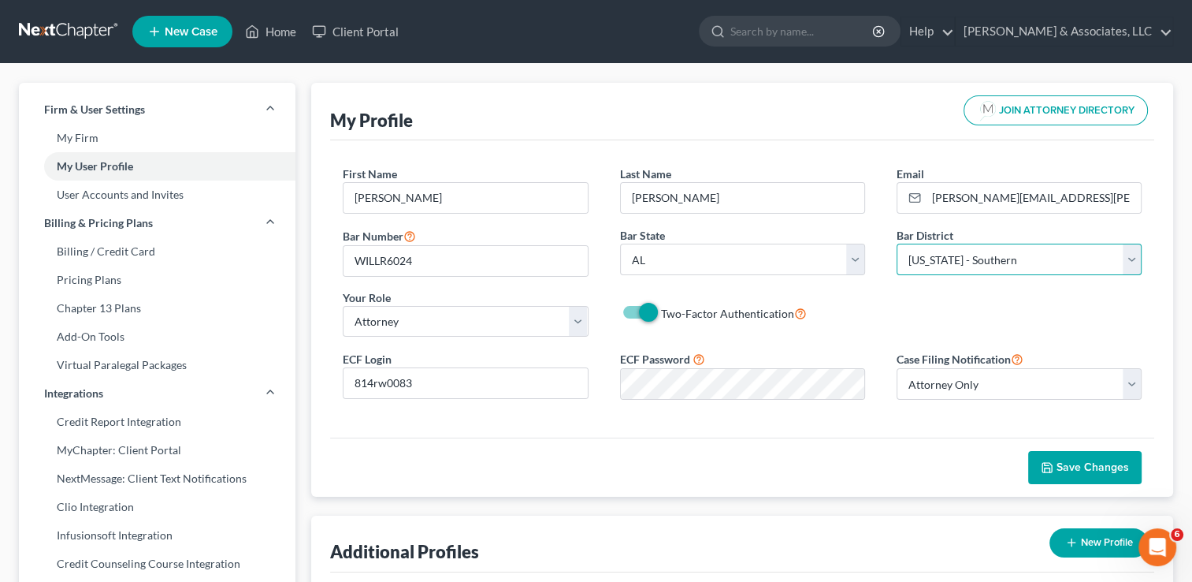
click at [1136, 259] on select "Select [US_STATE] - [GEOGRAPHIC_DATA] [US_STATE] - [GEOGRAPHIC_DATA][US_STATE] …" at bounding box center [1019, 260] width 245 height 32
click at [83, 140] on link "My Firm" at bounding box center [157, 138] width 277 height 28
select select "2"
select select "23"
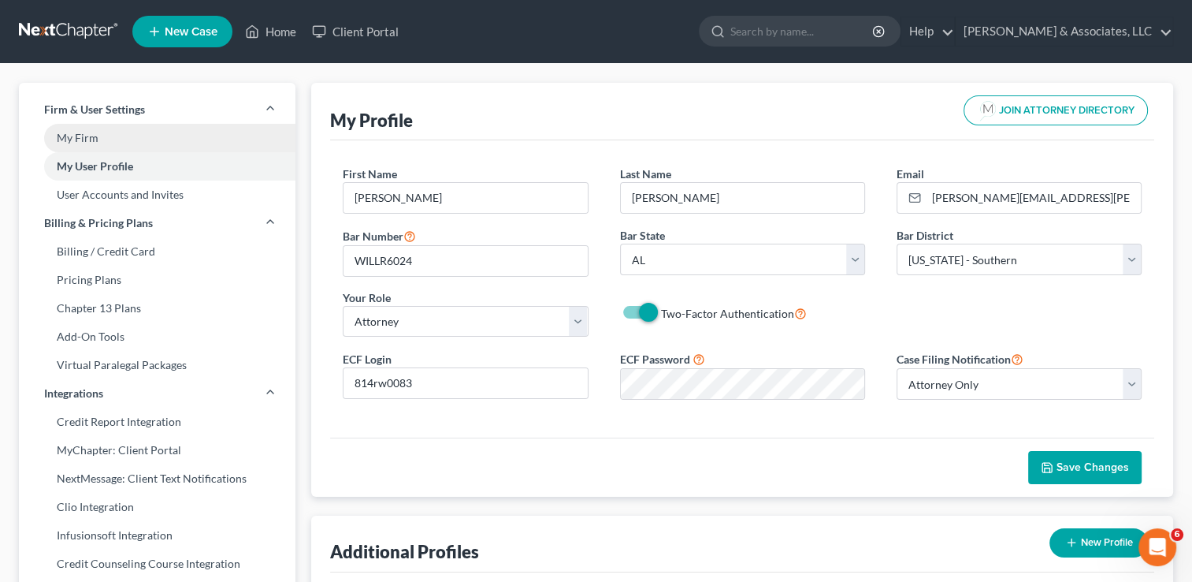
select select "0"
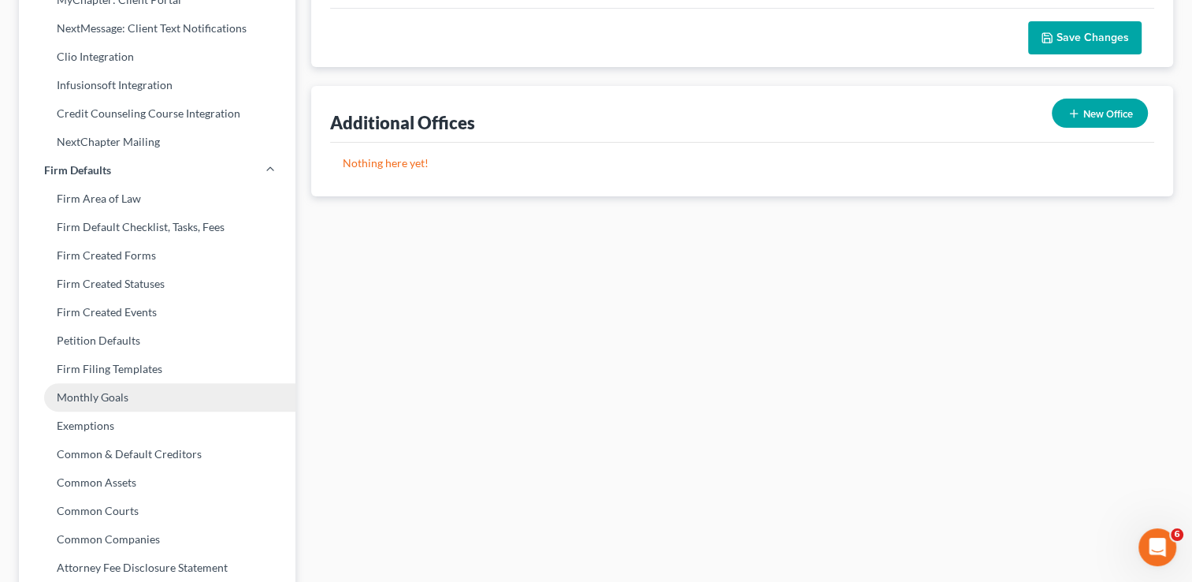
scroll to position [445, 0]
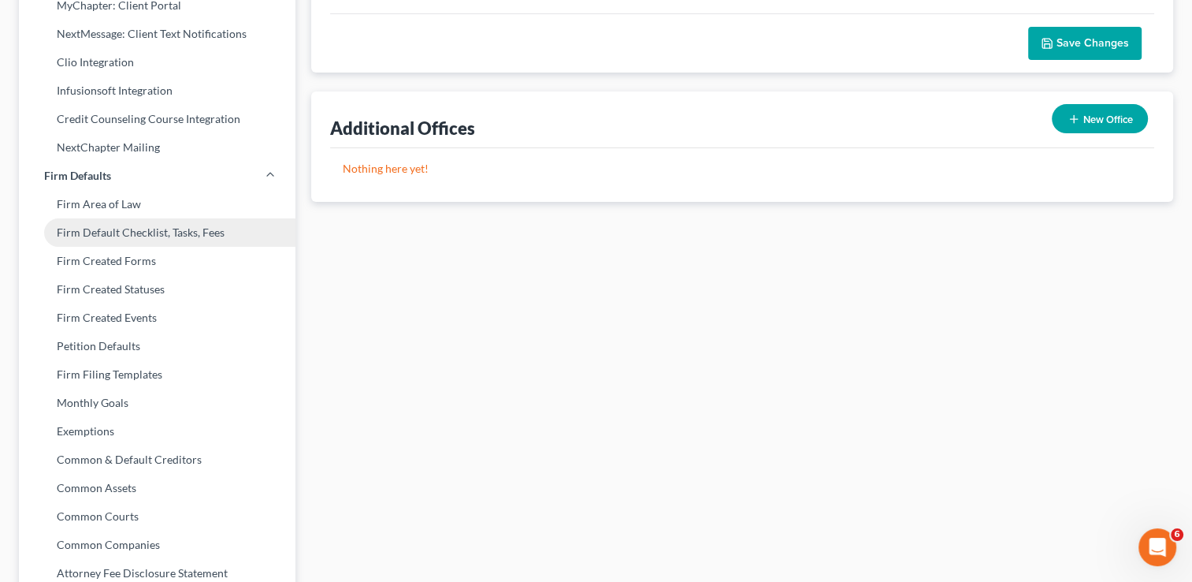
click at [101, 237] on link "Firm Default Checklist, Tasks, Fees" at bounding box center [157, 232] width 277 height 28
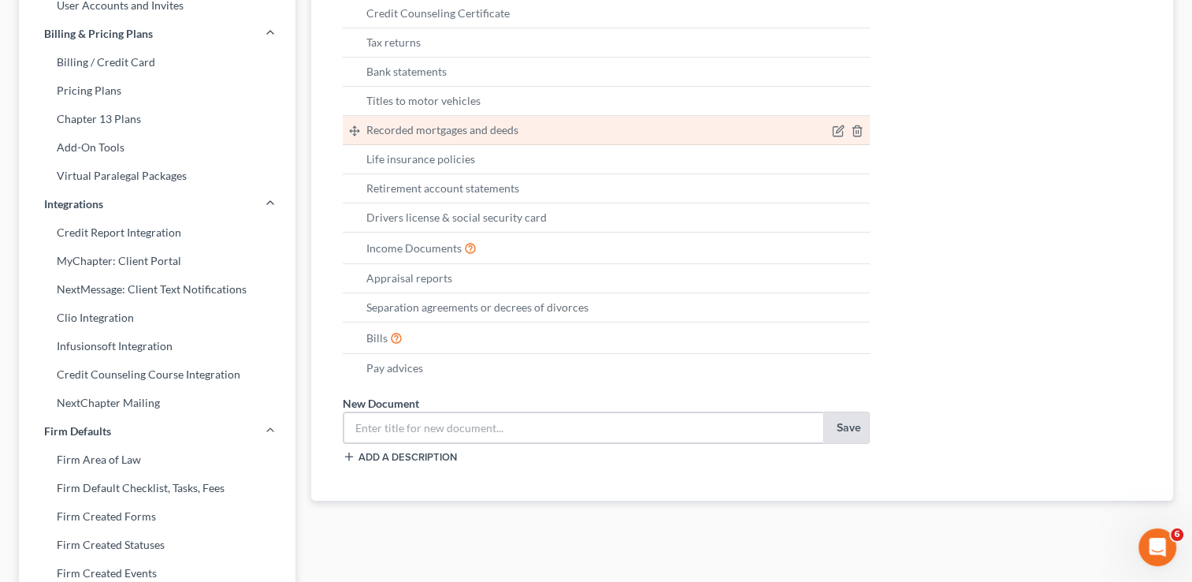
scroll to position [192, 0]
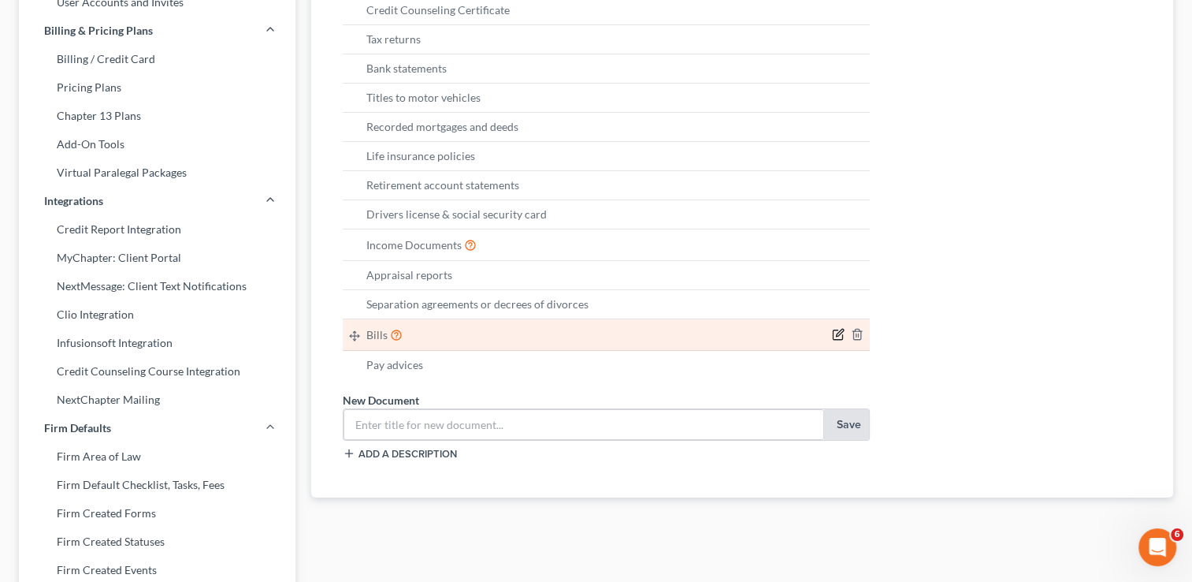
click at [837, 332] on icon "button" at bounding box center [838, 334] width 13 height 13
type input "Bills"
type textarea "Statements, bills, notices, collection letters, lawsuits"
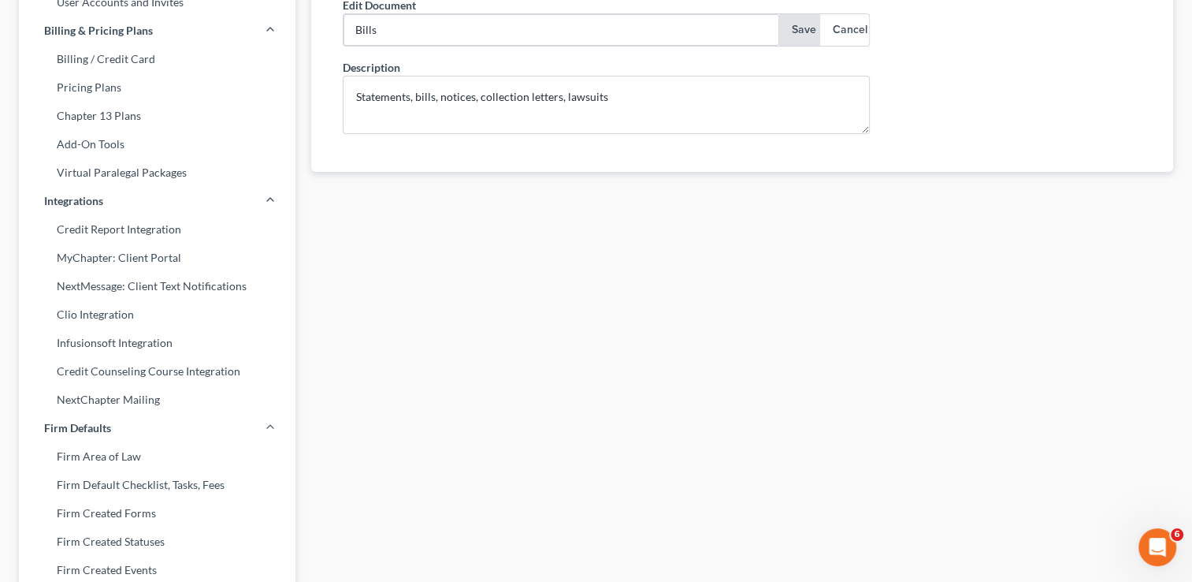
scroll to position [0, 0]
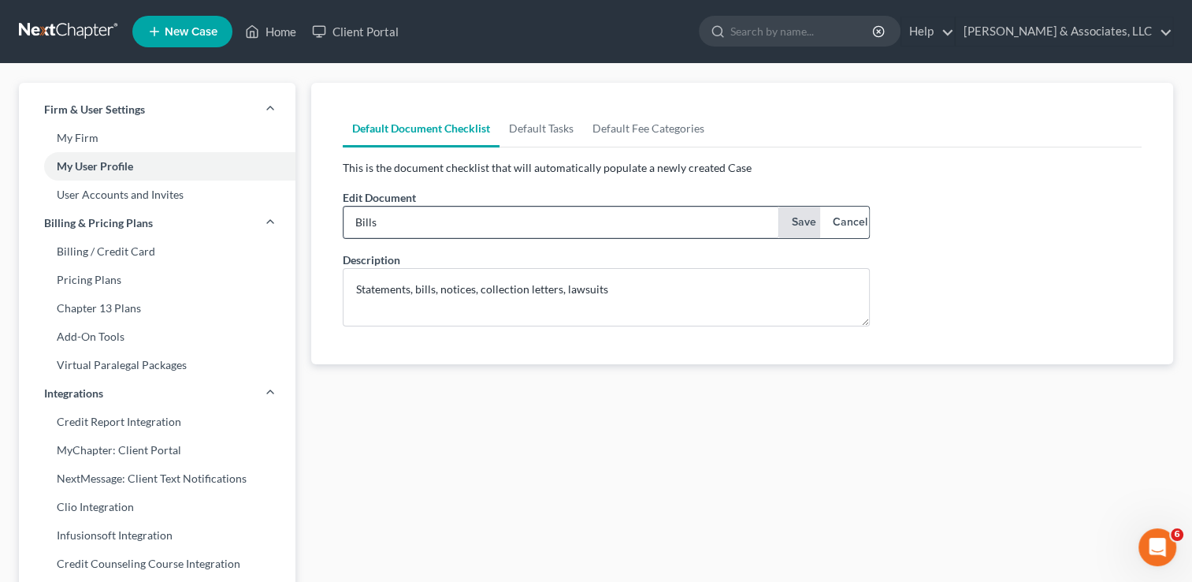
click at [809, 222] on button "Save" at bounding box center [800, 222] width 42 height 32
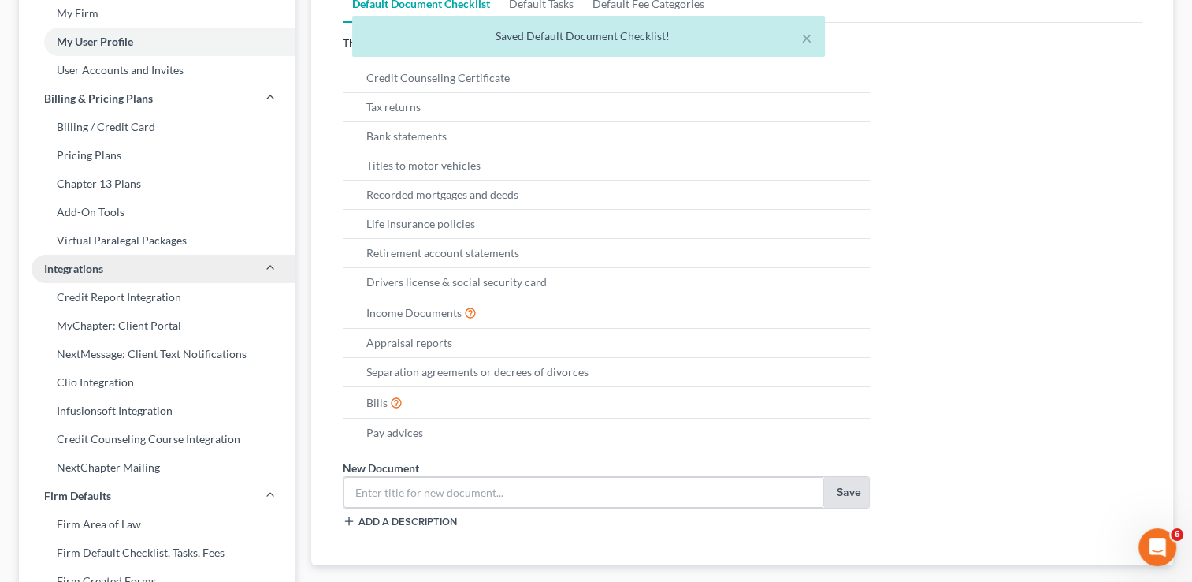
scroll to position [125, 0]
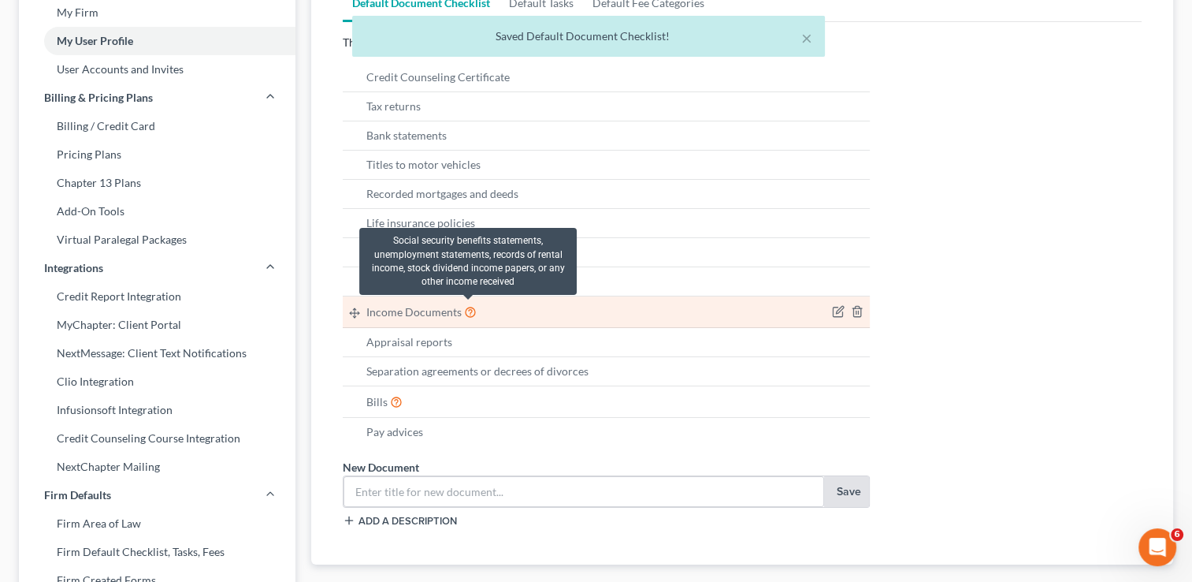
click at [470, 314] on icon at bounding box center [470, 310] width 13 height 15
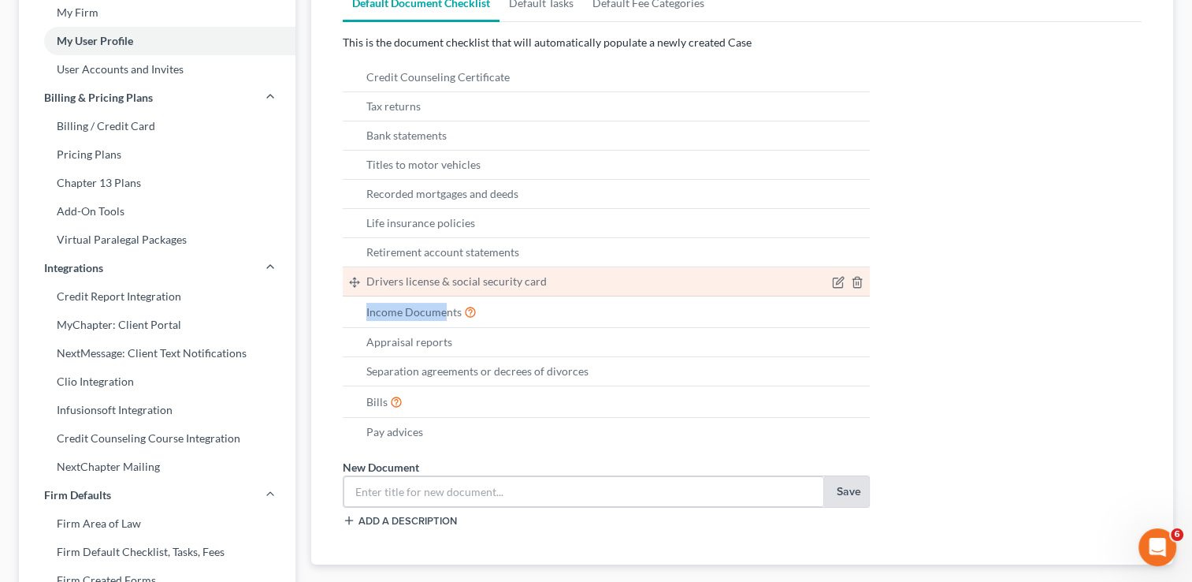
drag, startPoint x: 446, startPoint y: 311, endPoint x: 797, endPoint y: 266, distance: 353.5
click at [797, 266] on ul "Credit Counseling Certificate Tax returns Bank statements Titles to motor vehic…" at bounding box center [606, 254] width 527 height 383
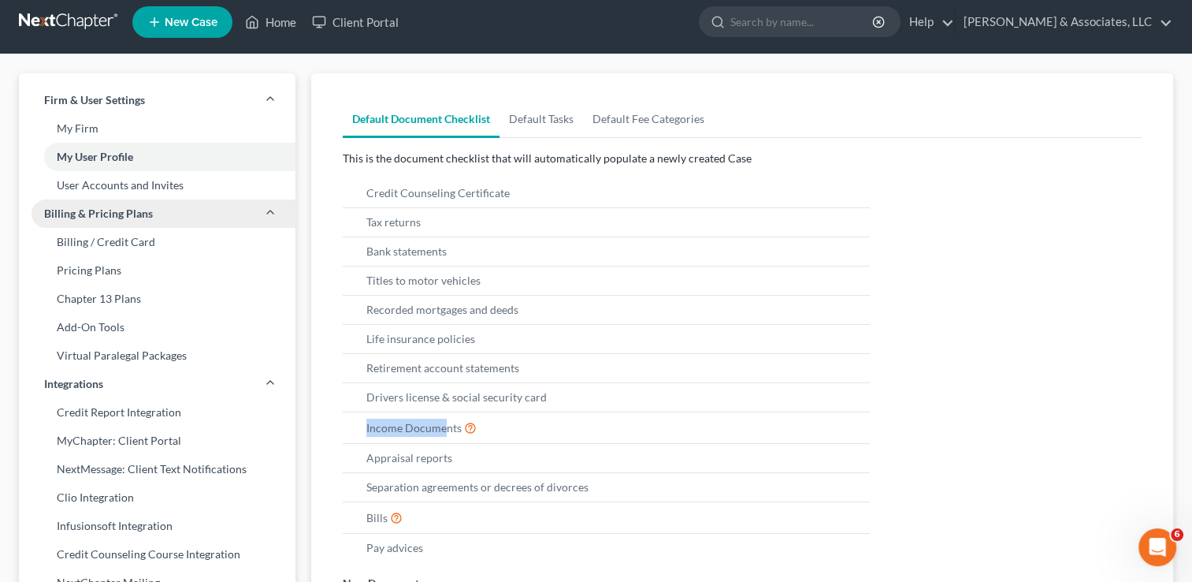
scroll to position [8, 0]
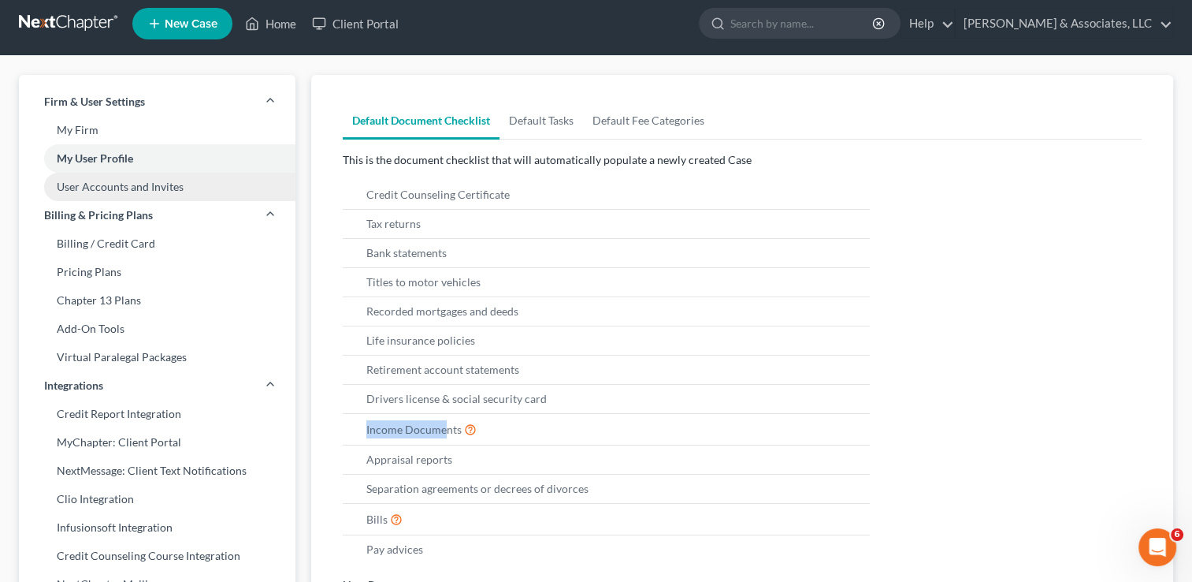
click at [114, 185] on link "User Accounts and Invites" at bounding box center [157, 187] width 277 height 28
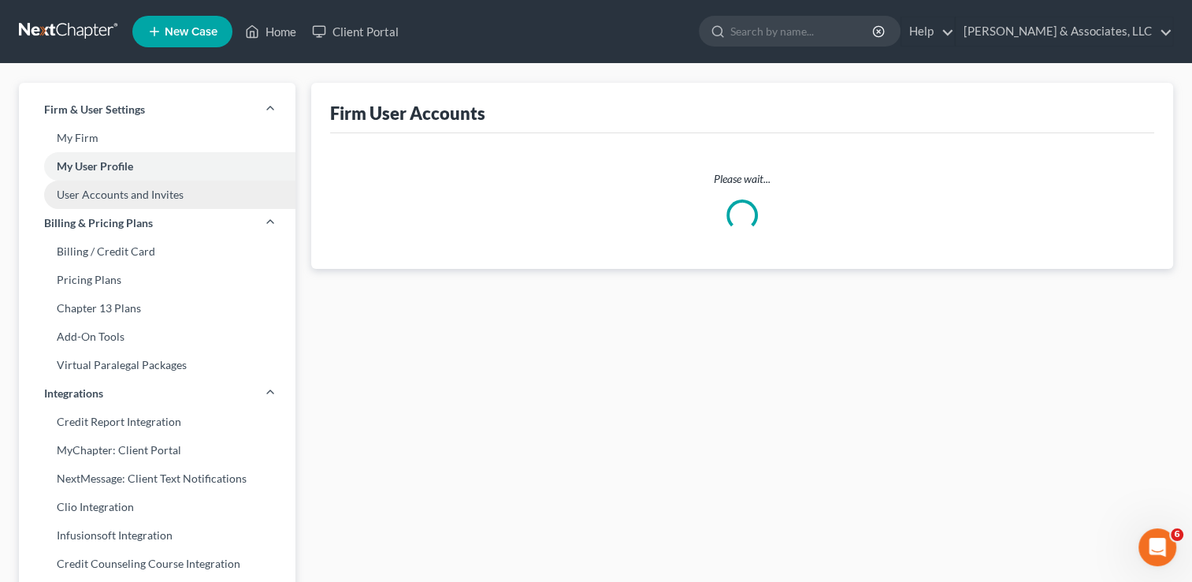
select select "0"
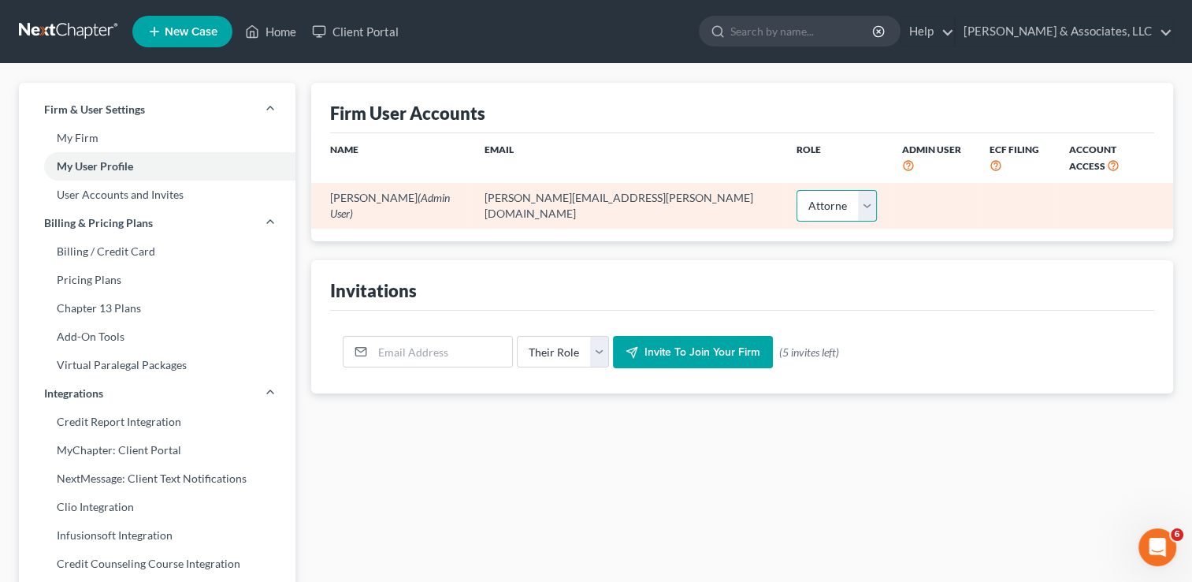
click at [797, 192] on select "Select Attorney Paralegal Assistant" at bounding box center [837, 206] width 80 height 32
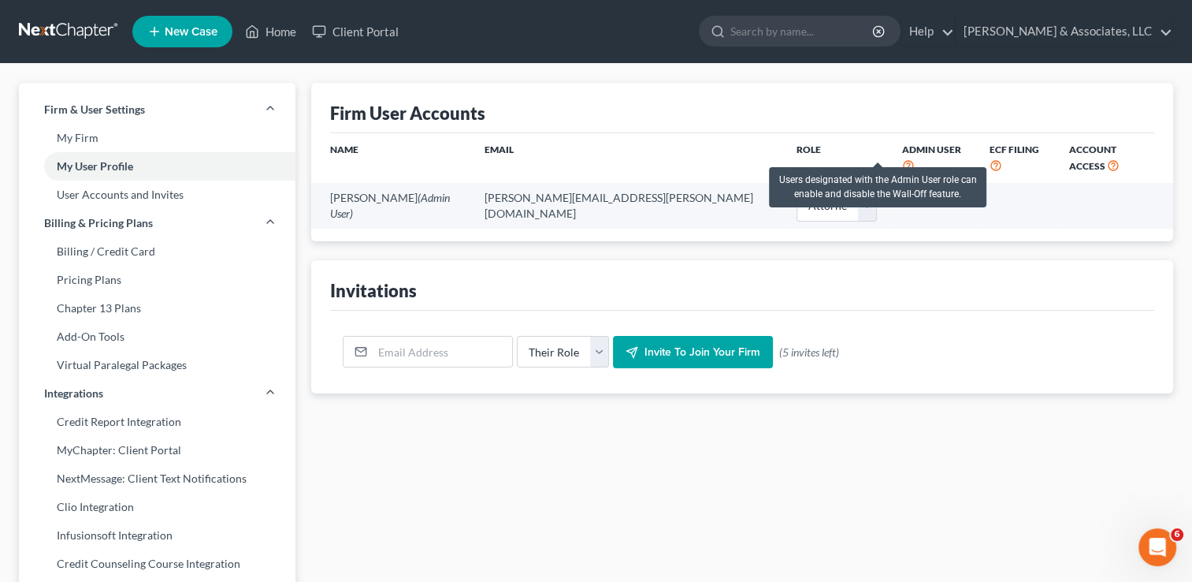
click at [902, 157] on icon at bounding box center [908, 164] width 13 height 15
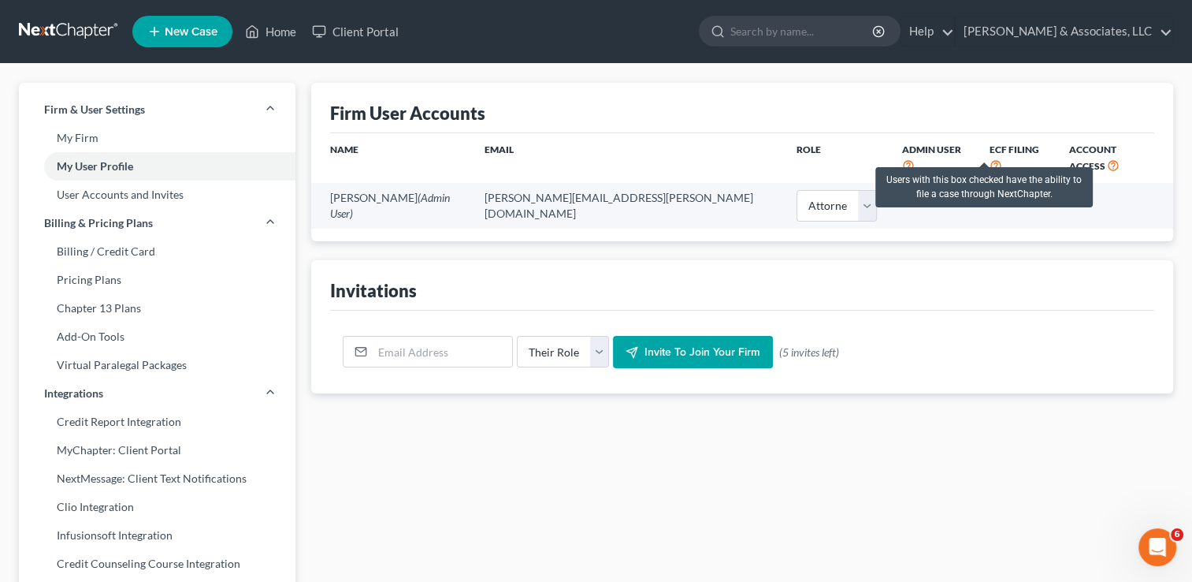
click at [990, 157] on icon at bounding box center [996, 164] width 13 height 15
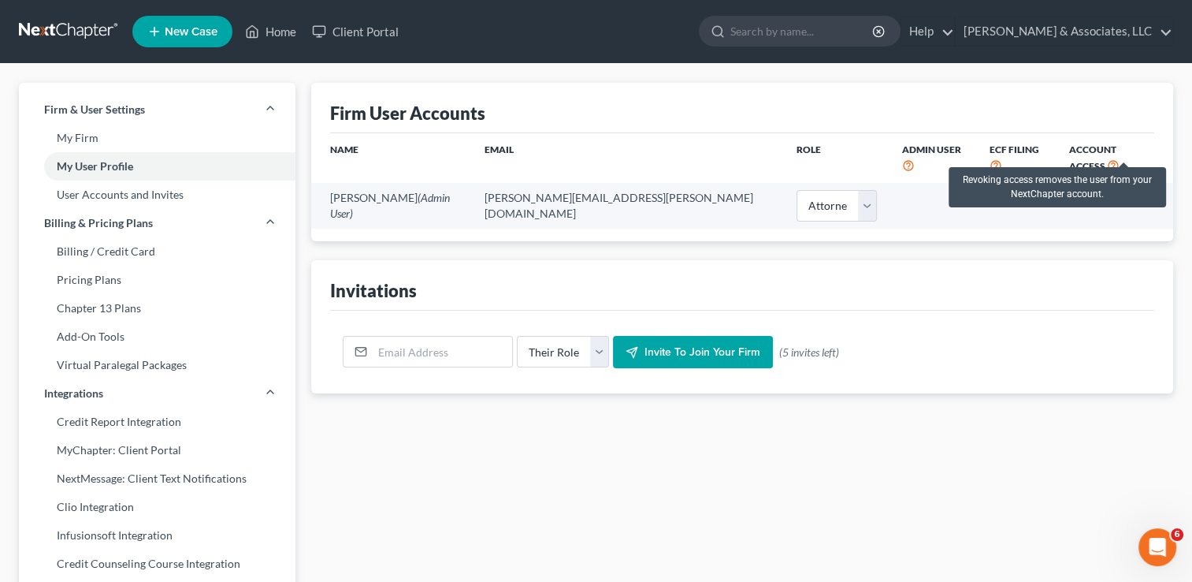
click at [1119, 157] on icon at bounding box center [1113, 164] width 13 height 15
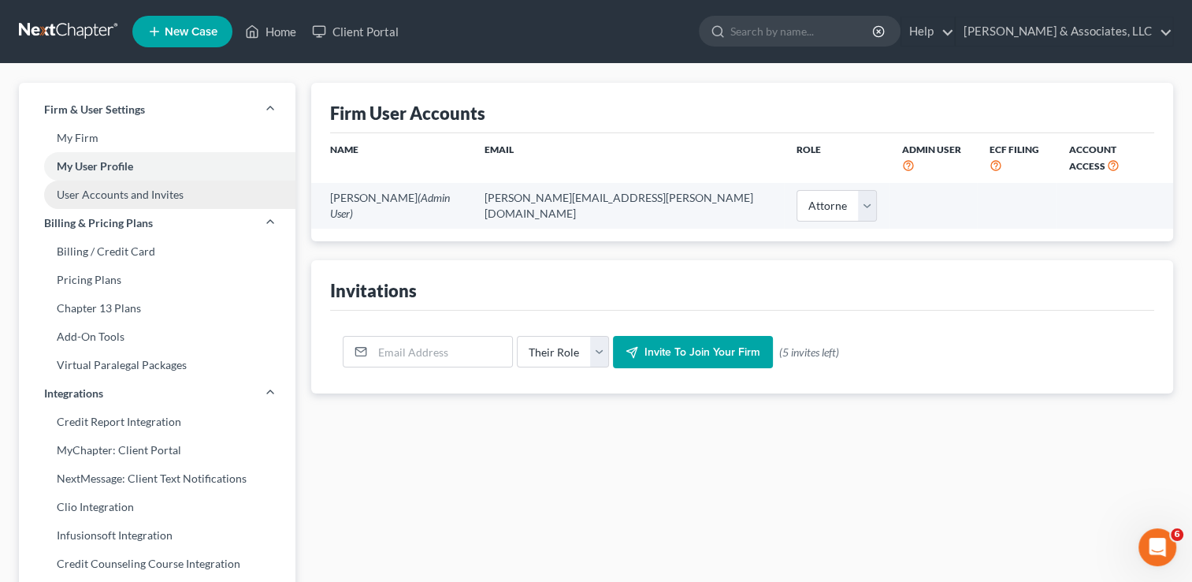
click at [148, 188] on link "User Accounts and Invites" at bounding box center [157, 194] width 277 height 28
click at [154, 192] on link "User Accounts and Invites" at bounding box center [157, 194] width 277 height 28
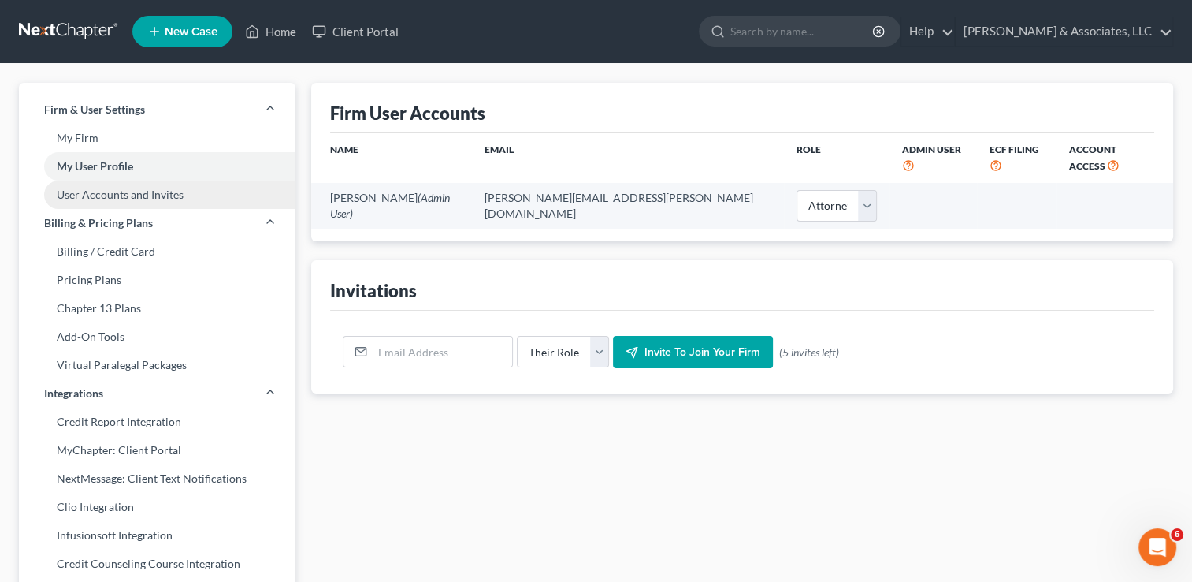
click at [154, 192] on link "User Accounts and Invites" at bounding box center [157, 194] width 277 height 28
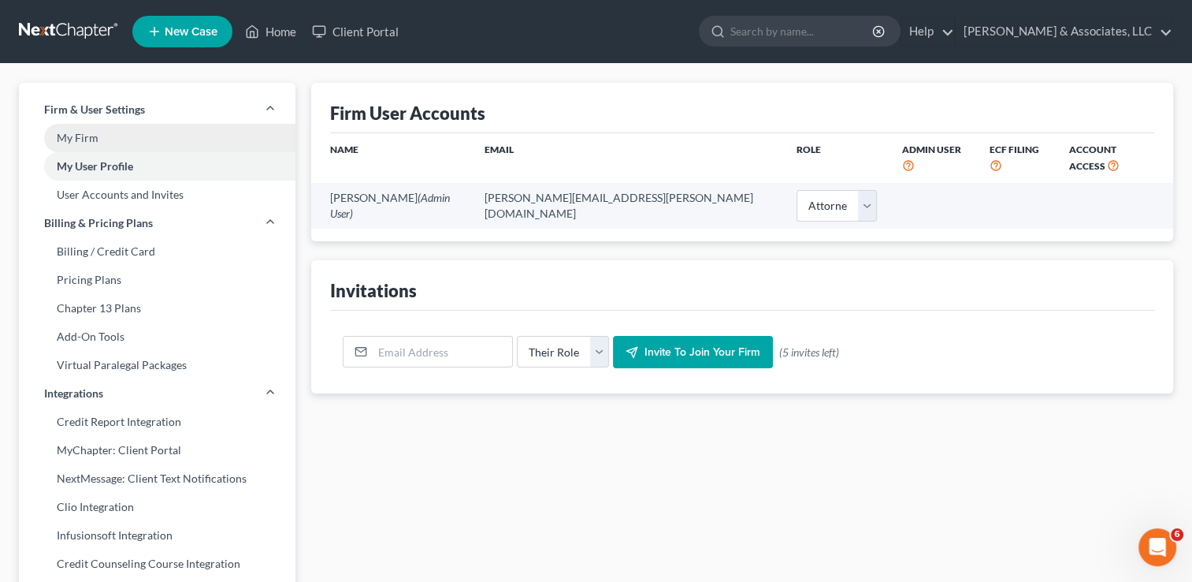
click at [112, 143] on link "My Firm" at bounding box center [157, 138] width 277 height 28
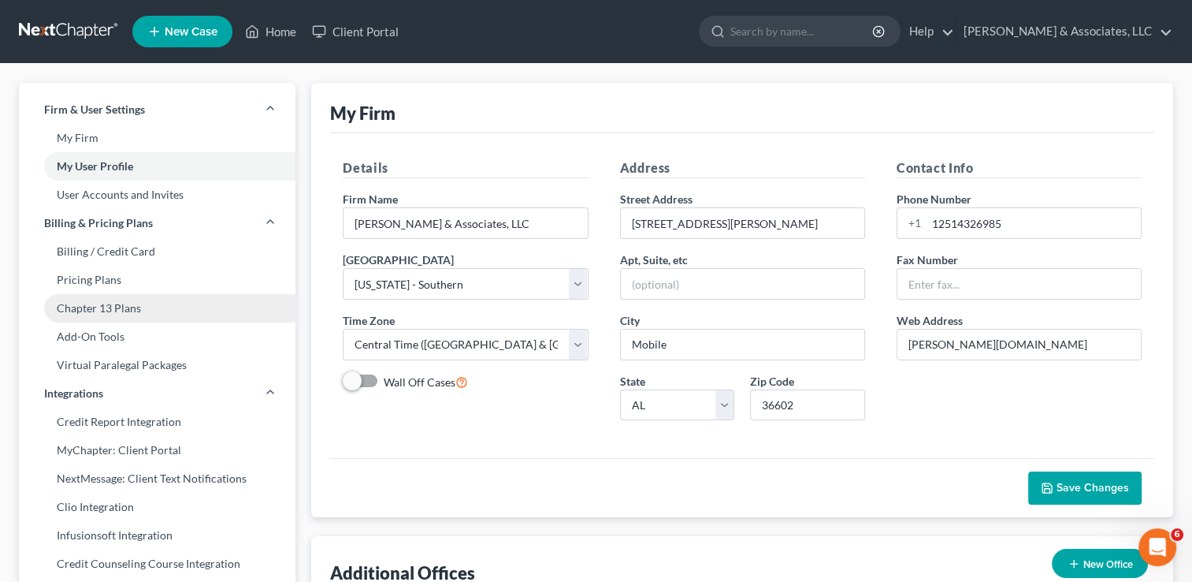
click at [109, 321] on link "Chapter 13 Plans" at bounding box center [157, 308] width 277 height 28
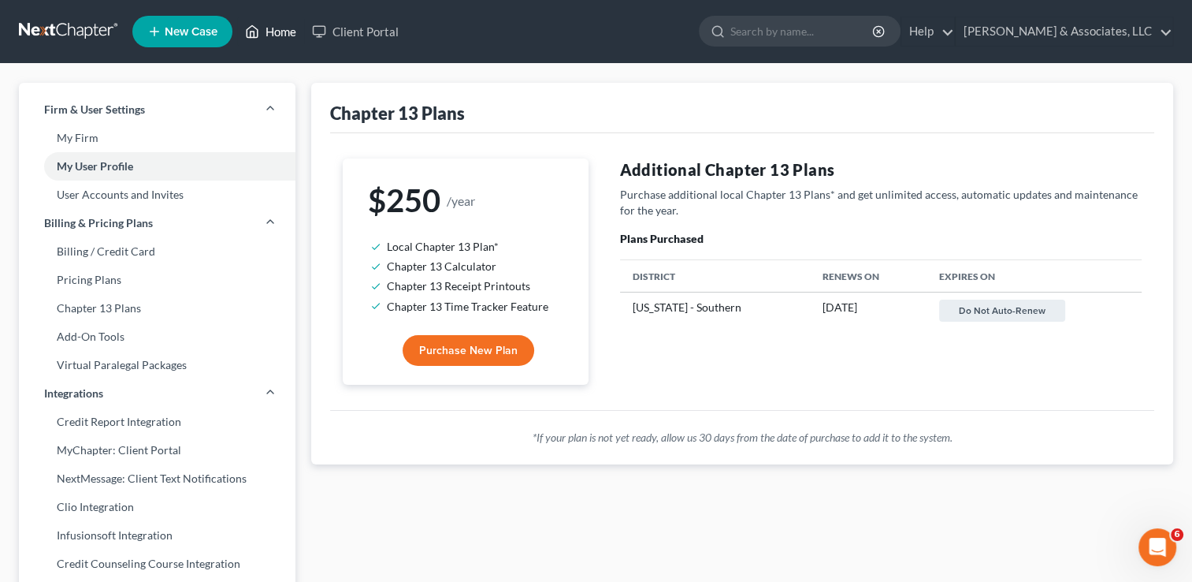
click at [270, 32] on link "Home" at bounding box center [270, 31] width 67 height 28
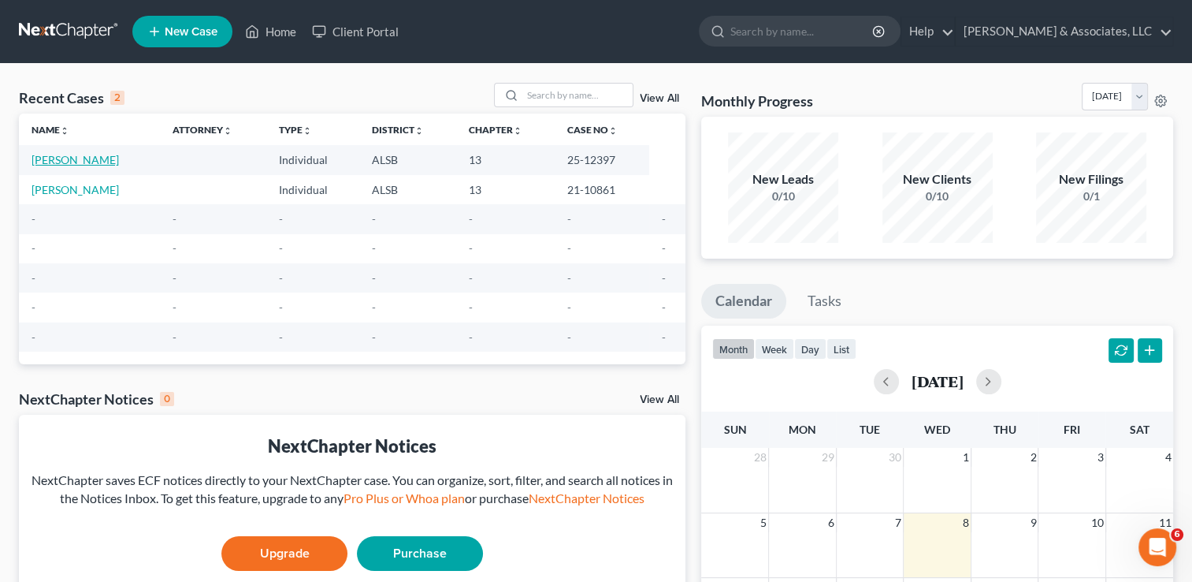
click at [107, 155] on link "[PERSON_NAME]" at bounding box center [75, 159] width 87 height 13
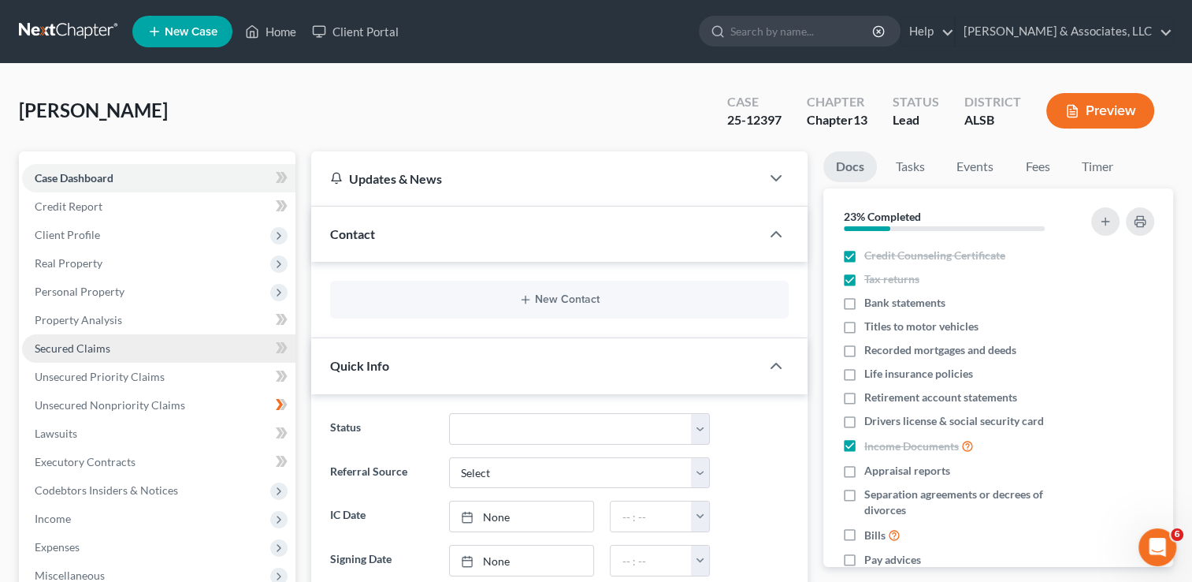
scroll to position [708, 0]
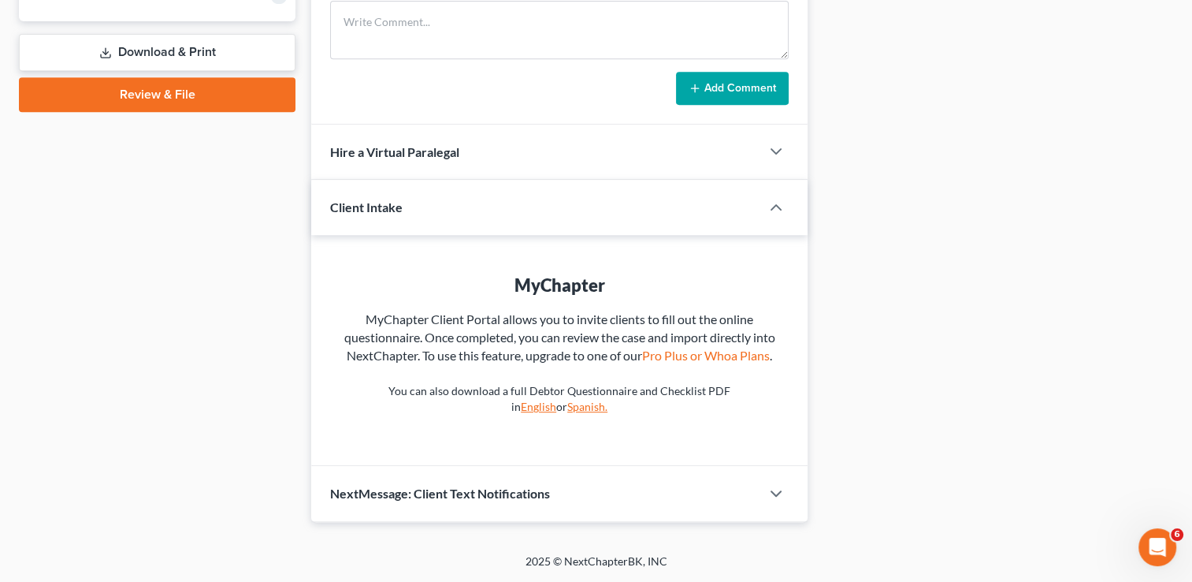
click at [154, 80] on link "Review & File" at bounding box center [157, 94] width 277 height 35
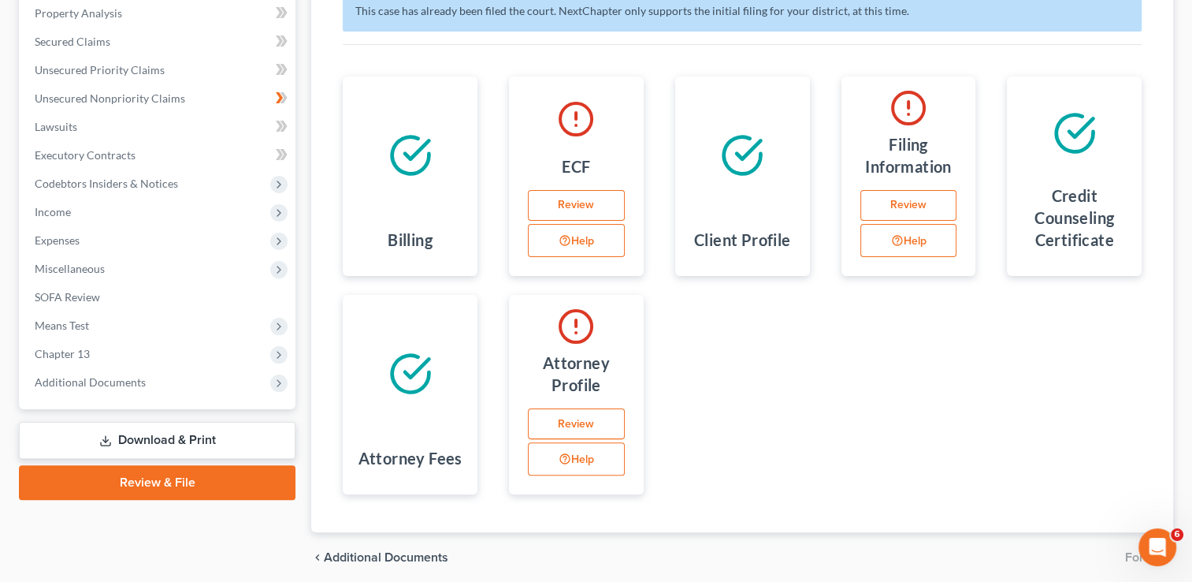
scroll to position [307, 0]
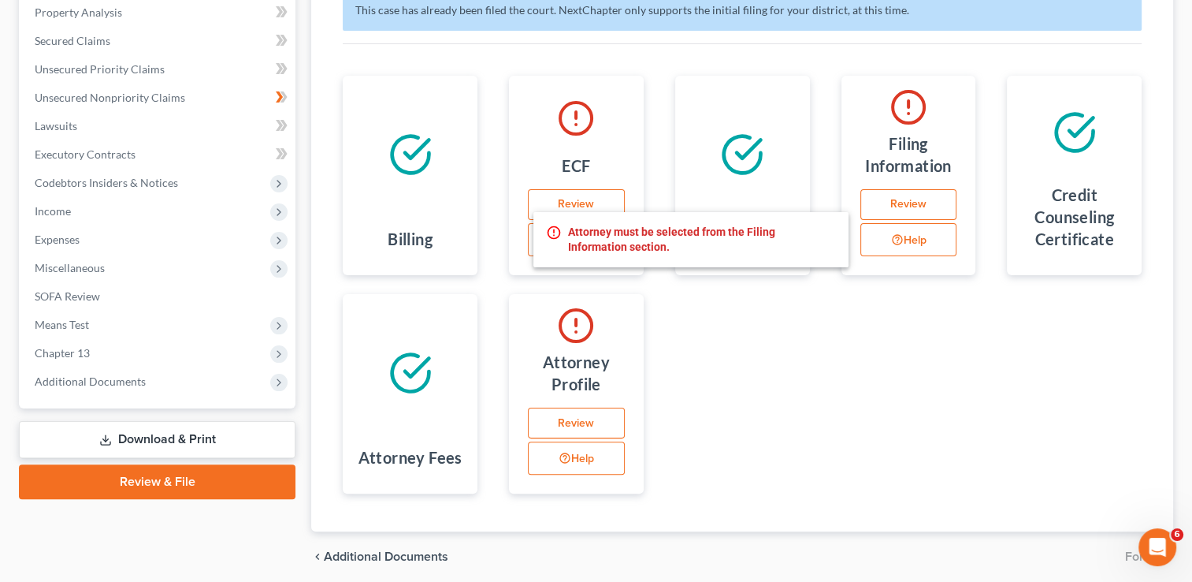
click at [910, 241] on button "Help" at bounding box center [909, 239] width 97 height 33
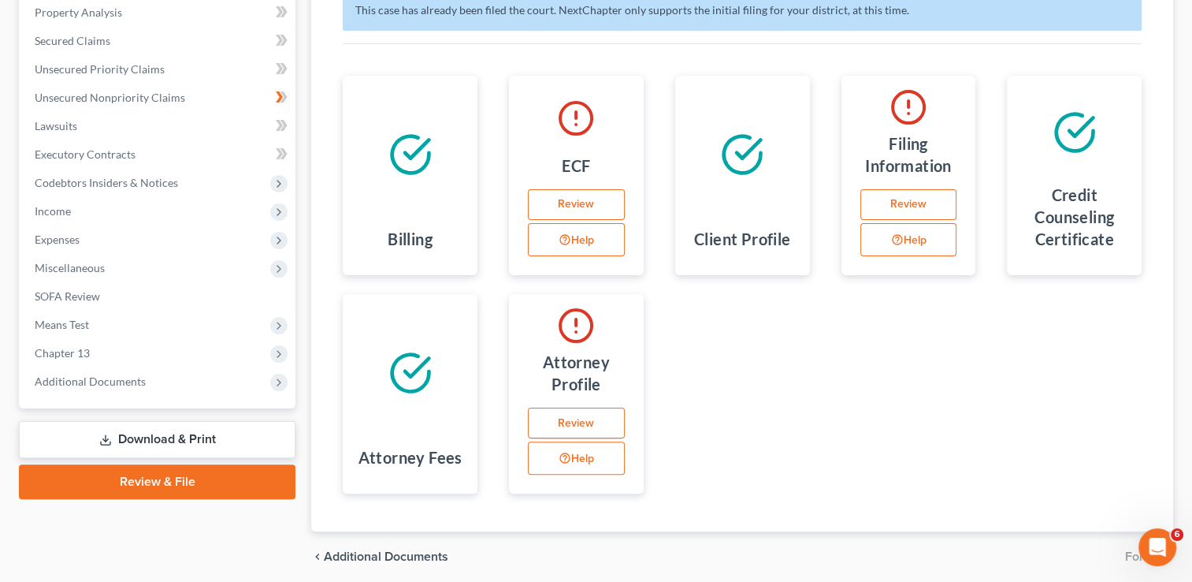
click at [904, 199] on link "Review" at bounding box center [909, 205] width 97 height 32
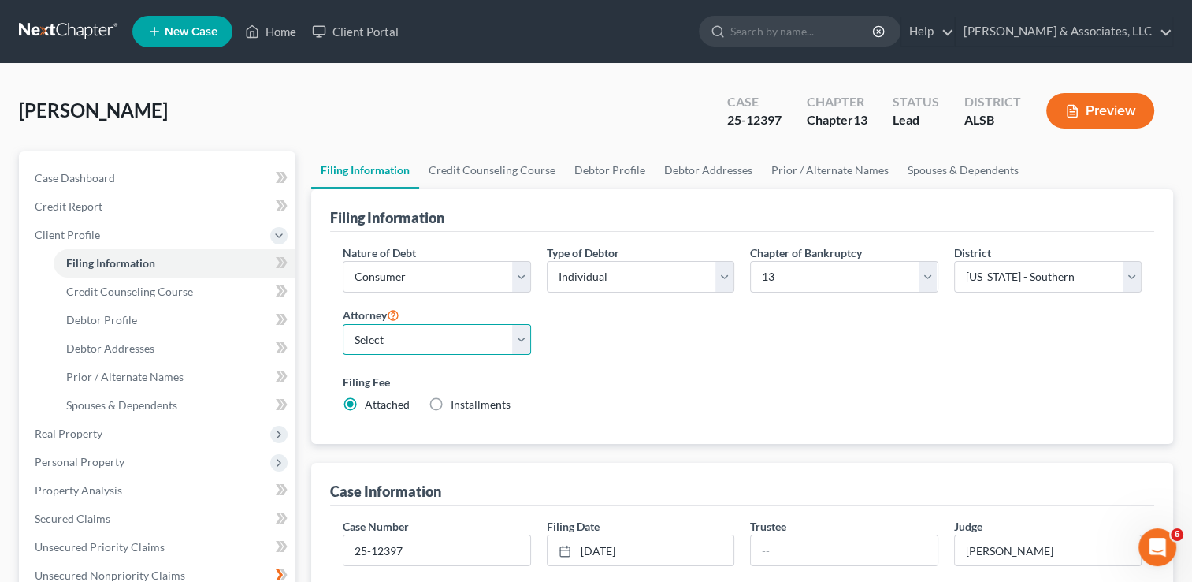
click at [519, 324] on select "Select [PERSON_NAME] - ALSB" at bounding box center [437, 340] width 188 height 32
click at [343, 324] on select "Select [PERSON_NAME] - ALSB" at bounding box center [437, 340] width 188 height 32
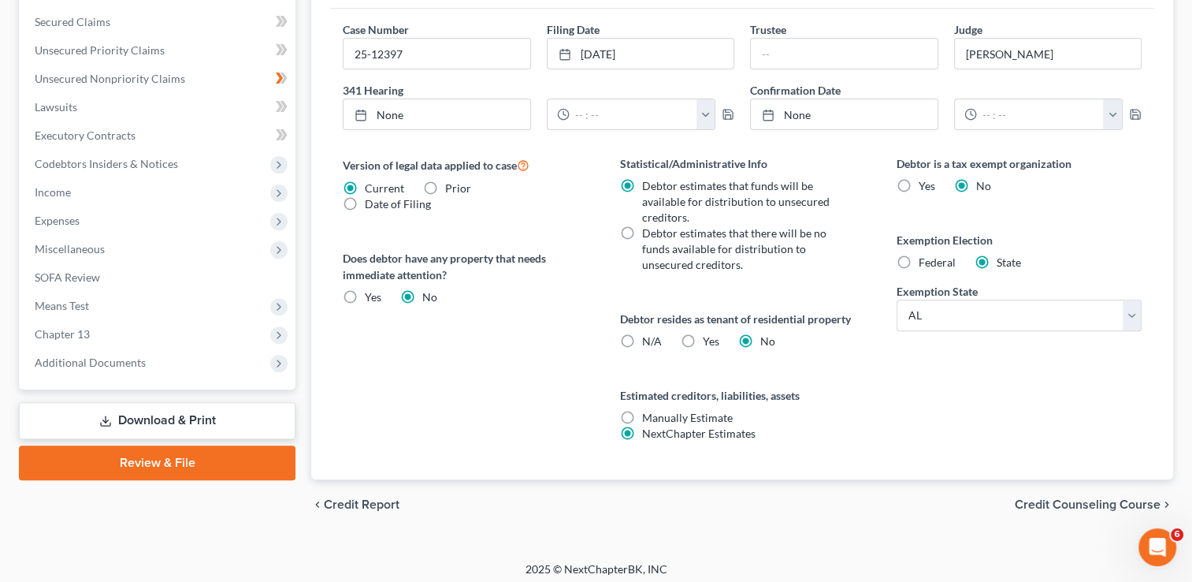
scroll to position [497, 0]
click at [1066, 502] on span "Credit Counseling Course" at bounding box center [1088, 503] width 146 height 13
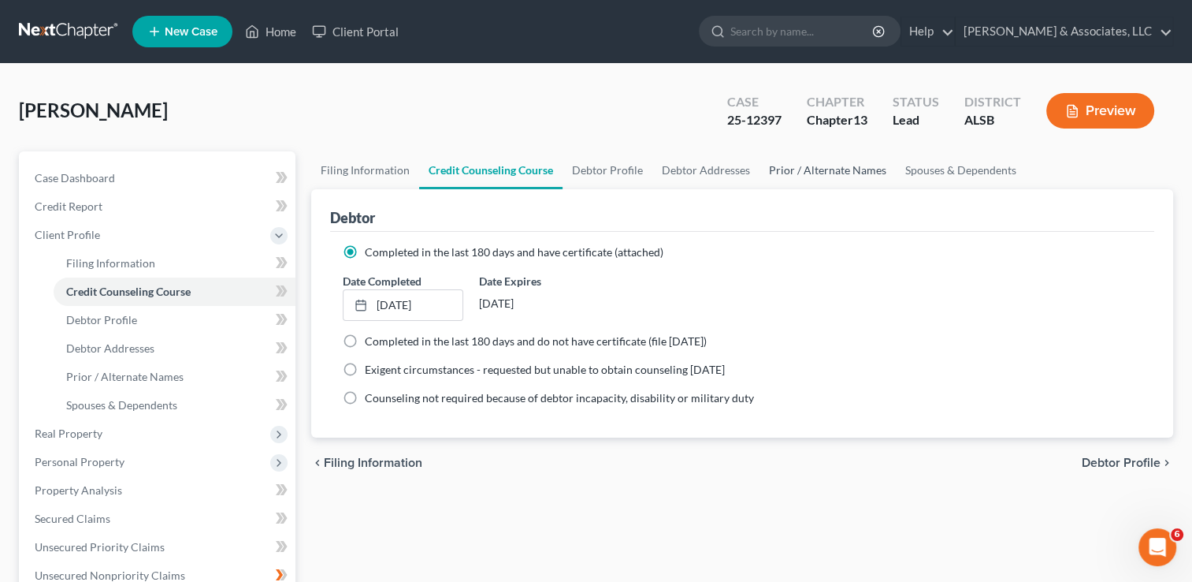
click at [805, 169] on link "Prior / Alternate Names" at bounding box center [828, 170] width 136 height 38
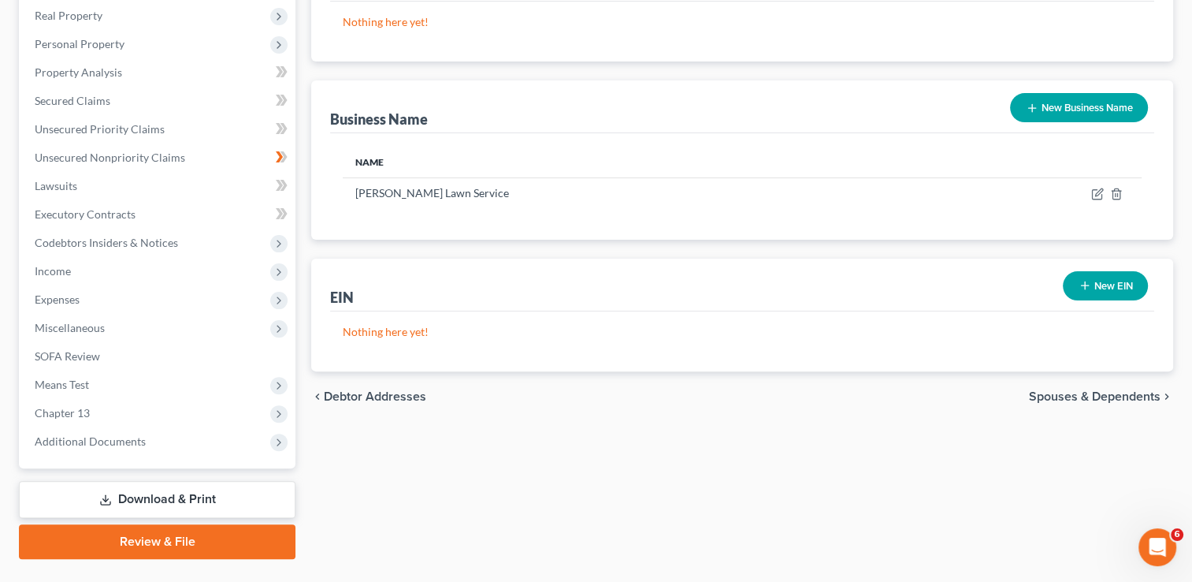
scroll to position [422, 0]
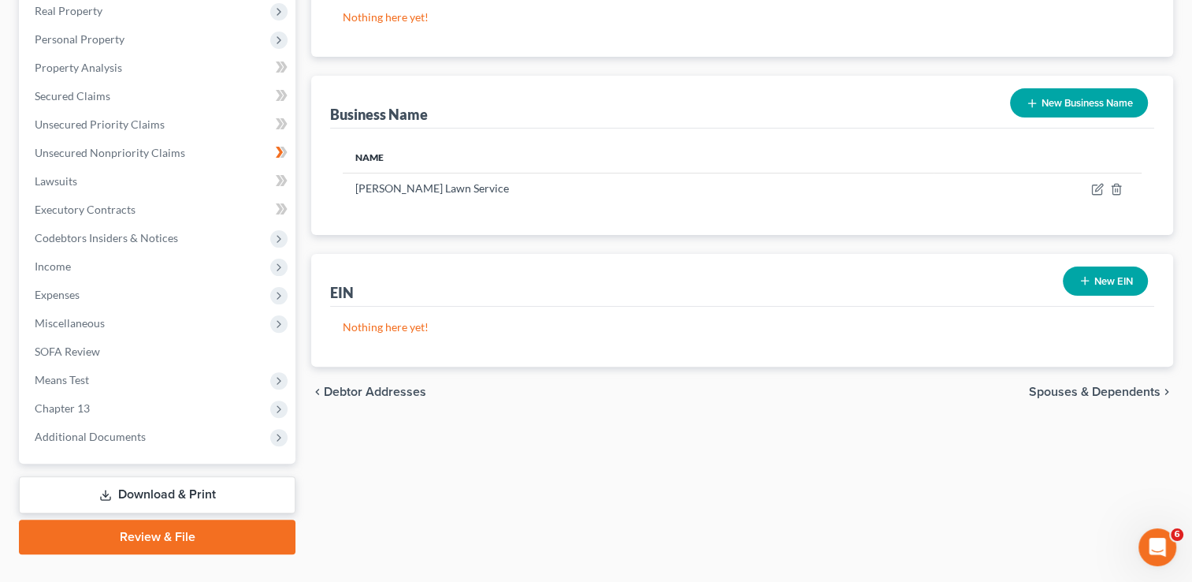
click at [173, 532] on link "Review & File" at bounding box center [157, 536] width 277 height 35
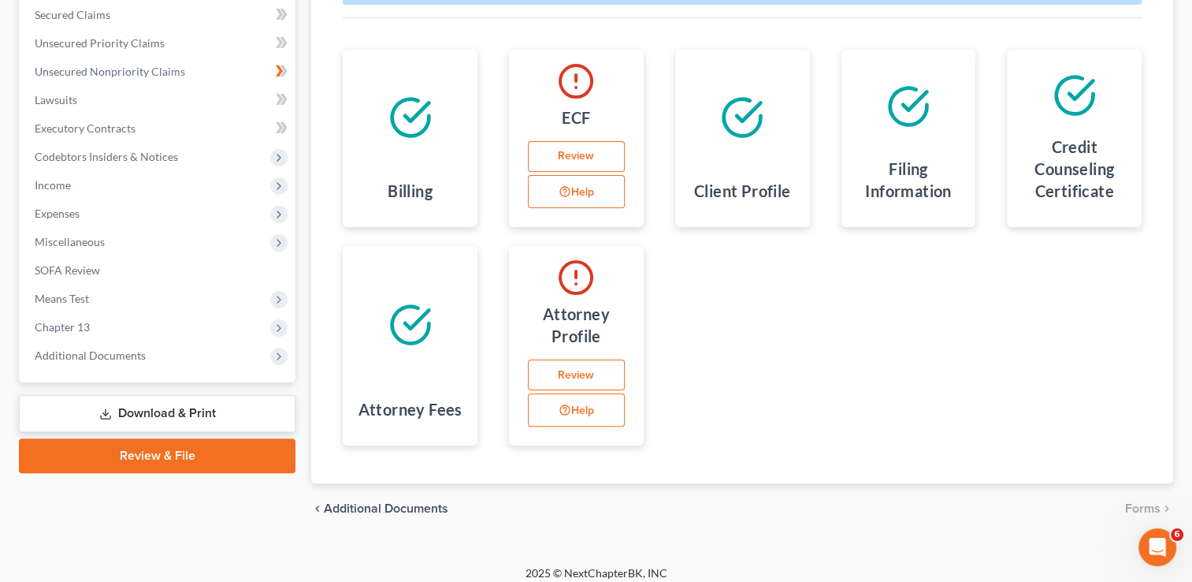
scroll to position [334, 0]
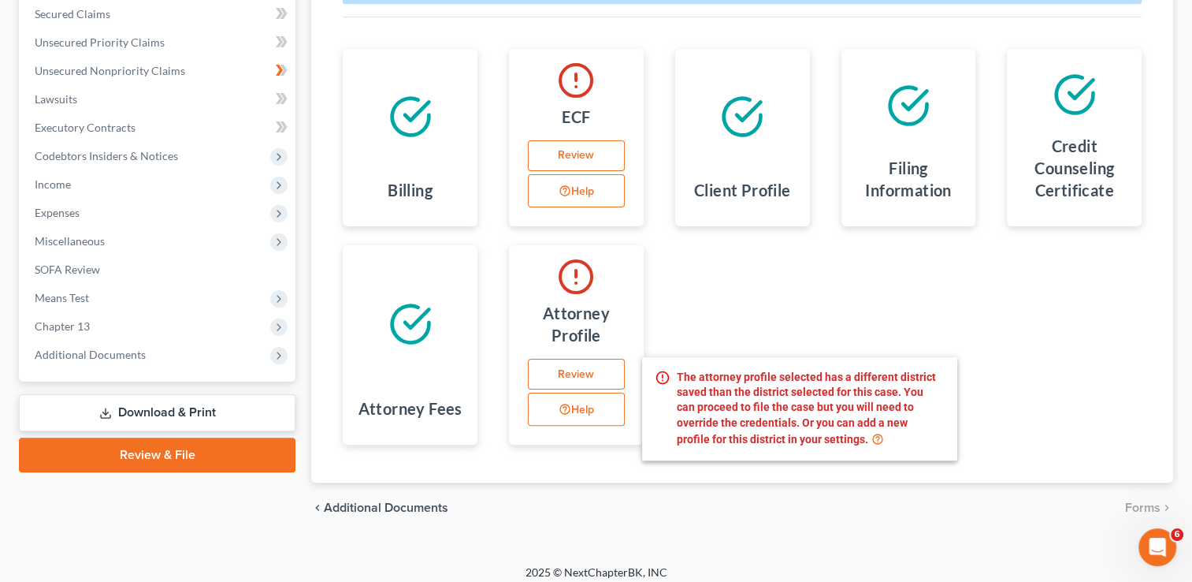
click at [577, 407] on button "Help" at bounding box center [576, 408] width 97 height 33
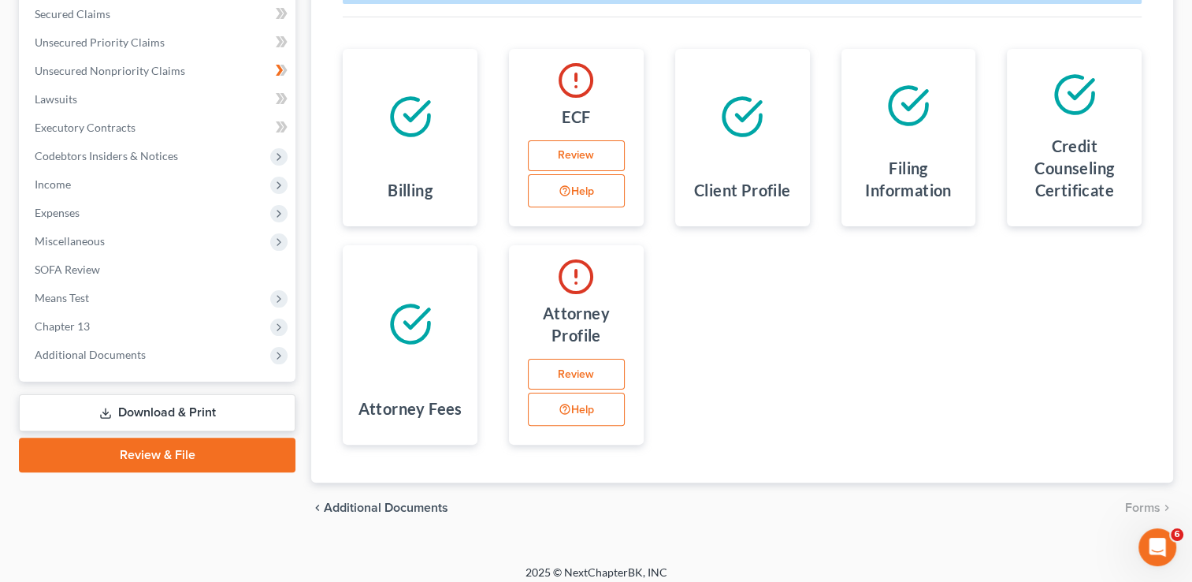
click at [565, 370] on link "Review" at bounding box center [576, 375] width 97 height 32
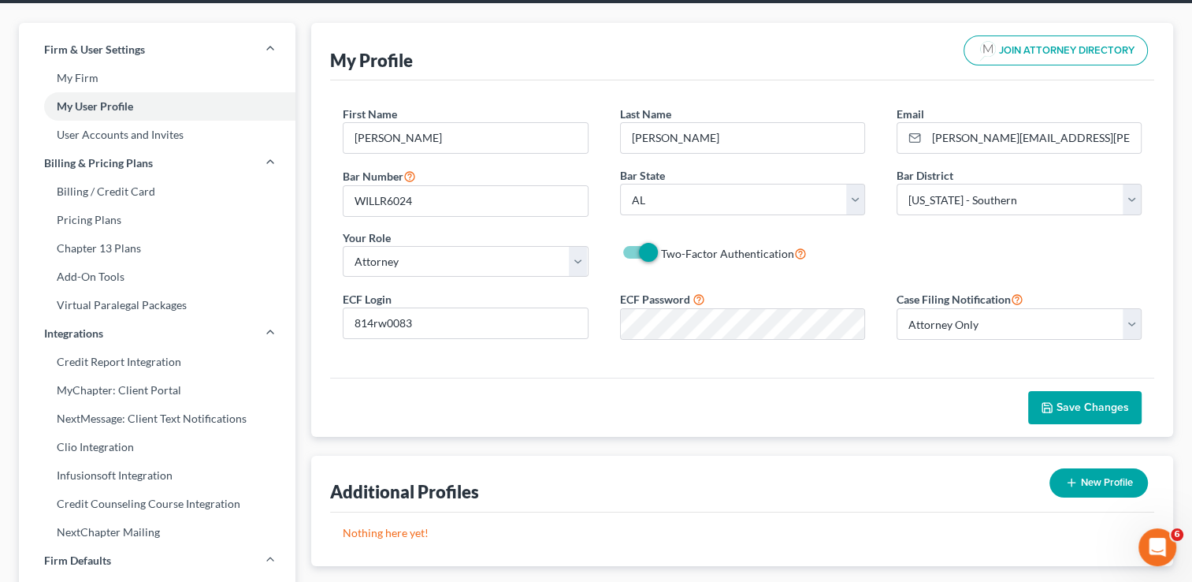
scroll to position [41, 0]
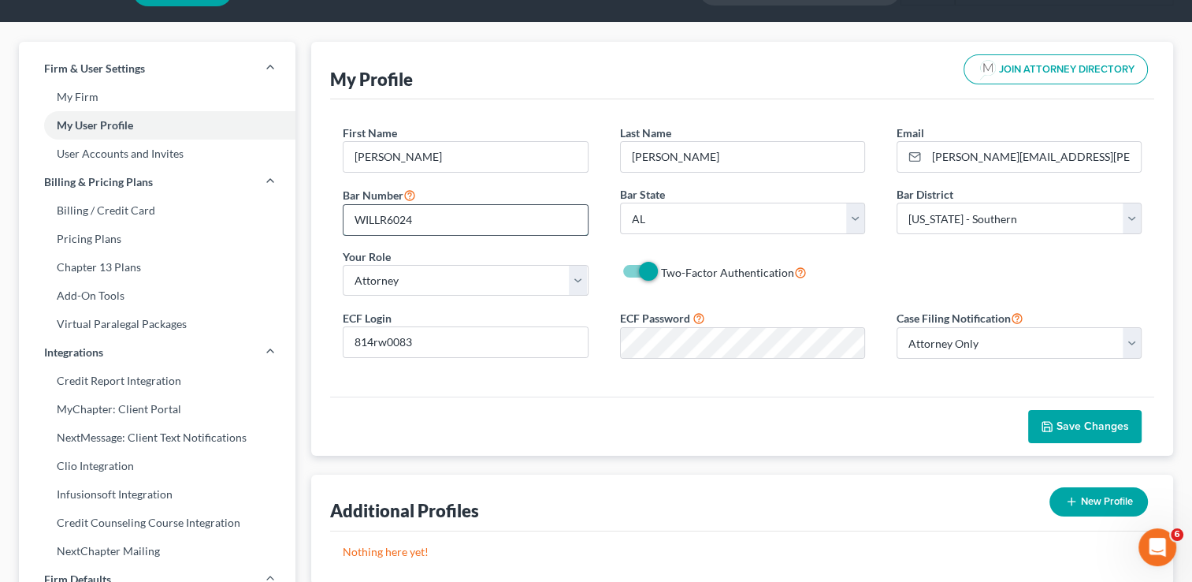
click at [426, 218] on input "WILLR6024" at bounding box center [466, 220] width 244 height 30
click at [1073, 420] on span "Save Changes" at bounding box center [1093, 425] width 73 height 13
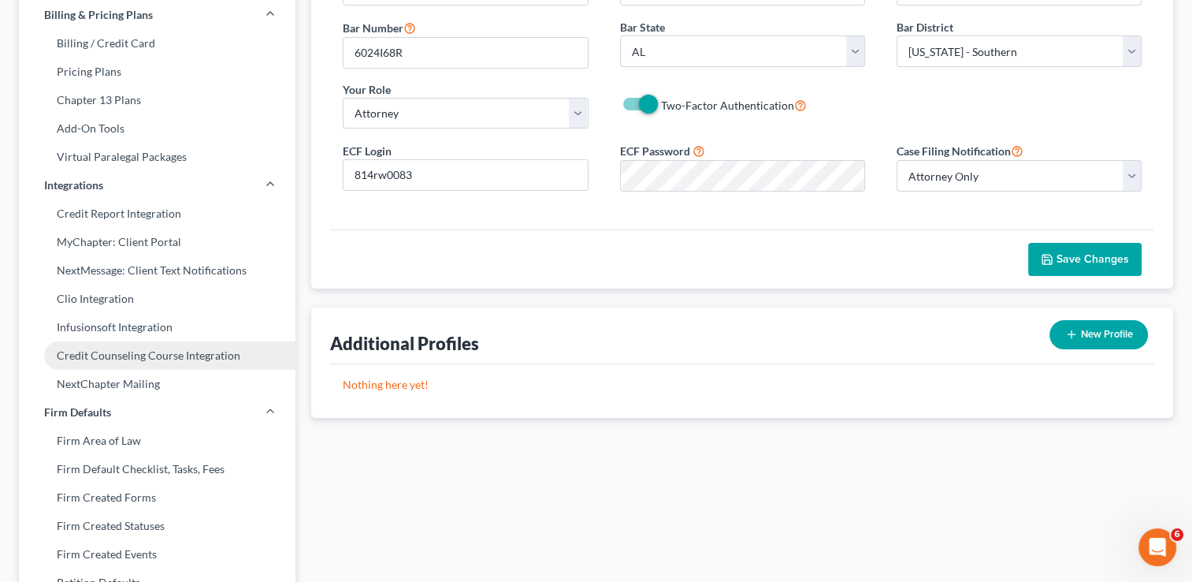
scroll to position [0, 0]
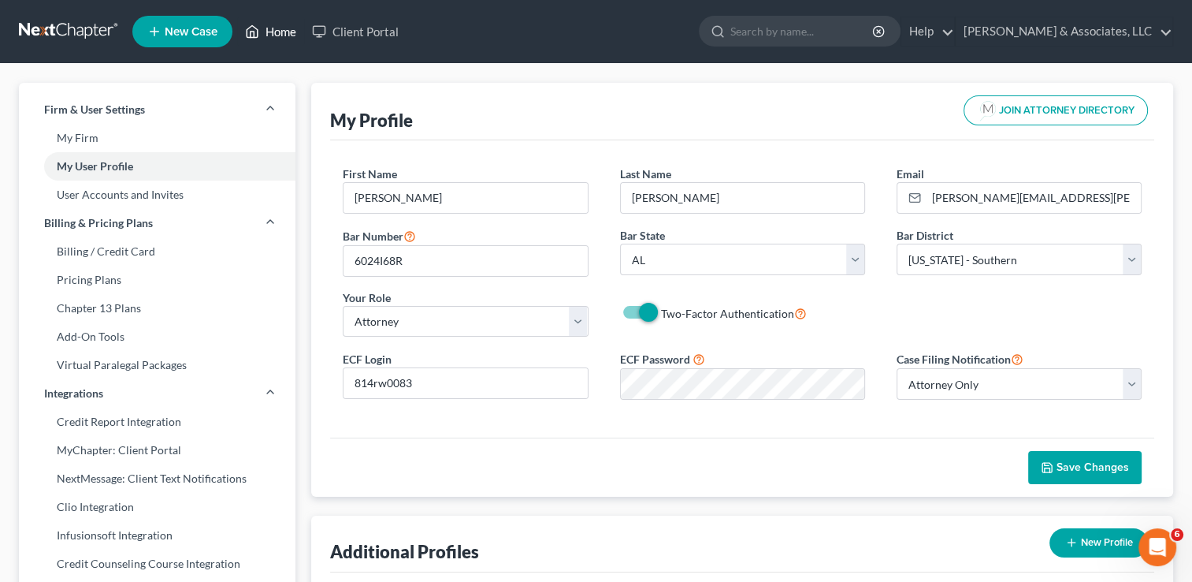
click at [271, 39] on link "Home" at bounding box center [270, 31] width 67 height 28
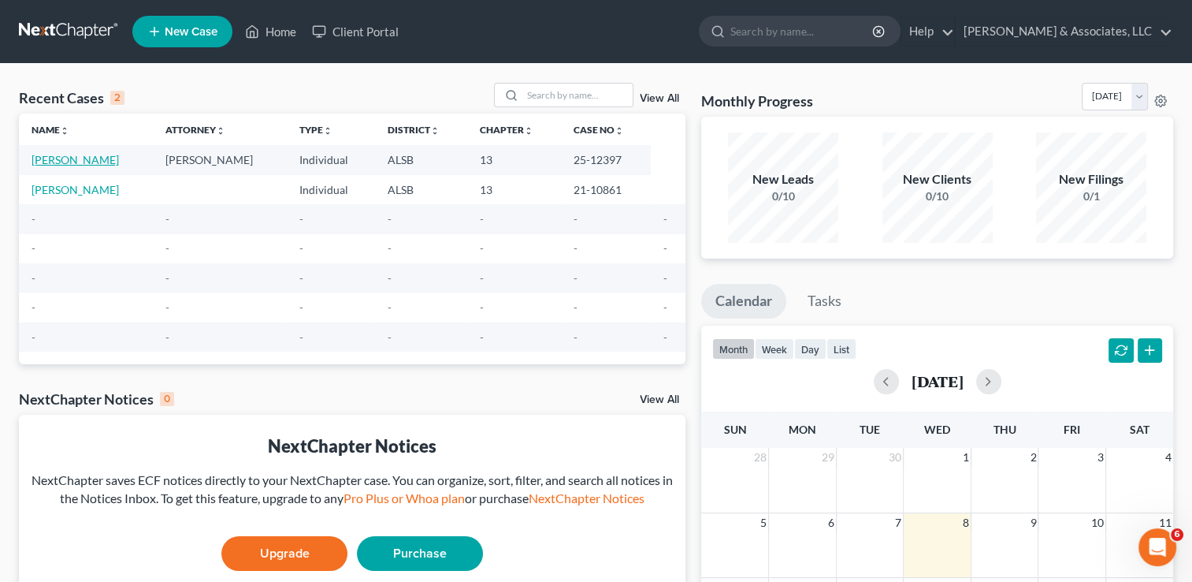
click at [119, 166] on link "[PERSON_NAME]" at bounding box center [75, 159] width 87 height 13
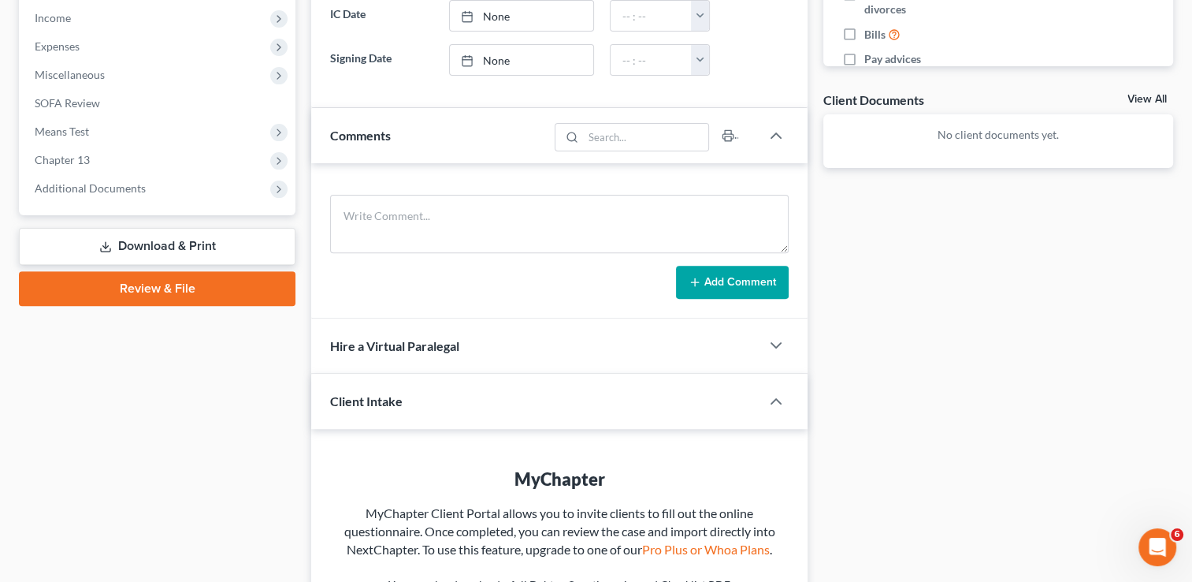
scroll to position [708, 0]
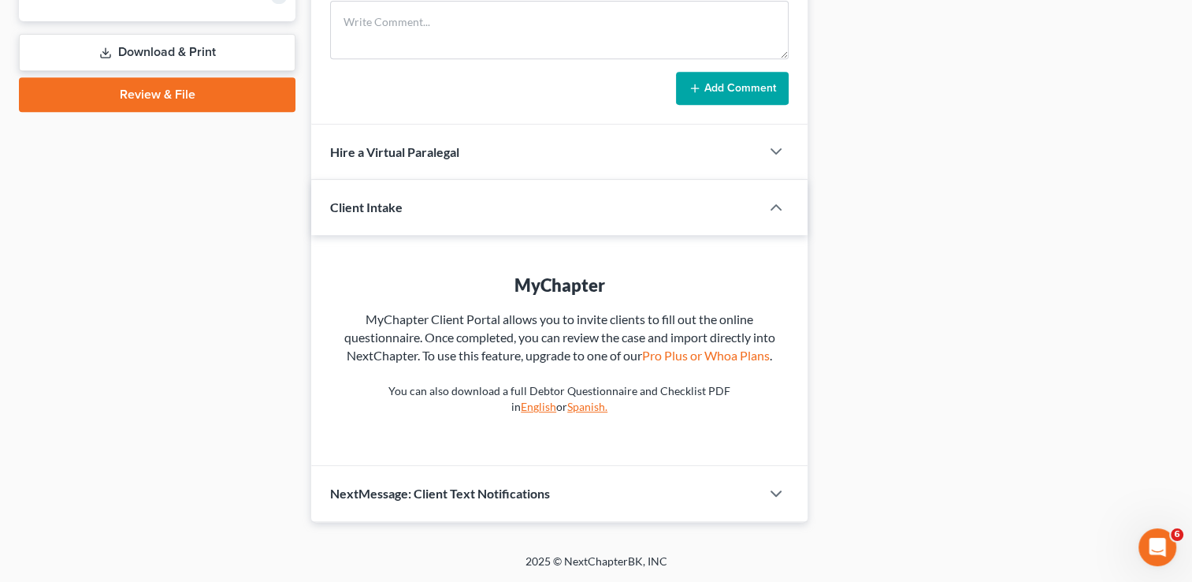
click at [166, 78] on link "Review & File" at bounding box center [157, 94] width 277 height 35
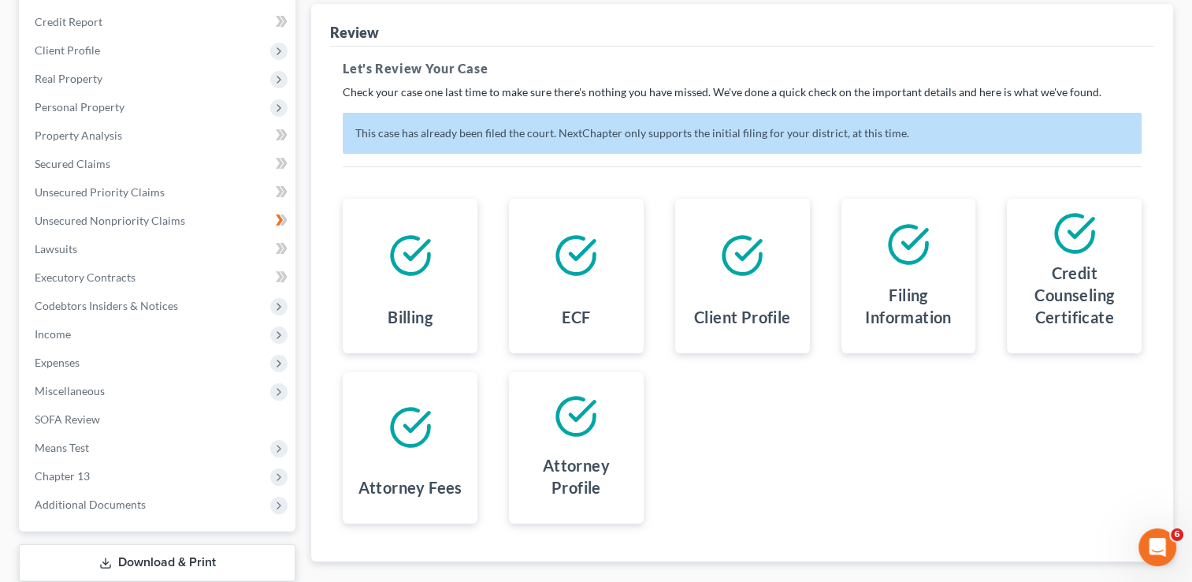
scroll to position [283, 0]
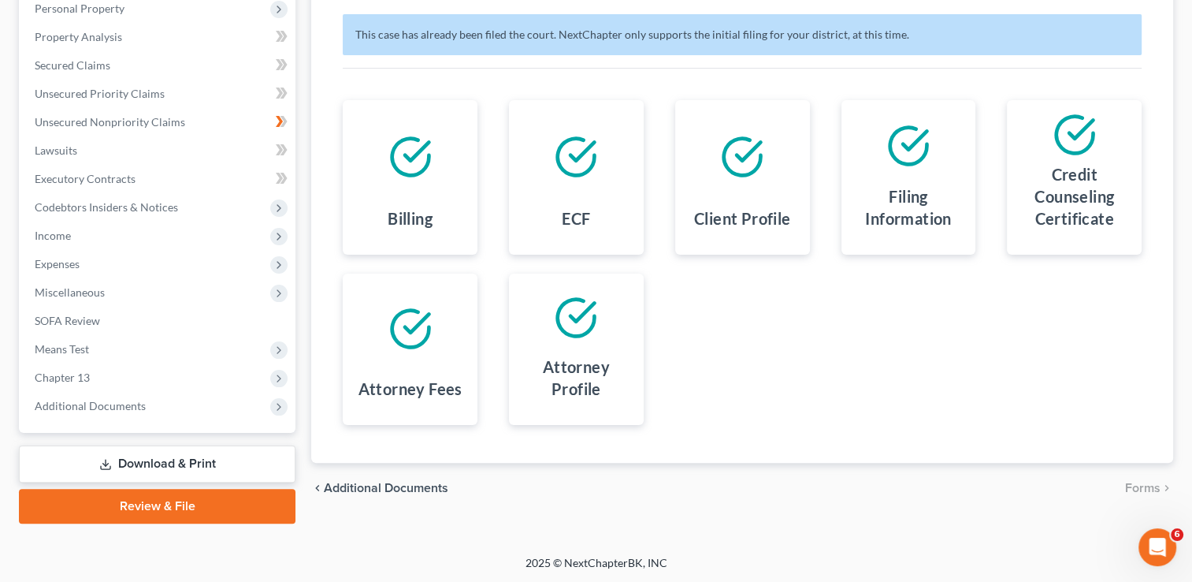
click at [199, 516] on link "Review & File" at bounding box center [157, 506] width 277 height 35
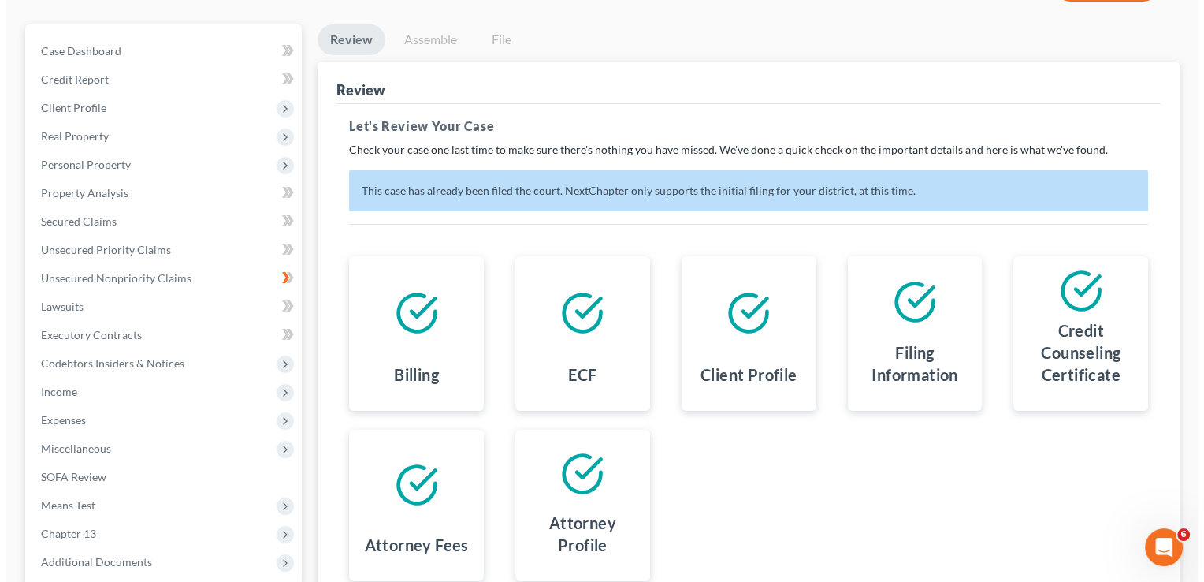
scroll to position [0, 0]
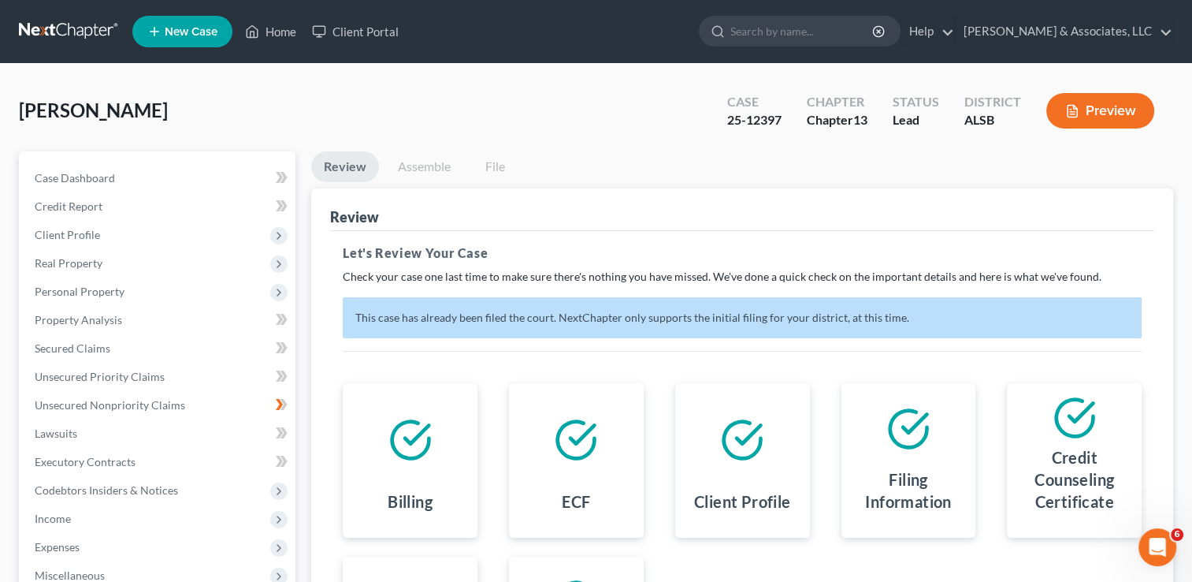
click at [436, 166] on link "Assemble" at bounding box center [424, 166] width 78 height 31
click at [505, 162] on link "File" at bounding box center [495, 166] width 50 height 31
click at [1094, 119] on button "Preview" at bounding box center [1101, 110] width 108 height 35
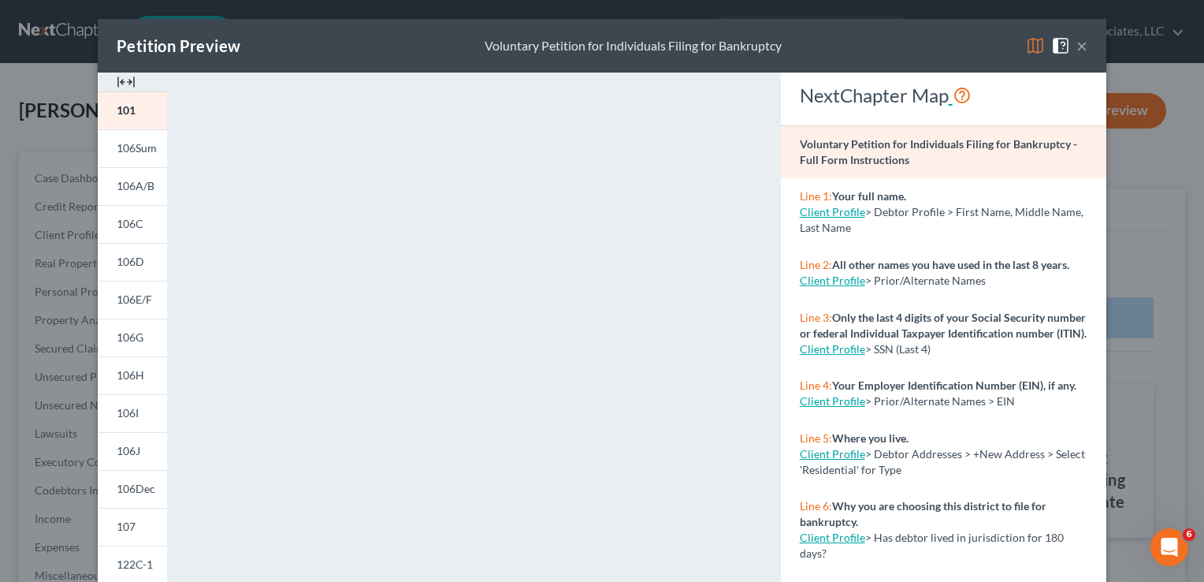
click at [953, 95] on icon at bounding box center [962, 95] width 19 height 23
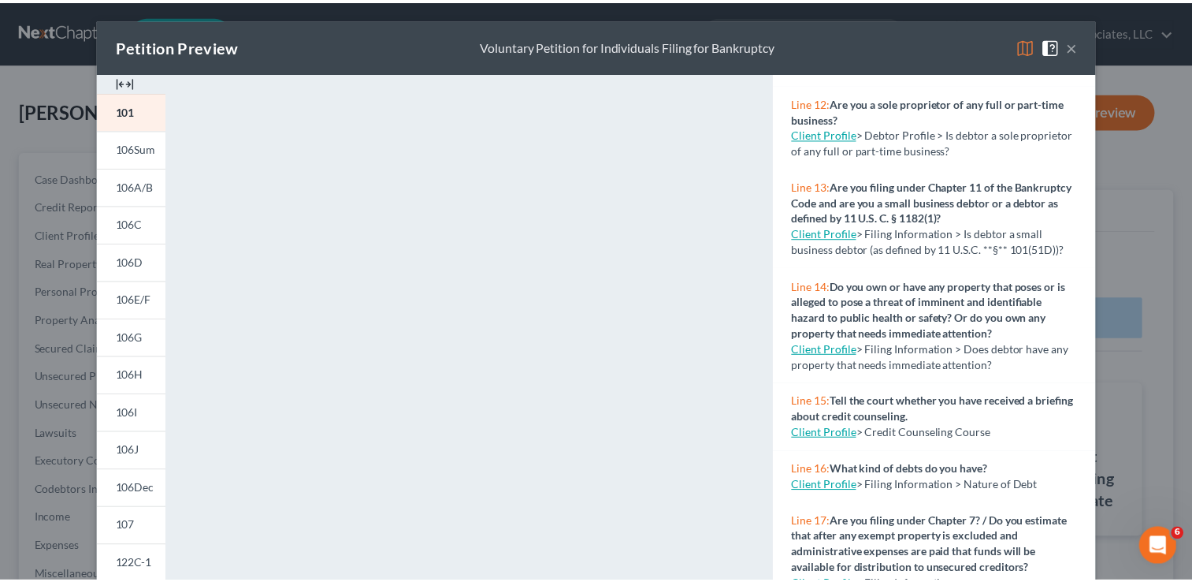
scroll to position [923, 0]
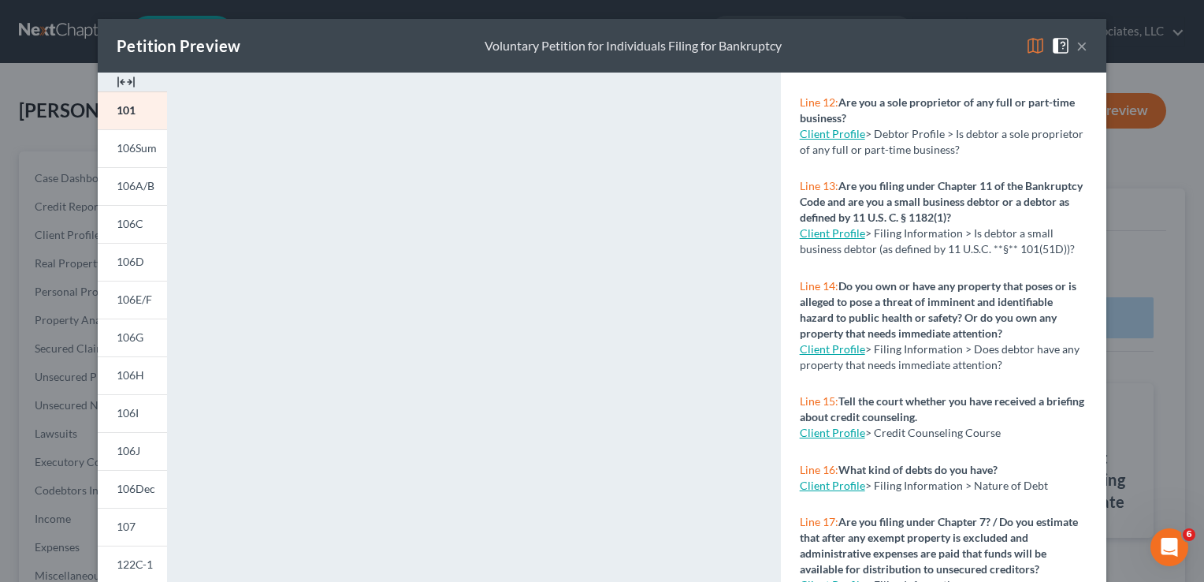
click at [1028, 53] on img at bounding box center [1035, 45] width 19 height 19
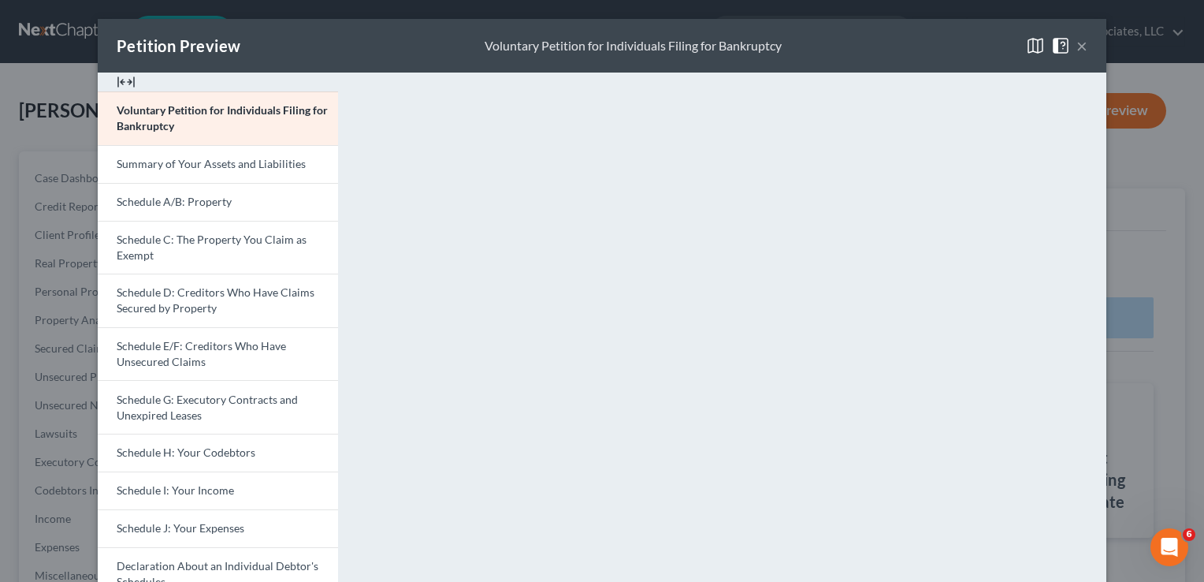
click at [1051, 51] on img at bounding box center [1060, 45] width 19 height 19
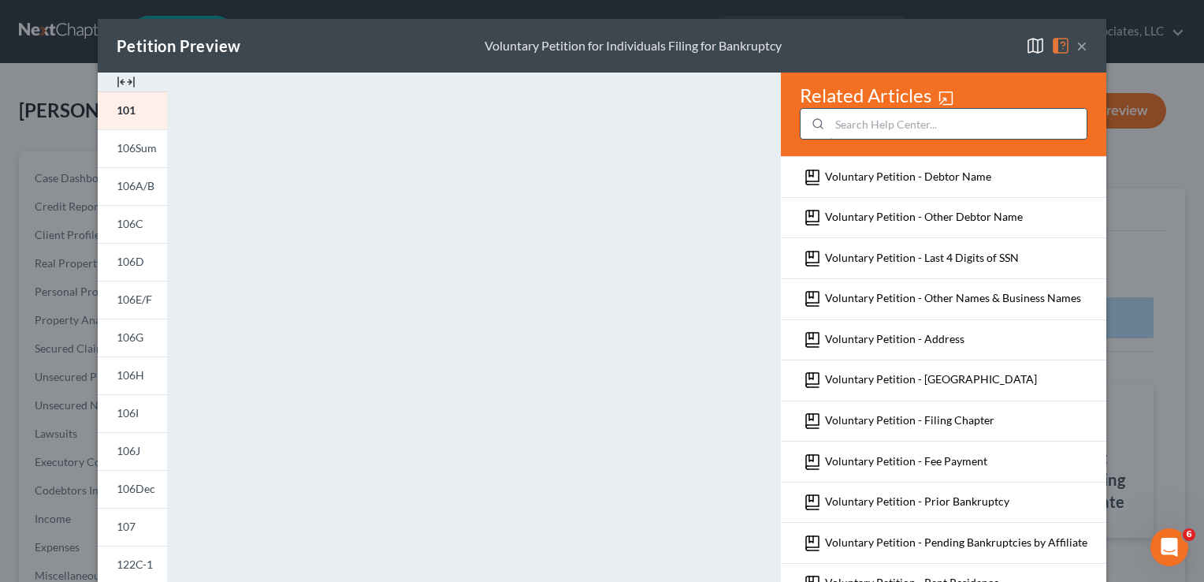
click at [949, 126] on input "search" at bounding box center [958, 124] width 257 height 30
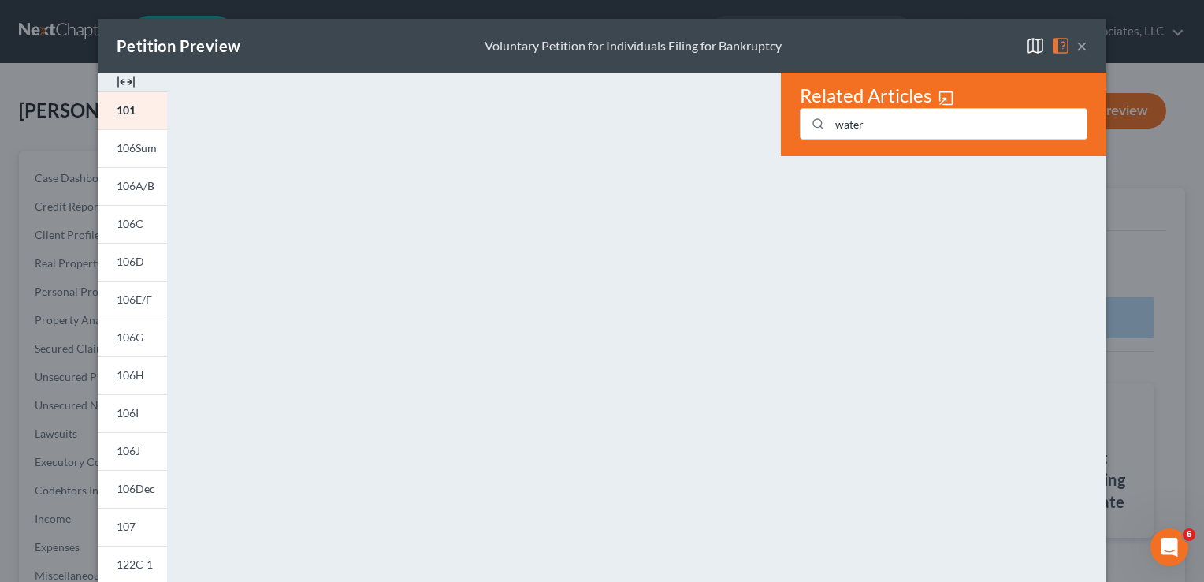
click at [1077, 50] on button "×" at bounding box center [1082, 45] width 11 height 19
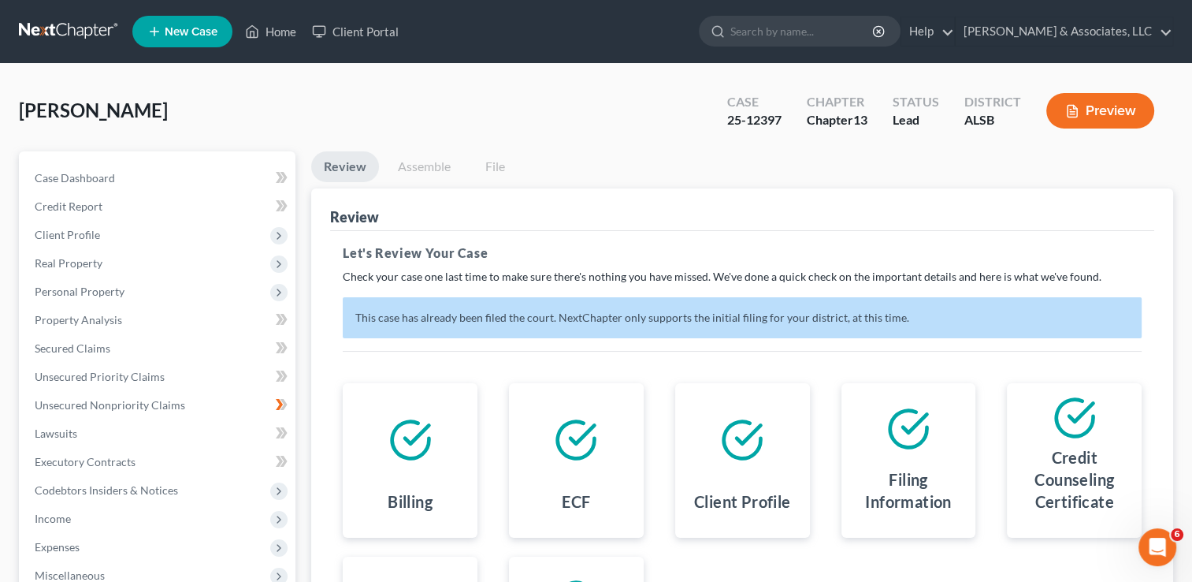
scroll to position [283, 0]
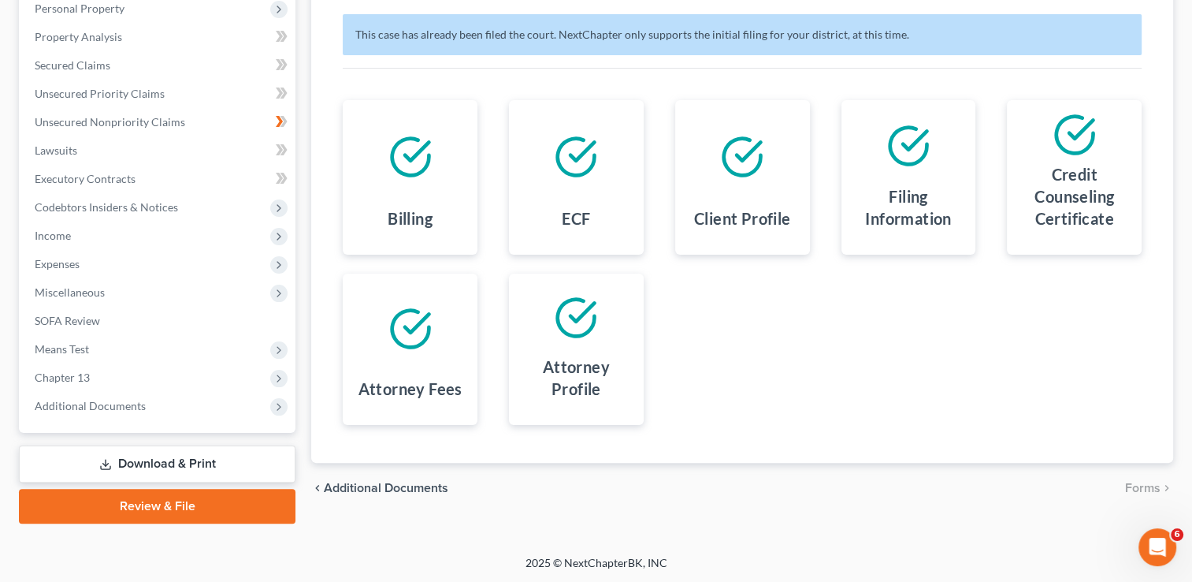
click at [152, 462] on link "Download & Print" at bounding box center [157, 463] width 277 height 37
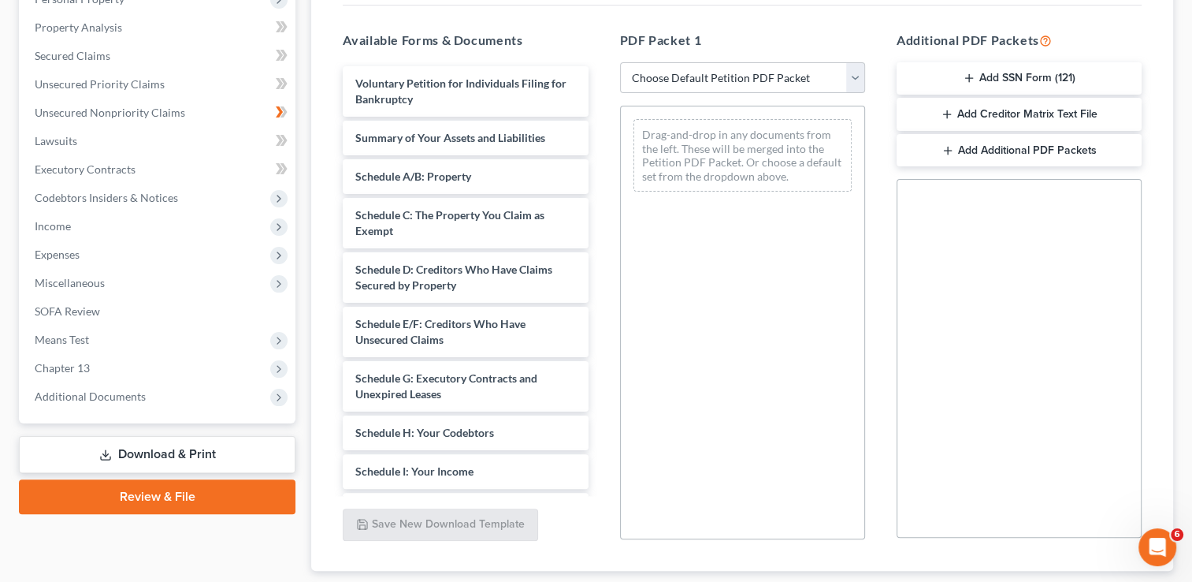
scroll to position [293, 0]
click at [859, 72] on select "Choose Default Petition PDF Packet Complete Bankruptcy Petition (all forms and …" at bounding box center [742, 77] width 245 height 32
click at [620, 61] on select "Choose Default Petition PDF Packet Complete Bankruptcy Petition (all forms and …" at bounding box center [742, 77] width 245 height 32
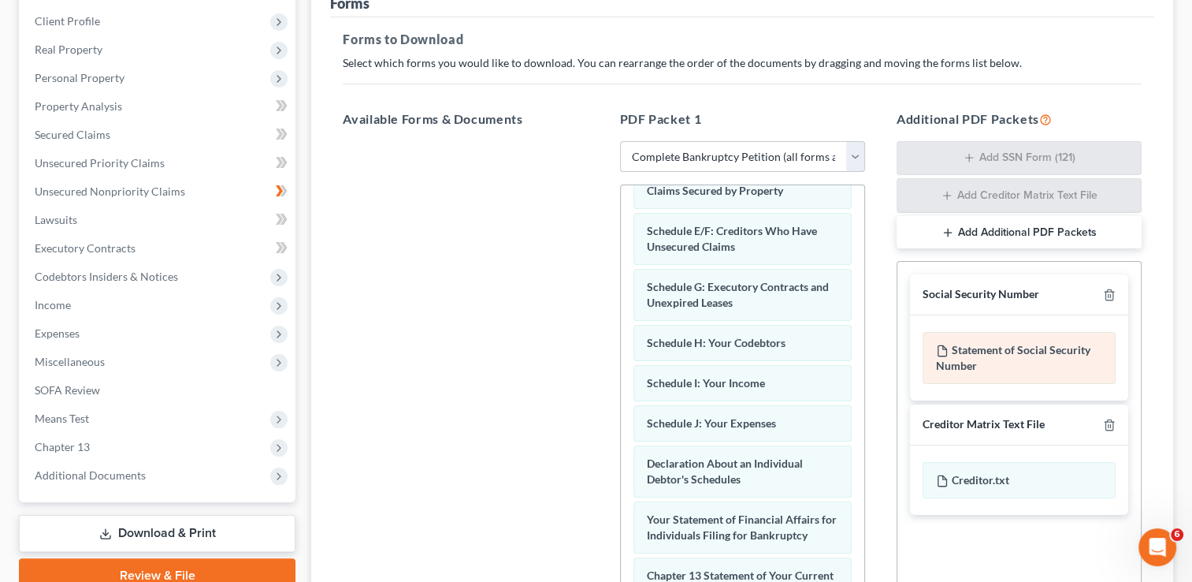
scroll to position [391, 0]
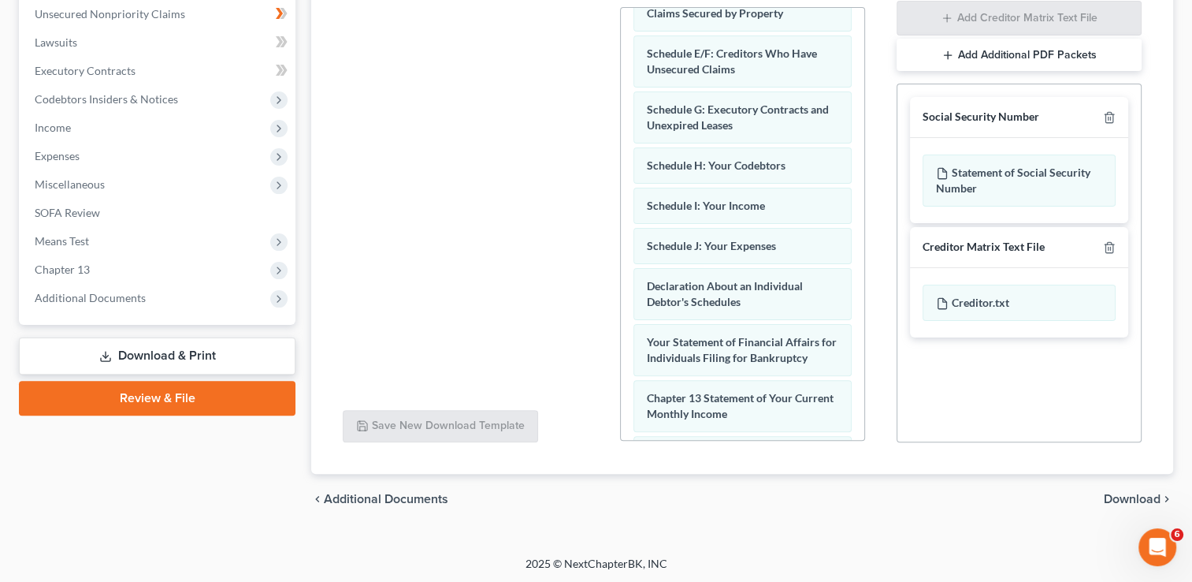
click at [1129, 500] on span "Download" at bounding box center [1132, 499] width 57 height 13
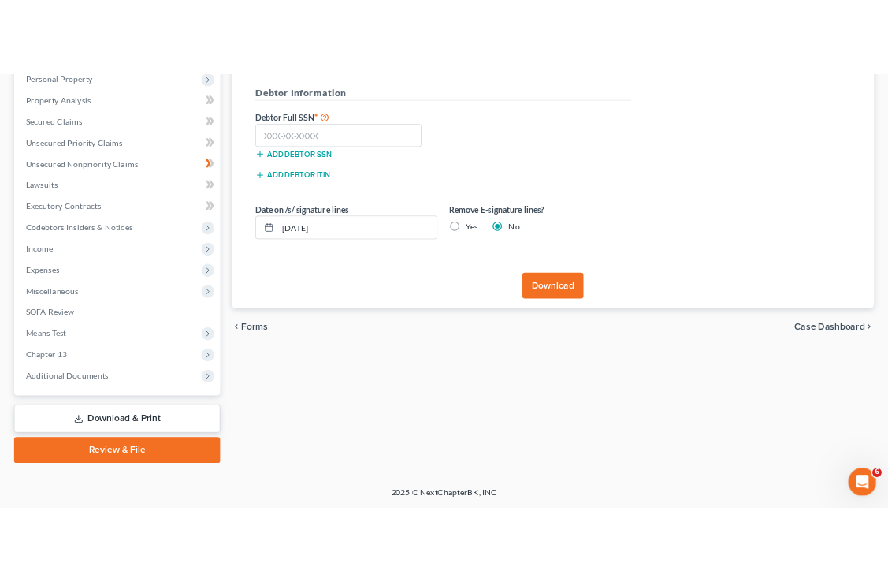
scroll to position [283, 0]
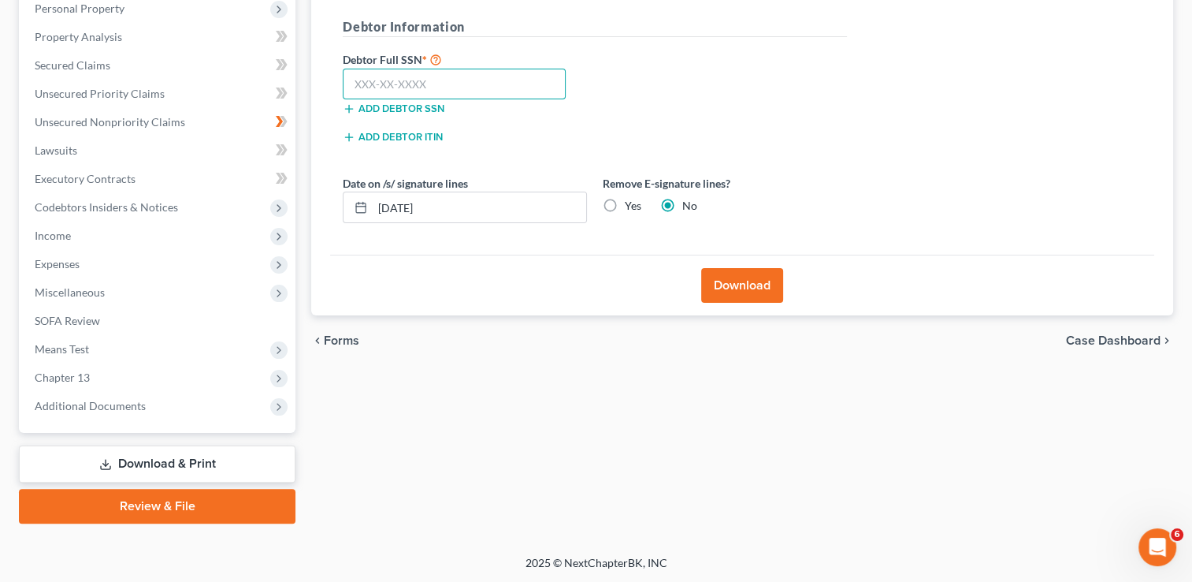
click at [484, 93] on input "text" at bounding box center [454, 85] width 223 height 32
click at [407, 206] on input "[DATE]" at bounding box center [480, 207] width 214 height 30
click at [719, 287] on button "Download" at bounding box center [742, 285] width 82 height 35
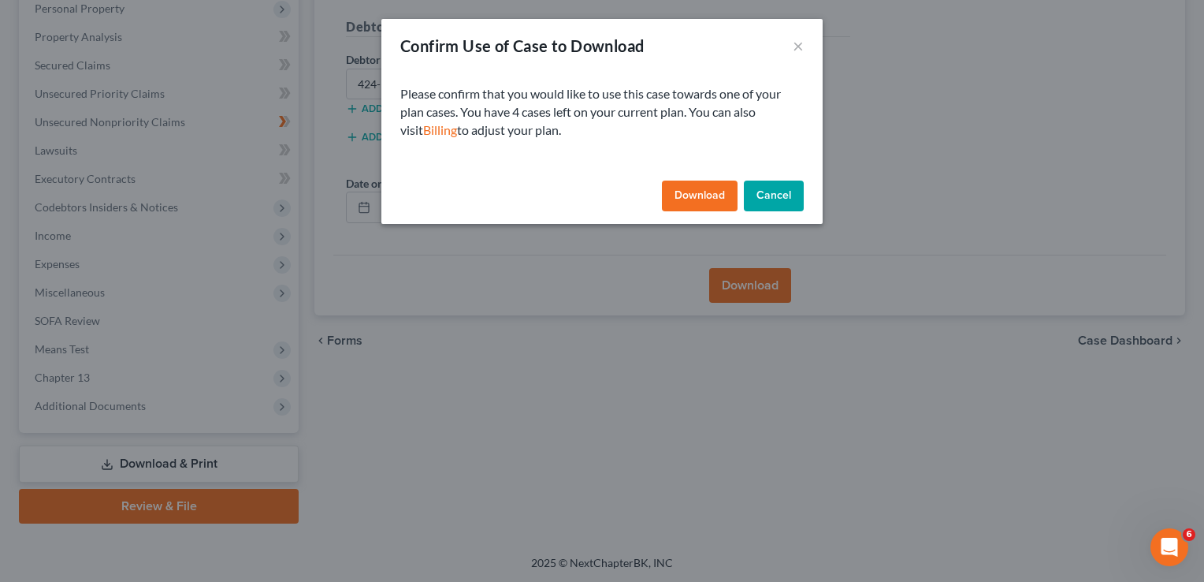
click at [710, 195] on button "Download" at bounding box center [700, 196] width 76 height 32
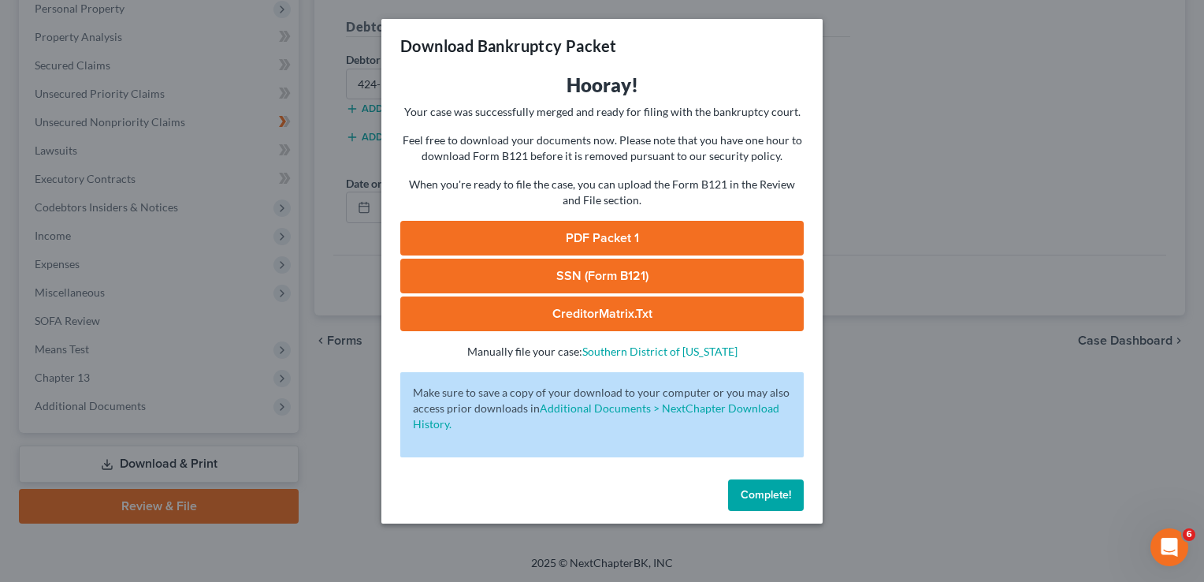
click at [596, 235] on link "PDF Packet 1" at bounding box center [602, 238] width 404 height 35
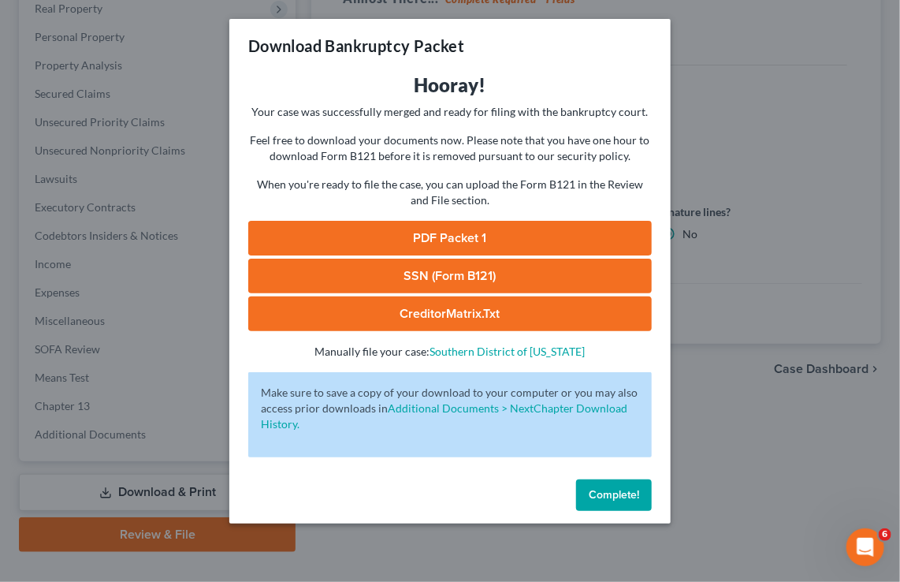
click at [440, 274] on link "SSN (Form B121)" at bounding box center [450, 276] width 404 height 35
click at [445, 314] on link "CreditorMatrix.txt" at bounding box center [450, 313] width 404 height 35
click at [602, 493] on span "Complete!" at bounding box center [614, 494] width 50 height 13
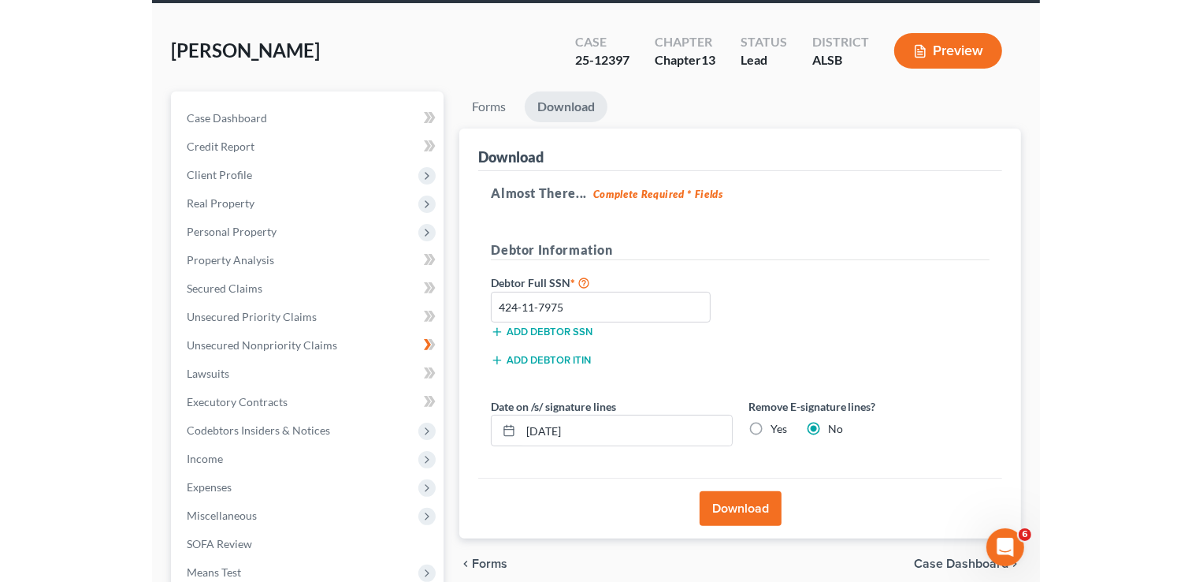
scroll to position [87, 0]
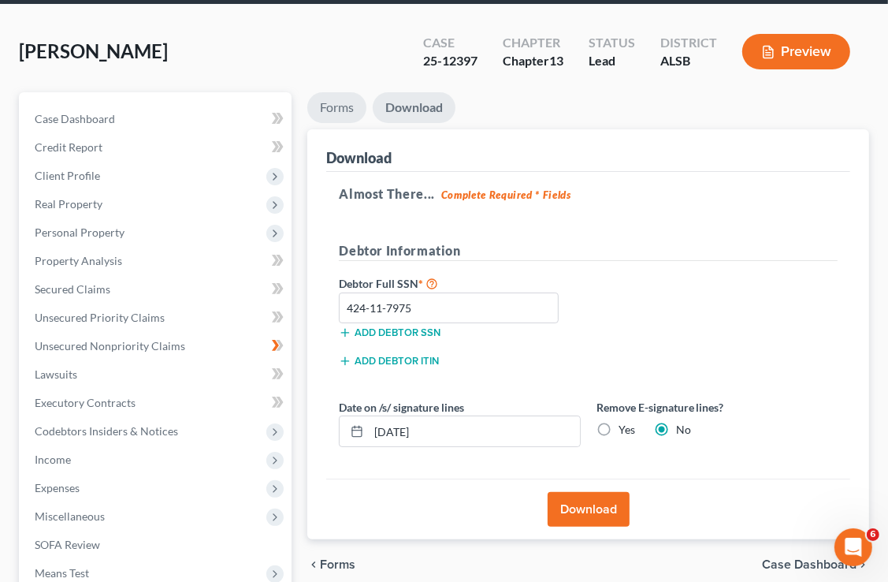
click at [337, 92] on link "Forms" at bounding box center [336, 107] width 59 height 31
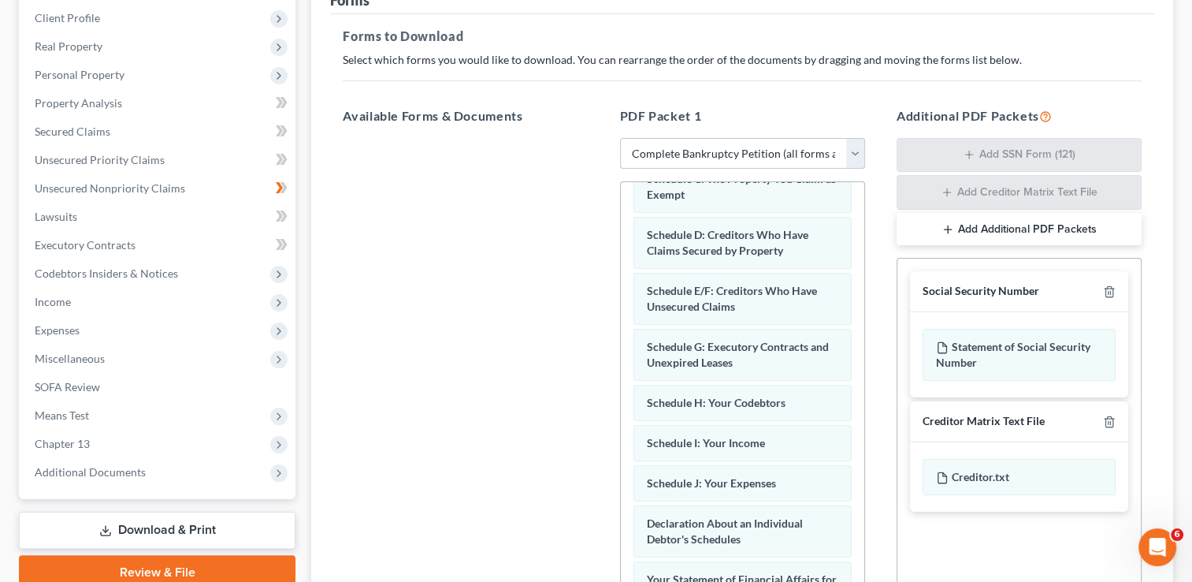
scroll to position [212, 0]
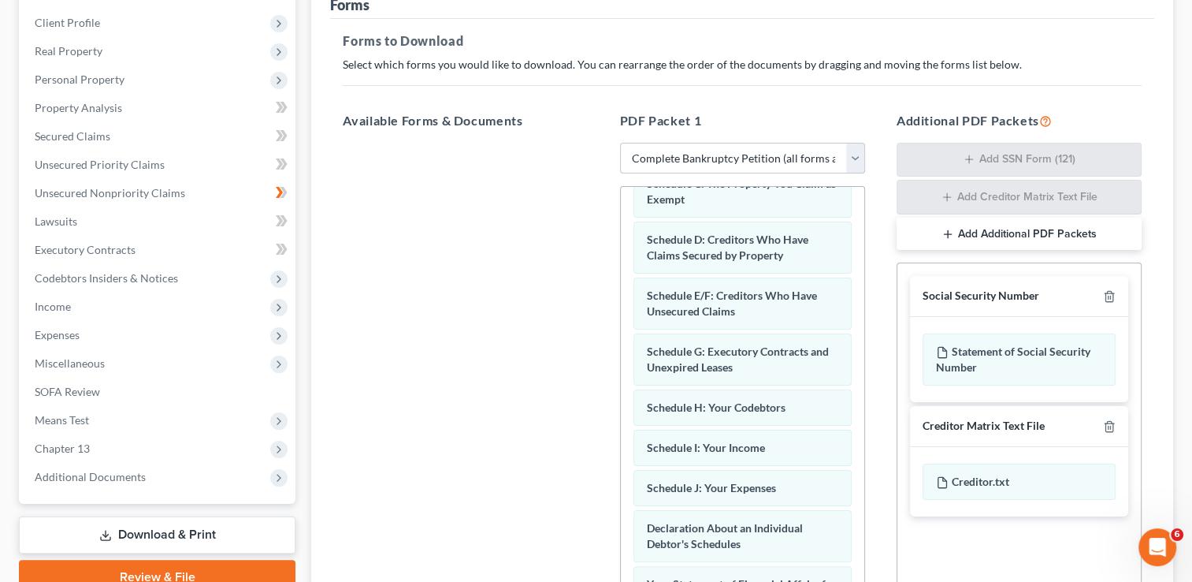
click at [854, 162] on select "Choose Default Petition PDF Packet Complete Bankruptcy Petition (all forms and …" at bounding box center [742, 159] width 245 height 32
click at [620, 143] on select "Choose Default Petition PDF Packet Complete Bankruptcy Petition (all forms and …" at bounding box center [742, 159] width 245 height 32
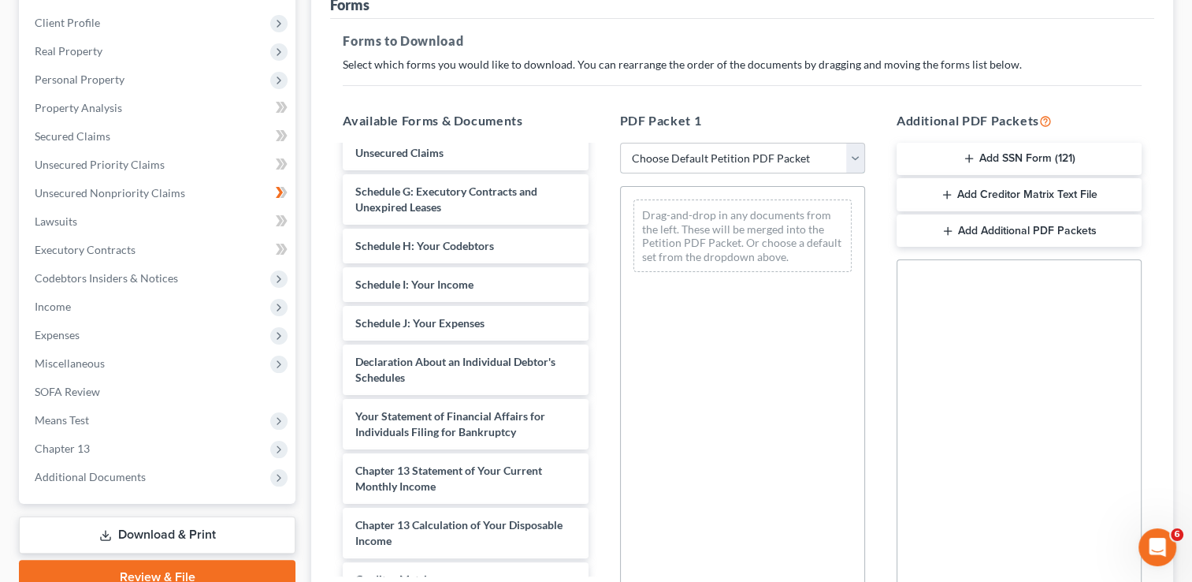
scroll to position [268, 0]
click at [470, 282] on span "Schedule I: Your Income" at bounding box center [414, 283] width 118 height 13
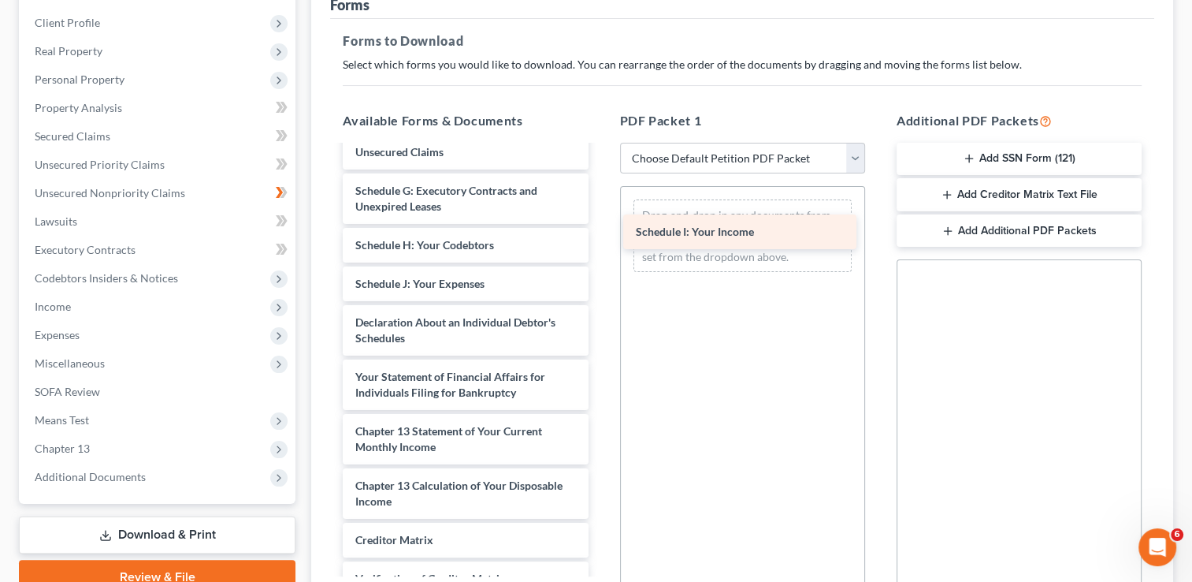
drag, startPoint x: 470, startPoint y: 282, endPoint x: 752, endPoint y: 232, distance: 286.6
click at [601, 232] on div "Schedule I: Your Income Voluntary Petition for Individuals Filing for Bankruptc…" at bounding box center [465, 284] width 270 height 810
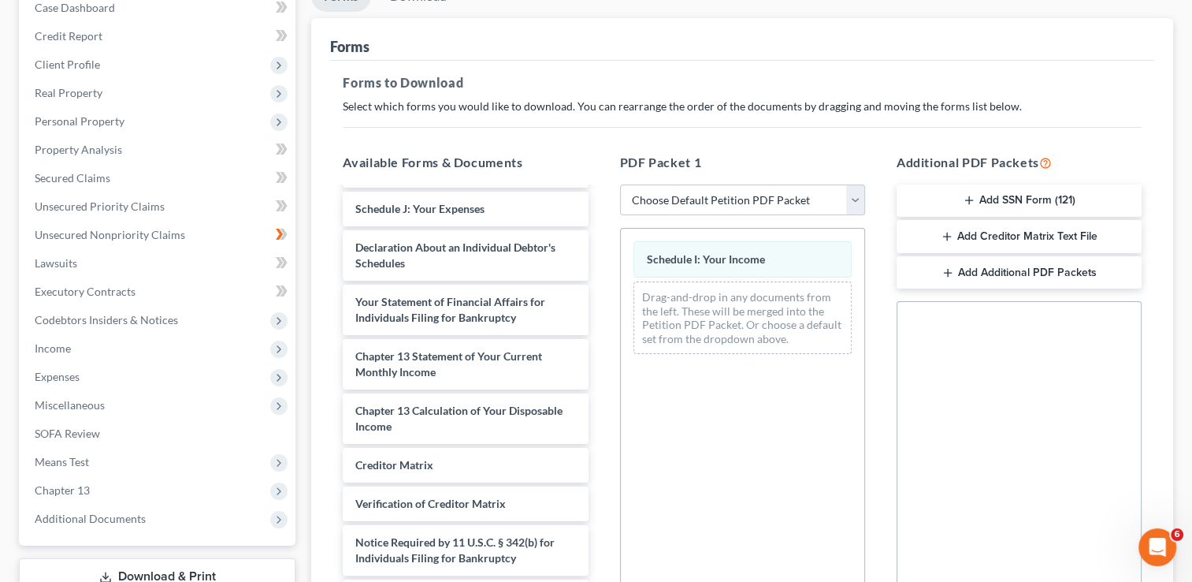
scroll to position [168, 0]
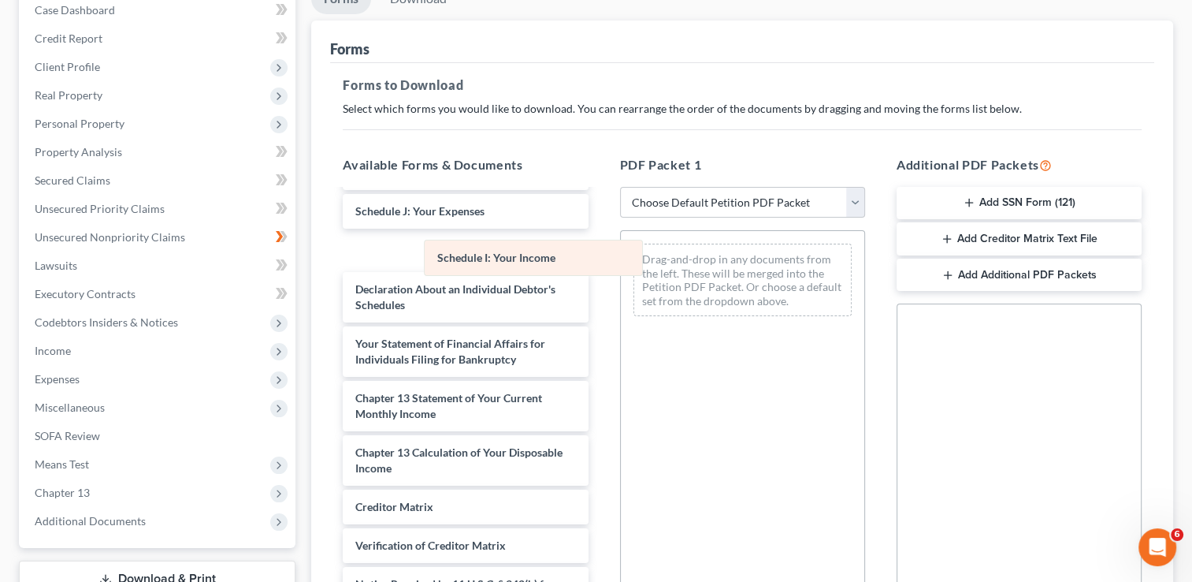
drag, startPoint x: 668, startPoint y: 261, endPoint x: 445, endPoint y: 262, distance: 223.8
click at [621, 262] on div "Schedule I: Your Income Schedule I: Your Income Drag-and-drop in any documents …" at bounding box center [743, 280] width 244 height 98
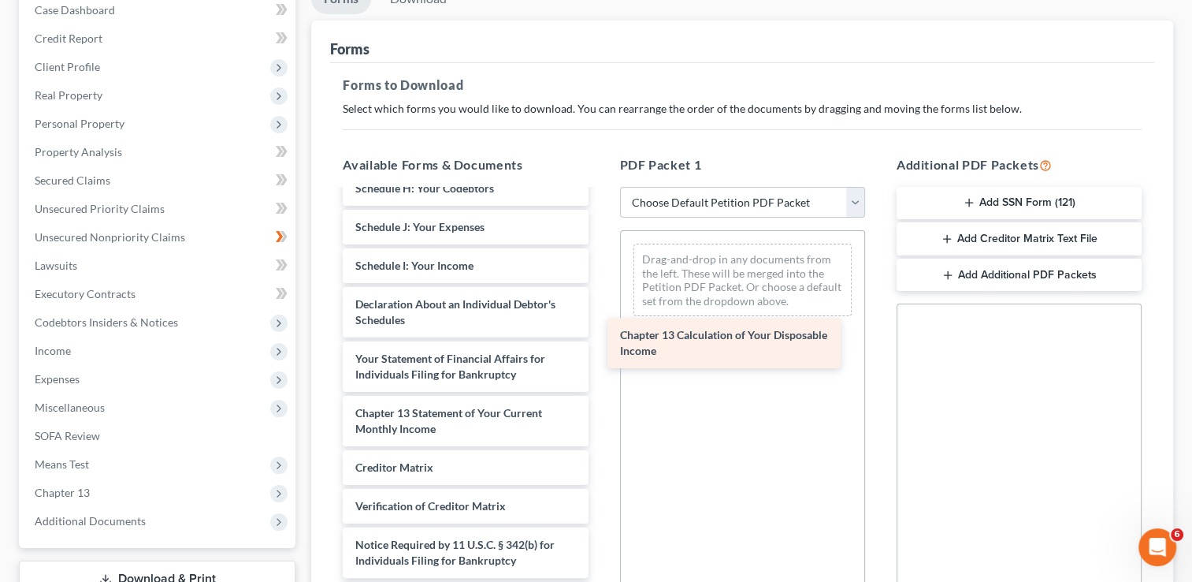
scroll to position [369, 0]
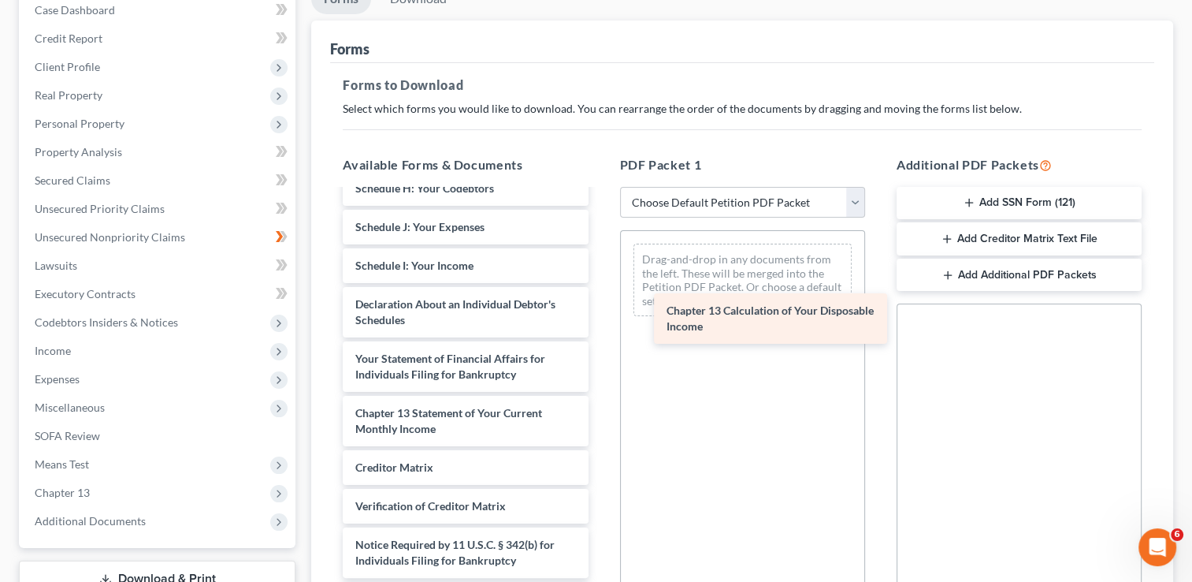
drag, startPoint x: 435, startPoint y: 451, endPoint x: 746, endPoint y: 309, distance: 342.1
click at [601, 309] on div "Chapter 13 Calculation of Your Disposable Income Voluntary Petition for Individ…" at bounding box center [465, 219] width 270 height 794
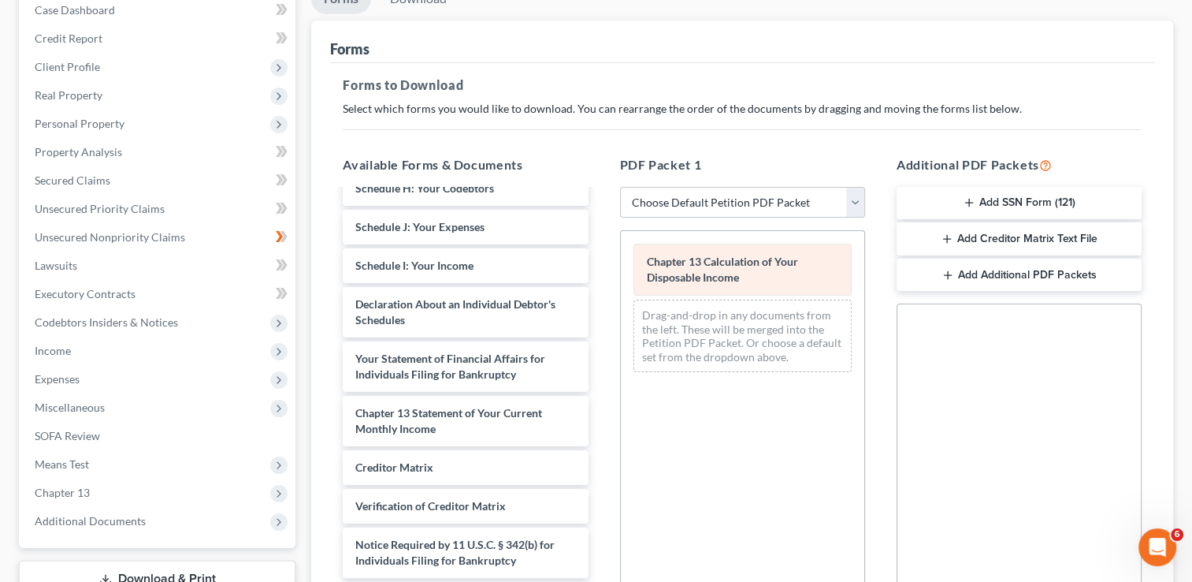
click at [728, 270] on span "Chapter 13 Calculation of Your Disposable Income" at bounding box center [722, 269] width 151 height 29
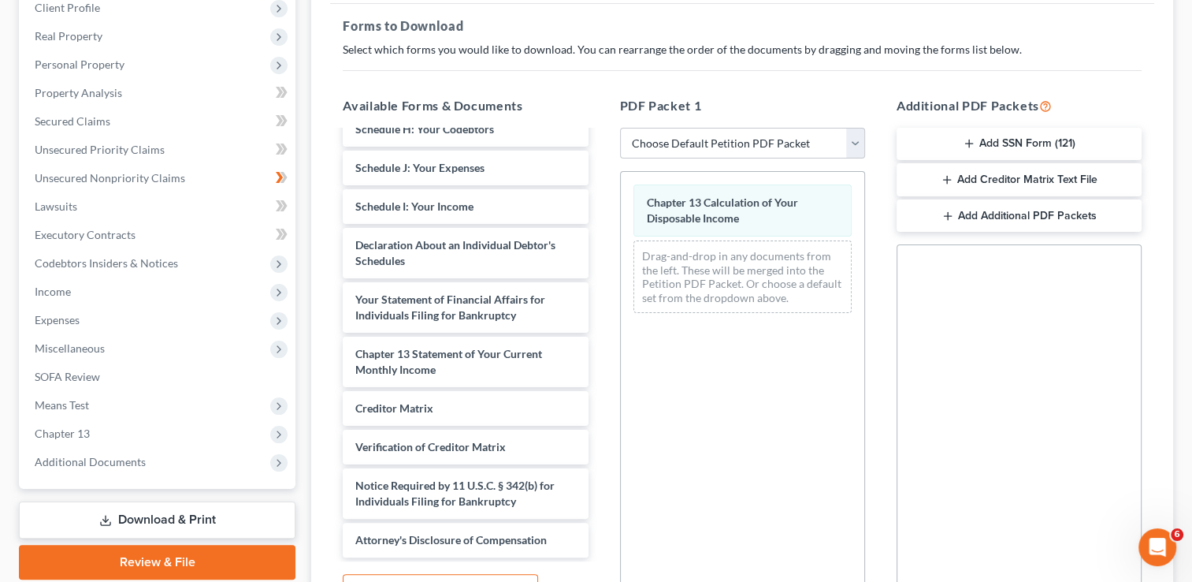
scroll to position [390, 0]
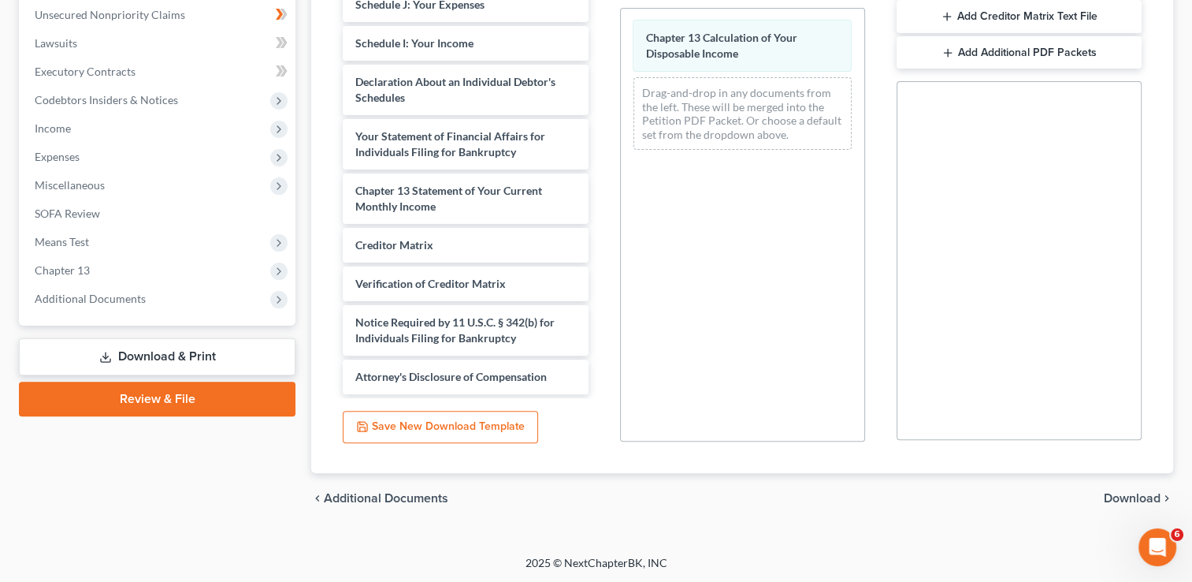
click at [703, 45] on div "Chapter 13 Calculation of Your Disposable Income Chapter 13 Calculation of Your…" at bounding box center [743, 86] width 244 height 154
click at [1146, 496] on span "Download" at bounding box center [1132, 498] width 57 height 13
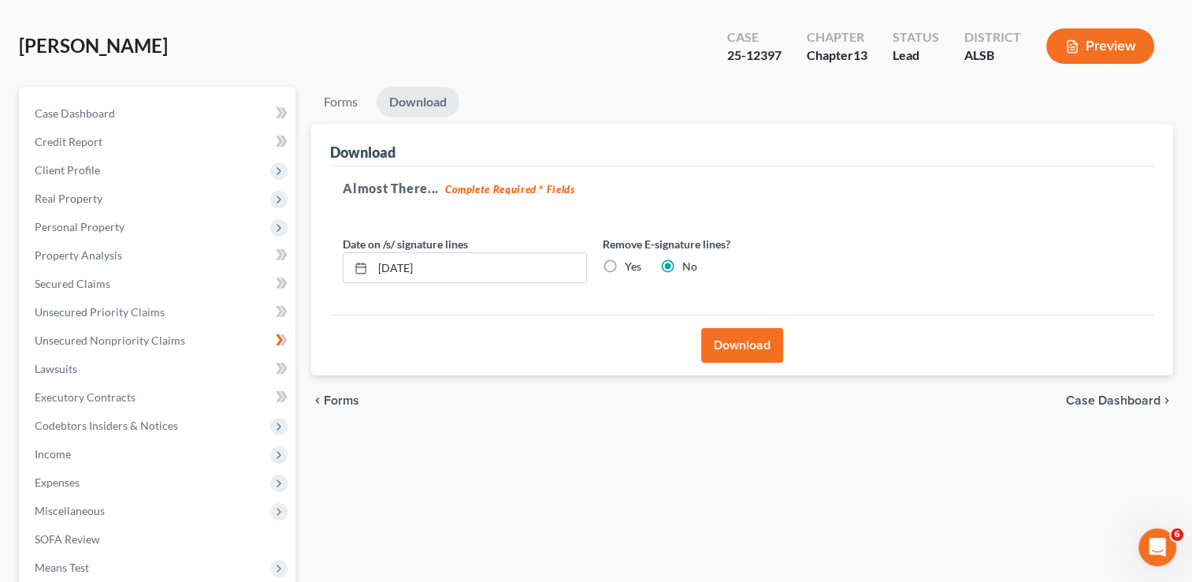
scroll to position [51, 0]
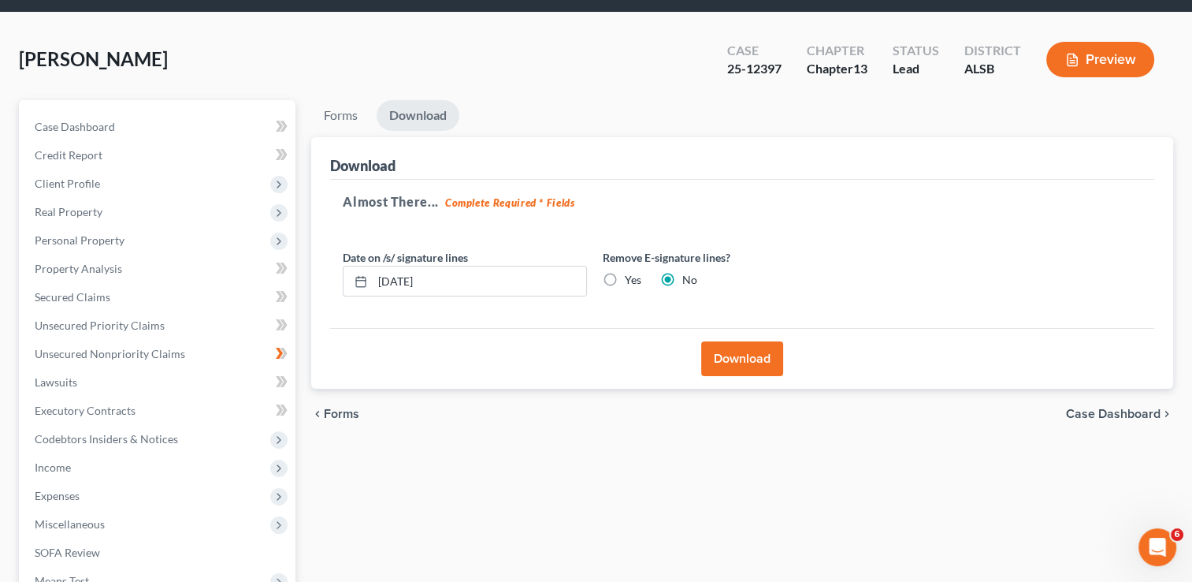
click at [729, 361] on button "Download" at bounding box center [742, 358] width 82 height 35
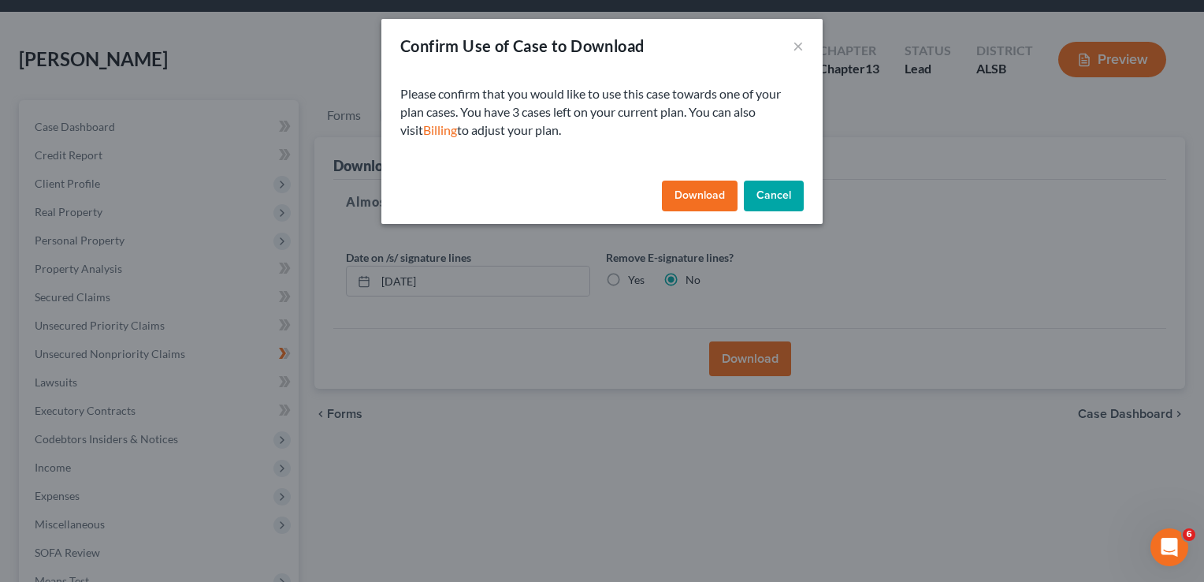
click at [685, 195] on button "Download" at bounding box center [700, 196] width 76 height 32
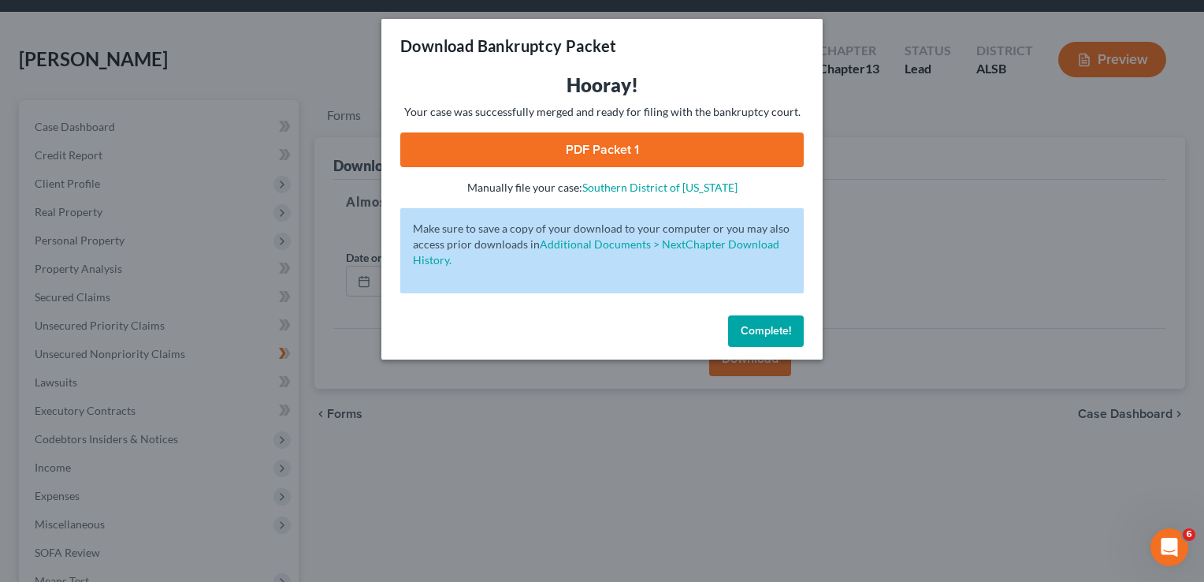
click at [608, 146] on link "PDF Packet 1" at bounding box center [602, 149] width 404 height 35
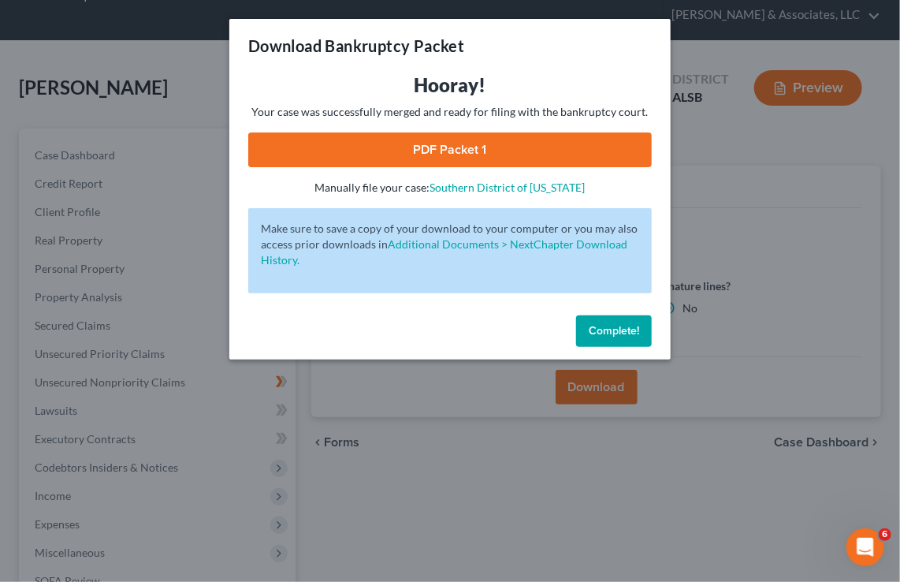
click at [634, 331] on span "Complete!" at bounding box center [614, 330] width 50 height 13
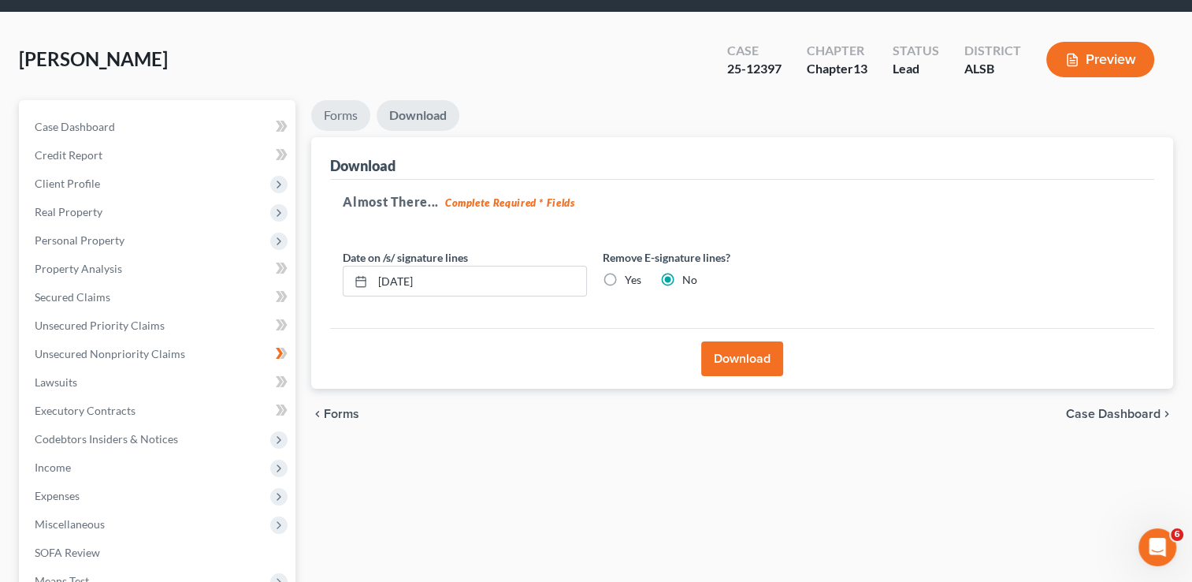
click at [344, 121] on link "Forms" at bounding box center [340, 115] width 59 height 31
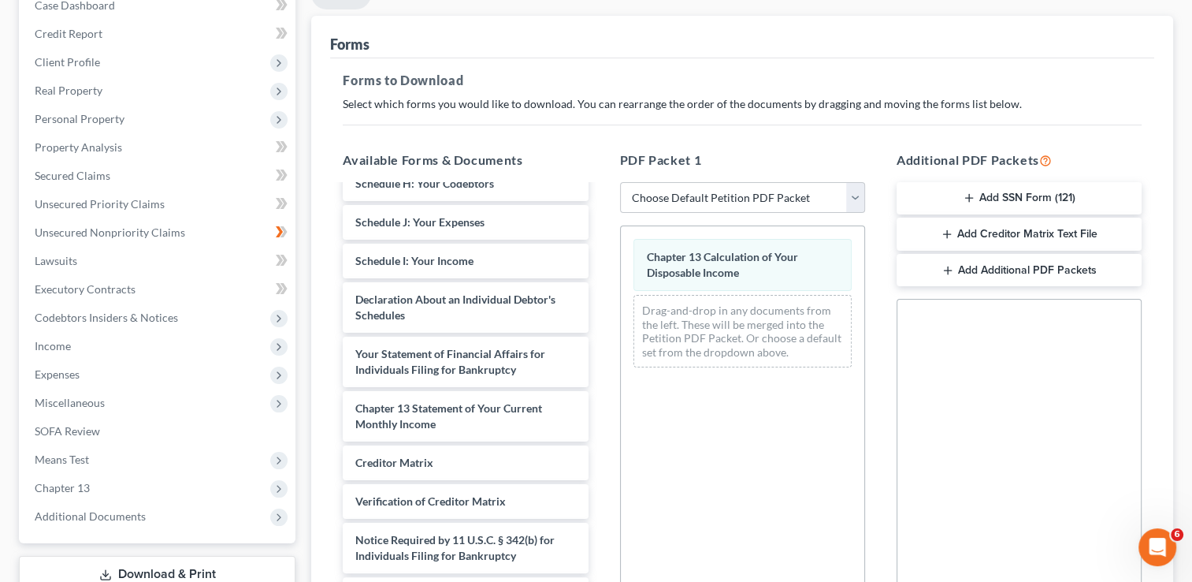
scroll to position [173, 0]
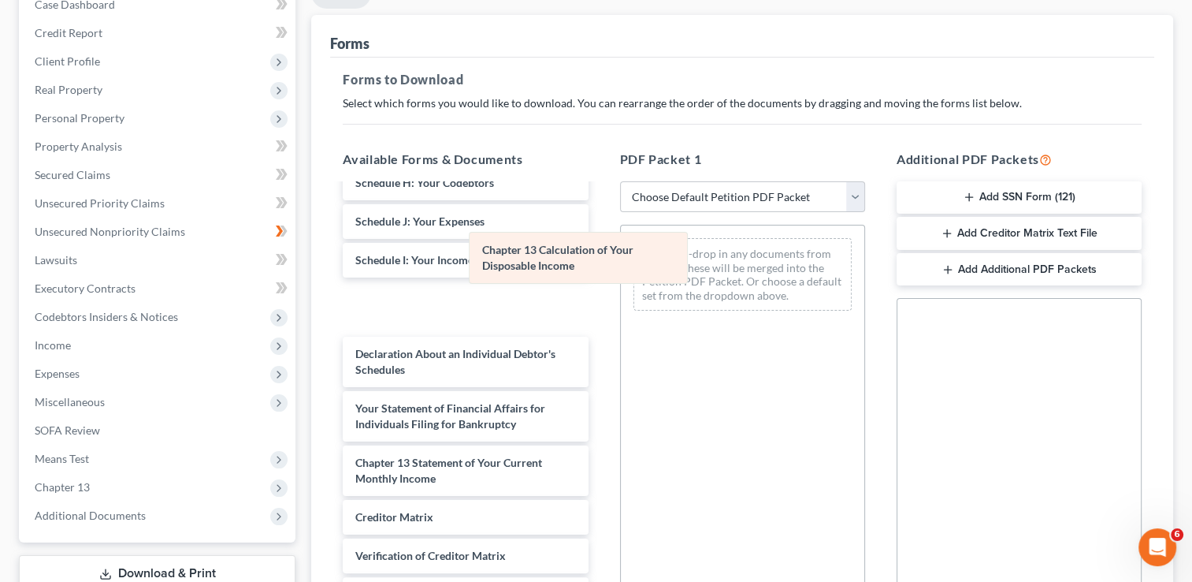
drag, startPoint x: 668, startPoint y: 277, endPoint x: 459, endPoint y: 277, distance: 209.6
click at [621, 277] on div "Chapter 13 Calculation of Your Disposable Income Chapter 13 Calculation of Your…" at bounding box center [743, 274] width 244 height 98
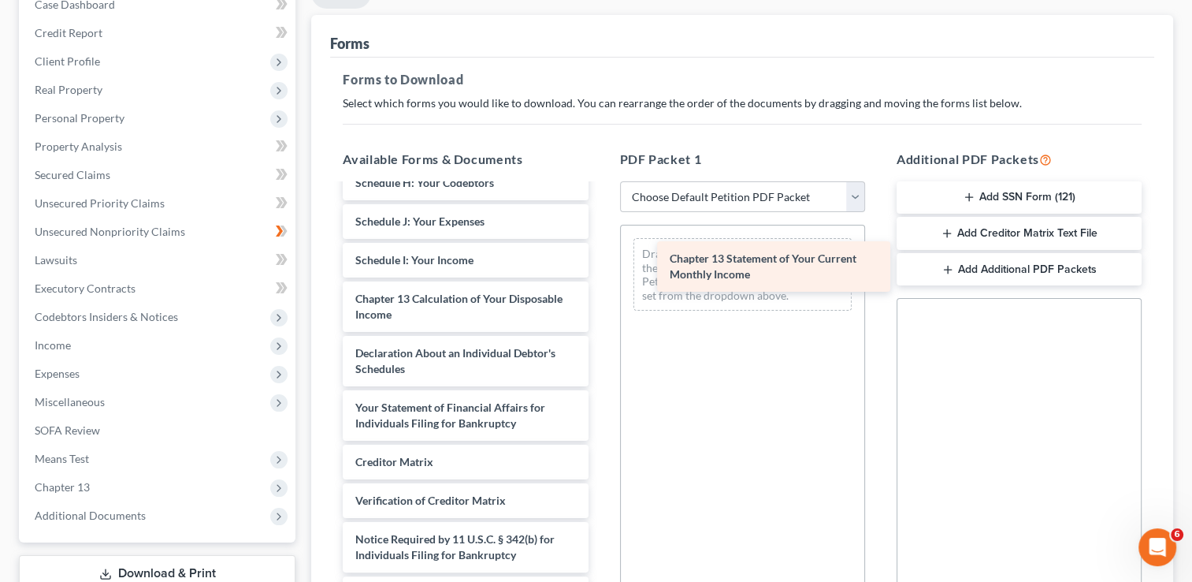
drag, startPoint x: 459, startPoint y: 465, endPoint x: 773, endPoint y: 263, distance: 373.6
click at [601, 263] on div "Chapter 13 Statement of Your Current Monthly Income Voluntary Petition for Indi…" at bounding box center [465, 213] width 270 height 794
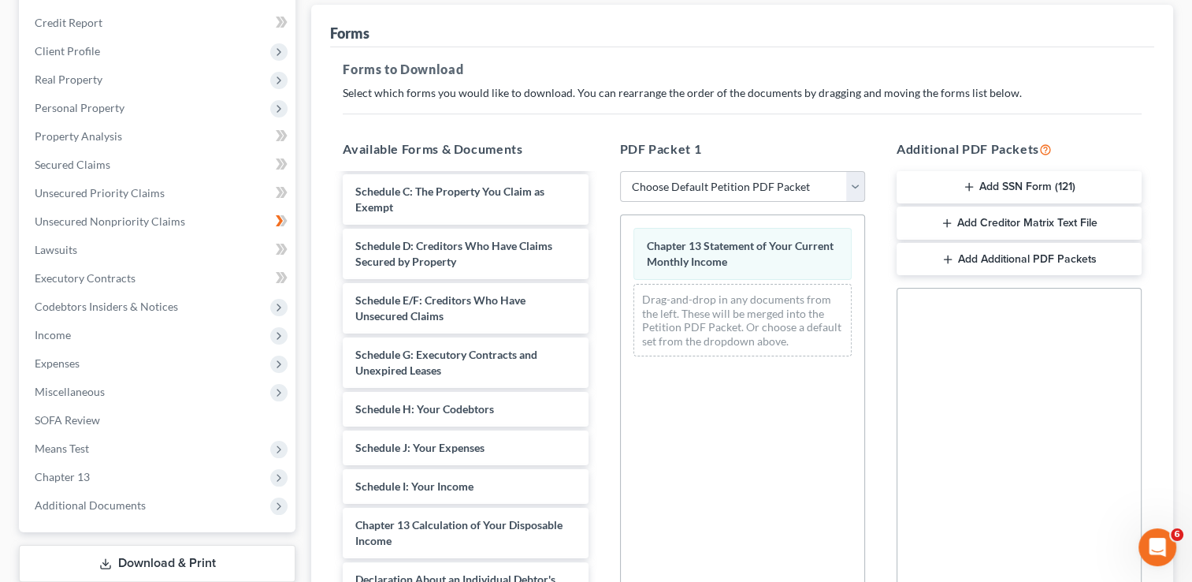
scroll to position [390, 0]
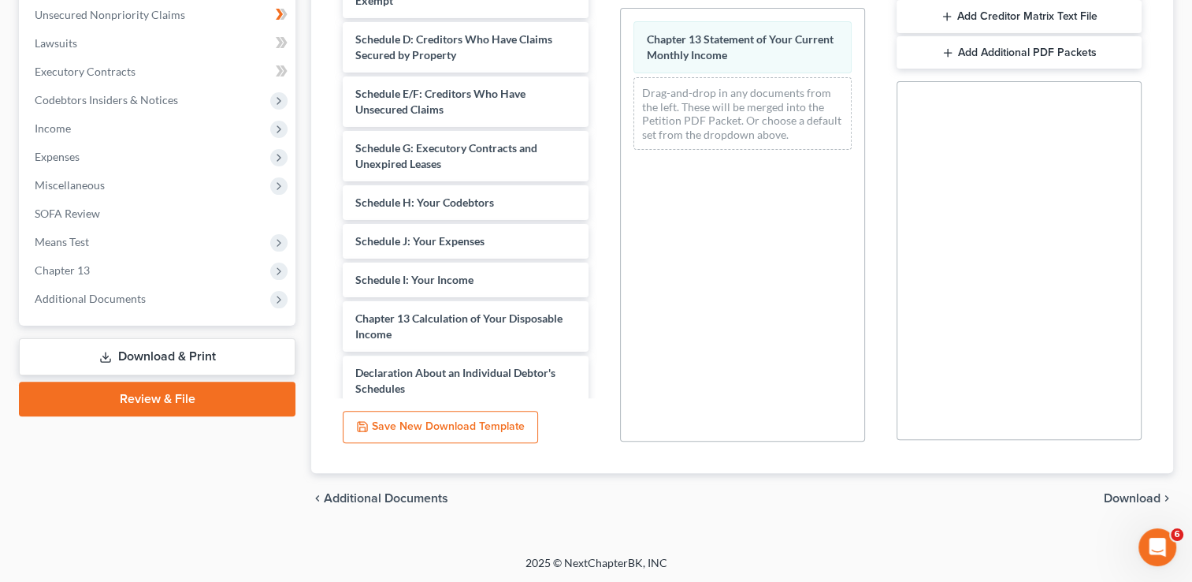
click at [1125, 498] on span "Download" at bounding box center [1132, 498] width 57 height 13
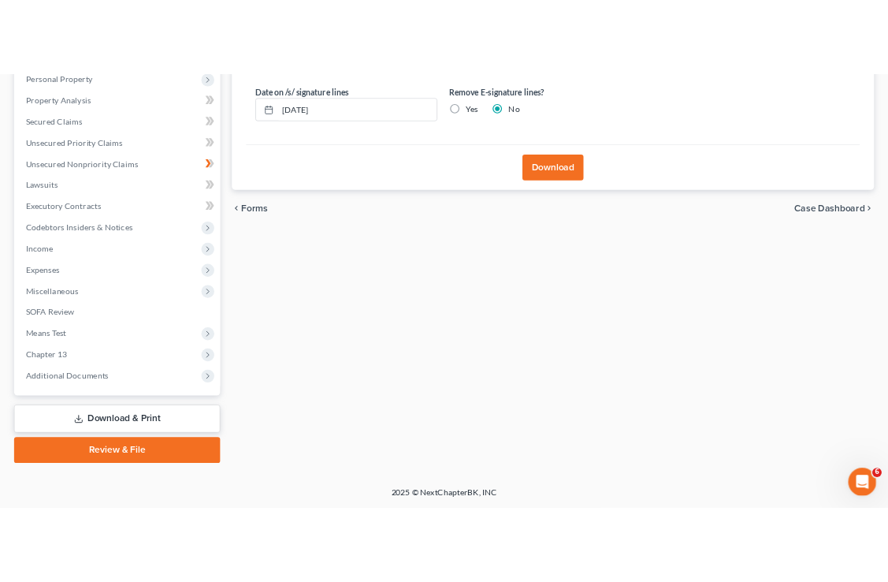
scroll to position [283, 0]
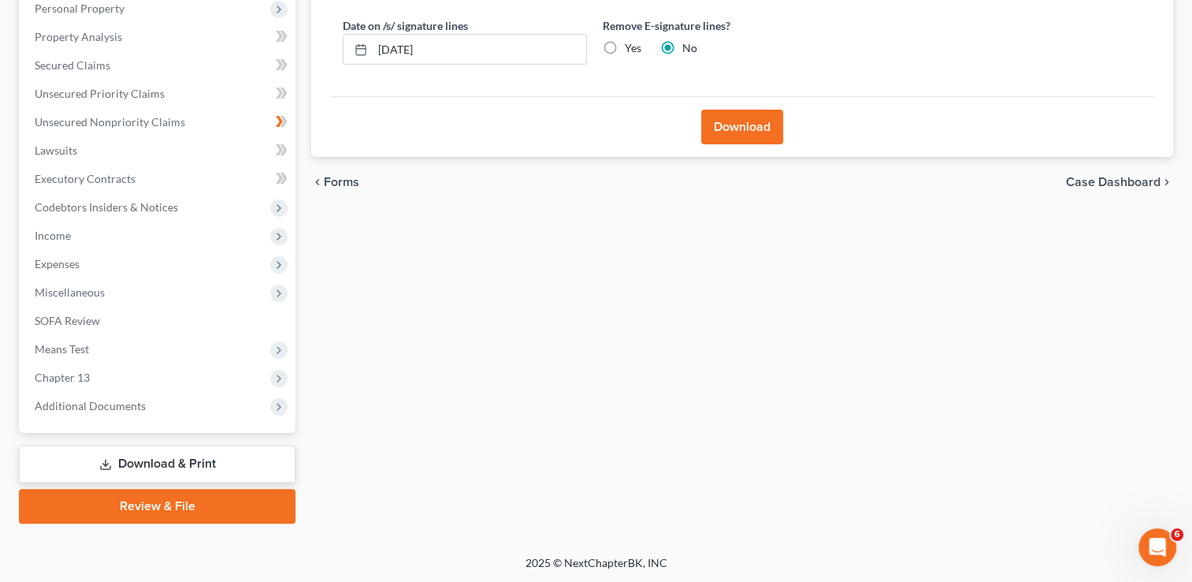
click at [734, 123] on button "Download" at bounding box center [742, 127] width 82 height 35
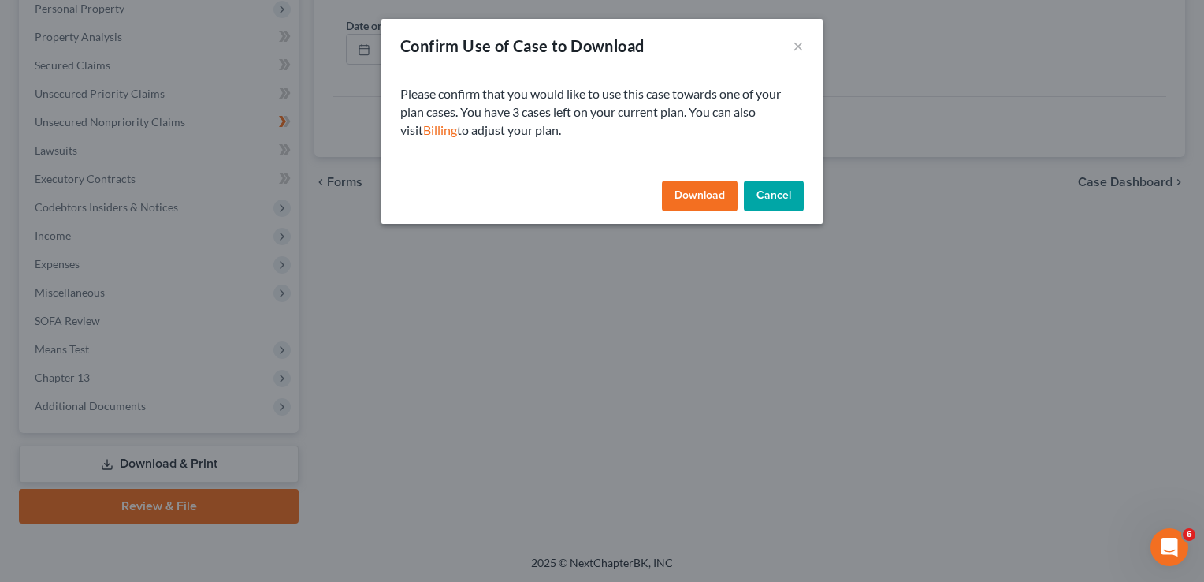
click at [705, 196] on button "Download" at bounding box center [700, 196] width 76 height 32
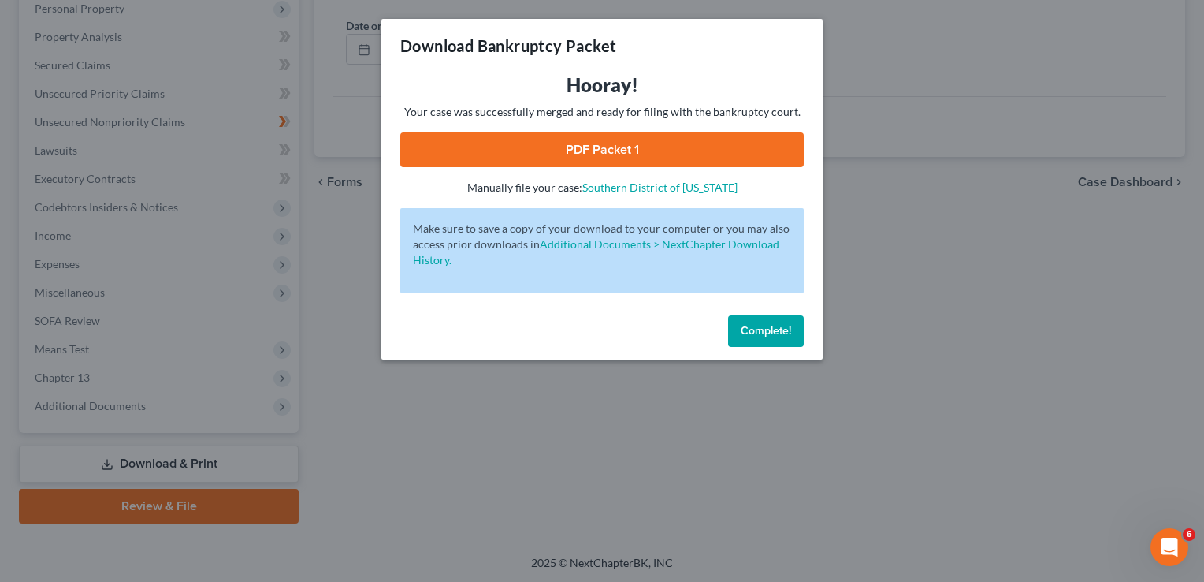
click at [638, 150] on link "PDF Packet 1" at bounding box center [602, 149] width 404 height 35
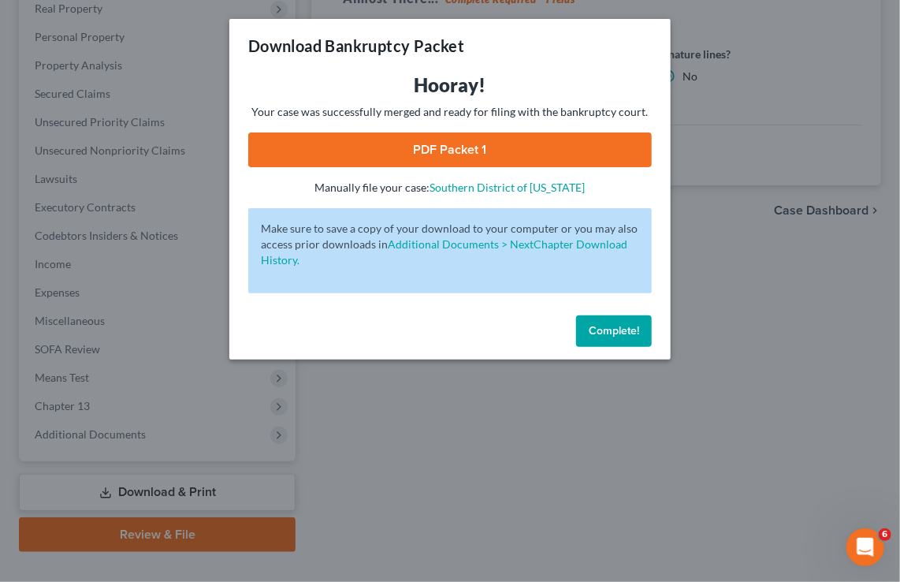
click at [608, 333] on span "Complete!" at bounding box center [614, 330] width 50 height 13
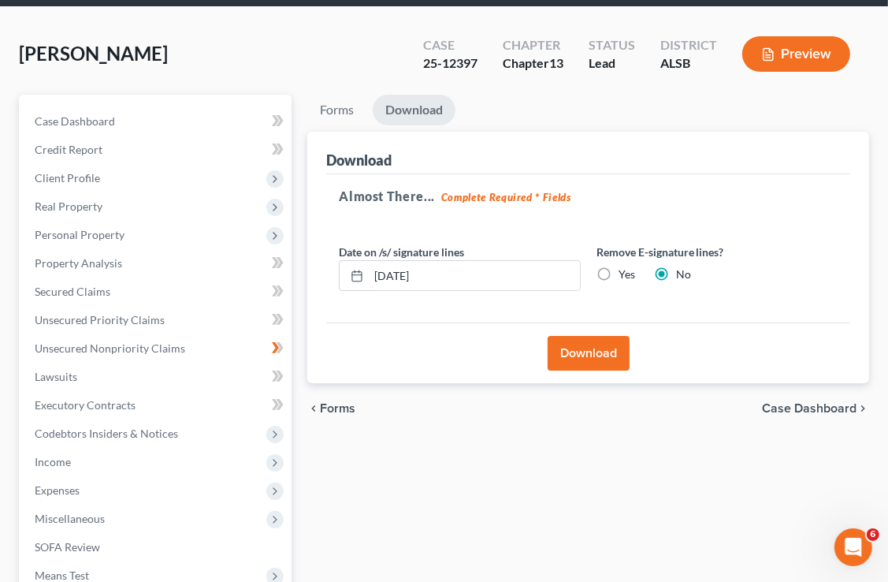
scroll to position [84, 0]
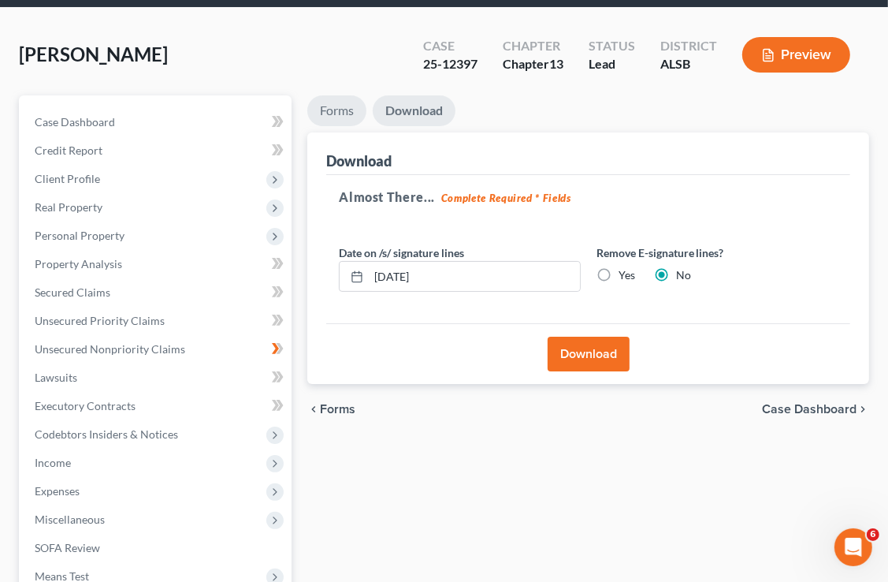
click at [339, 95] on link "Forms" at bounding box center [336, 110] width 59 height 31
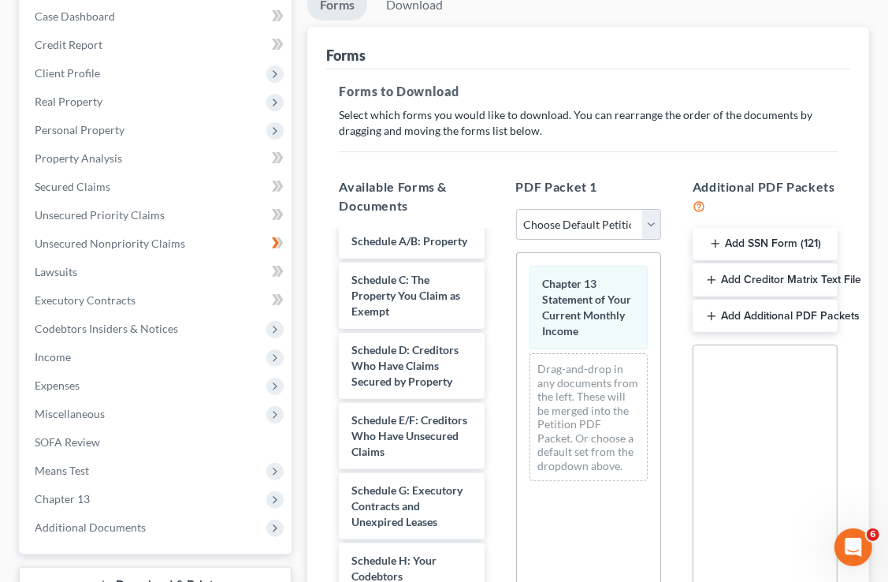
scroll to position [193, 0]
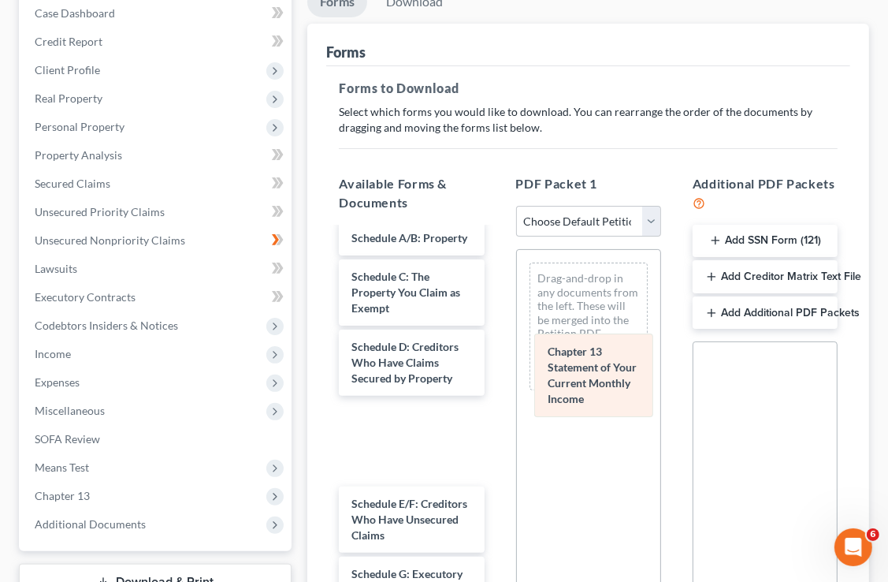
drag, startPoint x: 560, startPoint y: 292, endPoint x: 579, endPoint y: 352, distance: 63.1
click at [579, 352] on div "Chapter 13 Statement of Your Current Monthly Income Chapter 13 Statement of You…" at bounding box center [588, 326] width 143 height 153
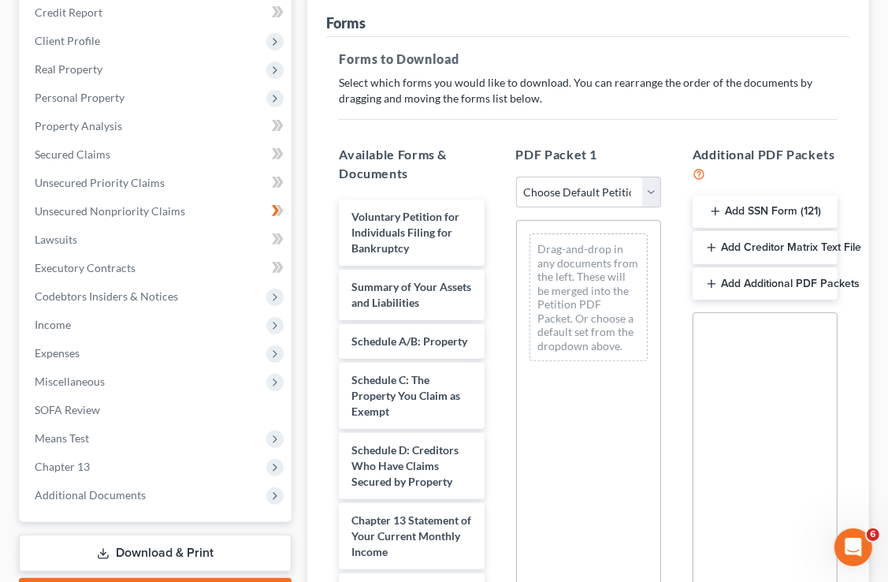
scroll to position [223, 0]
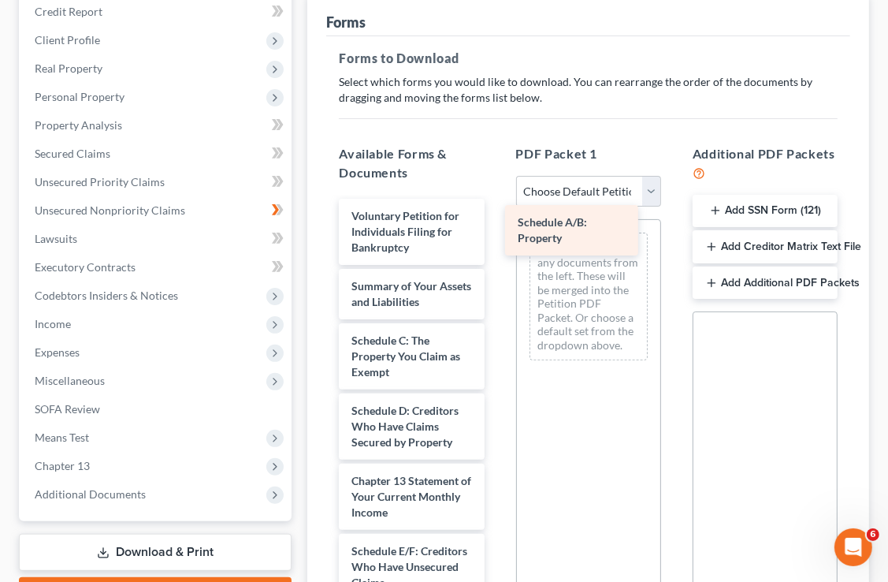
drag, startPoint x: 403, startPoint y: 324, endPoint x: 573, endPoint y: 233, distance: 192.9
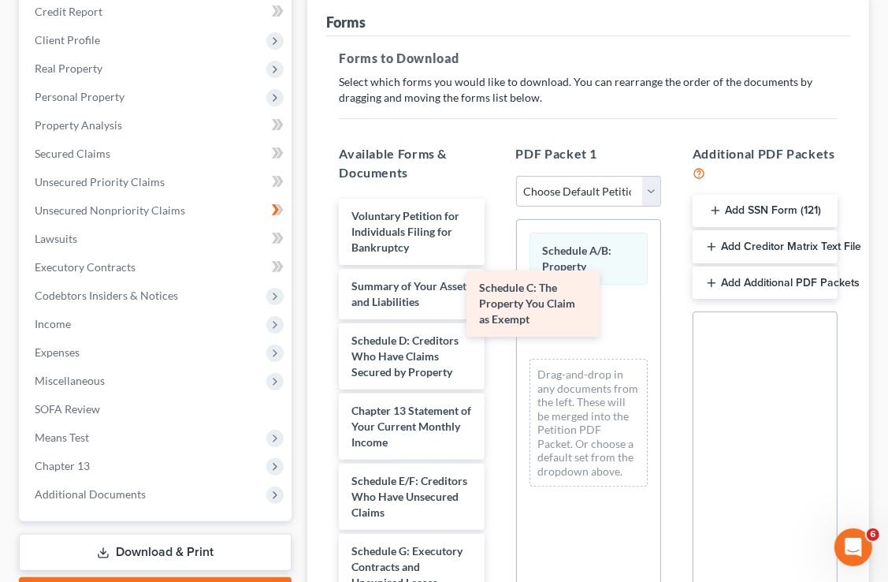
drag, startPoint x: 417, startPoint y: 323, endPoint x: 573, endPoint y: 296, distance: 158.3
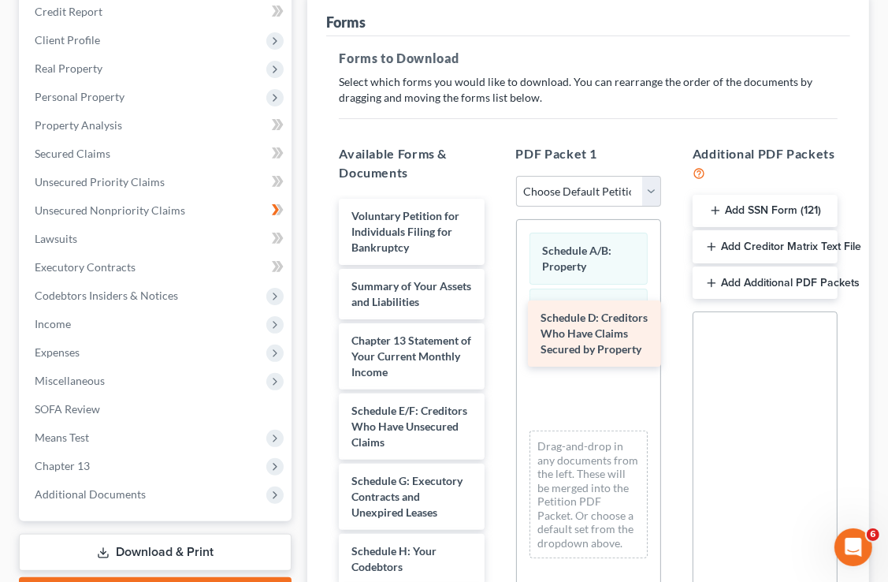
drag, startPoint x: 400, startPoint y: 330, endPoint x: 590, endPoint y: 337, distance: 189.3
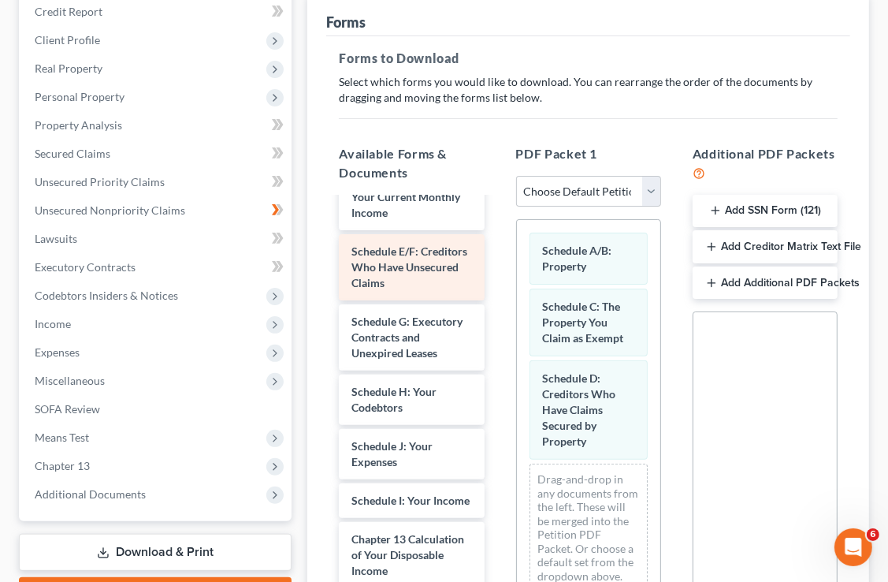
scroll to position [161, 0]
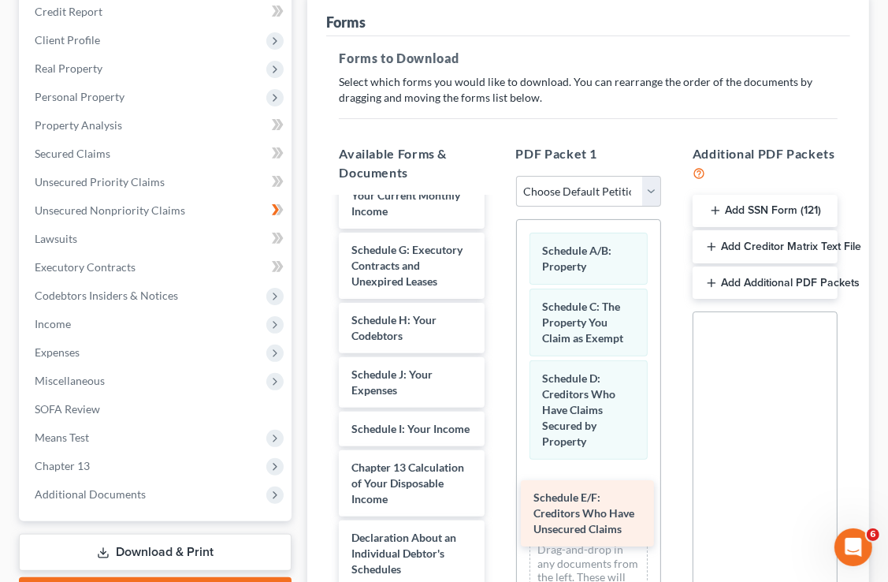
drag, startPoint x: 411, startPoint y: 231, endPoint x: 595, endPoint y: 488, distance: 316.3
click at [497, 488] on div "Schedule E/F: Creditors Who Have Unsecured Claims Voluntary Petition for Indivi…" at bounding box center [411, 472] width 170 height 868
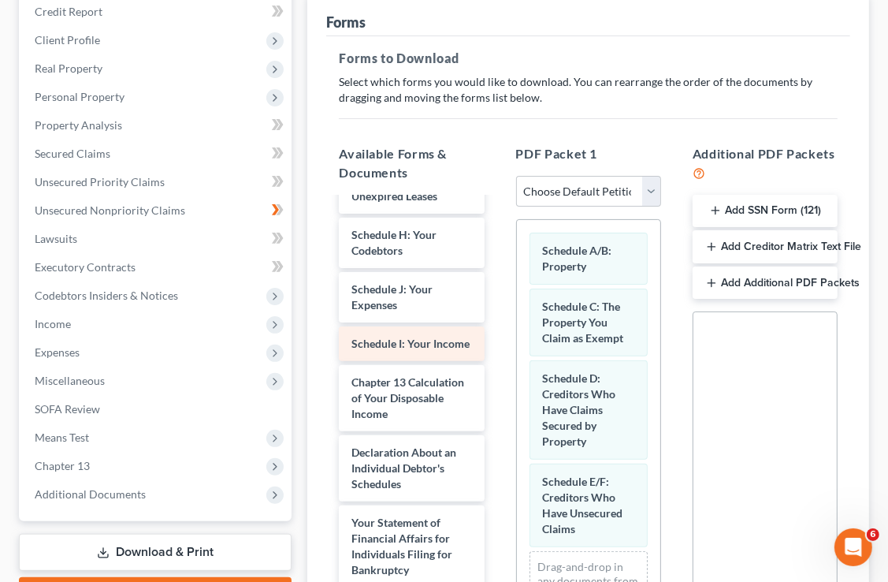
scroll to position [96, 0]
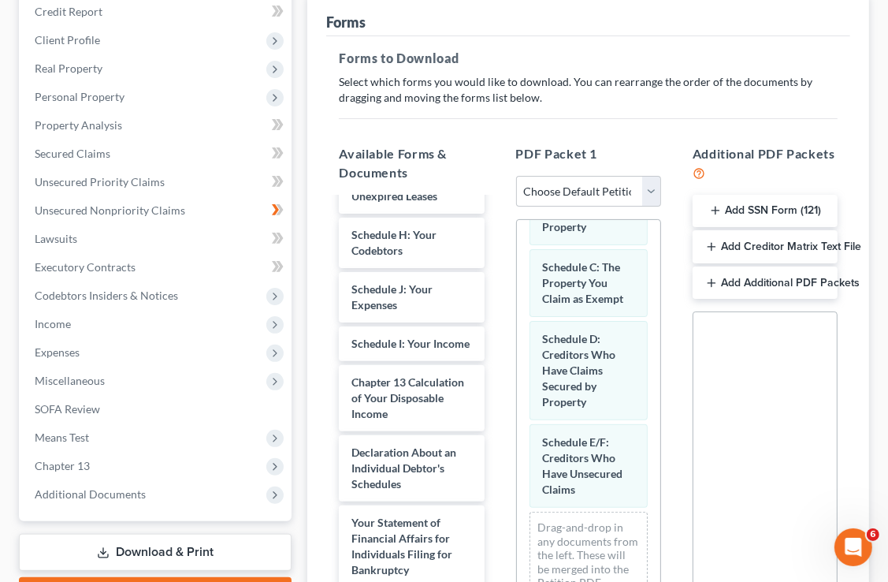
drag, startPoint x: 415, startPoint y: 328, endPoint x: 750, endPoint y: 446, distance: 355.2
click at [750, 446] on div "Social Security Number Statement of Social Security Number Creditor Matrix Text…" at bounding box center [765, 490] width 145 height 359
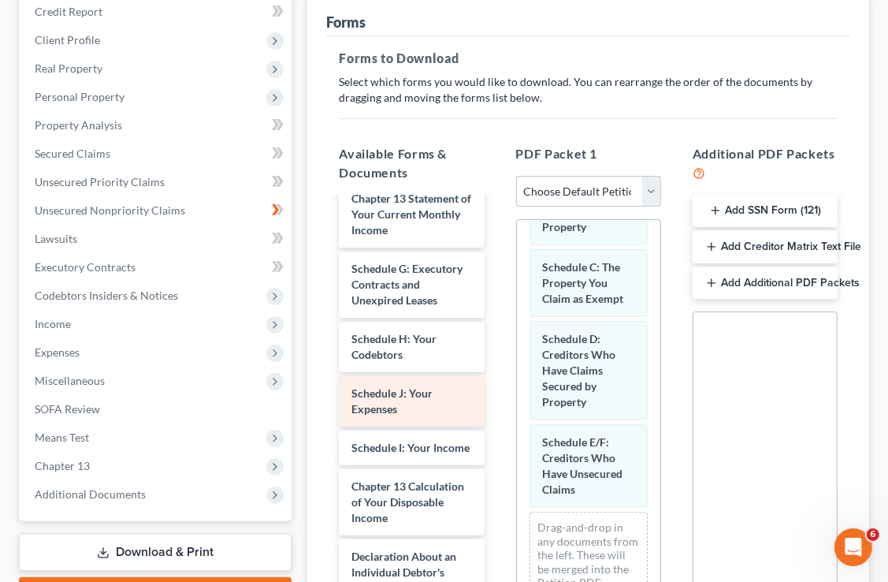
scroll to position [142, 0]
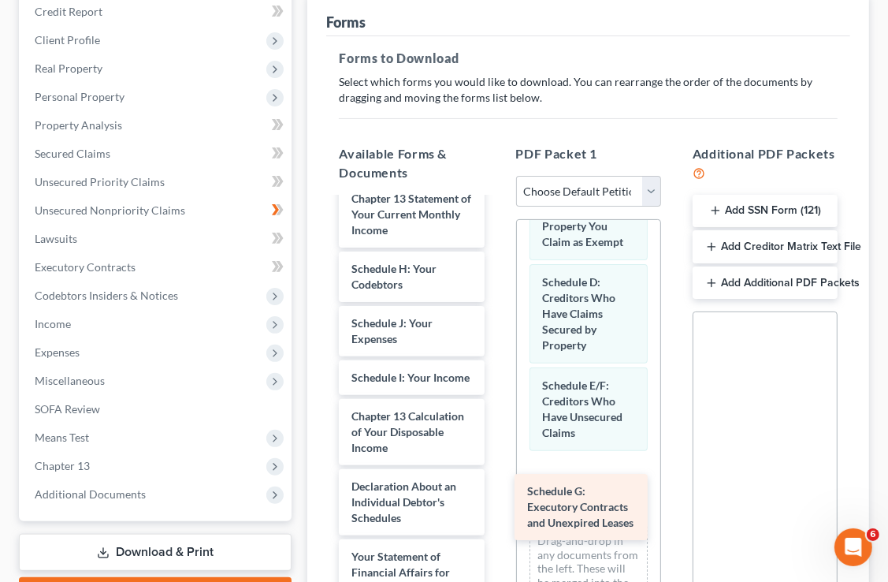
drag, startPoint x: 378, startPoint y: 263, endPoint x: 554, endPoint y: 496, distance: 291.5
click at [497, 496] on div "Schedule G: Executory Contracts and Unexpired Leases Voluntary Petition for Ind…" at bounding box center [411, 456] width 170 height 798
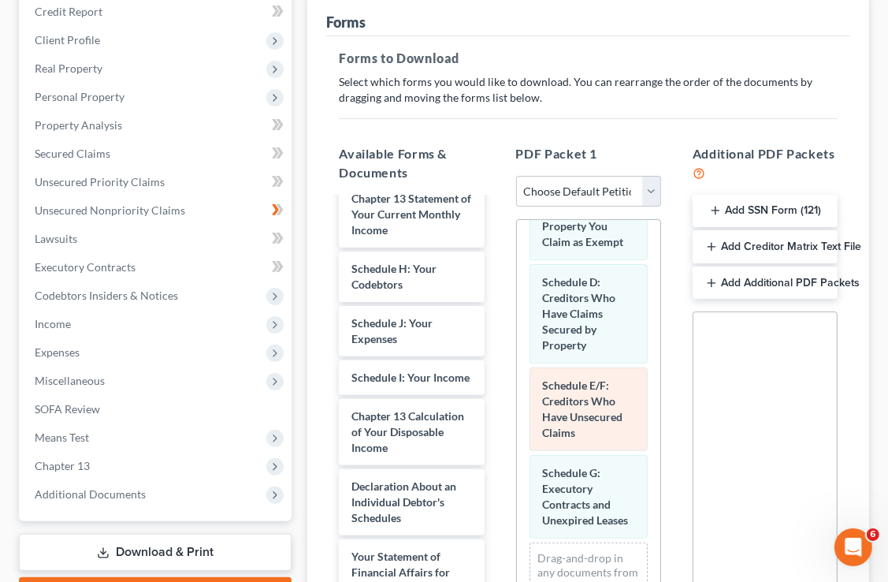
scroll to position [199, 0]
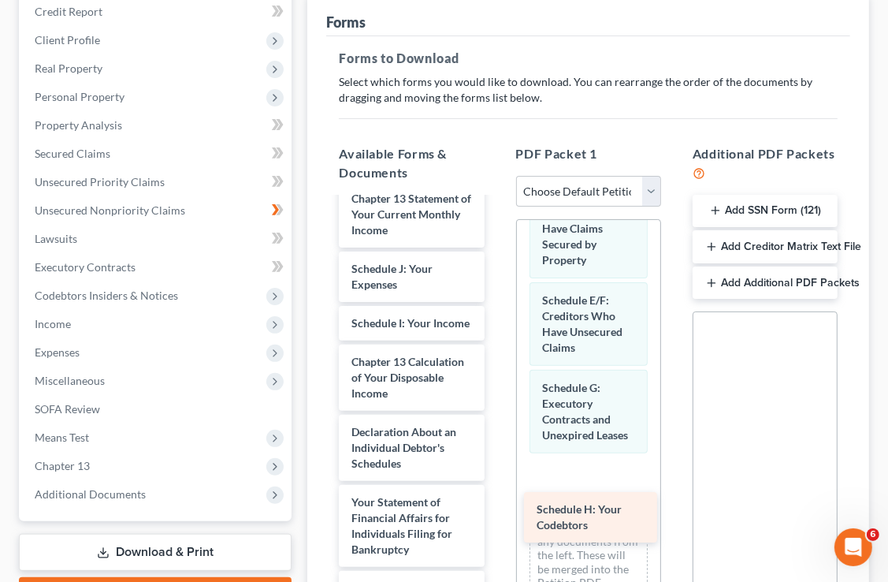
drag, startPoint x: 407, startPoint y: 269, endPoint x: 593, endPoint y: 522, distance: 313.5
click at [497, 522] on div "Schedule H: Your Codebtors Voluntary Petition for Individuals Filing for Bankru…" at bounding box center [411, 428] width 170 height 743
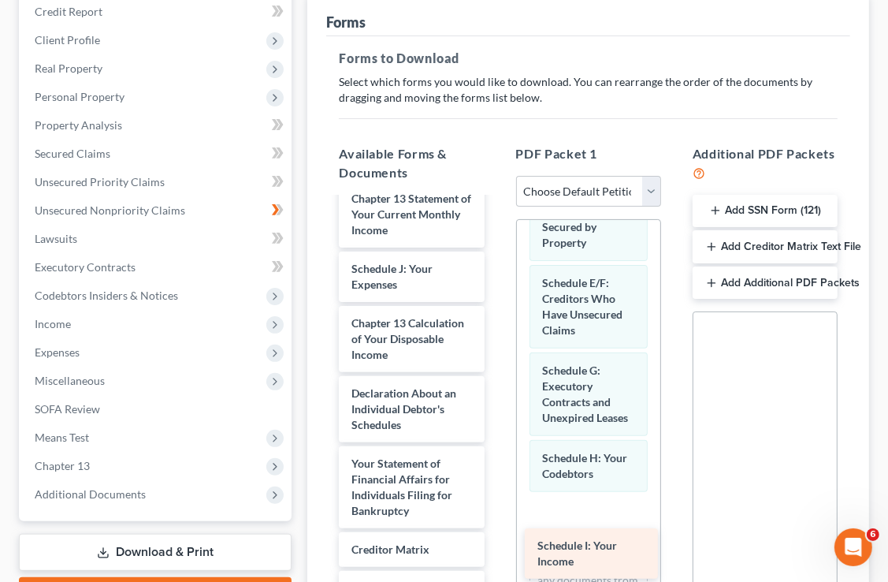
drag, startPoint x: 404, startPoint y: 310, endPoint x: 590, endPoint y: 546, distance: 300.8
click at [497, 546] on div "Schedule I: Your Income Voluntary Petition for Individuals Filing for Bankruptc…" at bounding box center [411, 409] width 170 height 705
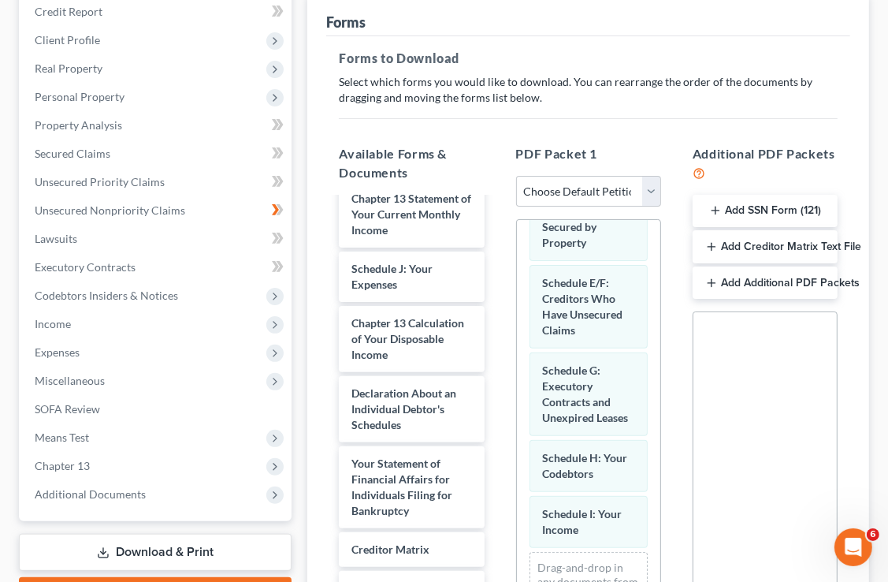
scroll to position [311, 0]
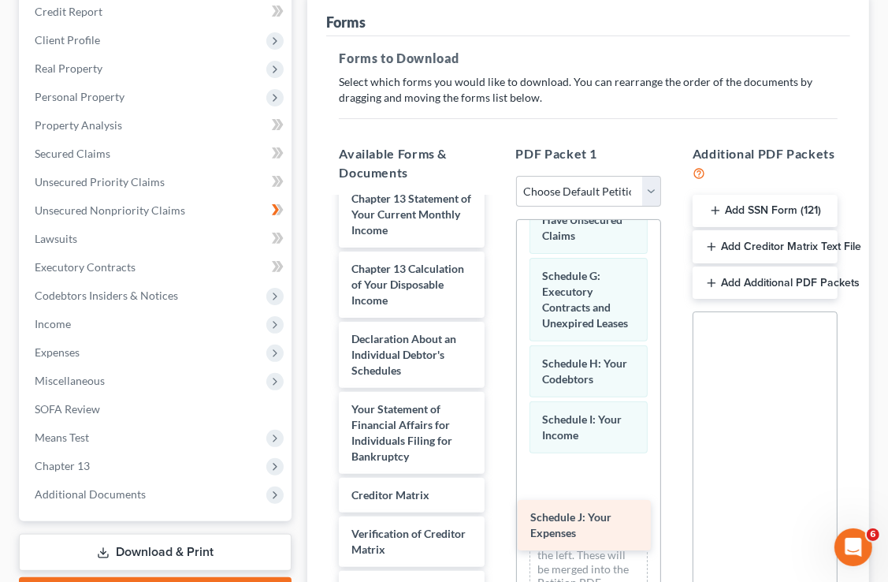
drag, startPoint x: 401, startPoint y: 265, endPoint x: 580, endPoint y: 527, distance: 317.6
click at [497, 527] on div "Schedule J: Your Expenses Voluntary Petition for Individuals Filing for Bankrup…" at bounding box center [411, 382] width 170 height 650
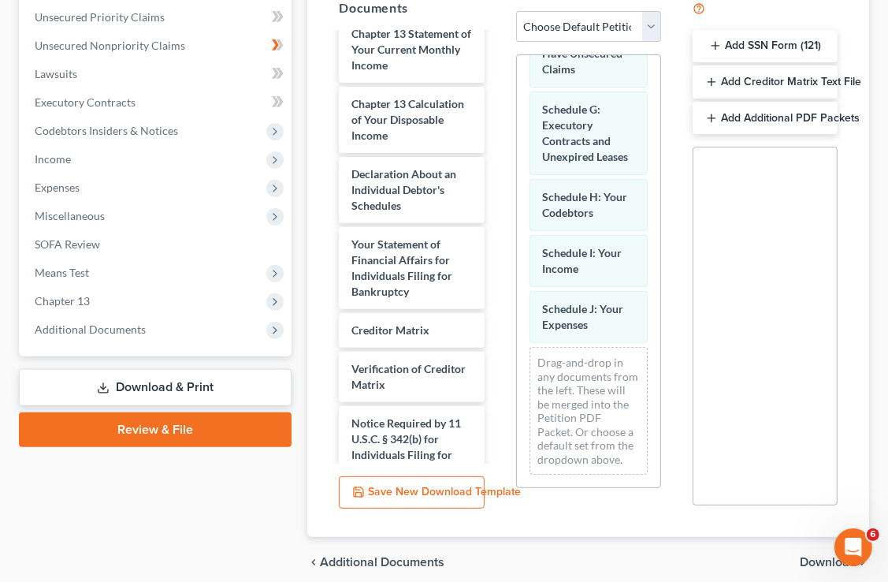
scroll to position [402, 0]
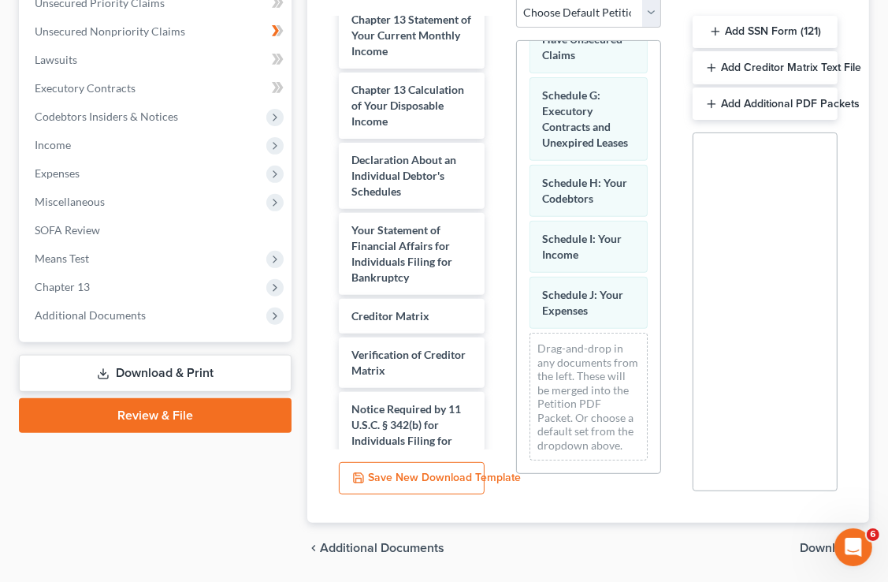
click at [820, 541] on span "Download" at bounding box center [828, 547] width 57 height 13
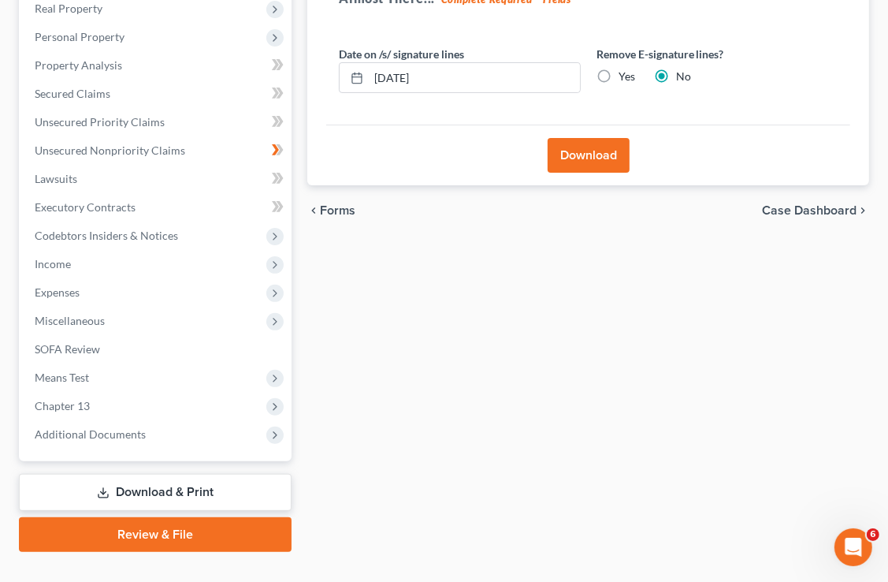
click at [583, 138] on button "Download" at bounding box center [589, 155] width 82 height 35
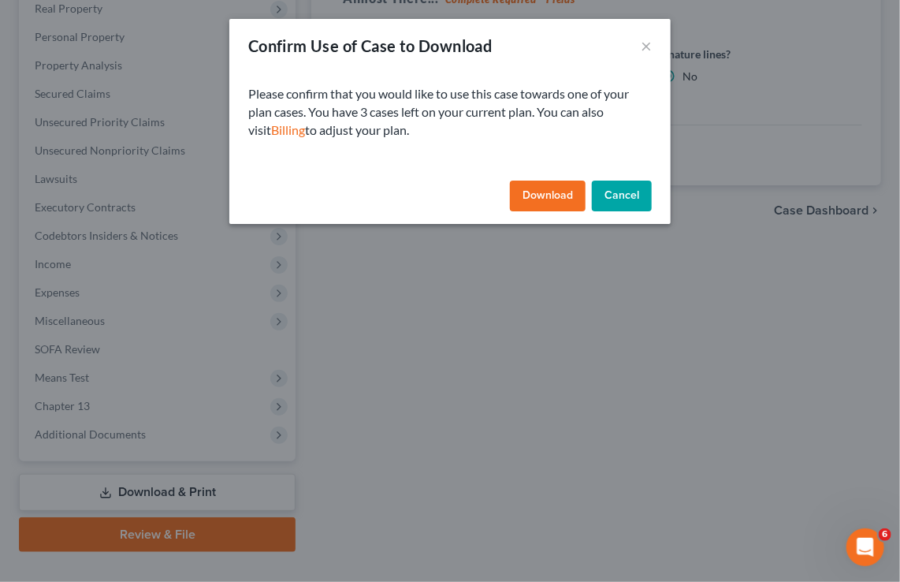
click at [566, 178] on div "Download Cancel" at bounding box center [449, 199] width 441 height 50
click at [565, 193] on button "Download" at bounding box center [548, 196] width 76 height 32
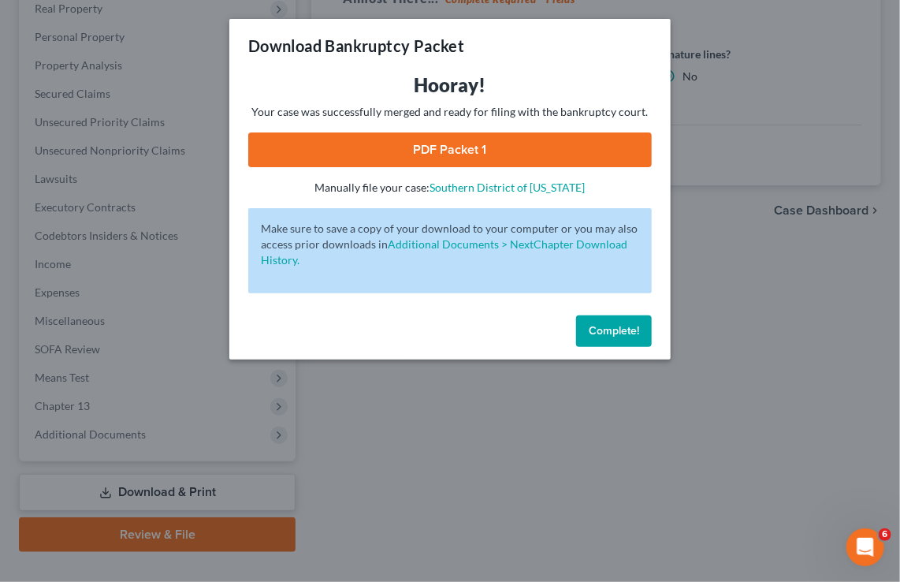
click at [493, 147] on link "PDF Packet 1" at bounding box center [450, 149] width 404 height 35
click at [613, 335] on span "Complete!" at bounding box center [614, 330] width 50 height 13
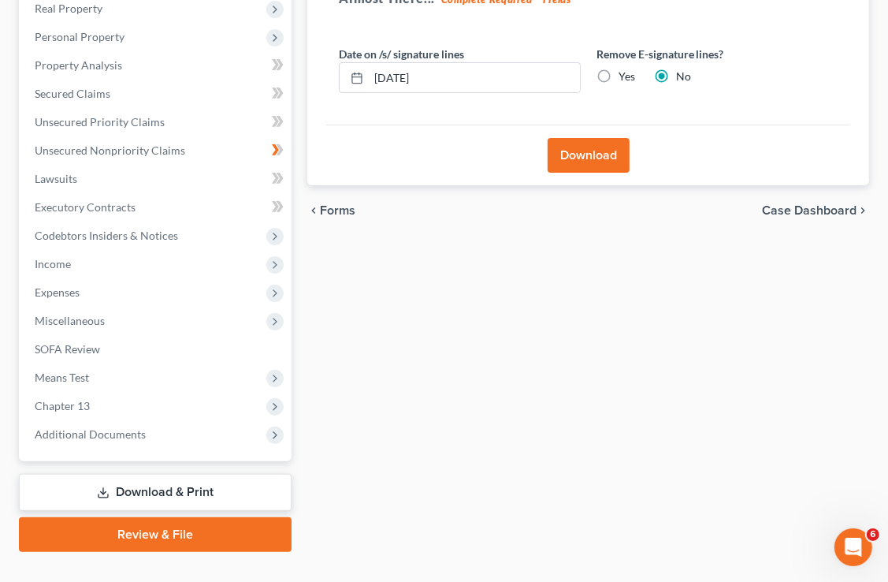
click at [344, 204] on span "Forms" at bounding box center [337, 210] width 35 height 13
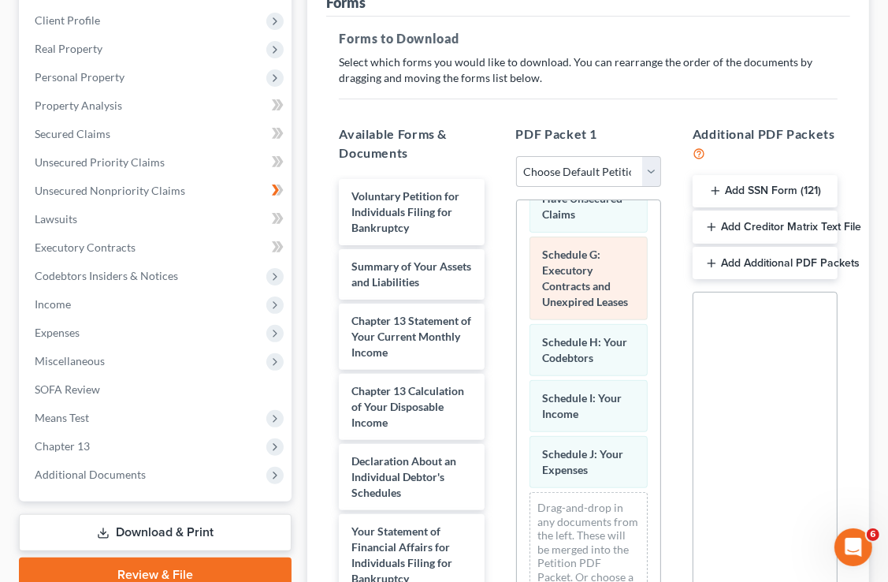
scroll to position [0, 0]
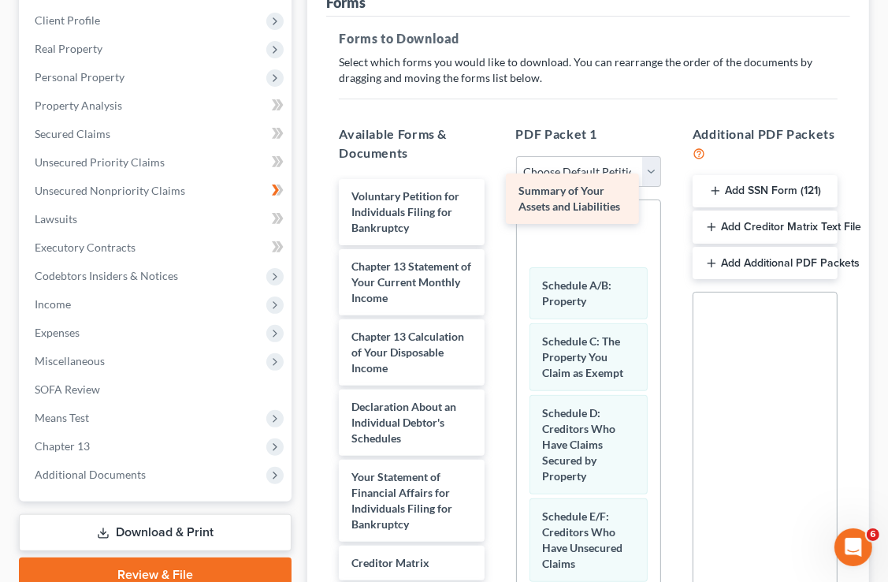
drag, startPoint x: 419, startPoint y: 255, endPoint x: 590, endPoint y: 210, distance: 176.1
click at [497, 210] on div "Summary of Your Assets and Liabilities Voluntary Petition for Individuals Filin…" at bounding box center [411, 477] width 170 height 596
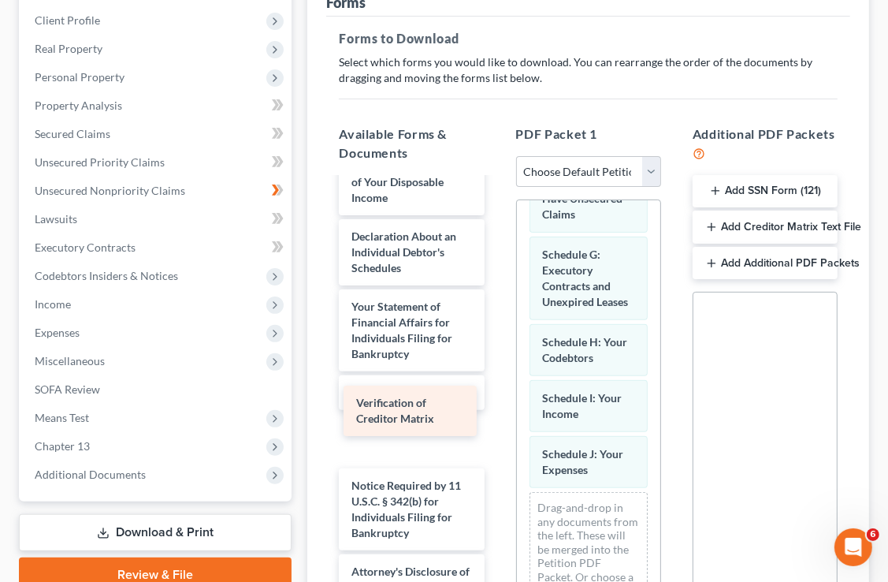
scroll to position [131, 0]
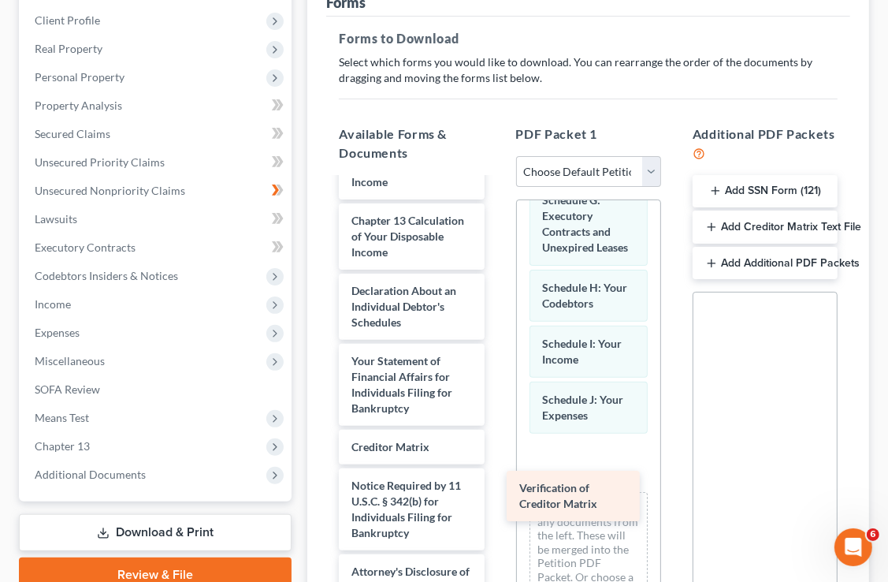
drag, startPoint x: 422, startPoint y: 412, endPoint x: 593, endPoint y: 503, distance: 192.9
click at [497, 503] on div "Verification of Creditor Matrix Voluntary Petition for Individuals Filing for B…" at bounding box center [411, 333] width 170 height 541
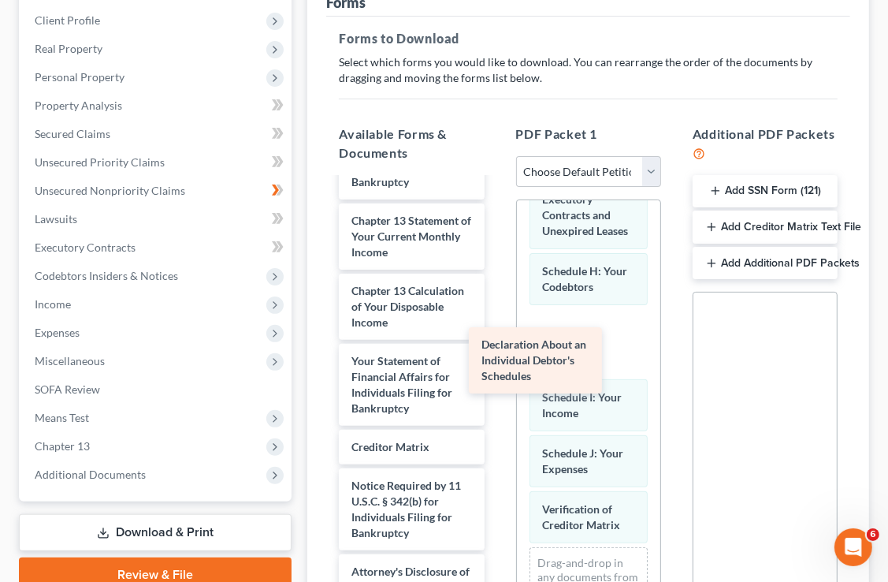
scroll to position [61, 0]
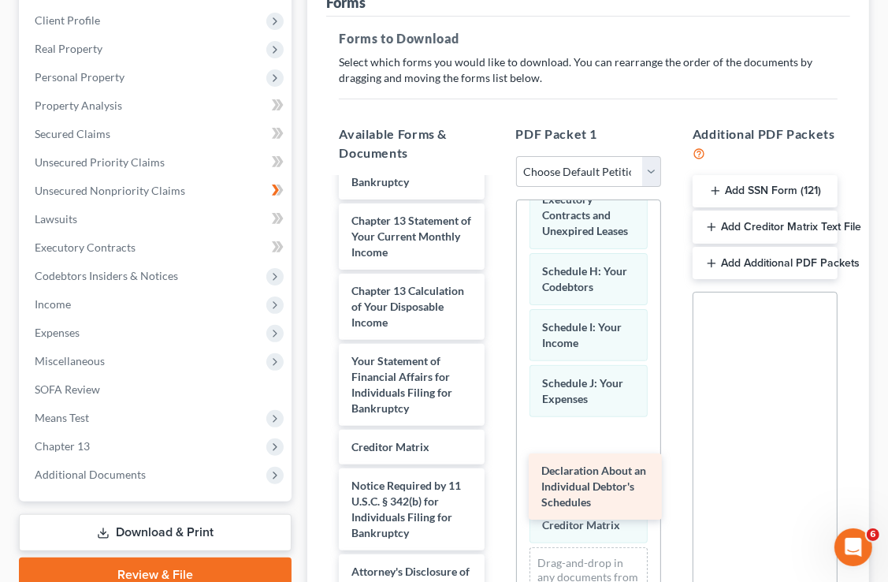
drag, startPoint x: 390, startPoint y: 260, endPoint x: 580, endPoint y: 466, distance: 280.0
click at [497, 466] on div "Declaration About an Individual Debtor's Schedules Voluntary Petition for Indiv…" at bounding box center [411, 368] width 170 height 471
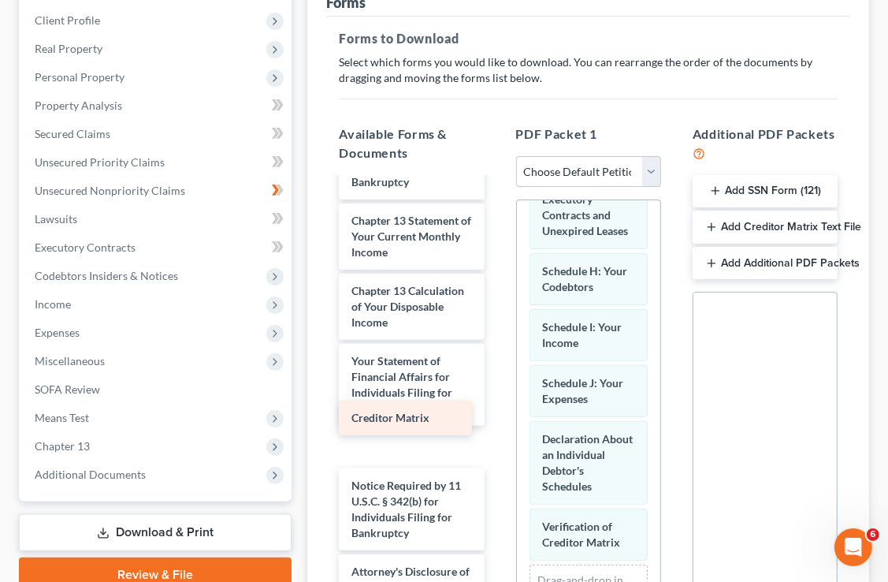
scroll to position [22, 0]
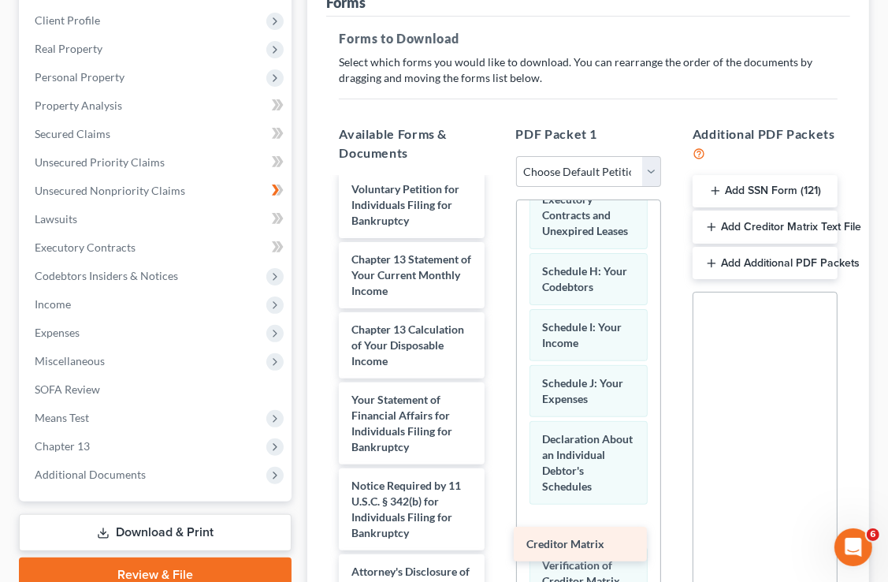
drag, startPoint x: 359, startPoint y: 421, endPoint x: 537, endPoint y: 548, distance: 218.1
click at [497, 548] on div "Creditor Matrix Voluntary Petition for Individuals Filing for Bankruptcy Chapte…" at bounding box center [411, 388] width 170 height 433
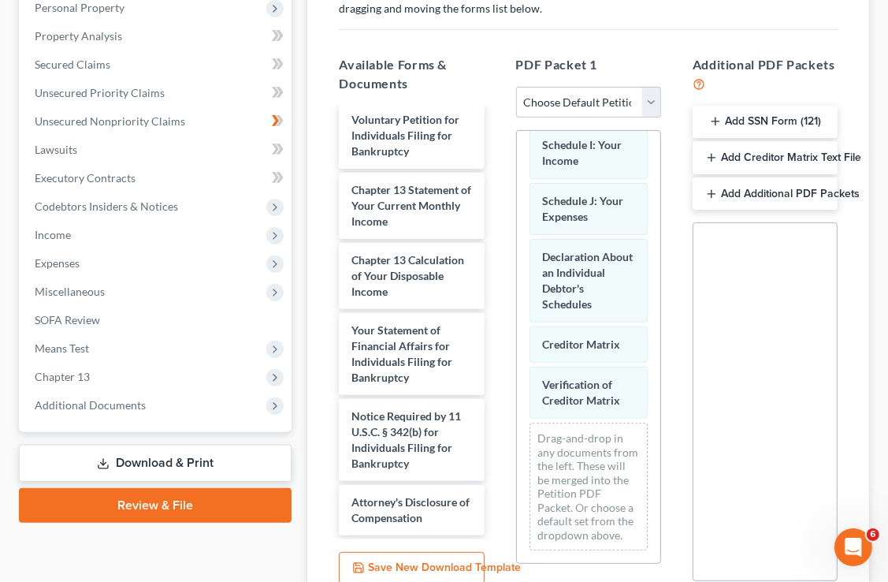
scroll to position [423, 0]
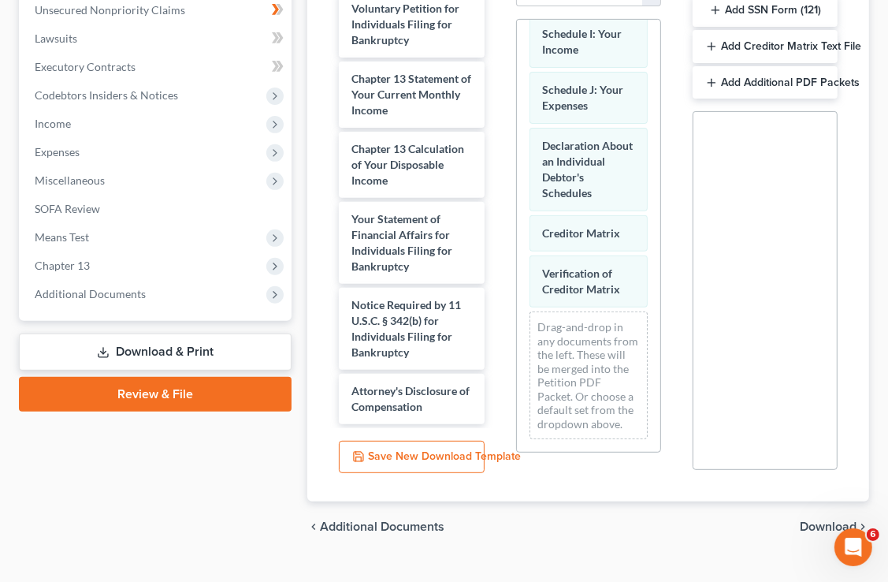
click at [815, 520] on span "Download" at bounding box center [828, 526] width 57 height 13
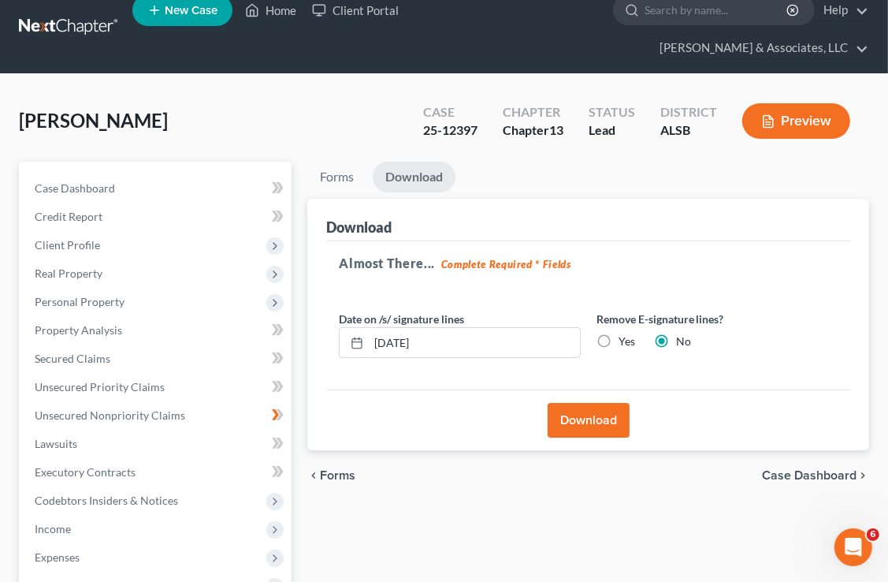
scroll to position [0, 0]
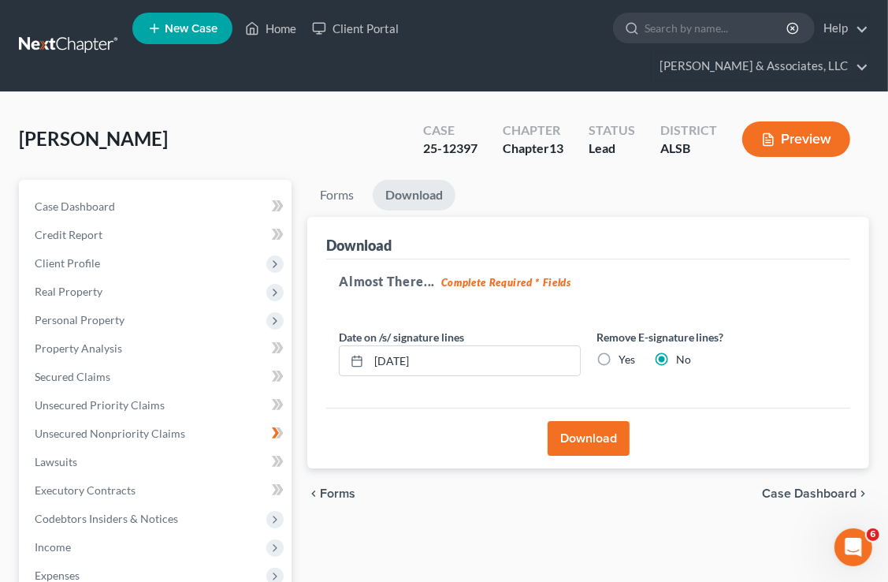
click at [594, 421] on button "Download" at bounding box center [589, 438] width 82 height 35
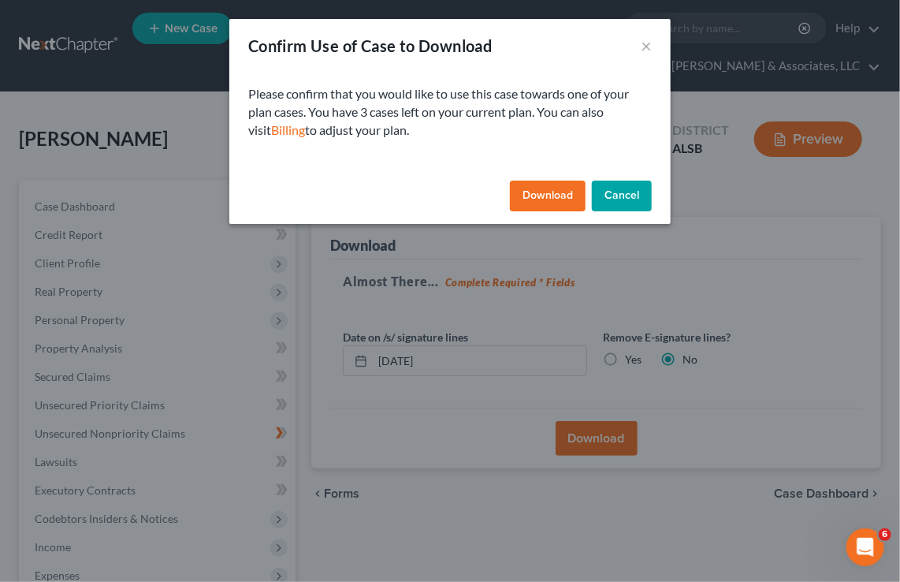
click at [549, 211] on div "Download Cancel" at bounding box center [449, 199] width 441 height 50
click at [530, 183] on button "Download" at bounding box center [548, 196] width 76 height 32
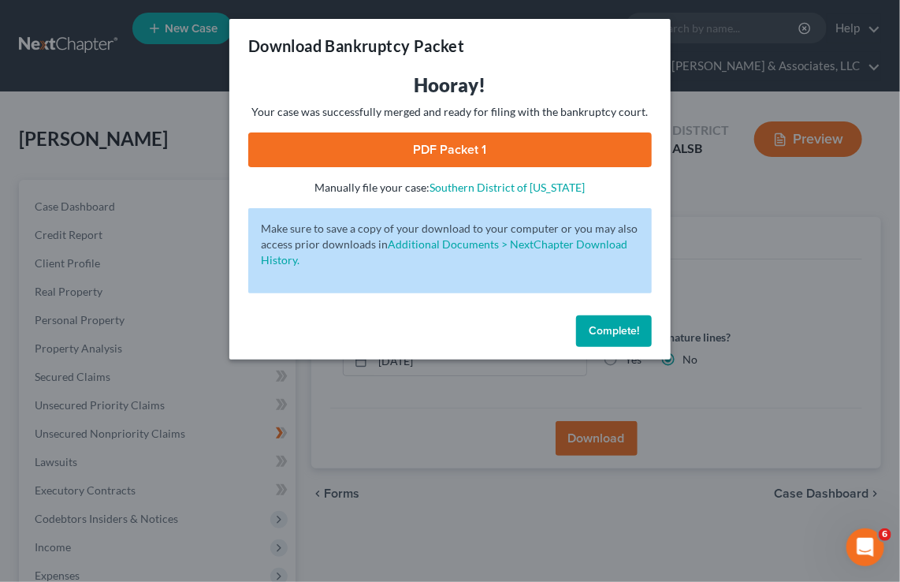
click at [567, 151] on link "PDF Packet 1" at bounding box center [450, 149] width 404 height 35
click at [611, 333] on span "Complete!" at bounding box center [614, 330] width 50 height 13
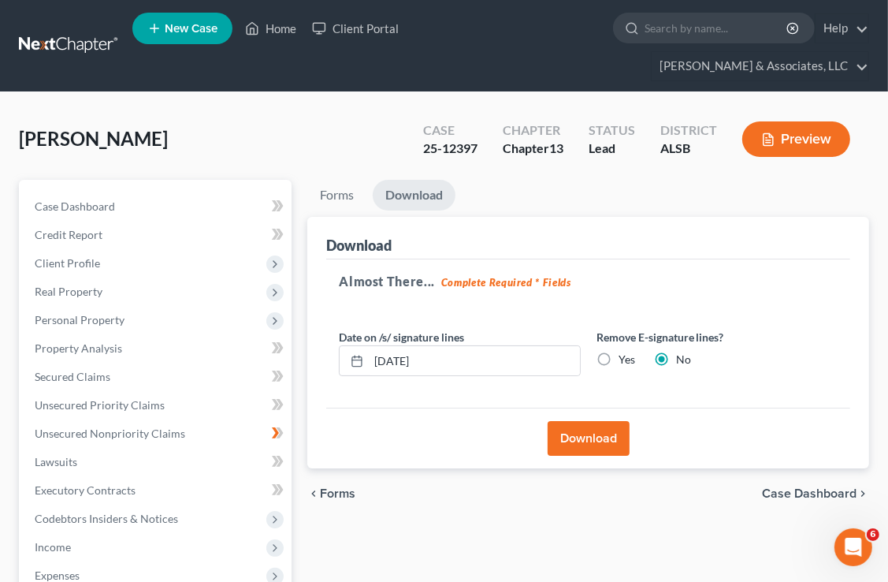
click at [337, 487] on span "Forms" at bounding box center [337, 493] width 35 height 13
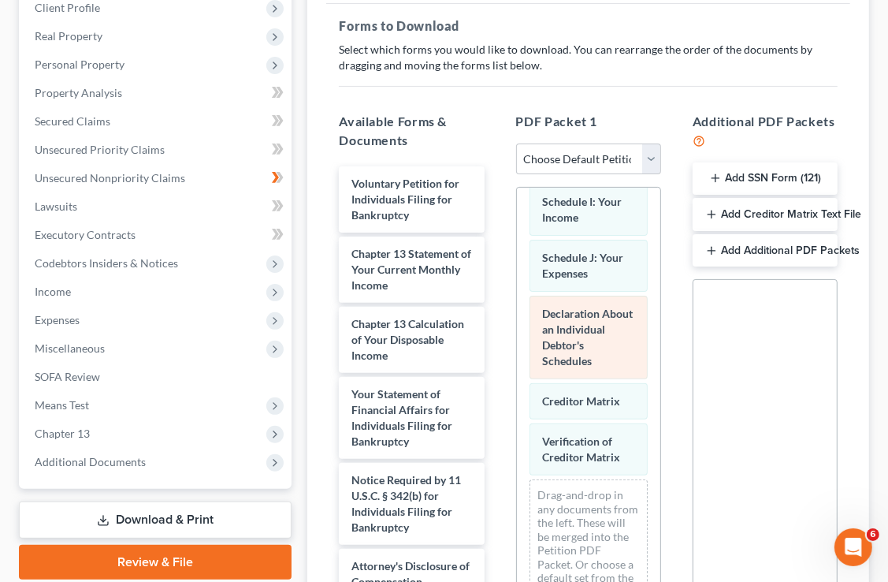
click at [574, 311] on span "Declaration About an Individual Debtor's Schedules" at bounding box center [588, 337] width 91 height 61
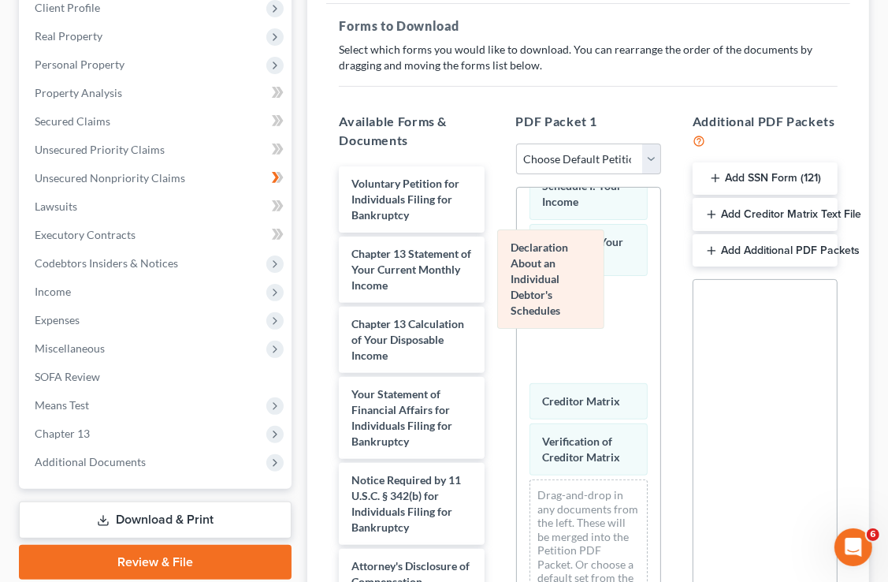
scroll to position [533, 0]
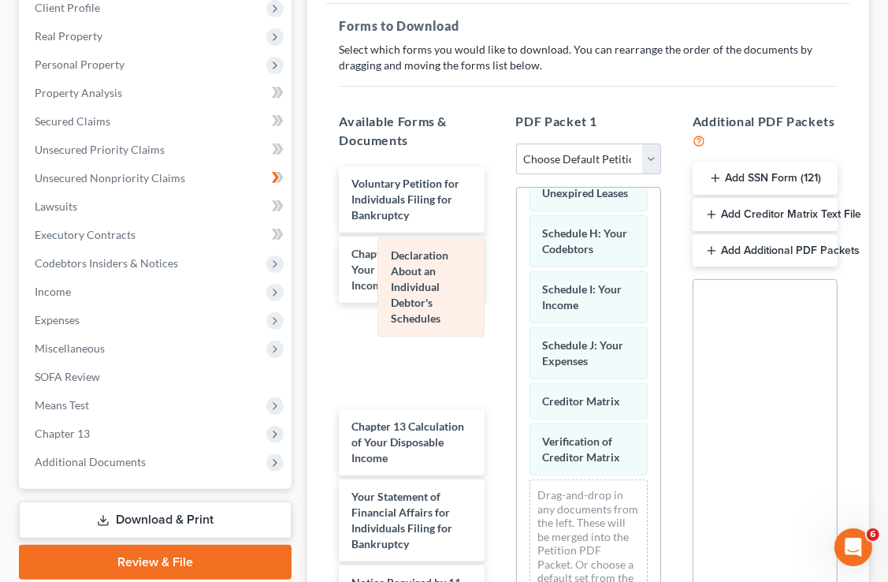
drag, startPoint x: 574, startPoint y: 311, endPoint x: 422, endPoint y: 326, distance: 152.1
click at [517, 326] on div "Declaration About an Individual Debtor's Schedules Summary of Your Assets and L…" at bounding box center [588, 172] width 143 height 895
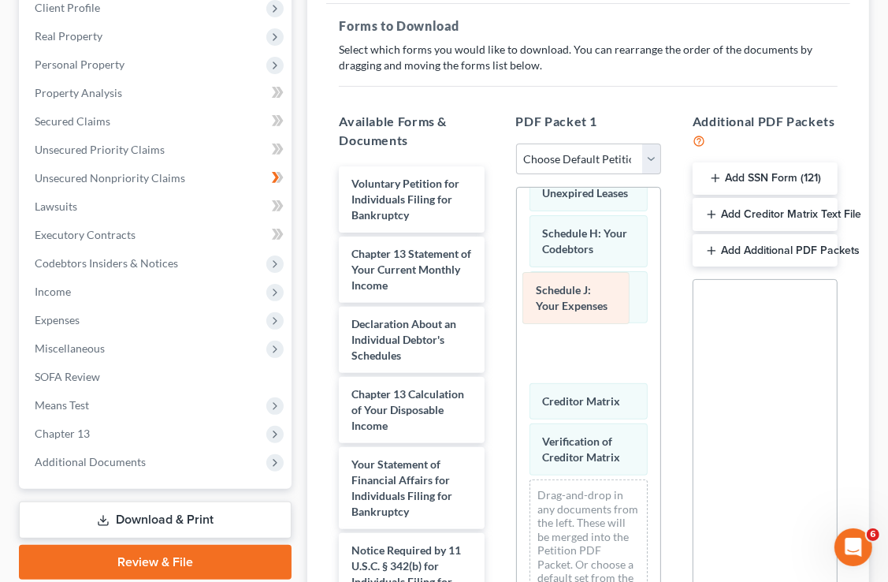
scroll to position [477, 0]
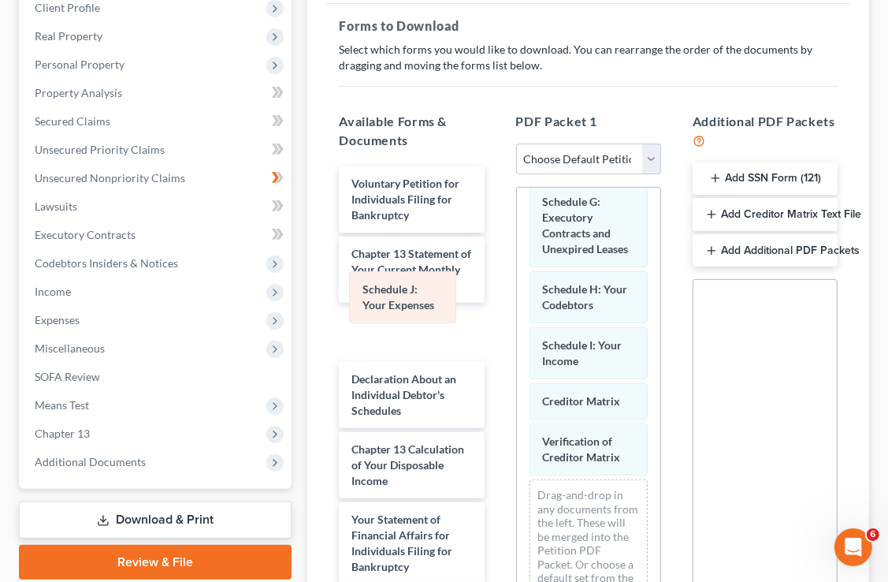
drag, startPoint x: 567, startPoint y: 301, endPoint x: 388, endPoint y: 301, distance: 179.7
click at [517, 301] on div "Schedule J: Your Expenses Summary of Your Assets and Liabilities Schedule A/B: …" at bounding box center [588, 200] width 143 height 839
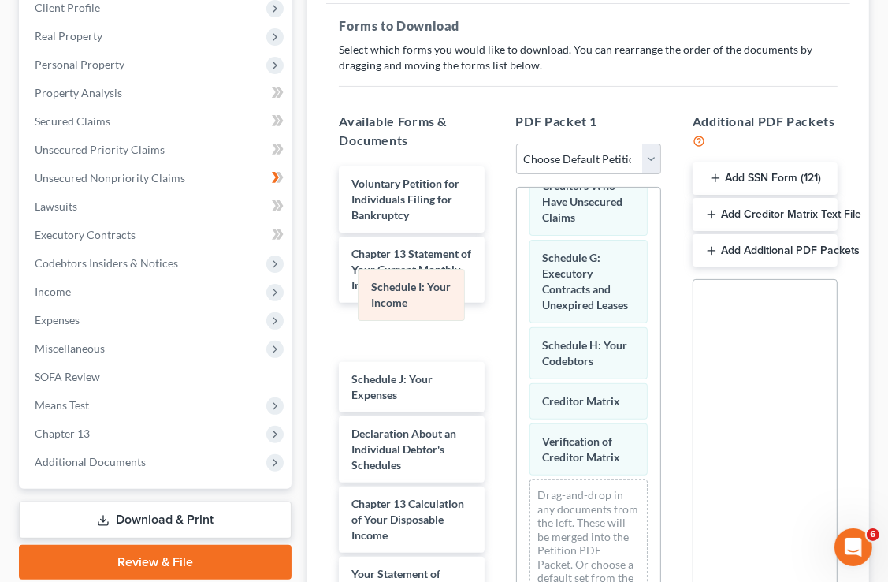
scroll to position [422, 0]
drag, startPoint x: 611, startPoint y: 280, endPoint x: 384, endPoint y: 282, distance: 227.0
click at [517, 282] on div "Schedule I: Your Income Summary of Your Assets and Liabilities Schedule A/B: Pr…" at bounding box center [588, 228] width 143 height 783
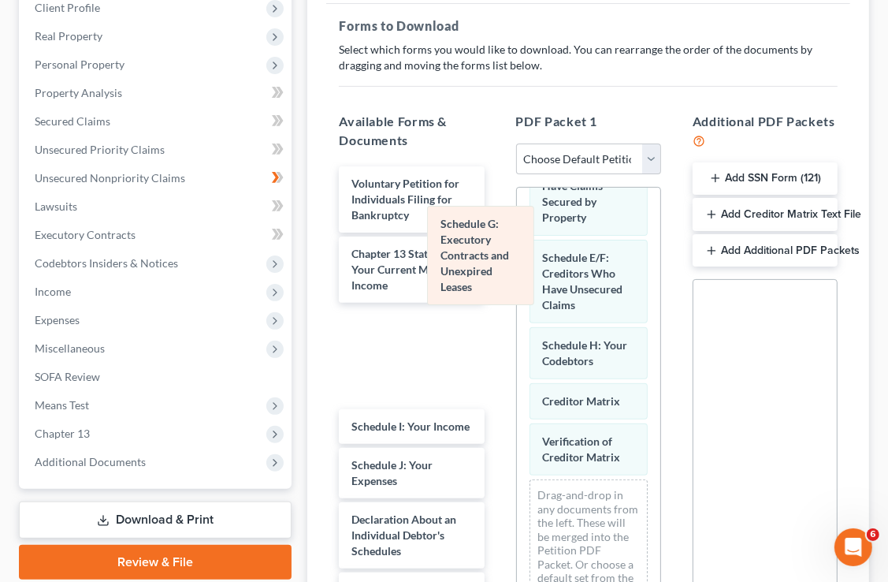
scroll to position [318, 0]
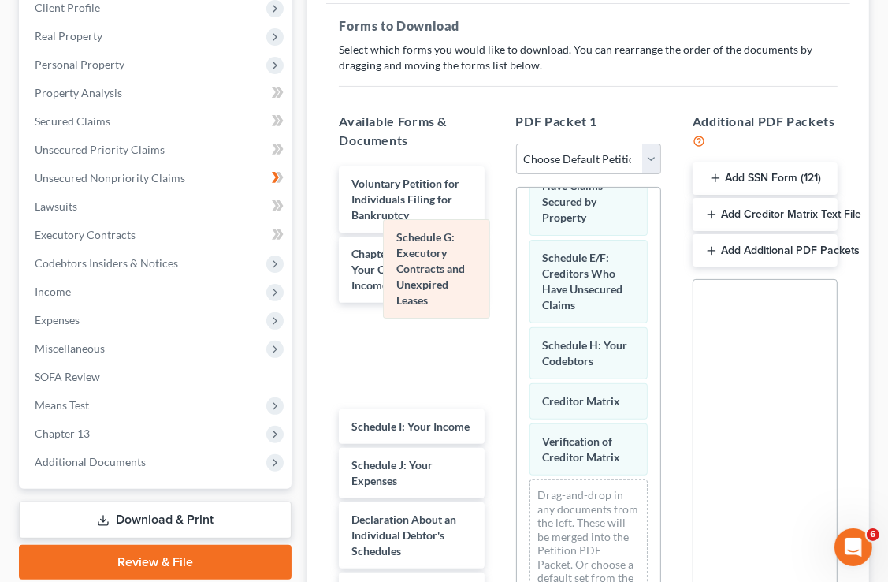
drag, startPoint x: 575, startPoint y: 242, endPoint x: 408, endPoint y: 314, distance: 181.1
click at [517, 314] on div "Schedule G: Executory Contracts and Unexpired Leases Summary of Your Assets and…" at bounding box center [588, 271] width 143 height 695
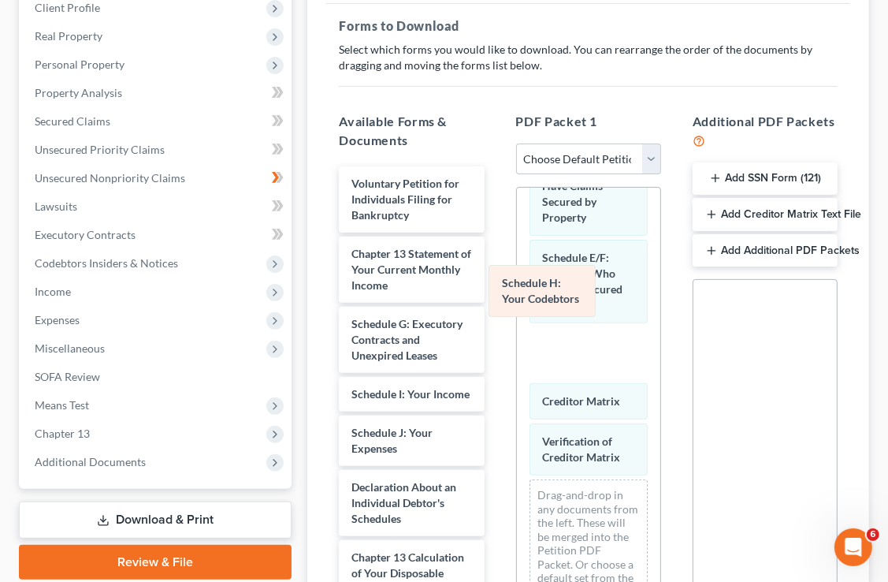
scroll to position [263, 0]
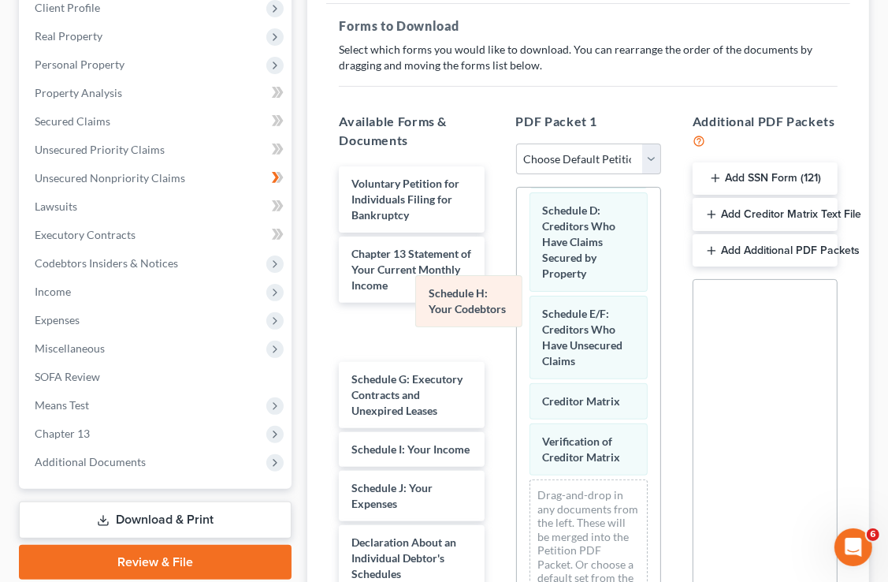
drag, startPoint x: 549, startPoint y: 291, endPoint x: 476, endPoint y: 318, distance: 77.3
click at [517, 314] on div "Schedule H: Your Codebtors Summary of Your Assets and Liabilities Schedule A/B:…" at bounding box center [588, 299] width 143 height 639
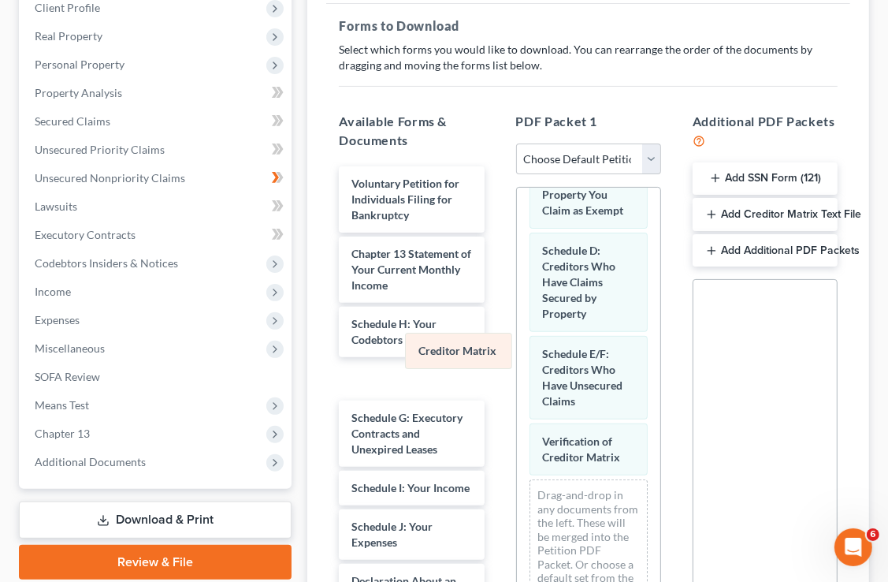
scroll to position [223, 0]
drag, startPoint x: 590, startPoint y: 353, endPoint x: 419, endPoint y: 367, distance: 170.8
click at [517, 367] on div "Creditor Matrix Summary of Your Assets and Liabilities Schedule A/B: Property S…" at bounding box center [588, 319] width 143 height 599
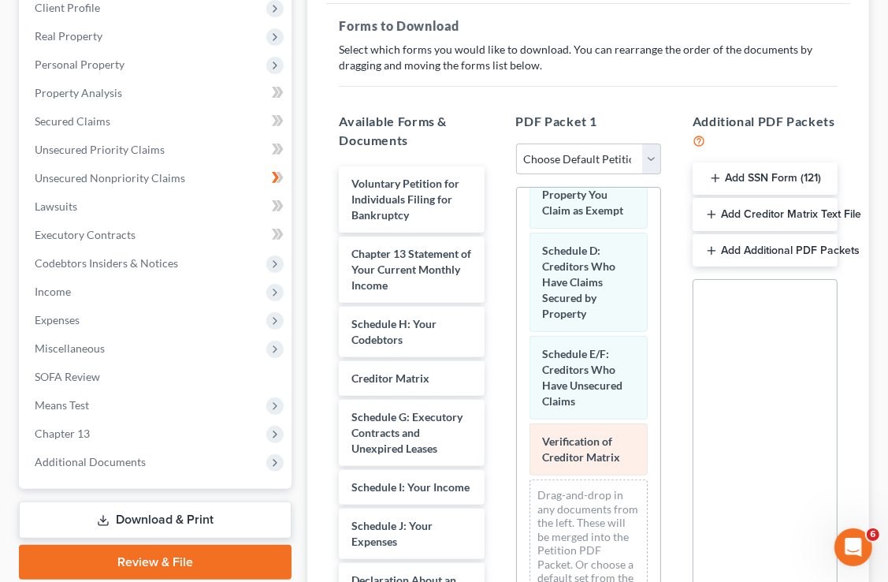
scroll to position [167, 0]
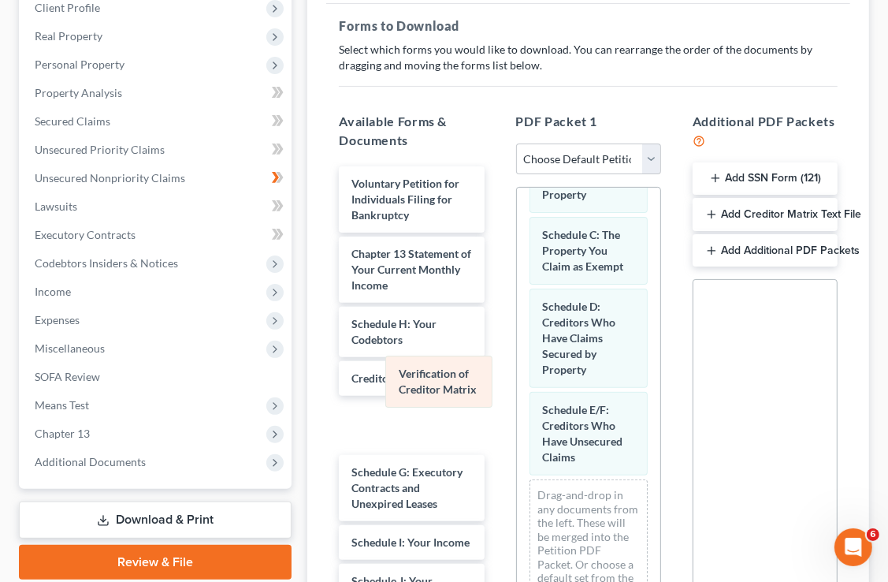
drag, startPoint x: 566, startPoint y: 407, endPoint x: 382, endPoint y: 404, distance: 183.7
click at [517, 404] on div "Verification of Creditor Matrix Summary of Your Assets and Liabilities Schedule…" at bounding box center [588, 347] width 143 height 543
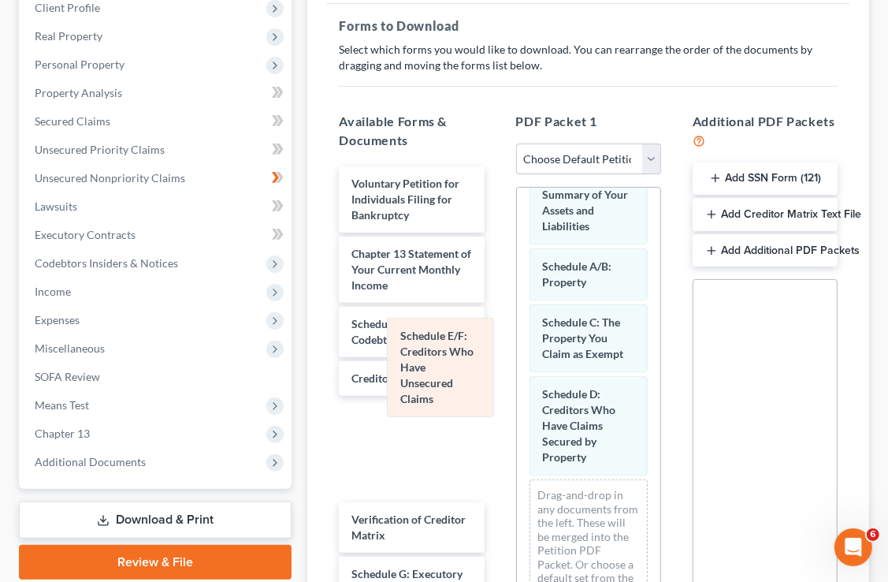
scroll to position [65, 0]
drag, startPoint x: 586, startPoint y: 370, endPoint x: 436, endPoint y: 370, distance: 150.5
click at [517, 370] on div "Schedule E/F: Creditors Who Have Unsecured Claims Summary of Your Assets and Li…" at bounding box center [588, 392] width 143 height 456
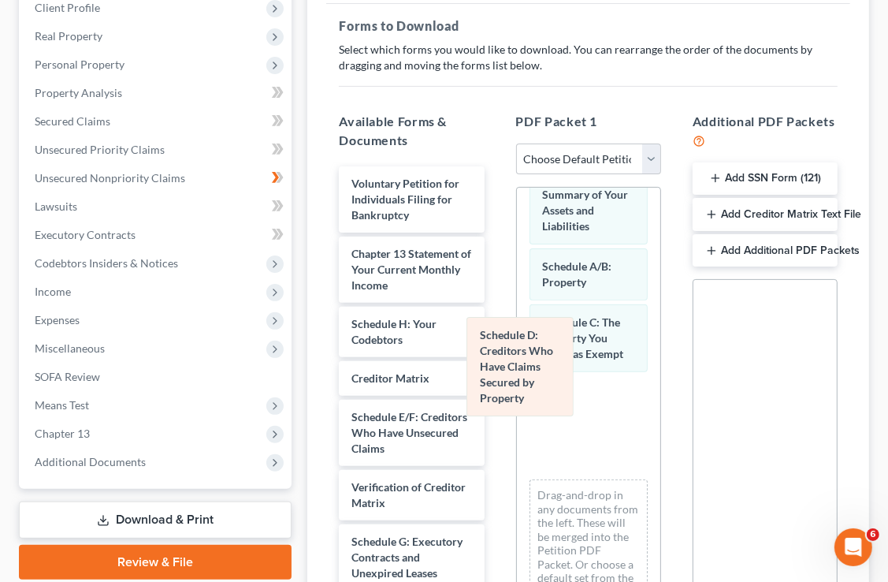
scroll to position [0, 0]
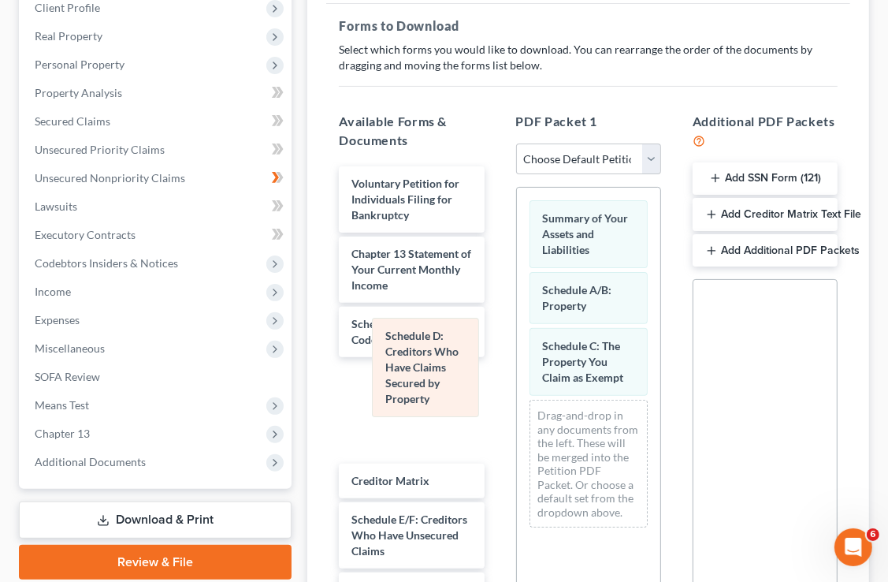
drag, startPoint x: 596, startPoint y: 352, endPoint x: 430, endPoint y: 350, distance: 165.5
click at [517, 350] on div "Schedule D: Creditors Who Have Claims Secured by Property Summary of Your Asset…" at bounding box center [588, 364] width 143 height 352
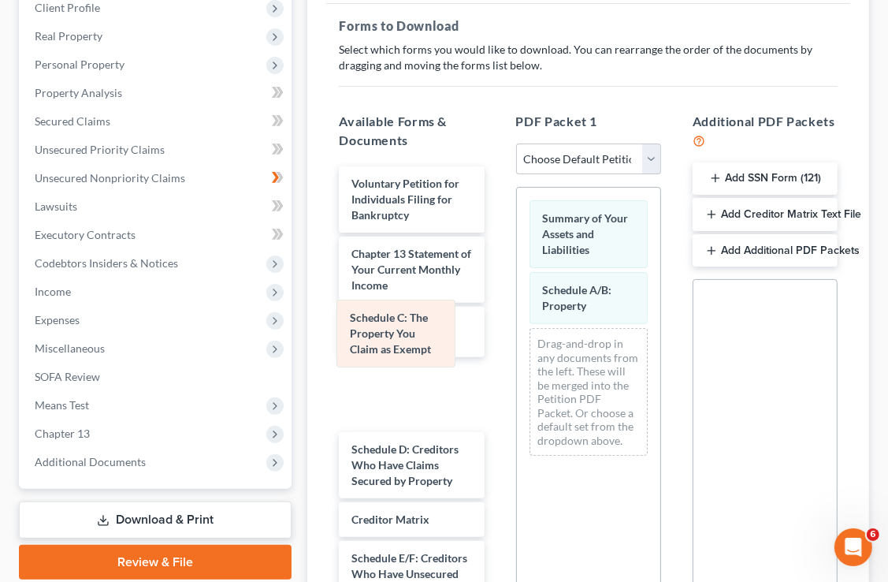
drag, startPoint x: 593, startPoint y: 331, endPoint x: 400, endPoint y: 333, distance: 193.1
click at [517, 333] on div "Schedule C: The Property You Claim as Exempt Summary of Your Assets and Liabili…" at bounding box center [588, 328] width 143 height 281
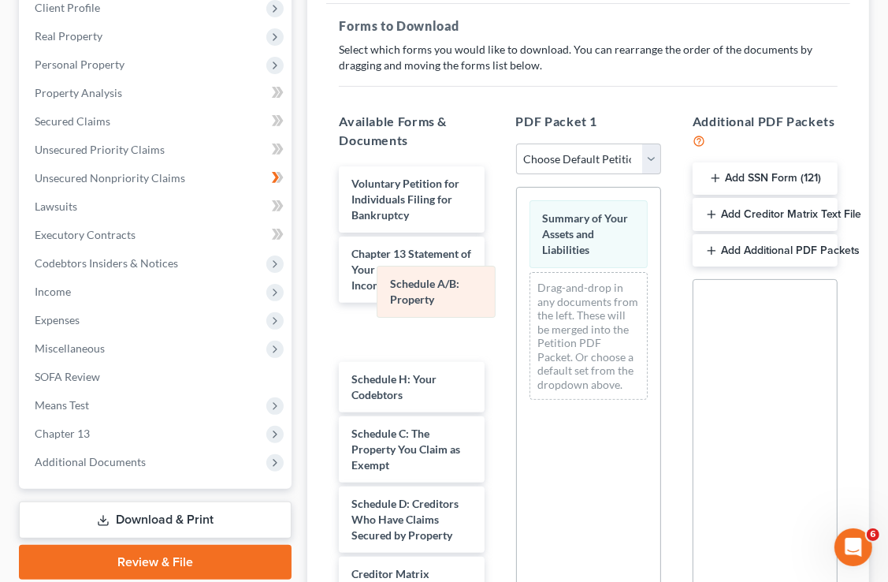
drag, startPoint x: 584, startPoint y: 268, endPoint x: 430, endPoint y: 292, distance: 156.3
click at [517, 292] on div "Schedule A/B: Property Summary of Your Assets and Liabilities Schedule A/B: Pro…" at bounding box center [588, 300] width 143 height 225
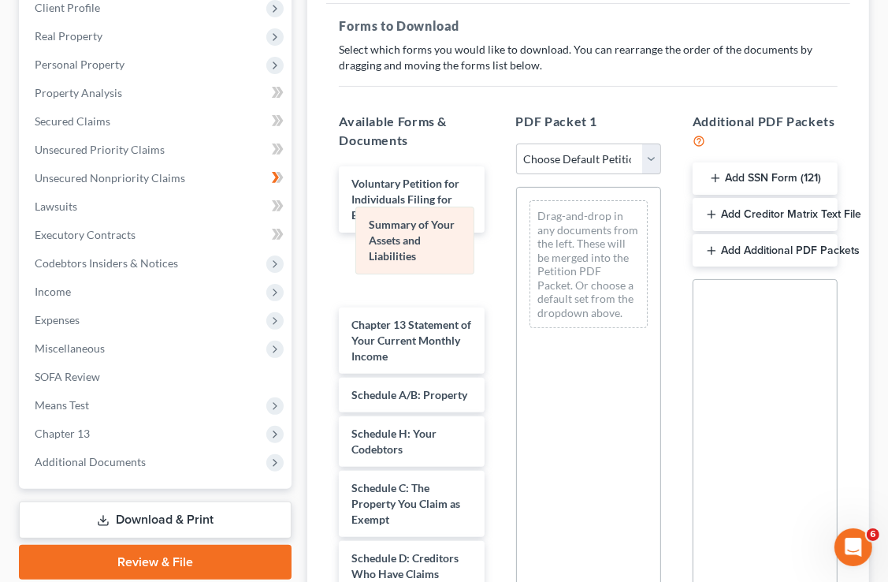
drag, startPoint x: 580, startPoint y: 210, endPoint x: 397, endPoint y: 256, distance: 188.7
click at [517, 256] on div "Summary of Your Assets and Liabilities Summary of Your Assets and Liabilities D…" at bounding box center [588, 264] width 143 height 153
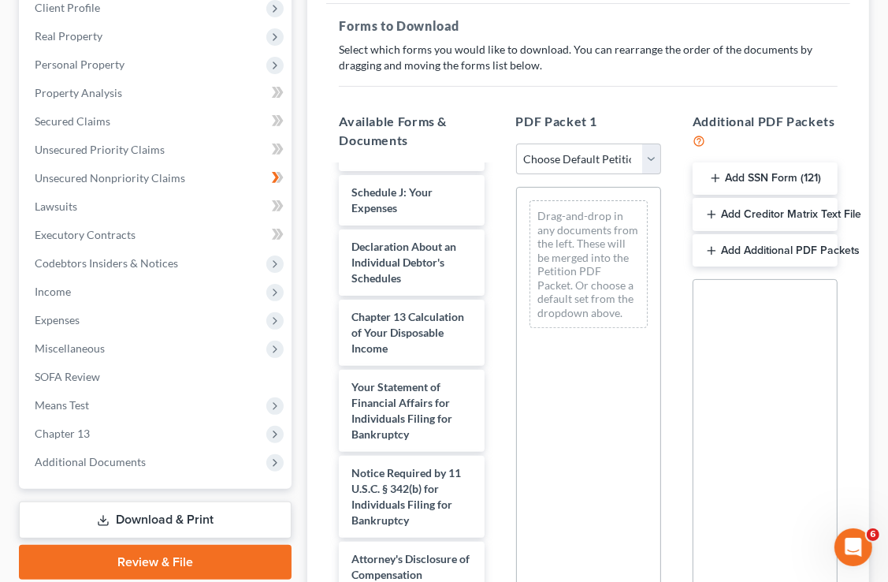
scroll to position [653, 0]
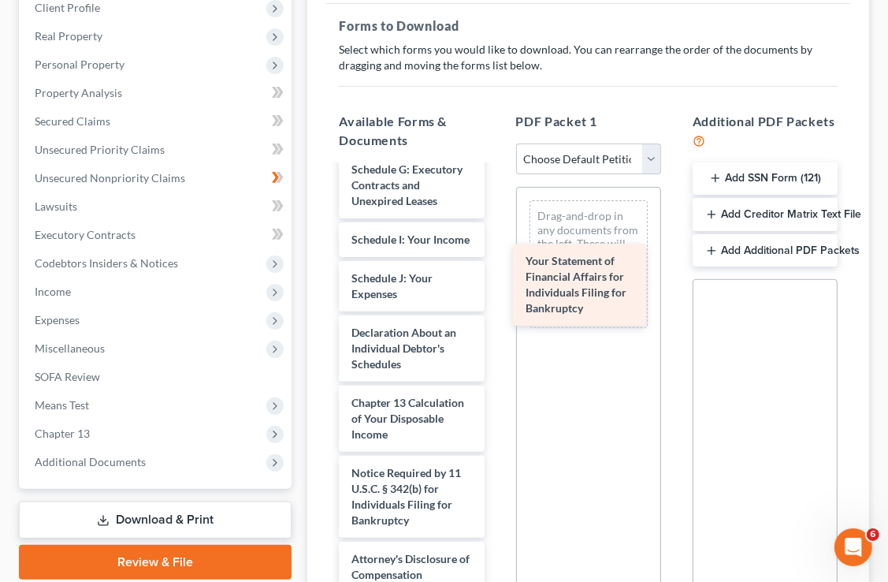
drag, startPoint x: 417, startPoint y: 386, endPoint x: 591, endPoint y: 288, distance: 199.7
click at [497, 288] on div "Your Statement of Financial Affairs for Individuals Filing for Bankruptcy Volun…" at bounding box center [411, 76] width 170 height 1031
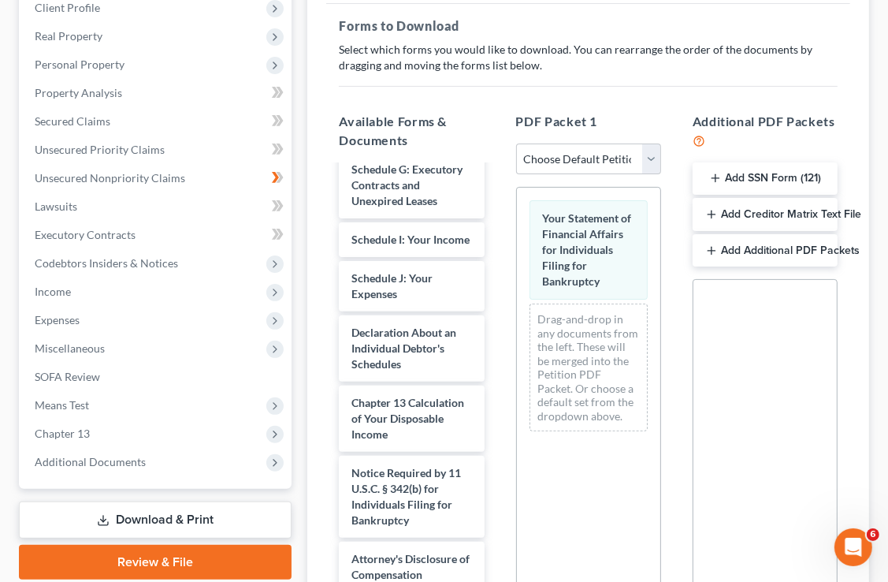
scroll to position [423, 0]
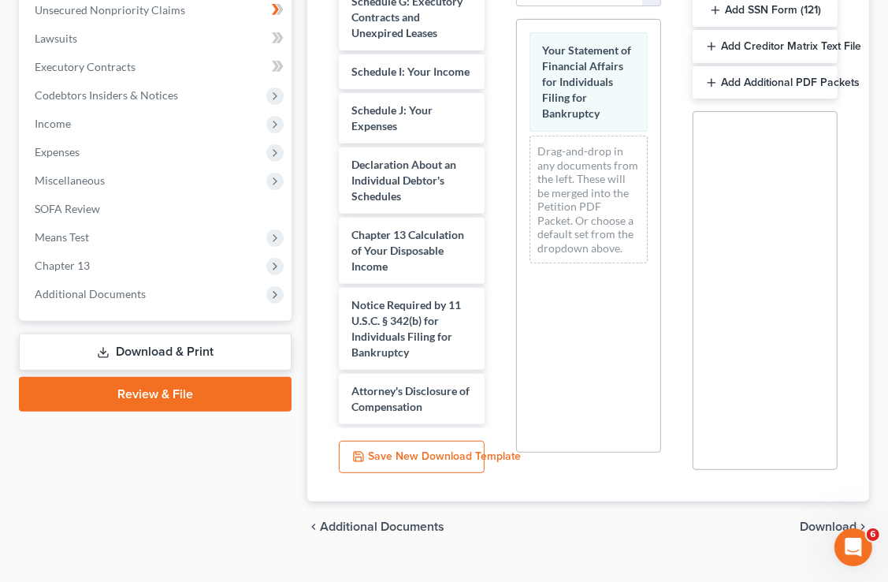
click at [809, 520] on span "Download" at bounding box center [828, 526] width 57 height 13
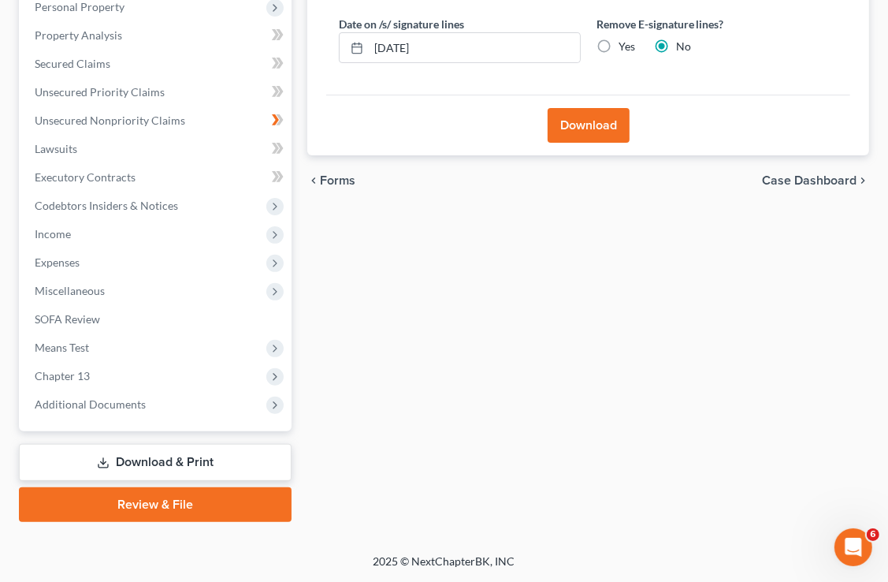
scroll to position [283, 0]
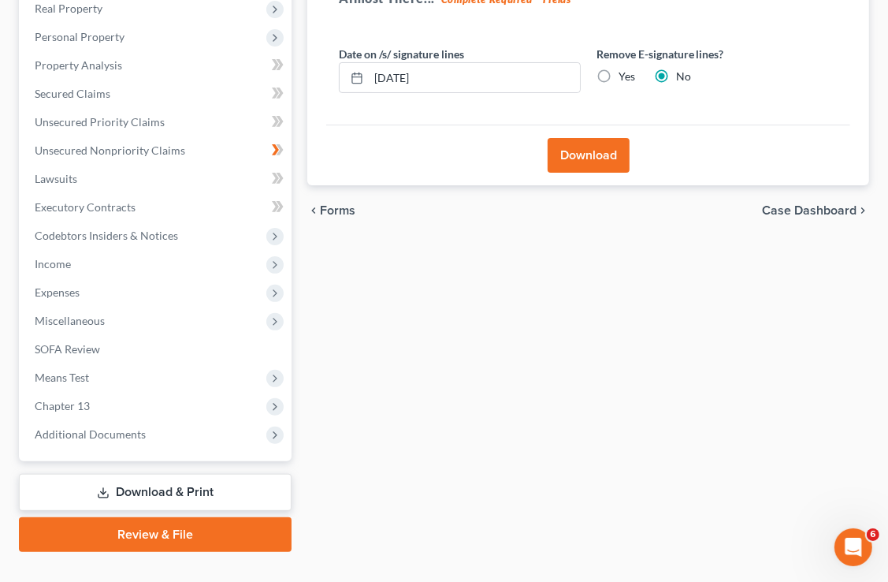
click at [588, 138] on button "Download" at bounding box center [589, 155] width 82 height 35
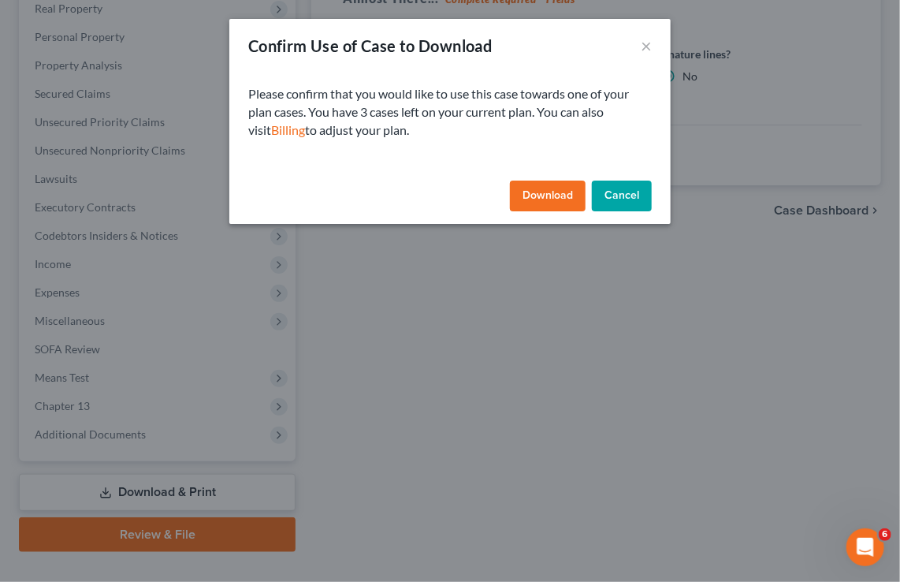
click at [558, 191] on button "Download" at bounding box center [548, 196] width 76 height 32
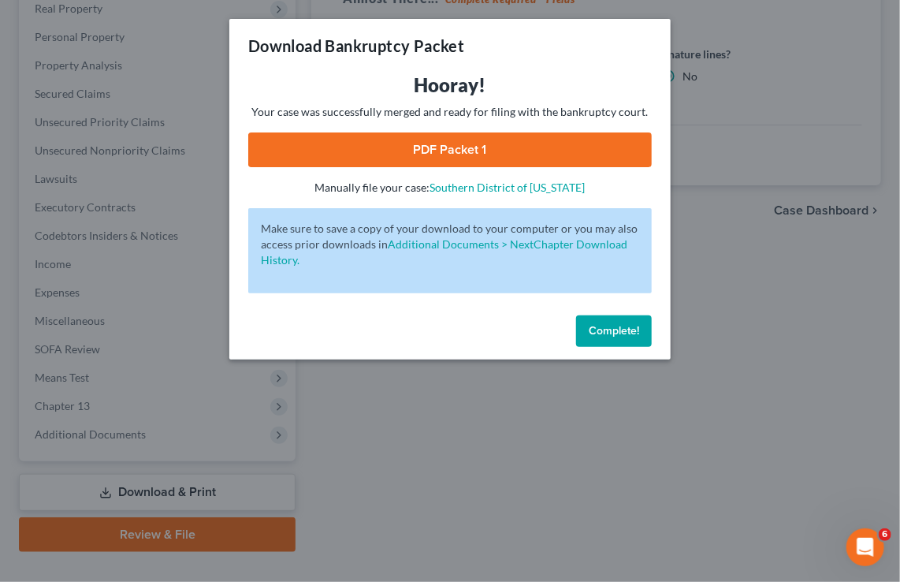
click at [526, 153] on link "PDF Packet 1" at bounding box center [450, 149] width 404 height 35
click at [602, 333] on span "Complete!" at bounding box center [614, 330] width 50 height 13
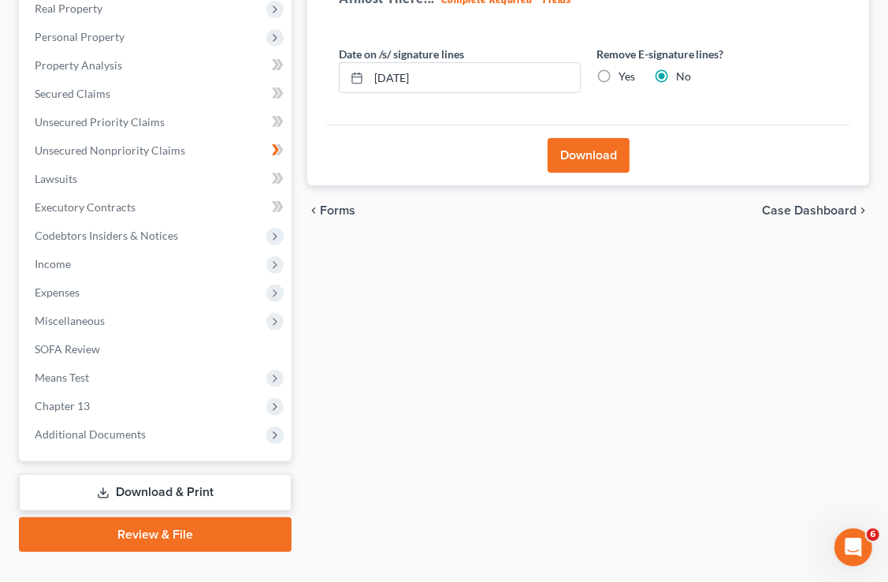
click at [323, 204] on span "Forms" at bounding box center [337, 210] width 35 height 13
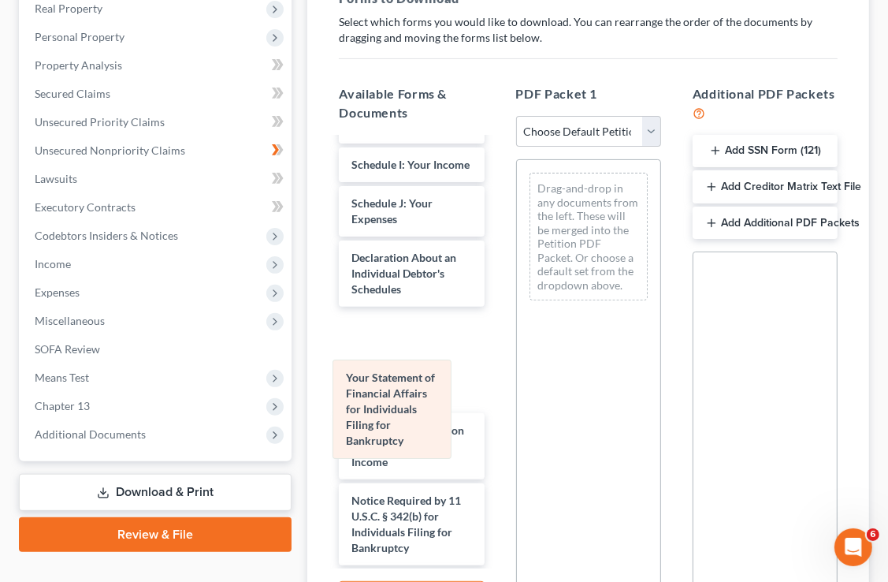
drag, startPoint x: 571, startPoint y: 181, endPoint x: 375, endPoint y: 398, distance: 292.4
click at [517, 313] on div "Your Statement of Financial Affairs for Individuals Filing for Bankruptcy Your …" at bounding box center [588, 236] width 143 height 153
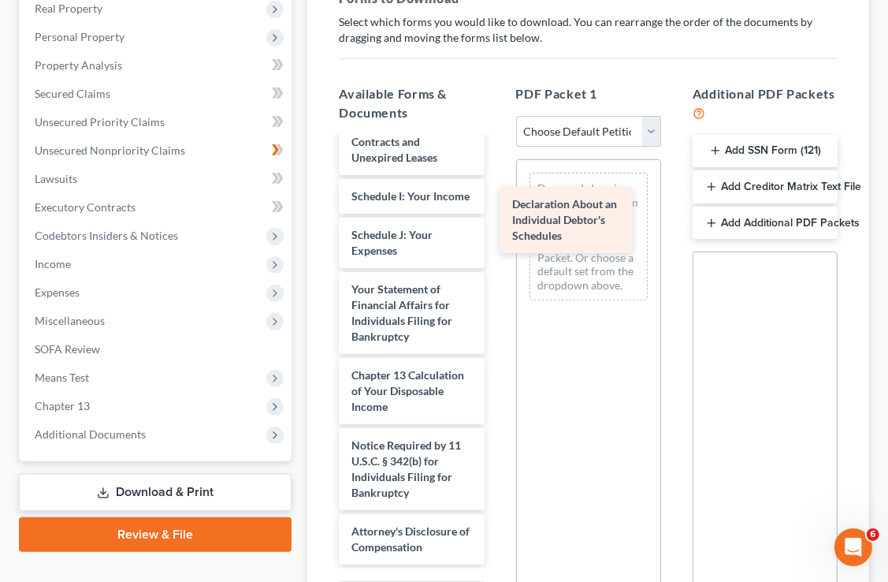
drag, startPoint x: 404, startPoint y: 298, endPoint x: 586, endPoint y: 219, distance: 198.4
click at [497, 219] on div "Declaration About an Individual Debtor's Schedules Voluntary Petition for Indiv…" at bounding box center [411, 41] width 170 height 1047
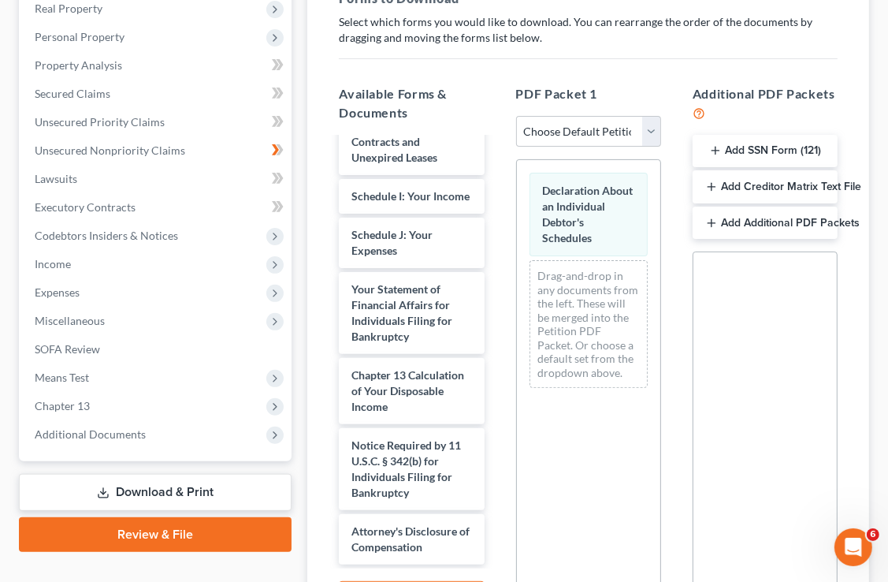
scroll to position [423, 0]
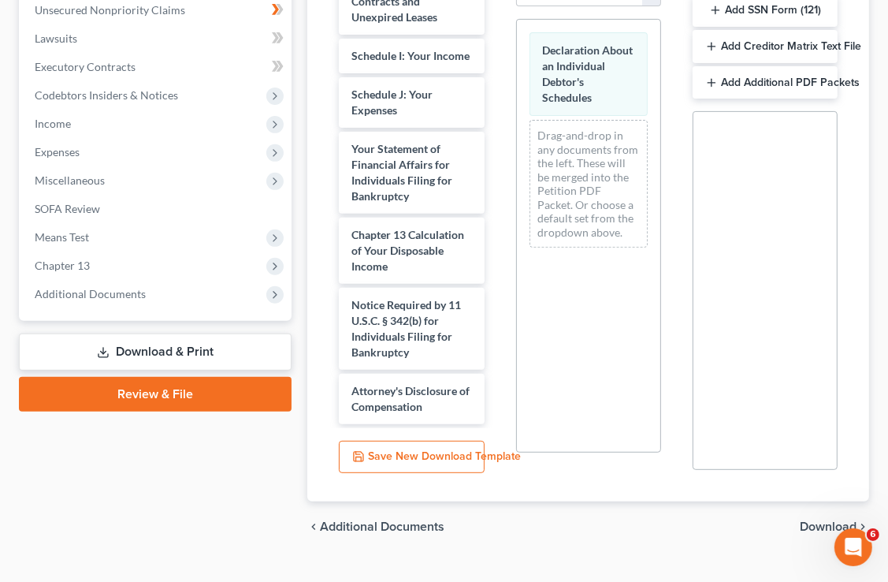
click at [820, 520] on span "Download" at bounding box center [828, 526] width 57 height 13
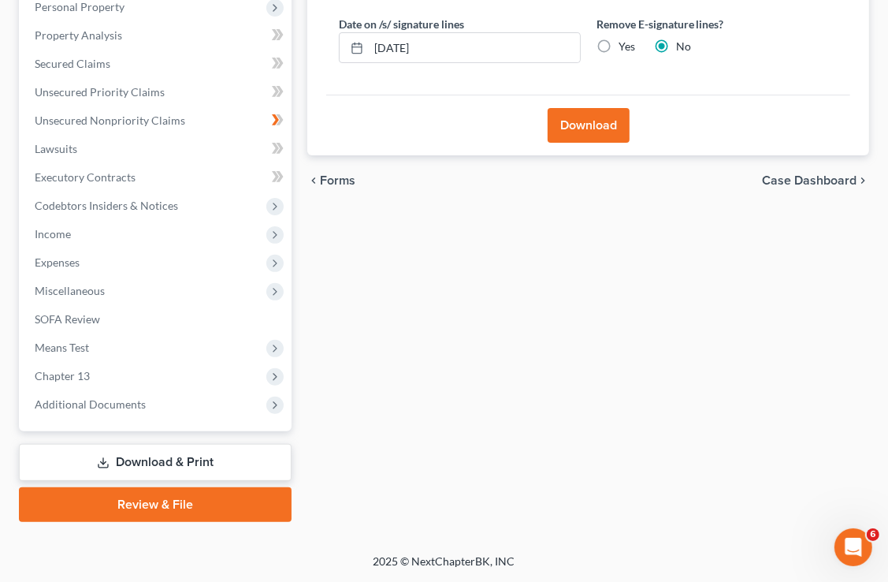
scroll to position [283, 0]
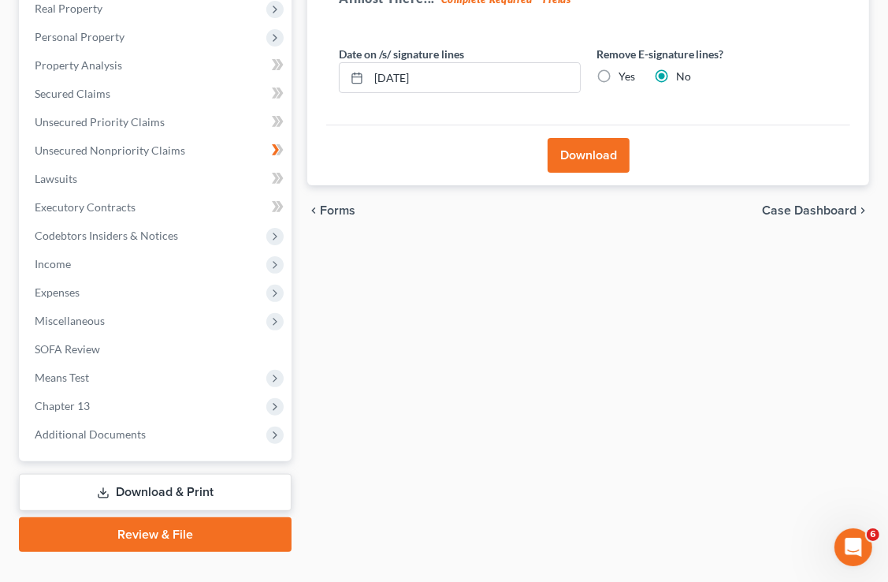
click at [588, 138] on button "Download" at bounding box center [589, 155] width 82 height 35
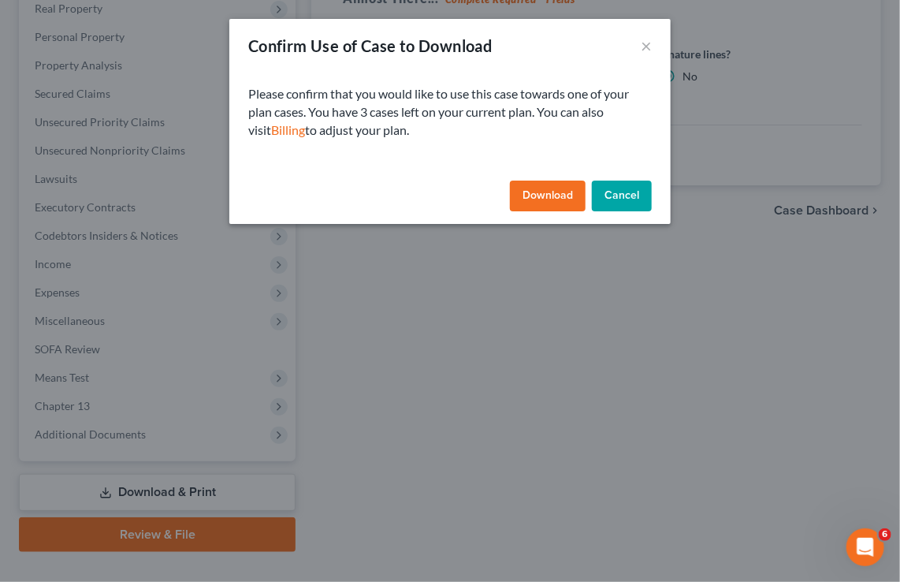
click at [564, 190] on button "Download" at bounding box center [548, 196] width 76 height 32
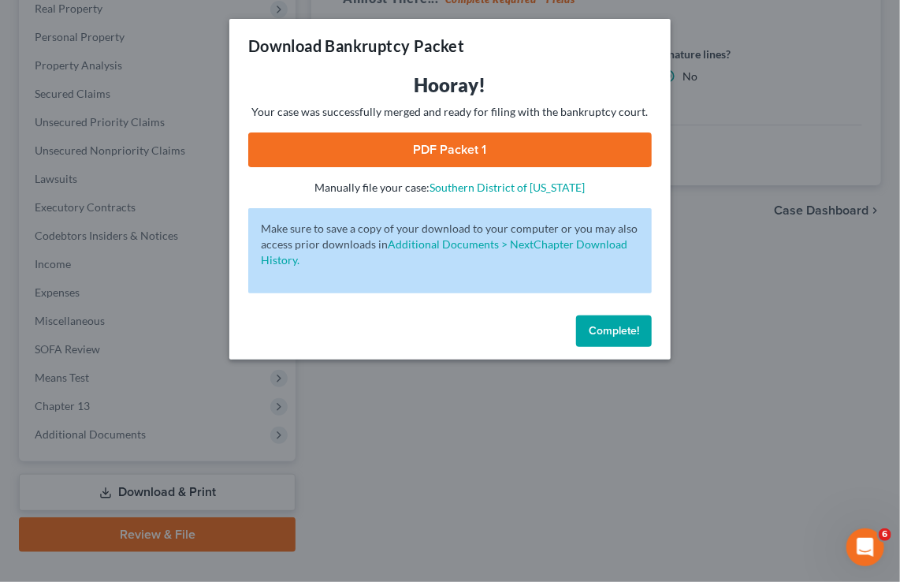
click at [530, 152] on link "PDF Packet 1" at bounding box center [450, 149] width 404 height 35
click at [603, 326] on span "Complete!" at bounding box center [614, 330] width 50 height 13
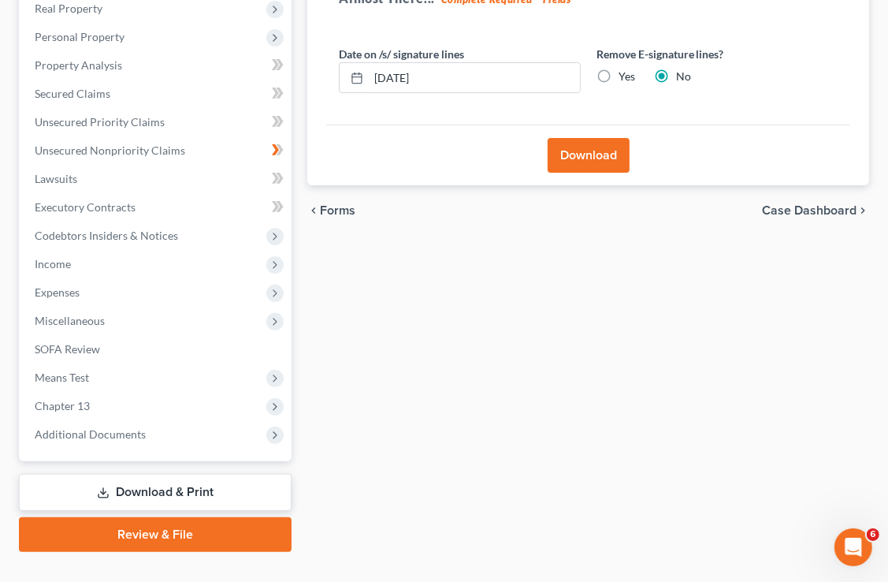
click at [336, 191] on div "chevron_left Forms Case Dashboard chevron_right" at bounding box center [588, 210] width 562 height 50
click at [329, 204] on span "Forms" at bounding box center [337, 210] width 35 height 13
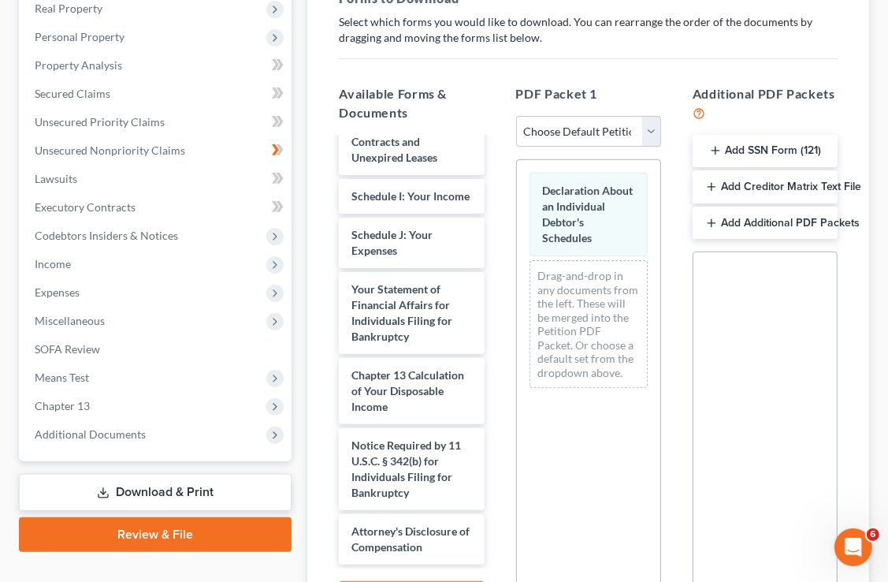
scroll to position [668, 0]
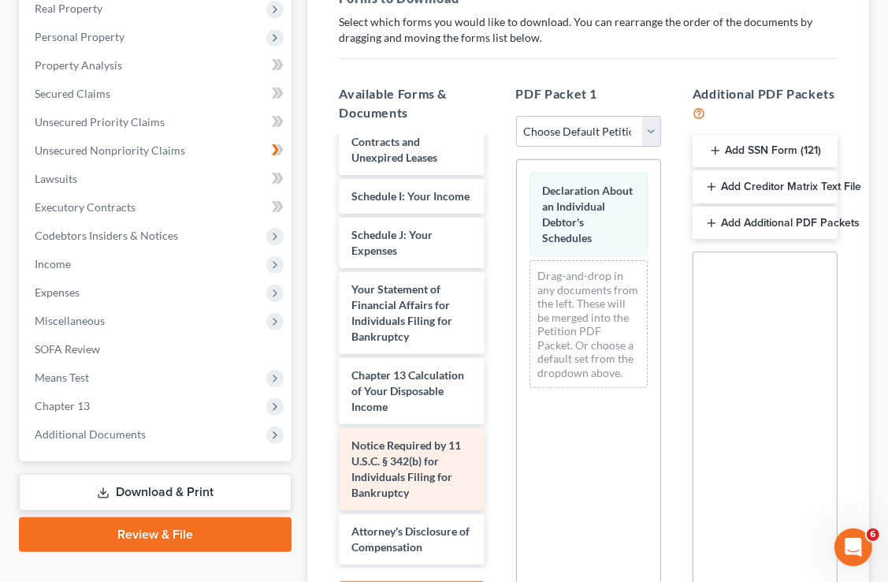
click at [415, 438] on span "Notice Required by 11 U.S.C. § 342(b) for Individuals Filing for Bankruptcy" at bounding box center [407, 468] width 110 height 61
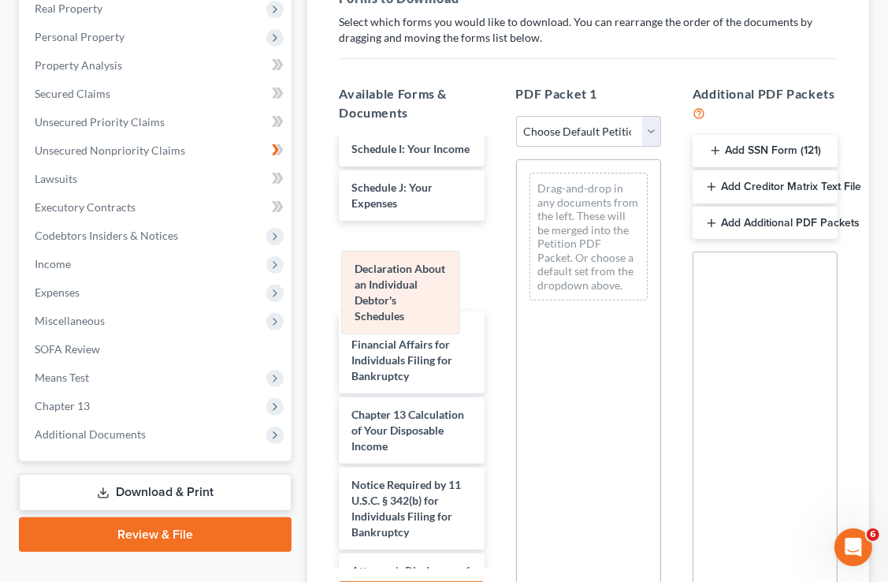
drag, startPoint x: 586, startPoint y: 185, endPoint x: 392, endPoint y: 286, distance: 218.6
click at [517, 286] on div "Declaration About an Individual Debtor's Schedules Declaration About an Individ…" at bounding box center [588, 236] width 143 height 153
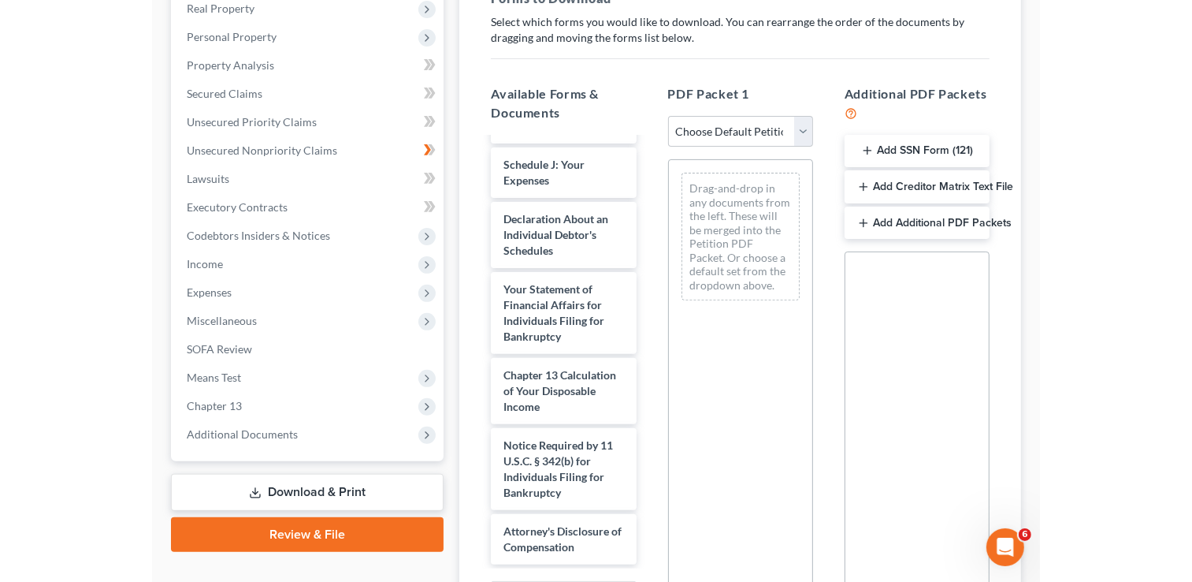
scroll to position [422, 0]
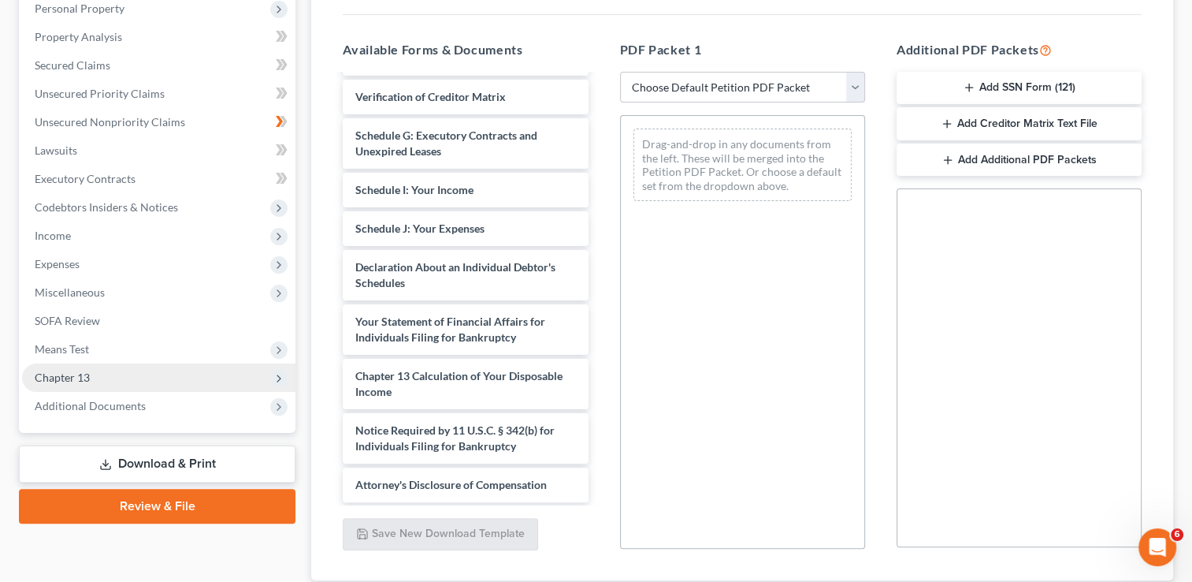
click at [274, 374] on icon at bounding box center [279, 378] width 13 height 13
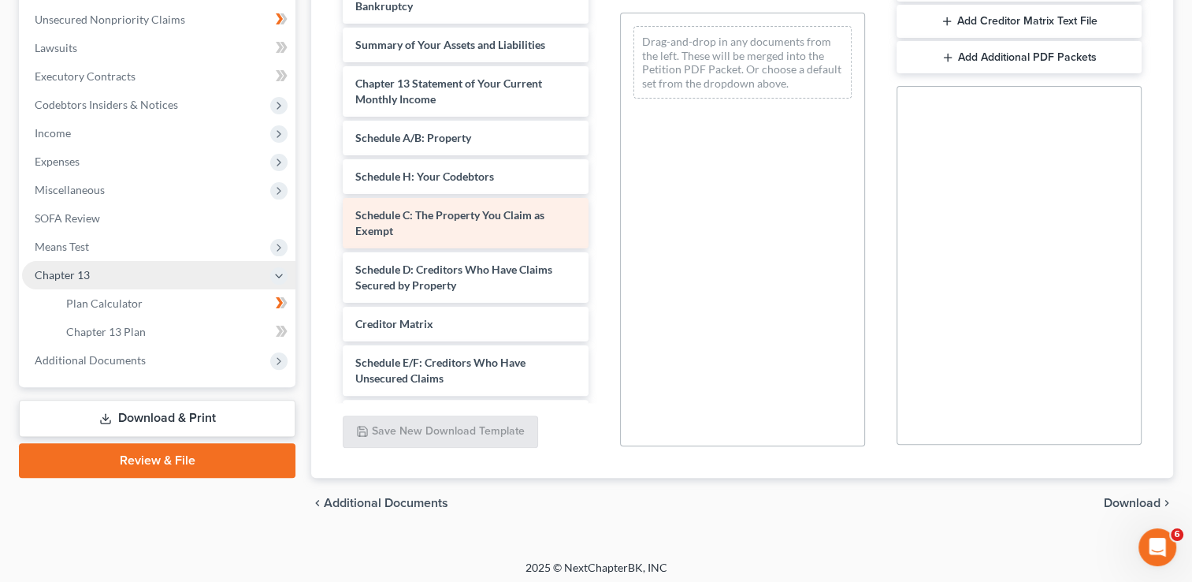
scroll to position [387, 0]
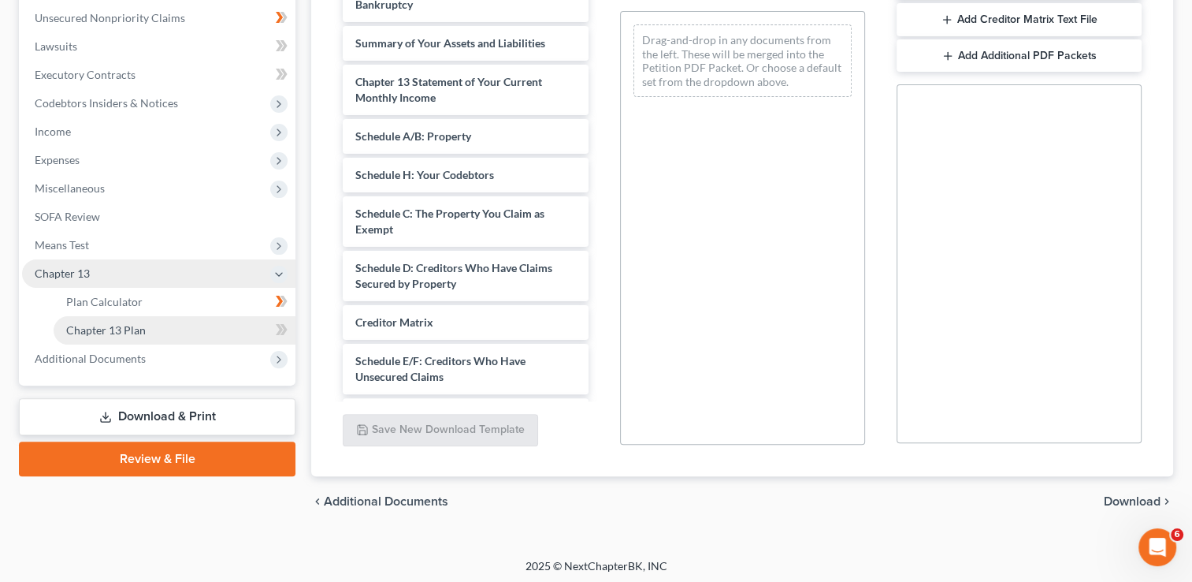
click at [235, 332] on link "Chapter 13 Plan" at bounding box center [175, 330] width 242 height 28
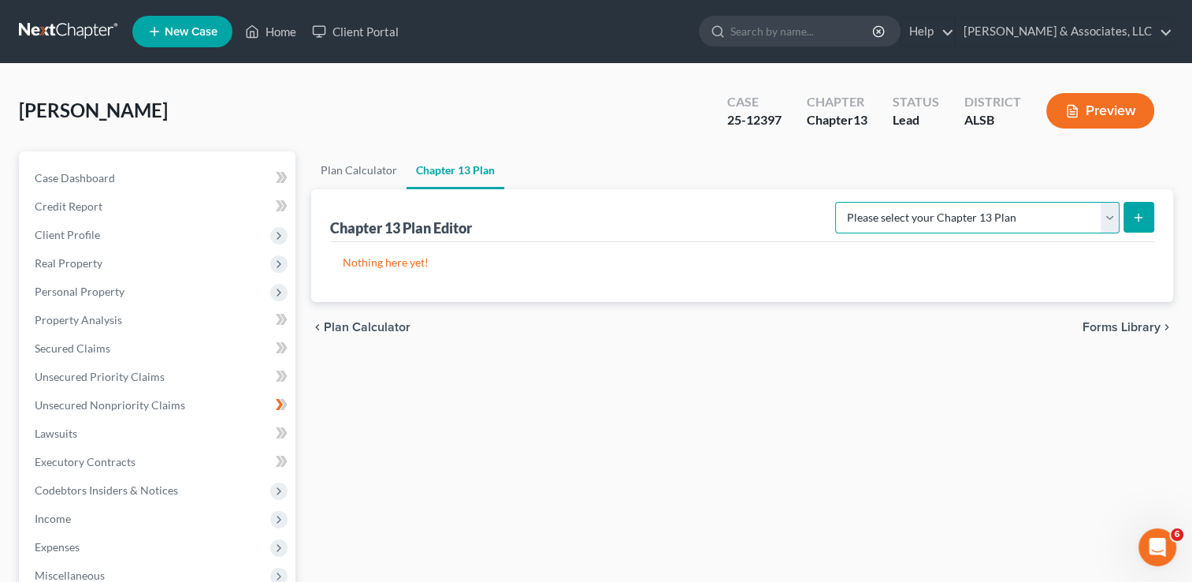
click at [1108, 210] on select "Please select your Chapter 13 Plan National Form Plan - Official Form 113 South…" at bounding box center [977, 218] width 285 height 32
click at [850, 202] on select "Please select your Chapter 13 Plan National Form Plan - Official Form 113 South…" at bounding box center [977, 218] width 285 height 32
click at [1148, 210] on button "submit" at bounding box center [1139, 217] width 31 height 31
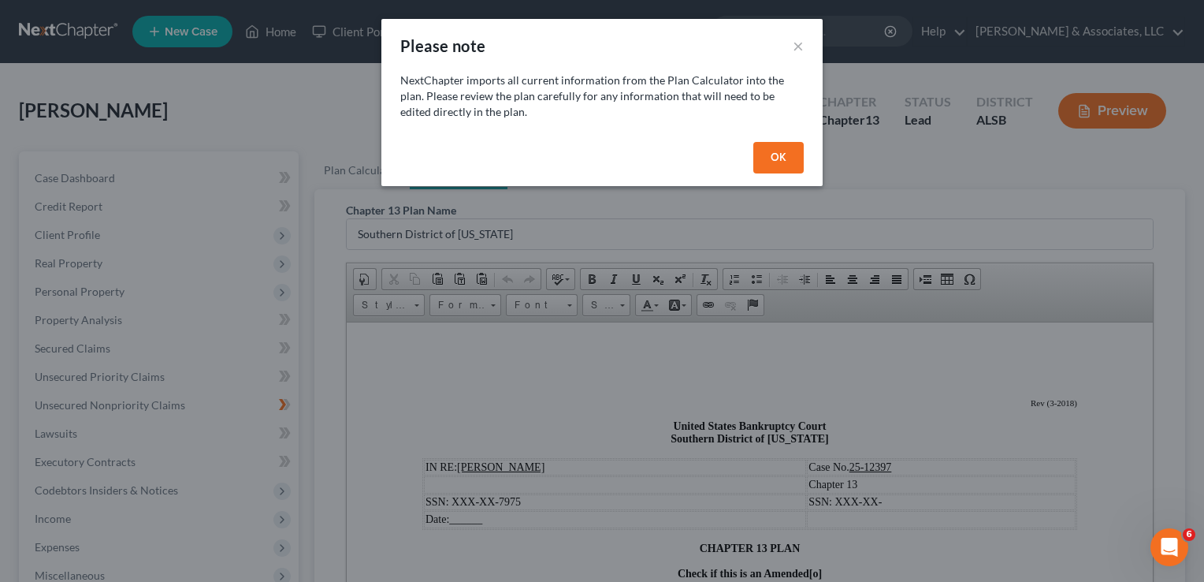
click at [774, 155] on button "OK" at bounding box center [778, 158] width 50 height 32
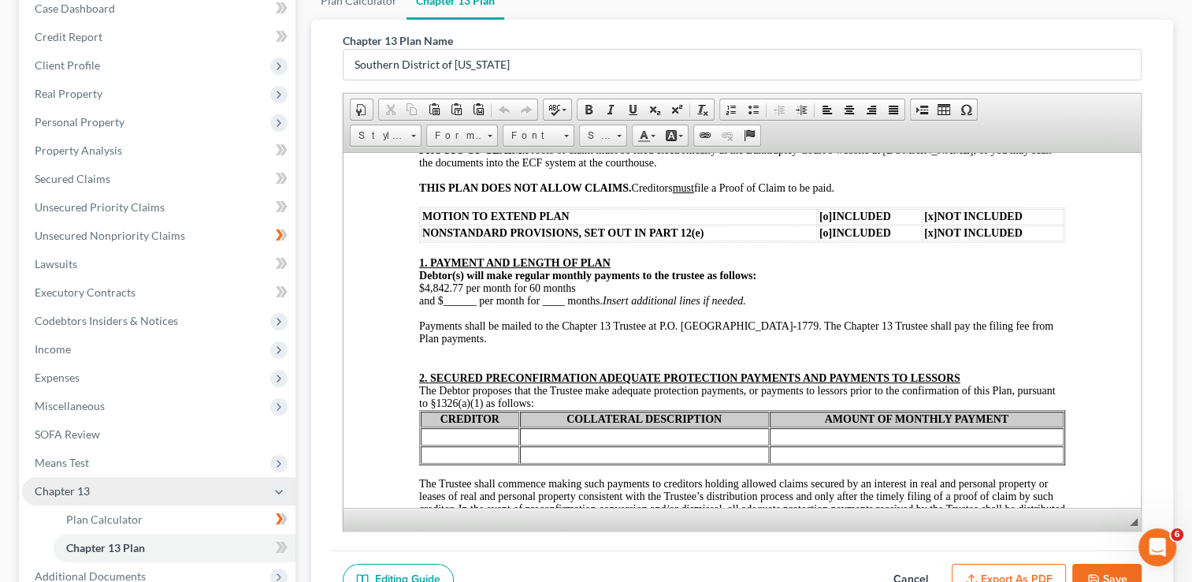
scroll to position [368, 0]
click at [1121, 567] on button "Save" at bounding box center [1107, 580] width 69 height 33
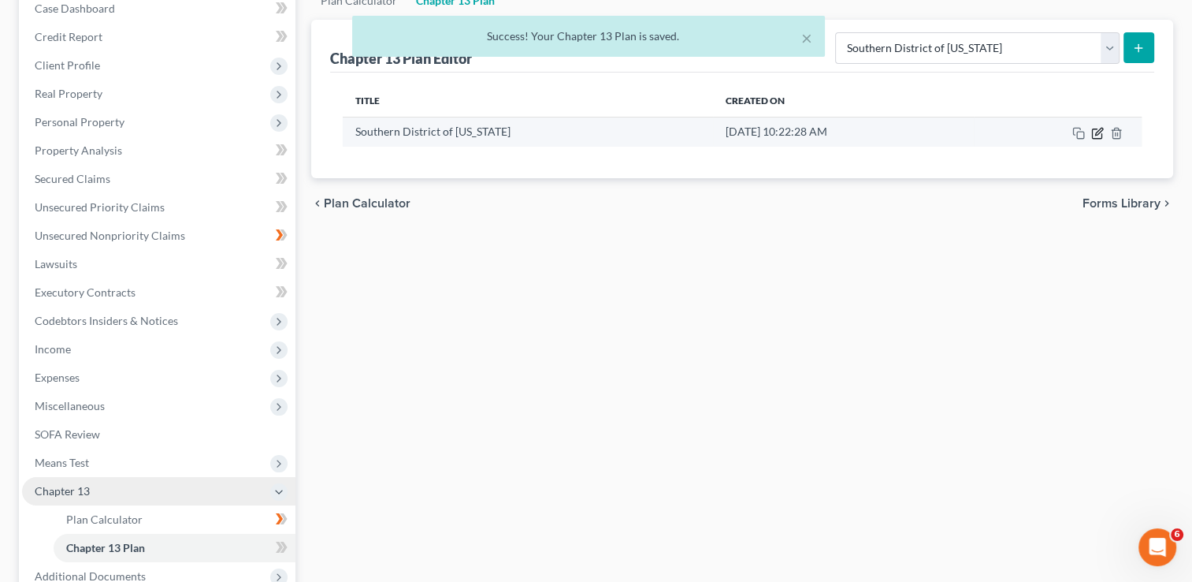
click at [1097, 134] on icon "button" at bounding box center [1099, 131] width 7 height 7
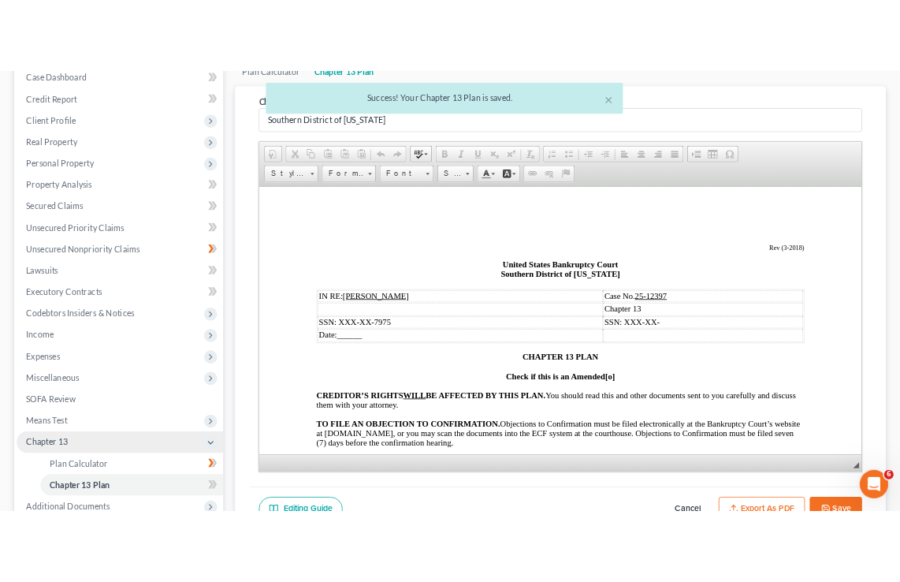
scroll to position [0, 0]
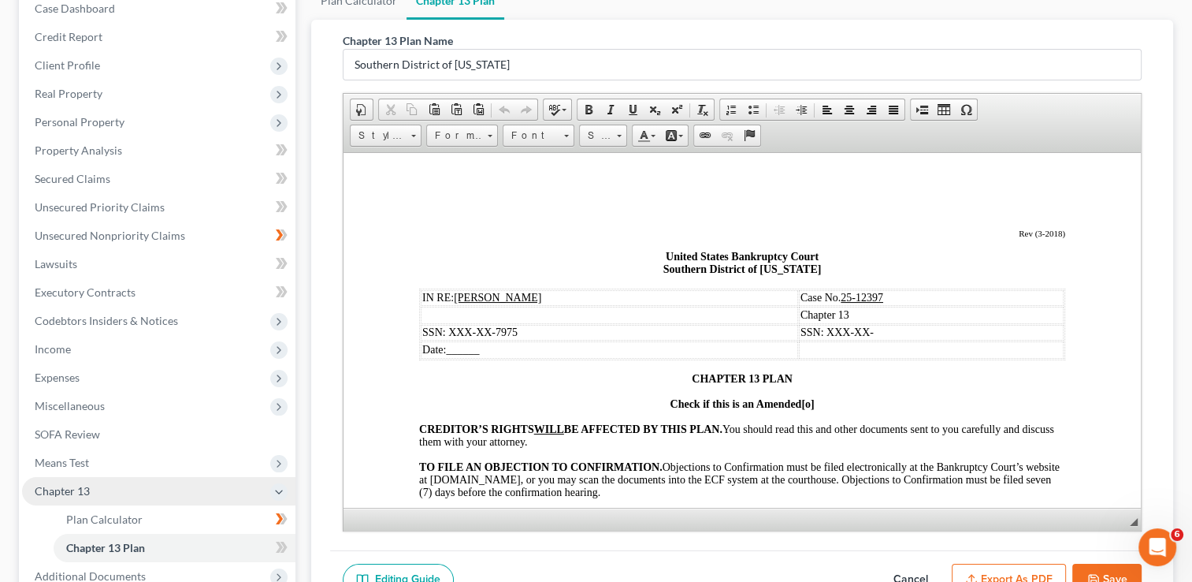
click at [1027, 569] on button "Export as PDF" at bounding box center [1009, 580] width 114 height 33
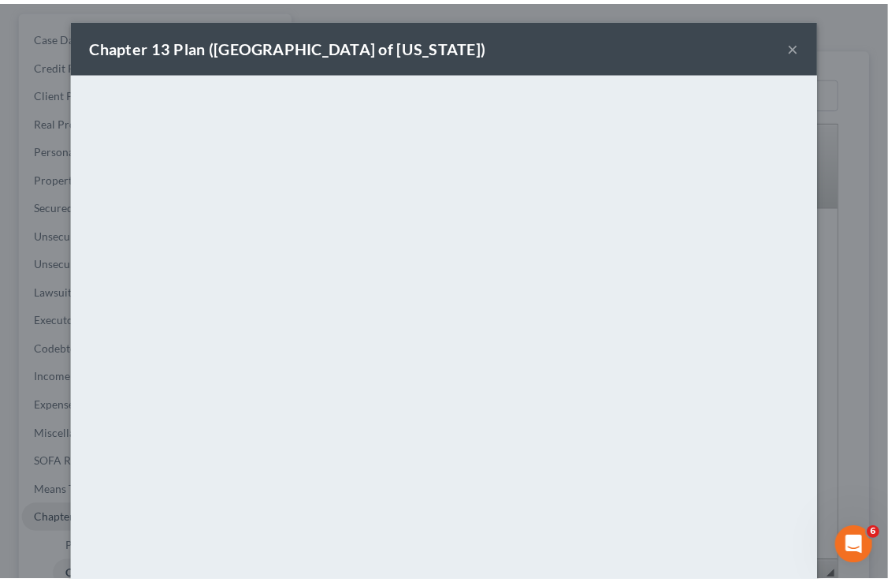
scroll to position [77, 0]
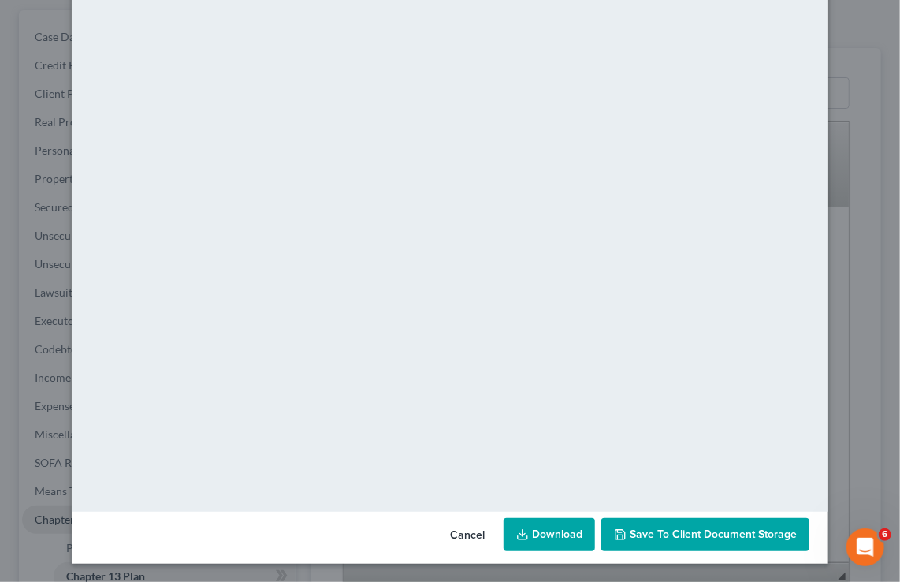
click at [862, 244] on div "Chapter 13 Plan ([GEOGRAPHIC_DATA] of [US_STATE]) × <object ng-attr-data='[URL]…" at bounding box center [450, 291] width 900 height 582
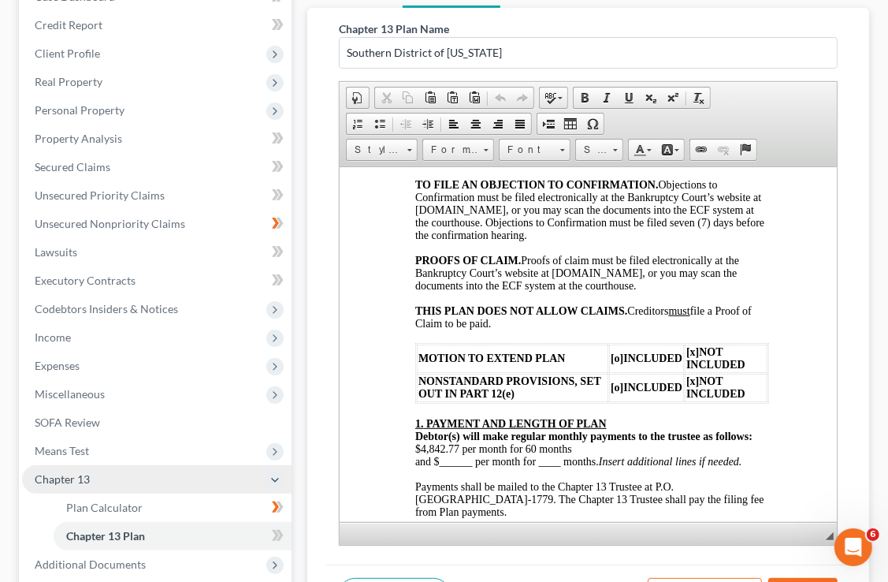
scroll to position [311, 0]
